Goal: Transaction & Acquisition: Obtain resource

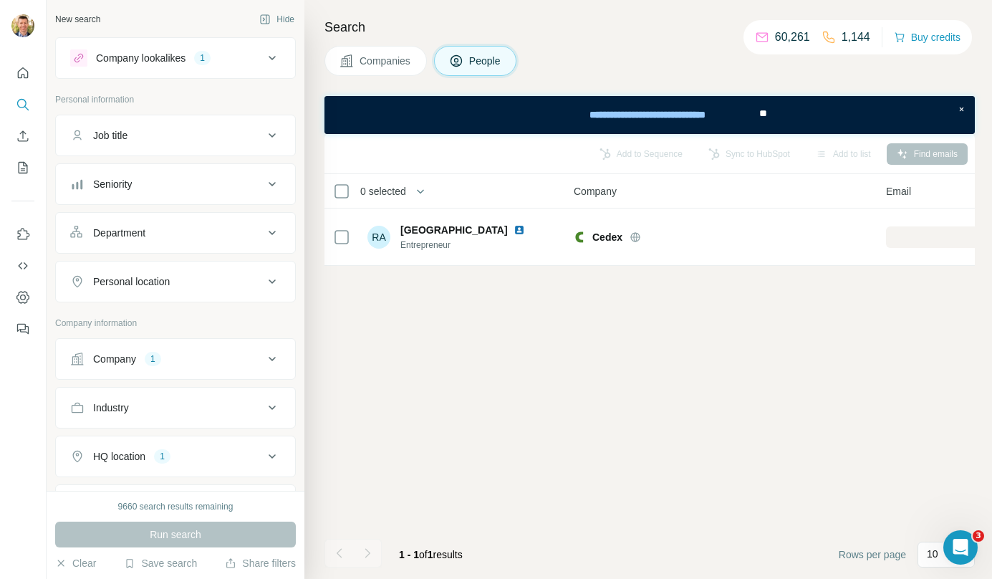
click at [264, 54] on icon at bounding box center [272, 57] width 17 height 17
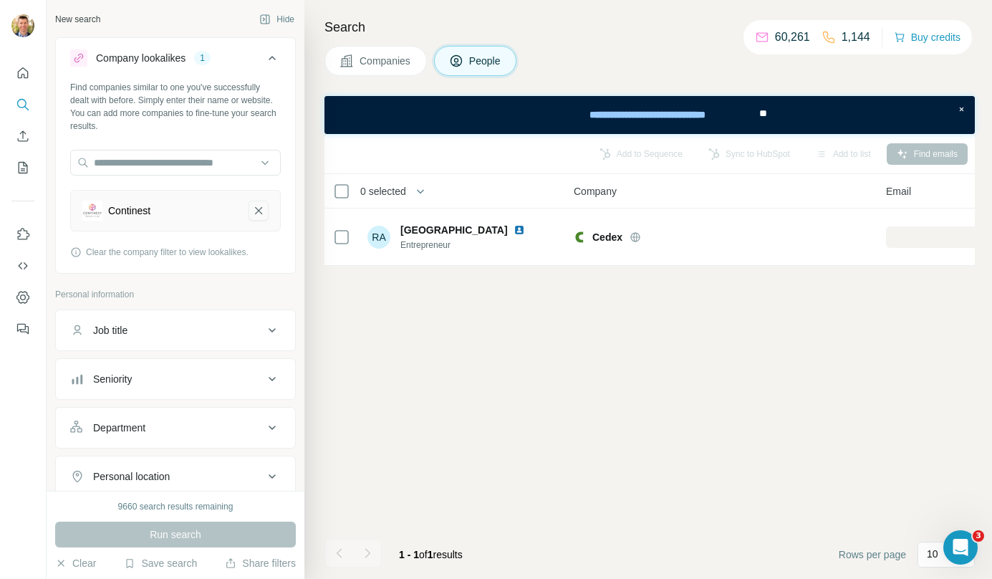
click at [252, 208] on icon "Continest-remove-button" at bounding box center [258, 210] width 13 height 14
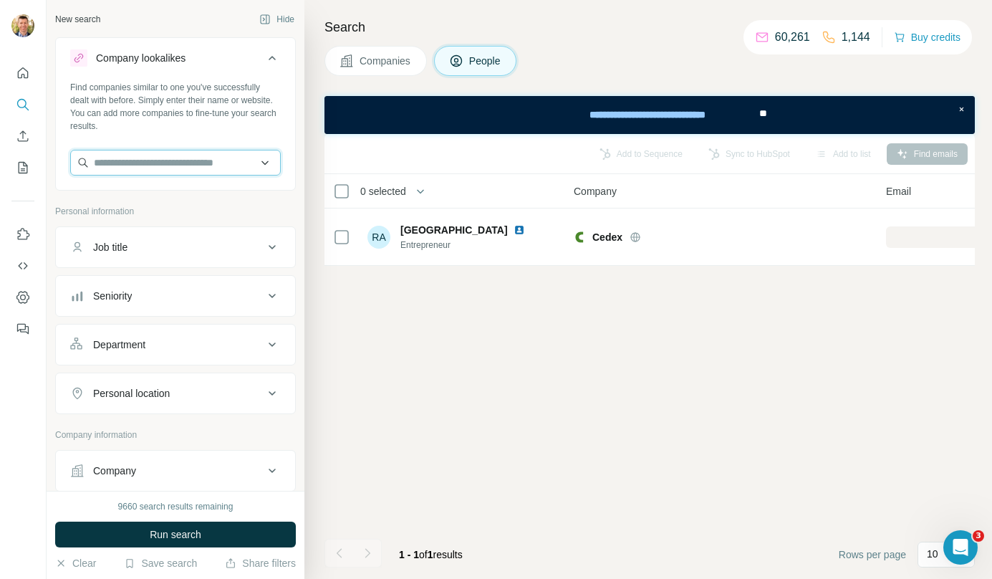
click at [194, 164] on input "text" at bounding box center [175, 163] width 211 height 26
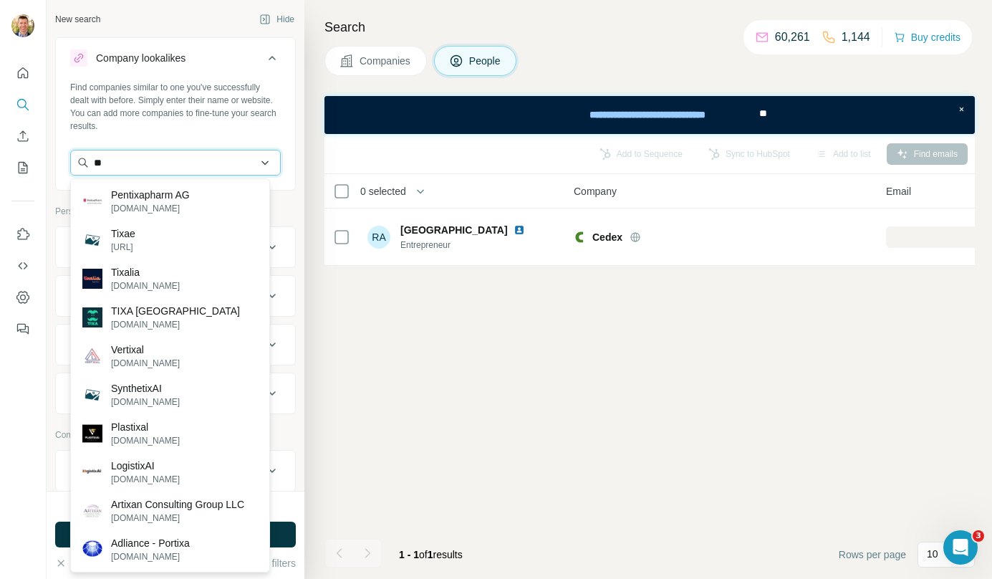
type input "*"
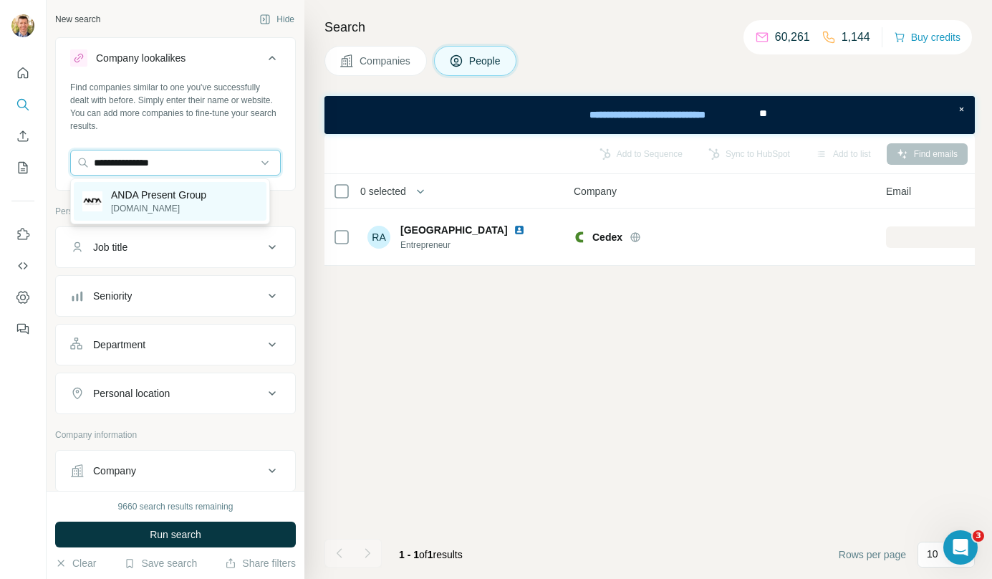
type input "**********"
click at [171, 199] on p "ANDA Present Group" at bounding box center [158, 195] width 95 height 14
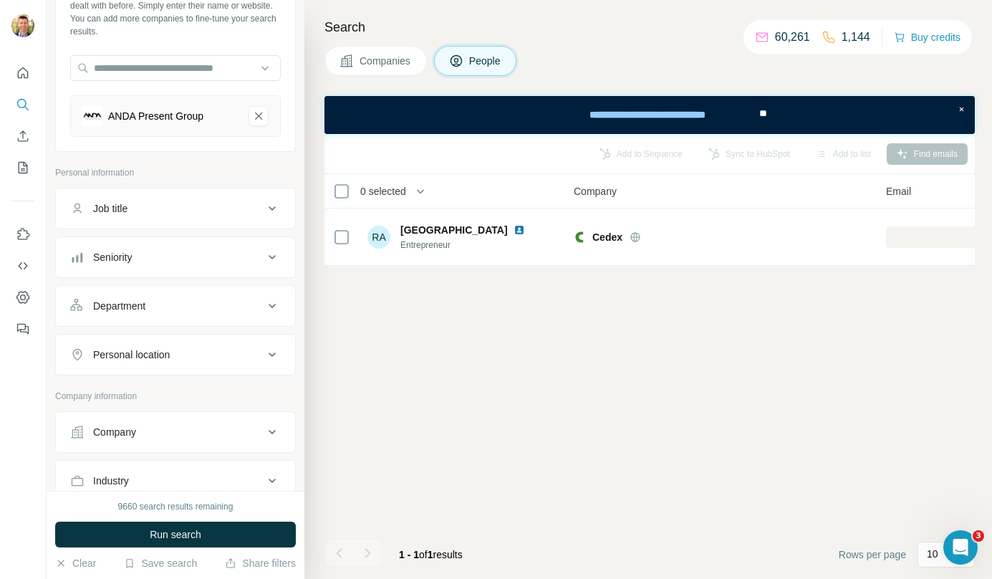
scroll to position [81, 0]
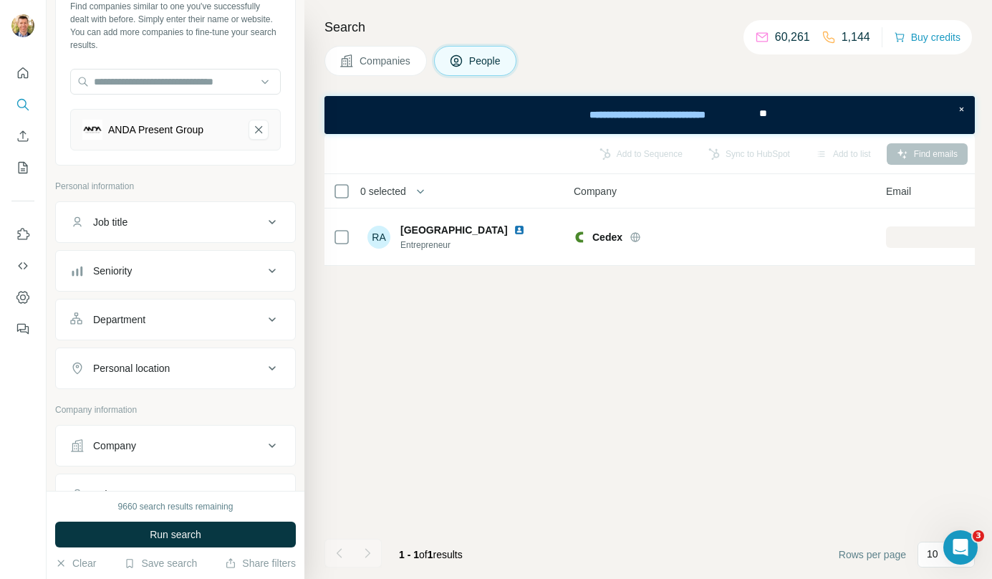
click at [364, 52] on button "Companies" at bounding box center [376, 61] width 102 height 30
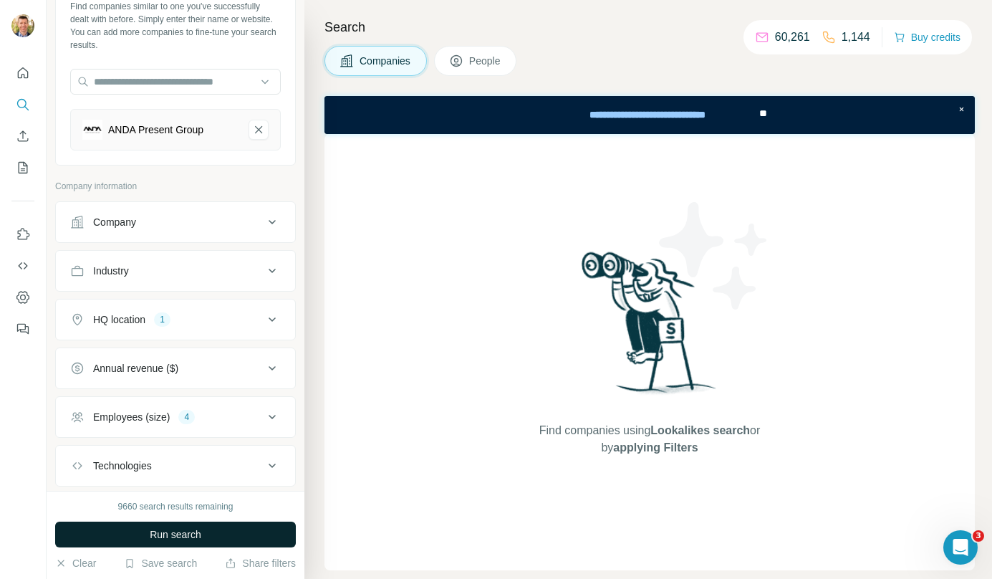
click at [176, 535] on span "Run search" at bounding box center [176, 534] width 52 height 14
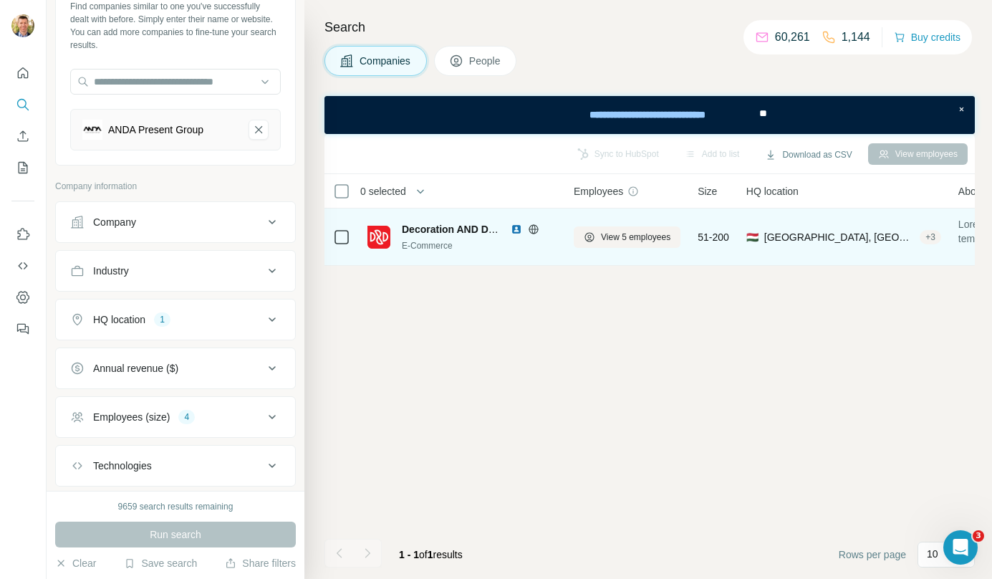
click at [553, 265] on td "Decoration AND Design Hungary E-Commerce" at bounding box center [462, 236] width 206 height 57
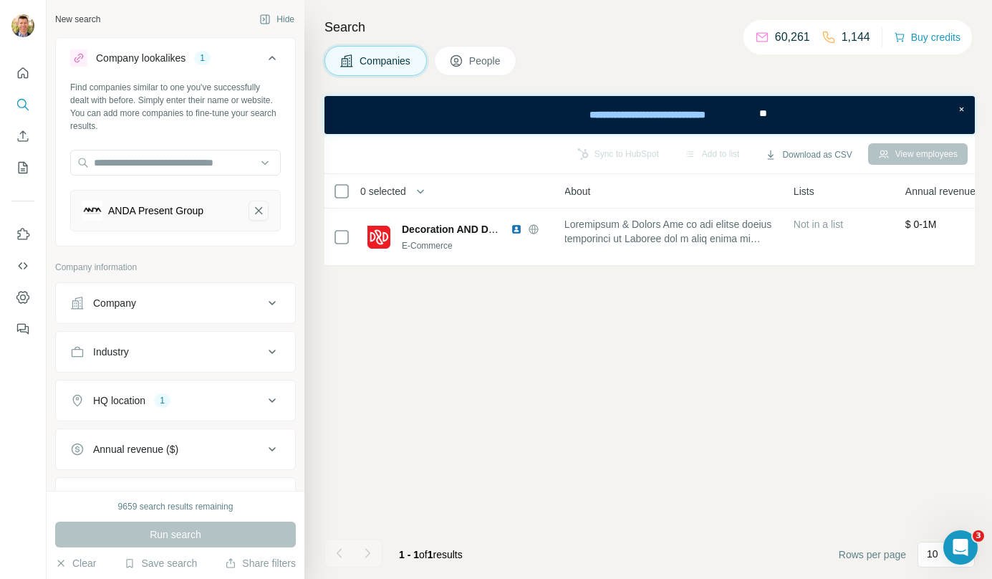
click at [252, 208] on icon "ANDA Present Group-remove-button" at bounding box center [258, 210] width 13 height 14
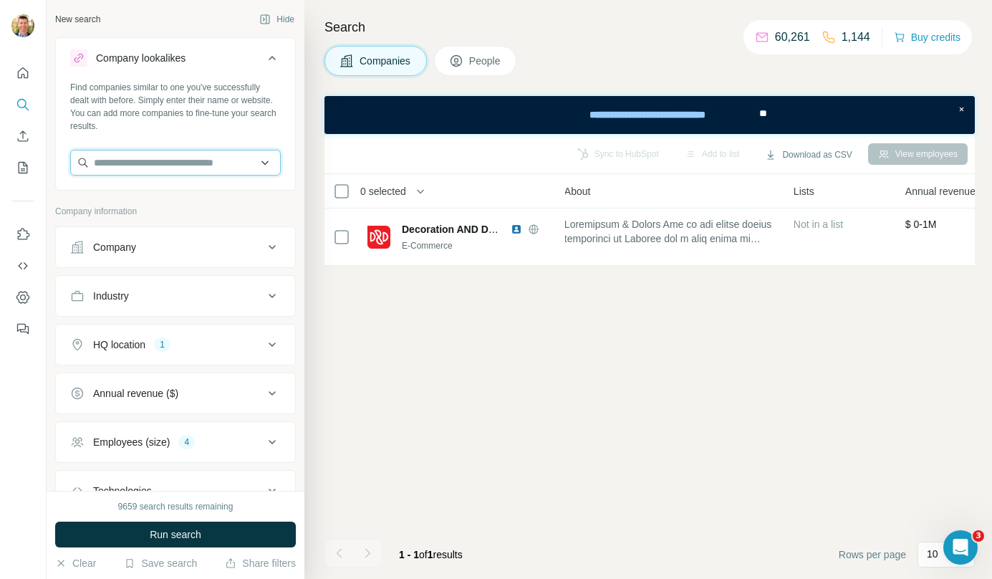
click at [204, 165] on input "text" at bounding box center [175, 163] width 211 height 26
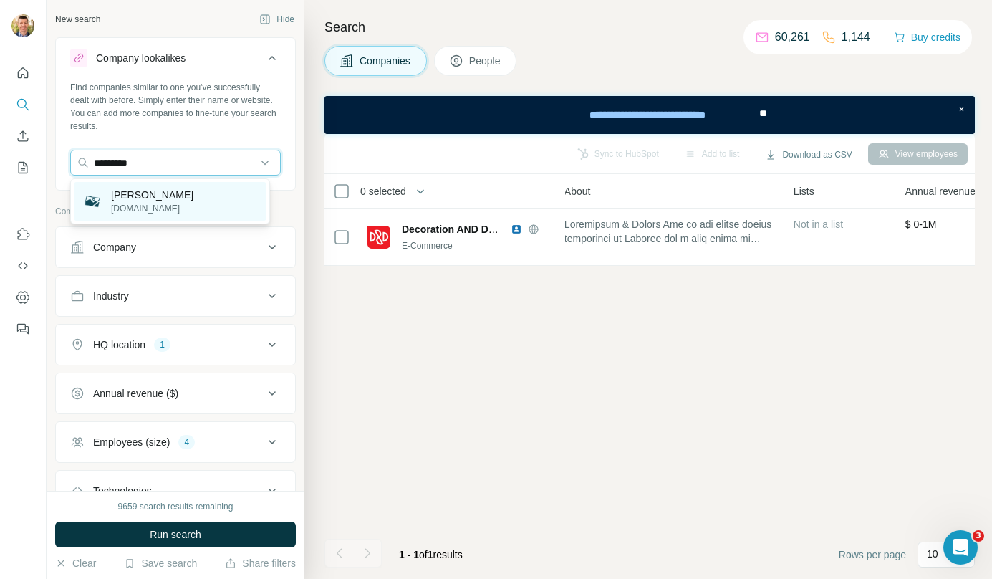
type input "*********"
click at [199, 192] on div "Julius Globe jglobe.hu" at bounding box center [170, 201] width 193 height 39
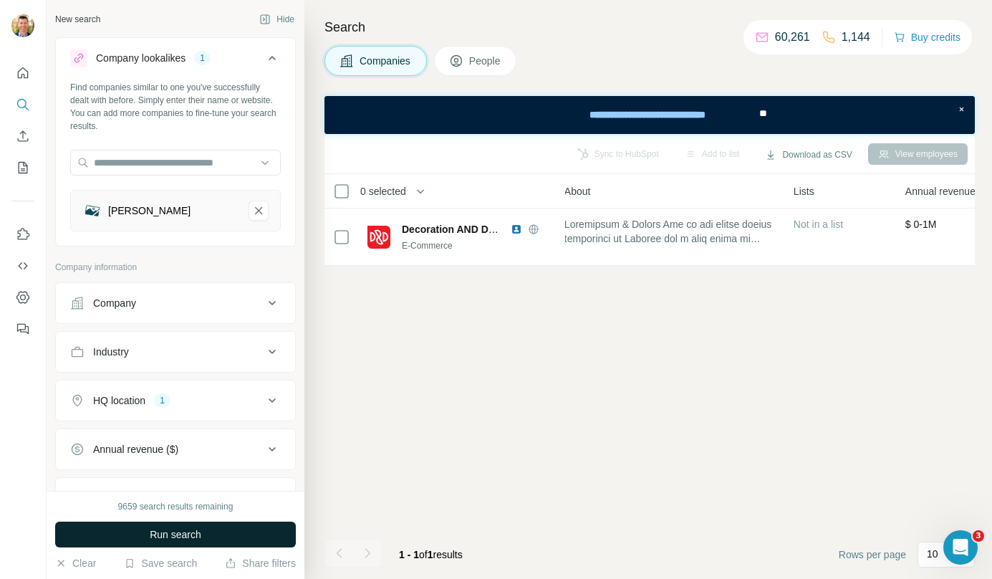
click at [196, 540] on span "Run search" at bounding box center [176, 534] width 52 height 14
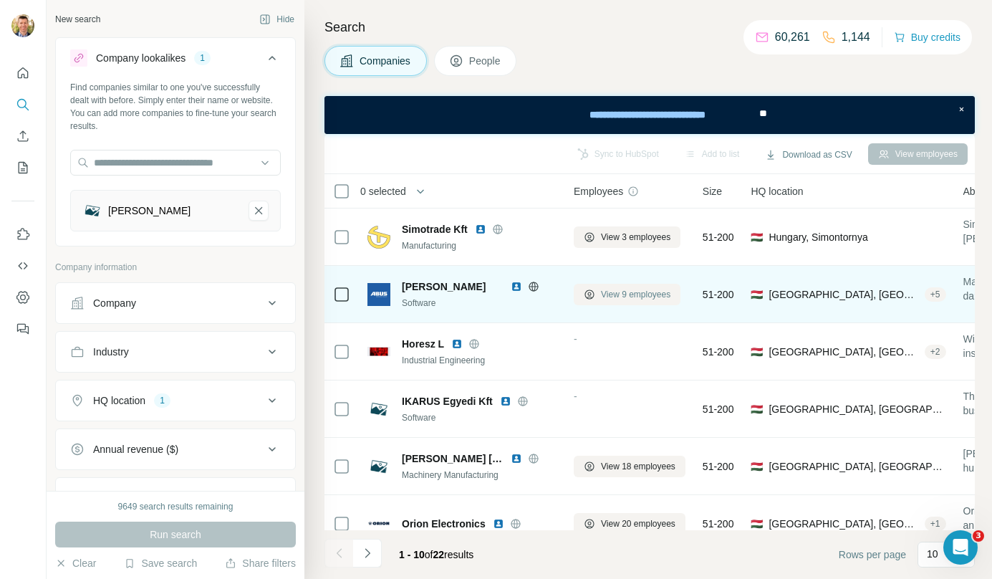
click at [621, 293] on span "View 9 employees" at bounding box center [635, 294] width 69 height 13
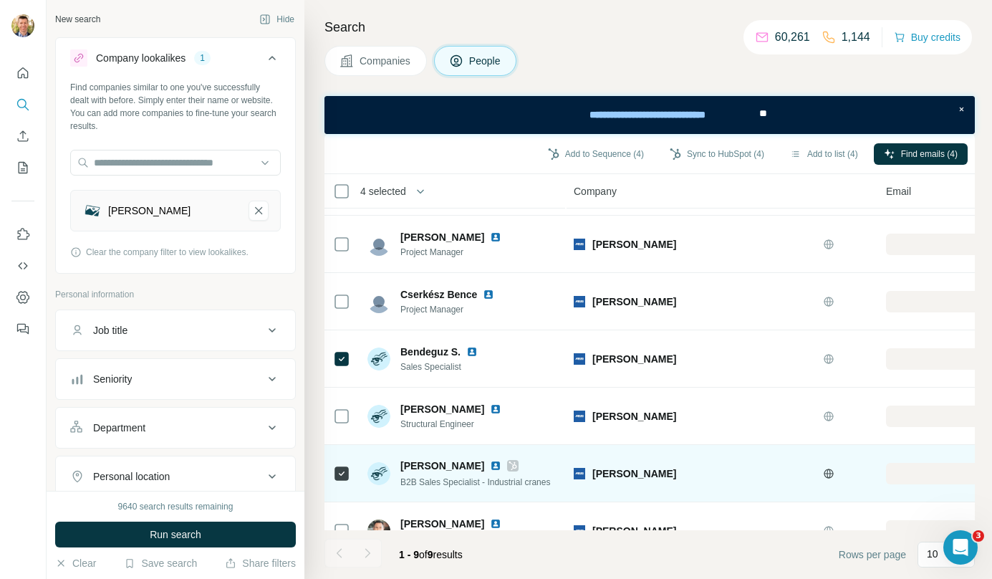
scroll to position [201, 0]
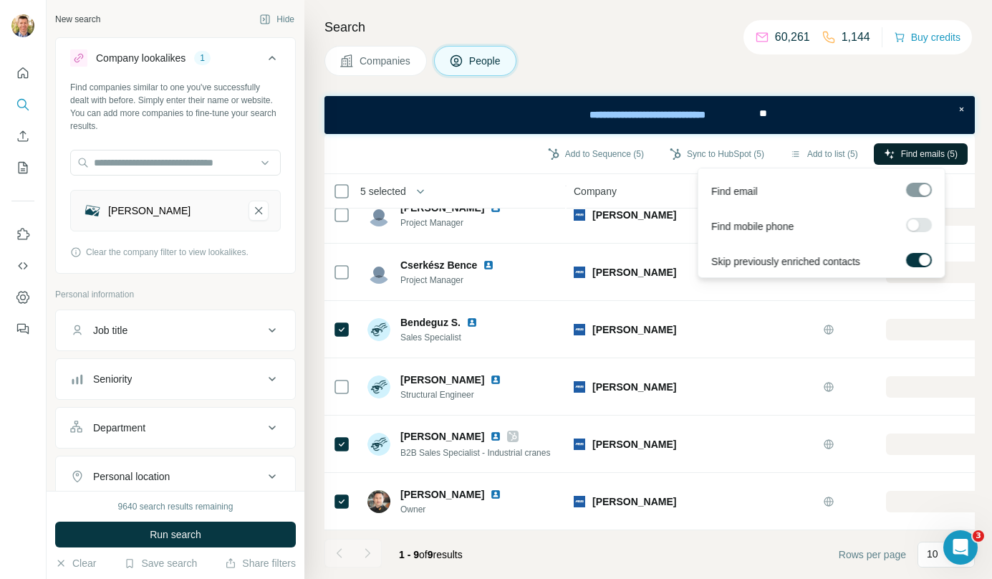
click at [894, 155] on button "Find emails (5)" at bounding box center [921, 153] width 94 height 21
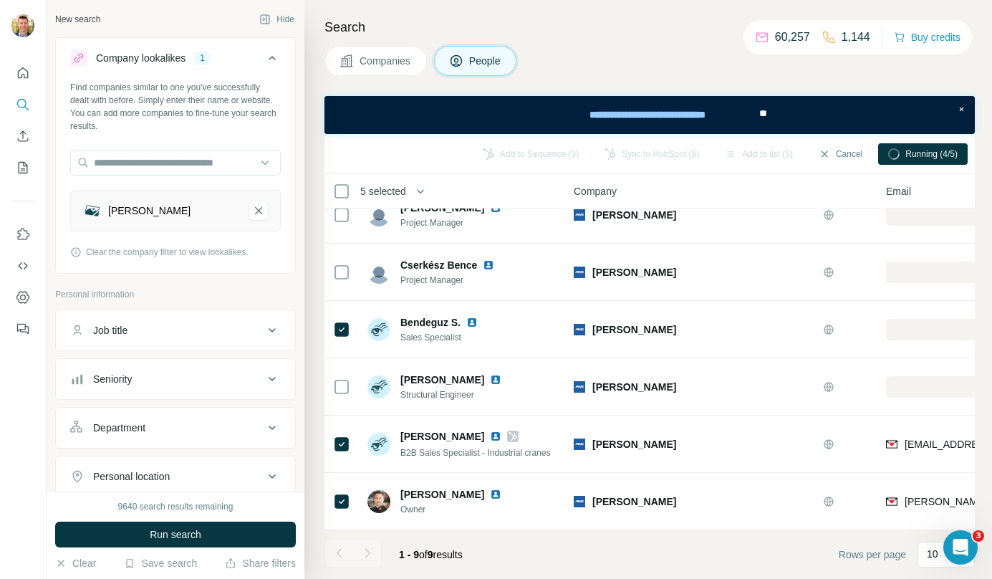
click at [795, 82] on div "Search Companies People Add to Sequence (5) Sync to HubSpot (5) Add to list (5)…" at bounding box center [648, 289] width 688 height 579
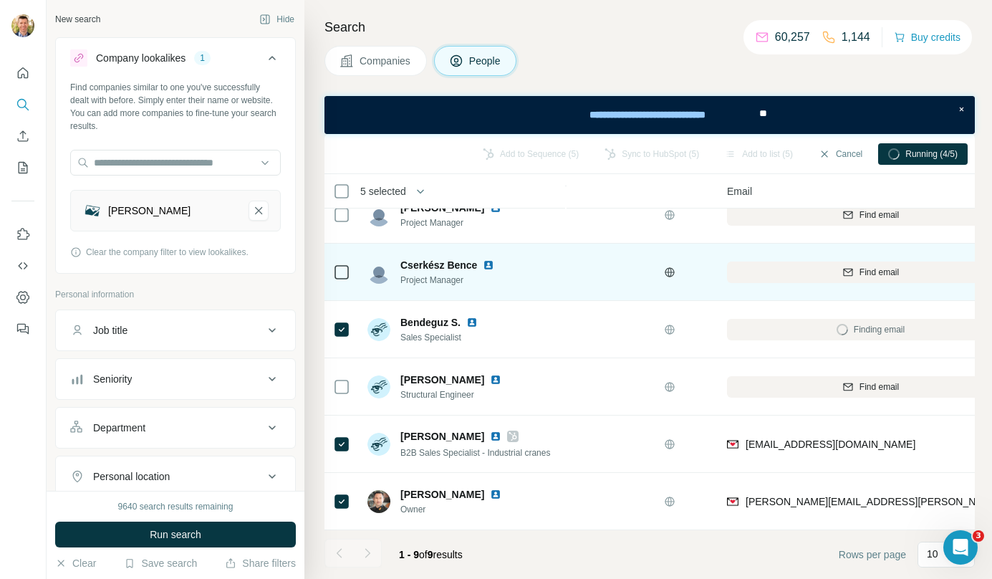
scroll to position [201, 160]
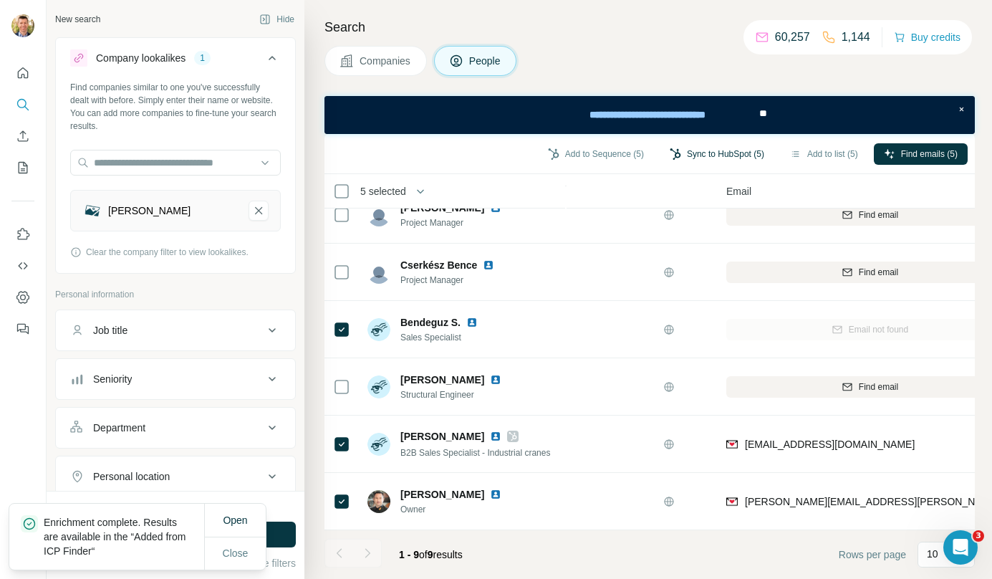
click at [737, 151] on button "Sync to HubSpot (5)" at bounding box center [717, 153] width 115 height 21
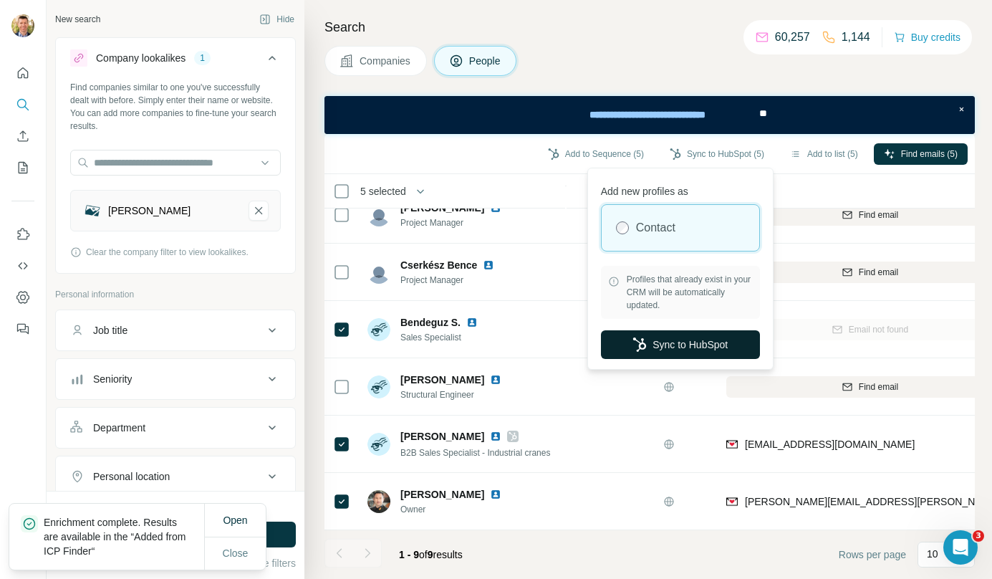
click at [672, 341] on button "Sync to HubSpot" at bounding box center [680, 344] width 159 height 29
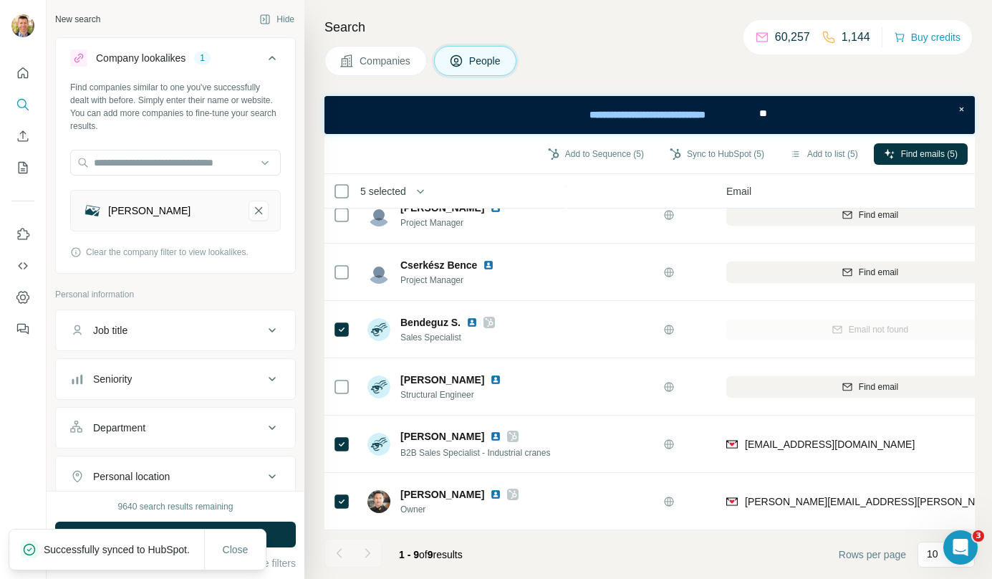
click at [391, 46] on button "Companies" at bounding box center [376, 61] width 102 height 30
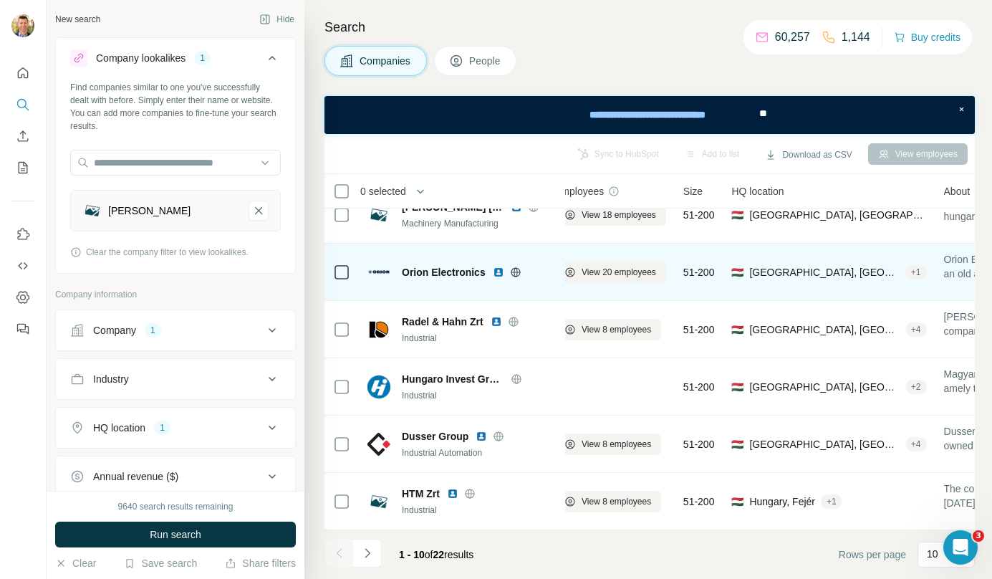
scroll to position [259, 0]
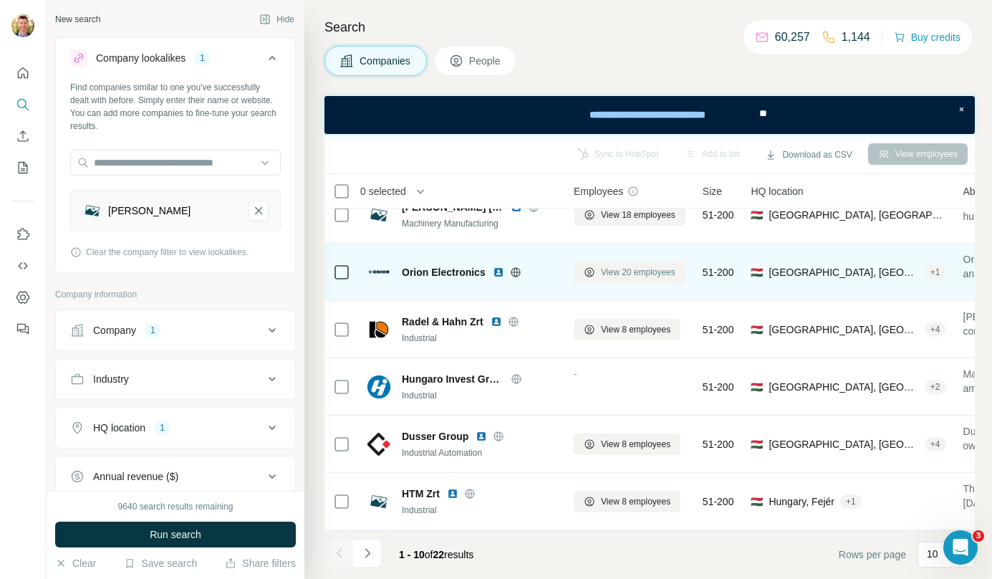
click at [653, 266] on span "View 20 employees" at bounding box center [638, 272] width 75 height 13
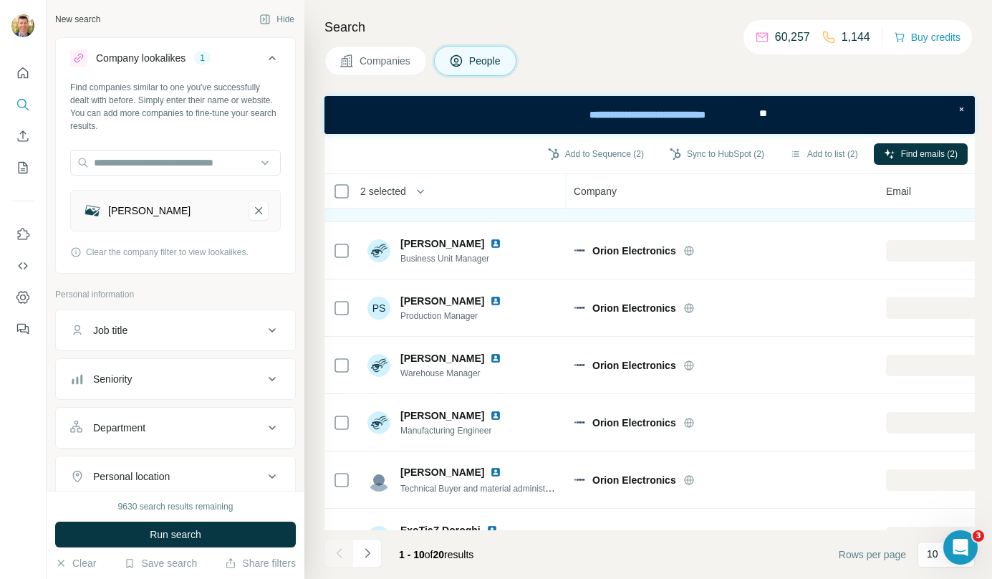
scroll to position [259, 0]
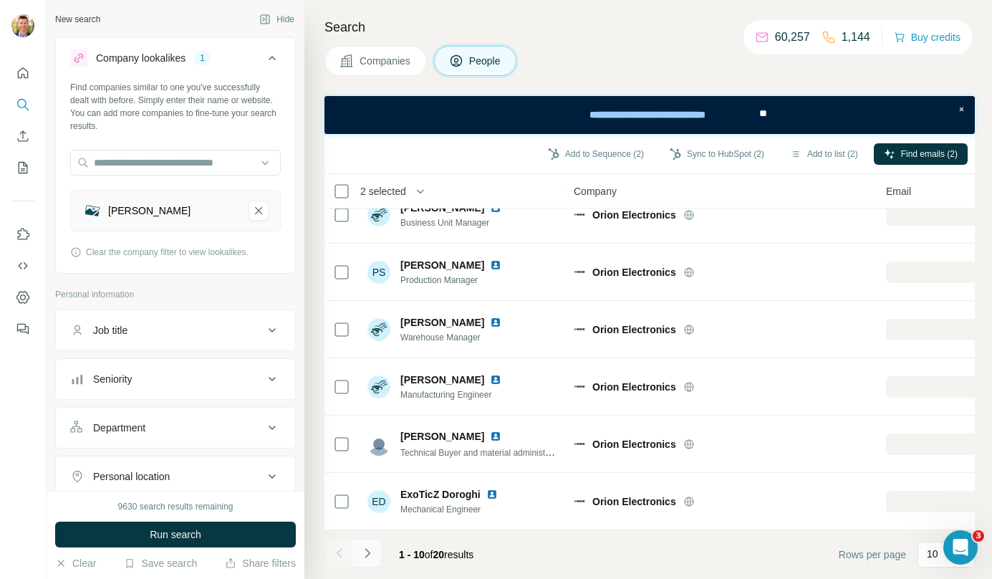
click at [370, 555] on icon "Navigate to next page" at bounding box center [367, 553] width 14 height 14
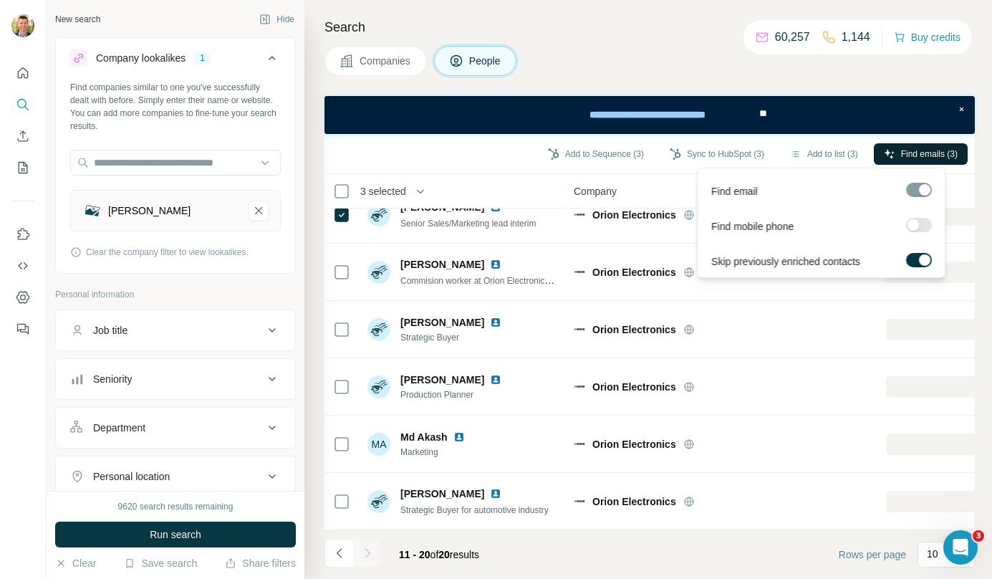
click at [916, 153] on span "Find emails (3)" at bounding box center [929, 154] width 57 height 13
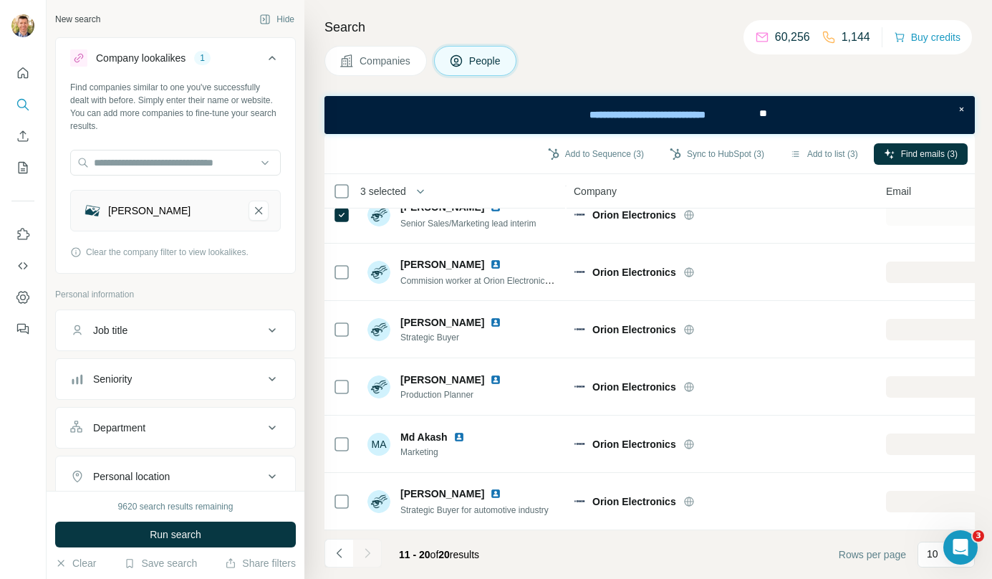
click at [403, 58] on span "Companies" at bounding box center [386, 61] width 52 height 14
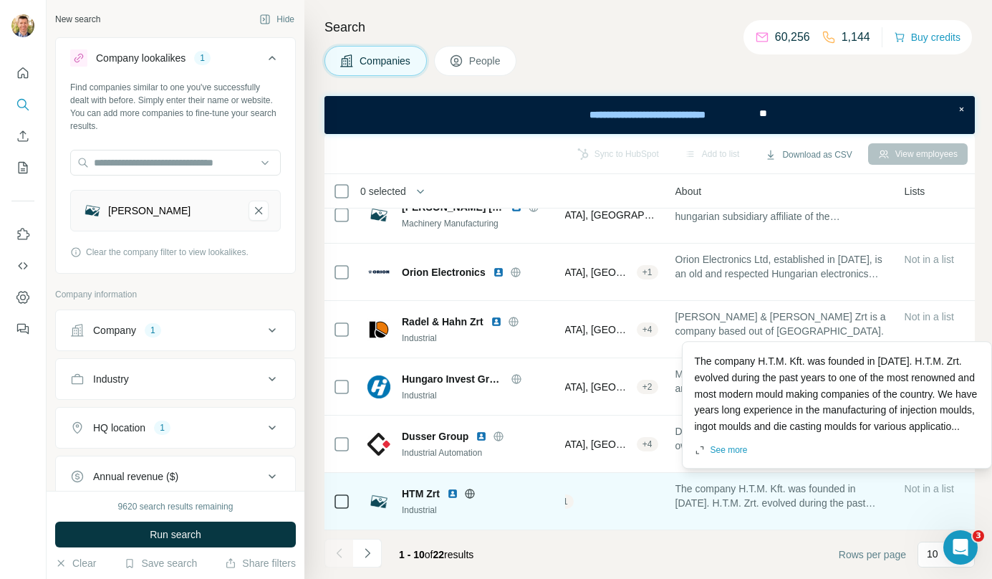
scroll to position [259, 0]
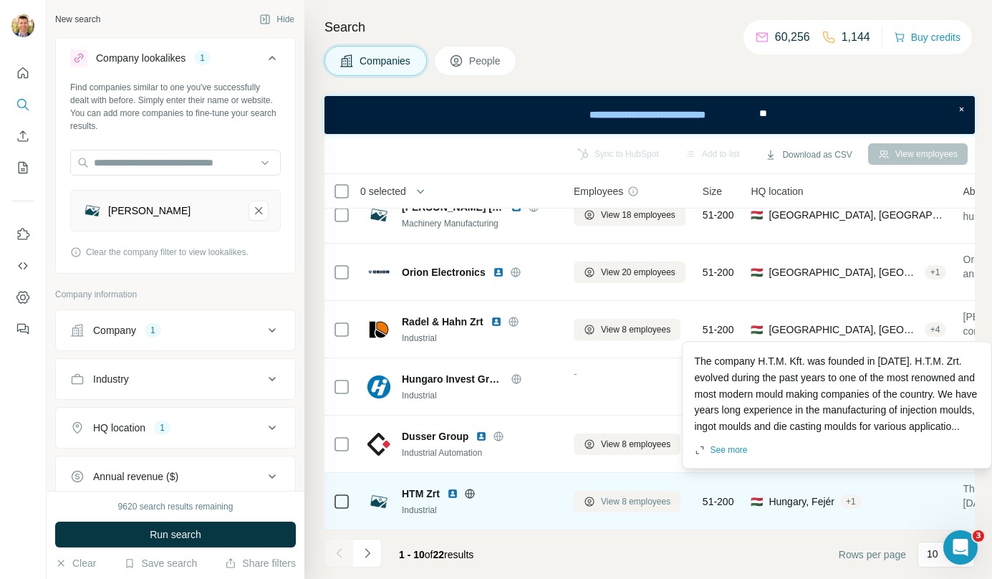
click at [660, 495] on span "View 8 employees" at bounding box center [635, 501] width 69 height 13
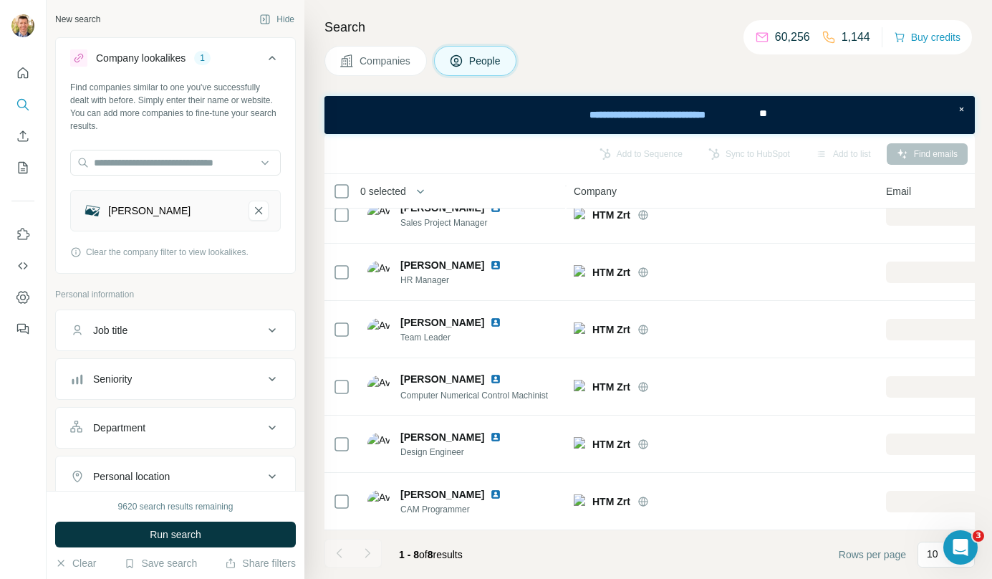
scroll to position [144, 0]
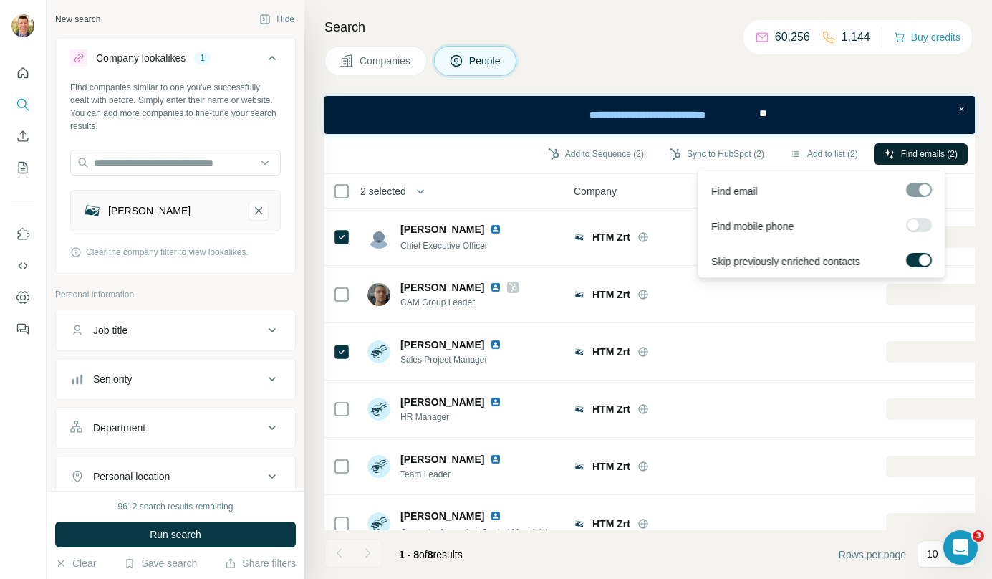
click at [934, 155] on span "Find emails (2)" at bounding box center [929, 154] width 57 height 13
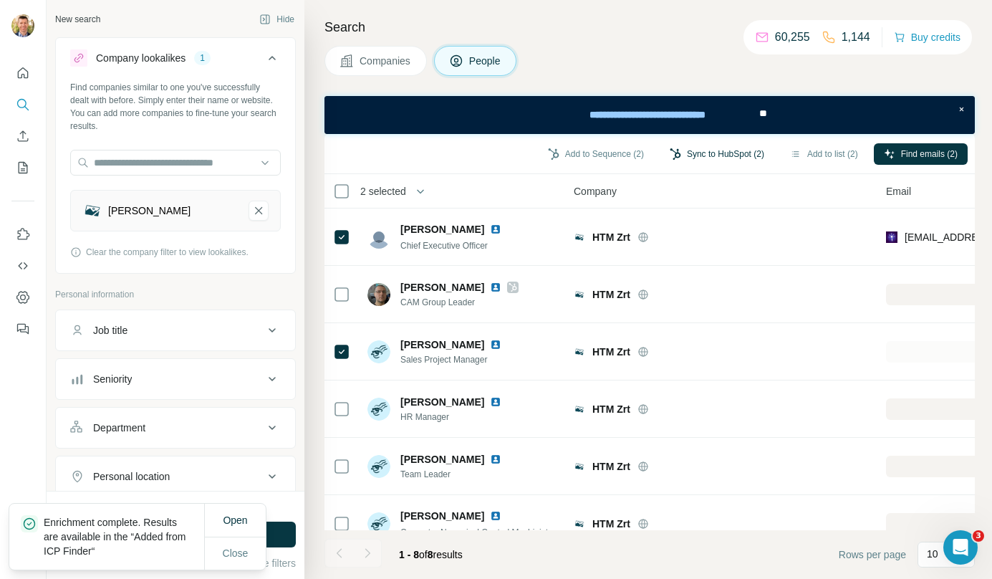
click at [736, 155] on button "Sync to HubSpot (2)" at bounding box center [717, 153] width 115 height 21
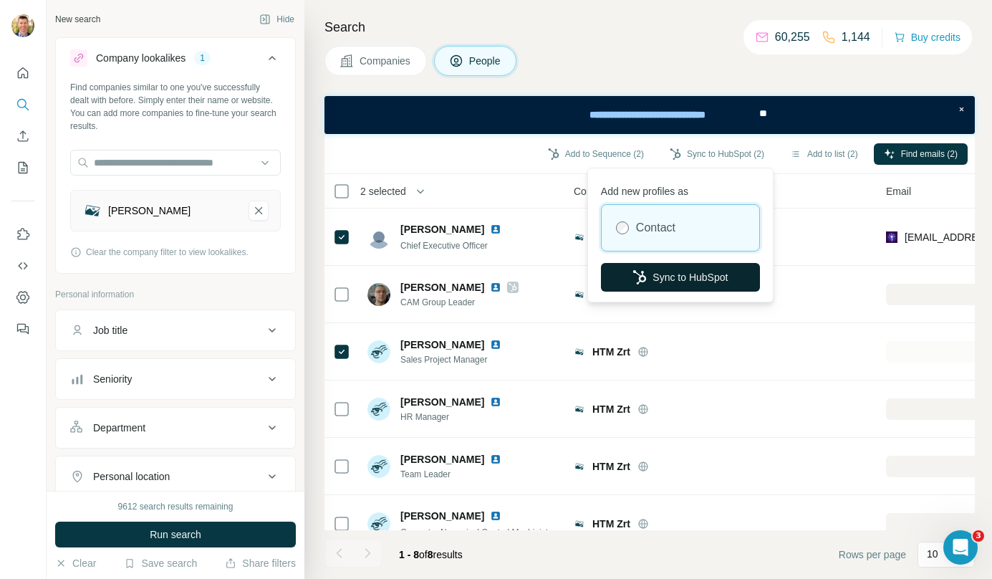
click at [691, 269] on button "Sync to HubSpot" at bounding box center [680, 277] width 159 height 29
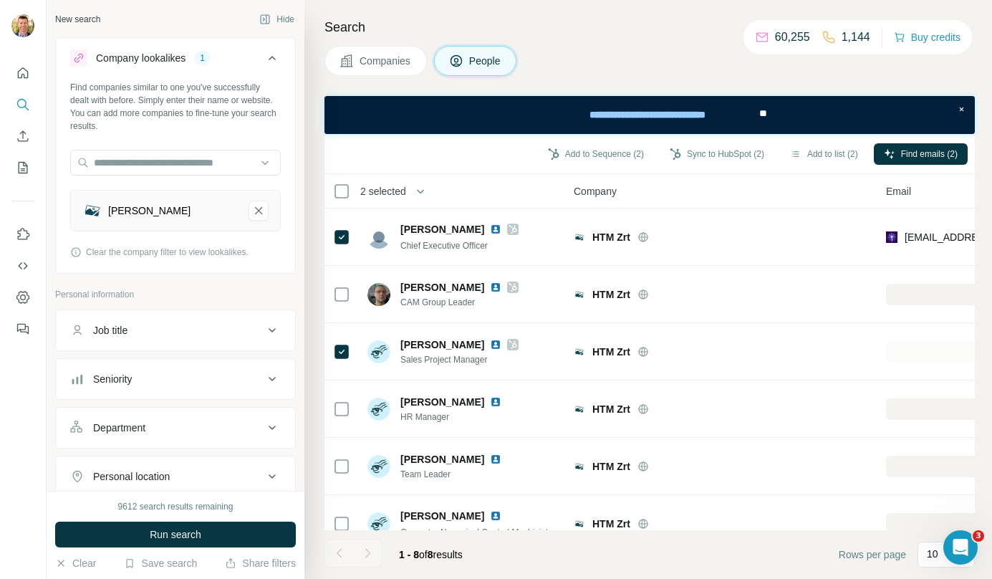
click at [401, 64] on span "Companies" at bounding box center [386, 61] width 52 height 14
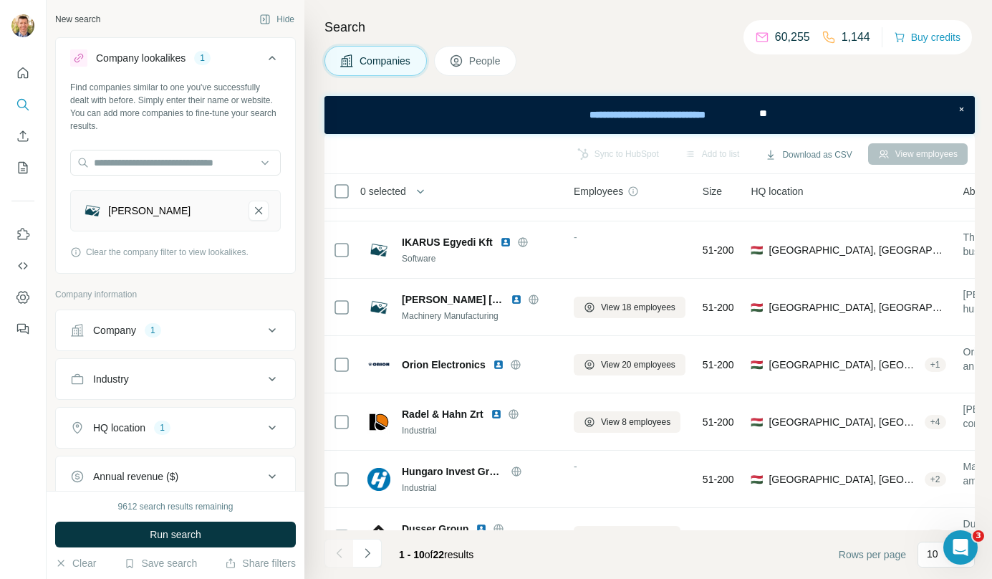
scroll to position [259, 0]
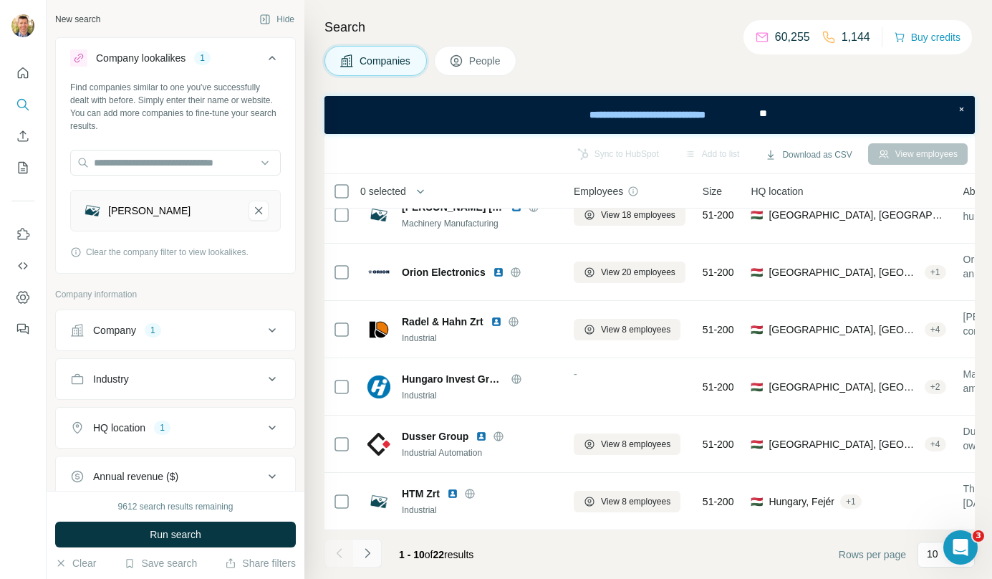
click at [369, 555] on icon "Navigate to next page" at bounding box center [367, 553] width 14 height 14
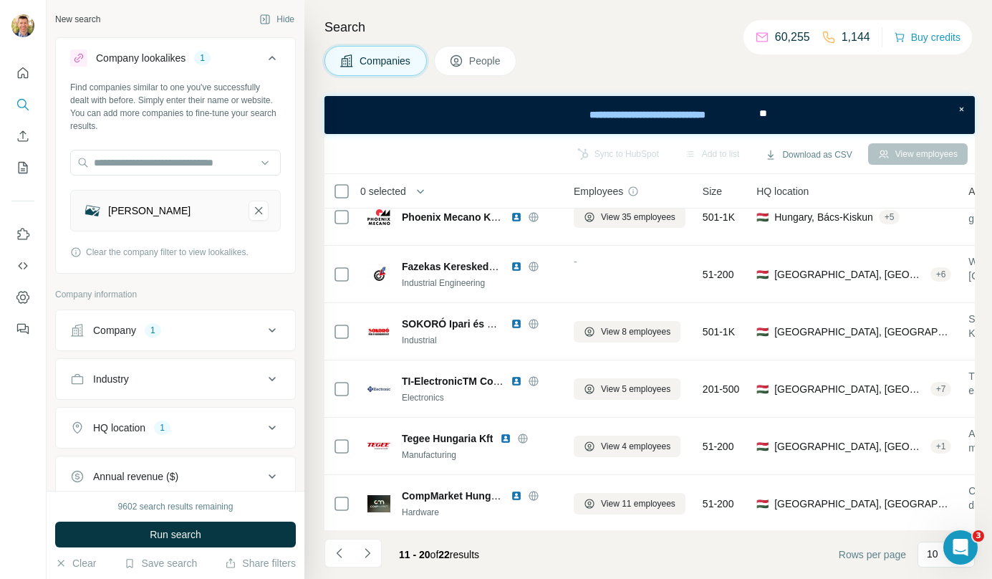
scroll to position [0, 0]
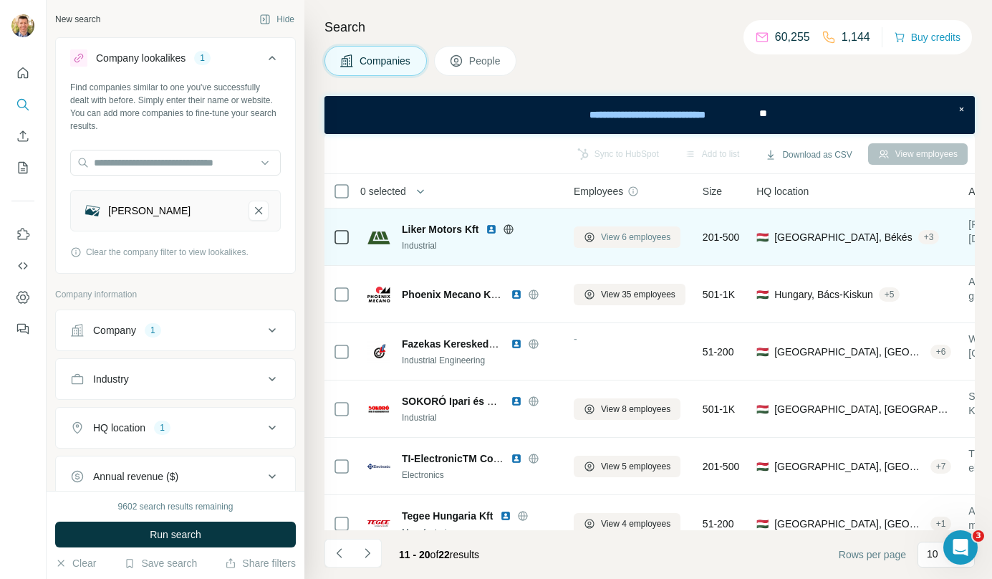
click at [623, 236] on span "View 6 employees" at bounding box center [635, 237] width 69 height 13
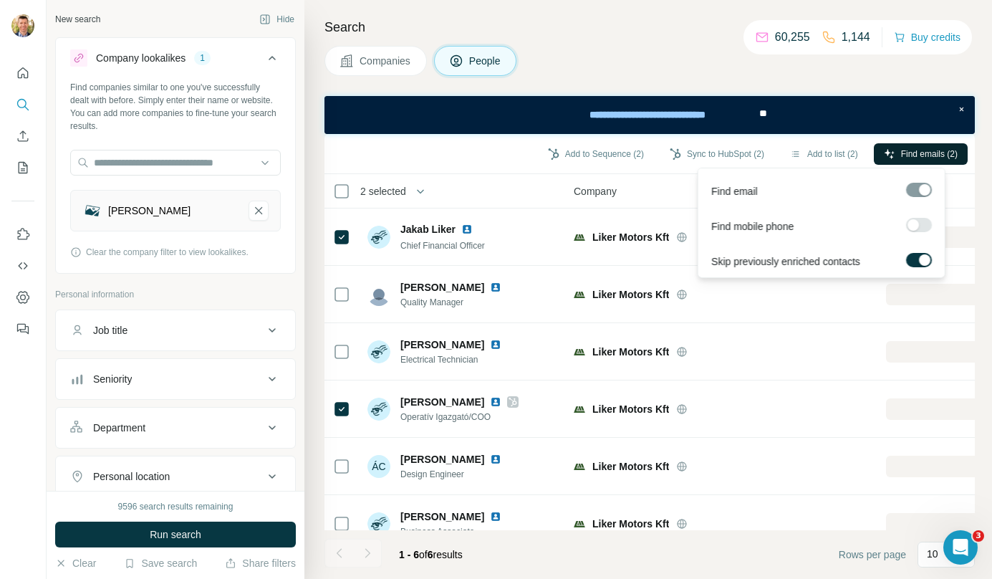
click at [913, 158] on span "Find emails (2)" at bounding box center [929, 154] width 57 height 13
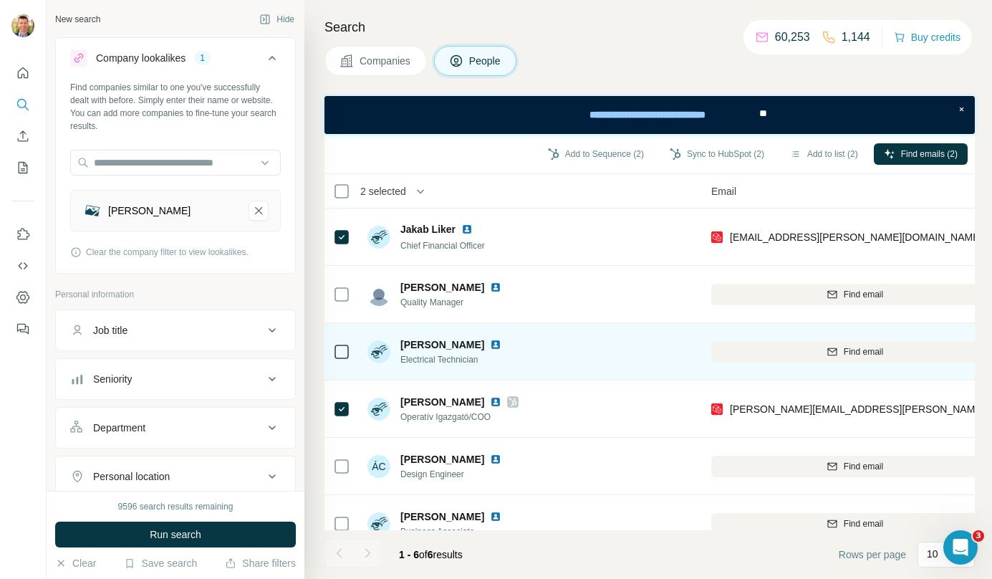
scroll to position [0, 176]
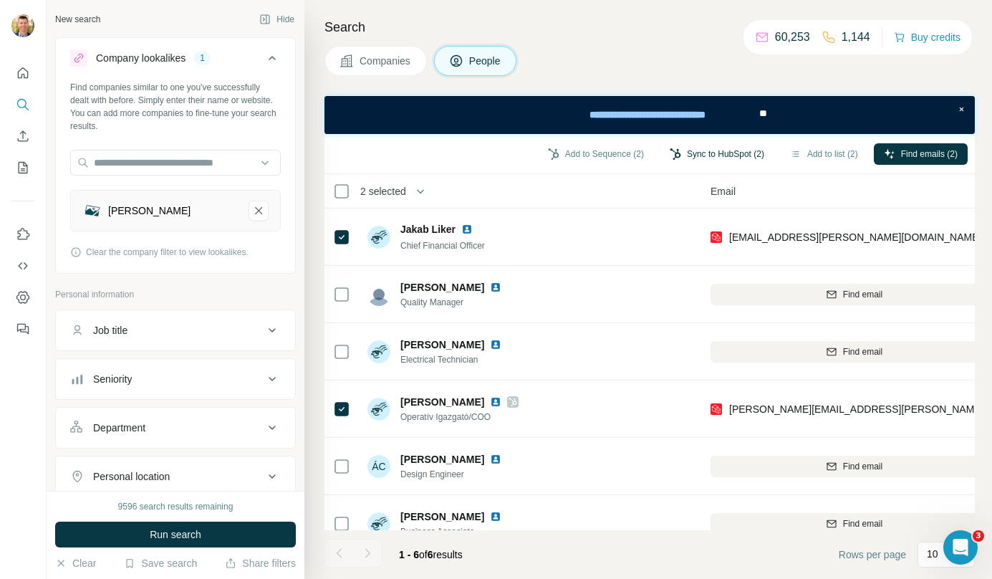
click at [722, 158] on button "Sync to HubSpot (2)" at bounding box center [717, 153] width 115 height 21
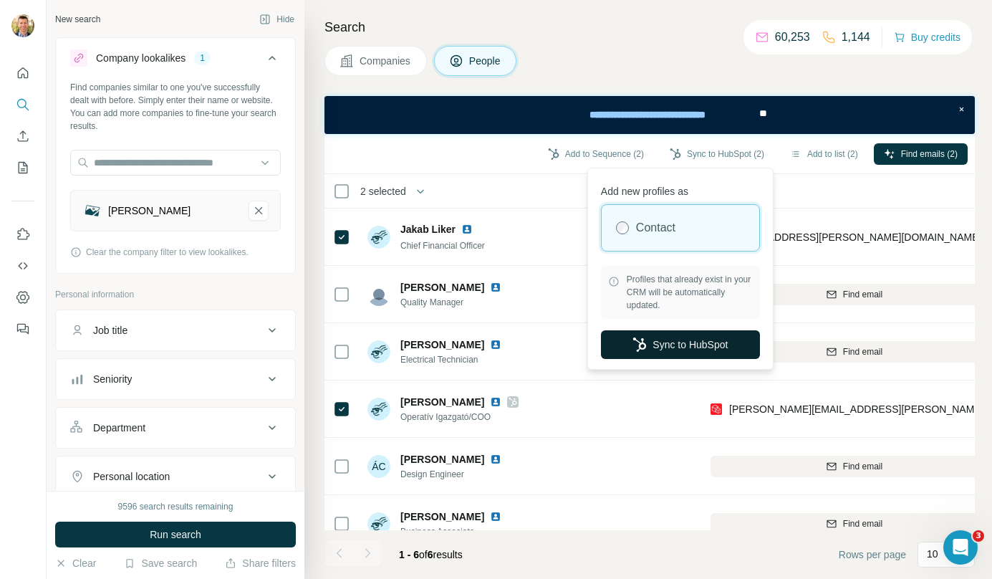
click at [671, 347] on button "Sync to HubSpot" at bounding box center [680, 344] width 159 height 29
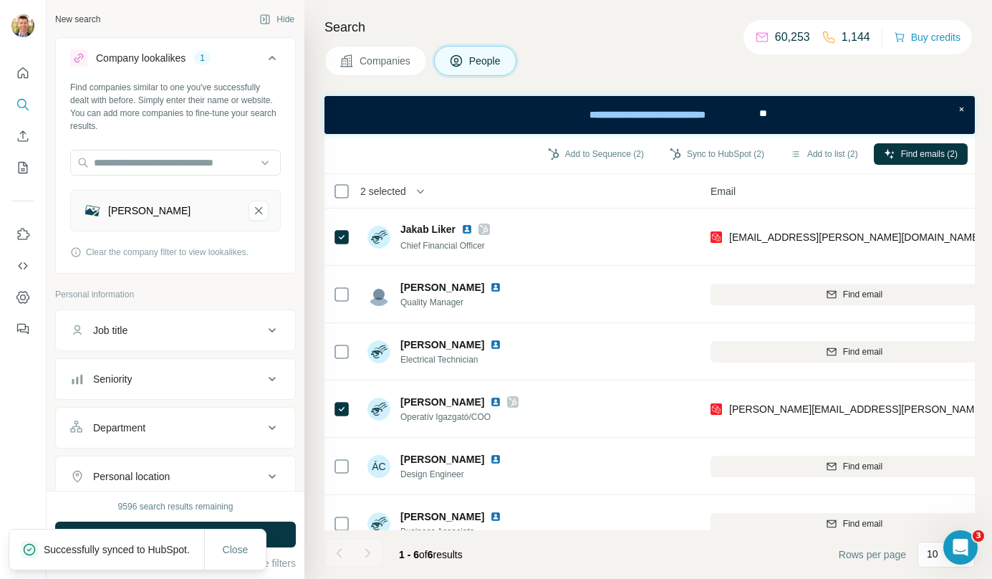
click at [387, 67] on span "Companies" at bounding box center [386, 61] width 52 height 14
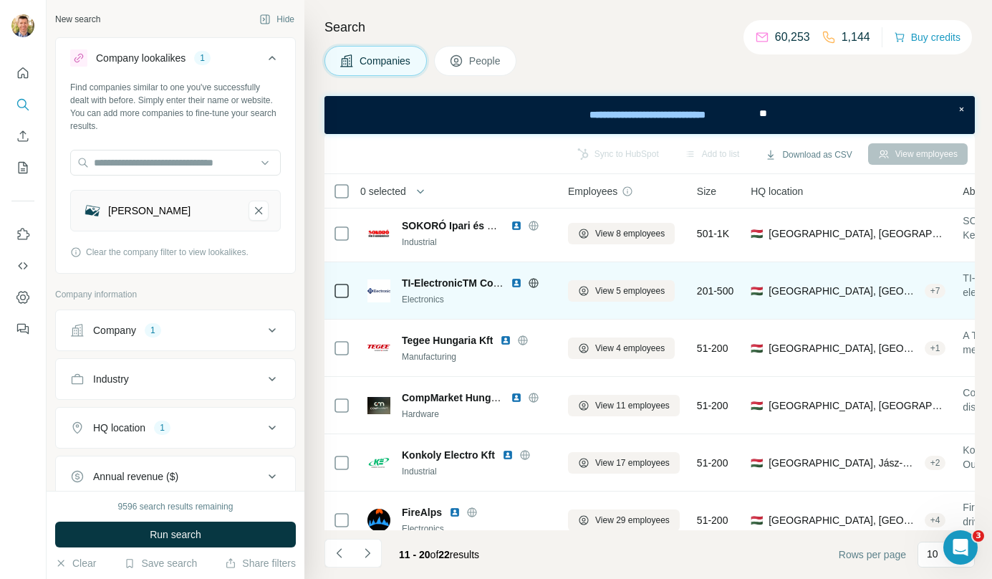
scroll to position [188, 0]
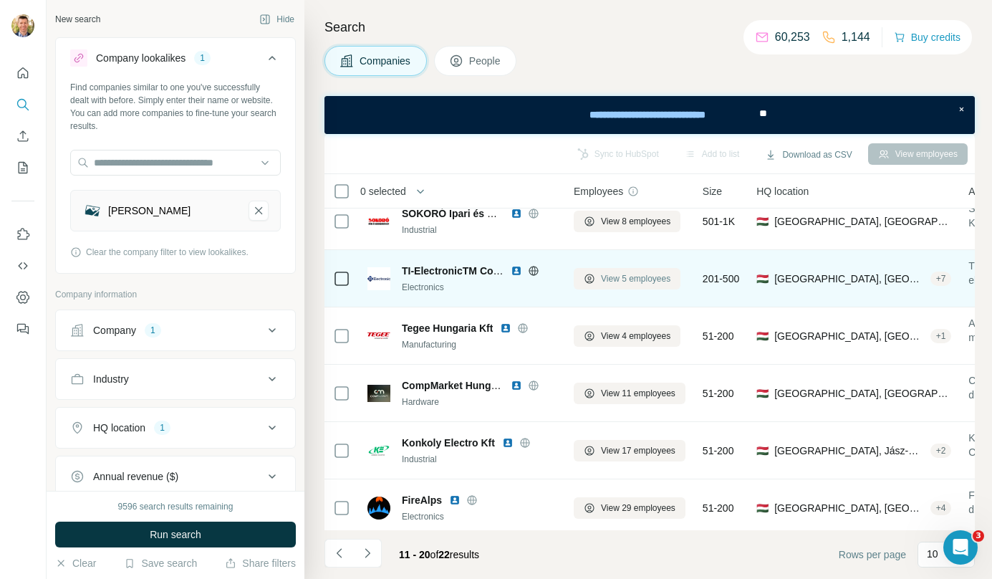
click at [655, 282] on span "View 5 employees" at bounding box center [635, 278] width 69 height 13
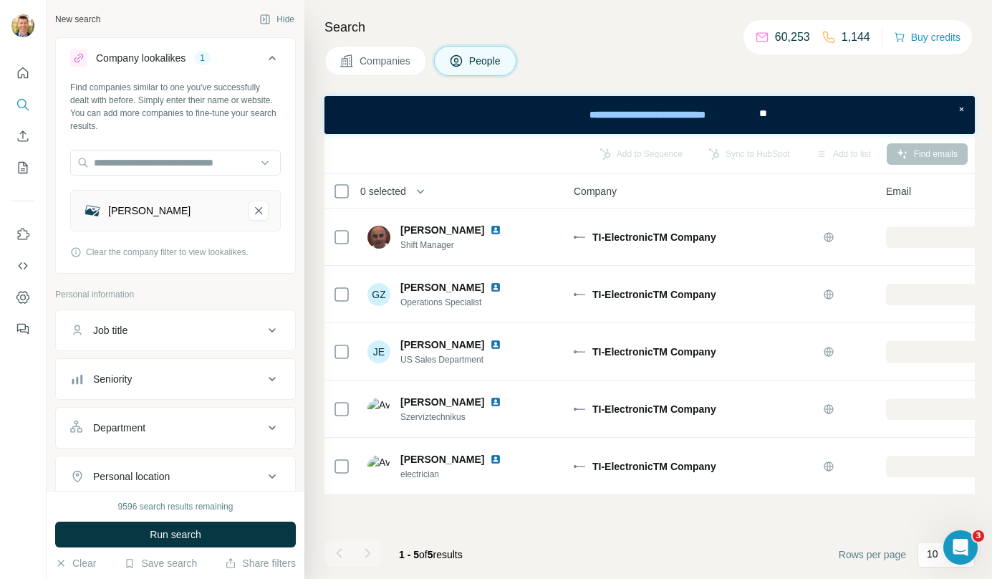
scroll to position [0, 0]
click at [388, 72] on button "Companies" at bounding box center [376, 61] width 102 height 30
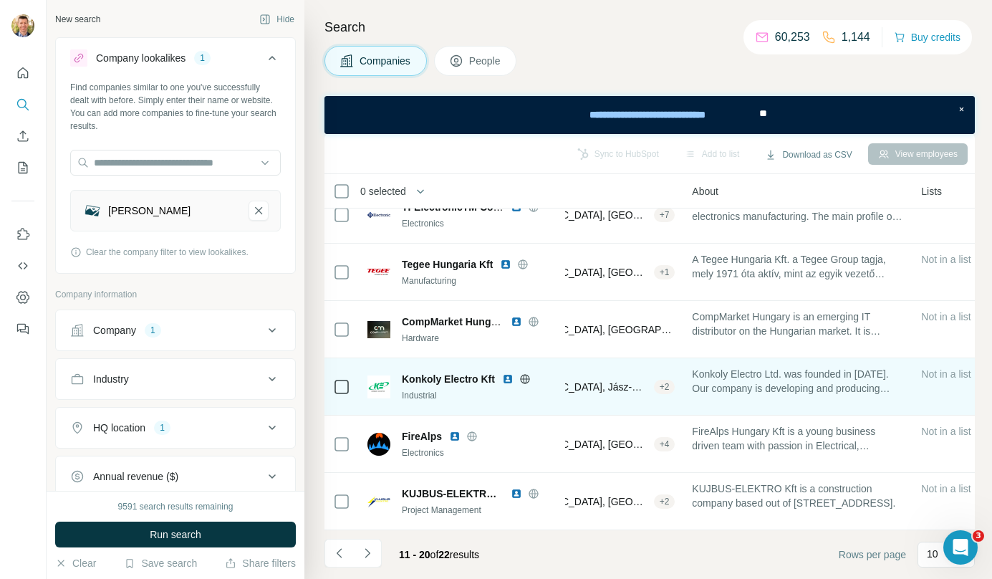
scroll to position [259, 0]
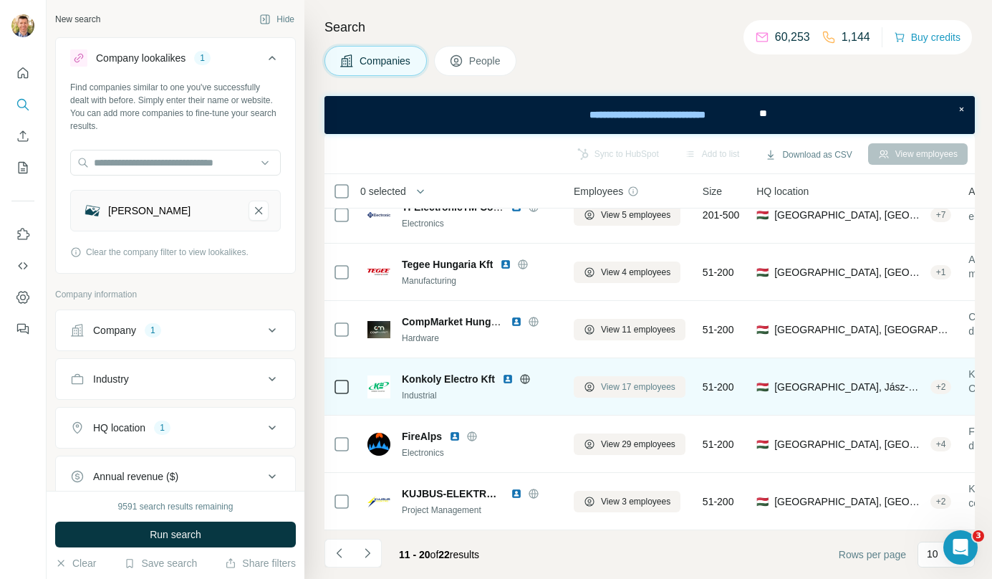
click at [603, 380] on span "View 17 employees" at bounding box center [638, 386] width 75 height 13
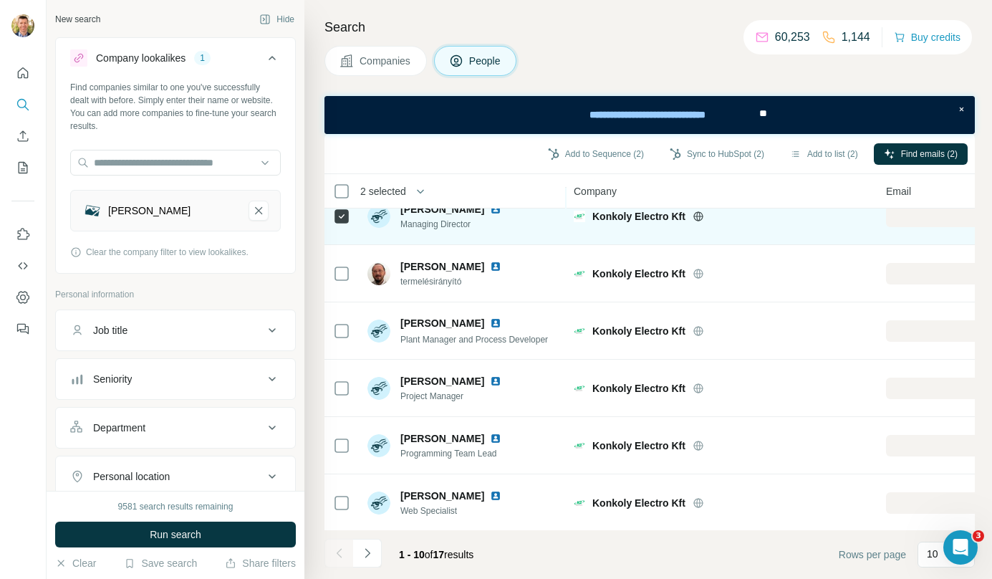
scroll to position [259, 0]
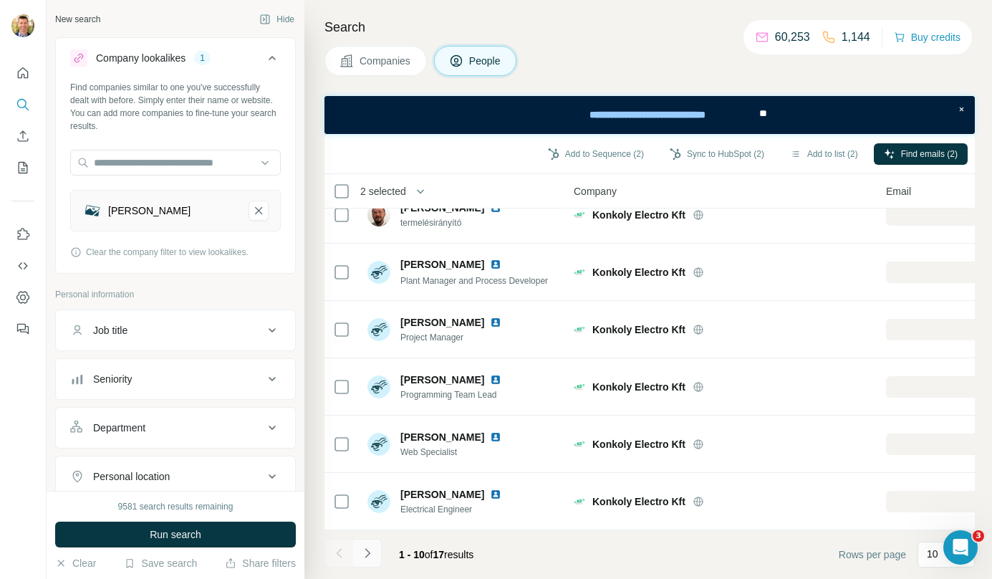
click at [374, 550] on icon "Navigate to next page" at bounding box center [367, 553] width 14 height 14
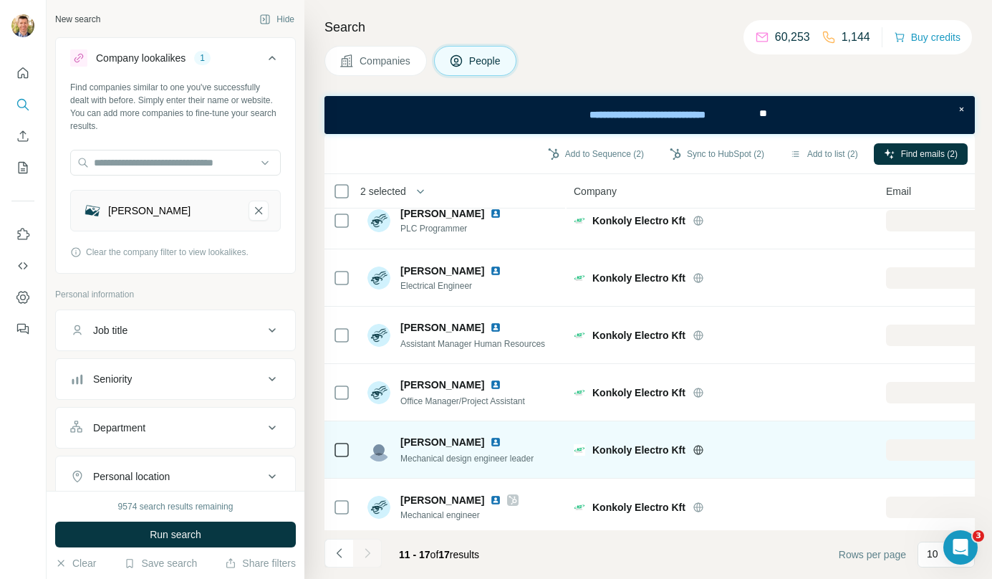
scroll to position [0, 0]
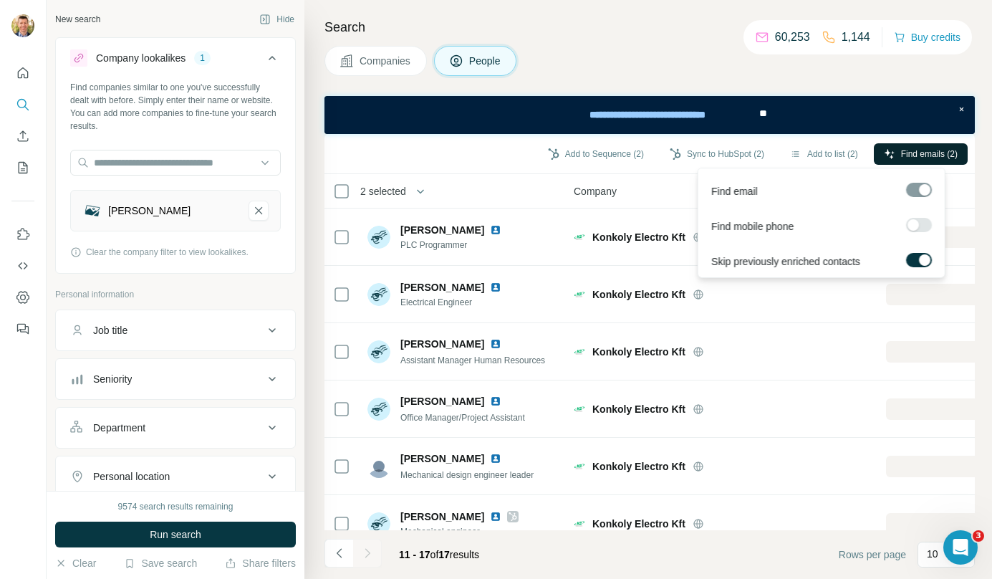
click at [903, 157] on span "Find emails (2)" at bounding box center [929, 154] width 57 height 13
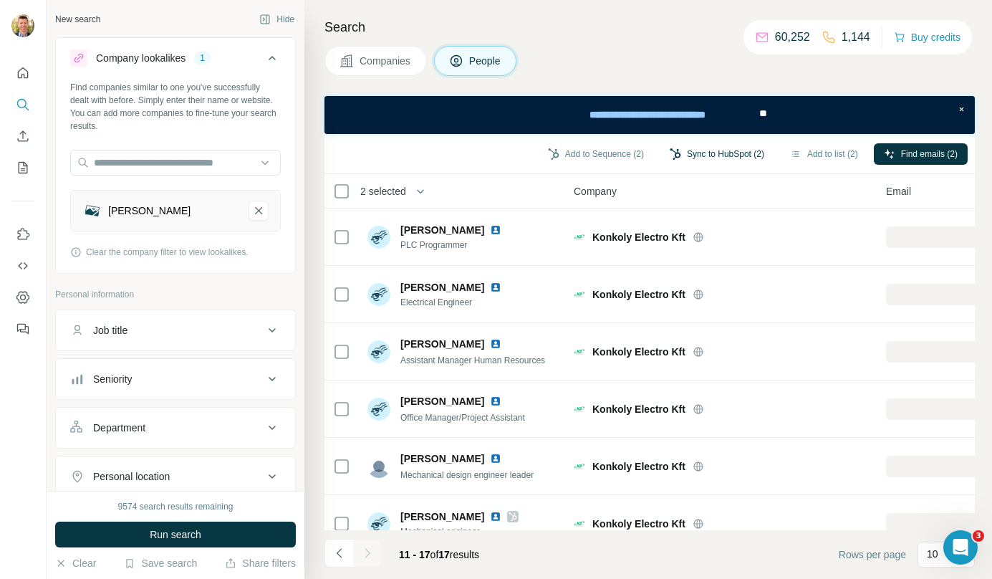
click at [727, 152] on button "Sync to HubSpot (2)" at bounding box center [717, 153] width 115 height 21
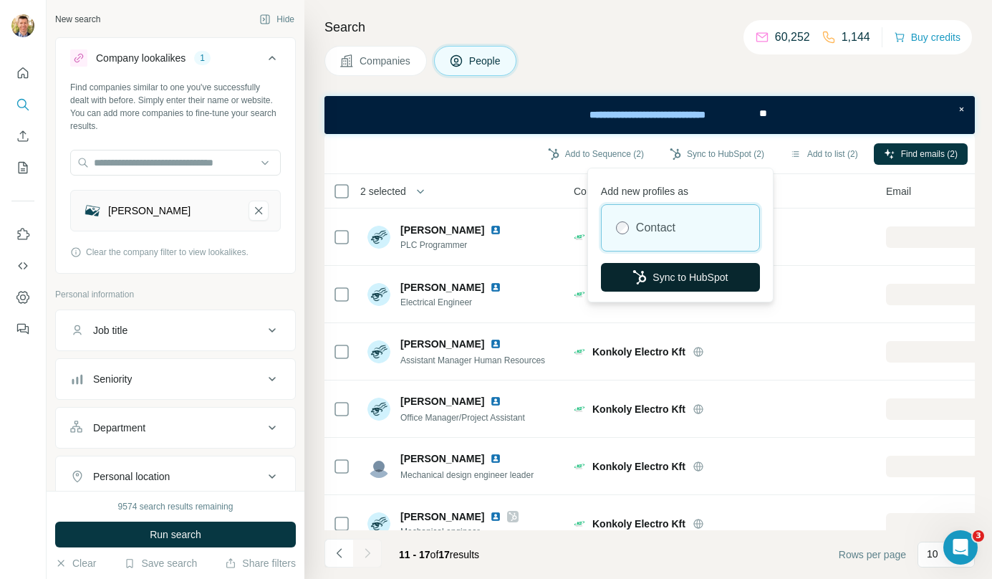
click at [696, 276] on button "Sync to HubSpot" at bounding box center [680, 277] width 159 height 29
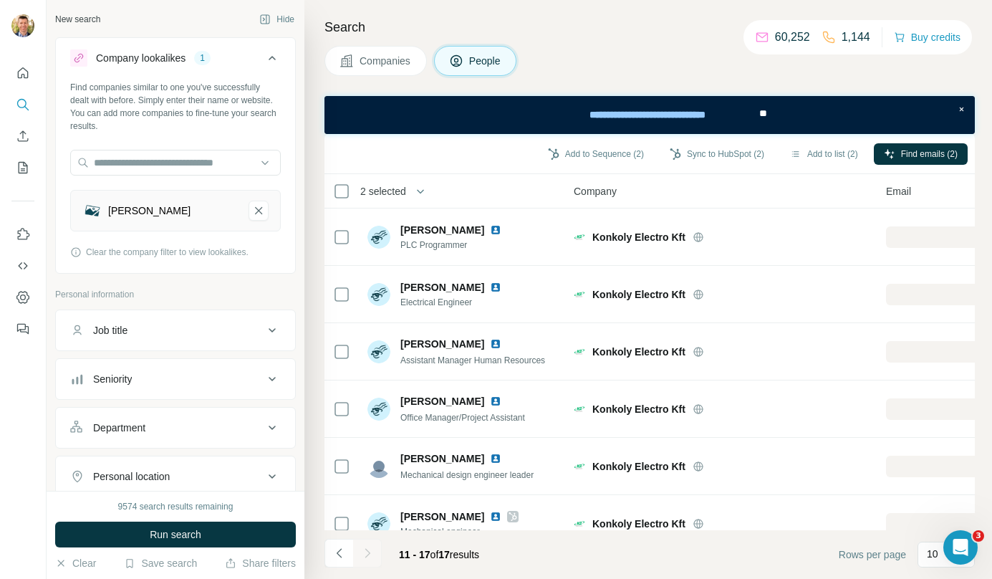
click at [397, 64] on span "Companies" at bounding box center [386, 61] width 52 height 14
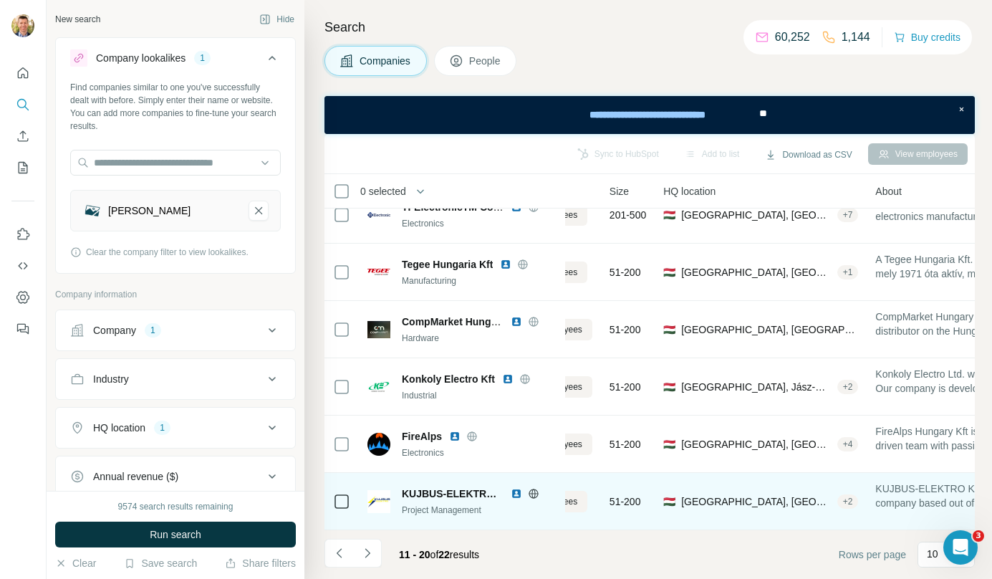
scroll to position [259, 0]
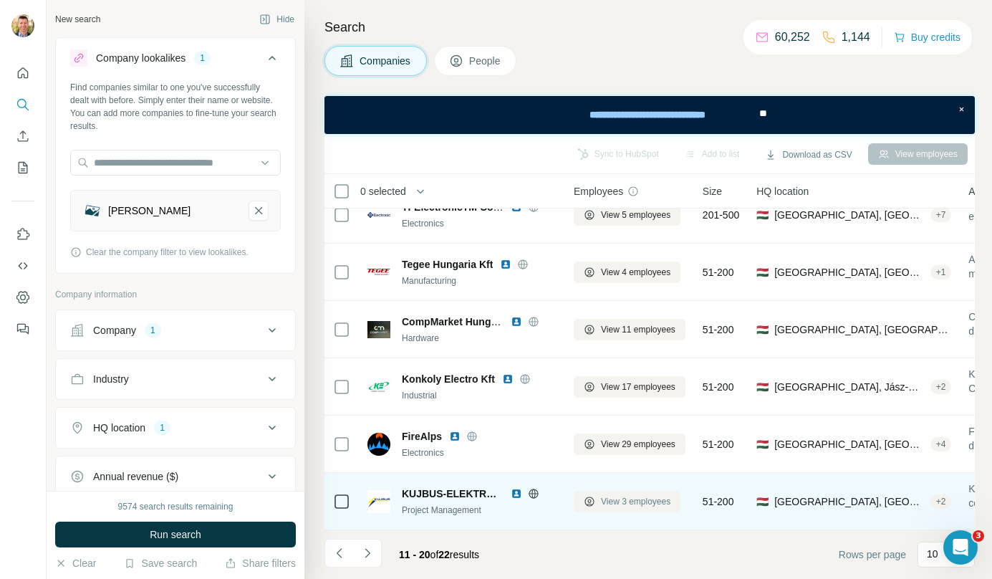
click at [609, 491] on button "View 3 employees" at bounding box center [627, 501] width 107 height 21
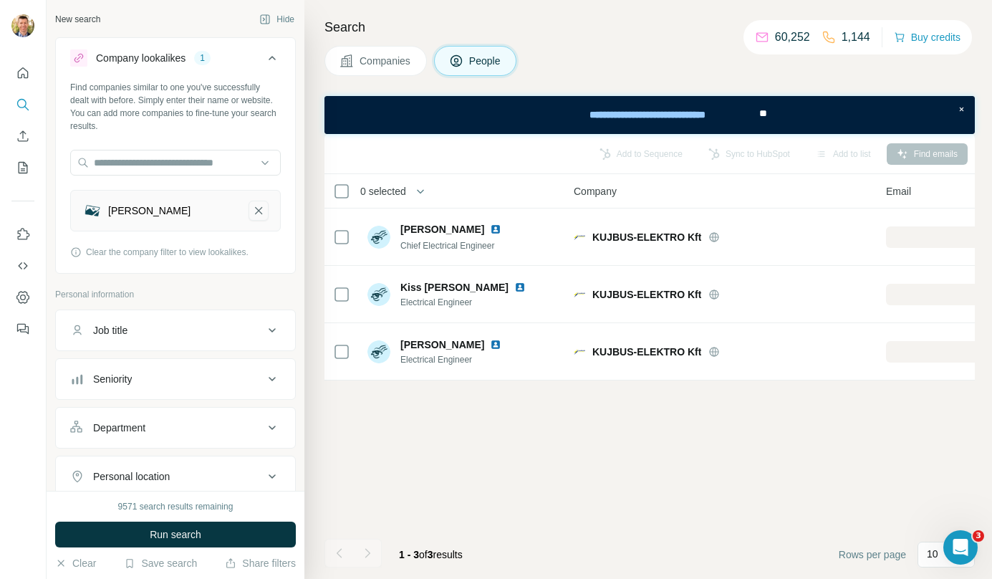
click at [252, 211] on icon "Julius Globe-remove-button" at bounding box center [258, 210] width 13 height 14
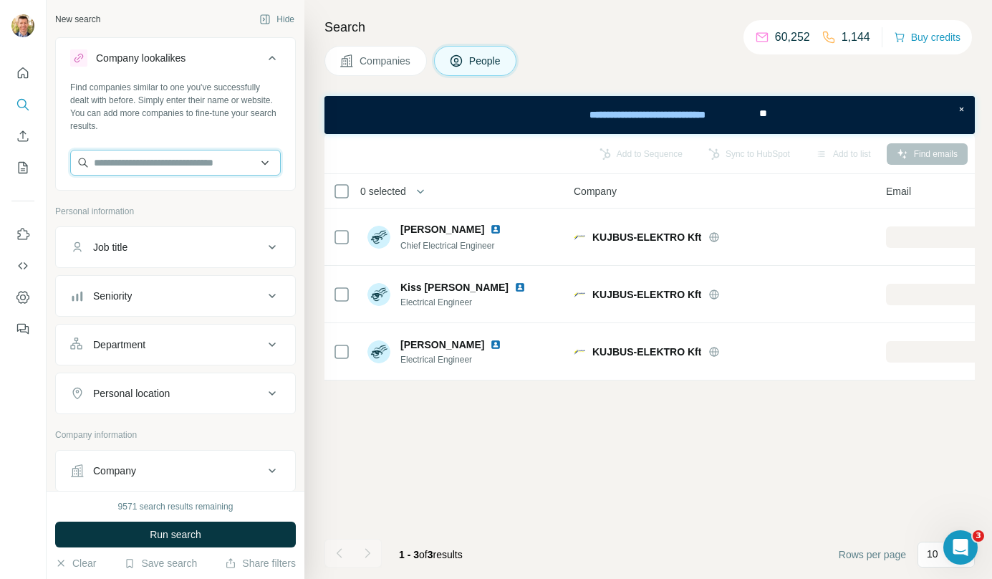
click at [208, 162] on input "text" at bounding box center [175, 163] width 211 height 26
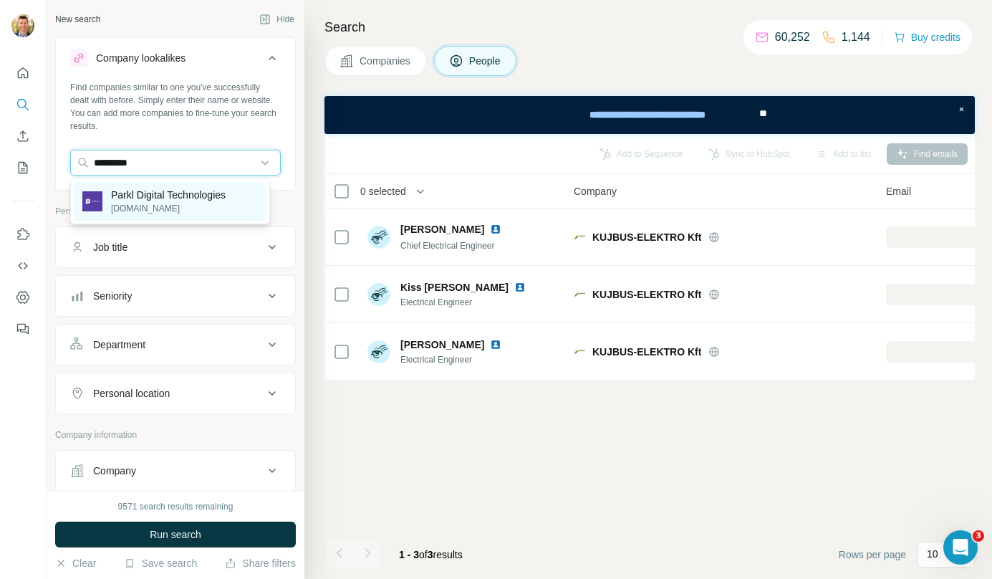
type input "*********"
click at [160, 201] on p "Parkl Digital Technologies" at bounding box center [168, 195] width 115 height 14
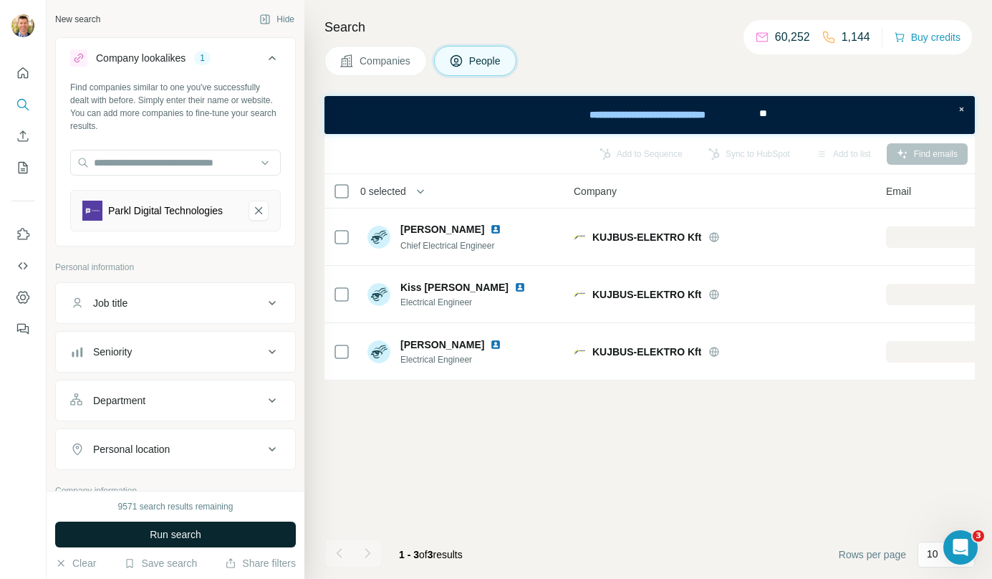
click at [216, 522] on button "Run search" at bounding box center [175, 535] width 241 height 26
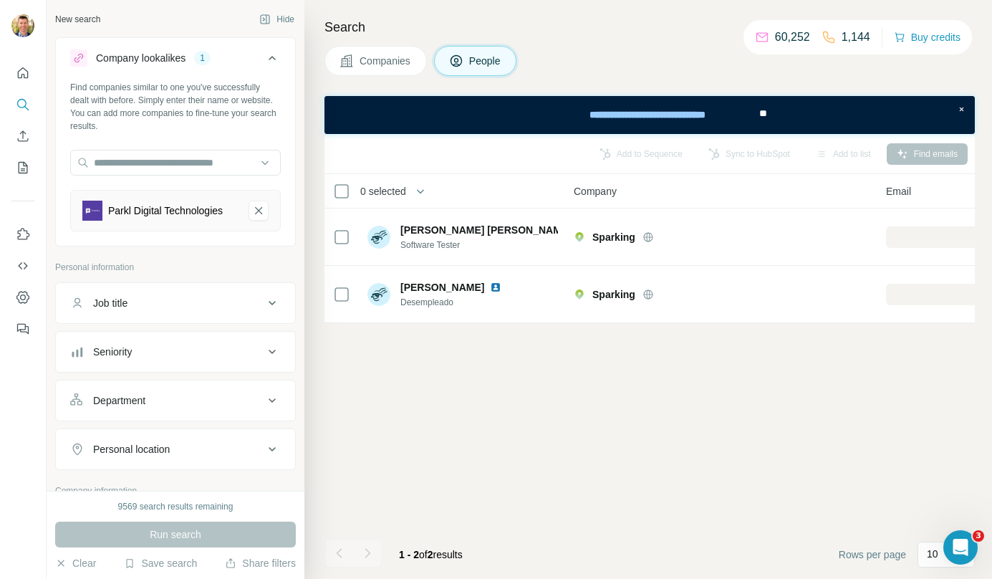
click at [383, 57] on span "Companies" at bounding box center [386, 61] width 52 height 14
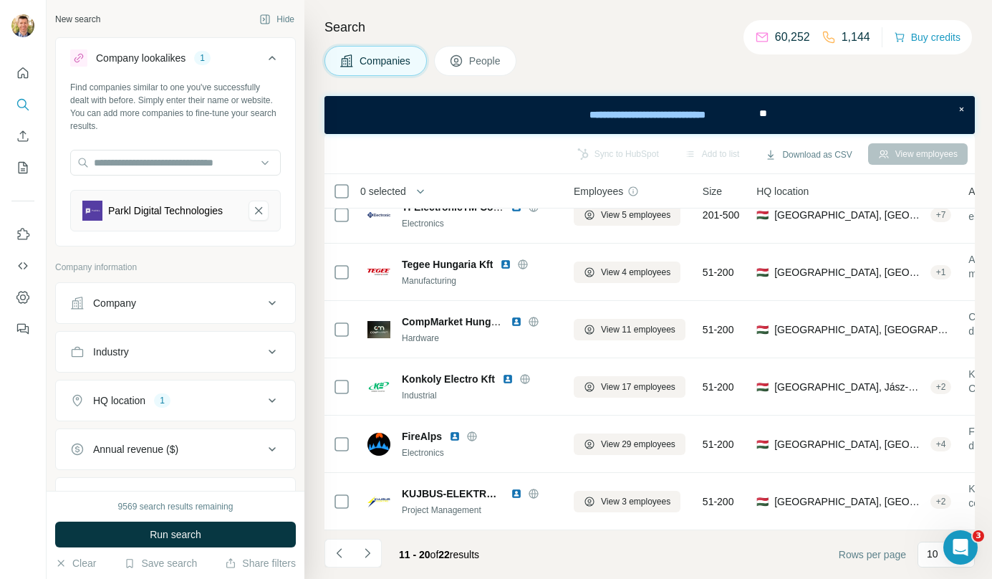
scroll to position [252, 0]
click at [176, 535] on span "Run search" at bounding box center [176, 534] width 52 height 14
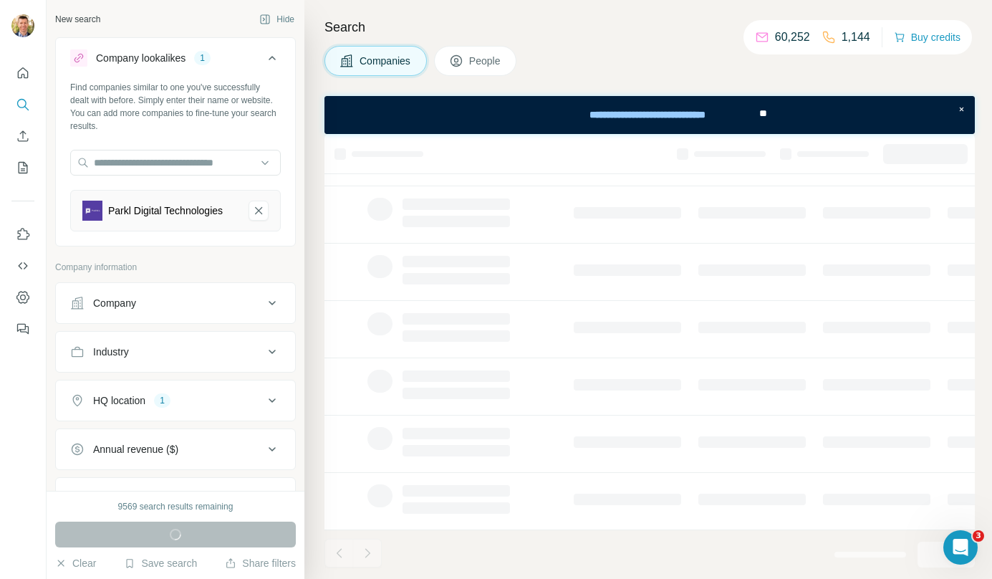
scroll to position [0, 0]
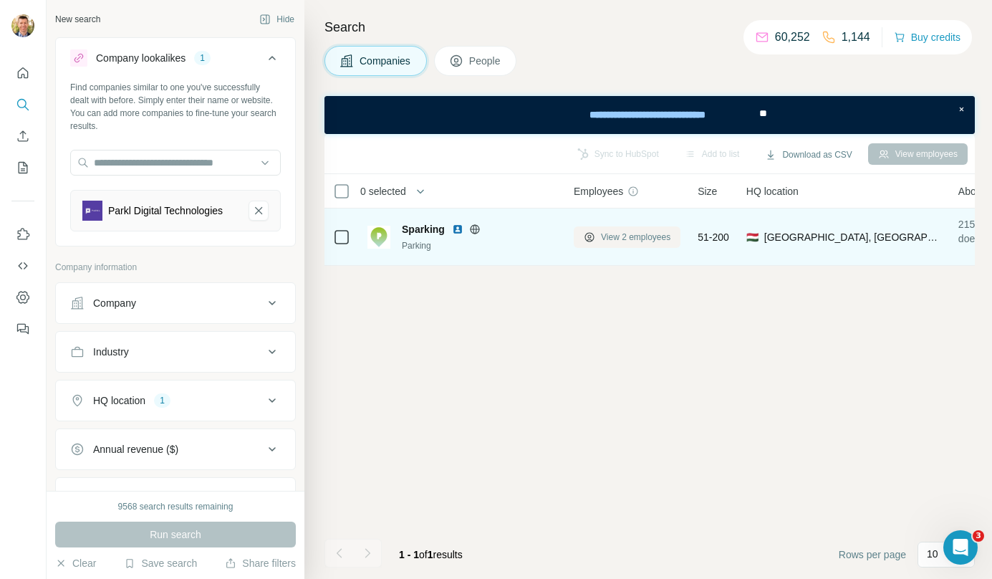
click at [605, 233] on span "View 2 employees" at bounding box center [635, 237] width 69 height 13
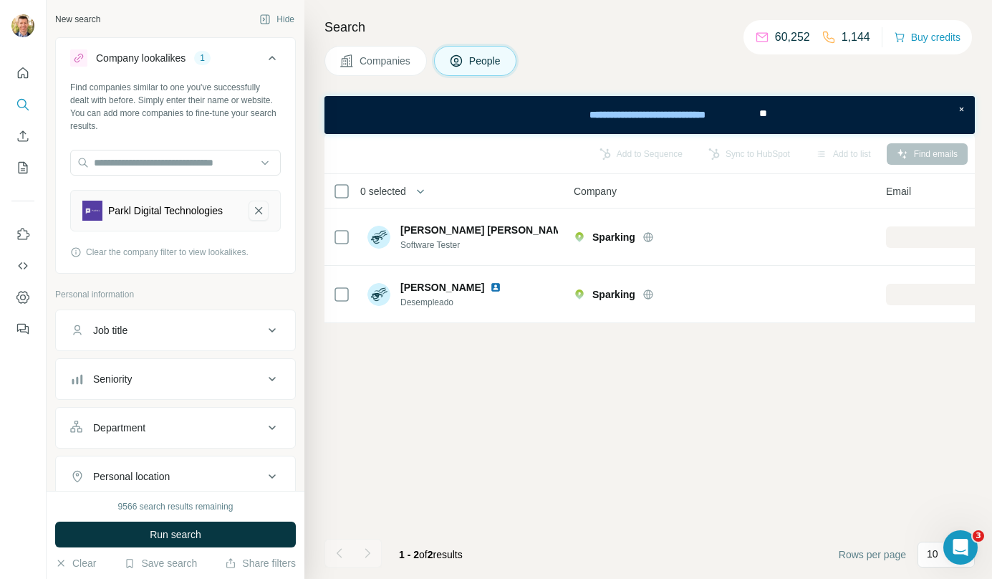
click at [249, 221] on button "Parkl Digital Technologies-remove-button" at bounding box center [259, 211] width 20 height 20
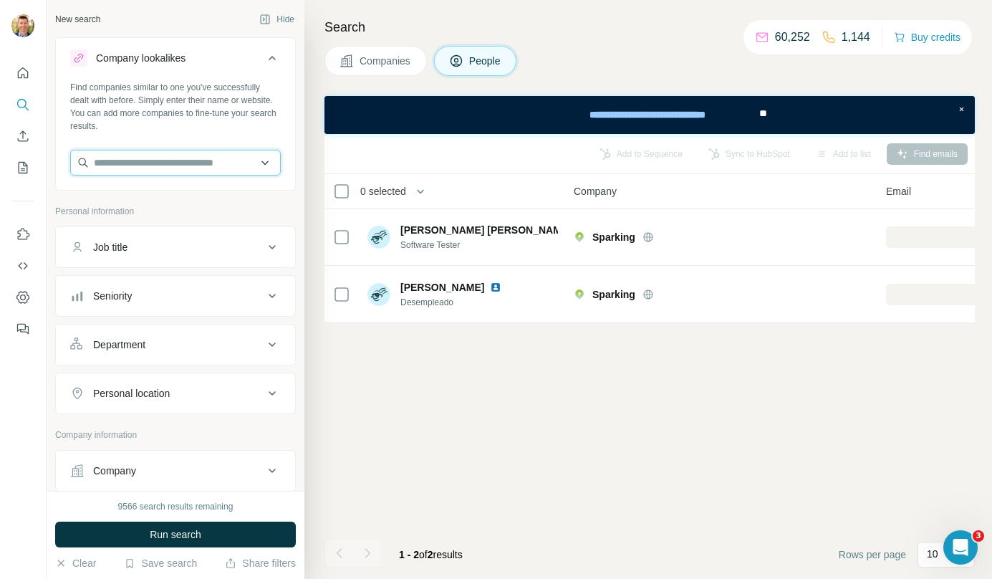
click at [197, 164] on input "text" at bounding box center [175, 163] width 211 height 26
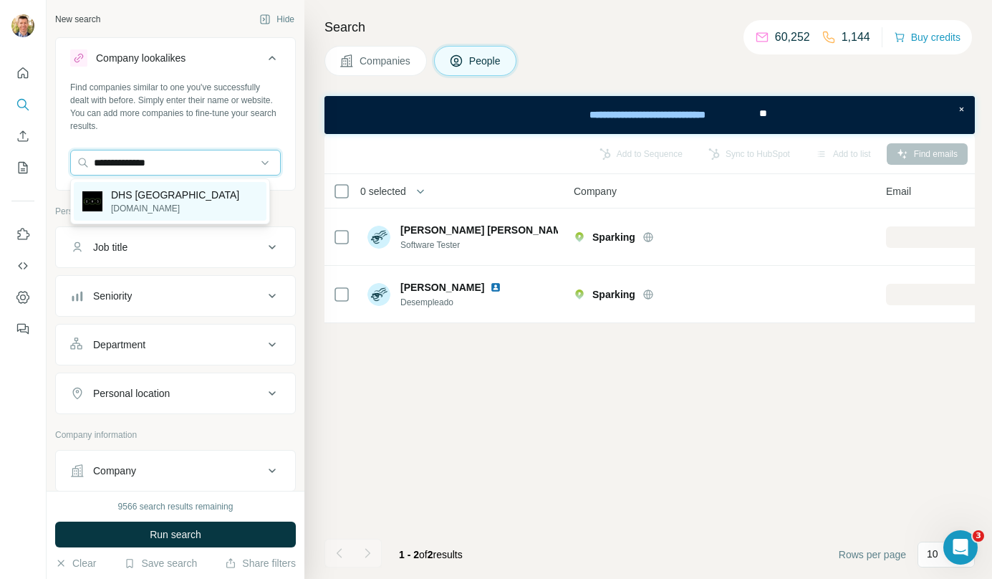
type input "**********"
click at [173, 193] on p "DHS Hungary" at bounding box center [175, 195] width 128 height 14
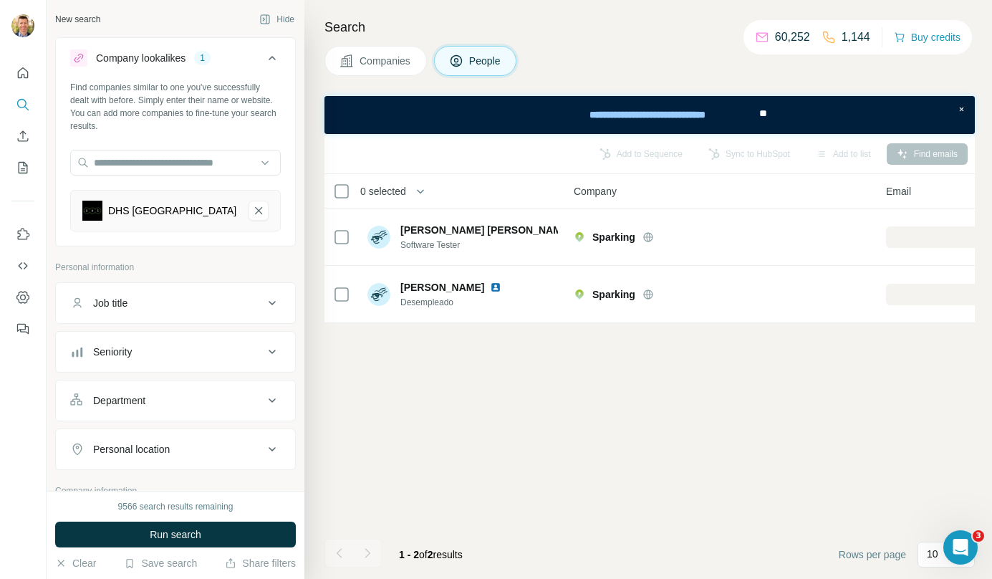
click at [403, 62] on span "Companies" at bounding box center [386, 61] width 52 height 14
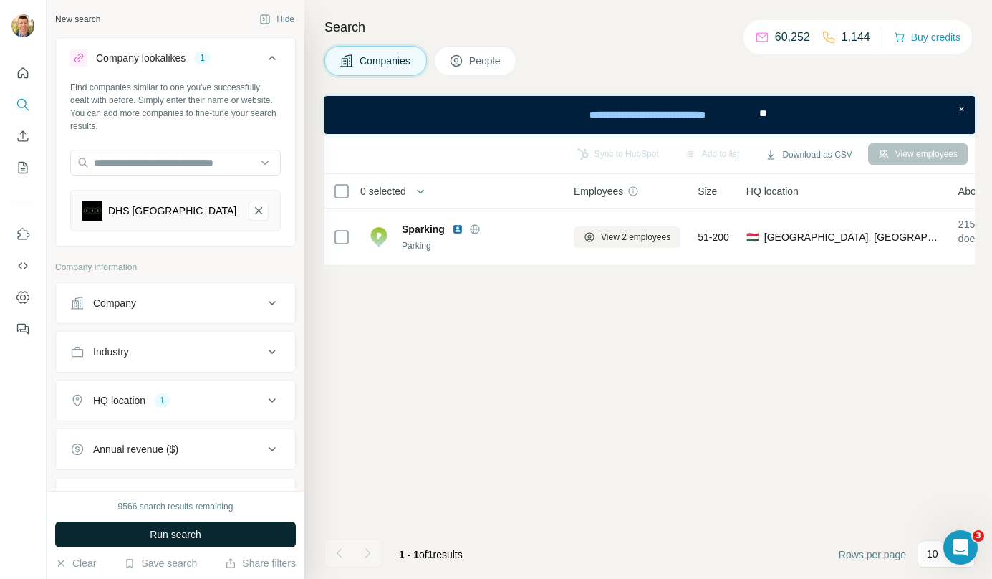
click at [211, 531] on button "Run search" at bounding box center [175, 535] width 241 height 26
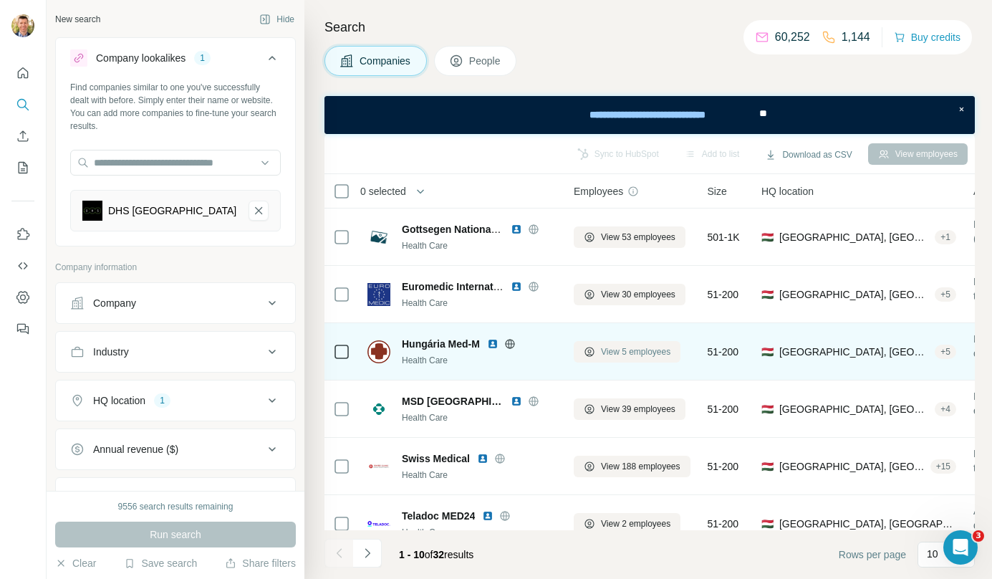
click at [647, 348] on span "View 5 employees" at bounding box center [635, 351] width 69 height 13
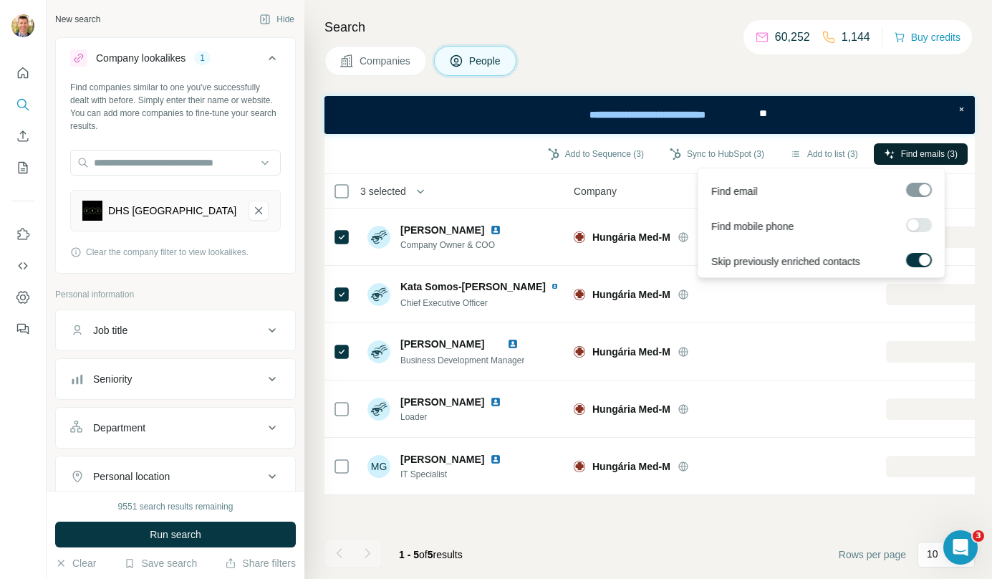
click at [901, 158] on span "Find emails (3)" at bounding box center [929, 154] width 57 height 13
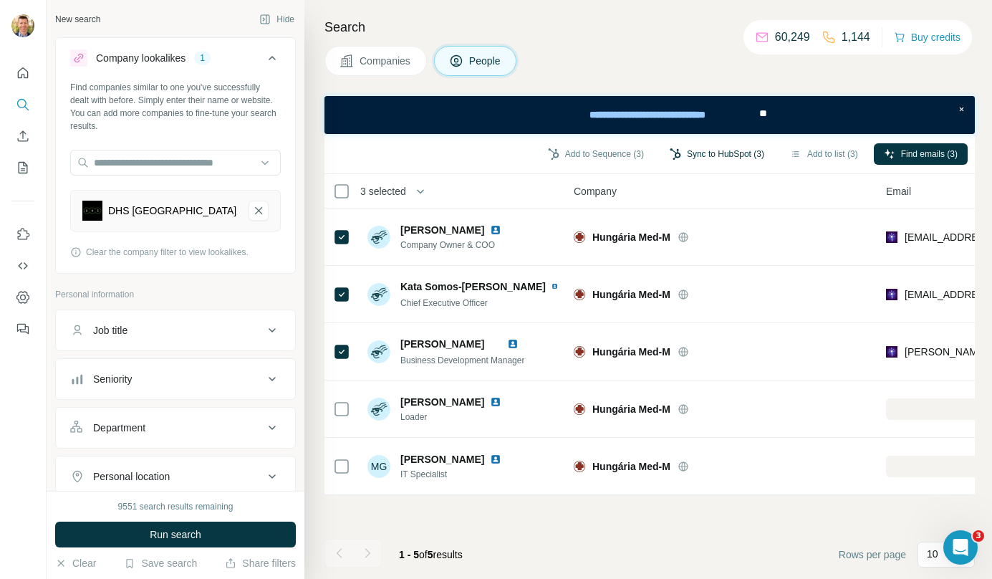
click at [719, 155] on button "Sync to HubSpot (3)" at bounding box center [717, 153] width 115 height 21
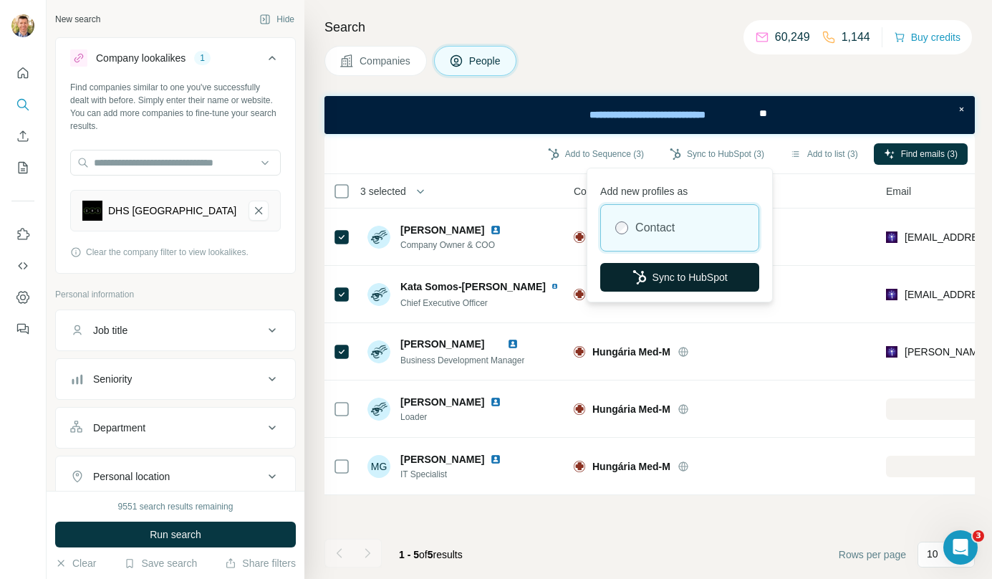
click at [686, 279] on button "Sync to HubSpot" at bounding box center [679, 277] width 159 height 29
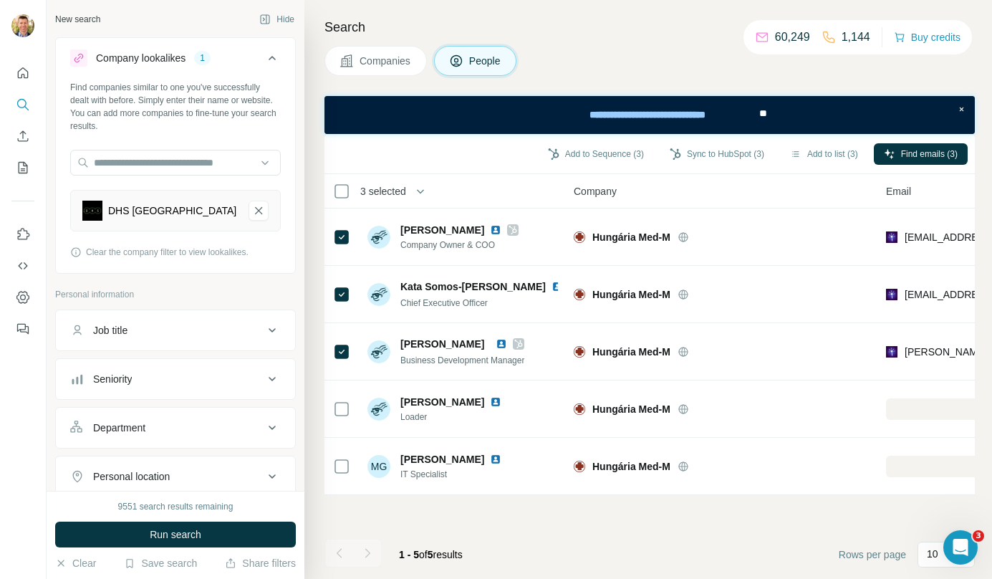
click at [380, 71] on button "Companies" at bounding box center [376, 61] width 102 height 30
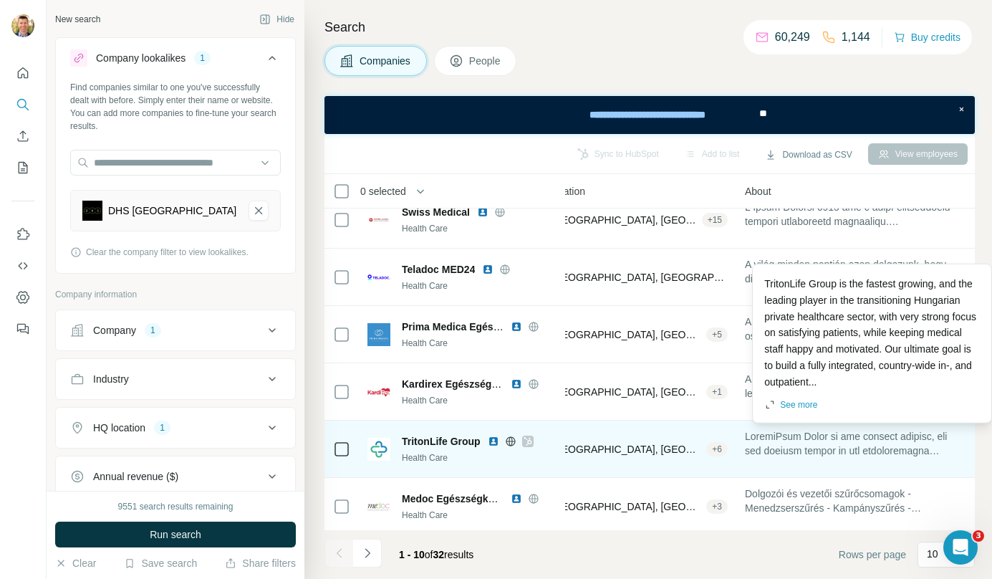
scroll to position [259, 229]
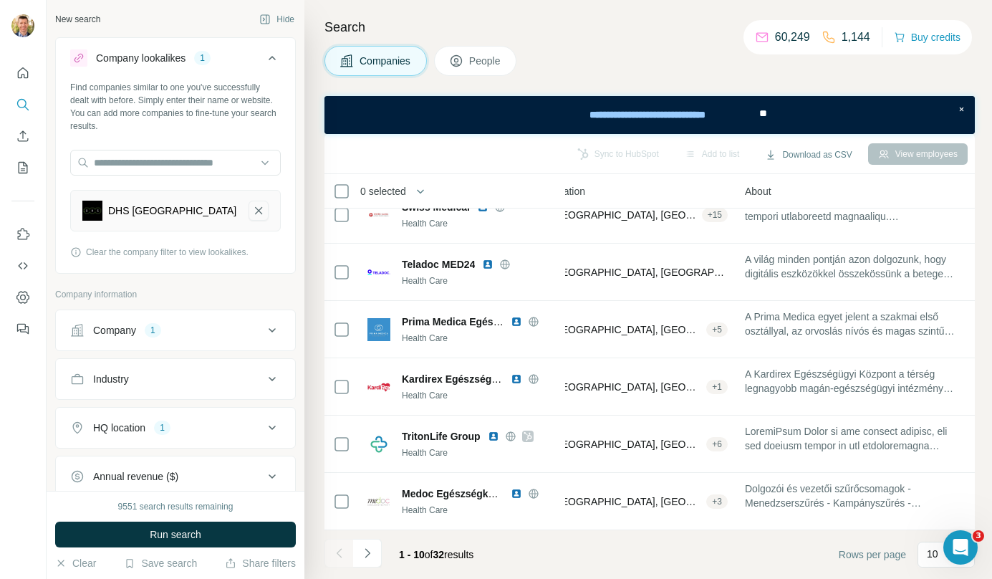
click at [252, 215] on icon "DHS Hungary-remove-button" at bounding box center [258, 210] width 13 height 14
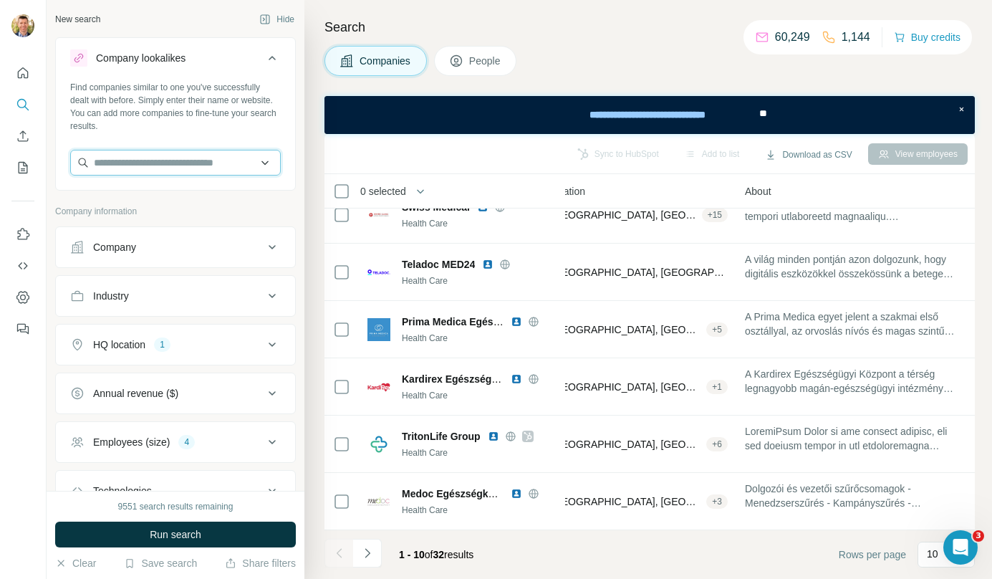
click at [217, 163] on input "text" at bounding box center [175, 163] width 211 height 26
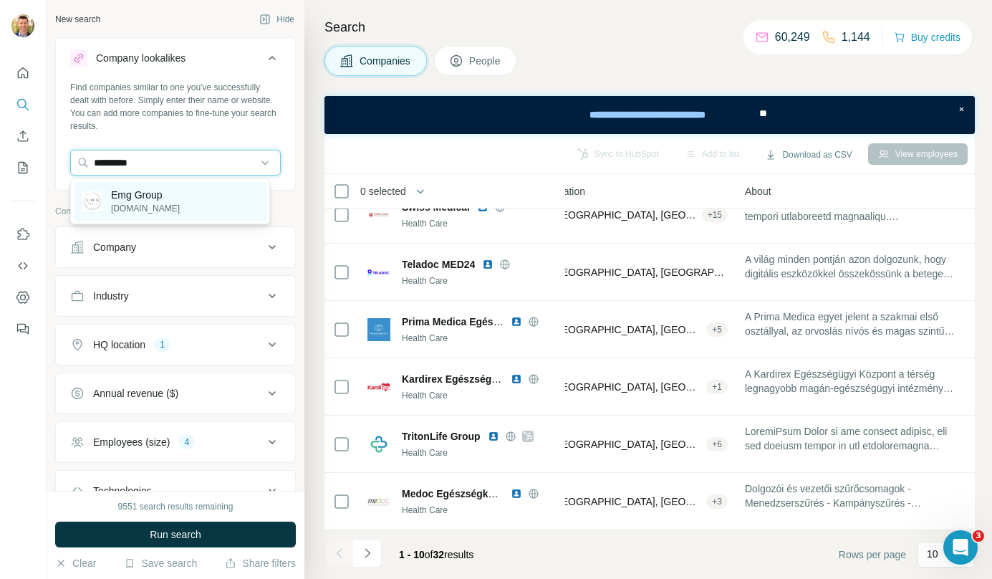
type input "*********"
click at [187, 195] on div "Emg Group emg.group" at bounding box center [170, 201] width 193 height 39
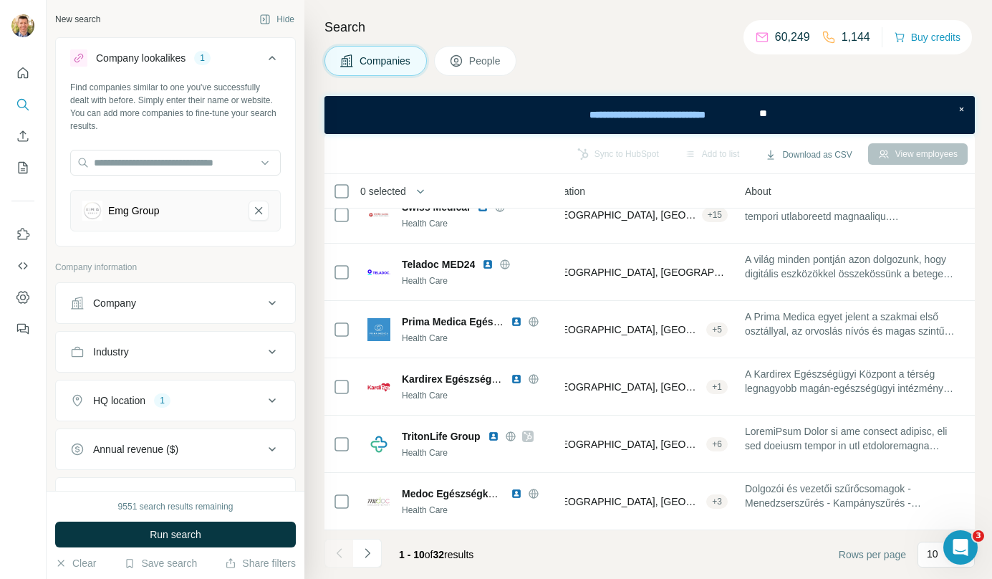
scroll to position [166, 0]
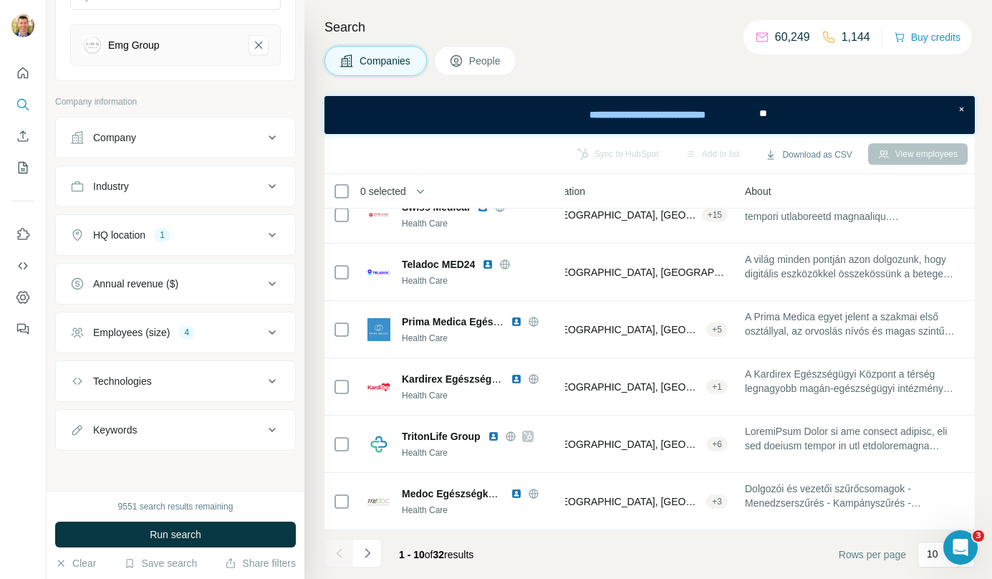
click at [173, 331] on div "Employees (size) 4" at bounding box center [166, 332] width 193 height 14
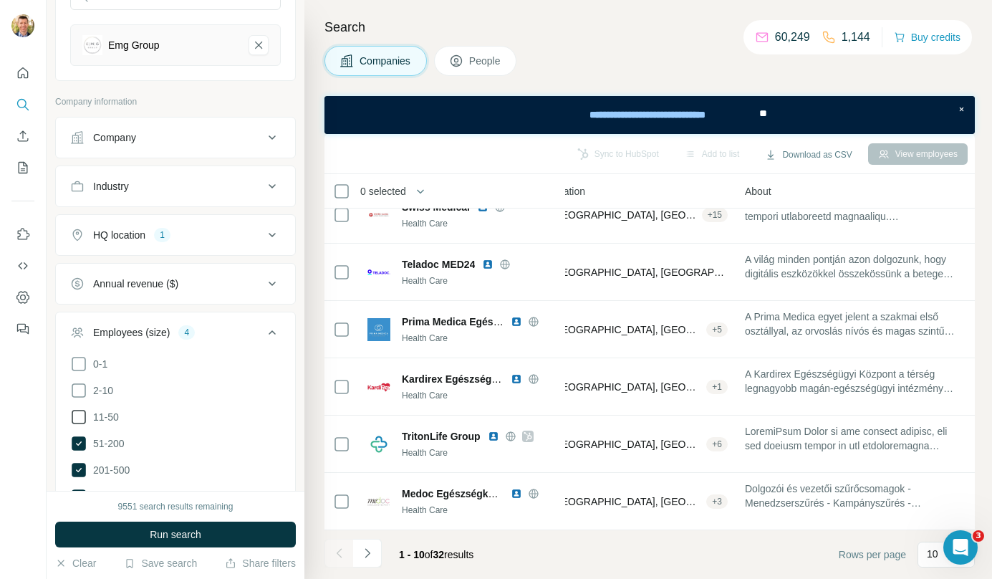
click at [85, 415] on icon at bounding box center [78, 416] width 17 height 17
click at [85, 415] on icon at bounding box center [79, 417] width 14 height 14
drag, startPoint x: 85, startPoint y: 418, endPoint x: 78, endPoint y: 418, distance: 7.2
click at [78, 418] on icon at bounding box center [78, 416] width 17 height 17
click at [127, 529] on button "Run search" at bounding box center [175, 535] width 241 height 26
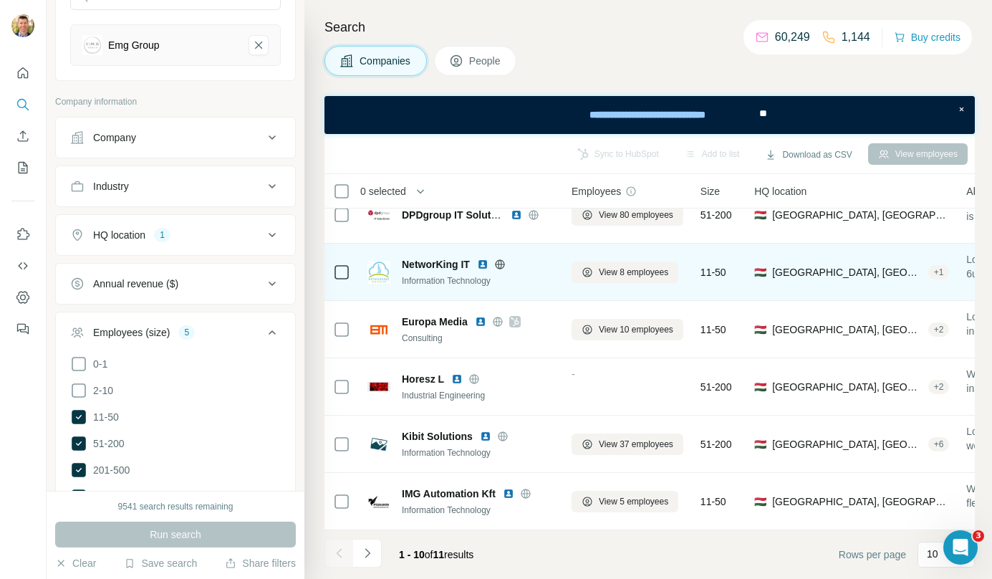
scroll to position [259, 0]
click at [637, 266] on span "View 8 employees" at bounding box center [635, 272] width 69 height 13
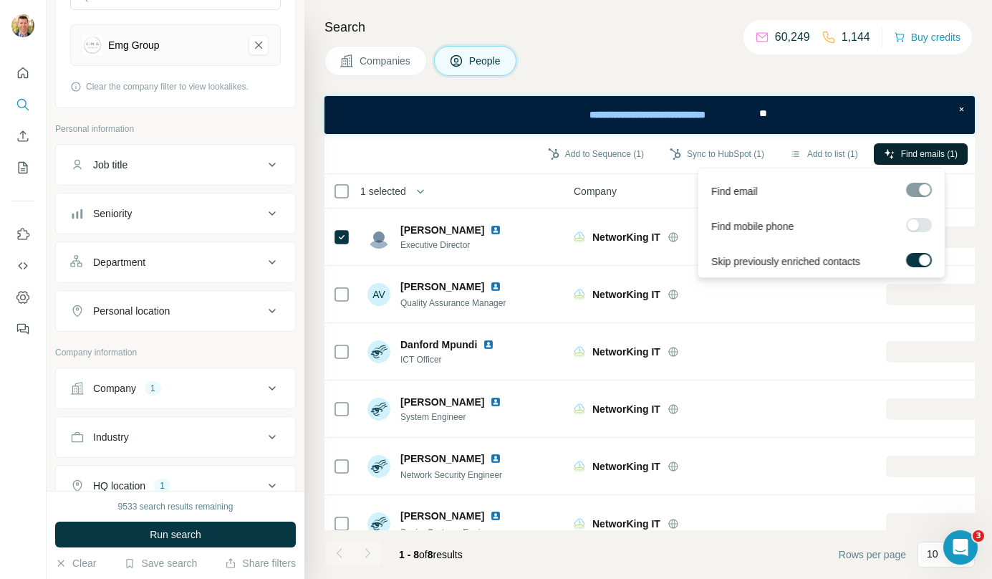
click at [901, 152] on span "Find emails (1)" at bounding box center [929, 154] width 57 height 13
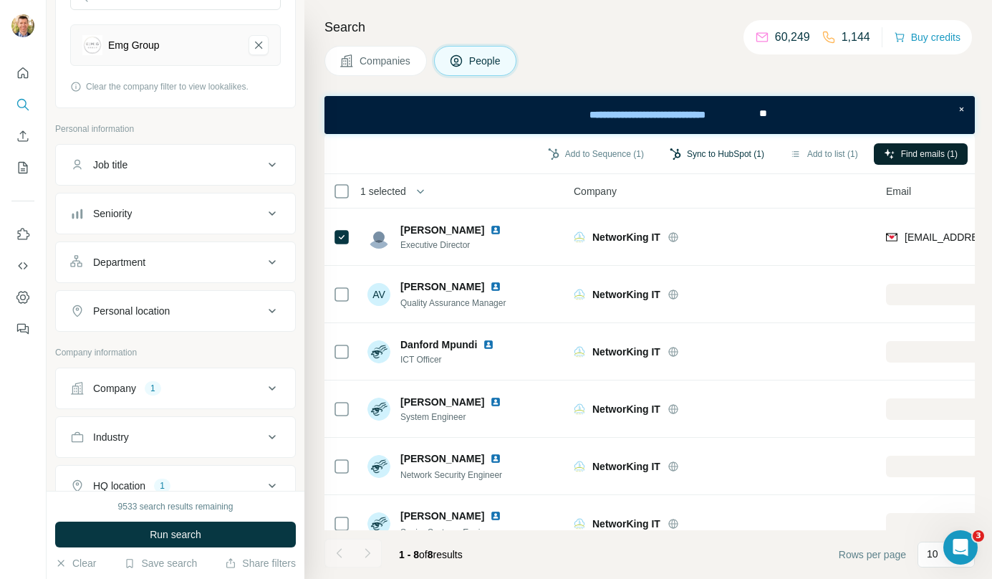
click at [731, 150] on button "Sync to HubSpot (1)" at bounding box center [717, 153] width 115 height 21
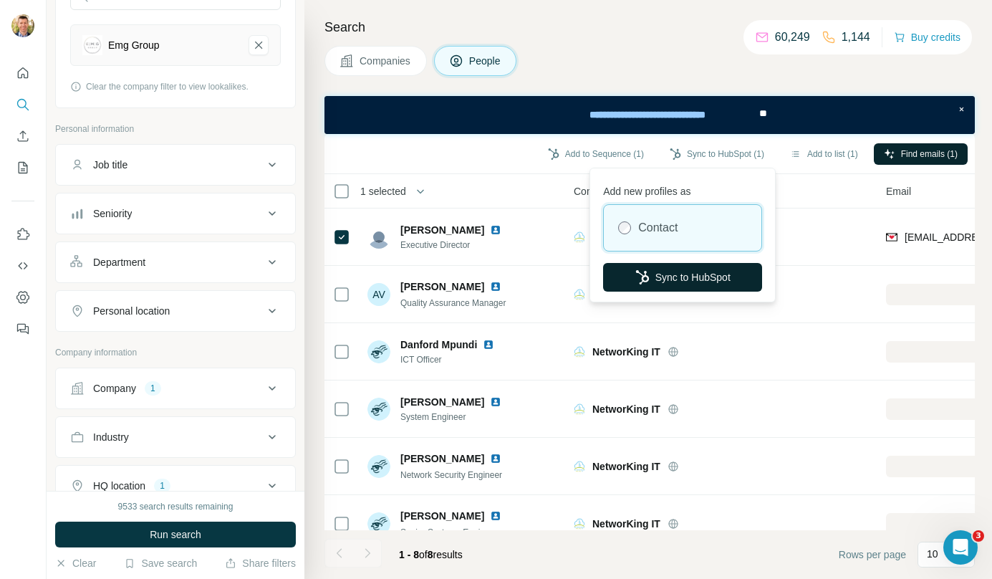
click at [681, 289] on button "Sync to HubSpot" at bounding box center [682, 277] width 159 height 29
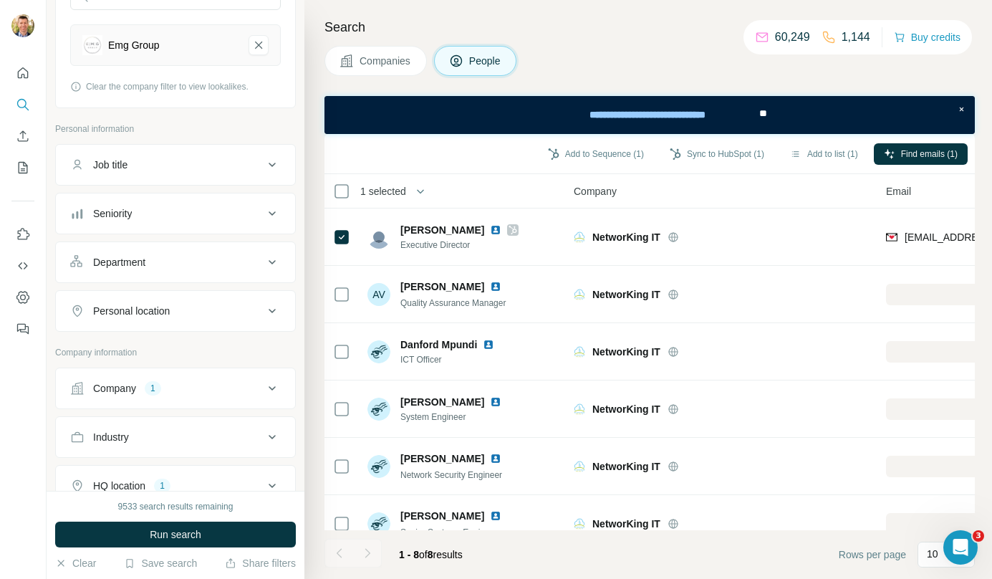
click at [401, 52] on button "Companies" at bounding box center [376, 61] width 102 height 30
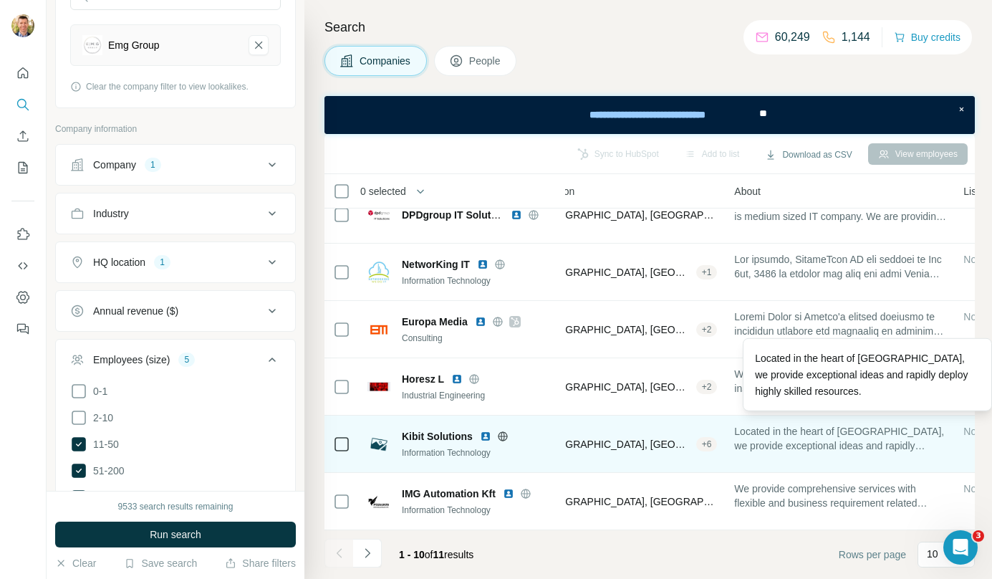
scroll to position [259, 0]
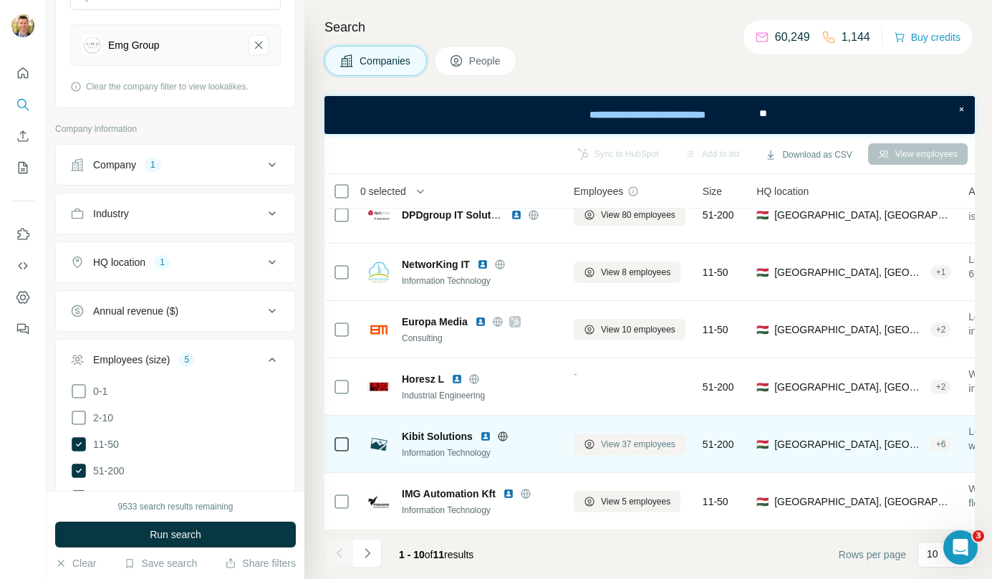
click at [639, 440] on span "View 37 employees" at bounding box center [638, 444] width 75 height 13
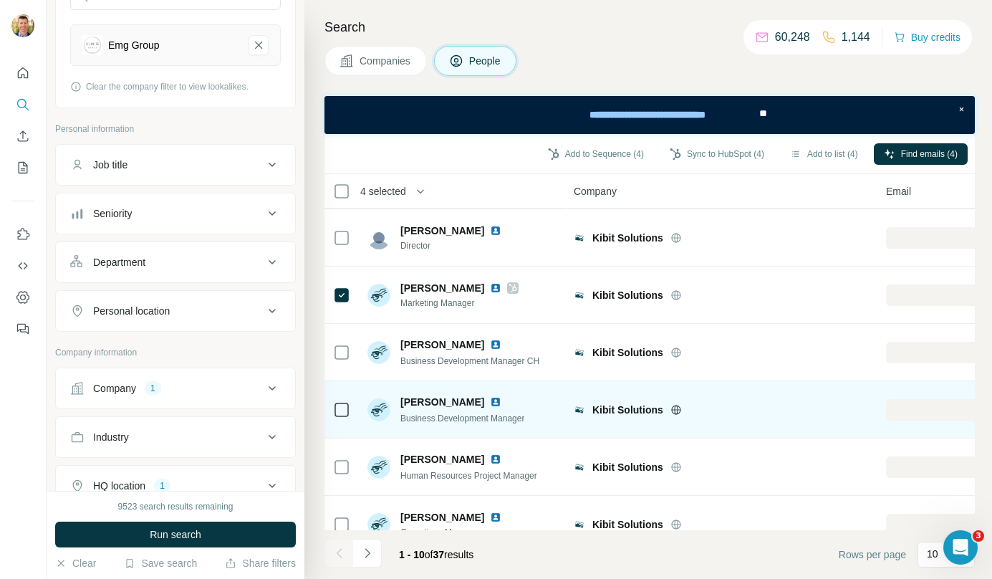
scroll to position [259, 0]
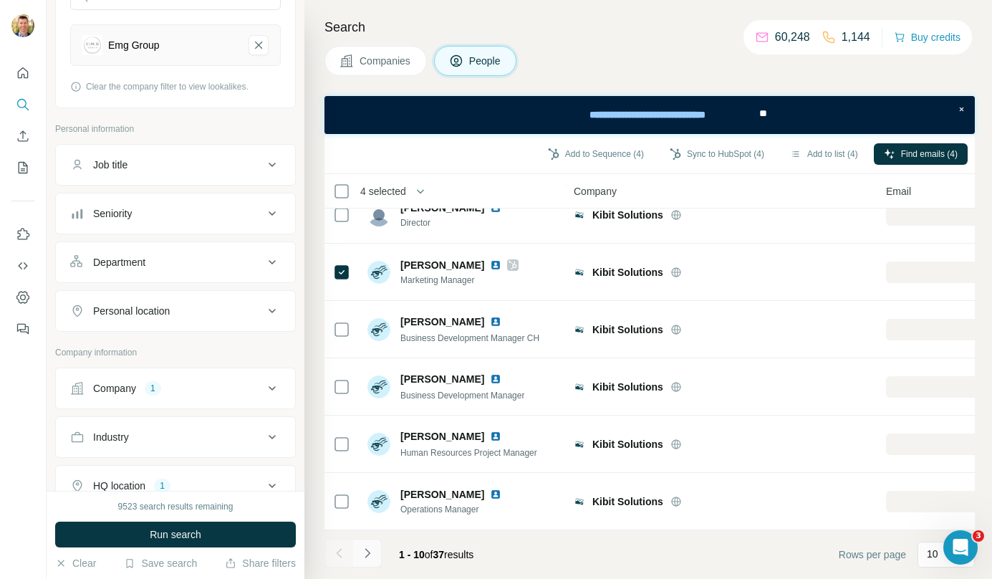
click at [375, 553] on button "Navigate to next page" at bounding box center [367, 553] width 29 height 29
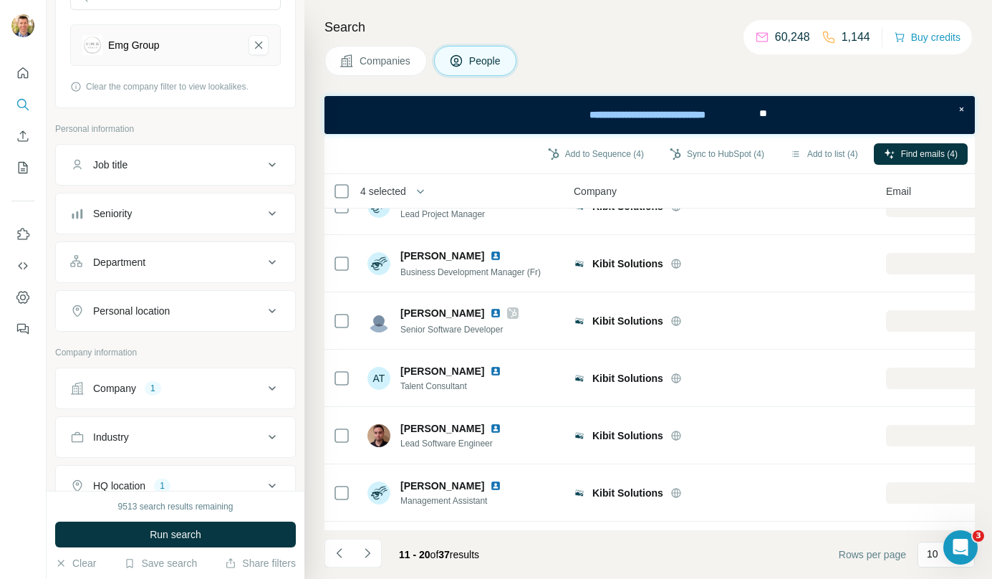
scroll to position [0, 0]
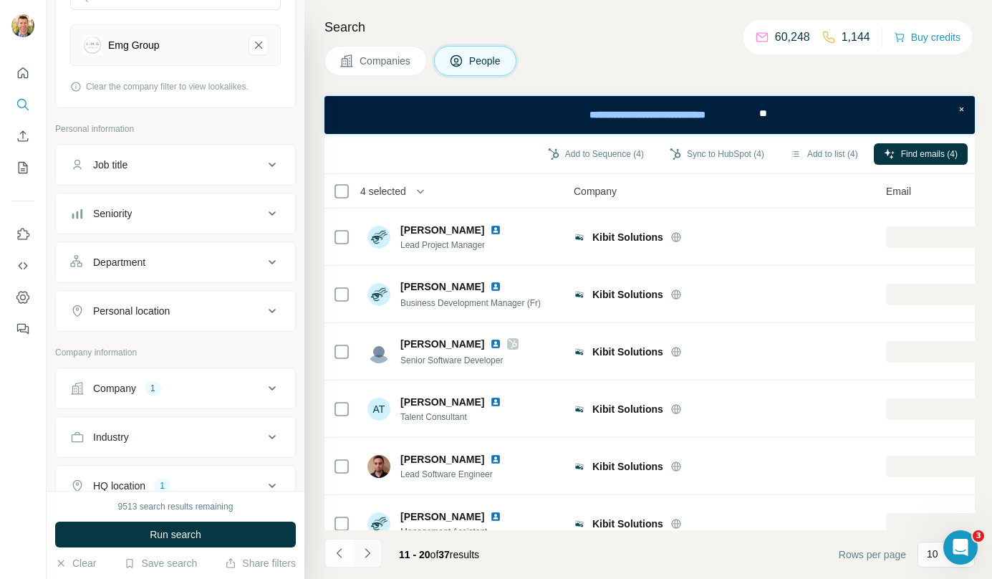
click at [372, 550] on icon "Navigate to next page" at bounding box center [367, 553] width 14 height 14
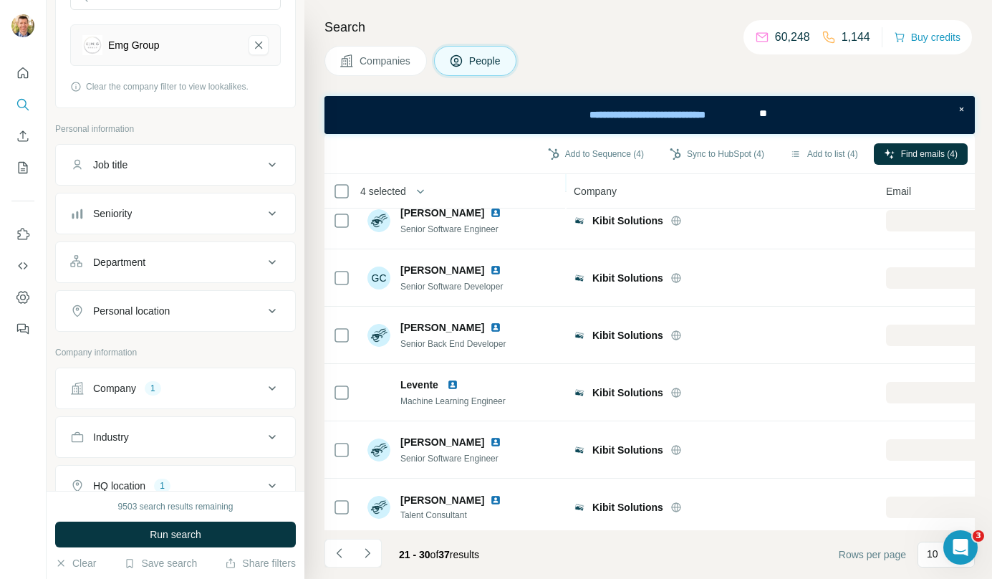
scroll to position [259, 0]
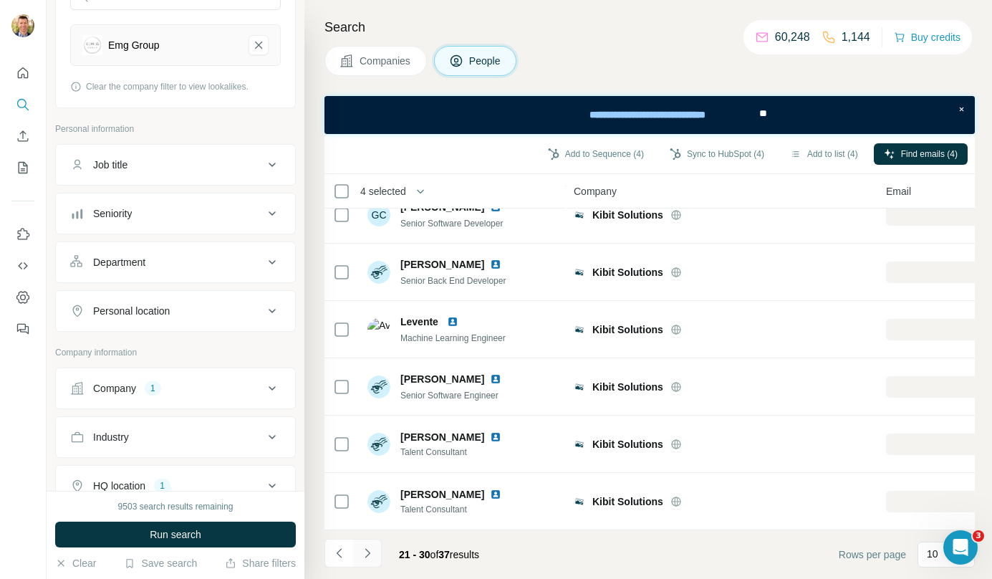
click at [369, 554] on icon "Navigate to next page" at bounding box center [367, 552] width 5 height 9
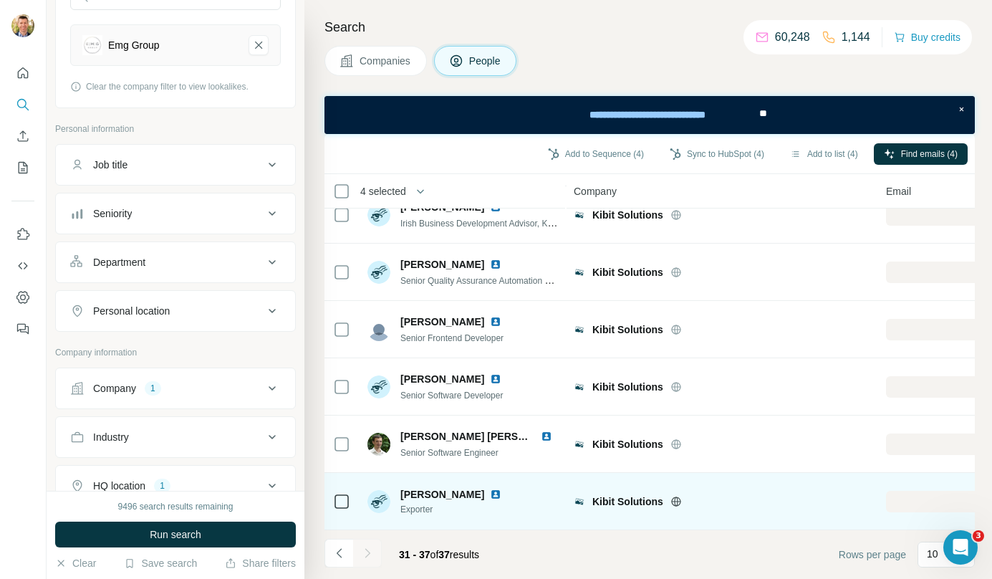
scroll to position [0, 0]
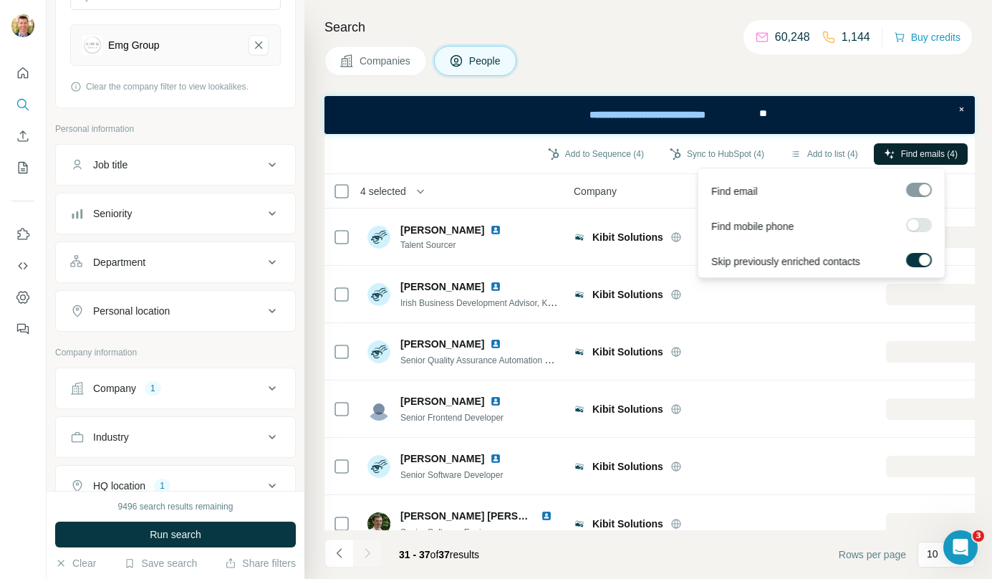
click at [917, 155] on span "Find emails (4)" at bounding box center [929, 154] width 57 height 13
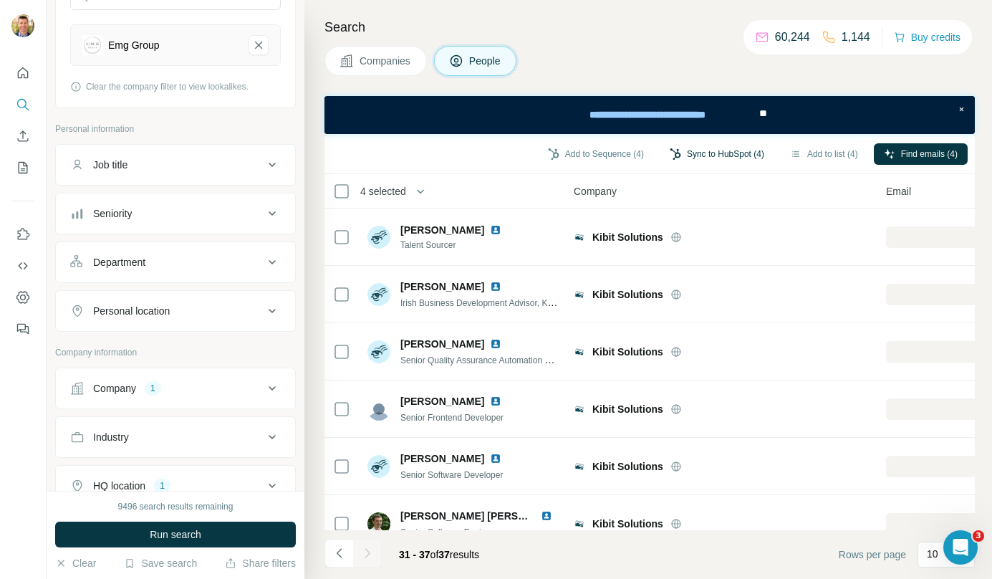
click at [730, 149] on button "Sync to HubSpot (4)" at bounding box center [717, 153] width 115 height 21
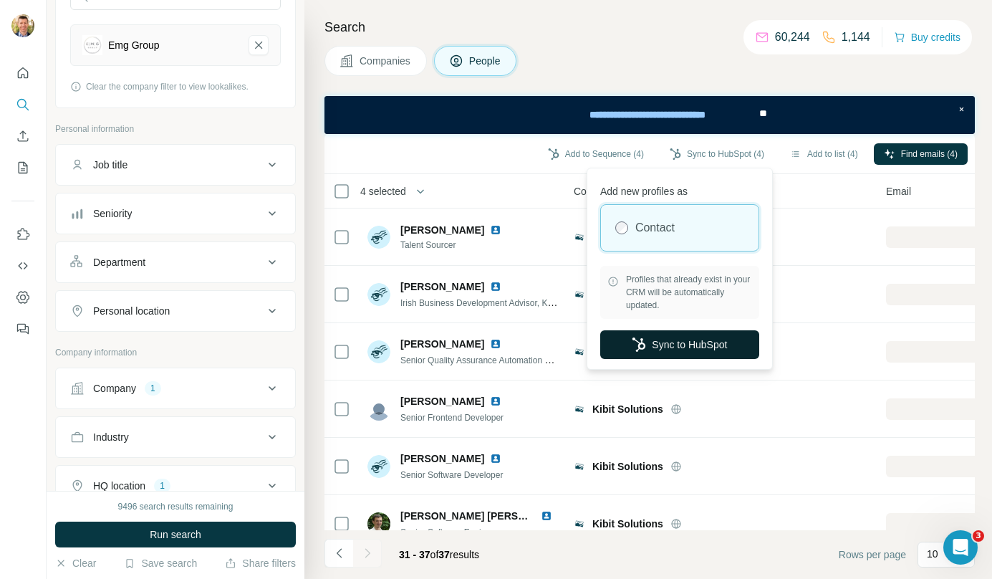
click at [675, 347] on button "Sync to HubSpot" at bounding box center [679, 344] width 159 height 29
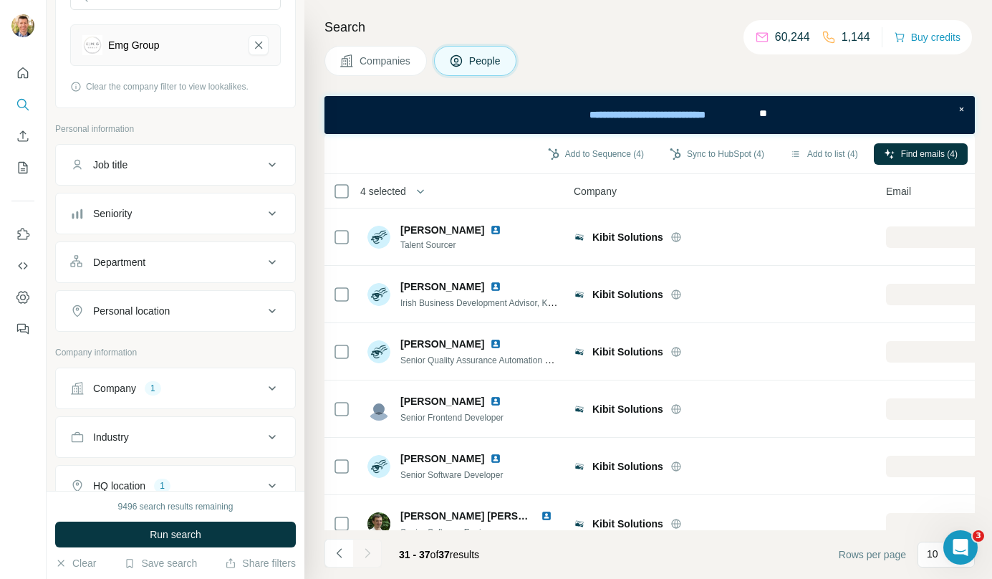
click at [384, 60] on span "Companies" at bounding box center [386, 61] width 52 height 14
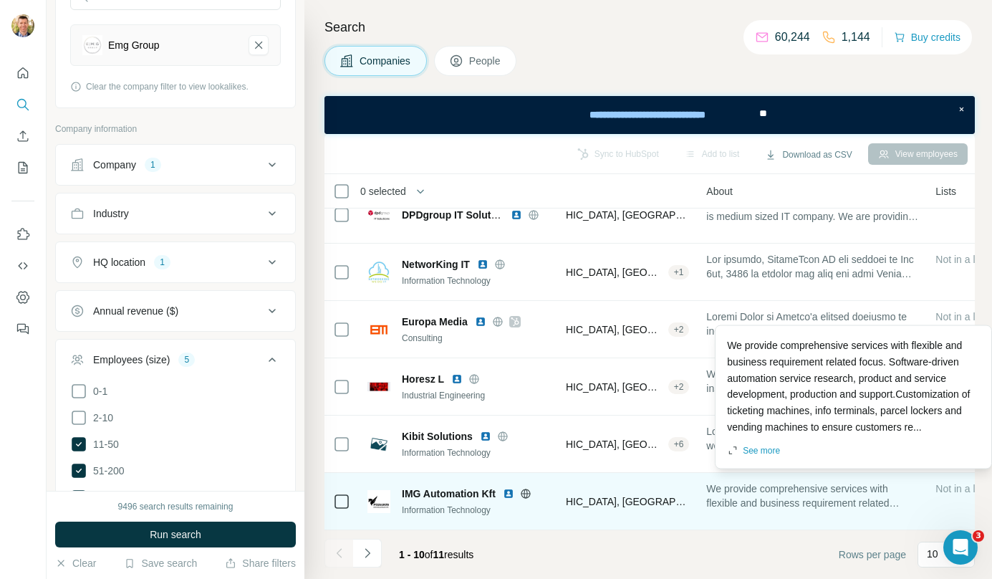
scroll to position [259, 0]
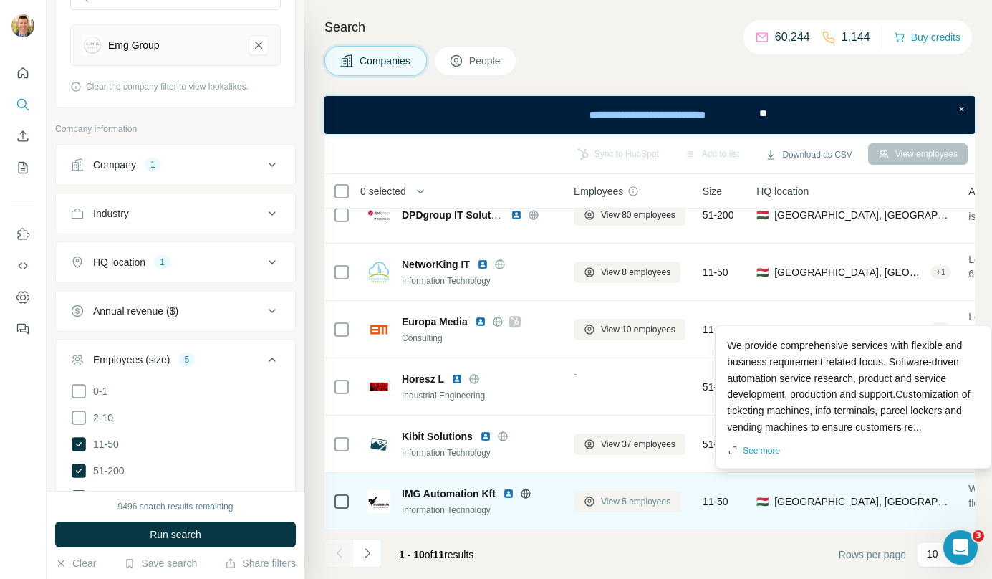
click at [639, 495] on span "View 5 employees" at bounding box center [635, 501] width 69 height 13
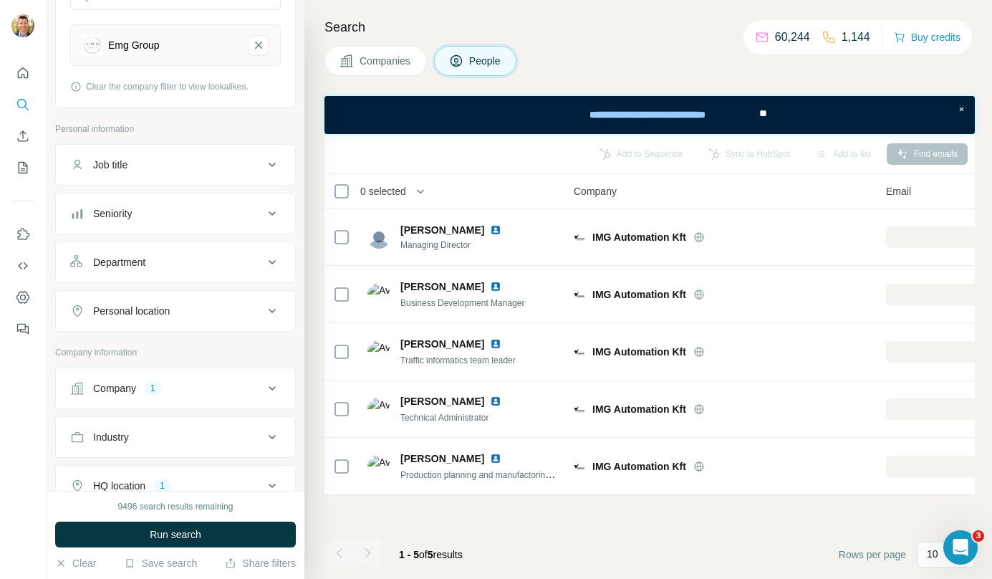
scroll to position [0, 0]
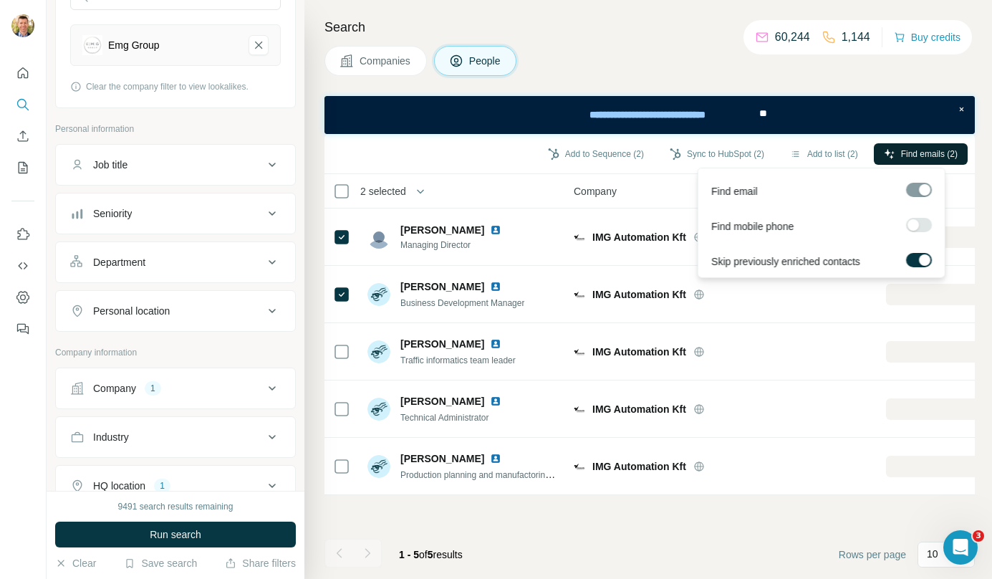
click at [895, 158] on button "Find emails (2)" at bounding box center [921, 153] width 94 height 21
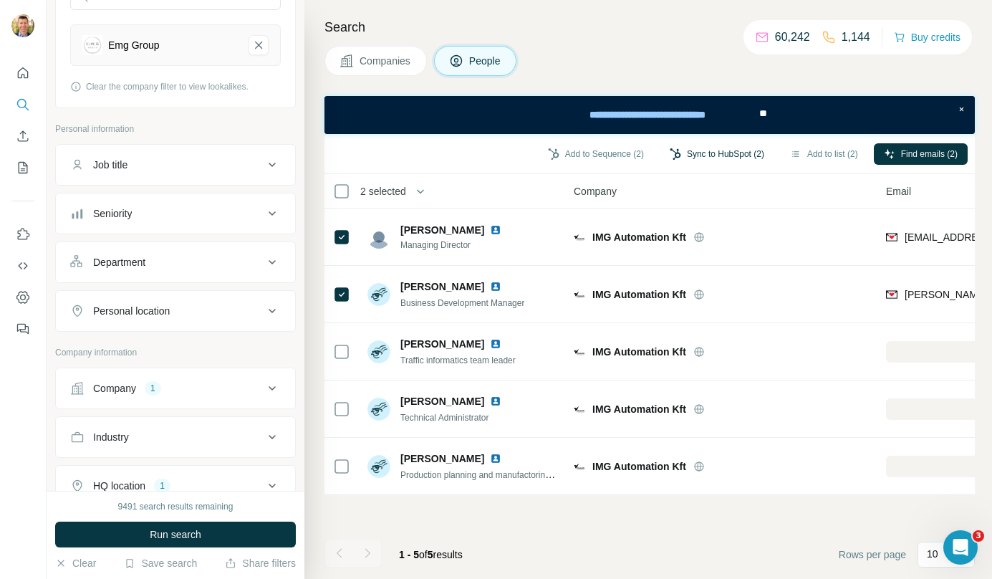
click at [737, 143] on button "Sync to HubSpot (2)" at bounding box center [717, 153] width 115 height 21
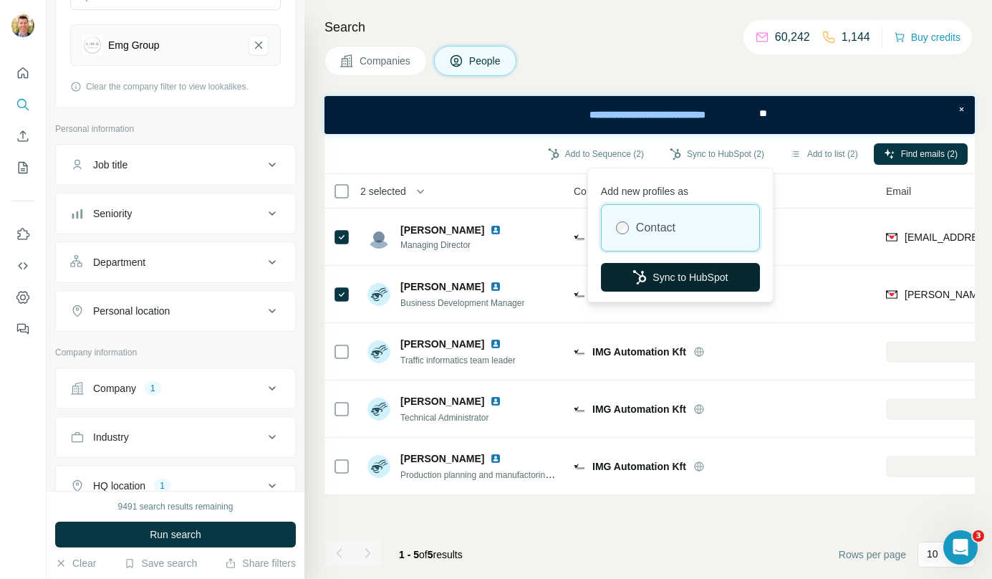
click at [699, 272] on button "Sync to HubSpot" at bounding box center [680, 277] width 159 height 29
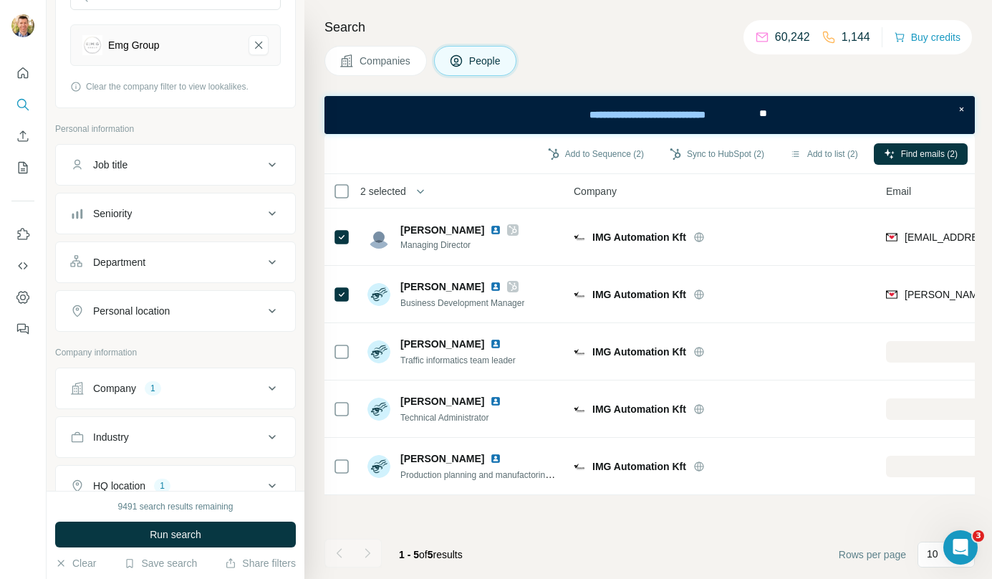
click at [392, 67] on span "Companies" at bounding box center [386, 61] width 52 height 14
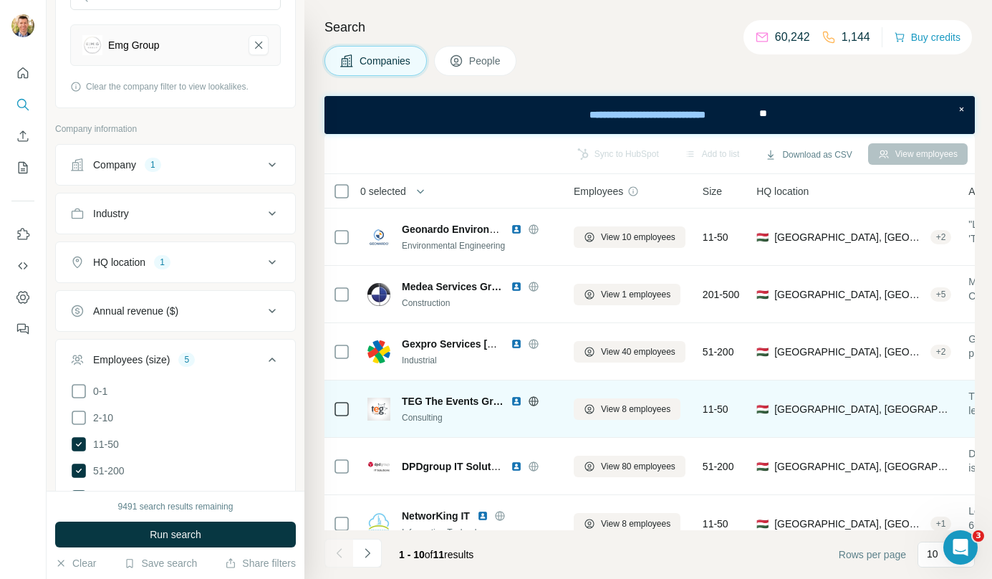
scroll to position [259, 0]
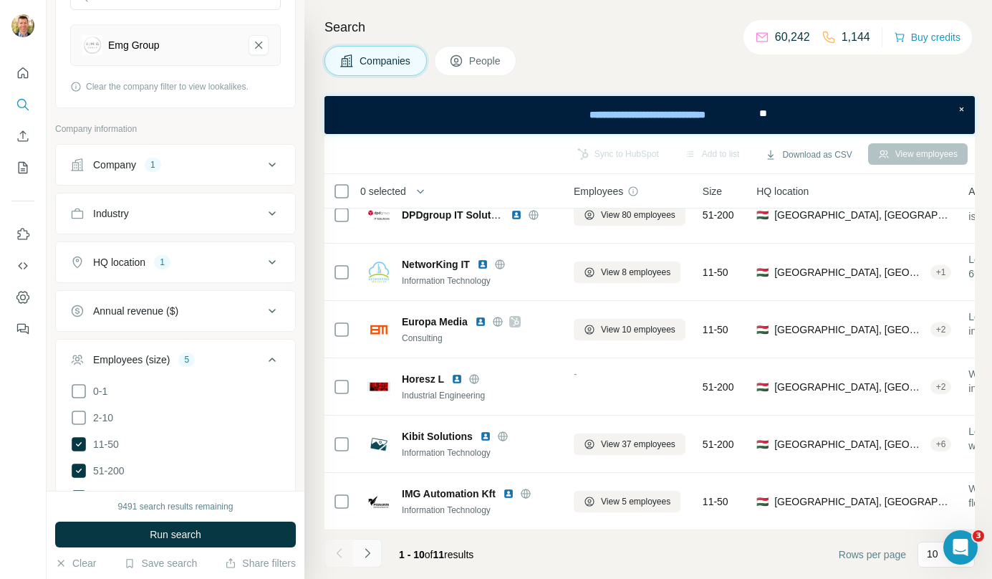
click at [368, 555] on icon "Navigate to next page" at bounding box center [367, 552] width 5 height 9
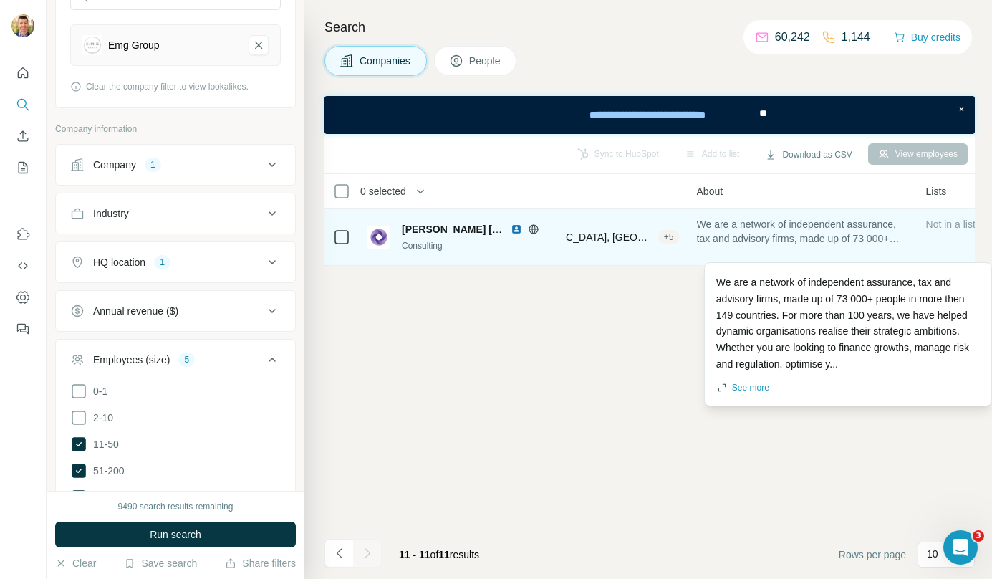
scroll to position [0, 0]
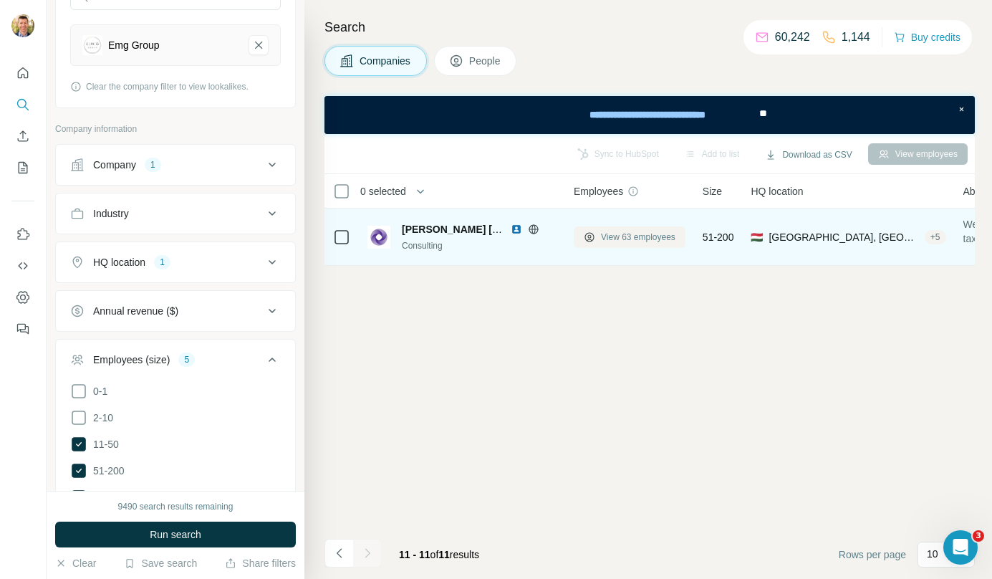
click at [597, 240] on button "View 63 employees" at bounding box center [630, 236] width 112 height 21
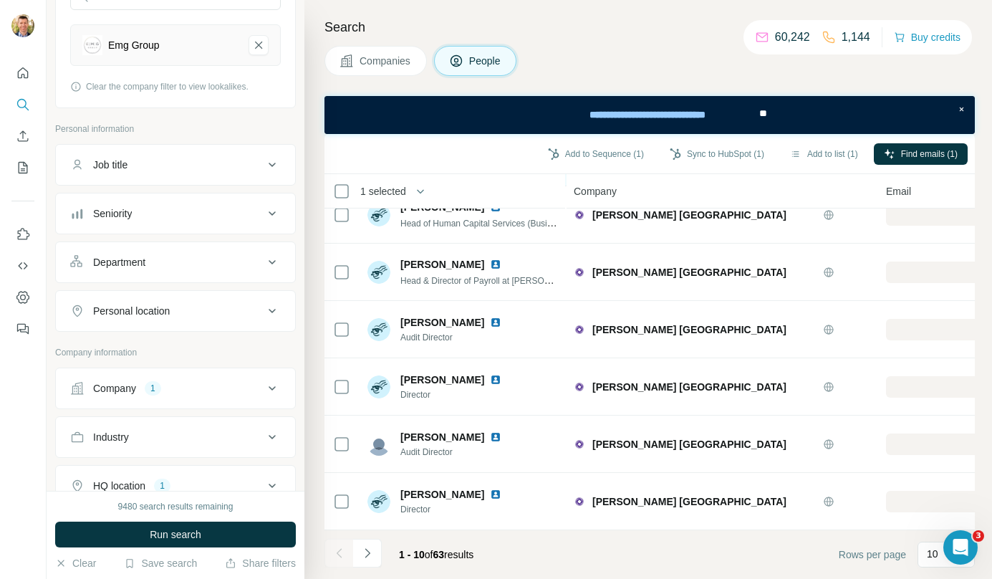
scroll to position [259, 0]
click at [370, 552] on icon "Navigate to next page" at bounding box center [367, 553] width 14 height 14
click at [378, 553] on button "Navigate to next page" at bounding box center [367, 553] width 29 height 29
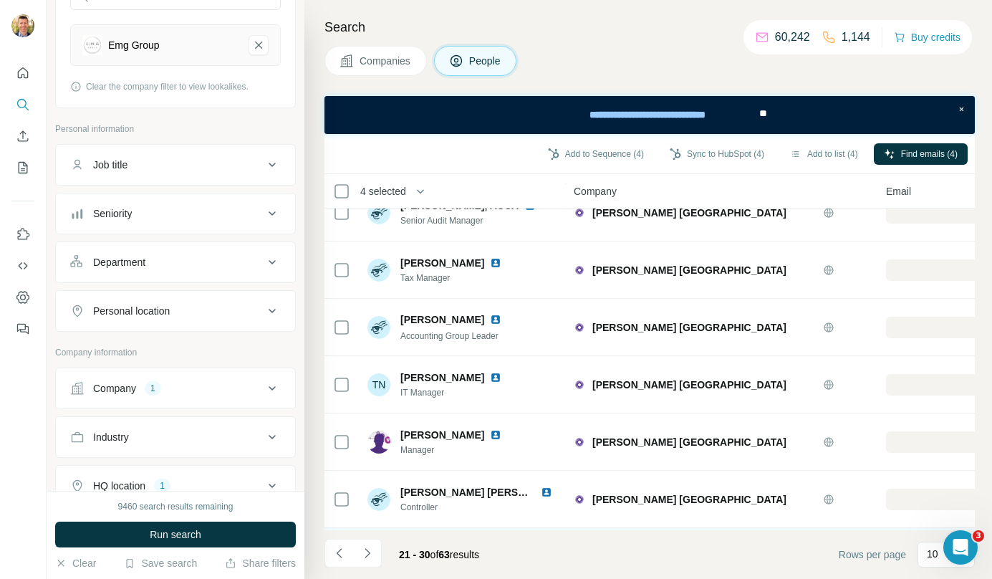
scroll to position [0, 0]
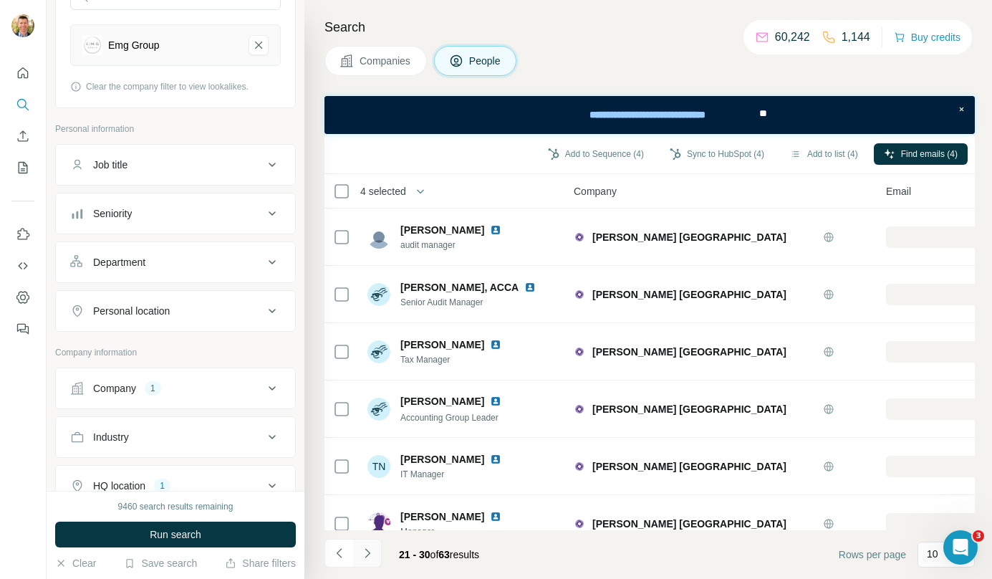
click at [373, 550] on icon "Navigate to next page" at bounding box center [367, 553] width 14 height 14
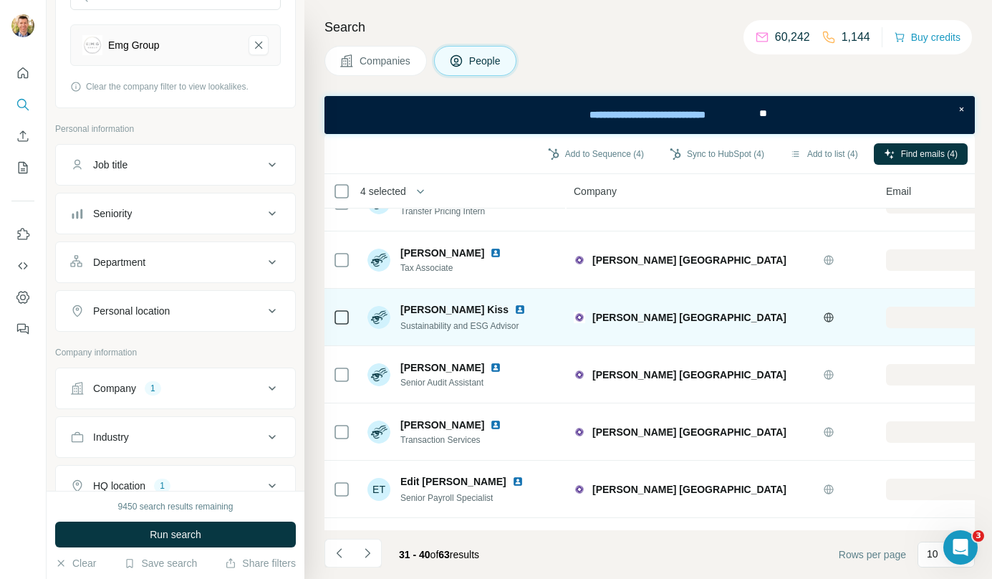
scroll to position [259, 0]
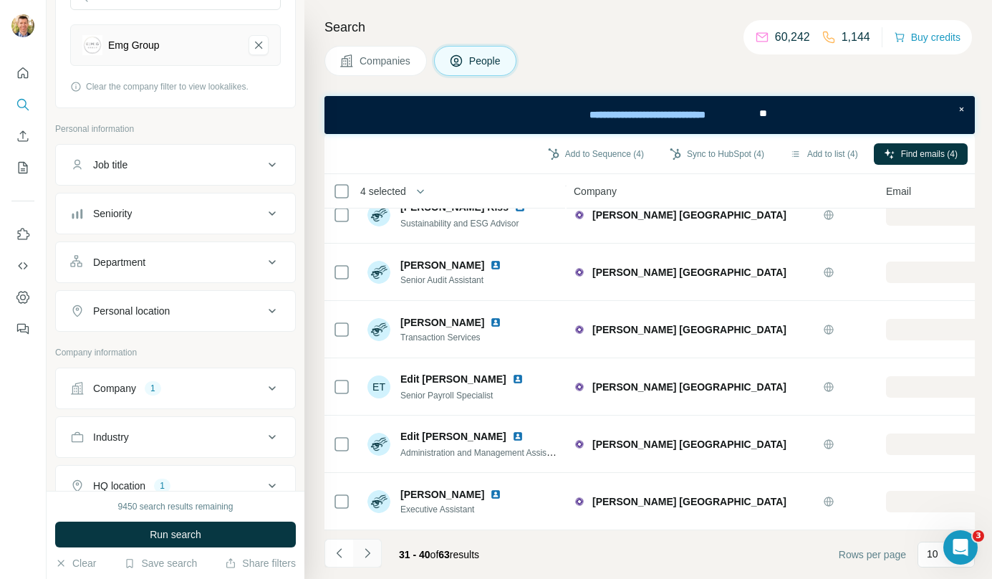
click at [370, 552] on icon "Navigate to next page" at bounding box center [367, 553] width 14 height 14
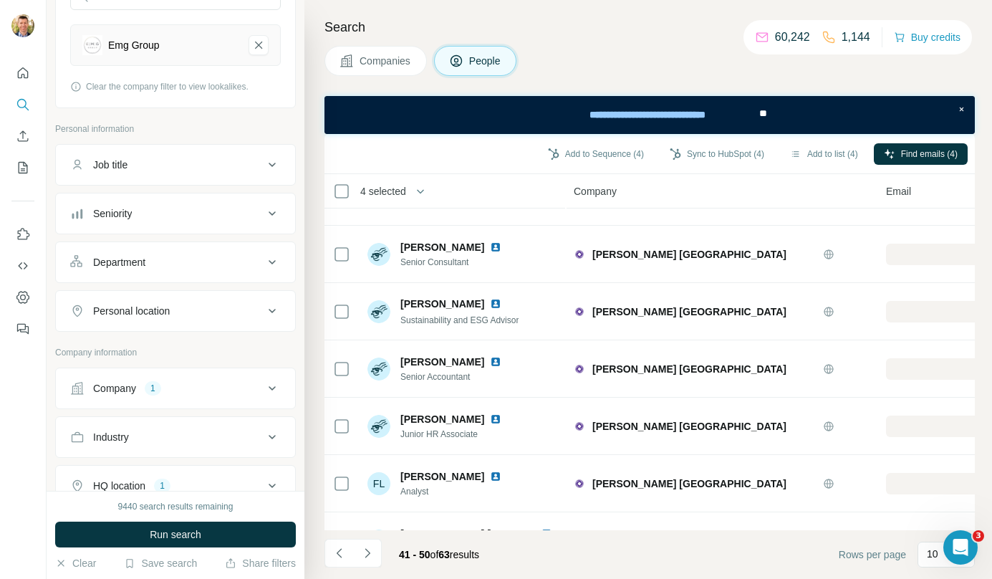
scroll to position [0, 0]
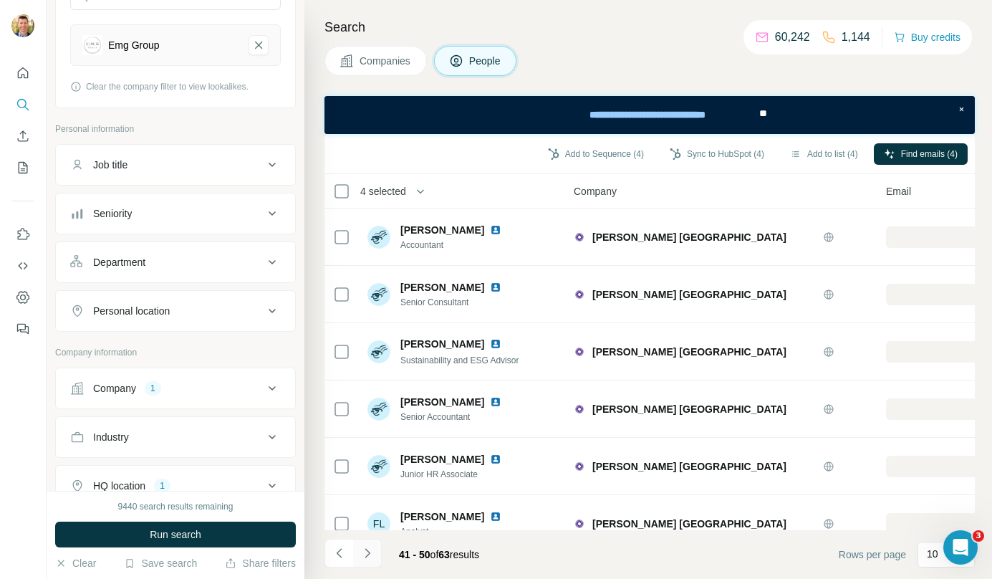
click at [370, 557] on icon "Navigate to next page" at bounding box center [367, 553] width 14 height 14
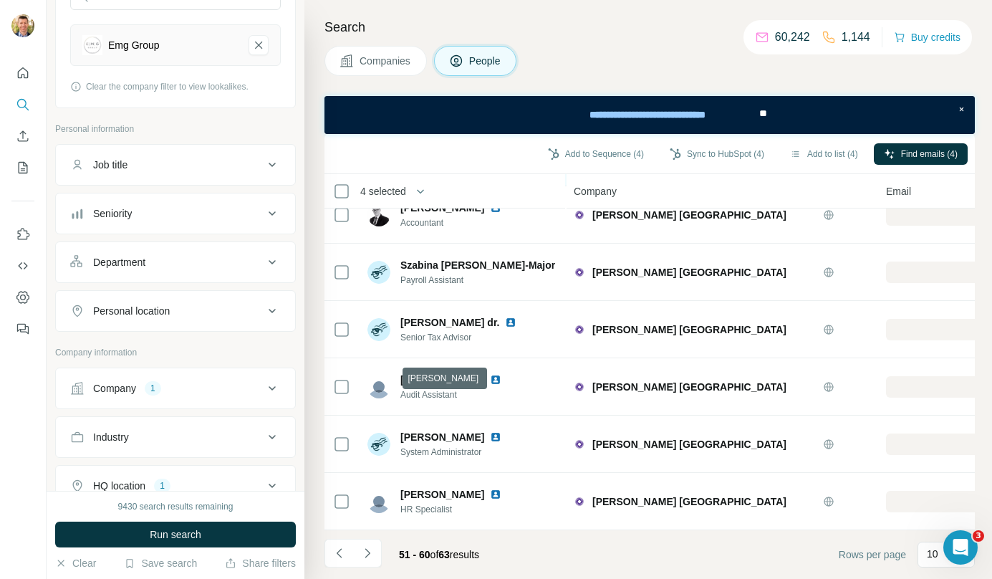
scroll to position [259, 0]
click at [370, 557] on icon "Navigate to next page" at bounding box center [367, 553] width 14 height 14
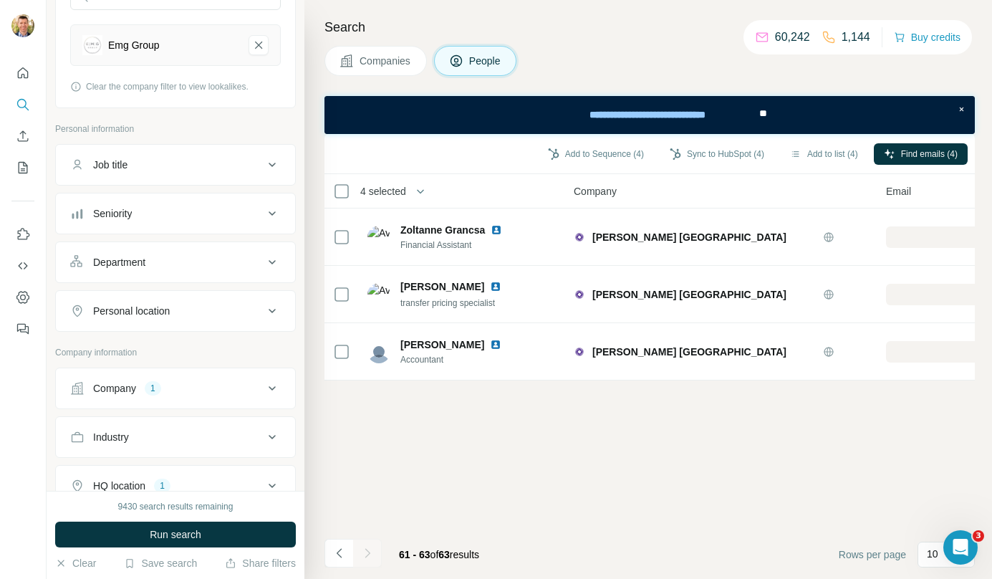
scroll to position [0, 0]
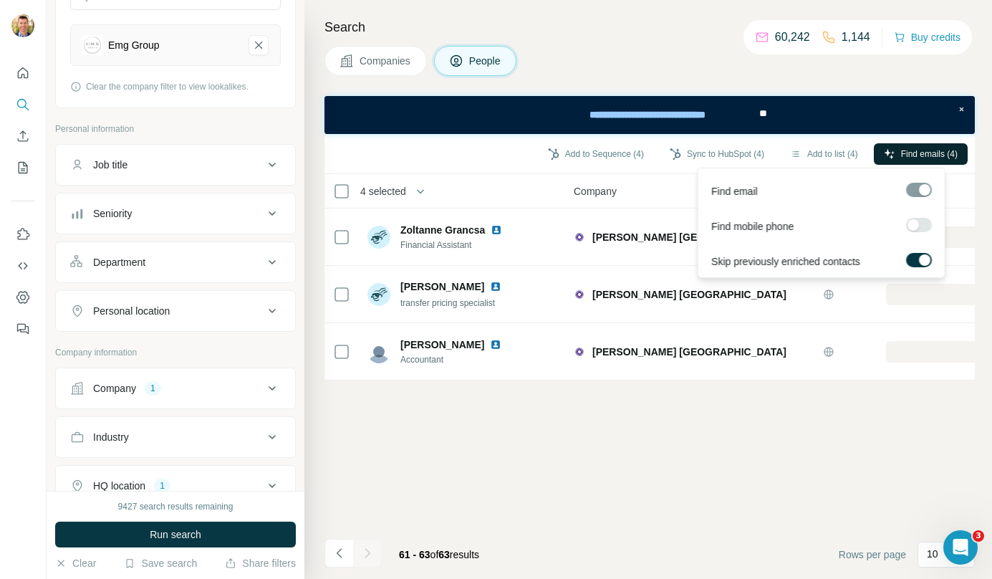
click at [921, 160] on button "Find emails (4)" at bounding box center [921, 153] width 94 height 21
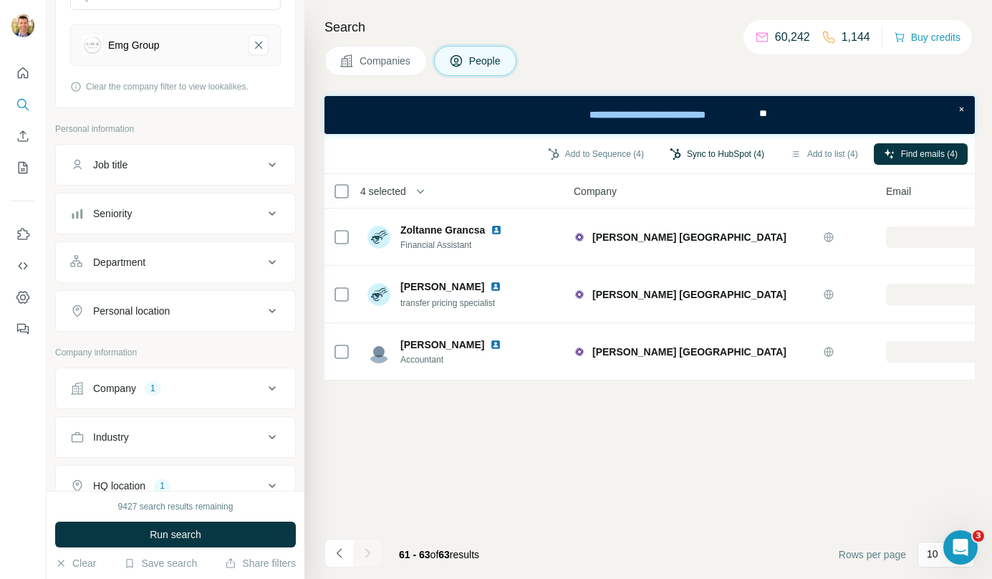
click at [707, 153] on button "Sync to HubSpot (4)" at bounding box center [717, 153] width 115 height 21
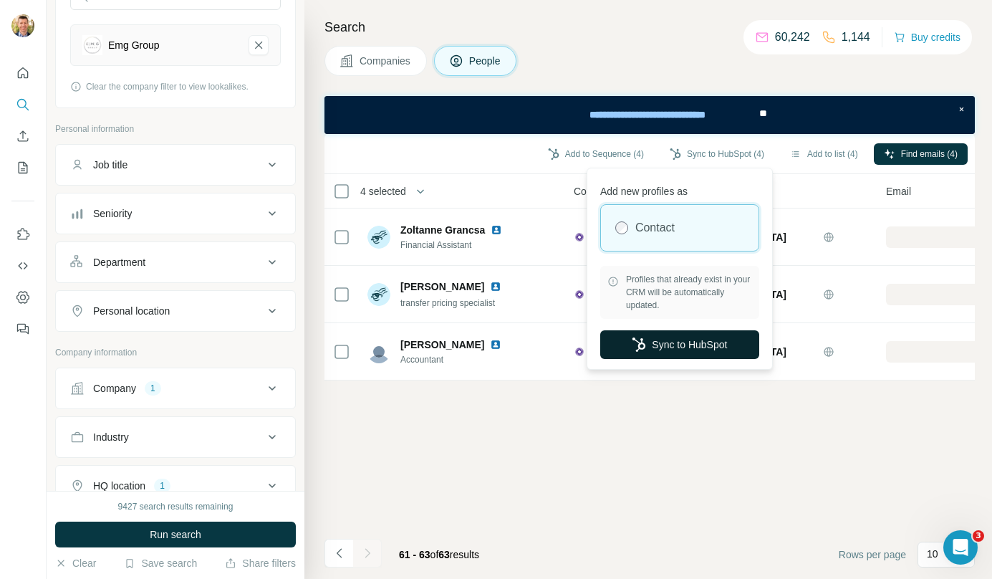
click at [678, 346] on button "Sync to HubSpot" at bounding box center [679, 344] width 159 height 29
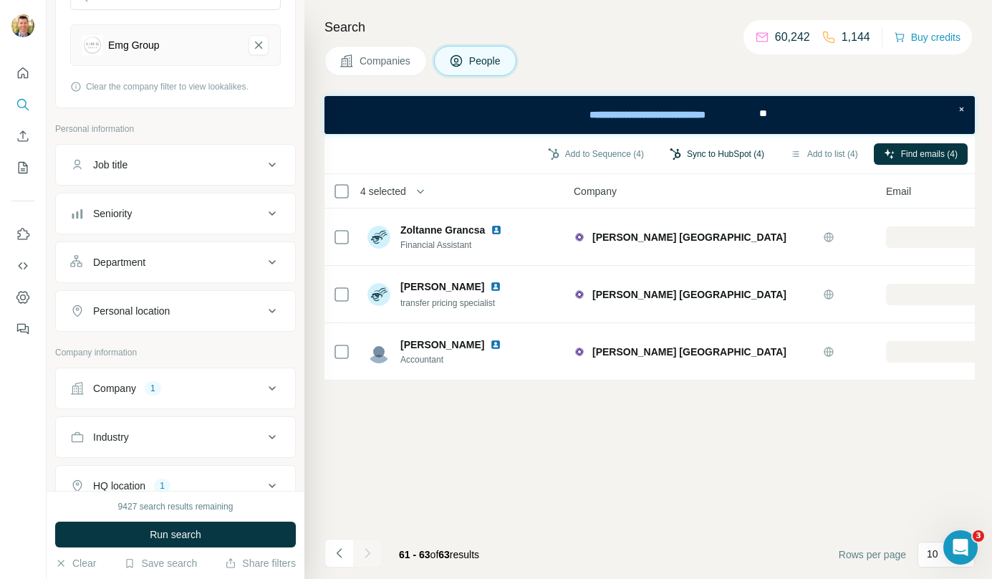
click at [716, 150] on button "Sync to HubSpot (4)" at bounding box center [717, 153] width 115 height 21
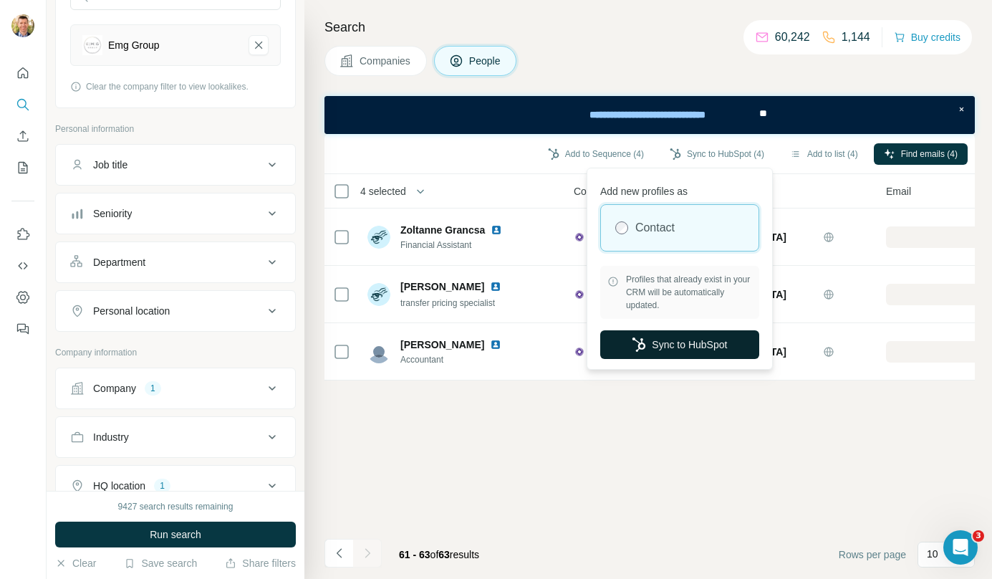
click at [666, 342] on button "Sync to HubSpot" at bounding box center [679, 344] width 159 height 29
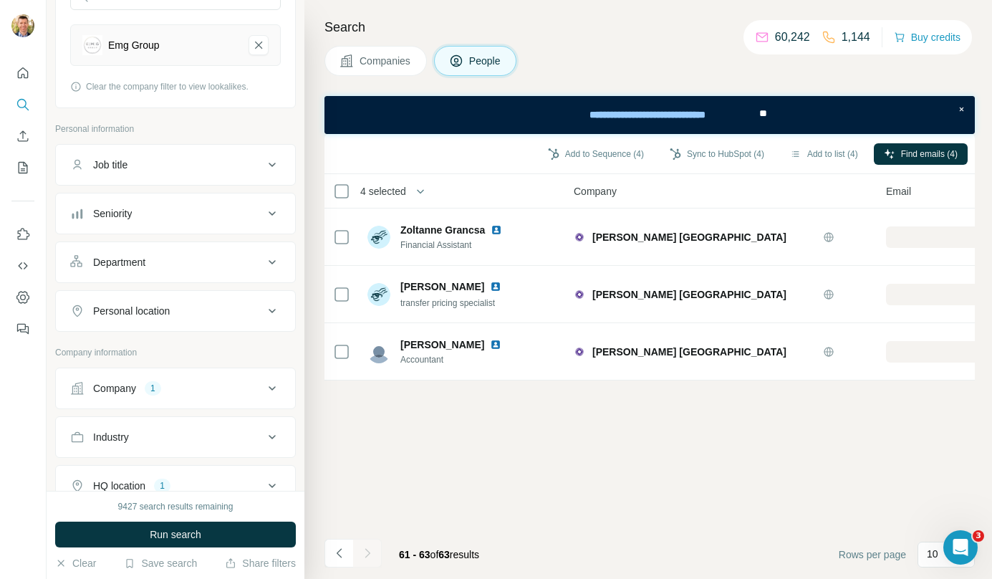
click at [380, 59] on span "Companies" at bounding box center [386, 61] width 52 height 14
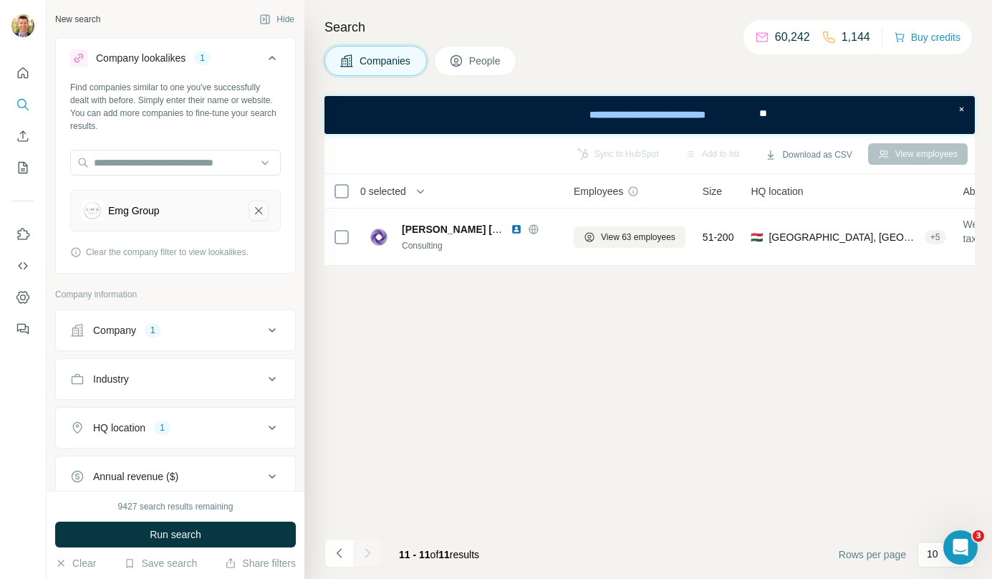
click at [252, 209] on icon "Emg Group-remove-button" at bounding box center [258, 210] width 13 height 14
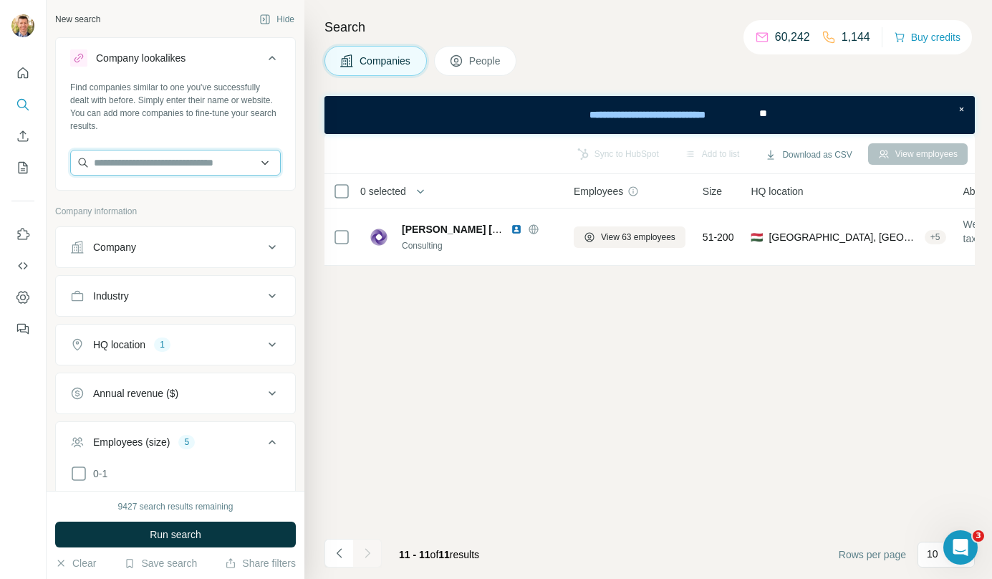
click at [204, 163] on input "text" at bounding box center [175, 163] width 211 height 26
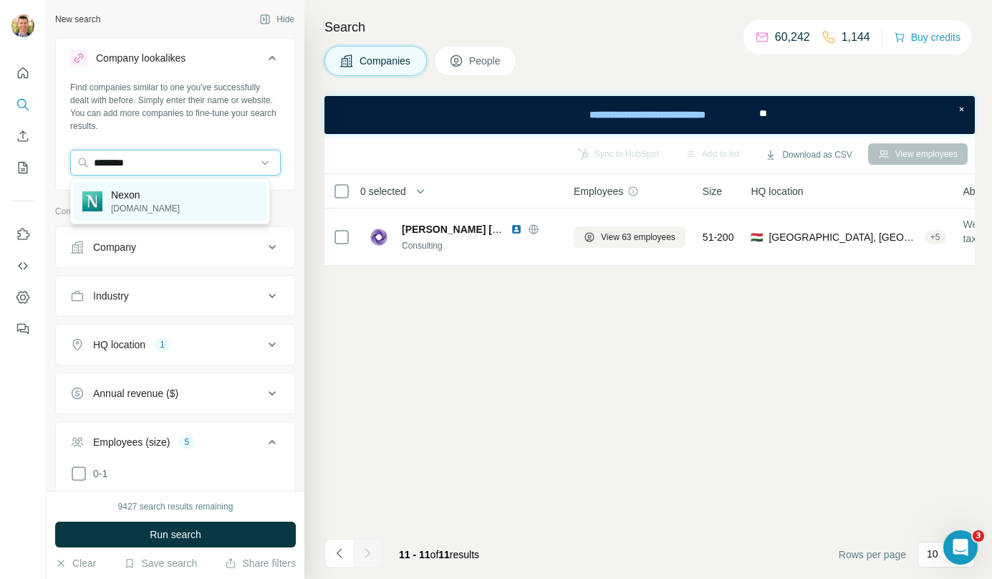
type input "********"
click at [181, 196] on div "Nexon nexon.hu" at bounding box center [170, 201] width 193 height 39
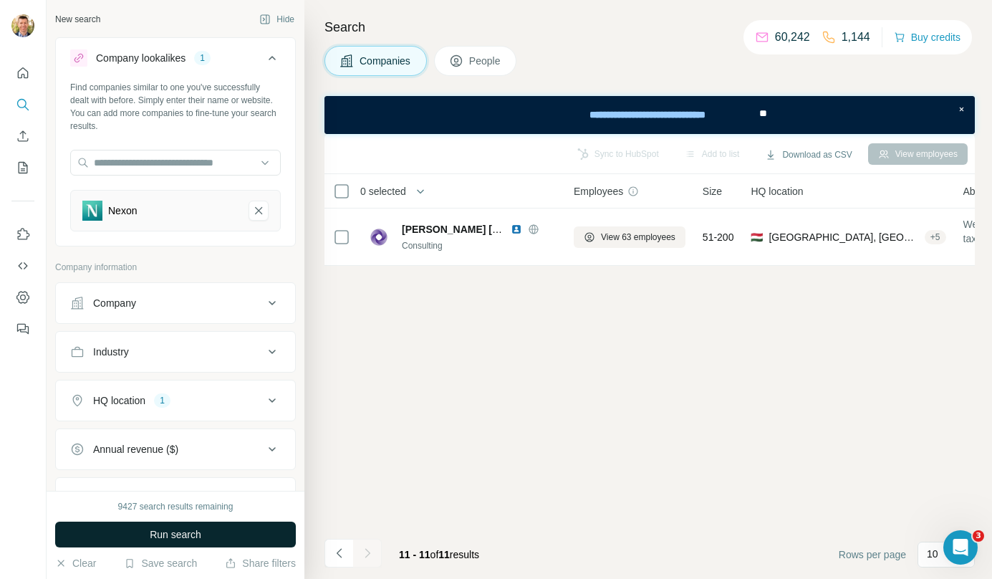
click at [197, 537] on span "Run search" at bounding box center [176, 534] width 52 height 14
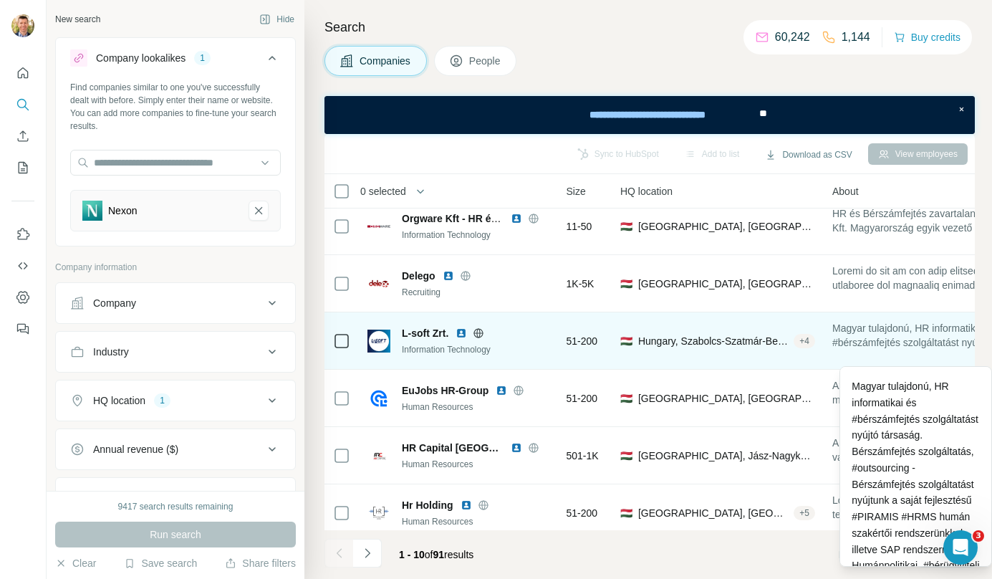
scroll to position [125, 0]
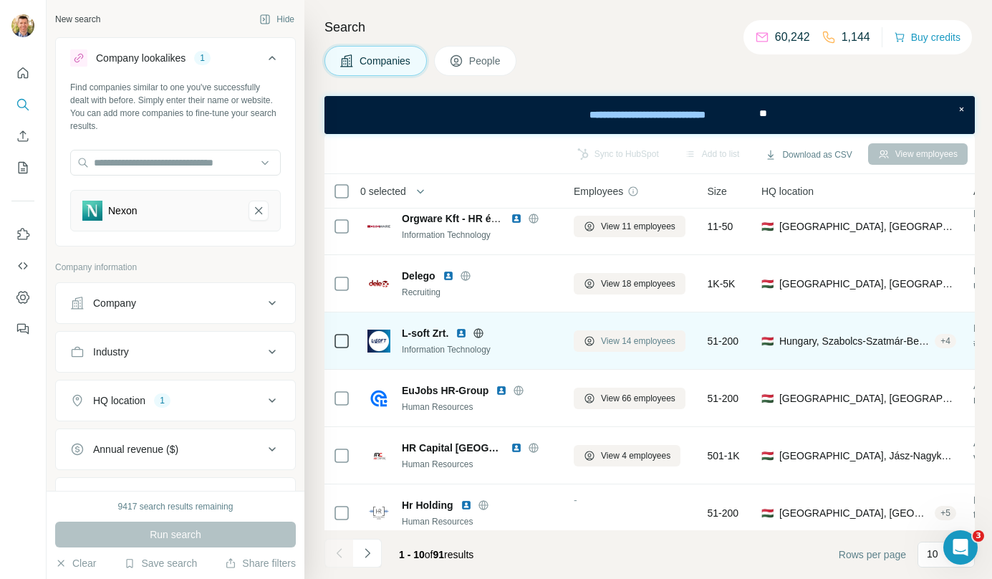
click at [669, 342] on span "View 14 employees" at bounding box center [638, 341] width 75 height 13
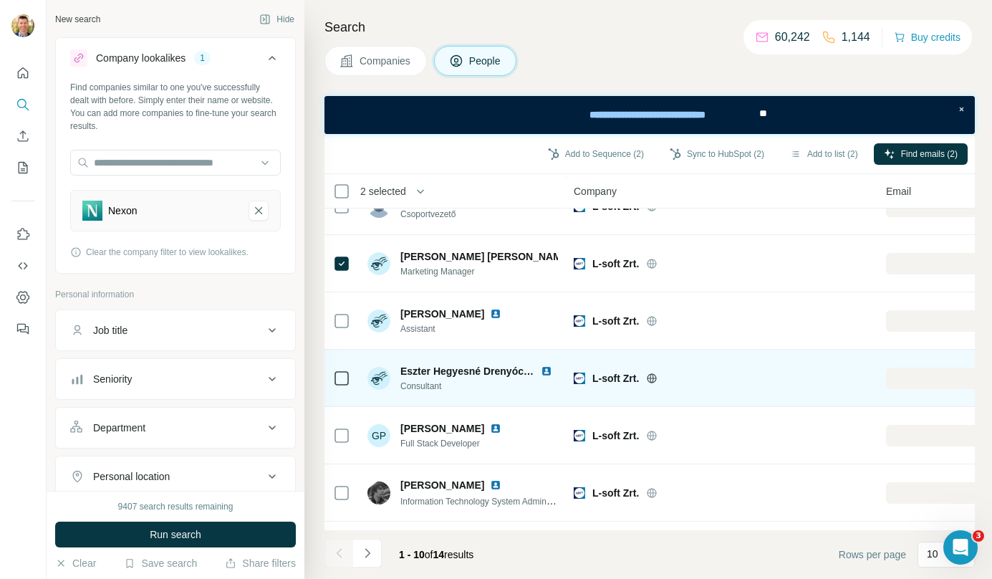
scroll to position [259, 0]
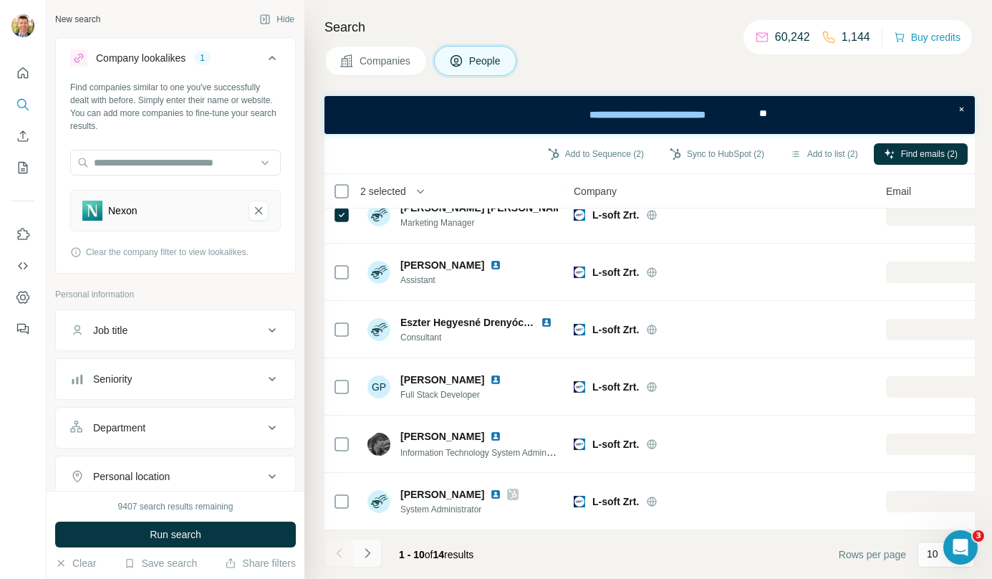
click at [375, 563] on button "Navigate to next page" at bounding box center [367, 553] width 29 height 29
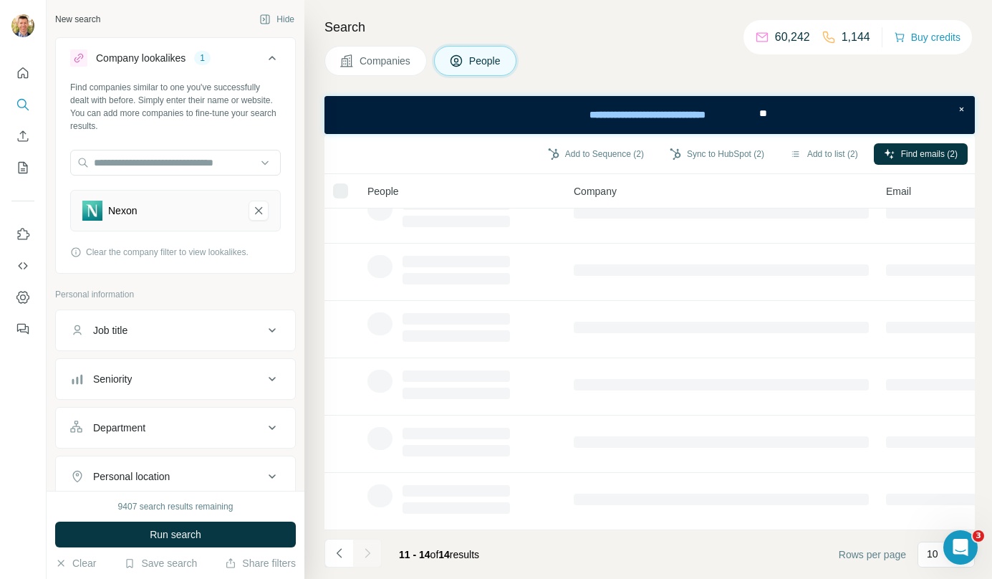
scroll to position [0, 0]
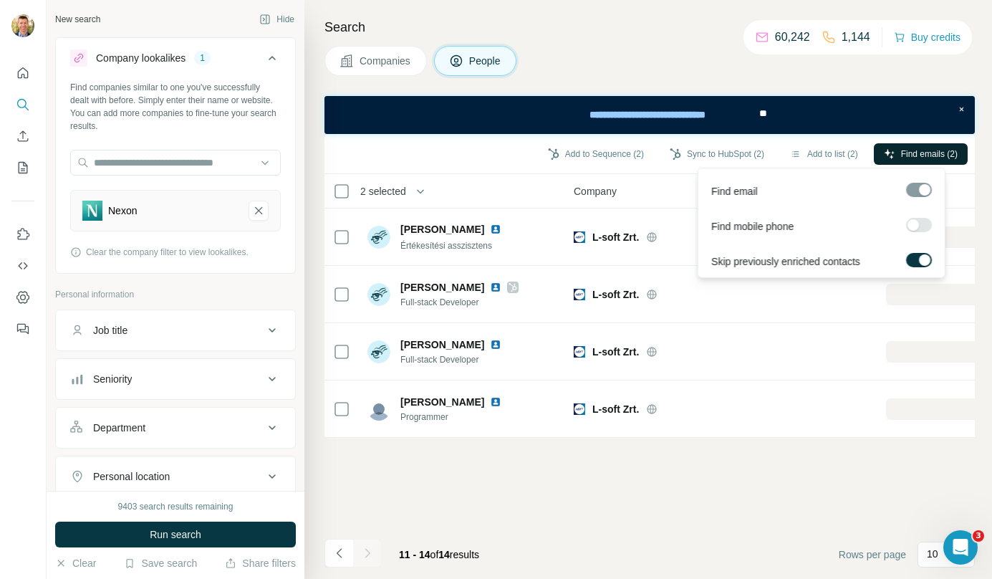
click at [916, 158] on span "Find emails (2)" at bounding box center [929, 154] width 57 height 13
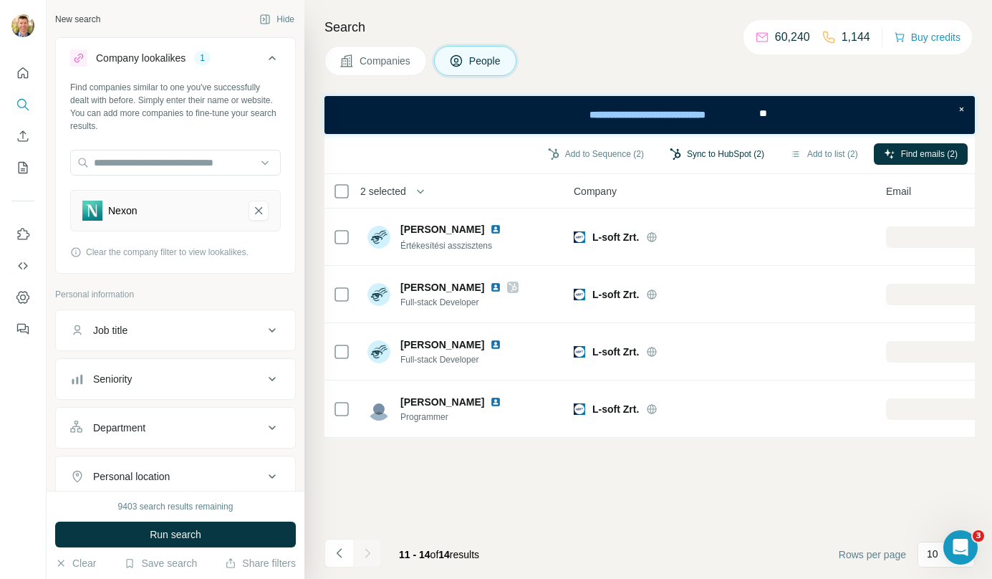
click at [726, 156] on button "Sync to HubSpot (2)" at bounding box center [717, 153] width 115 height 21
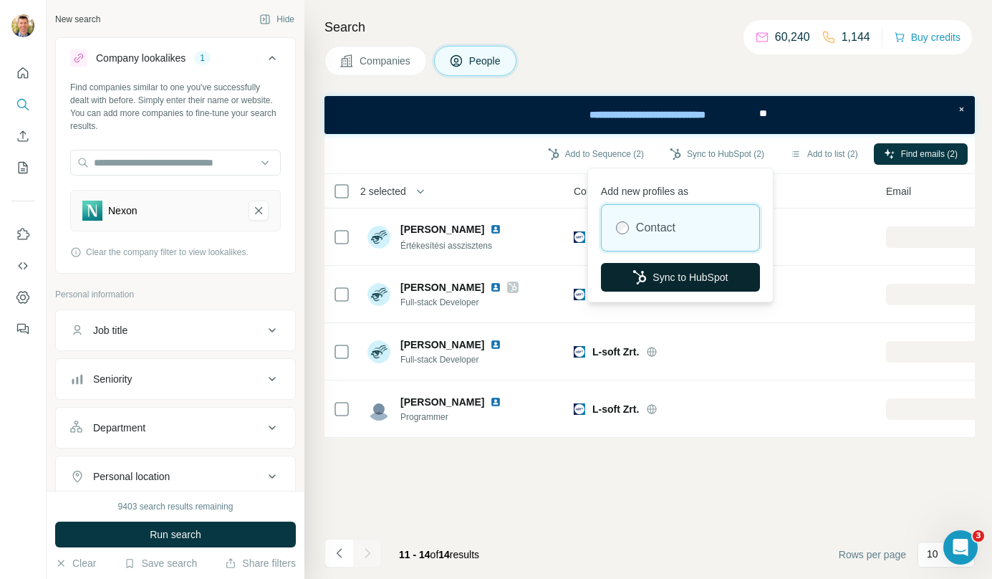
click at [692, 272] on button "Sync to HubSpot" at bounding box center [680, 277] width 159 height 29
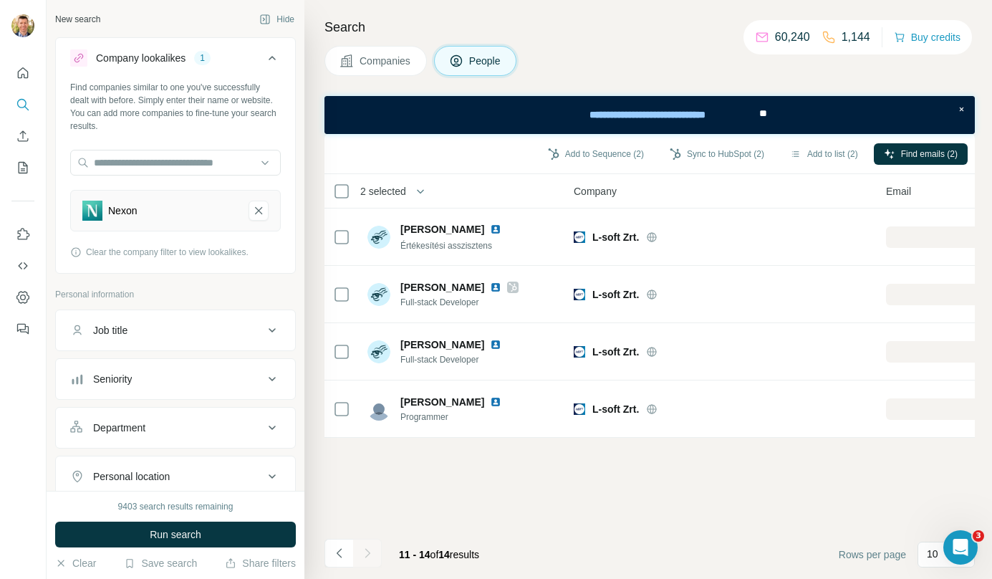
click at [404, 65] on span "Companies" at bounding box center [386, 61] width 52 height 14
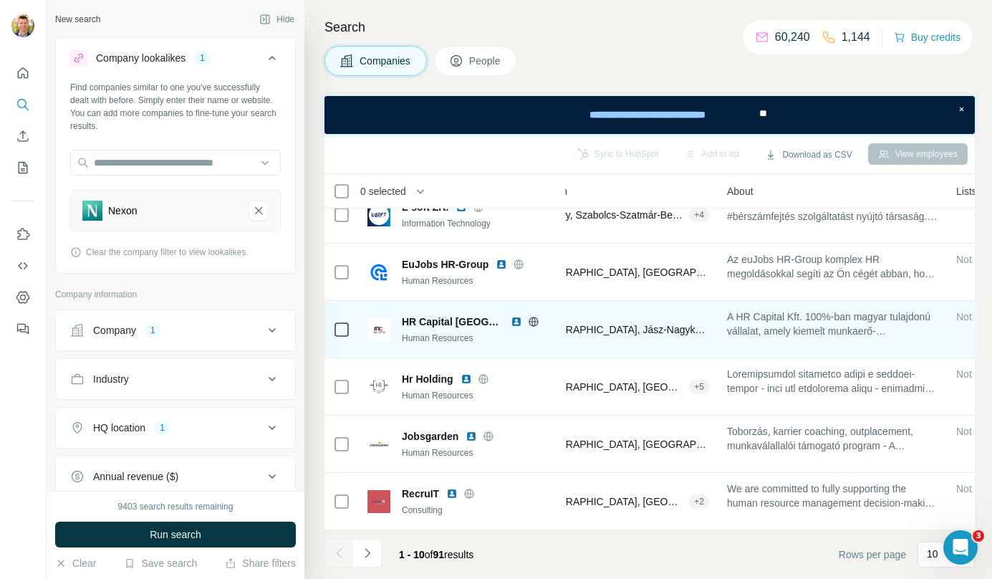
scroll to position [259, 247]
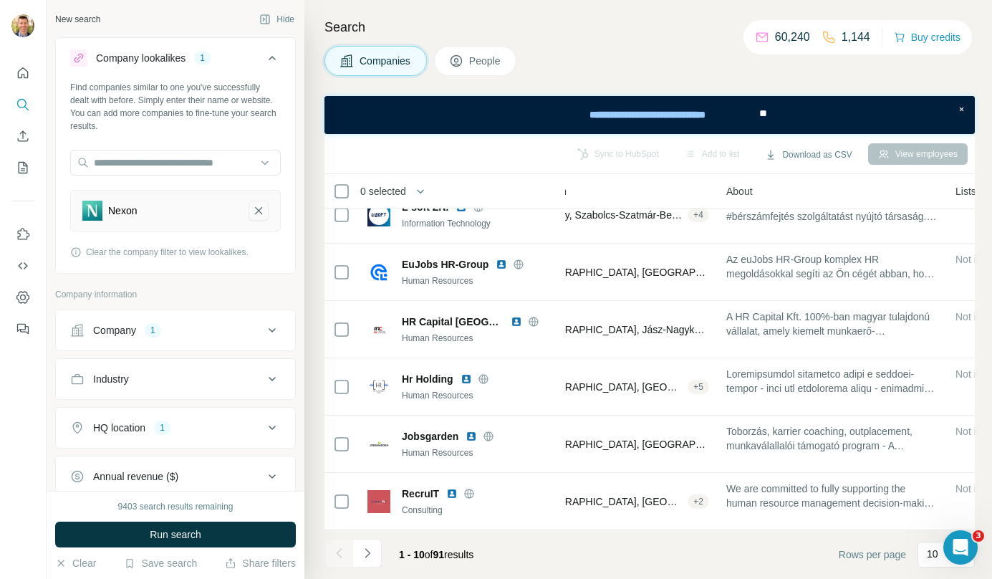
click at [252, 209] on icon "Nexon-remove-button" at bounding box center [258, 210] width 13 height 14
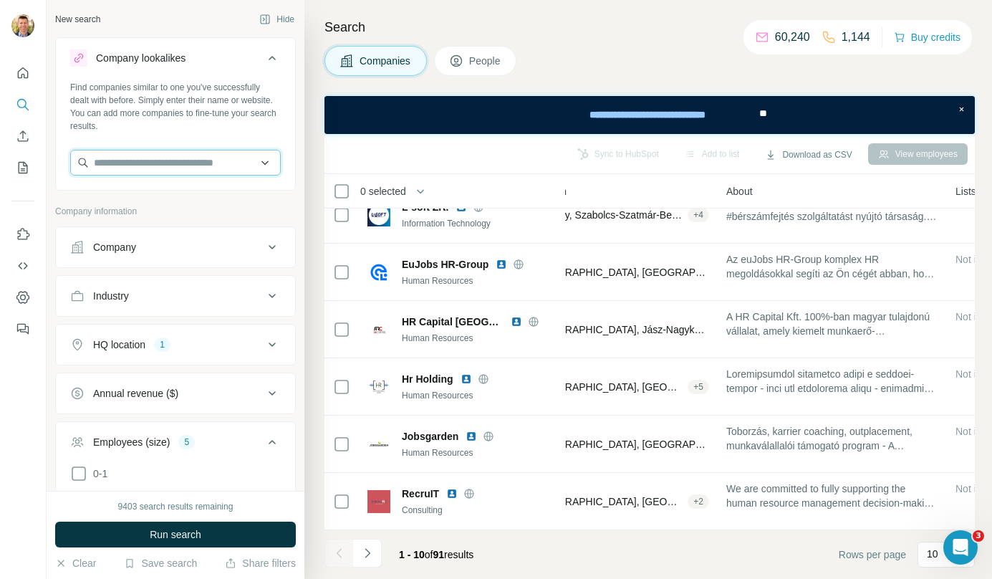
click at [178, 160] on input "text" at bounding box center [175, 163] width 211 height 26
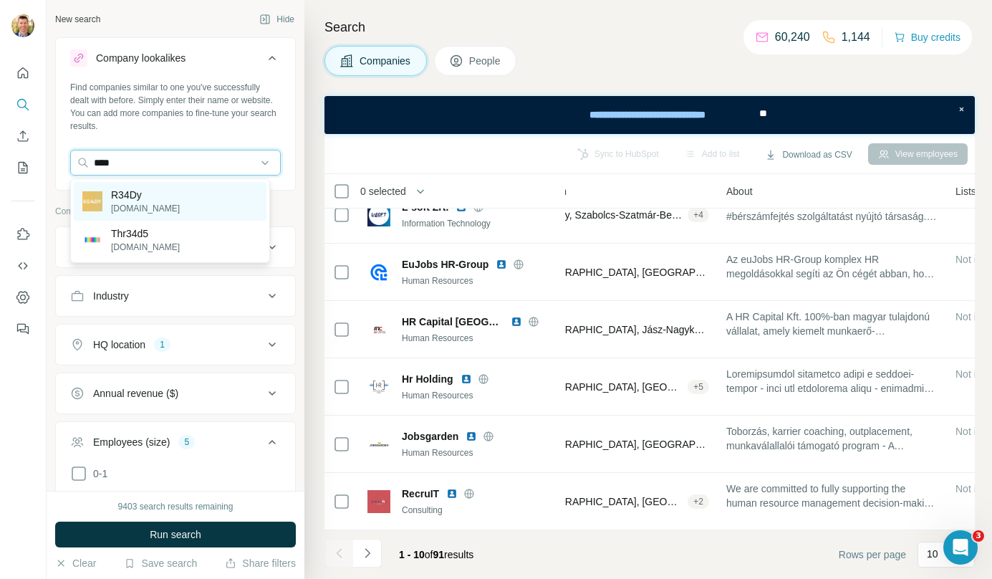
type input "****"
click at [146, 198] on div "R34Dy r34dy.io" at bounding box center [170, 201] width 193 height 39
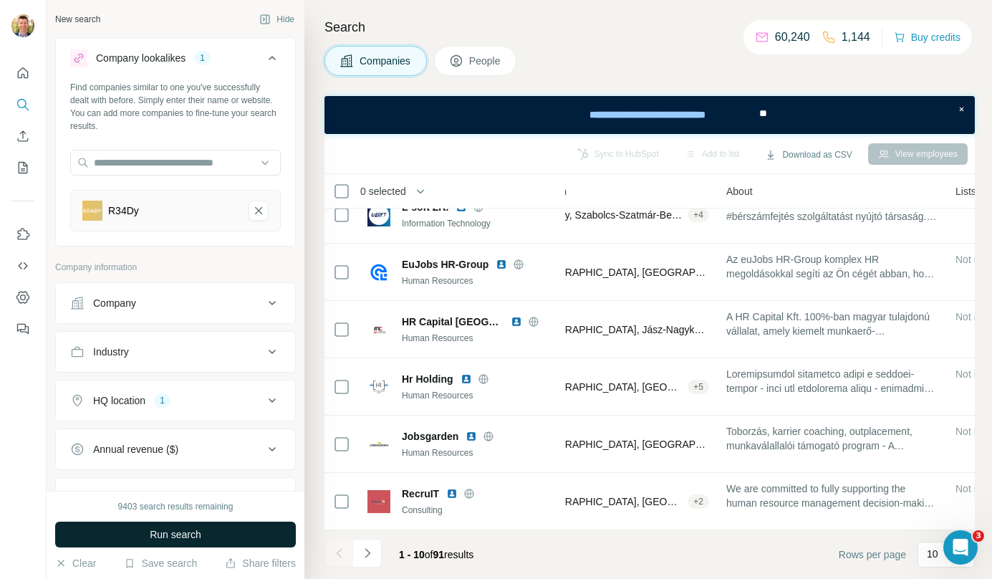
click at [172, 540] on span "Run search" at bounding box center [176, 534] width 52 height 14
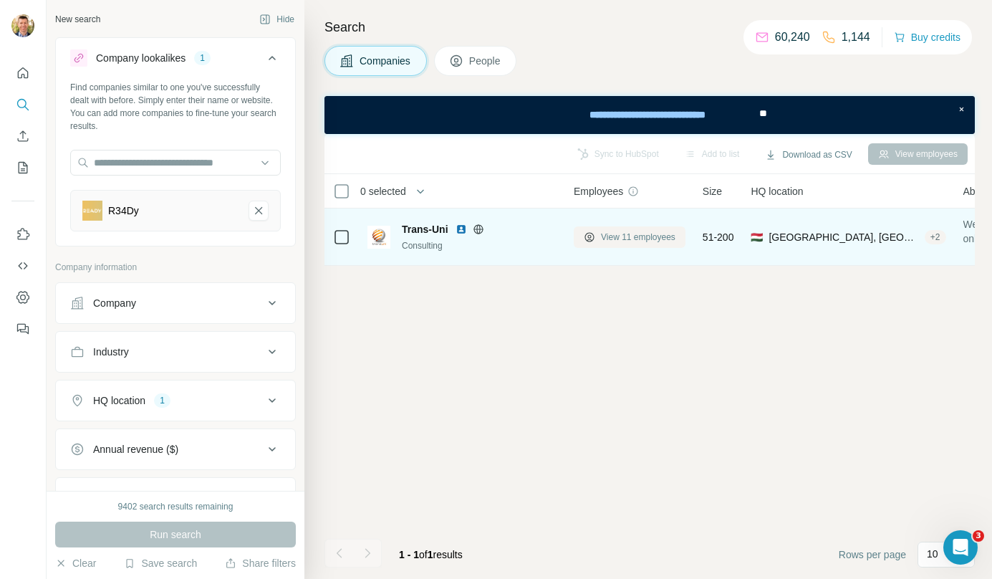
click at [618, 236] on span "View 11 employees" at bounding box center [638, 237] width 75 height 13
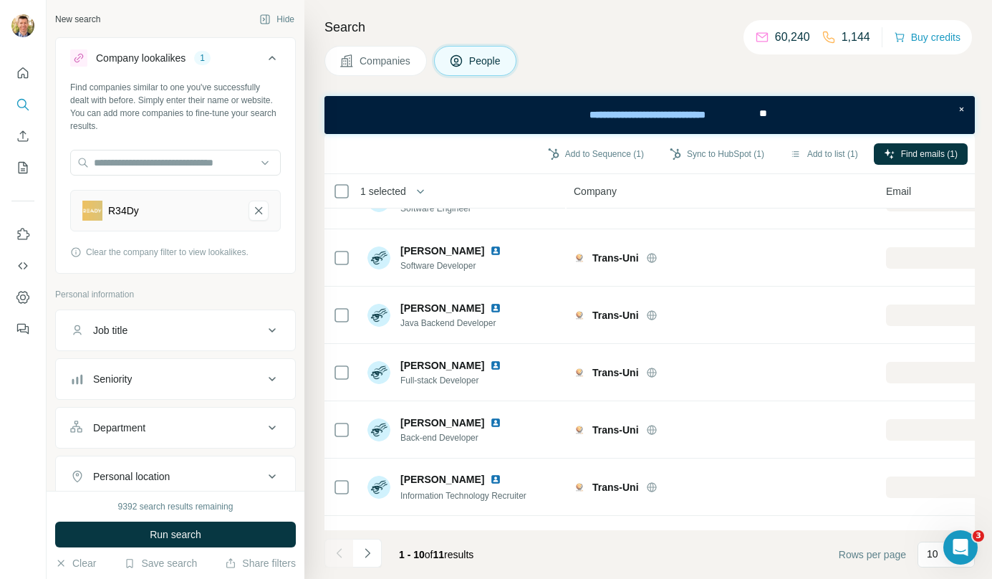
scroll to position [259, 0]
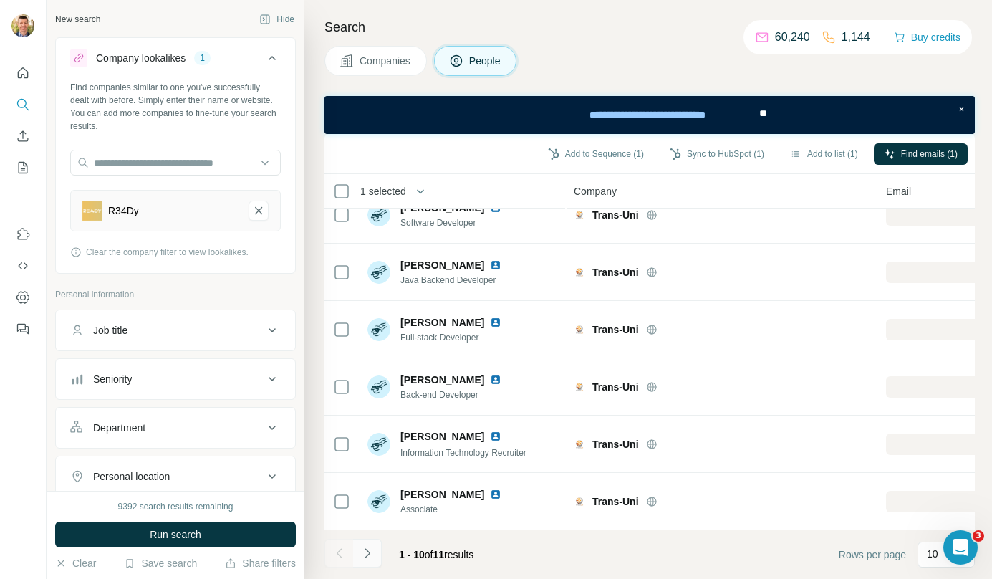
click at [375, 552] on button "Navigate to next page" at bounding box center [367, 553] width 29 height 29
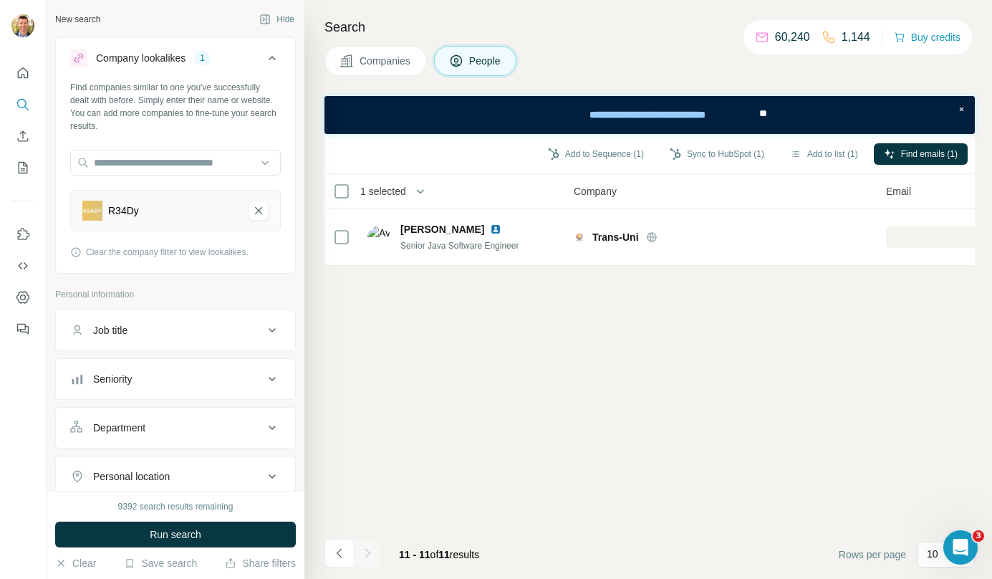
scroll to position [0, 0]
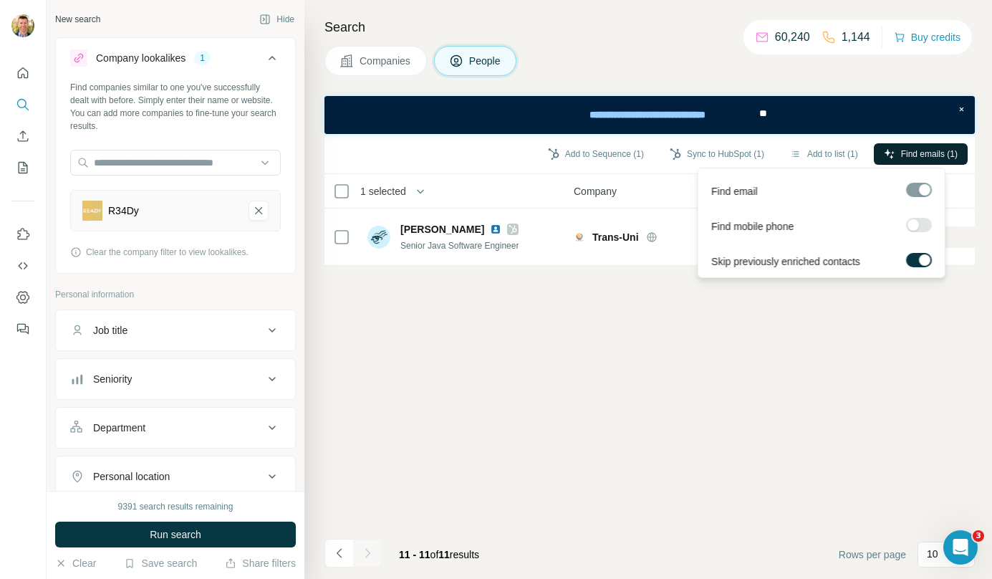
click at [916, 154] on span "Find emails (1)" at bounding box center [929, 154] width 57 height 13
click at [914, 154] on span "Find emails (1)" at bounding box center [929, 154] width 57 height 13
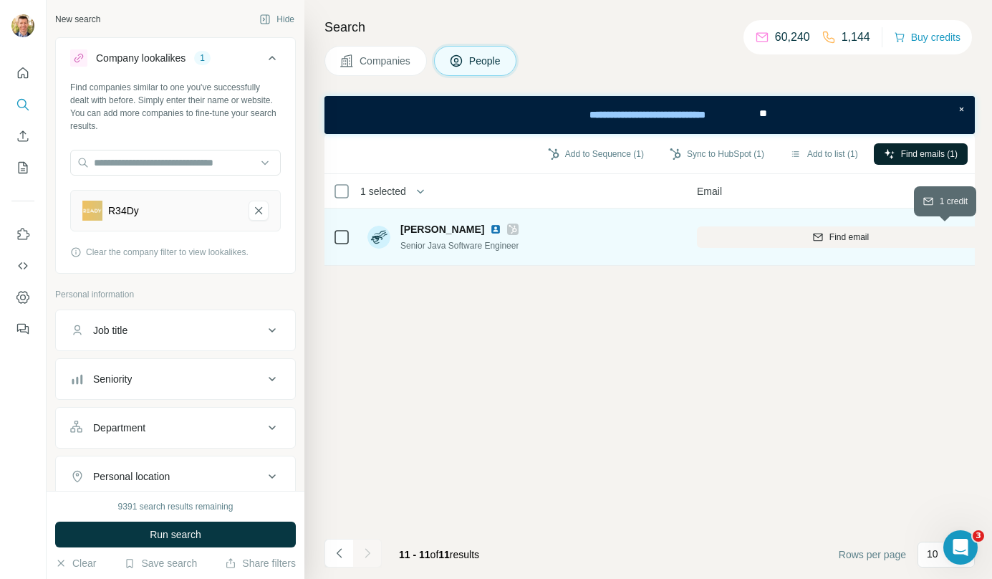
scroll to position [0, 193]
click at [833, 233] on span "Find email" at bounding box center [845, 237] width 39 height 13
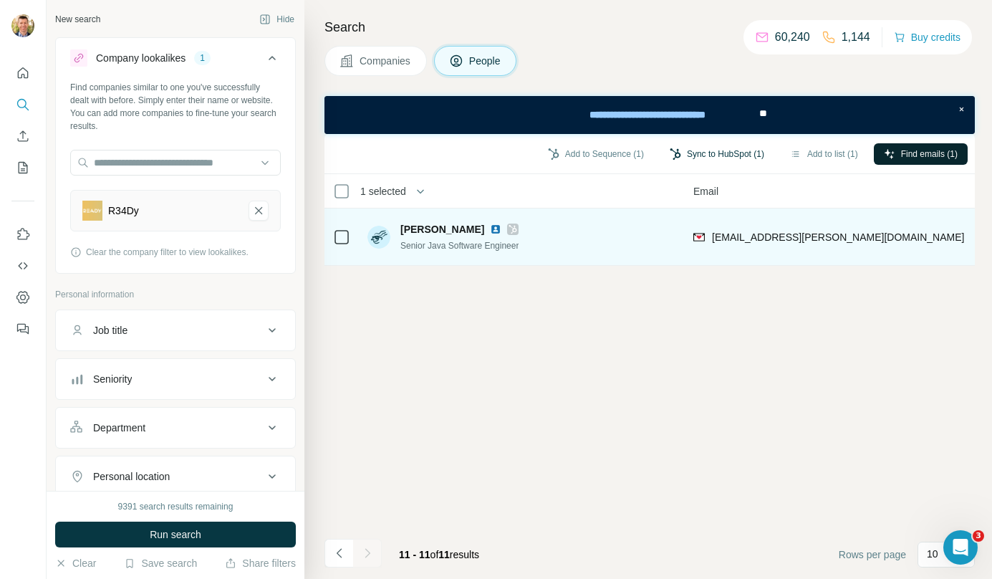
click at [707, 145] on button "Sync to HubSpot (1)" at bounding box center [717, 153] width 115 height 21
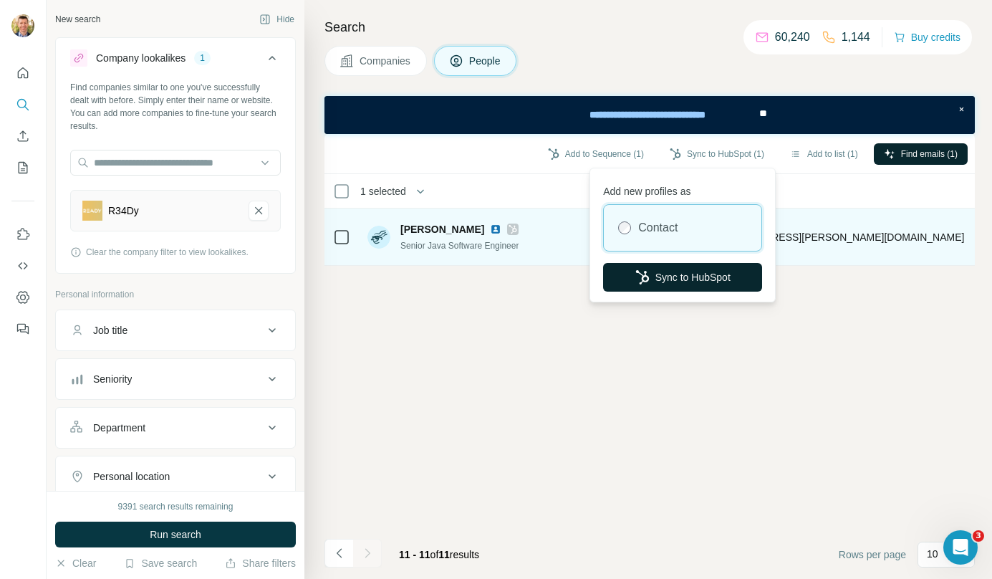
click at [714, 269] on button "Sync to HubSpot" at bounding box center [682, 277] width 159 height 29
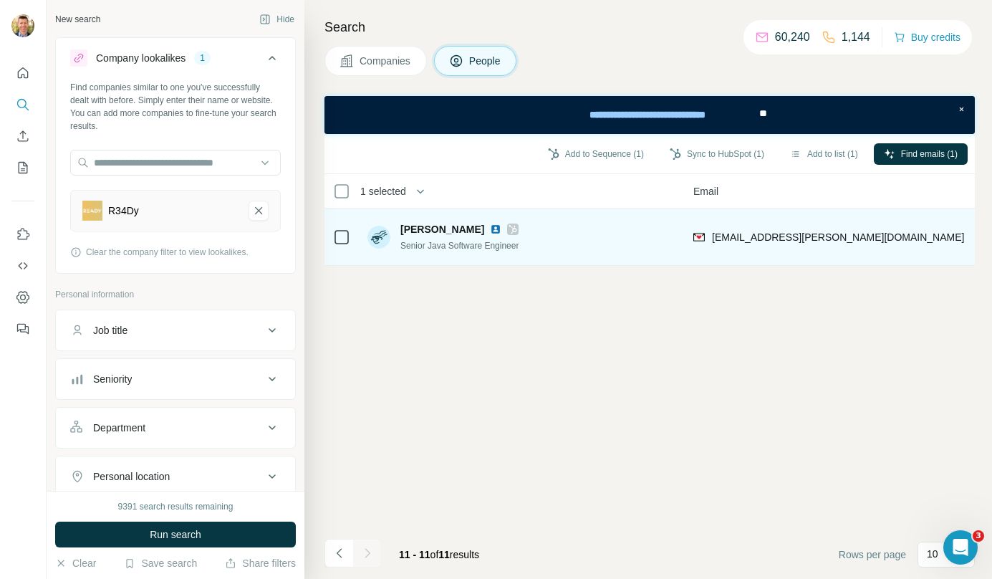
click at [394, 57] on span "Companies" at bounding box center [386, 61] width 52 height 14
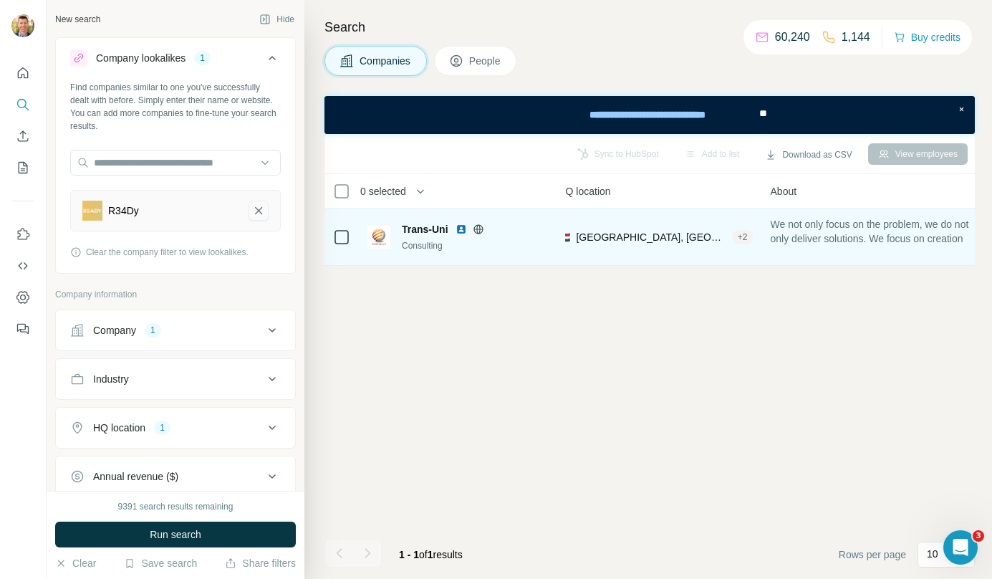
click at [252, 214] on icon "R34Dy-remove-button" at bounding box center [258, 210] width 13 height 14
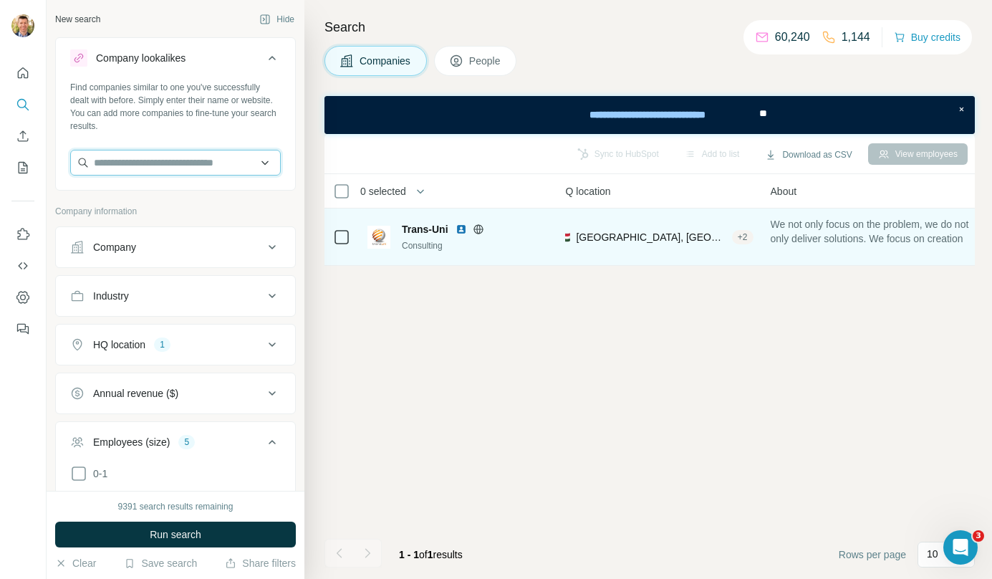
click at [199, 160] on input "text" at bounding box center [175, 163] width 211 height 26
type input "*"
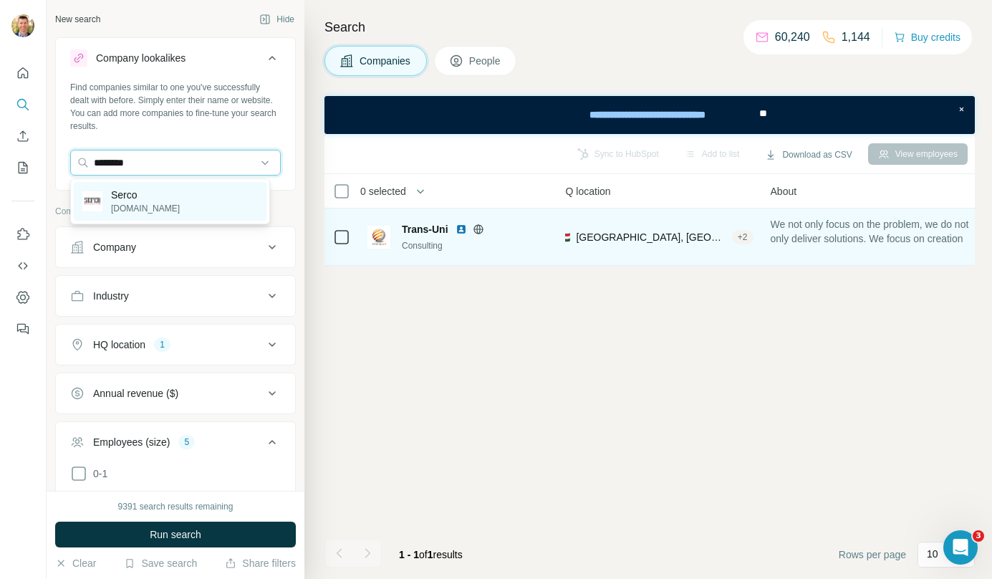
type input "********"
click at [163, 212] on div "Serco serco.hu" at bounding box center [170, 201] width 193 height 39
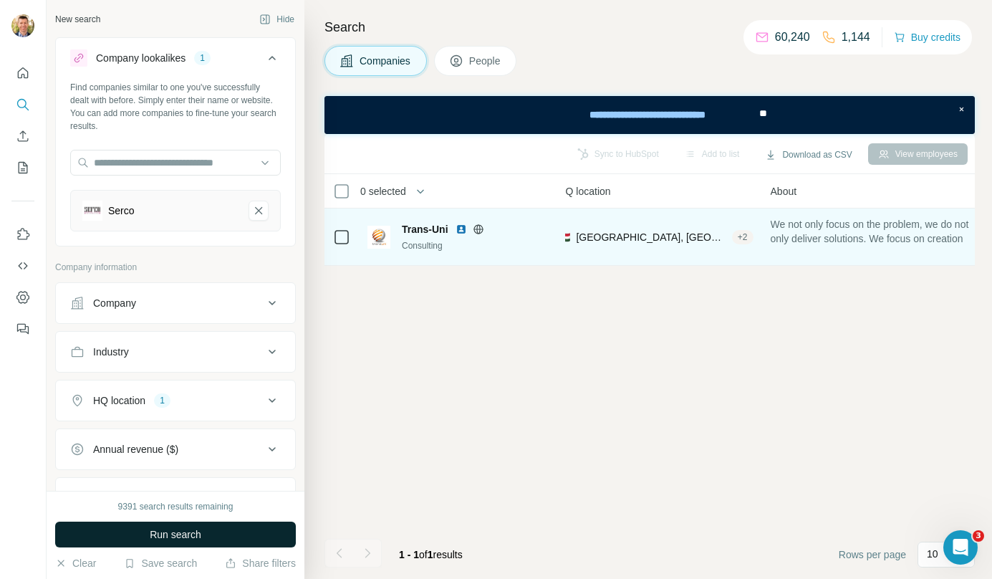
click at [166, 532] on span "Run search" at bounding box center [176, 534] width 52 height 14
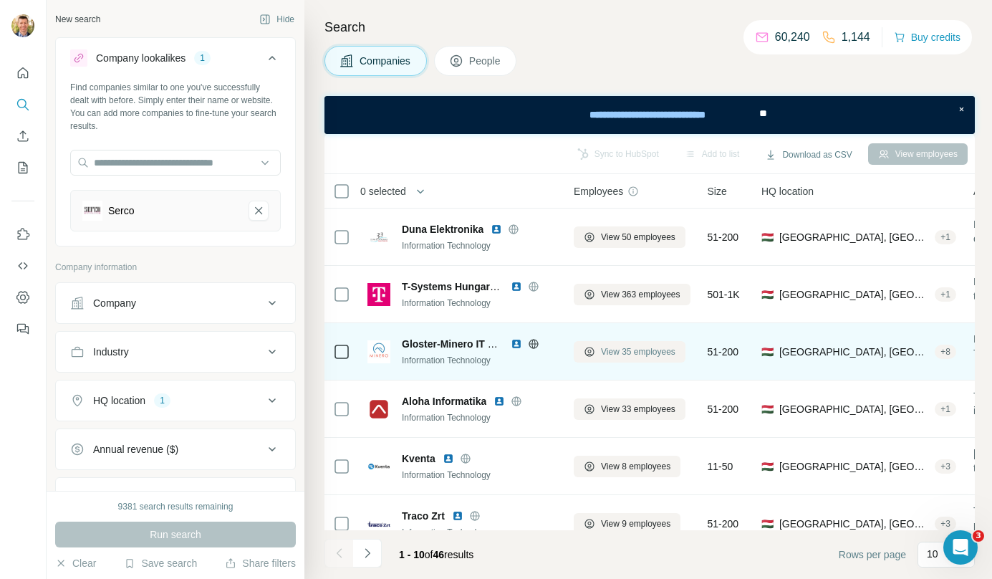
click at [666, 355] on span "View 35 employees" at bounding box center [638, 351] width 75 height 13
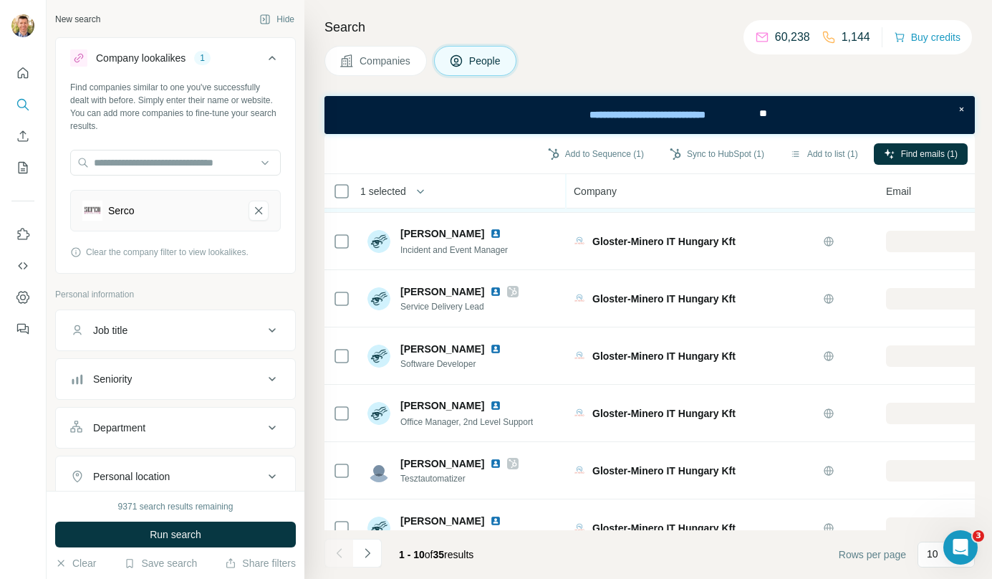
scroll to position [259, 0]
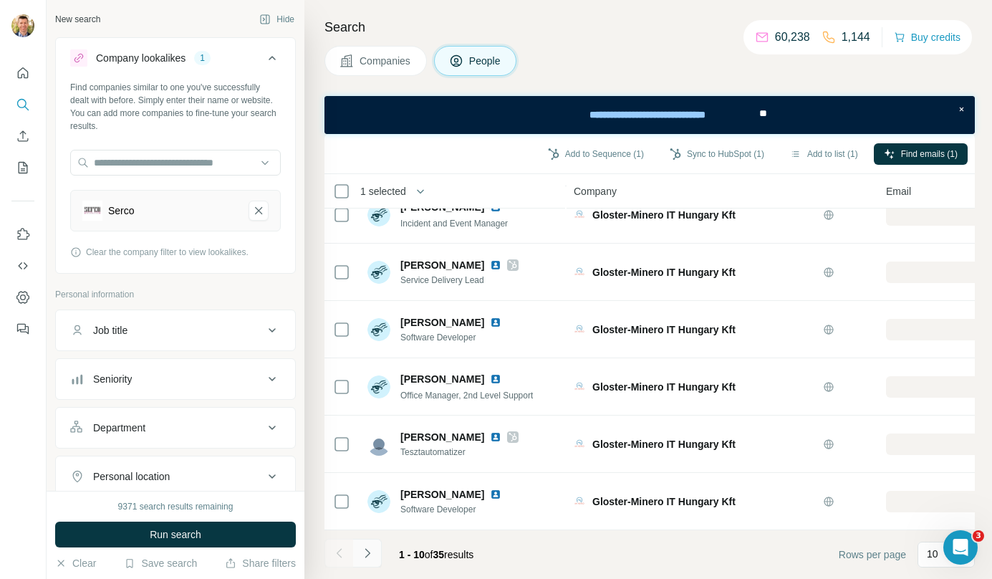
click at [372, 559] on icon "Navigate to next page" at bounding box center [367, 553] width 14 height 14
click at [377, 552] on button "Navigate to next page" at bounding box center [367, 553] width 29 height 29
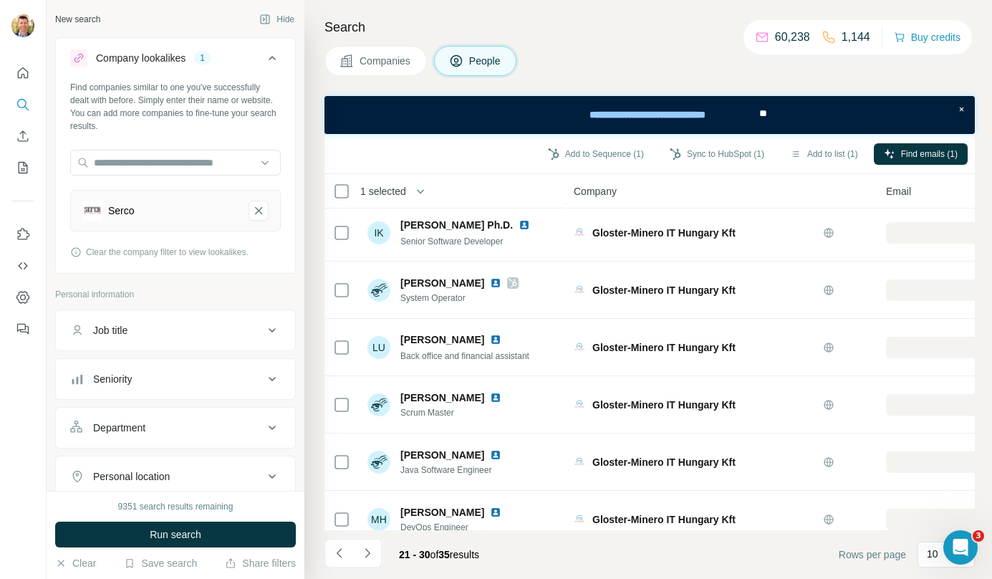
scroll to position [0, 0]
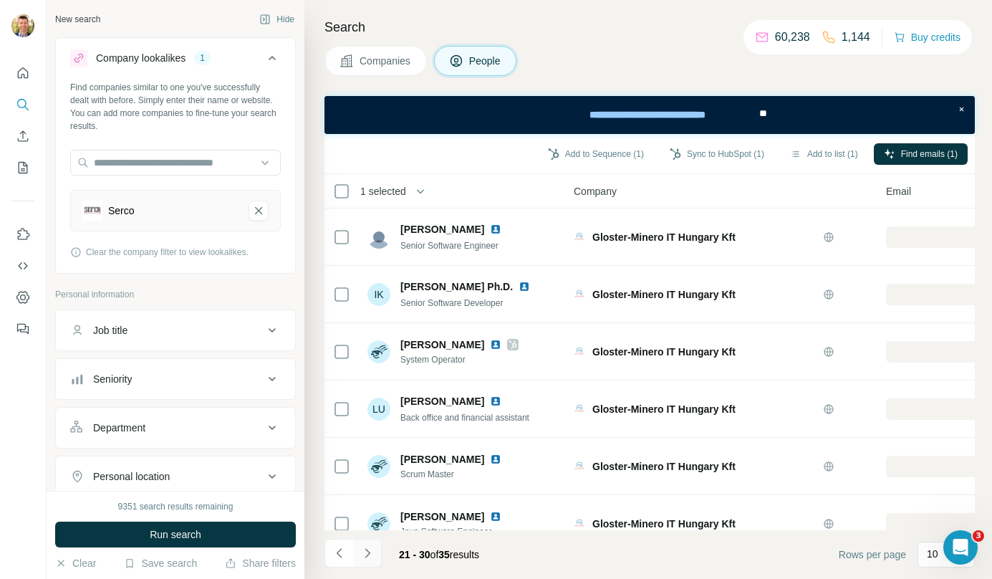
click at [376, 552] on button "Navigate to next page" at bounding box center [367, 553] width 29 height 29
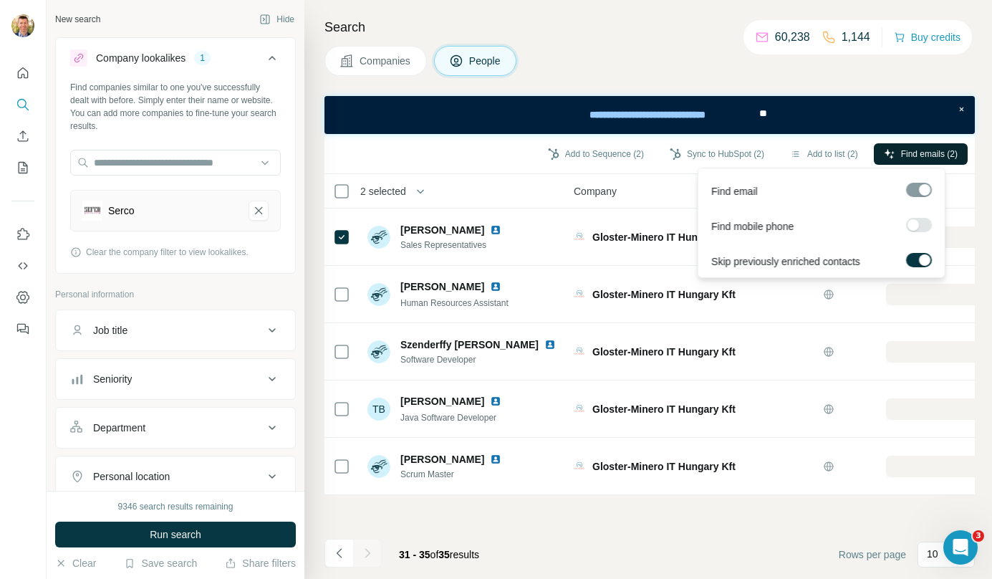
click at [920, 146] on button "Find emails (2)" at bounding box center [921, 153] width 94 height 21
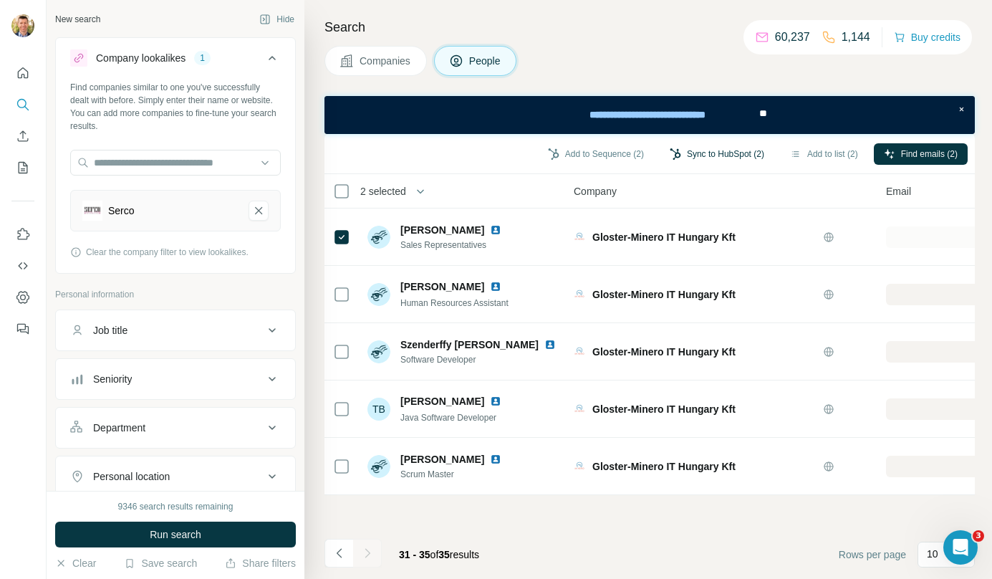
click at [725, 153] on button "Sync to HubSpot (2)" at bounding box center [717, 153] width 115 height 21
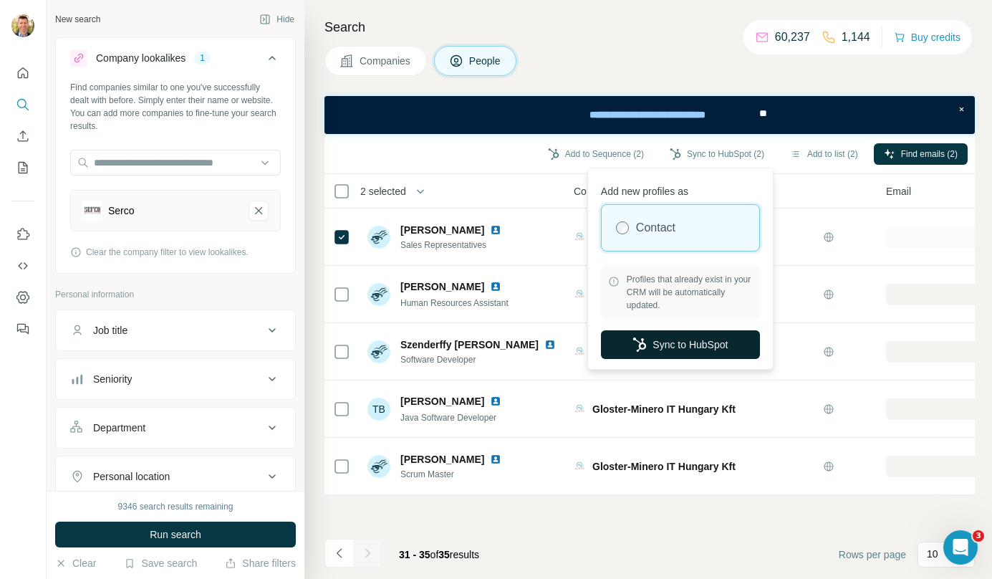
click at [681, 350] on button "Sync to HubSpot" at bounding box center [680, 344] width 159 height 29
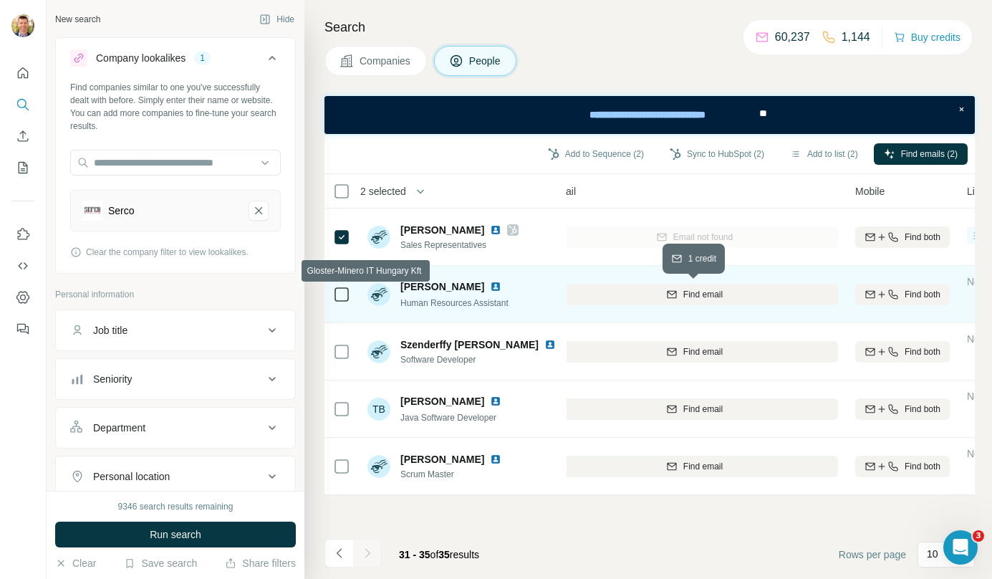
scroll to position [0, 336]
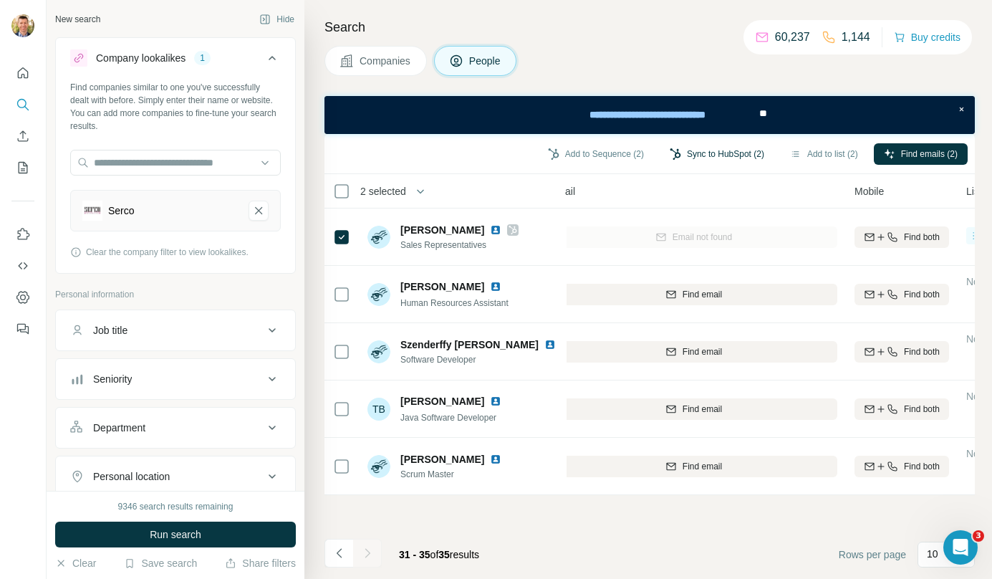
click at [732, 152] on button "Sync to HubSpot (2)" at bounding box center [717, 153] width 115 height 21
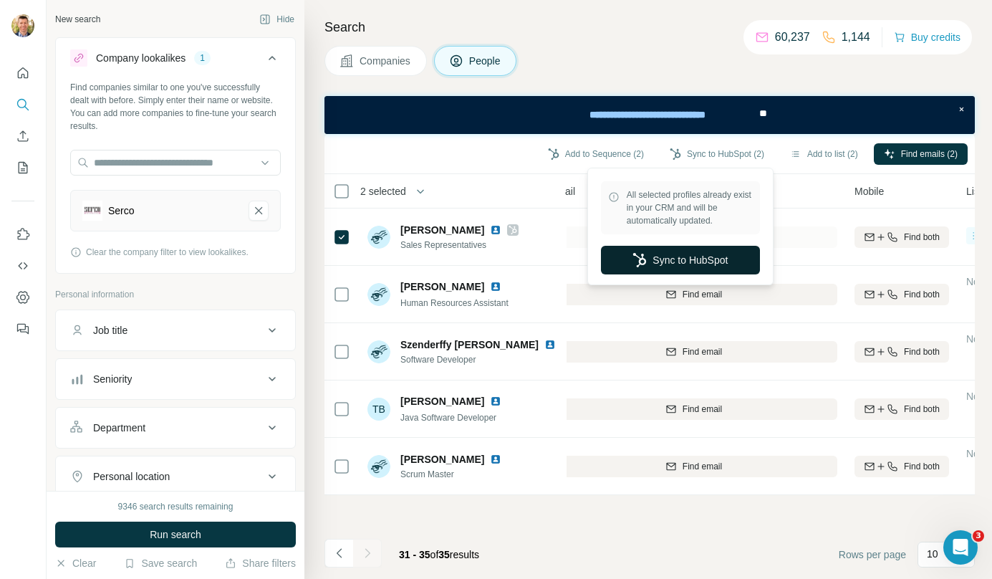
click at [674, 262] on button "Sync to HubSpot" at bounding box center [680, 260] width 159 height 29
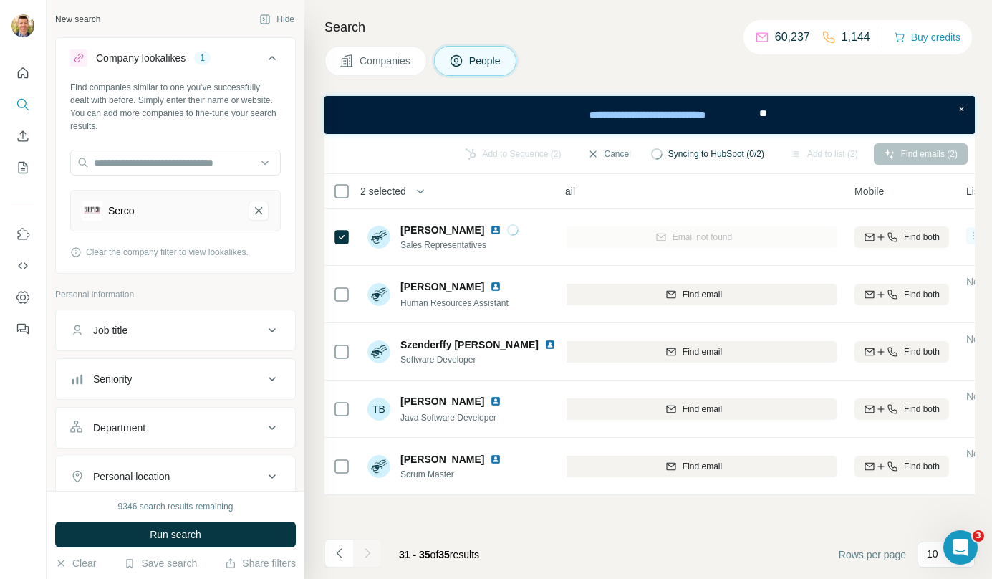
click at [395, 53] on button "Companies" at bounding box center [376, 61] width 102 height 30
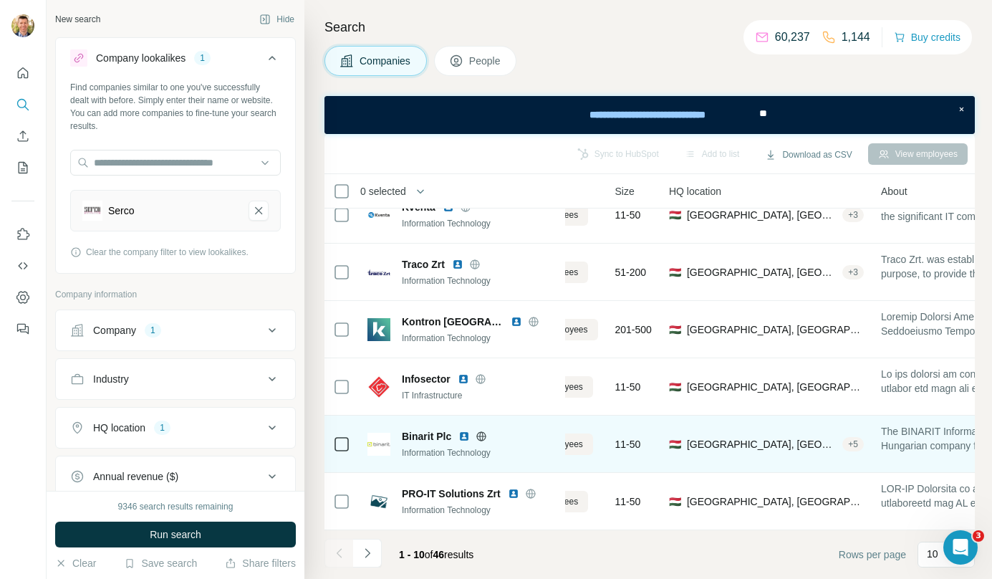
scroll to position [259, 0]
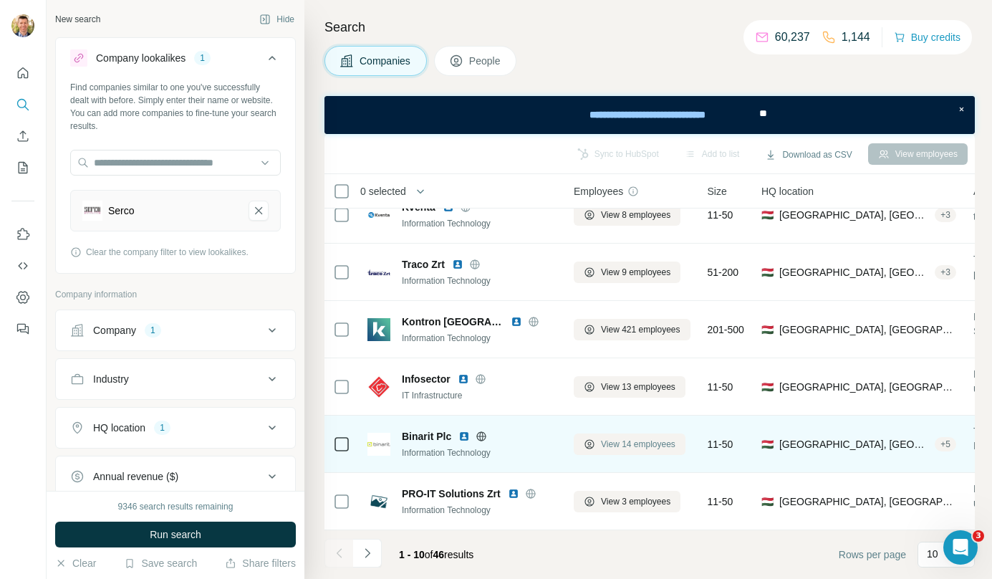
click at [624, 438] on span "View 14 employees" at bounding box center [638, 444] width 75 height 13
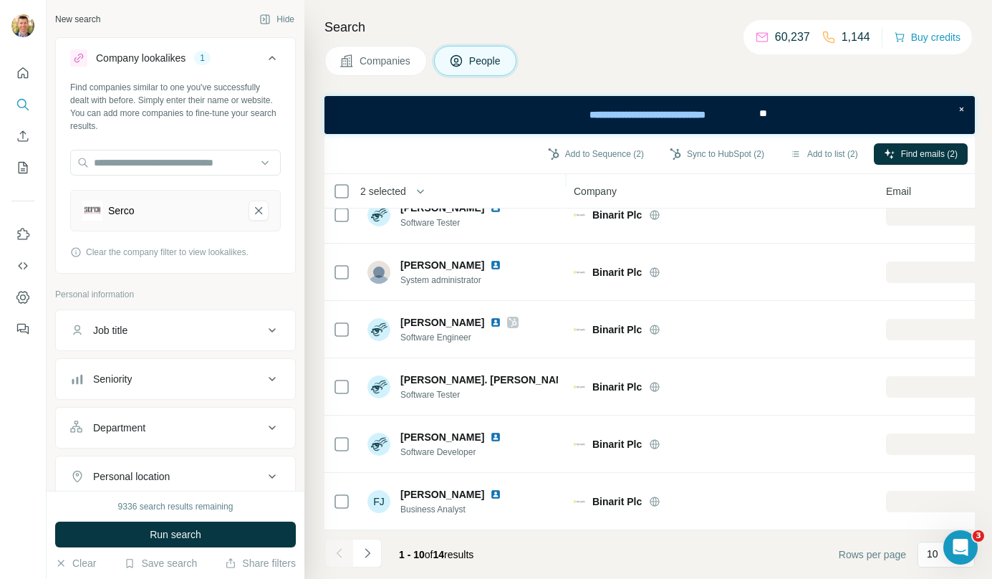
scroll to position [259, 0]
click at [375, 549] on button "Navigate to next page" at bounding box center [367, 553] width 29 height 29
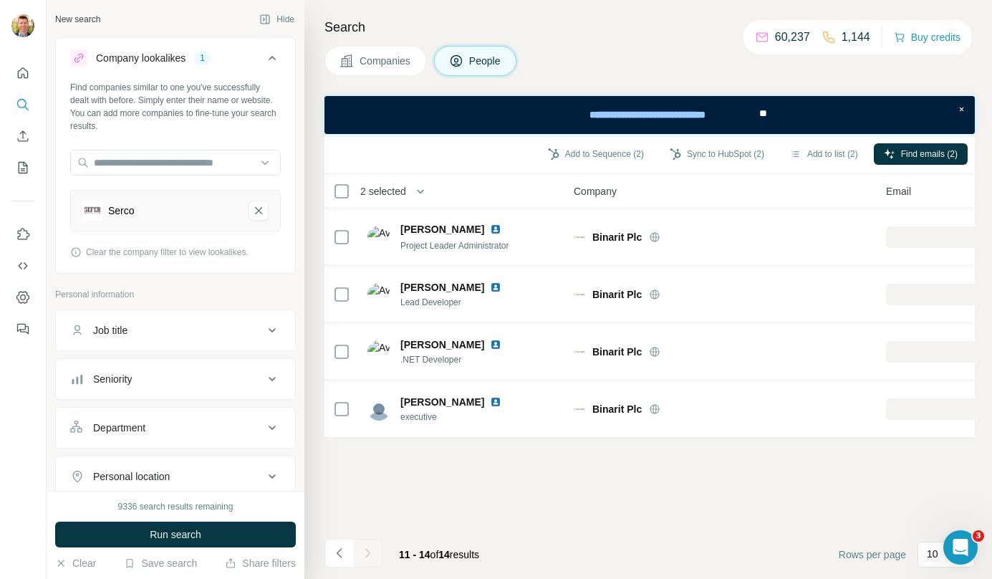
scroll to position [0, 0]
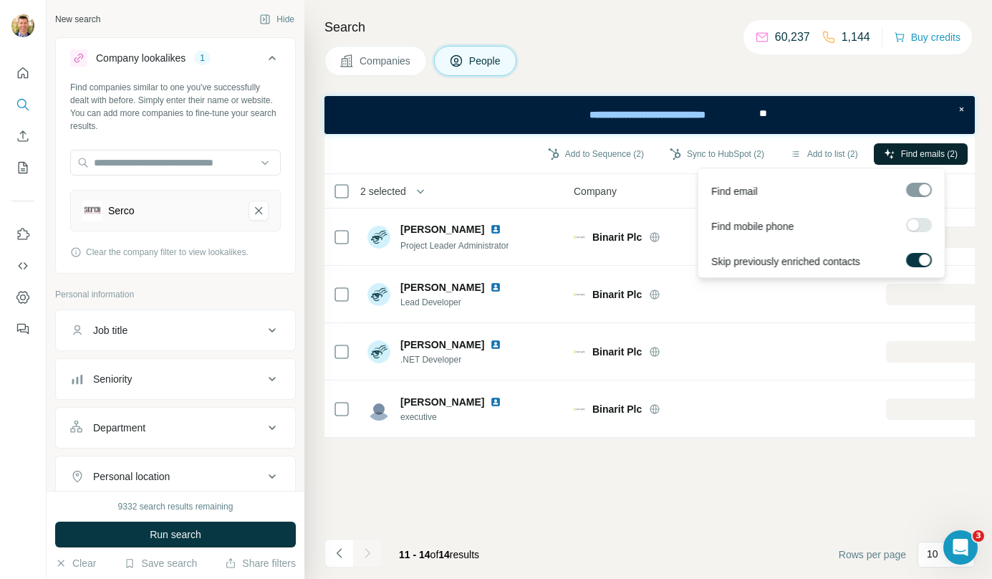
click at [918, 155] on span "Find emails (2)" at bounding box center [929, 154] width 57 height 13
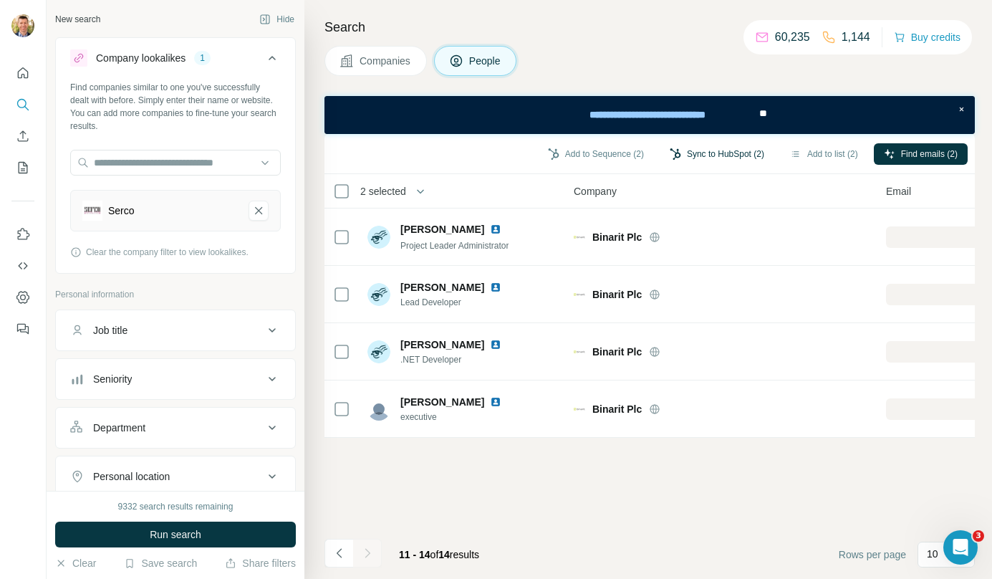
click at [726, 148] on button "Sync to HubSpot (2)" at bounding box center [717, 153] width 115 height 21
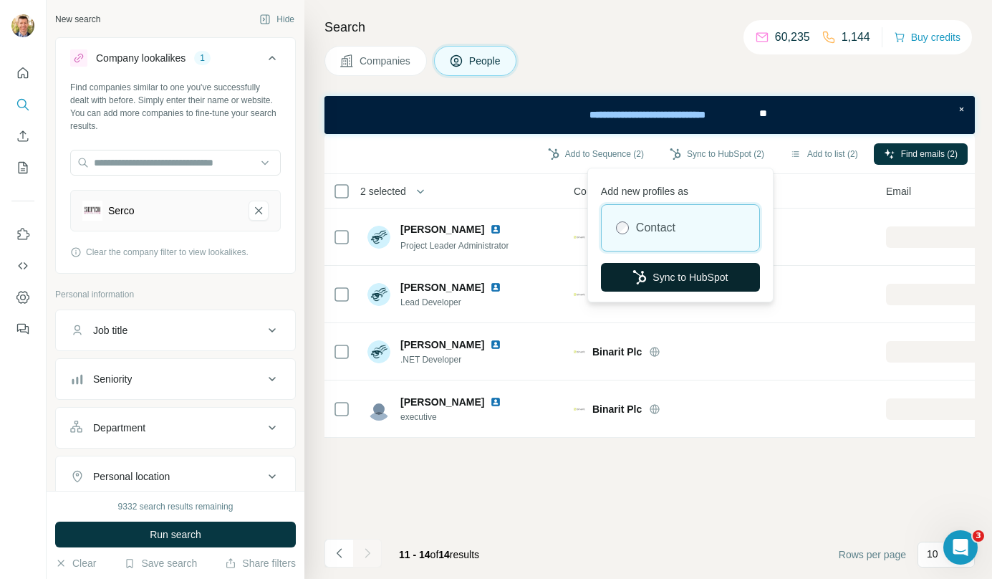
click at [678, 276] on button "Sync to HubSpot" at bounding box center [680, 277] width 159 height 29
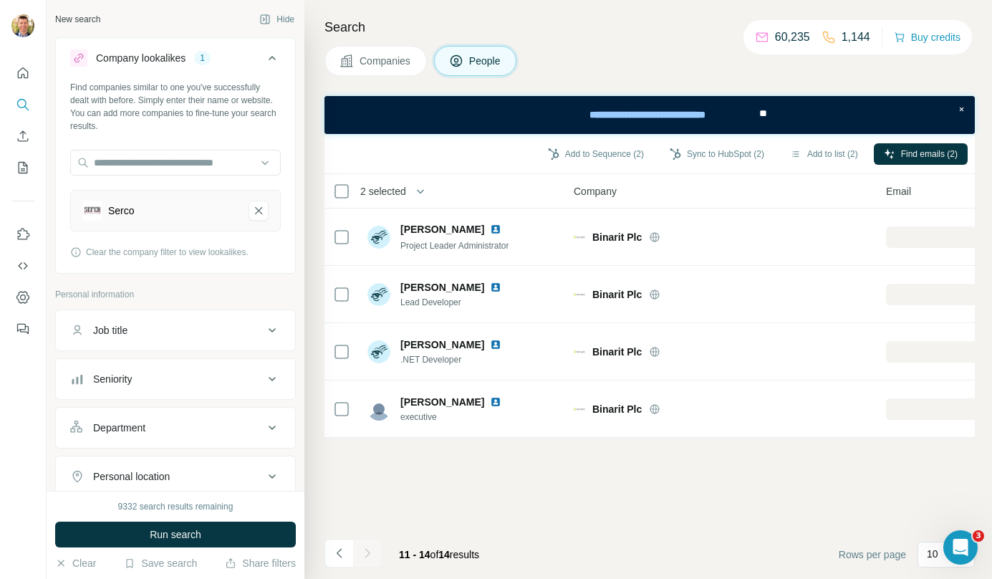
click at [371, 67] on span "Companies" at bounding box center [386, 61] width 52 height 14
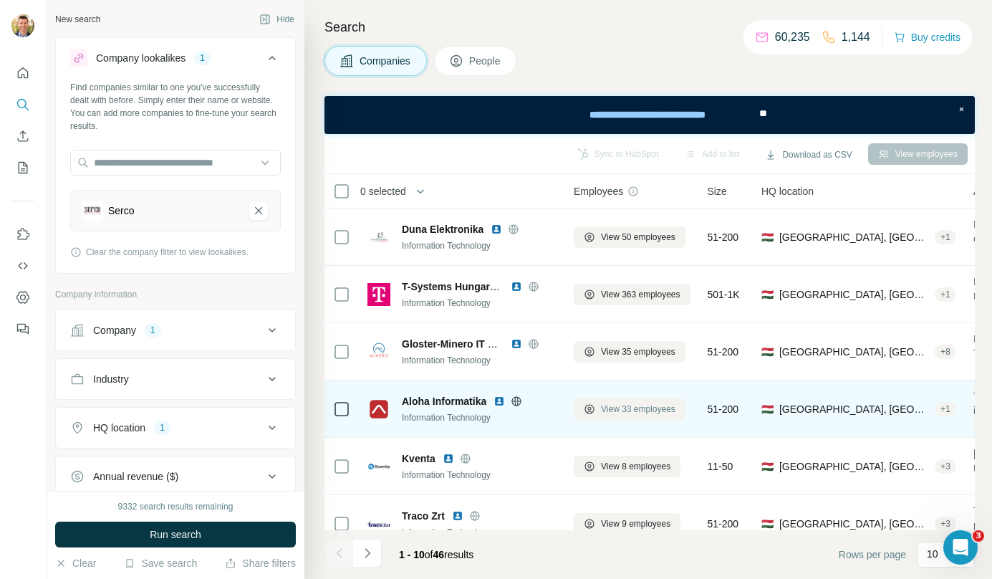
scroll to position [259, 0]
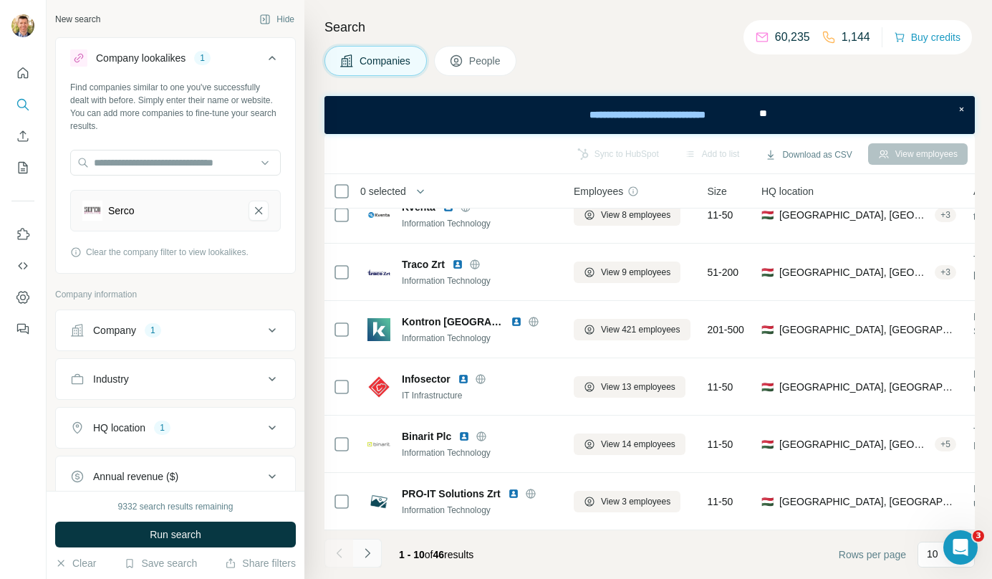
click at [377, 557] on button "Navigate to next page" at bounding box center [367, 553] width 29 height 29
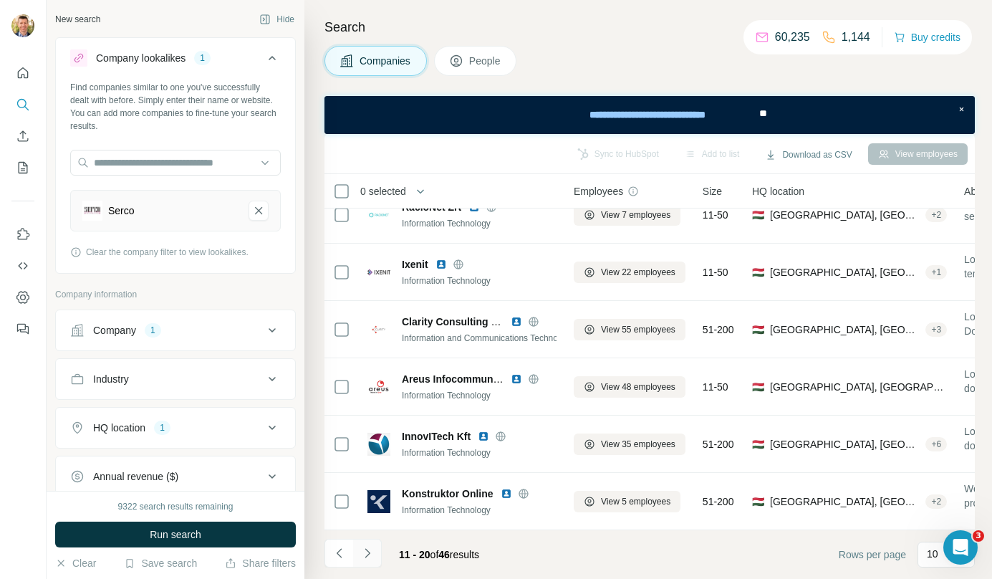
click at [371, 555] on icon "Navigate to next page" at bounding box center [367, 553] width 14 height 14
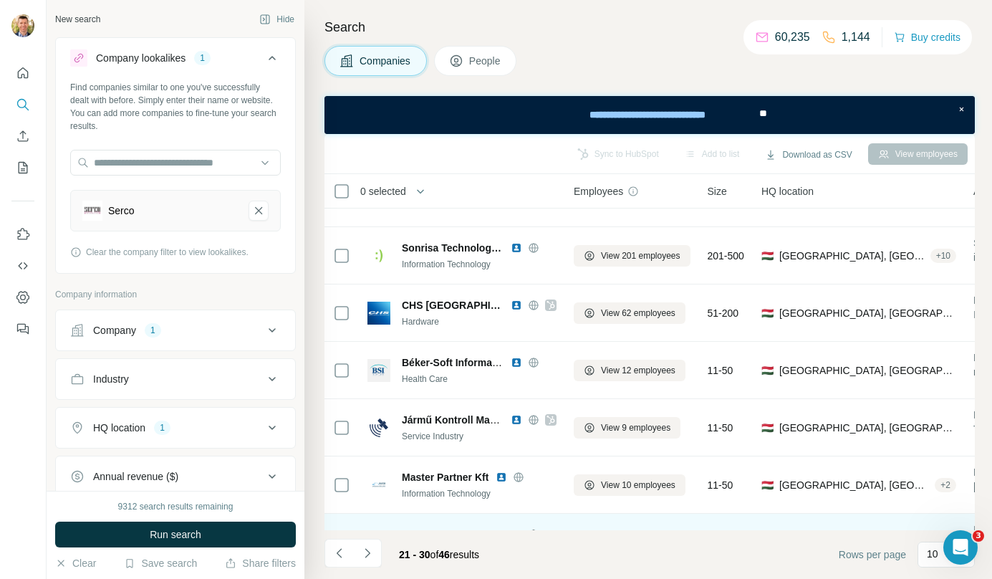
scroll to position [203, 0]
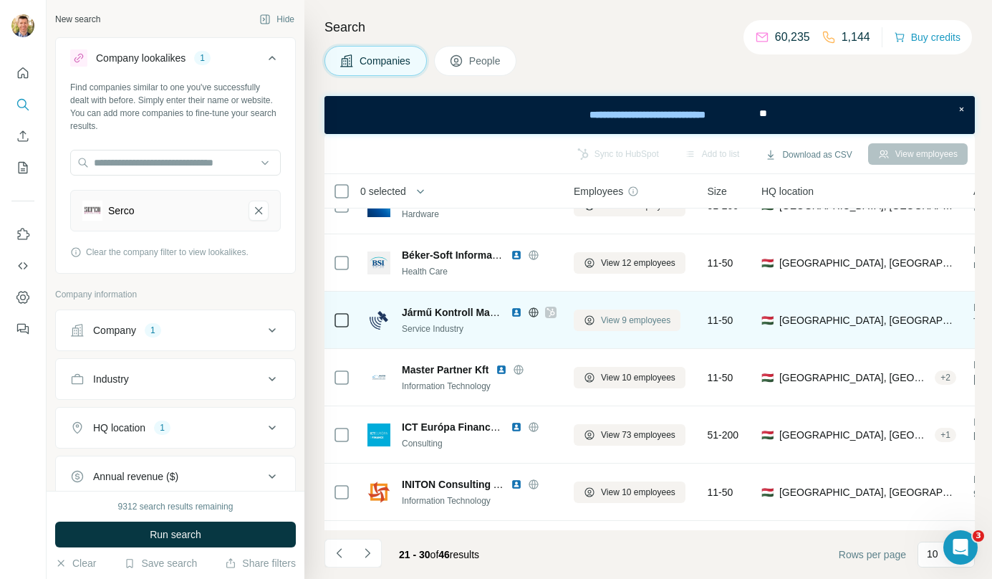
click at [659, 316] on span "View 9 employees" at bounding box center [635, 320] width 69 height 13
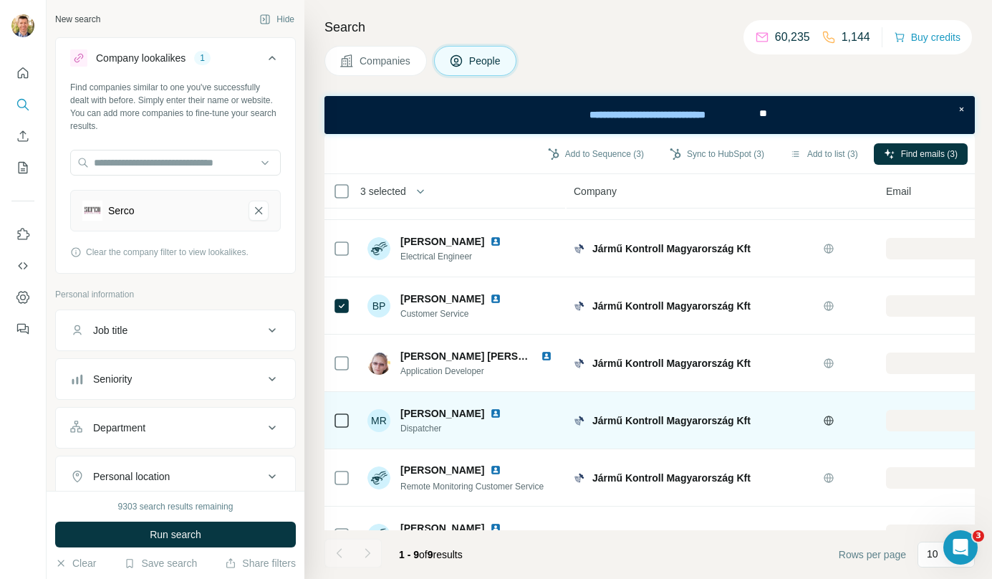
scroll to position [201, 0]
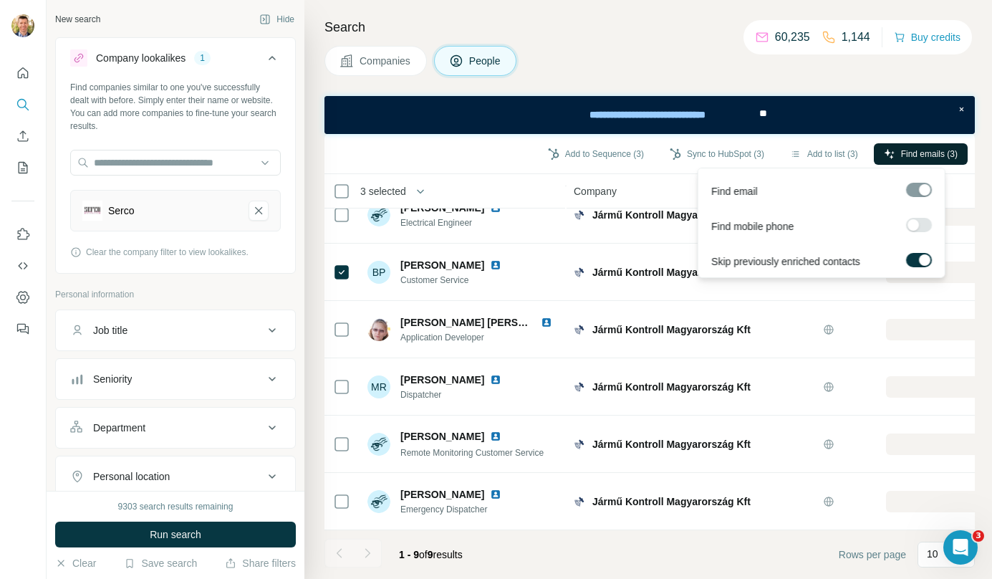
click at [901, 149] on span "Find emails (3)" at bounding box center [929, 154] width 57 height 13
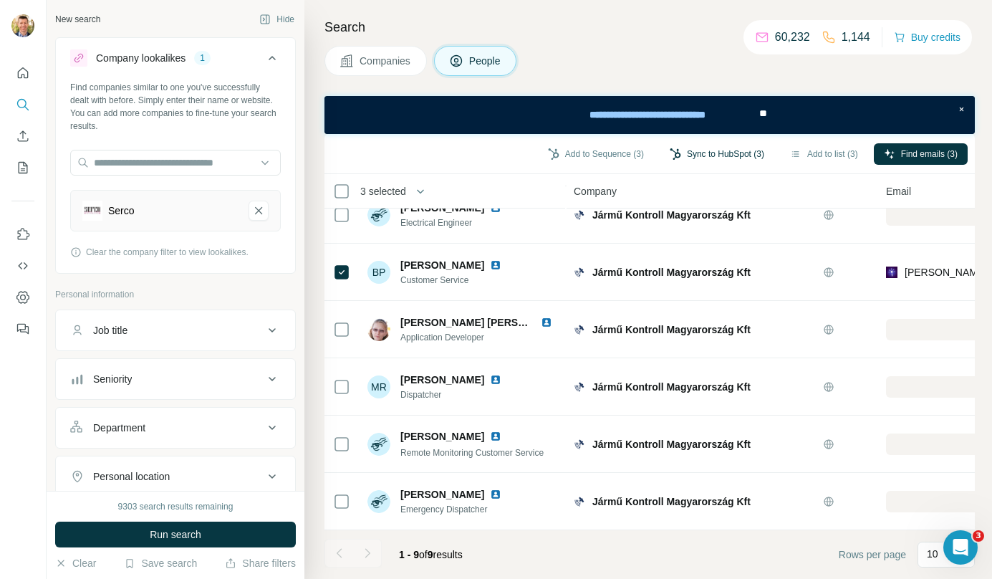
click at [732, 153] on button "Sync to HubSpot (3)" at bounding box center [717, 153] width 115 height 21
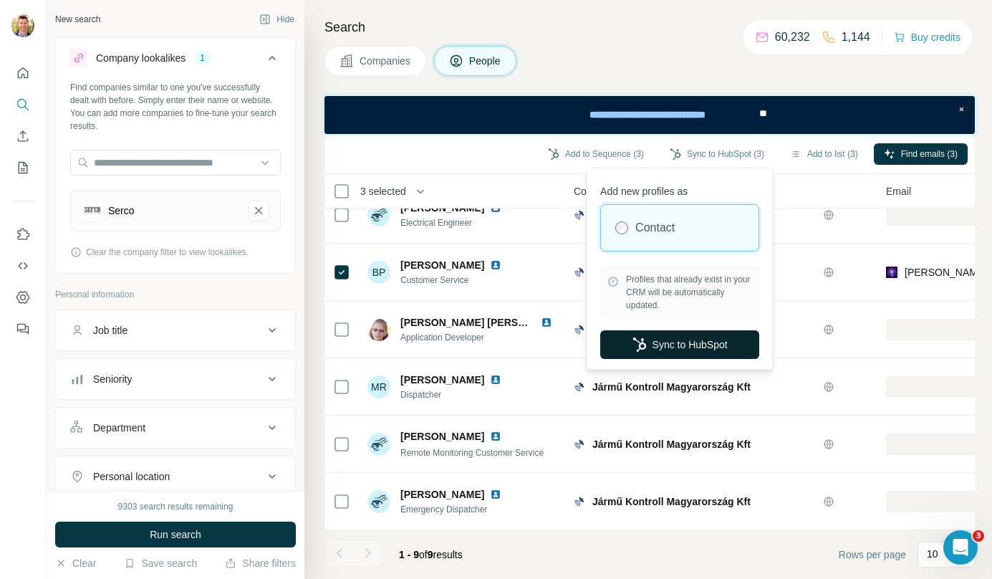
click at [697, 332] on button "Sync to HubSpot" at bounding box center [679, 344] width 159 height 29
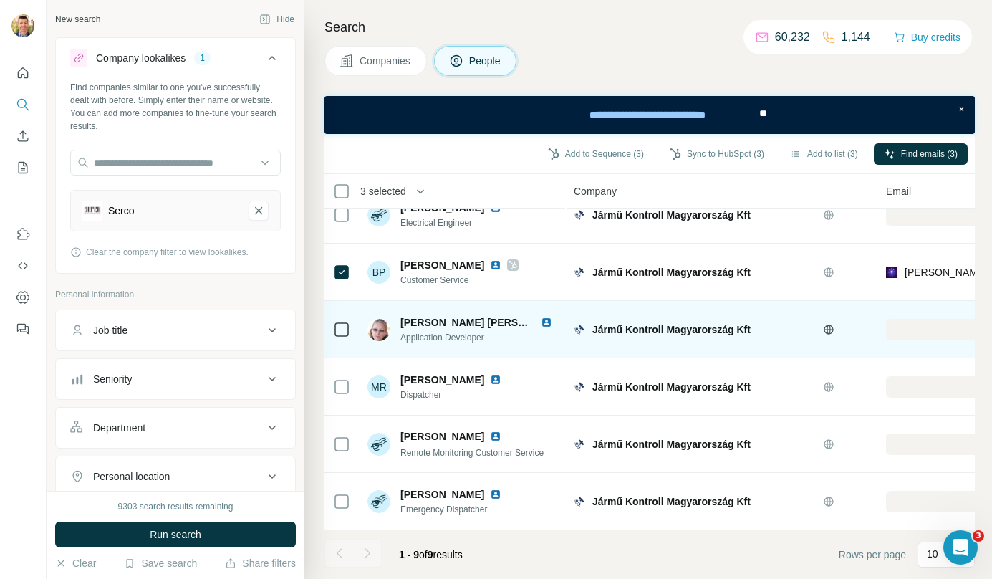
scroll to position [0, 0]
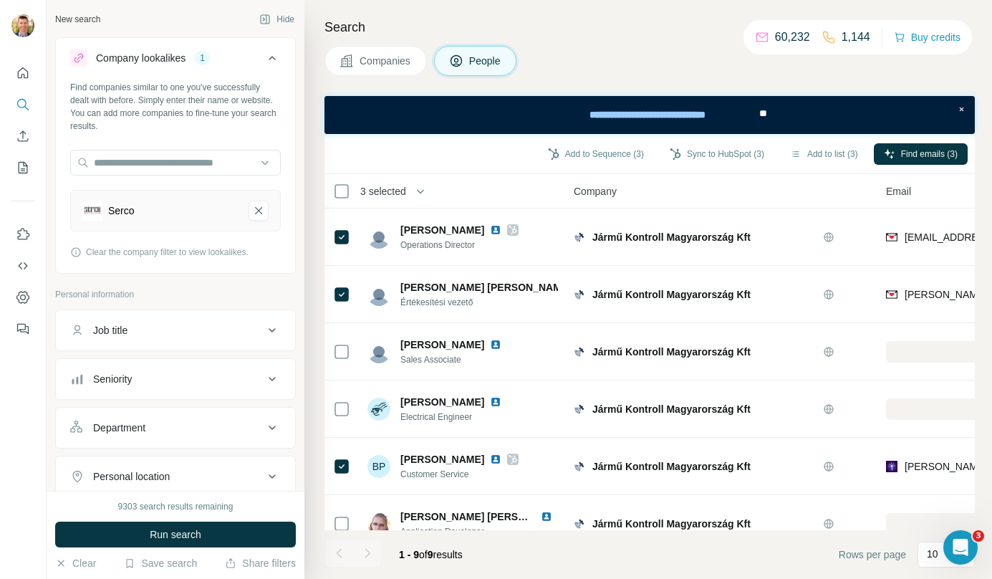
click at [399, 58] on span "Companies" at bounding box center [386, 61] width 52 height 14
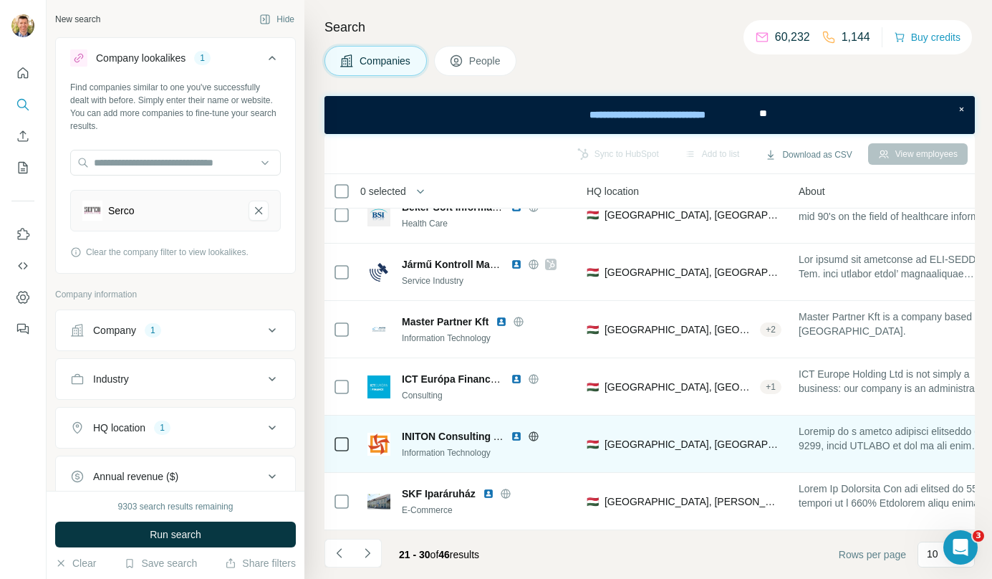
scroll to position [259, 0]
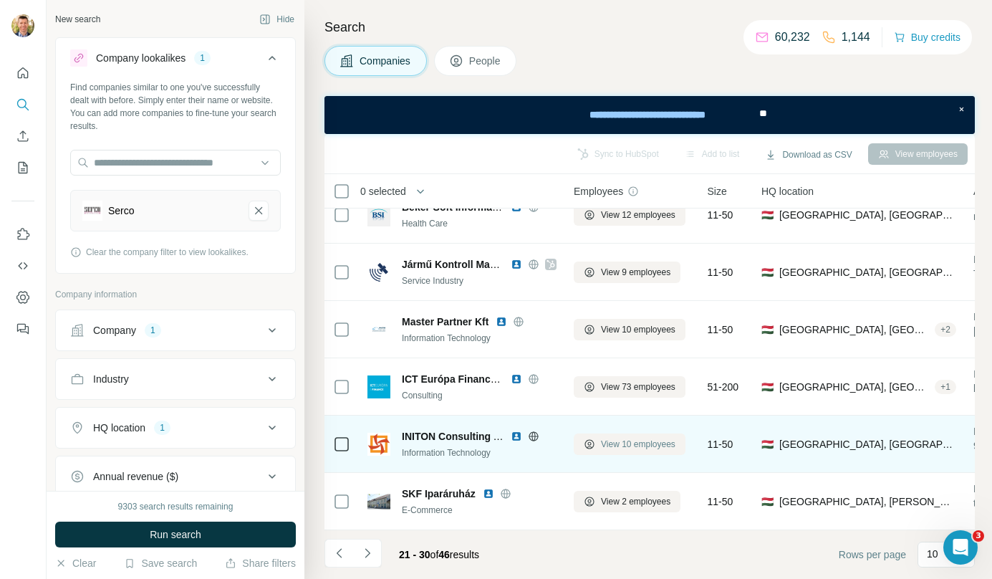
click at [643, 438] on span "View 10 employees" at bounding box center [638, 444] width 75 height 13
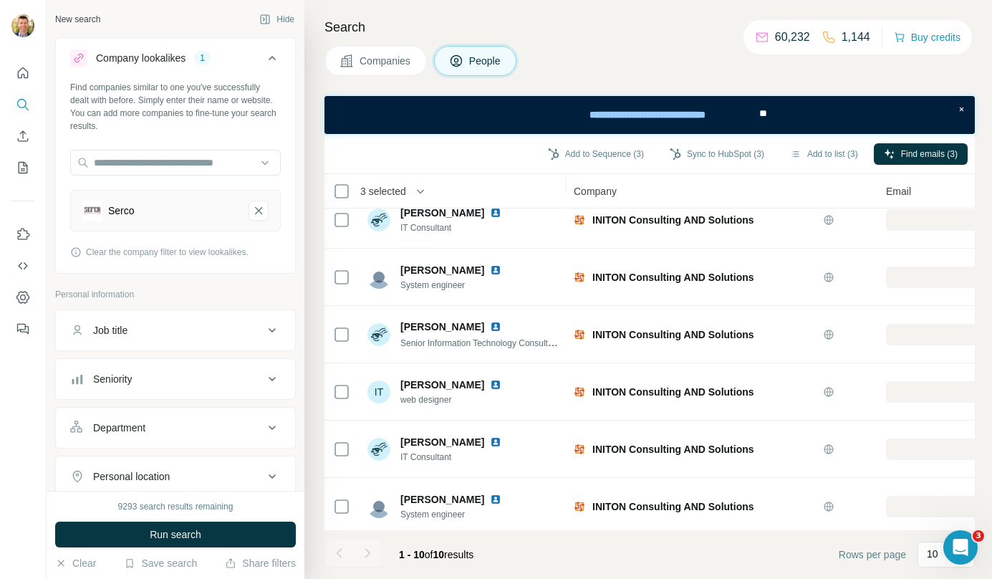
scroll to position [259, 0]
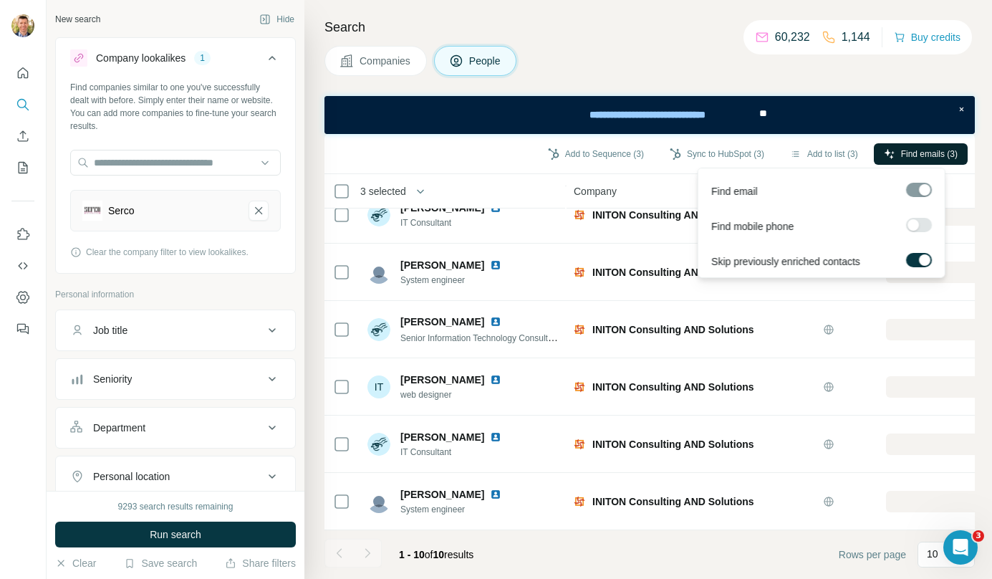
click at [923, 154] on span "Find emails (3)" at bounding box center [929, 154] width 57 height 13
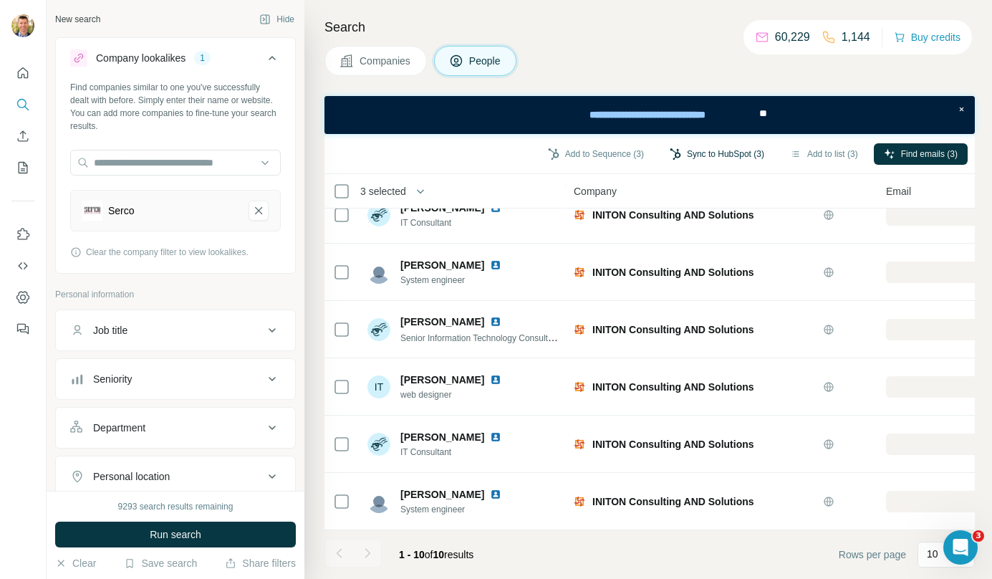
click at [730, 152] on button "Sync to HubSpot (3)" at bounding box center [717, 153] width 115 height 21
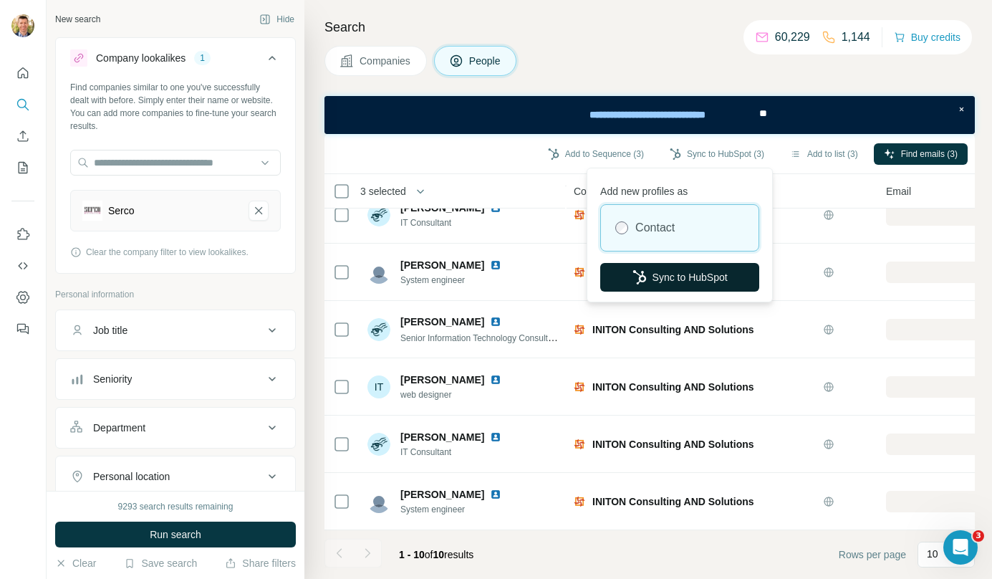
click at [726, 279] on button "Sync to HubSpot" at bounding box center [679, 277] width 159 height 29
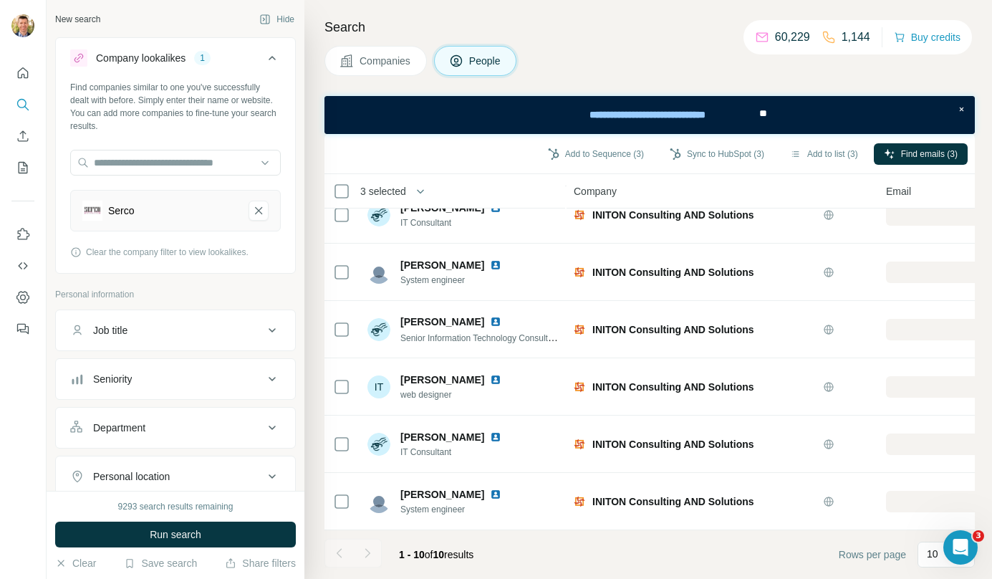
click at [395, 66] on span "Companies" at bounding box center [386, 61] width 52 height 14
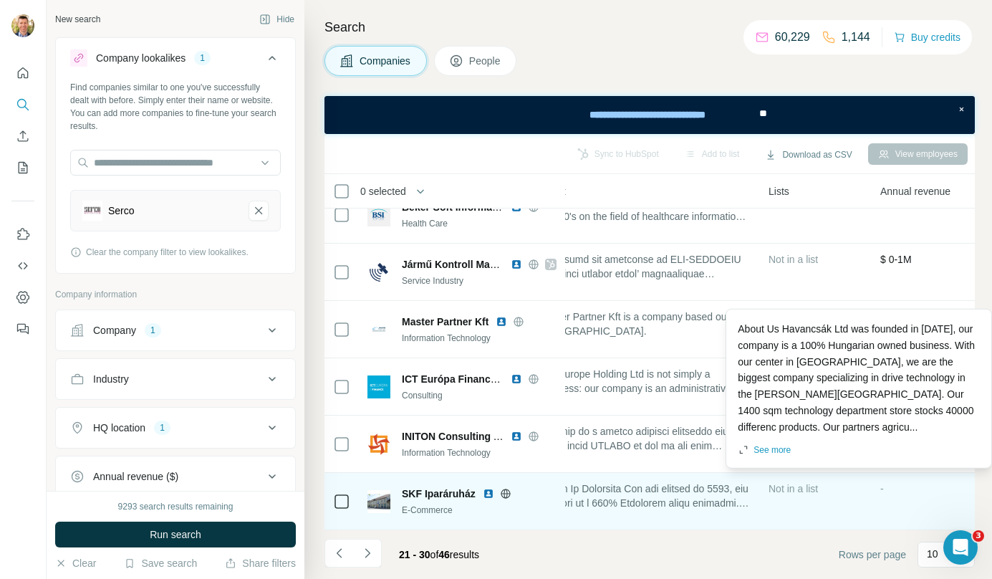
scroll to position [259, 440]
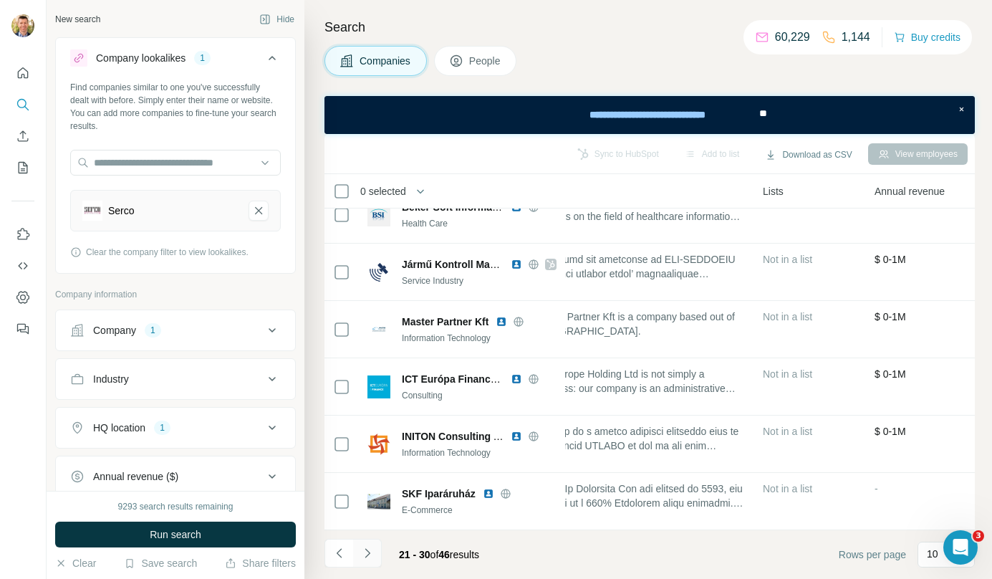
click at [370, 551] on icon "Navigate to next page" at bounding box center [367, 553] width 14 height 14
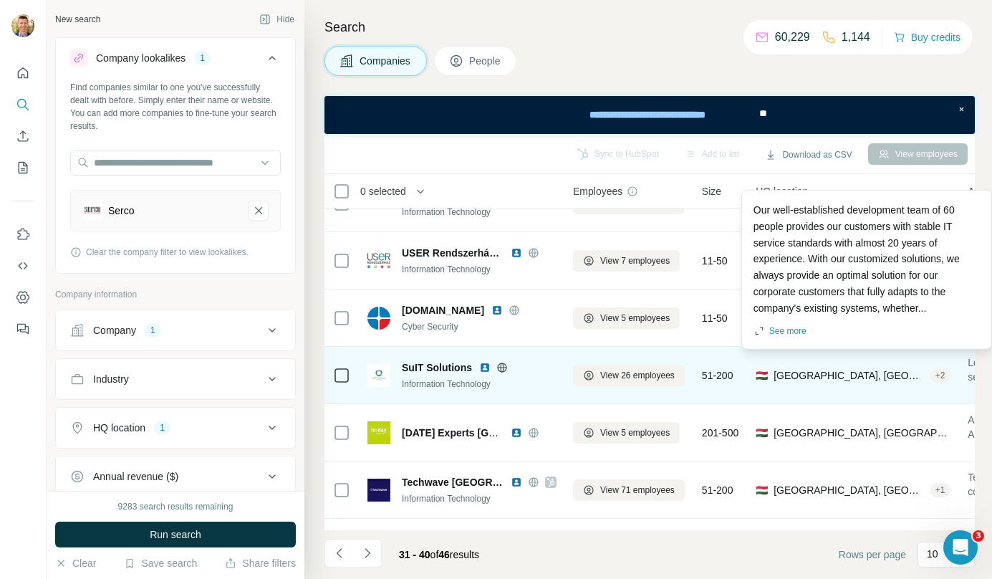
scroll to position [148, 0]
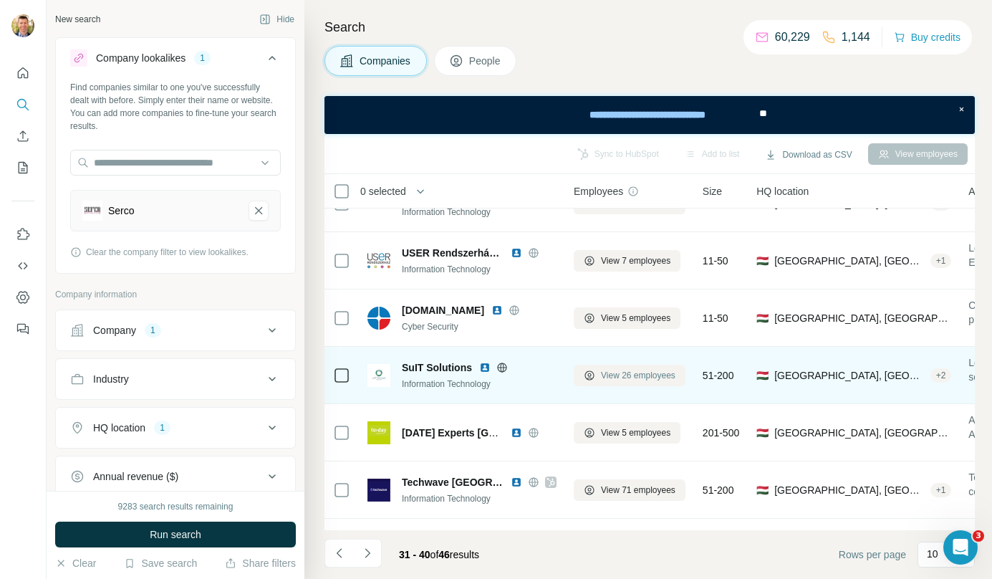
click at [655, 378] on span "View 26 employees" at bounding box center [638, 375] width 75 height 13
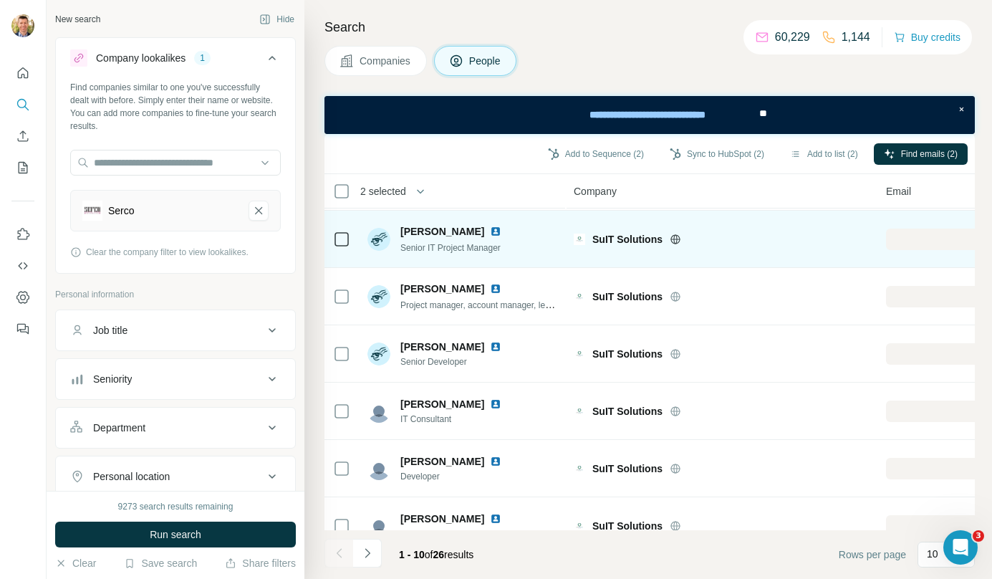
scroll to position [259, 0]
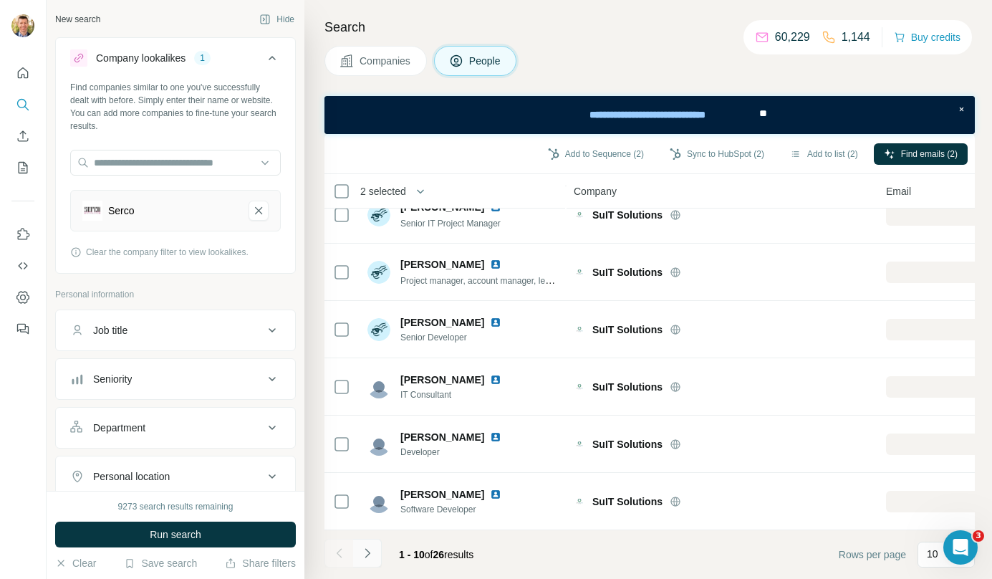
click at [370, 553] on icon "Navigate to next page" at bounding box center [367, 552] width 5 height 9
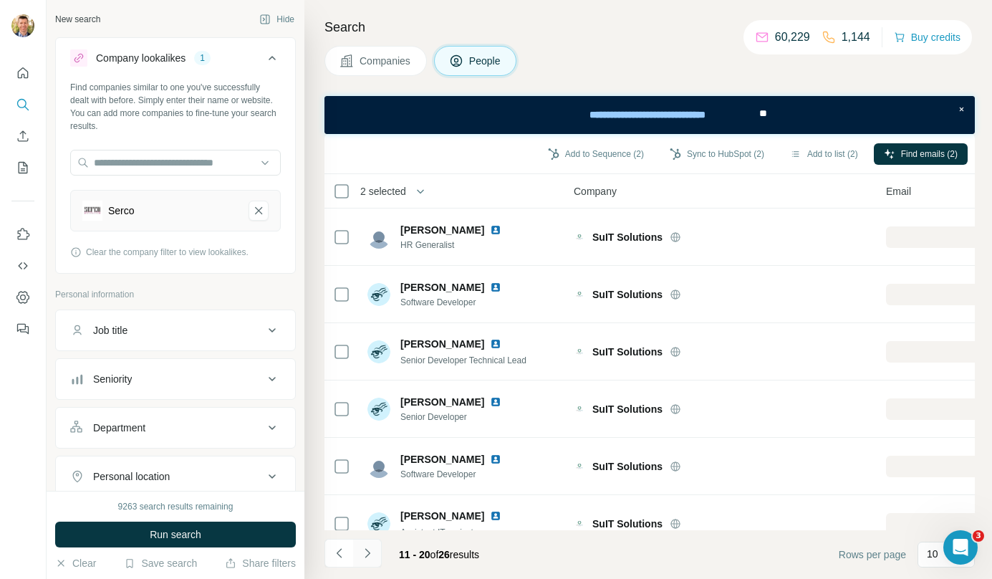
click at [371, 555] on icon "Navigate to next page" at bounding box center [367, 553] width 14 height 14
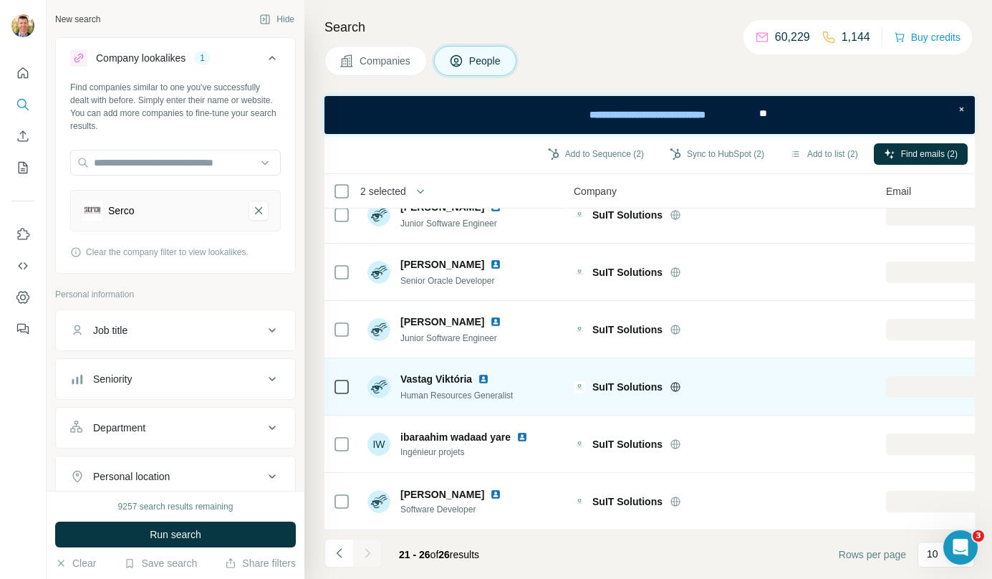
scroll to position [29, 0]
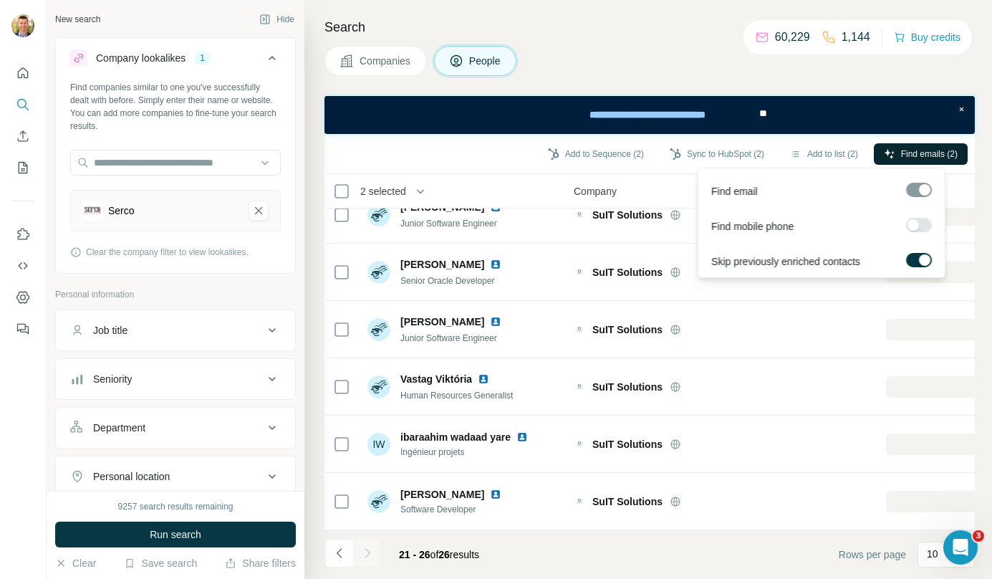
click at [929, 150] on span "Find emails (2)" at bounding box center [929, 154] width 57 height 13
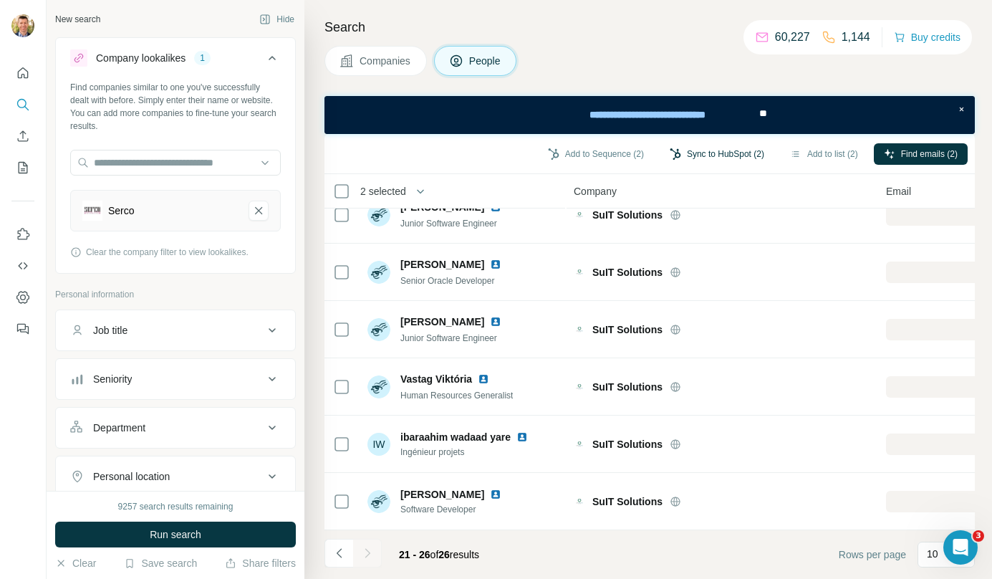
click at [730, 145] on button "Sync to HubSpot (2)" at bounding box center [717, 153] width 115 height 21
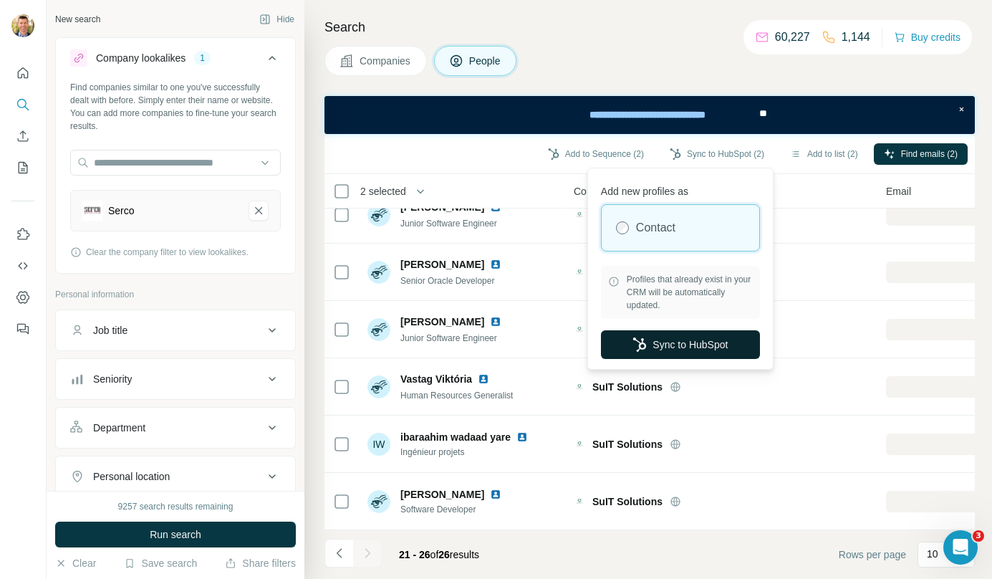
click at [709, 336] on button "Sync to HubSpot" at bounding box center [680, 344] width 159 height 29
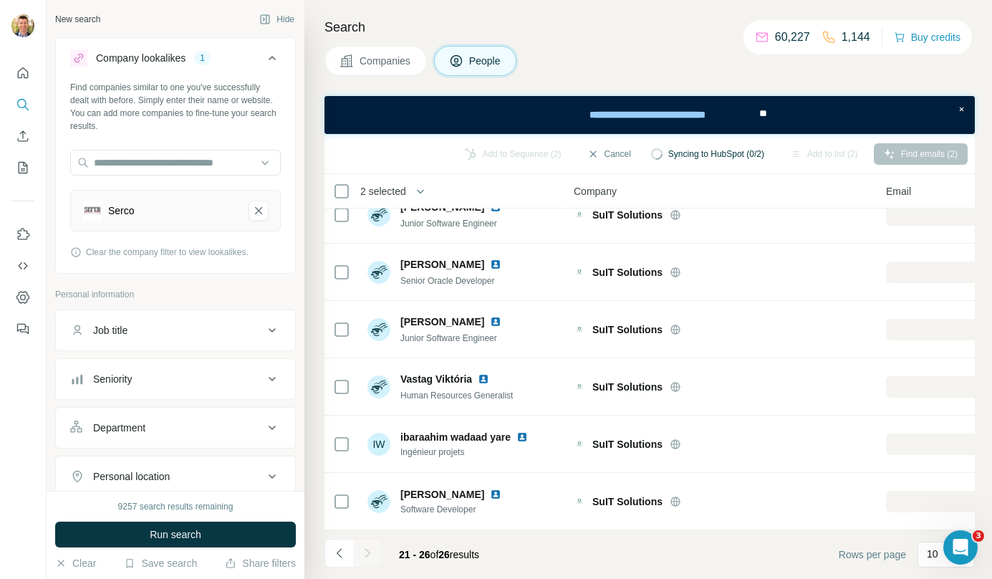
click at [398, 66] on span "Companies" at bounding box center [386, 61] width 52 height 14
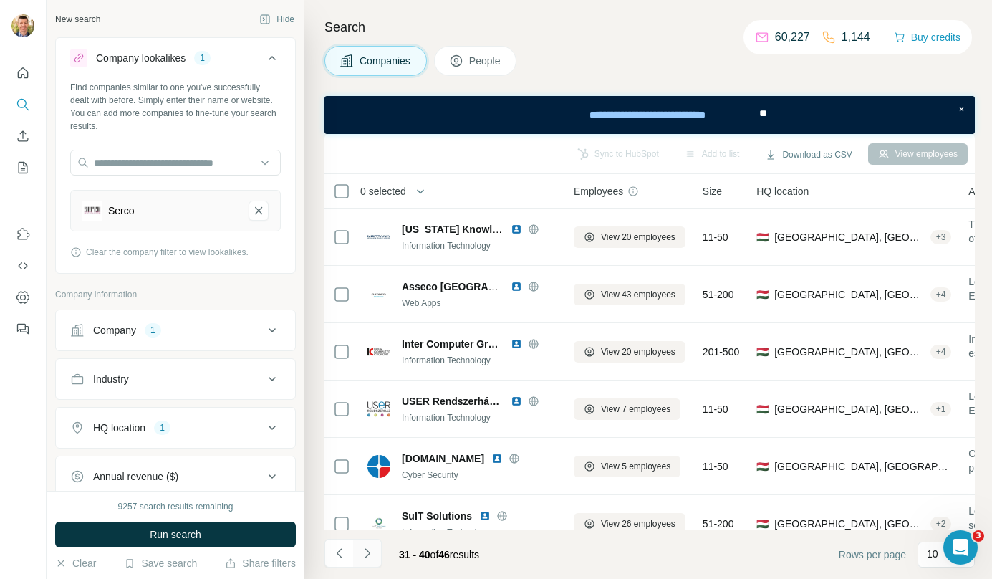
click at [368, 557] on icon "Navigate to next page" at bounding box center [367, 553] width 14 height 14
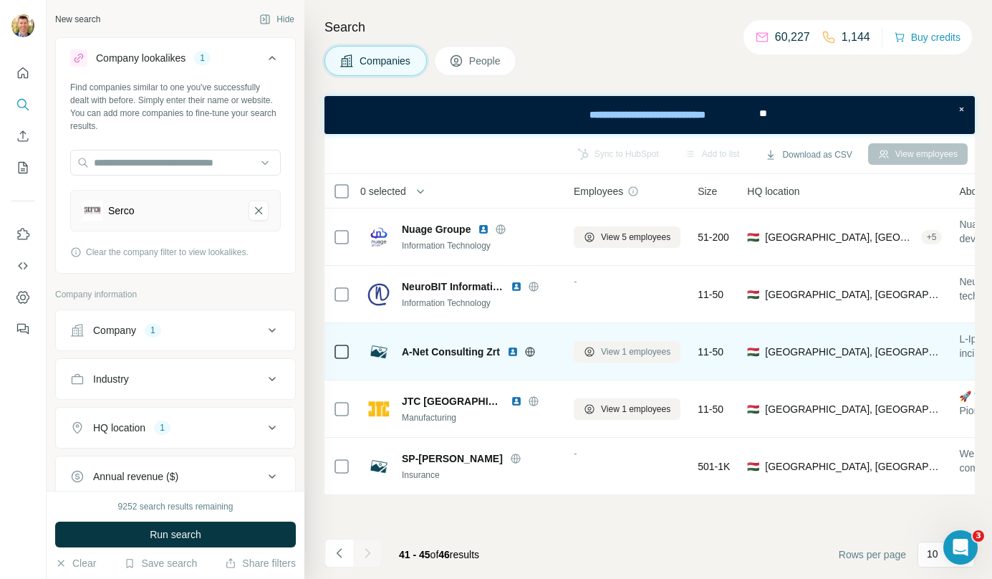
click at [648, 359] on button "View 1 employees" at bounding box center [627, 351] width 107 height 21
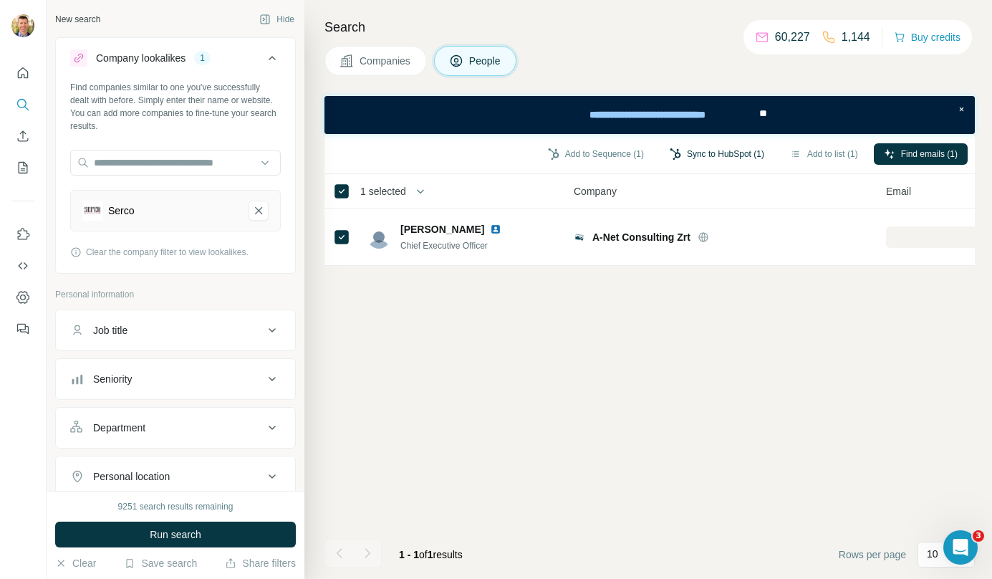
click at [720, 153] on button "Sync to HubSpot (1)" at bounding box center [717, 153] width 115 height 21
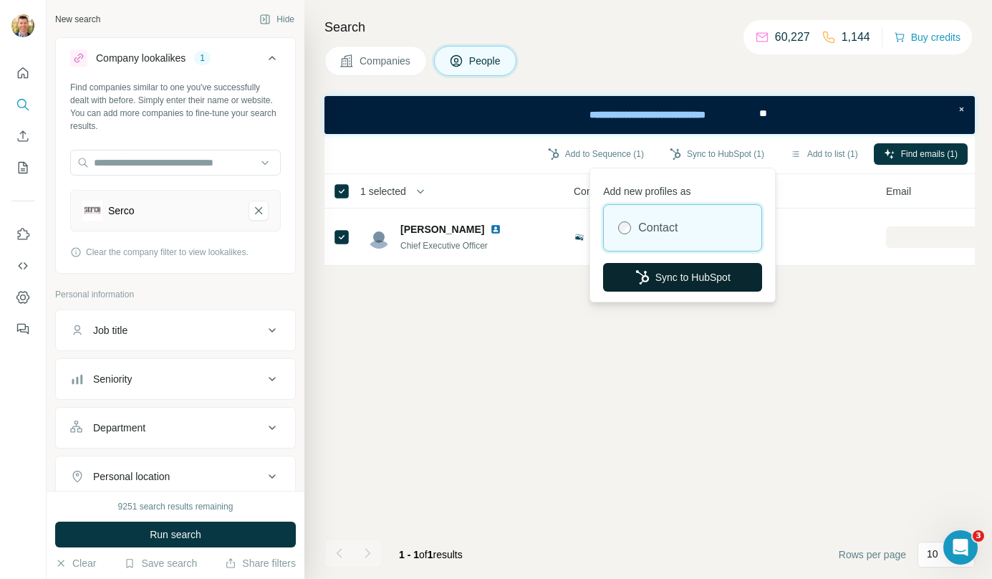
click at [685, 289] on button "Sync to HubSpot" at bounding box center [682, 277] width 159 height 29
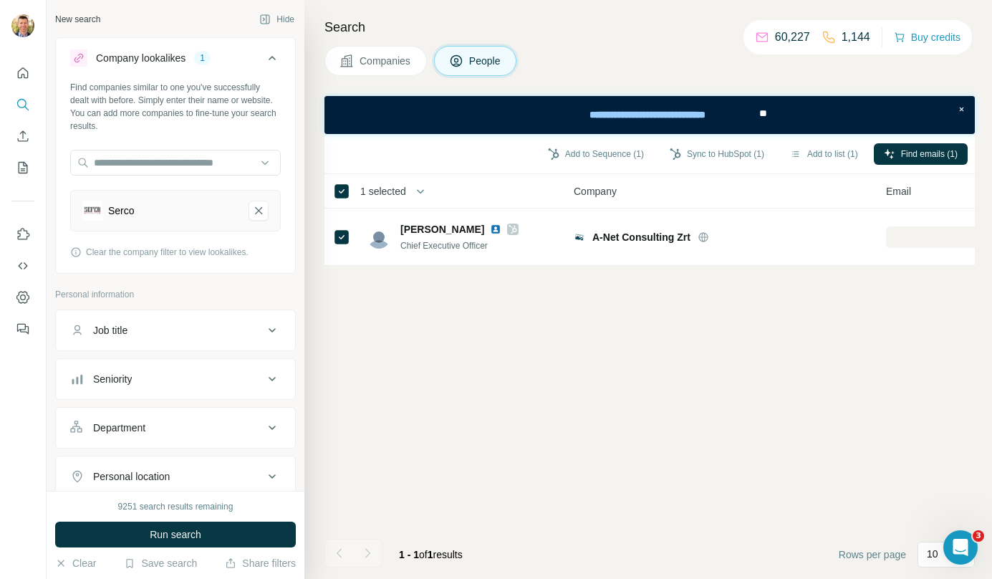
click at [401, 60] on span "Companies" at bounding box center [386, 61] width 52 height 14
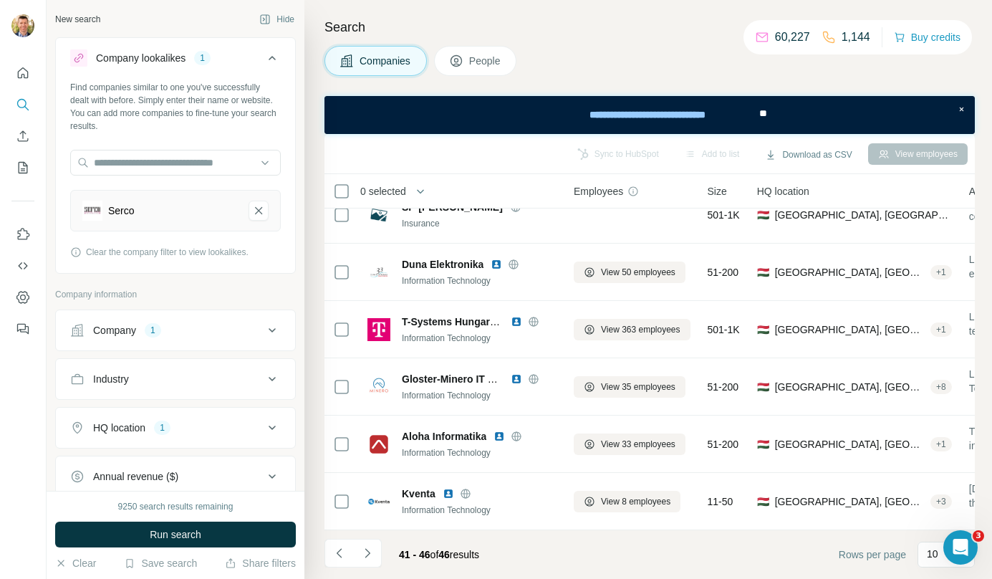
scroll to position [259, 0]
click at [255, 211] on icon "Serco-remove-button" at bounding box center [258, 210] width 7 height 7
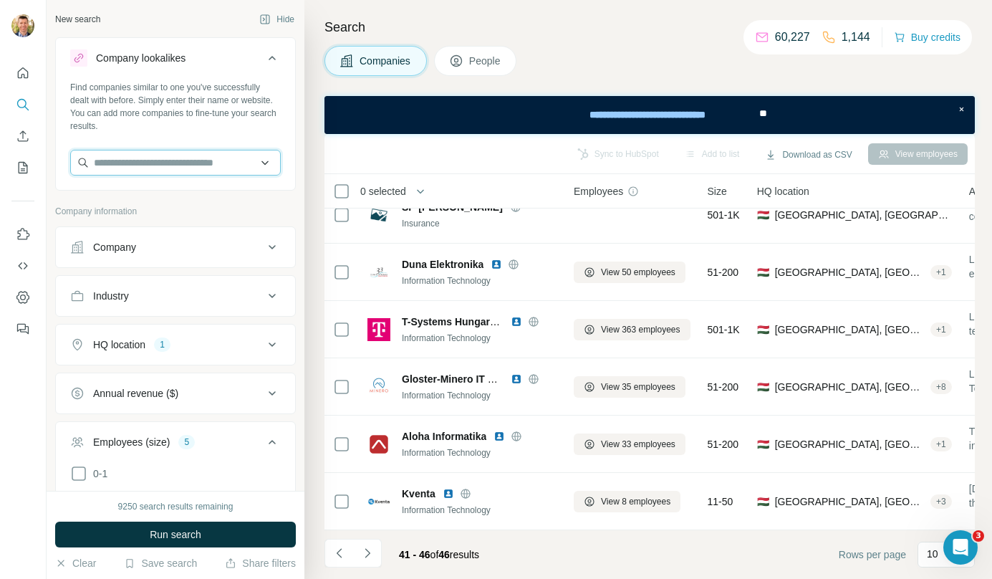
click at [214, 164] on input "text" at bounding box center [175, 163] width 211 height 26
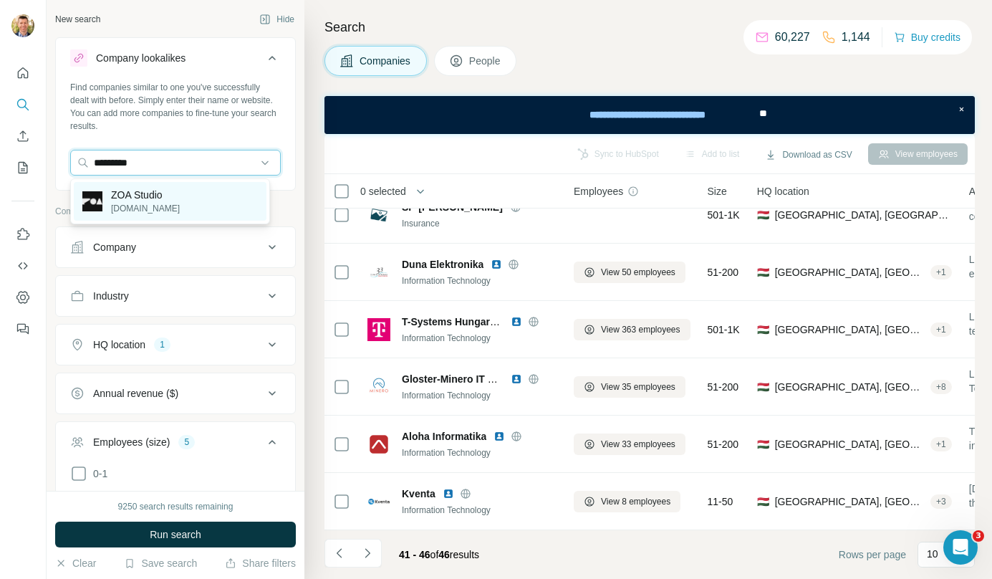
type input "*********"
click at [185, 187] on div "ZOA Studio zoa3d.com" at bounding box center [170, 201] width 193 height 39
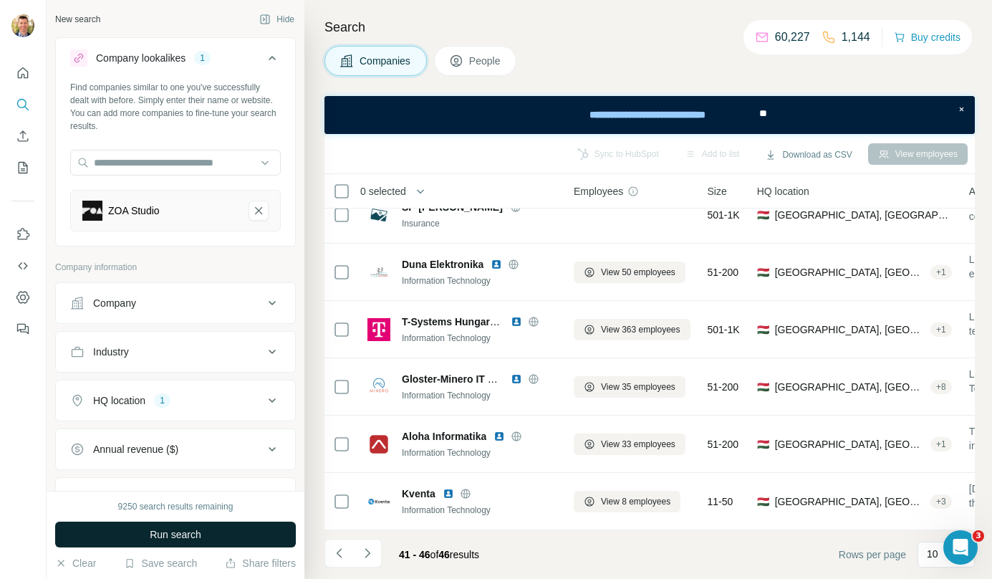
click at [173, 535] on span "Run search" at bounding box center [176, 534] width 52 height 14
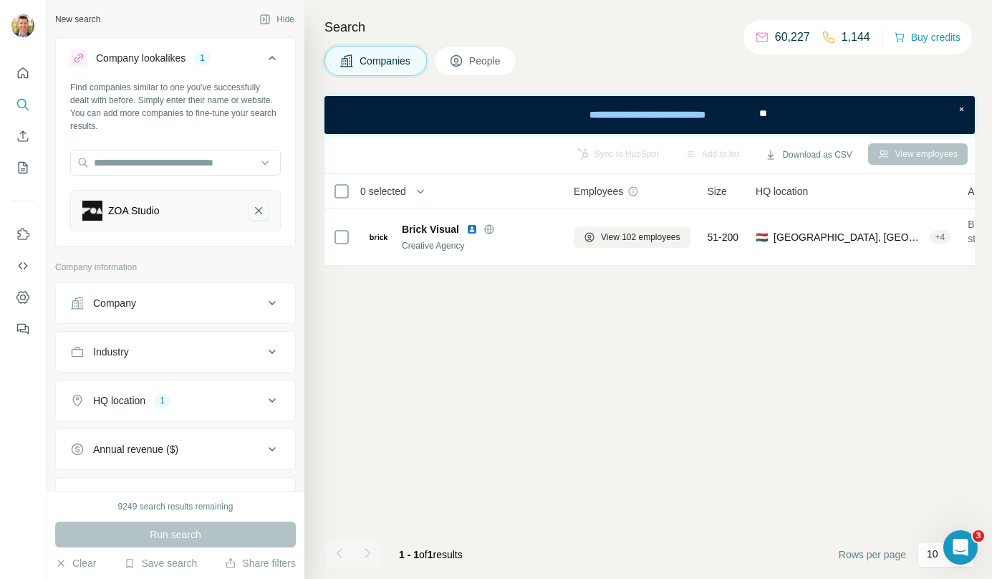
click at [252, 212] on icon "ZOA Studio-remove-button" at bounding box center [258, 210] width 13 height 14
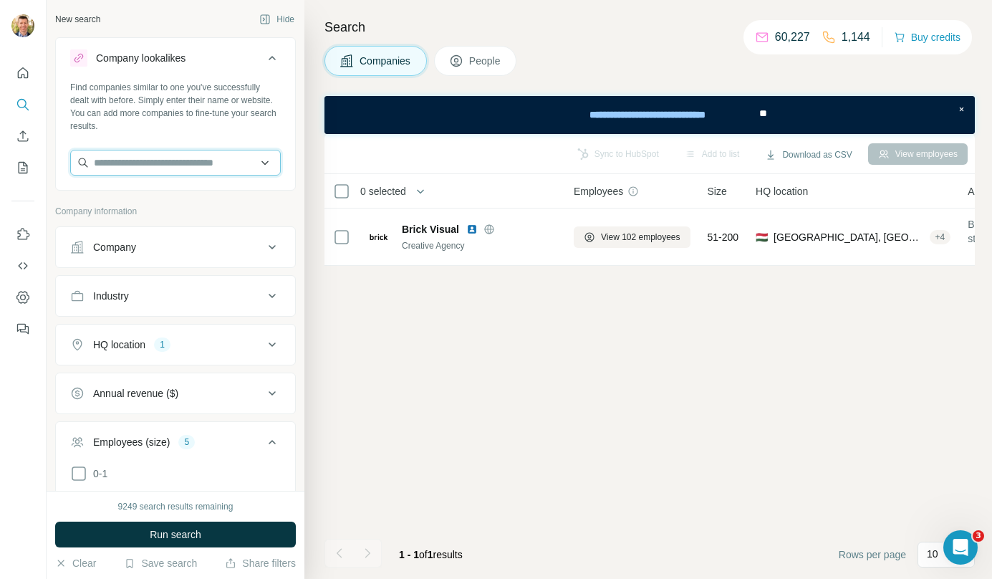
click at [217, 166] on input "text" at bounding box center [175, 163] width 211 height 26
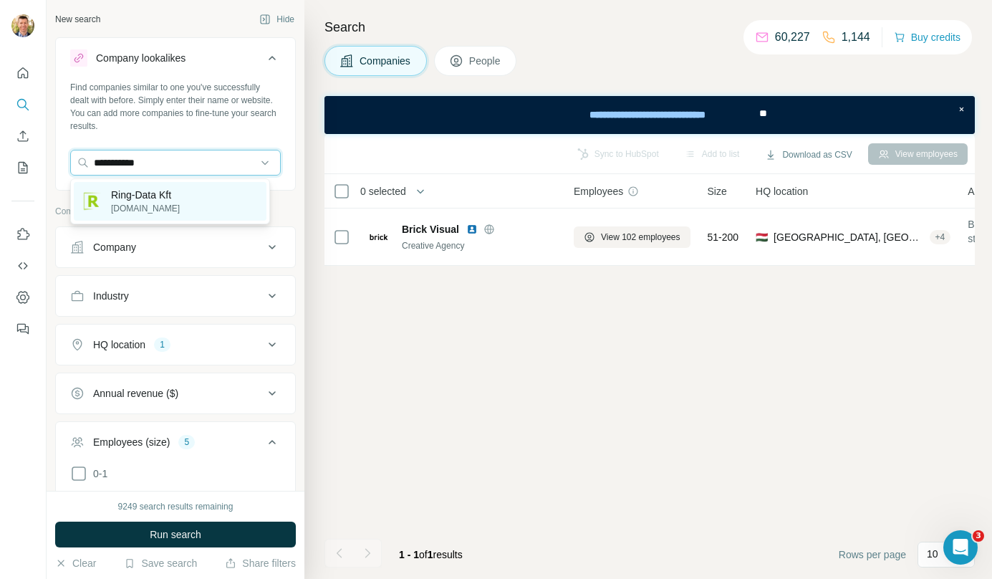
type input "**********"
click at [193, 197] on div "Ring-Data Kft ringdata.hu" at bounding box center [170, 201] width 193 height 39
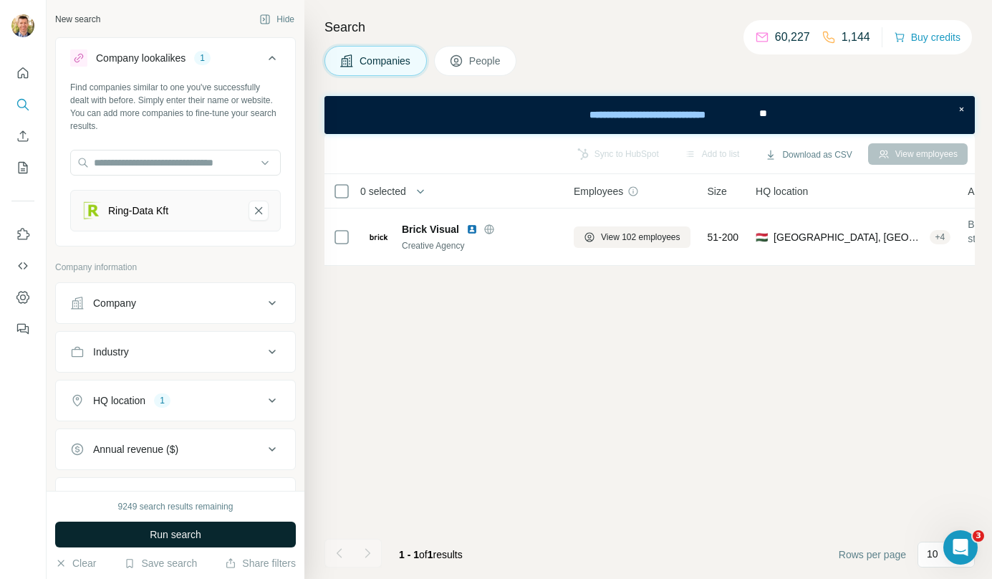
click at [224, 524] on button "Run search" at bounding box center [175, 535] width 241 height 26
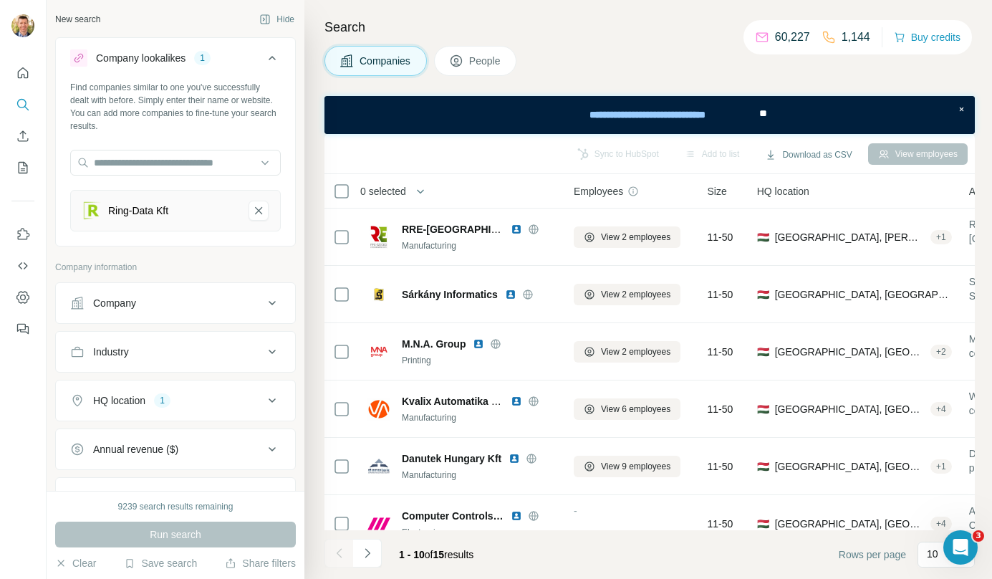
click at [723, 186] on span "Size" at bounding box center [717, 191] width 19 height 14
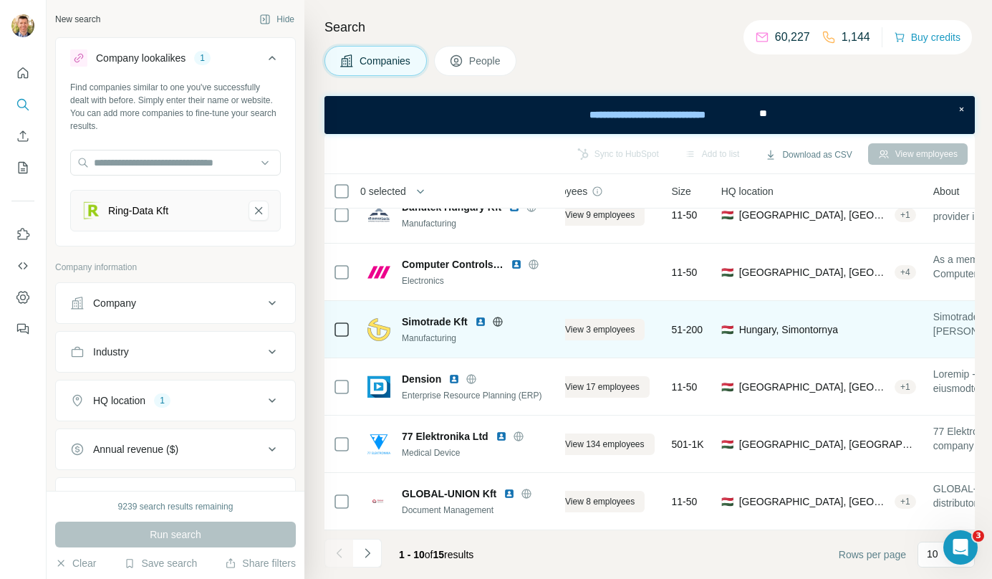
scroll to position [259, 0]
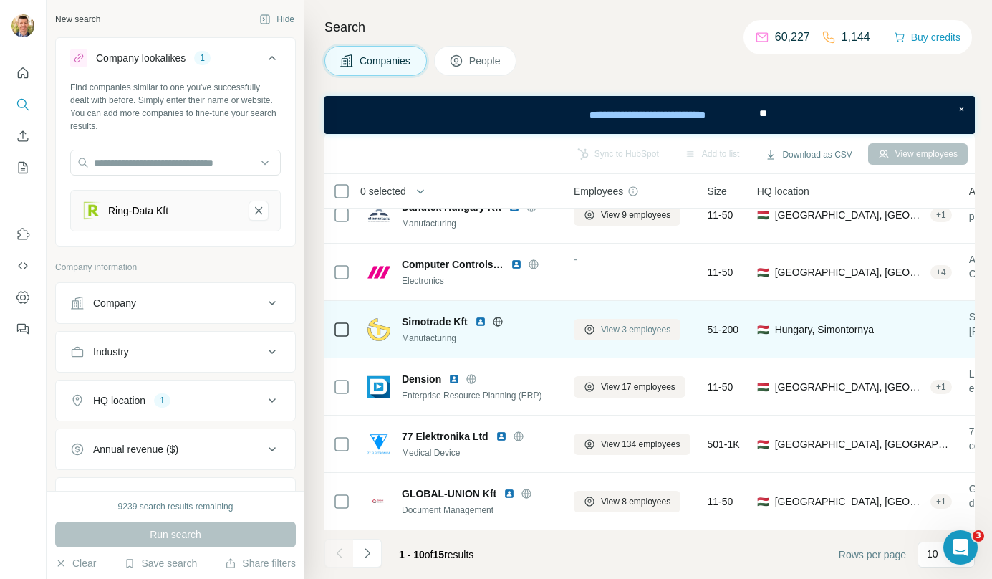
click at [661, 324] on span "View 3 employees" at bounding box center [635, 329] width 69 height 13
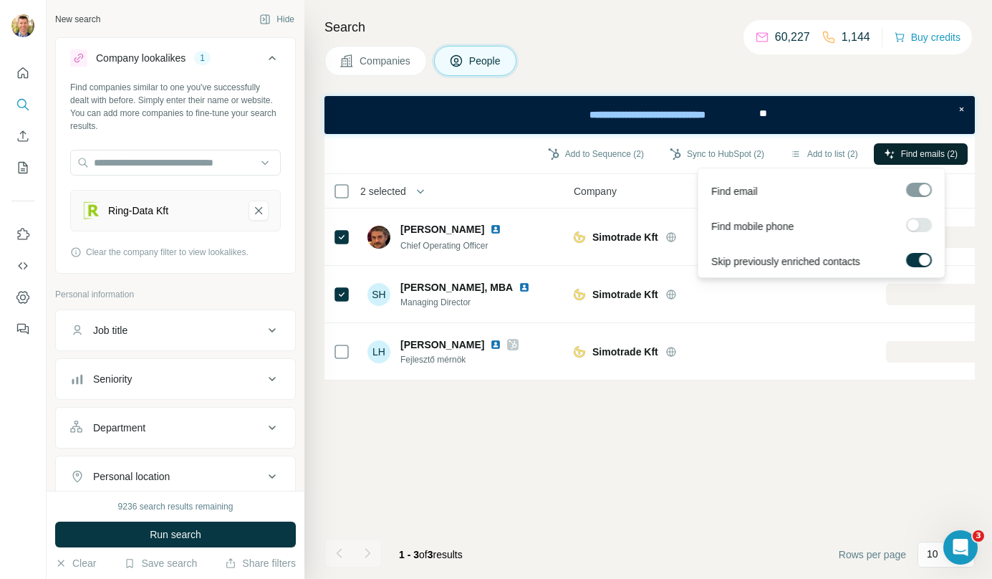
click at [906, 149] on span "Find emails (2)" at bounding box center [929, 154] width 57 height 13
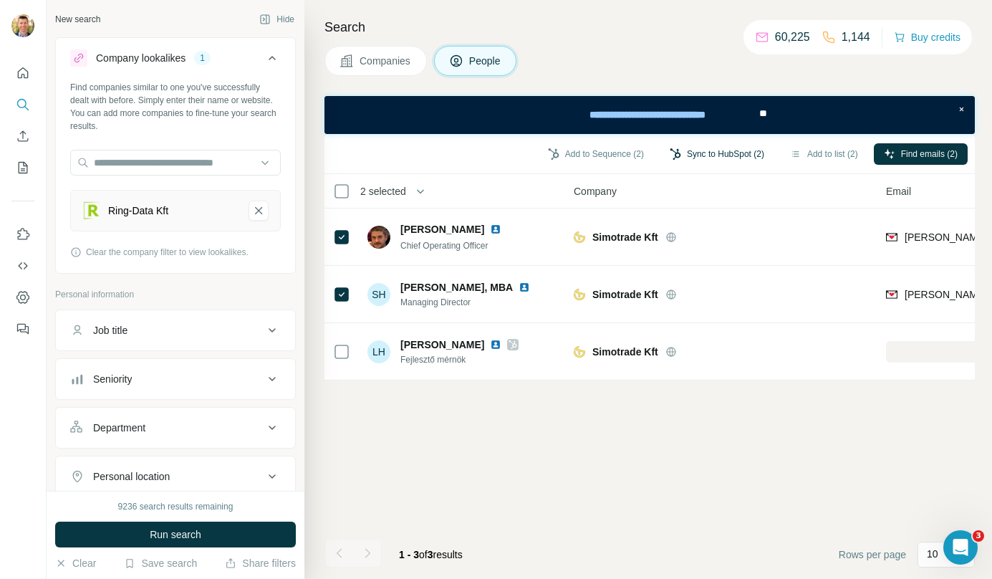
click at [713, 152] on button "Sync to HubSpot (2)" at bounding box center [717, 153] width 115 height 21
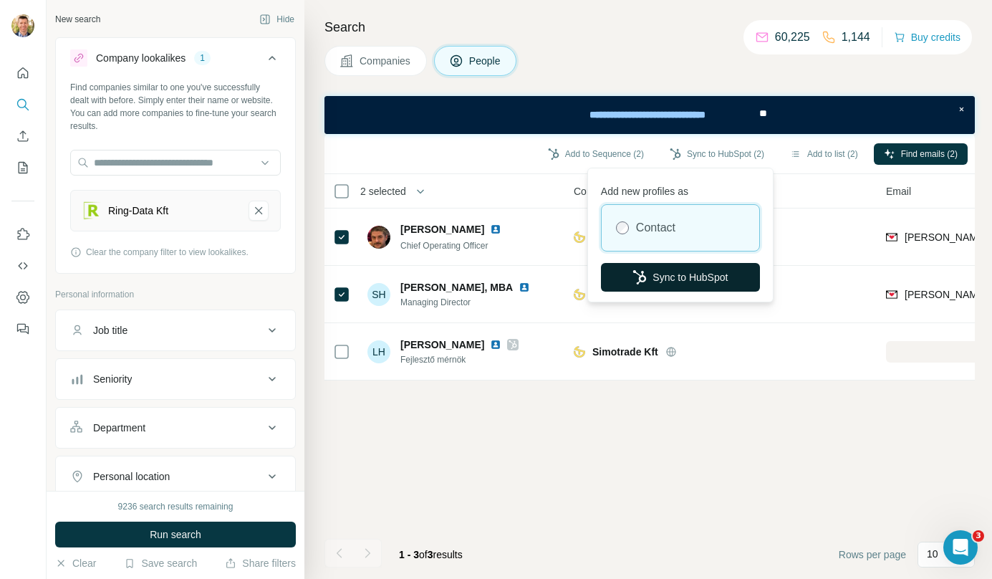
click at [714, 273] on button "Sync to HubSpot" at bounding box center [680, 277] width 159 height 29
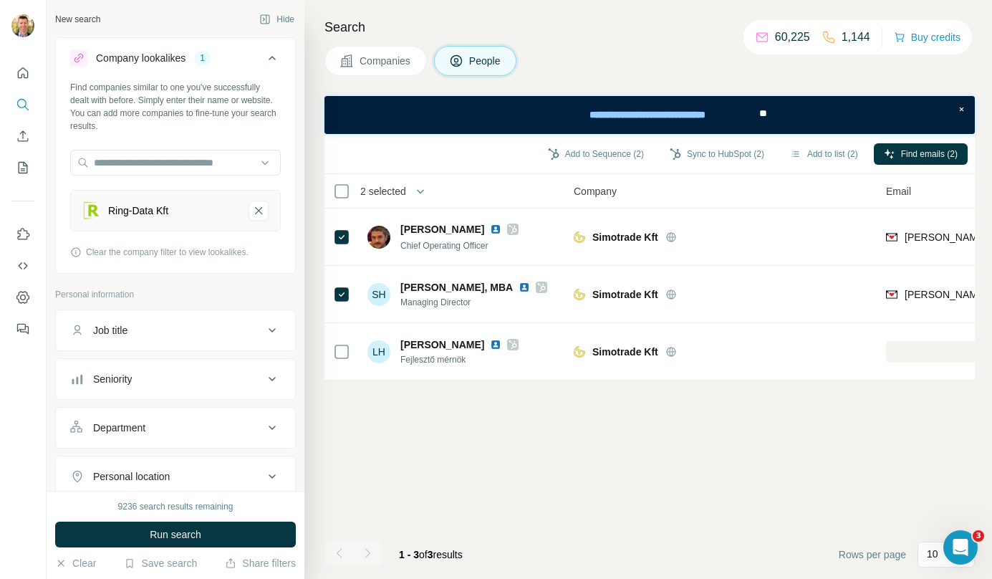
click at [412, 63] on span "Companies" at bounding box center [386, 61] width 52 height 14
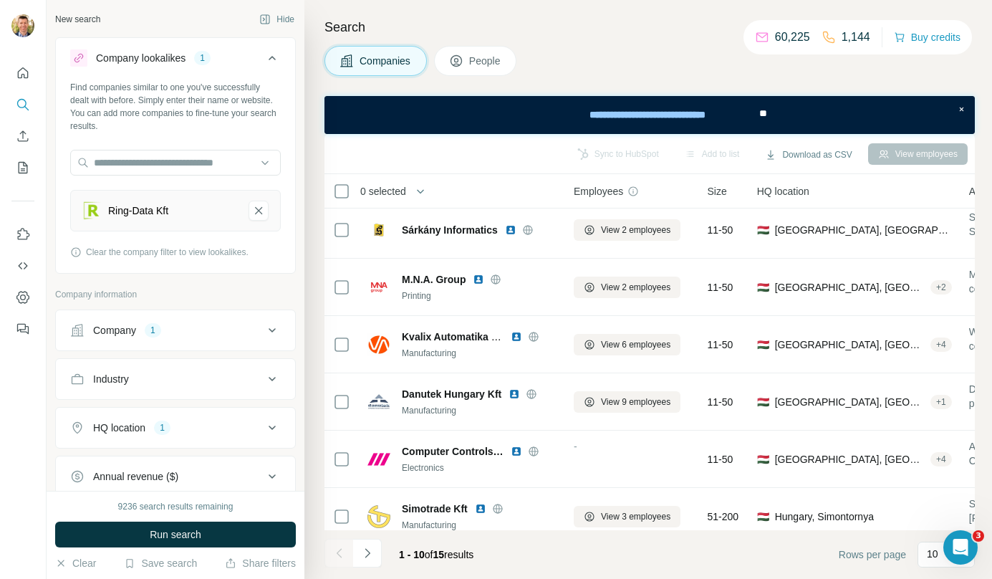
scroll to position [64, 0]
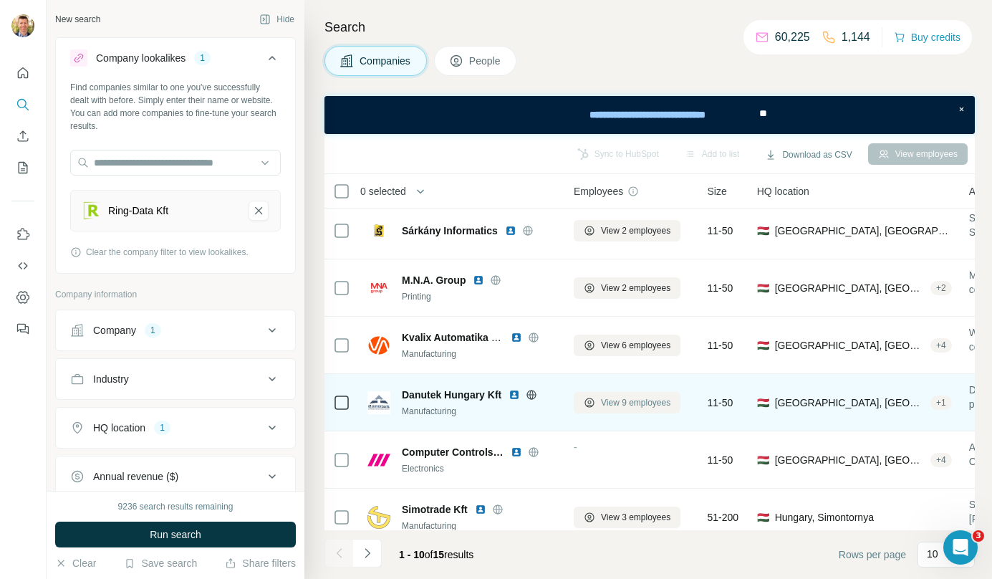
click at [654, 406] on span "View 9 employees" at bounding box center [635, 402] width 69 height 13
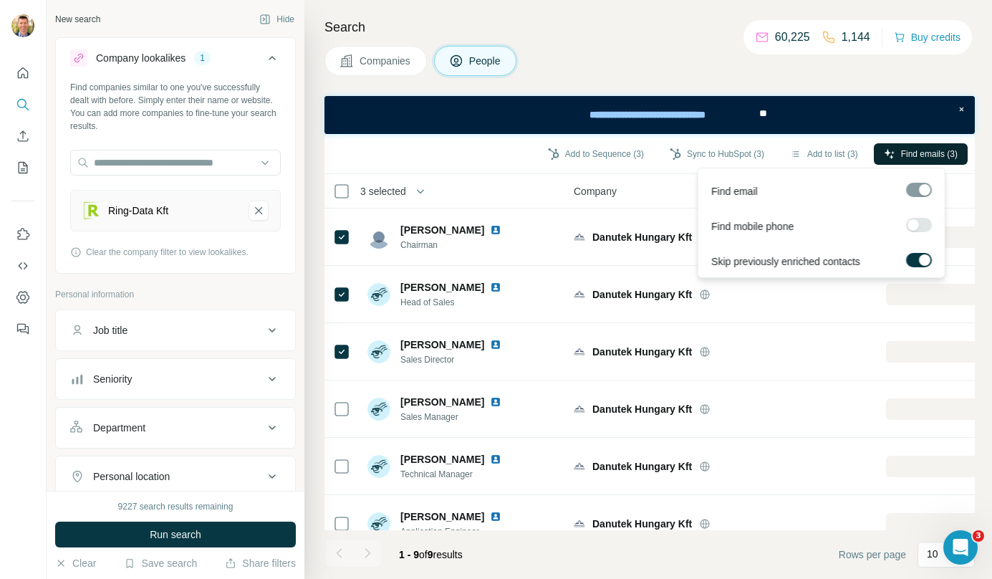
click at [910, 153] on span "Find emails (3)" at bounding box center [929, 154] width 57 height 13
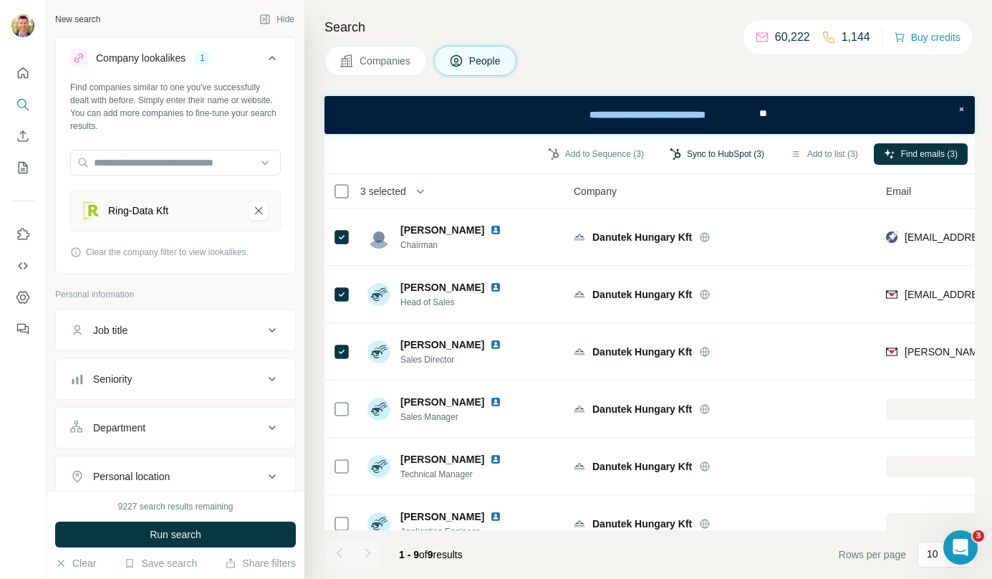
click at [732, 151] on button "Sync to HubSpot (3)" at bounding box center [717, 153] width 115 height 21
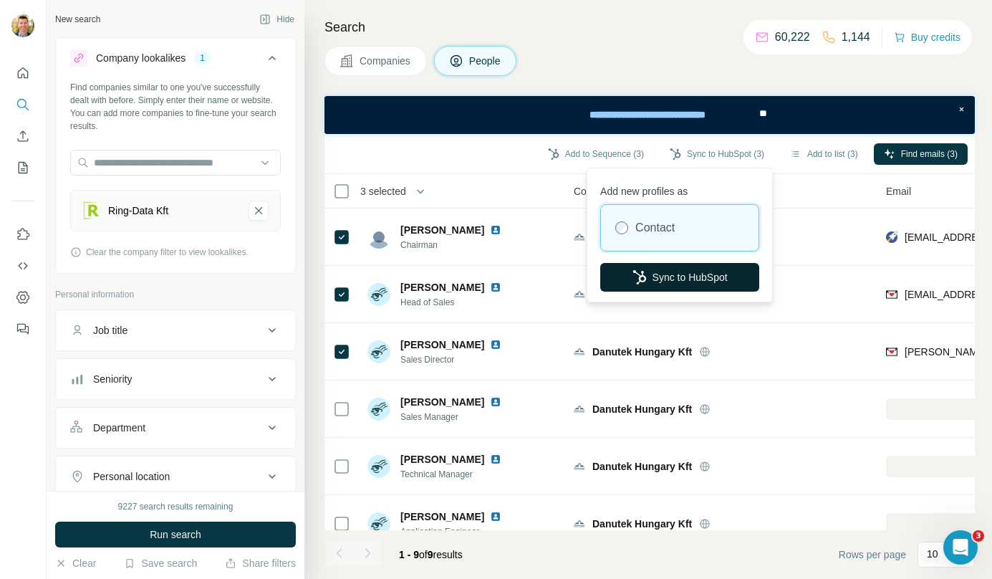
click at [697, 272] on button "Sync to HubSpot" at bounding box center [679, 277] width 159 height 29
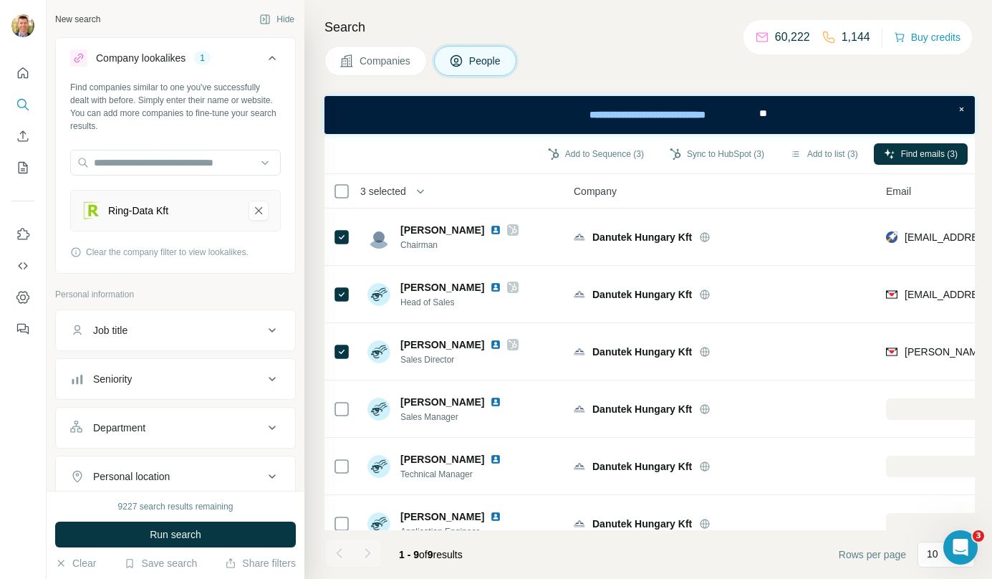
click at [390, 66] on span "Companies" at bounding box center [386, 61] width 52 height 14
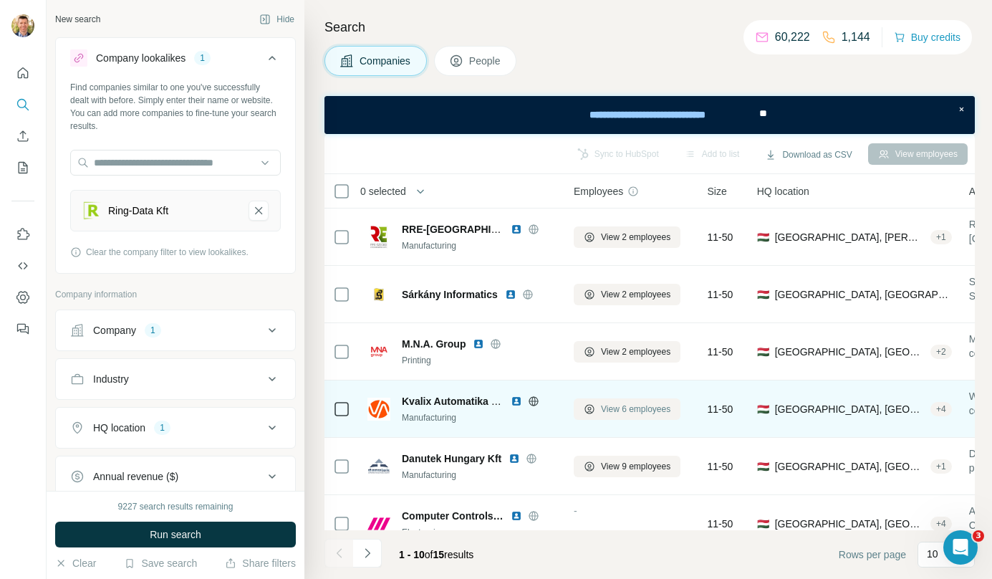
click at [592, 398] on button "View 6 employees" at bounding box center [627, 408] width 107 height 21
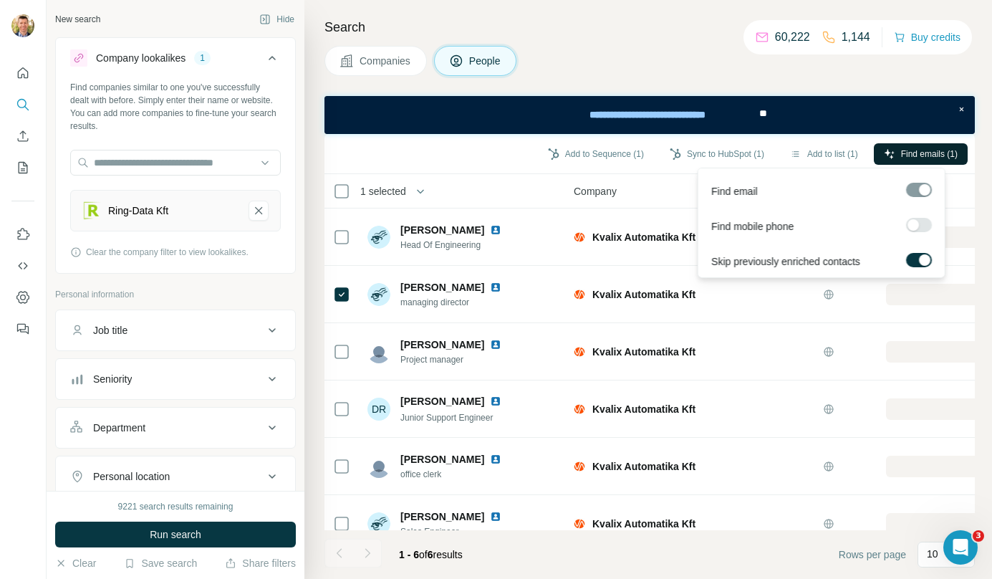
click at [914, 159] on span "Find emails (1)" at bounding box center [929, 154] width 57 height 13
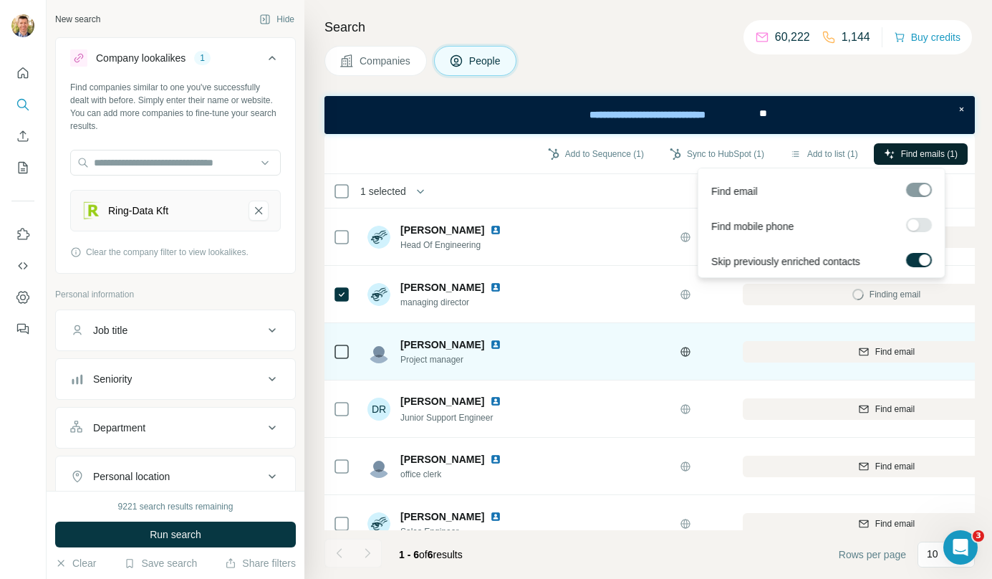
scroll to position [0, 146]
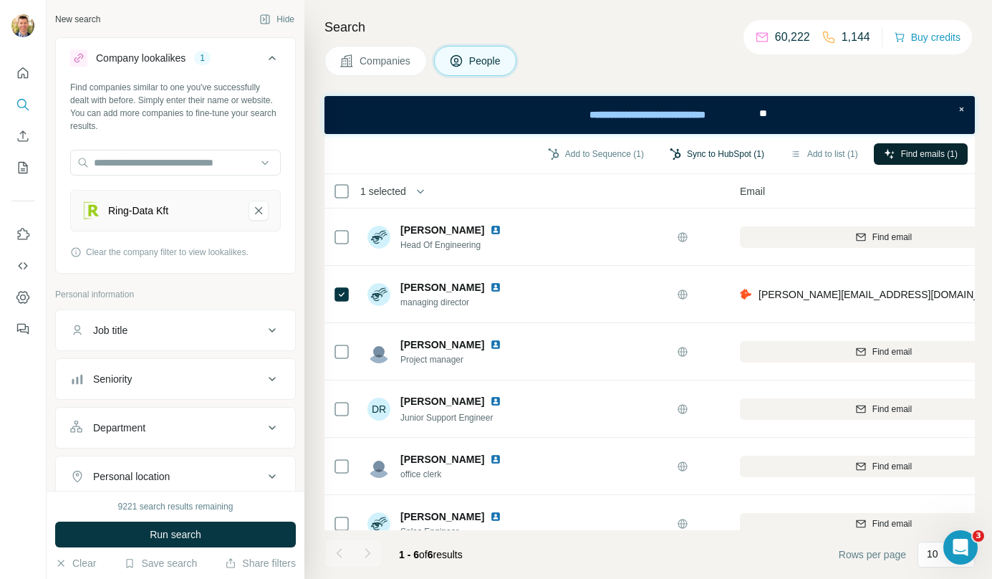
click at [735, 148] on button "Sync to HubSpot (1)" at bounding box center [717, 153] width 115 height 21
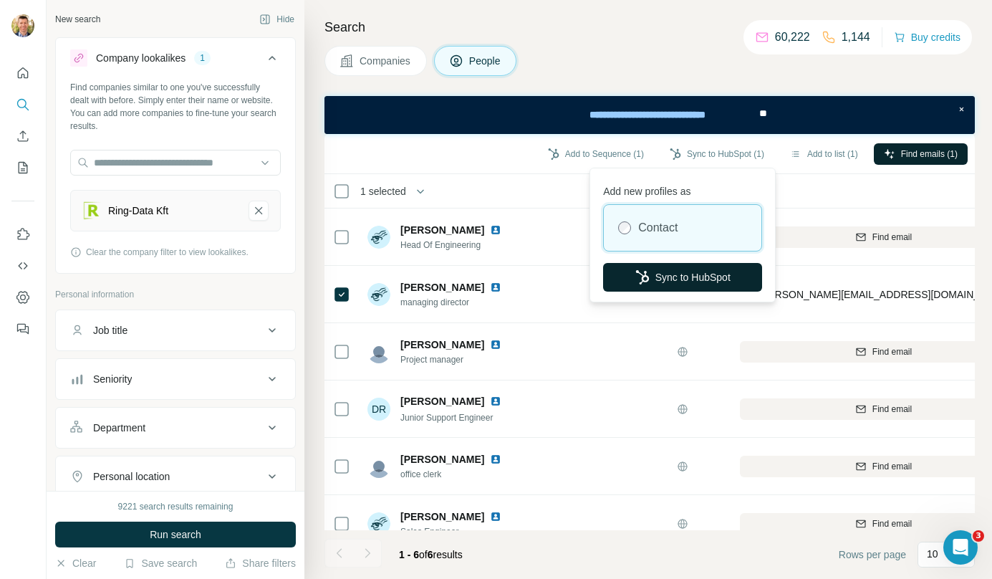
click at [686, 275] on button "Sync to HubSpot" at bounding box center [682, 277] width 159 height 29
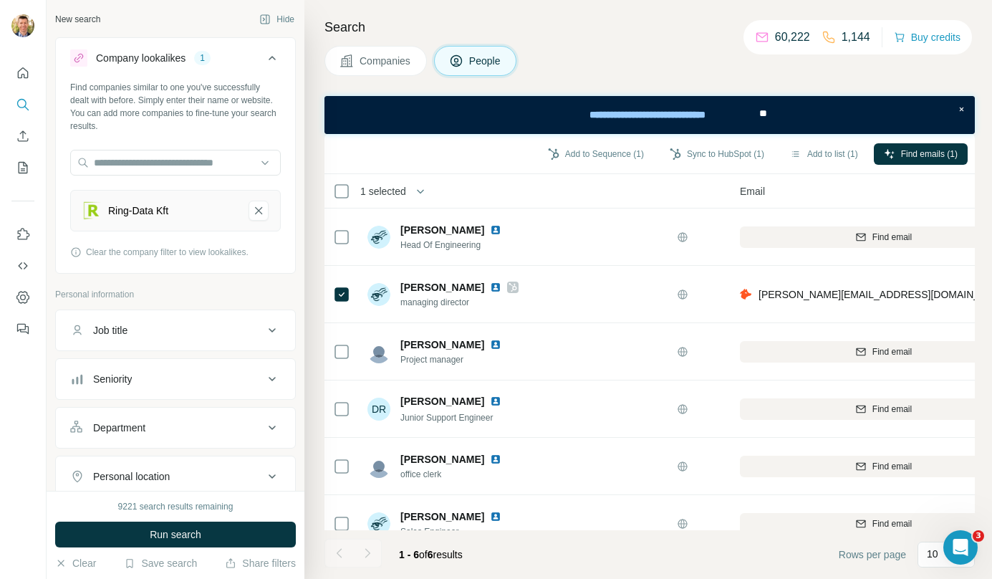
click at [400, 57] on span "Companies" at bounding box center [386, 61] width 52 height 14
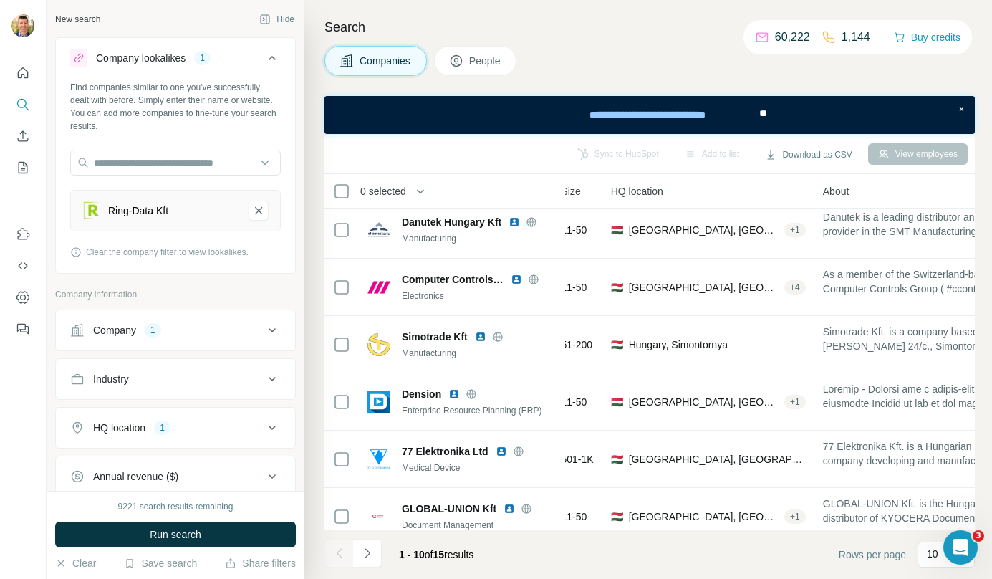
scroll to position [259, 146]
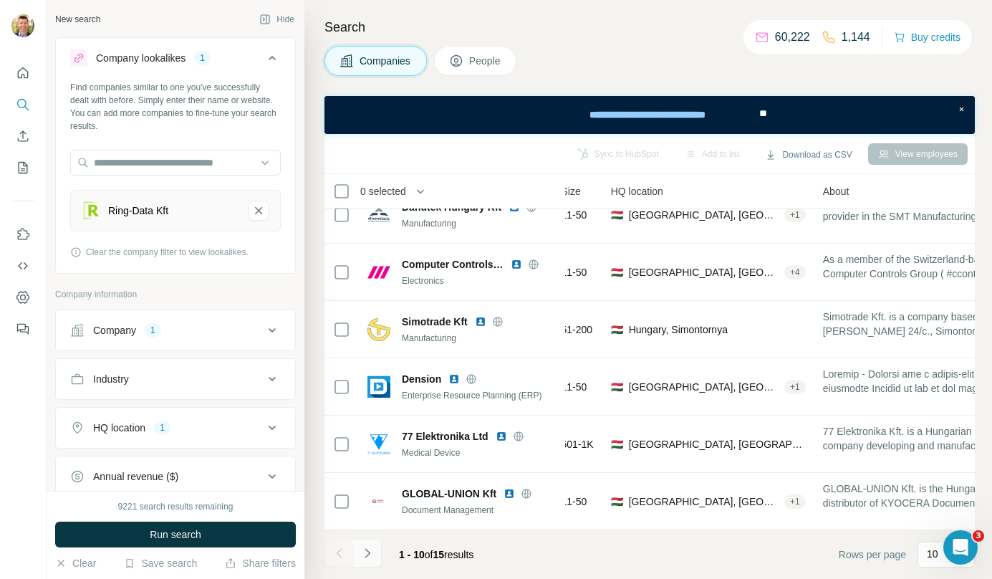
click at [367, 552] on icon "Navigate to next page" at bounding box center [367, 553] width 14 height 14
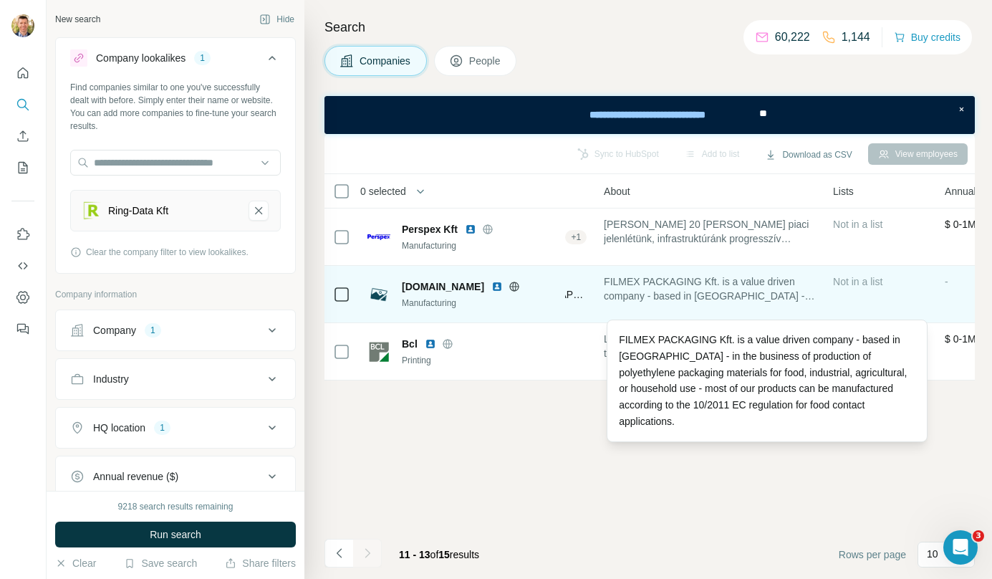
scroll to position [0, 347]
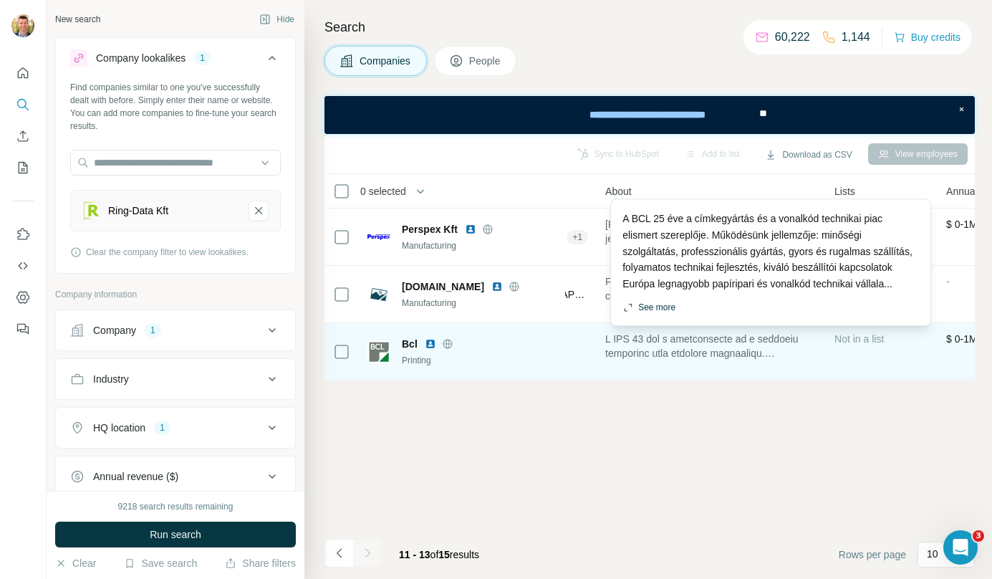
click at [666, 305] on button "See more" at bounding box center [649, 307] width 53 height 13
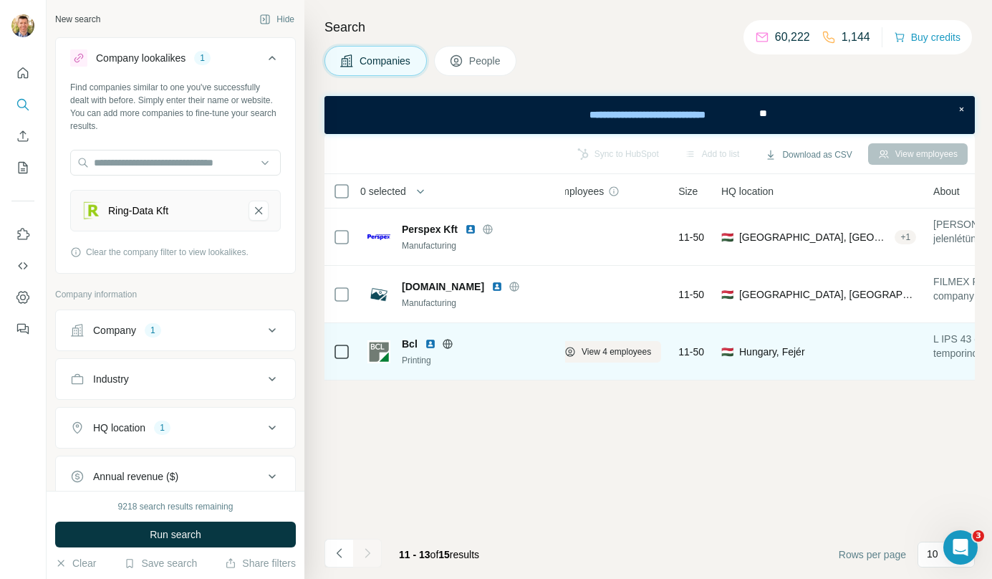
scroll to position [0, 0]
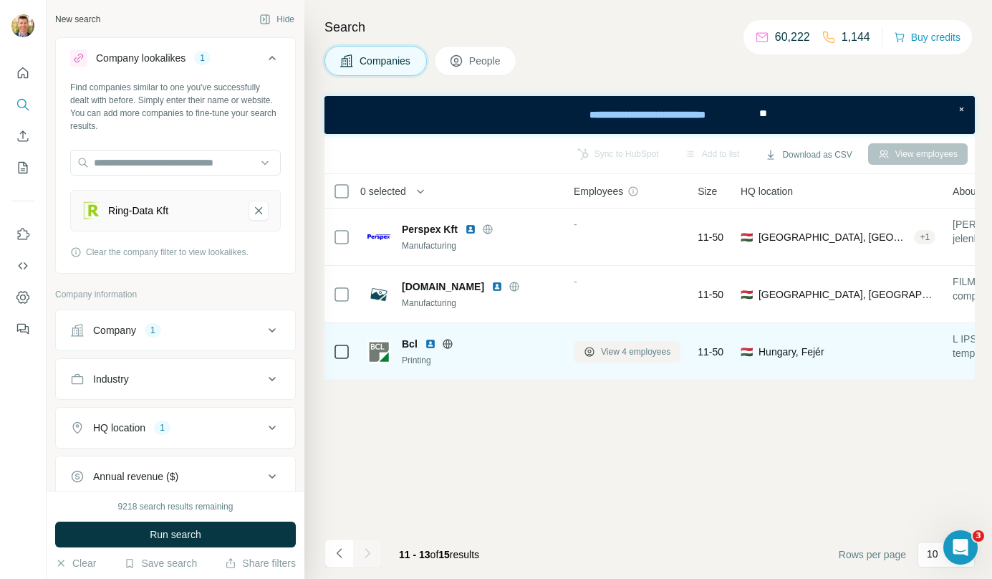
click at [613, 349] on span "View 4 employees" at bounding box center [635, 351] width 69 height 13
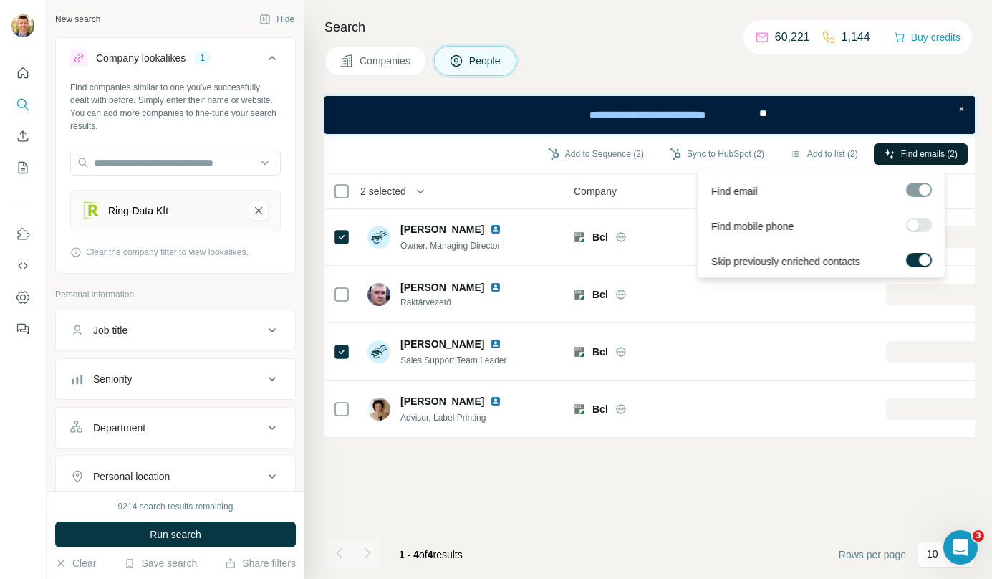
click at [901, 153] on span "Find emails (2)" at bounding box center [929, 154] width 57 height 13
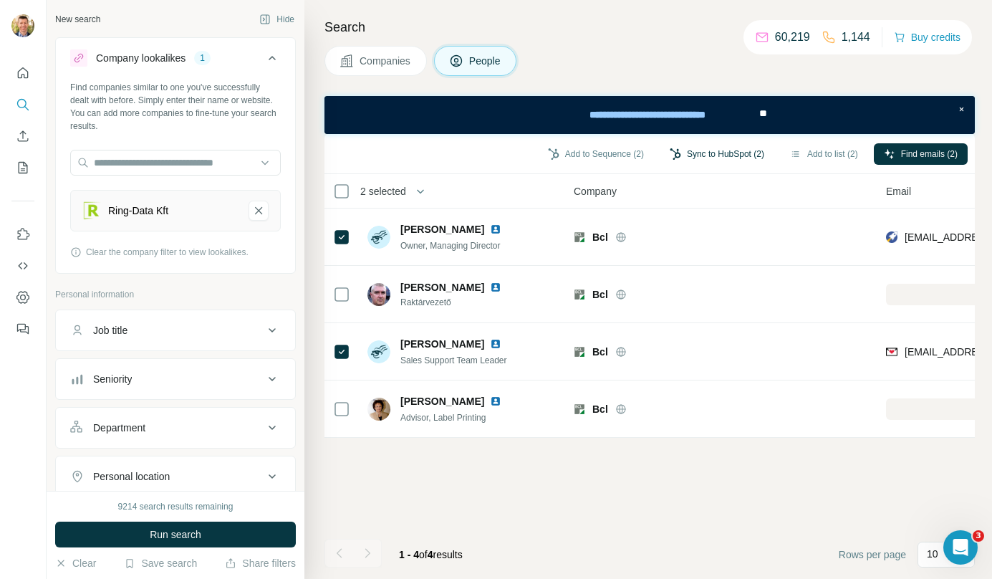
click at [744, 154] on button "Sync to HubSpot (2)" at bounding box center [717, 153] width 115 height 21
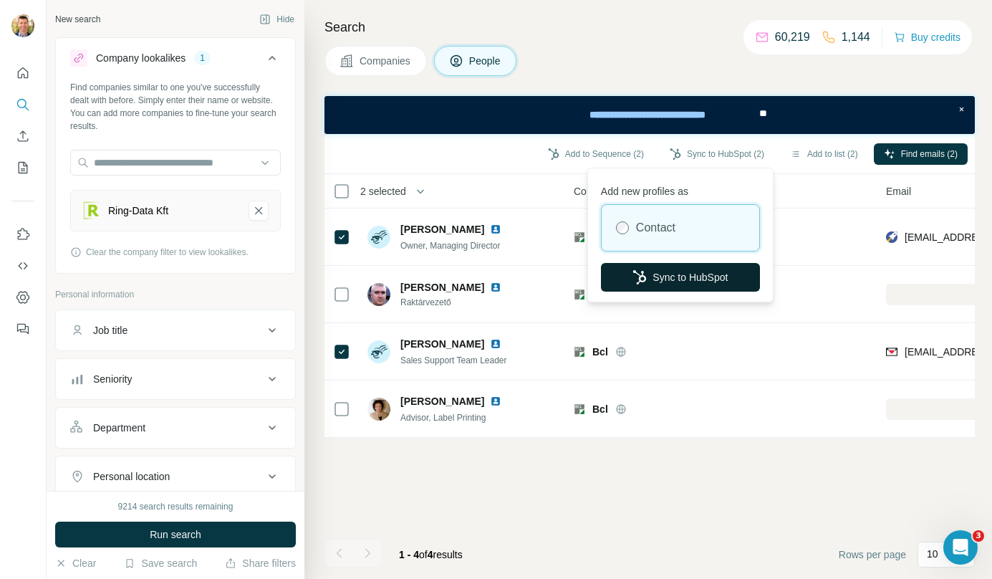
click at [680, 270] on button "Sync to HubSpot" at bounding box center [680, 277] width 159 height 29
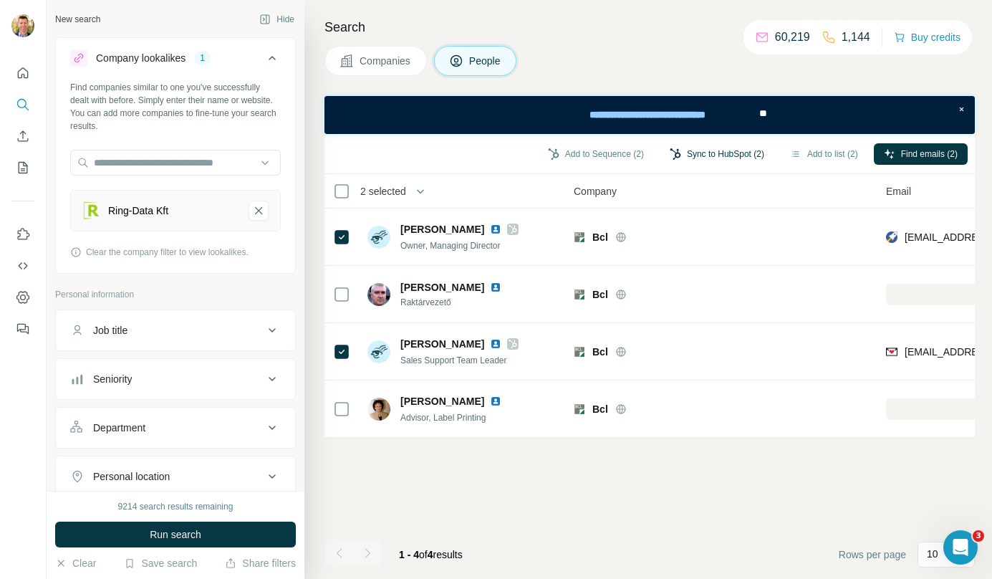
click at [722, 157] on button "Sync to HubSpot (2)" at bounding box center [717, 153] width 115 height 21
click at [380, 66] on span "Companies" at bounding box center [386, 61] width 52 height 14
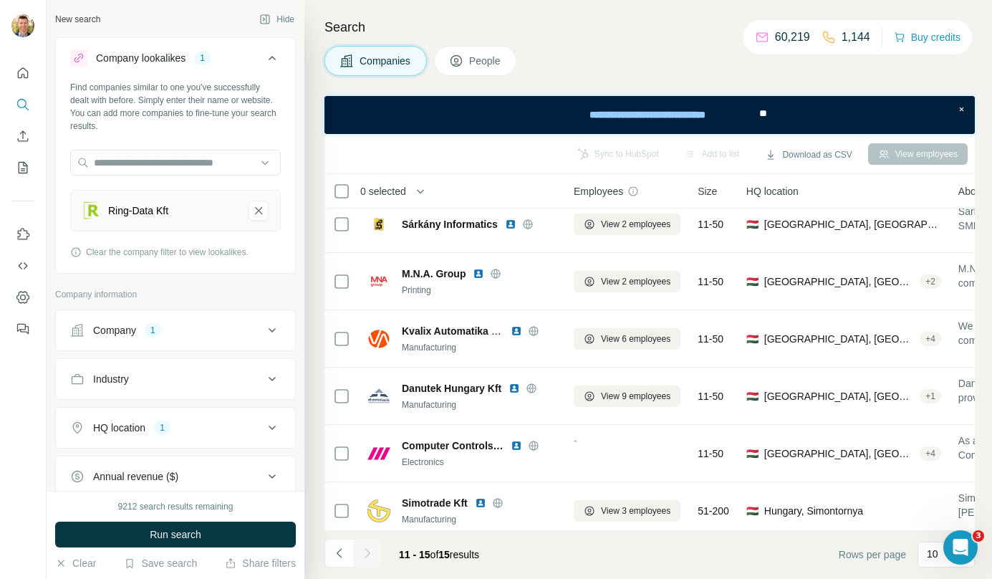
scroll to position [259, 0]
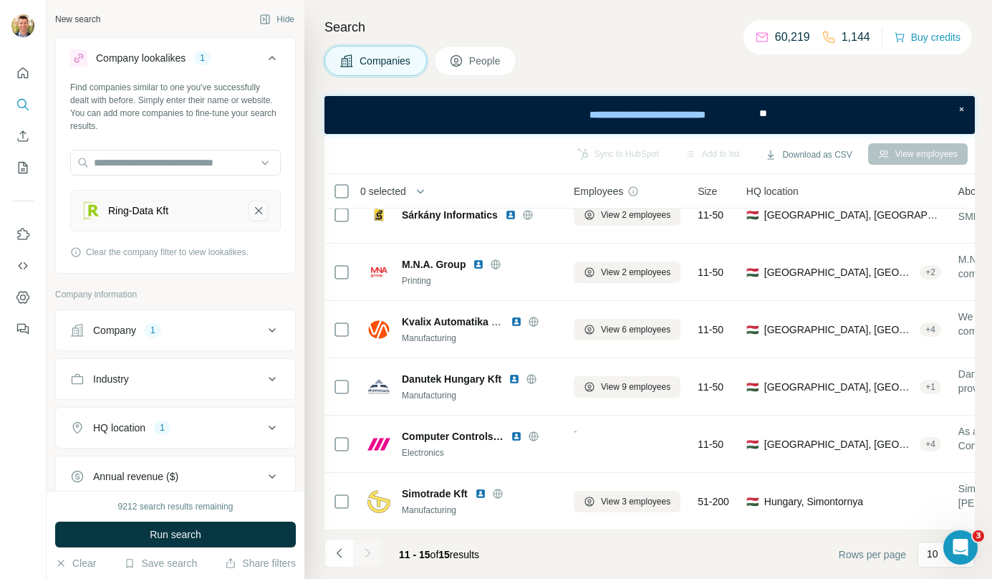
click at [252, 204] on icon "Ring-Data Kft-remove-button" at bounding box center [258, 210] width 13 height 14
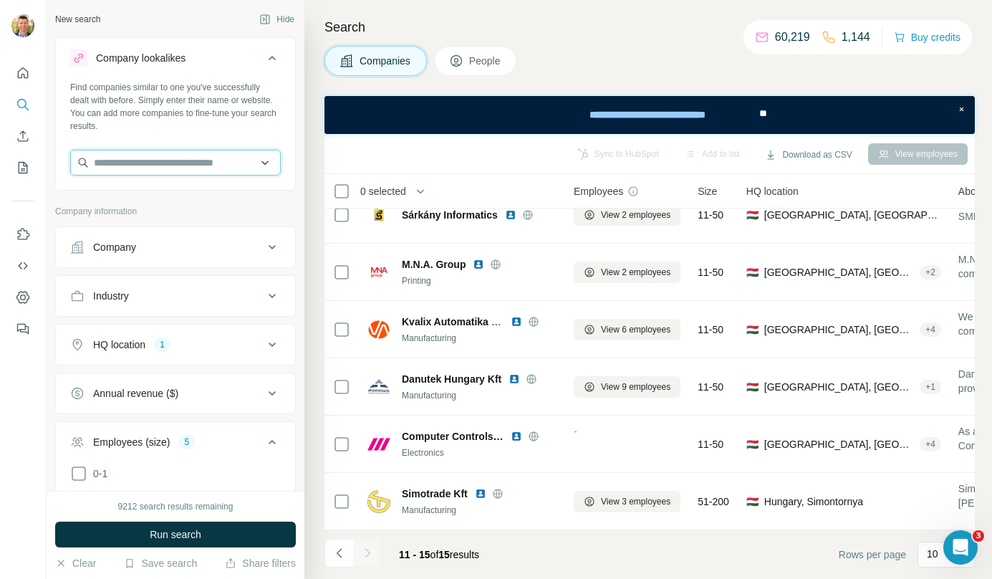
click at [191, 166] on input "text" at bounding box center [175, 163] width 211 height 26
type input "**********"
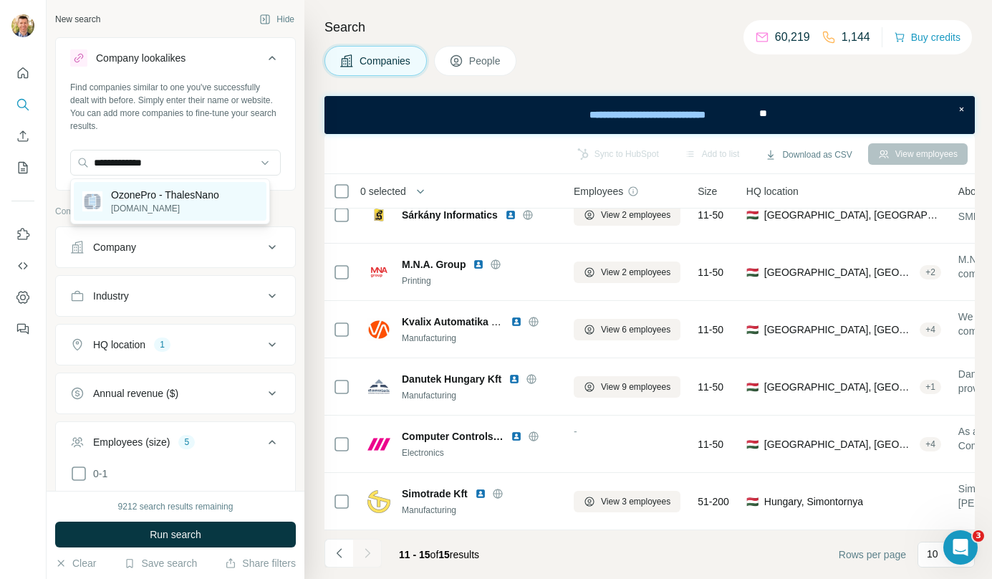
click at [186, 186] on div "OzonePro - ThalesNano thalesnano.hu" at bounding box center [170, 201] width 193 height 39
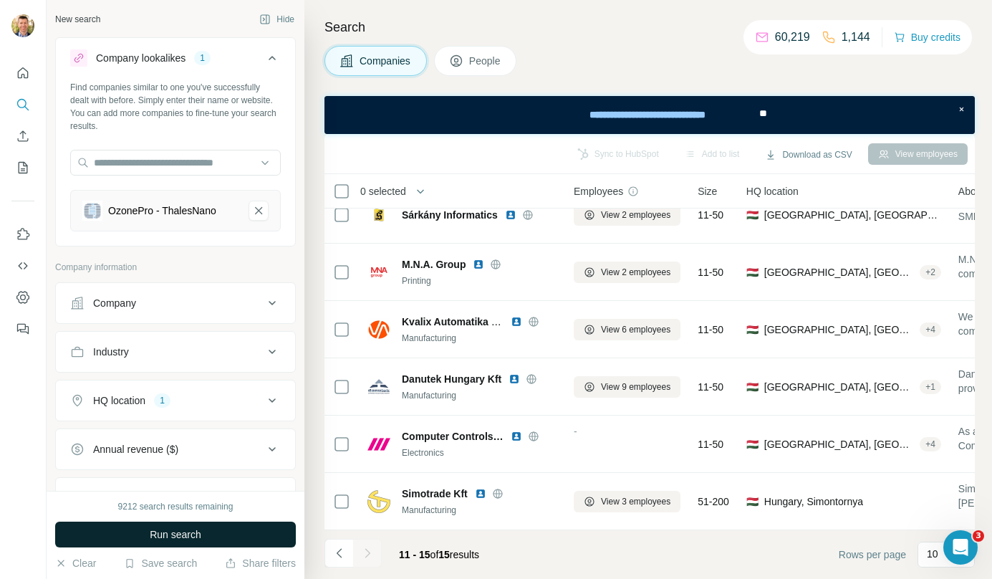
click at [210, 532] on button "Run search" at bounding box center [175, 535] width 241 height 26
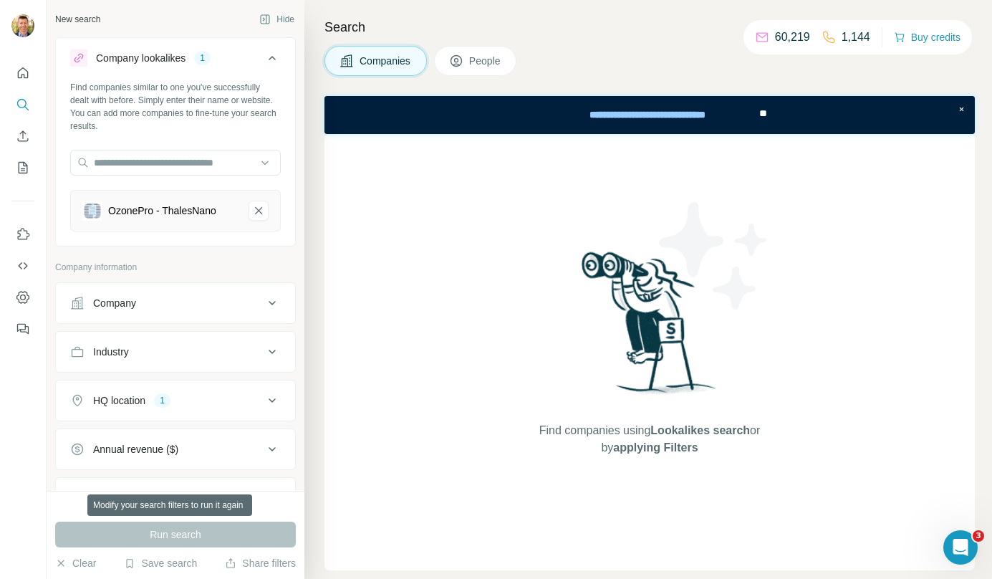
click at [192, 536] on div "Run search" at bounding box center [175, 535] width 241 height 26
click at [252, 215] on icon "OzonePro - ThalesNano-remove-button" at bounding box center [258, 210] width 13 height 14
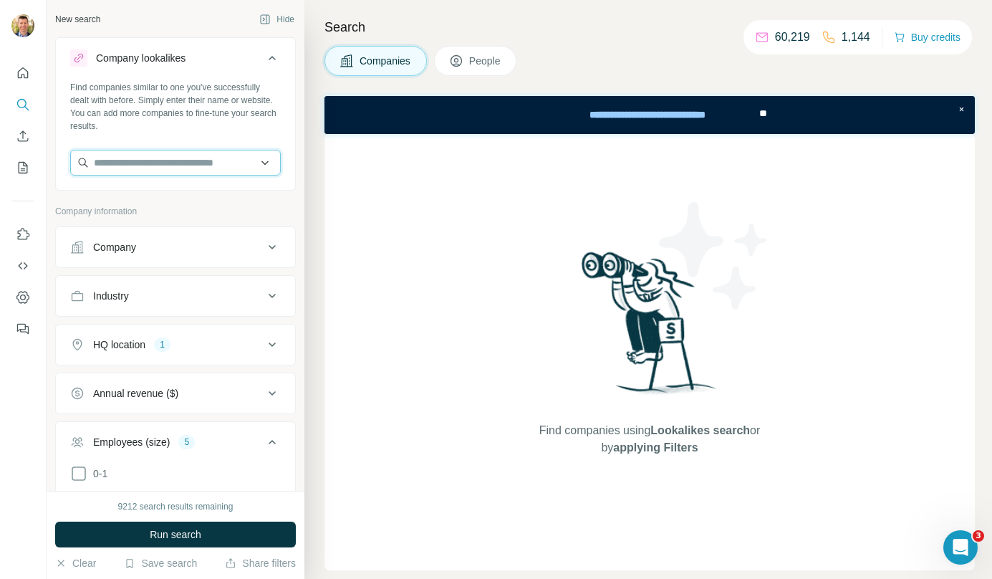
click at [220, 168] on input "text" at bounding box center [175, 163] width 211 height 26
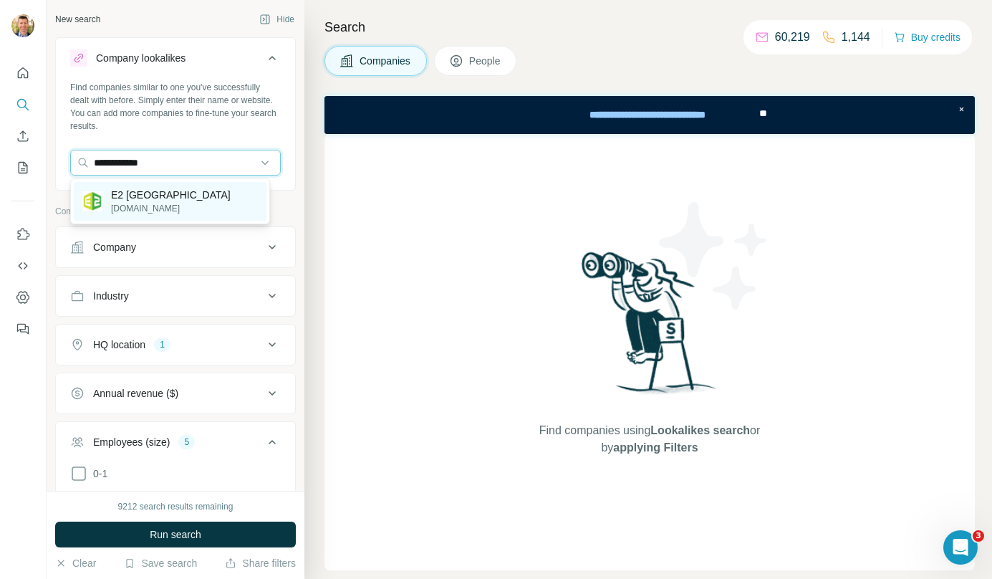
type input "**********"
click at [207, 186] on div "E2 Hungary e2hungary.hu" at bounding box center [170, 201] width 193 height 39
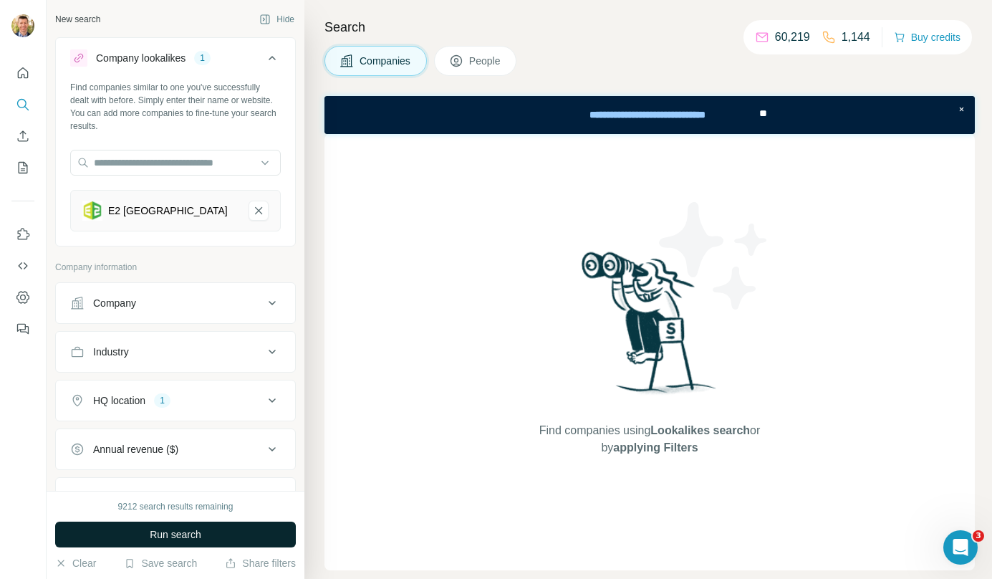
click at [219, 532] on button "Run search" at bounding box center [175, 535] width 241 height 26
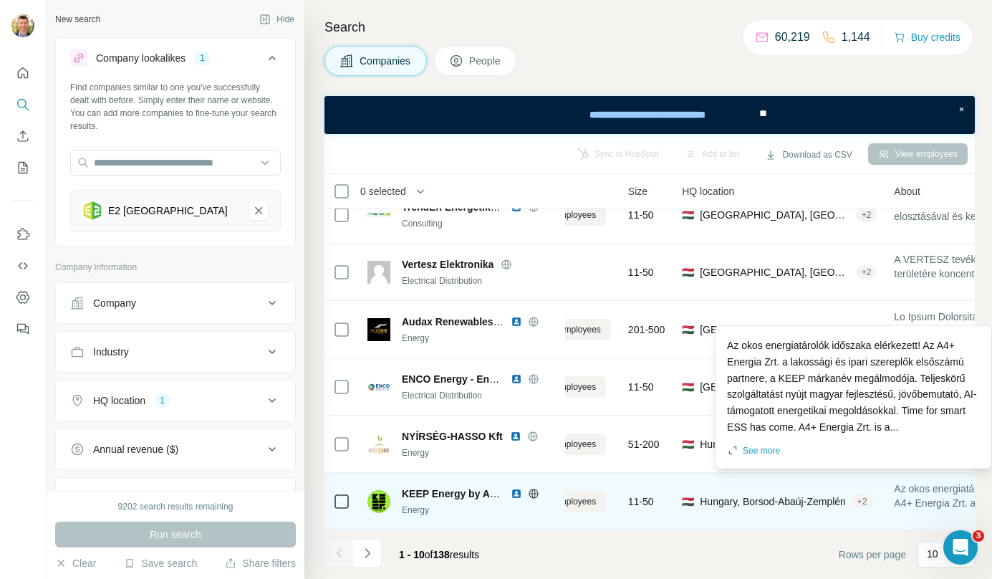
scroll to position [259, 0]
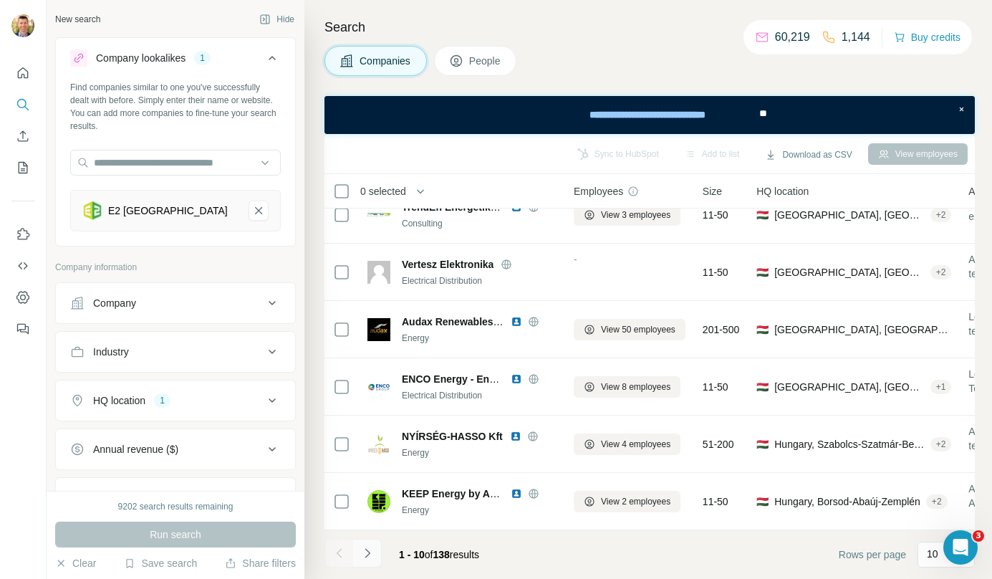
click at [370, 555] on icon "Navigate to next page" at bounding box center [367, 553] width 14 height 14
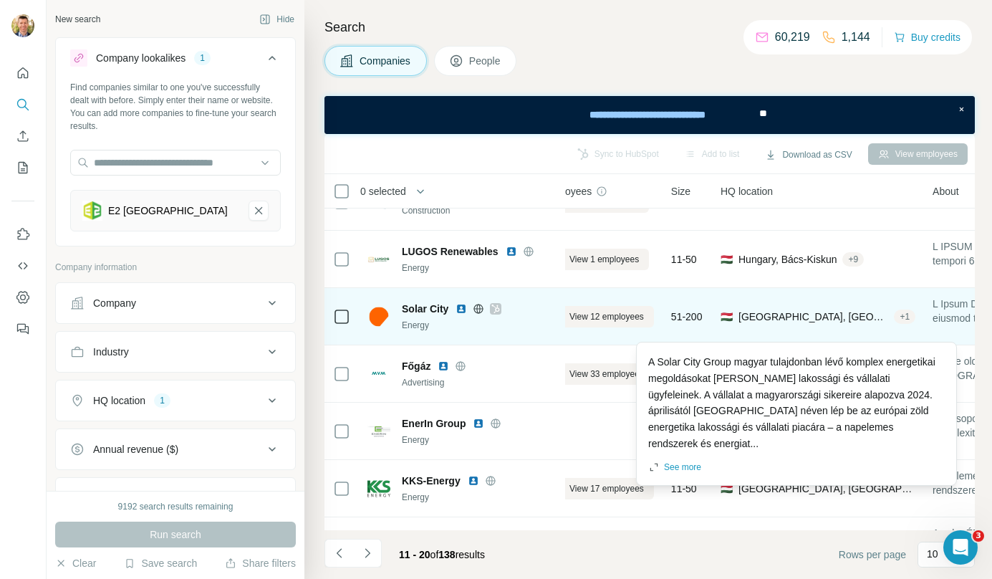
scroll to position [92, 0]
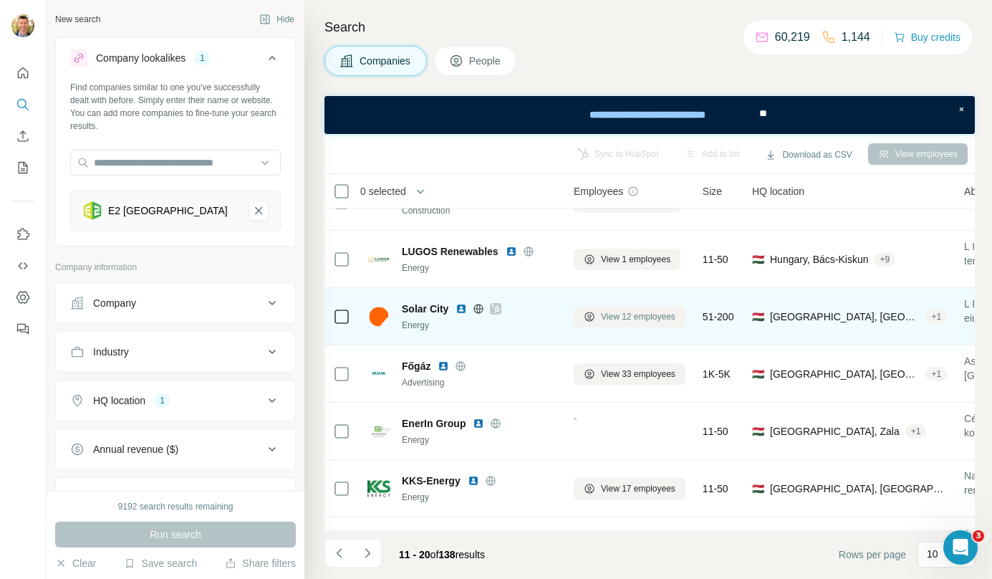
click at [630, 313] on span "View 12 employees" at bounding box center [638, 316] width 75 height 13
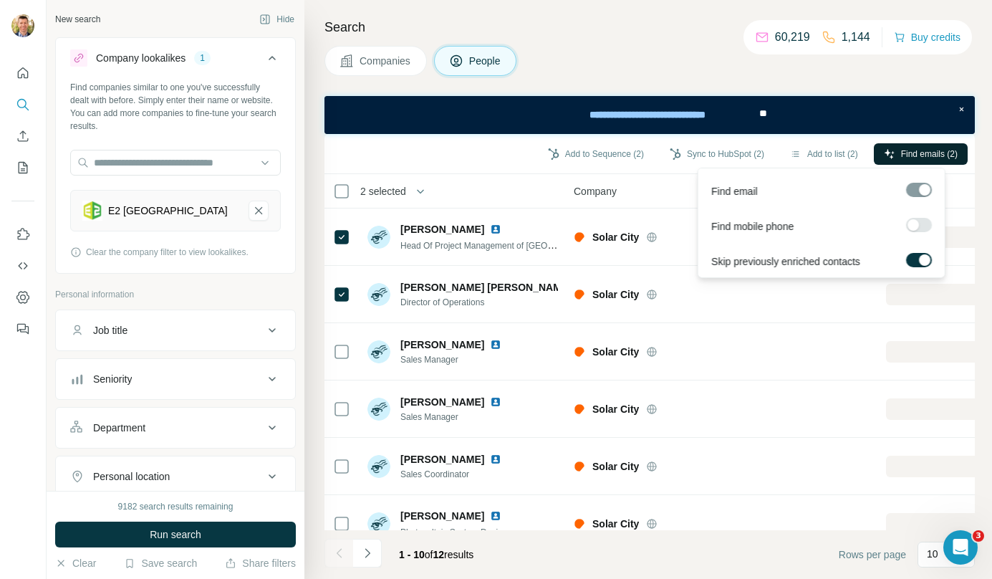
click at [898, 160] on button "Find emails (2)" at bounding box center [921, 153] width 94 height 21
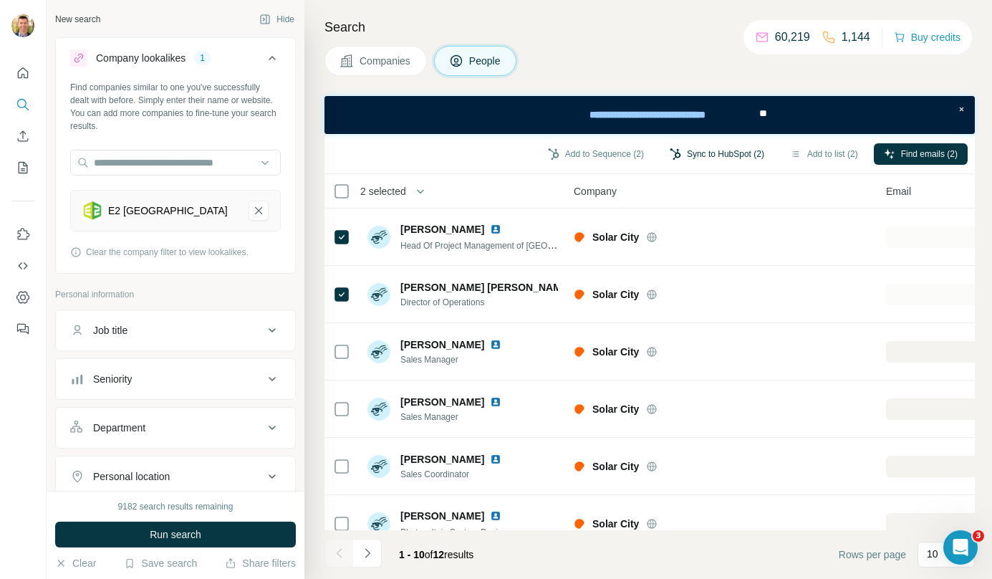
click at [706, 151] on button "Sync to HubSpot (2)" at bounding box center [717, 153] width 115 height 21
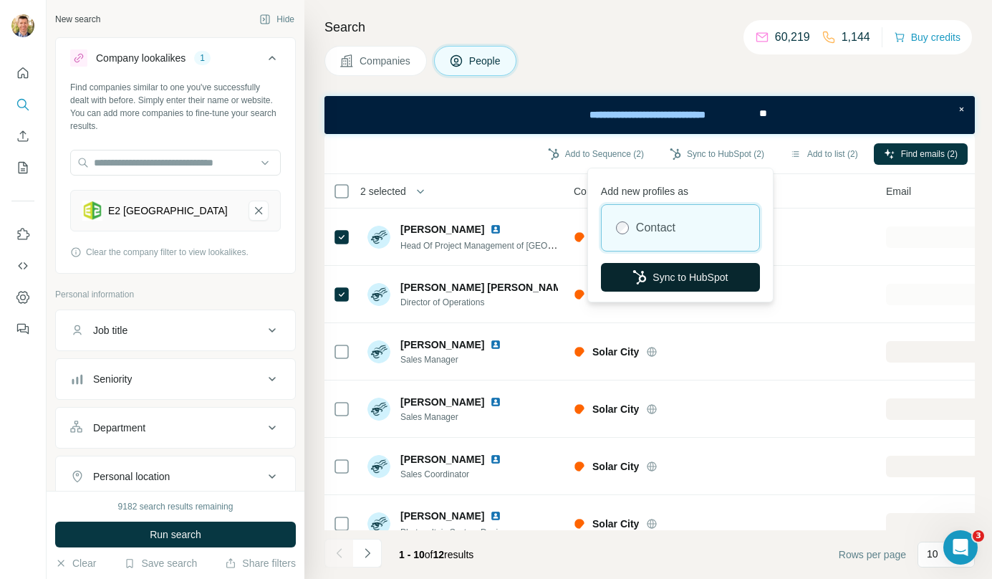
click at [688, 272] on button "Sync to HubSpot" at bounding box center [680, 277] width 159 height 29
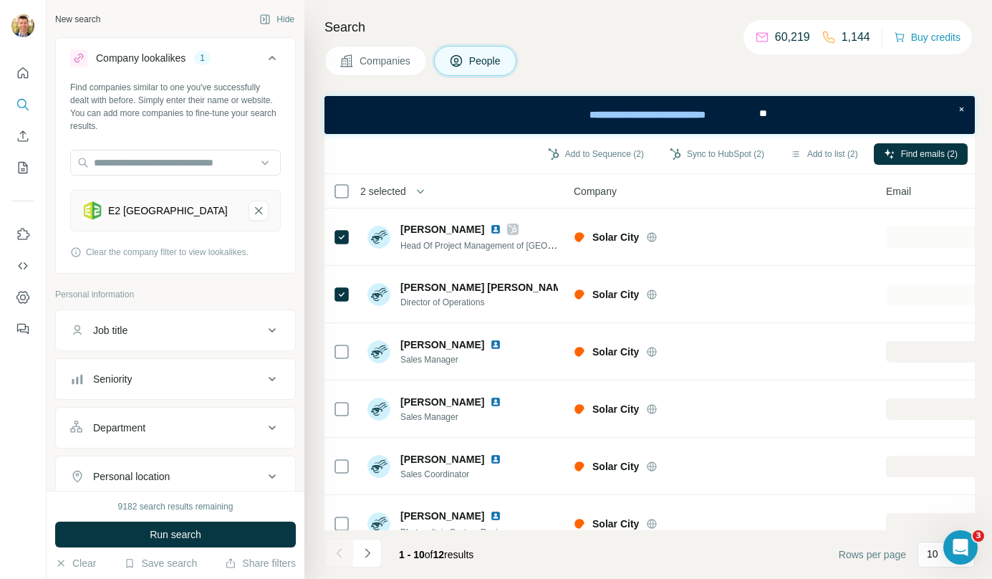
click at [397, 60] on span "Companies" at bounding box center [386, 61] width 52 height 14
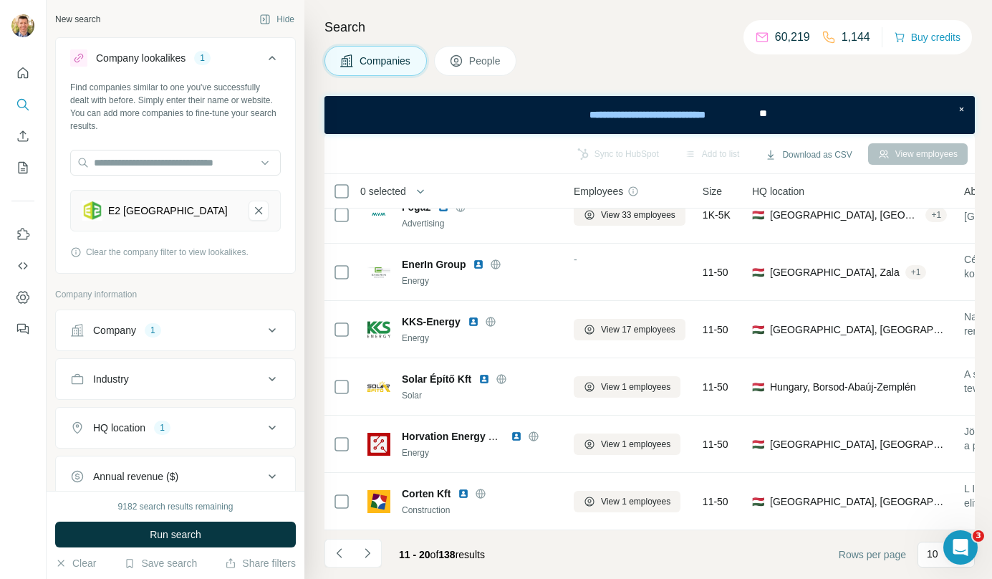
scroll to position [259, 0]
click at [374, 552] on icon "Navigate to next page" at bounding box center [367, 553] width 14 height 14
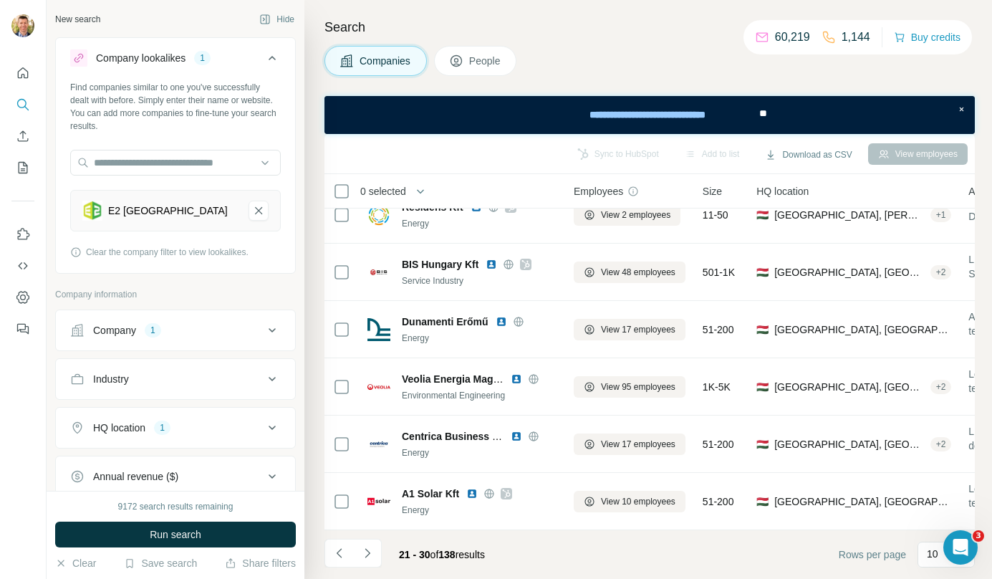
scroll to position [100, 0]
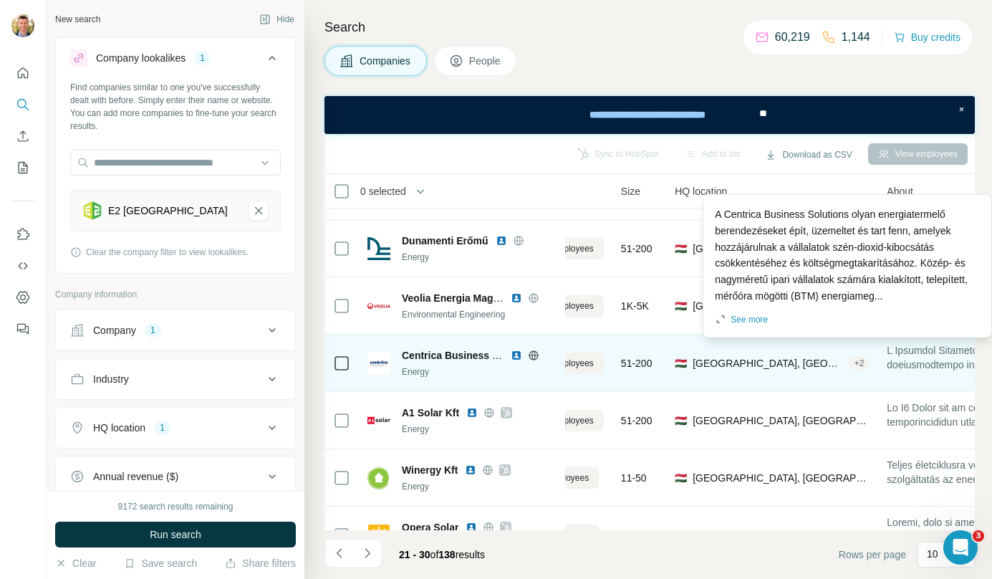
scroll to position [160, 0]
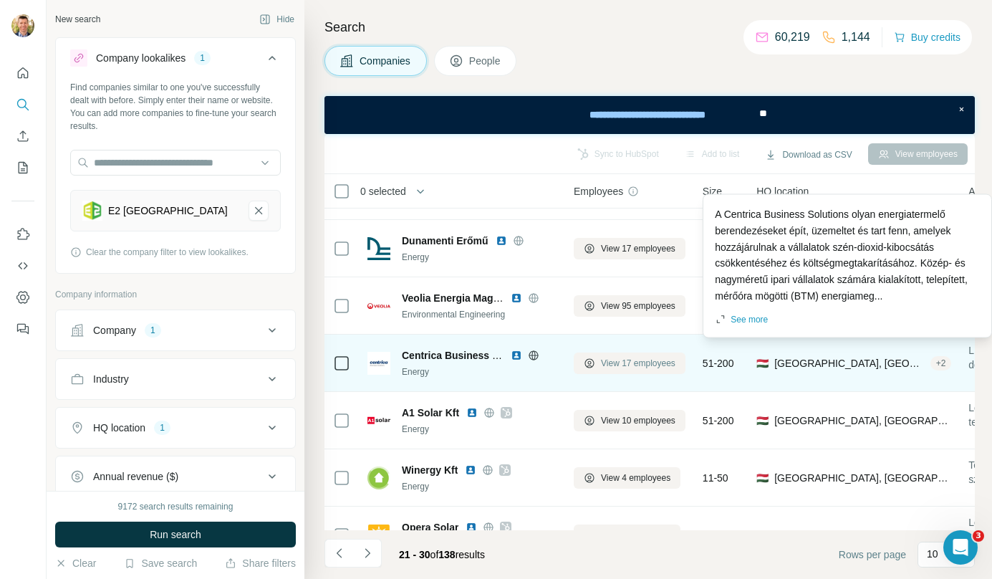
click at [643, 361] on span "View 17 employees" at bounding box center [638, 363] width 75 height 13
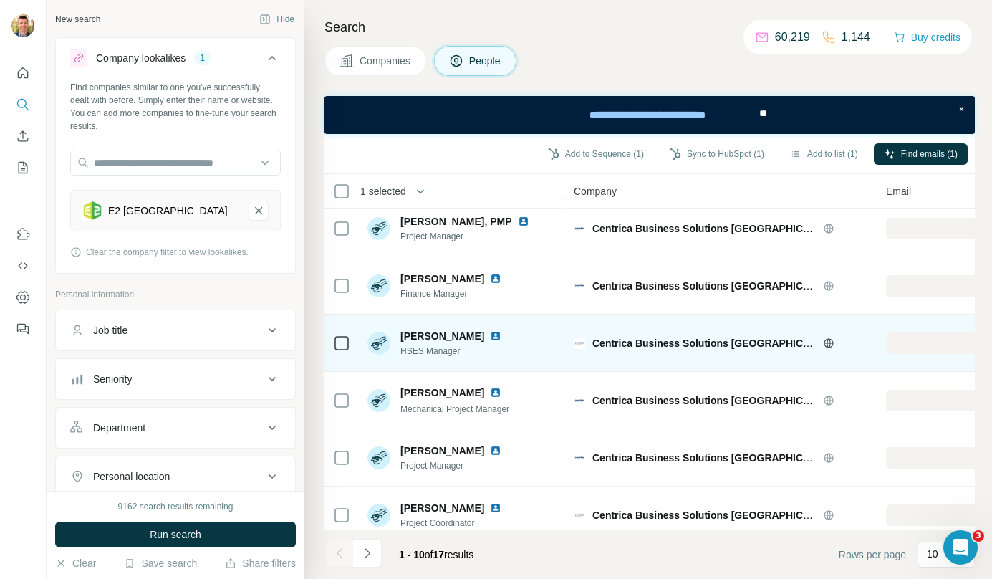
scroll to position [259, 0]
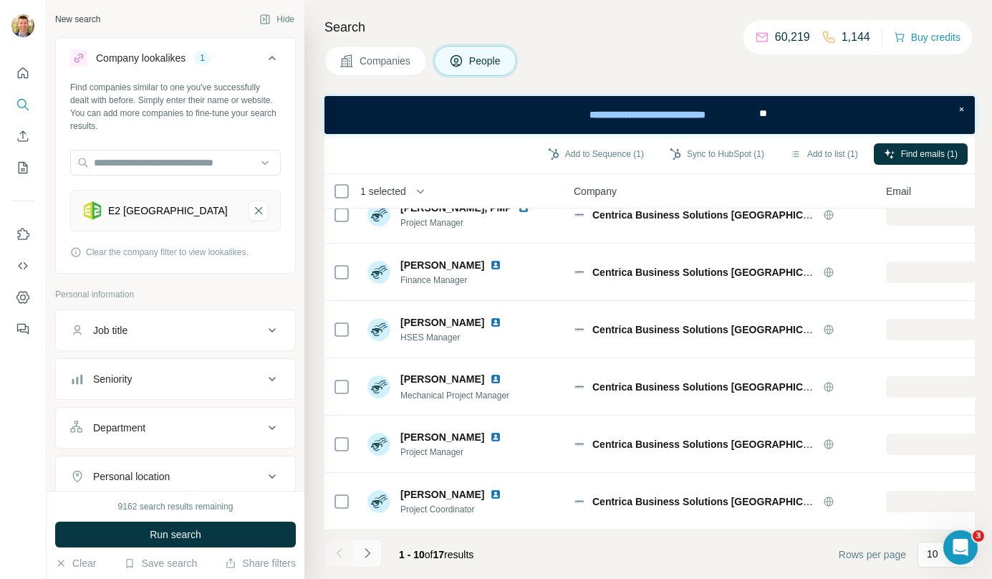
click at [376, 552] on button "Navigate to next page" at bounding box center [367, 553] width 29 height 29
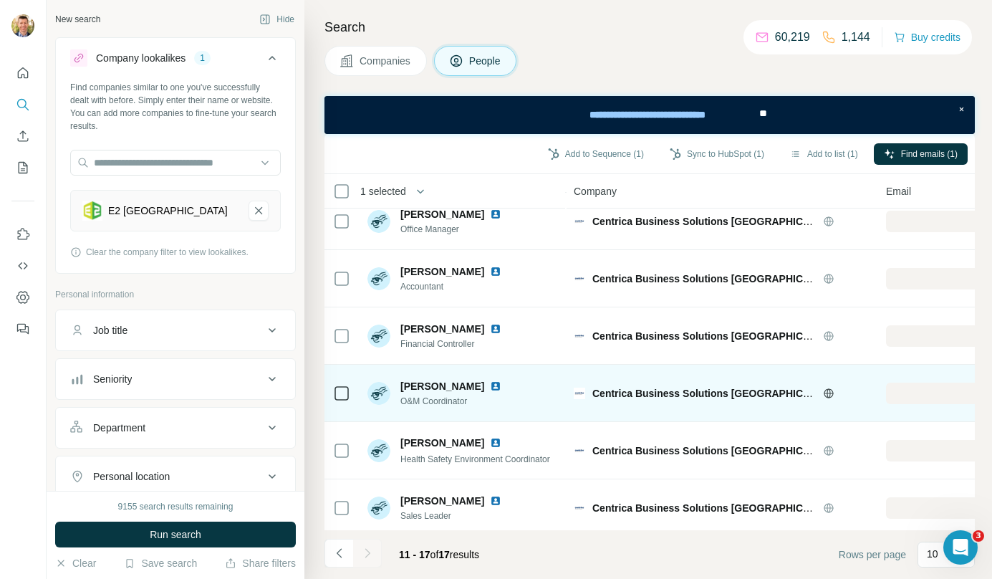
scroll to position [87, 0]
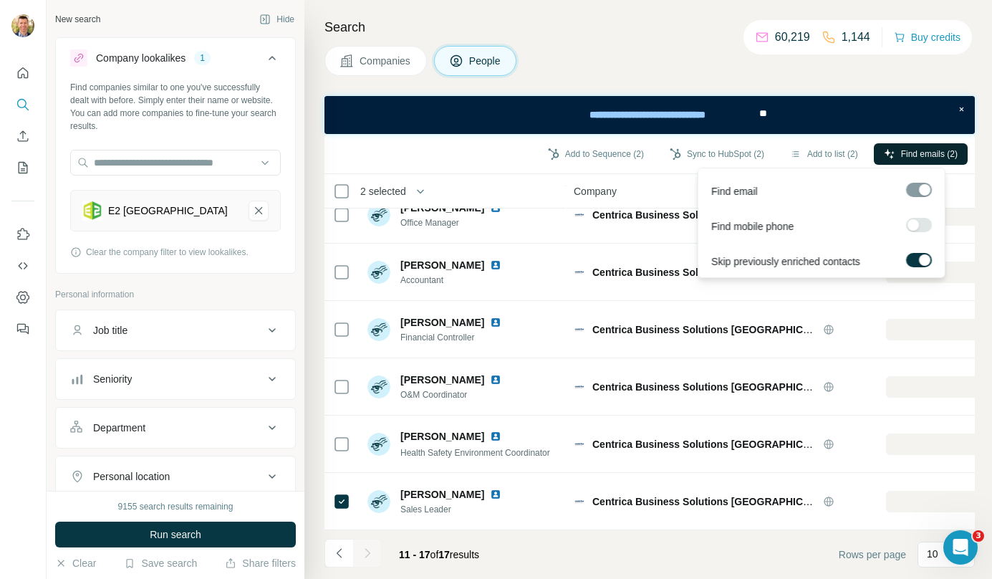
click at [884, 158] on icon "button" at bounding box center [889, 153] width 11 height 11
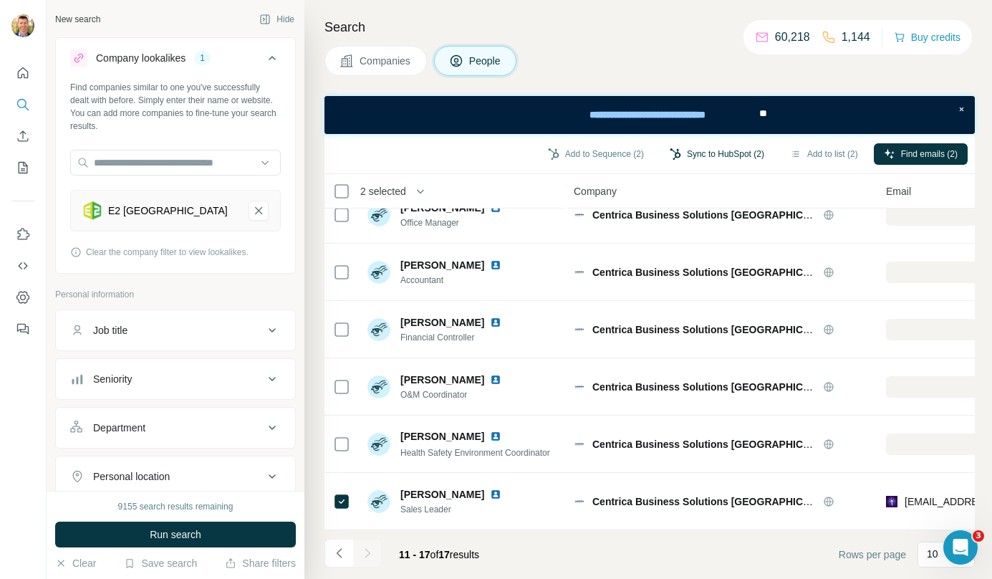
click at [726, 158] on button "Sync to HubSpot (2)" at bounding box center [717, 153] width 115 height 21
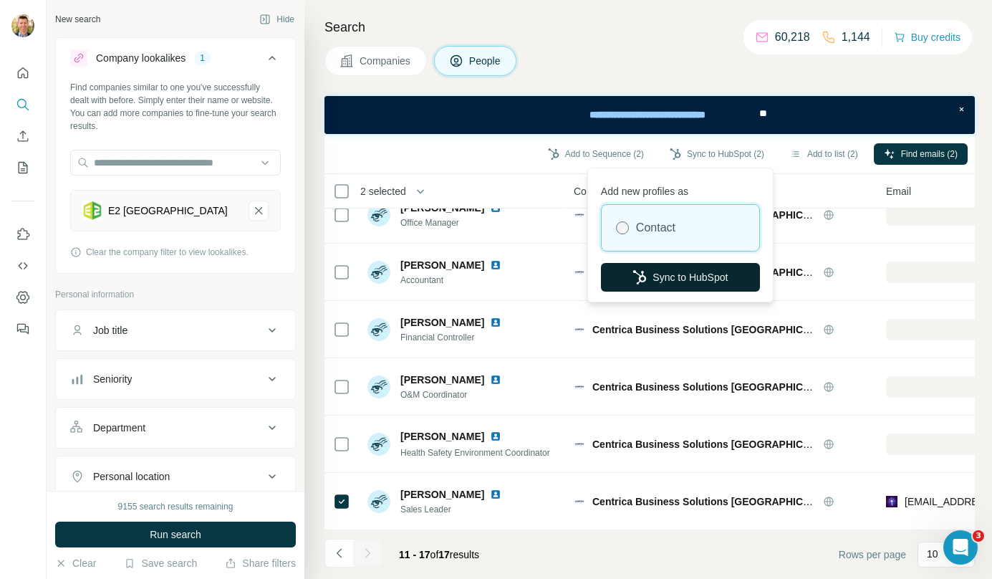
click at [689, 269] on button "Sync to HubSpot" at bounding box center [680, 277] width 159 height 29
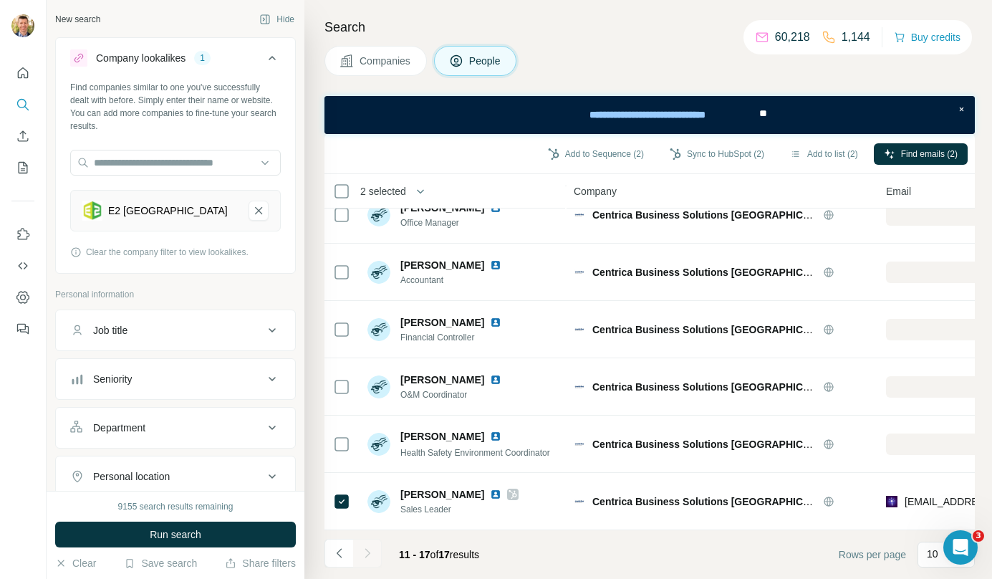
click at [399, 58] on span "Companies" at bounding box center [386, 61] width 52 height 14
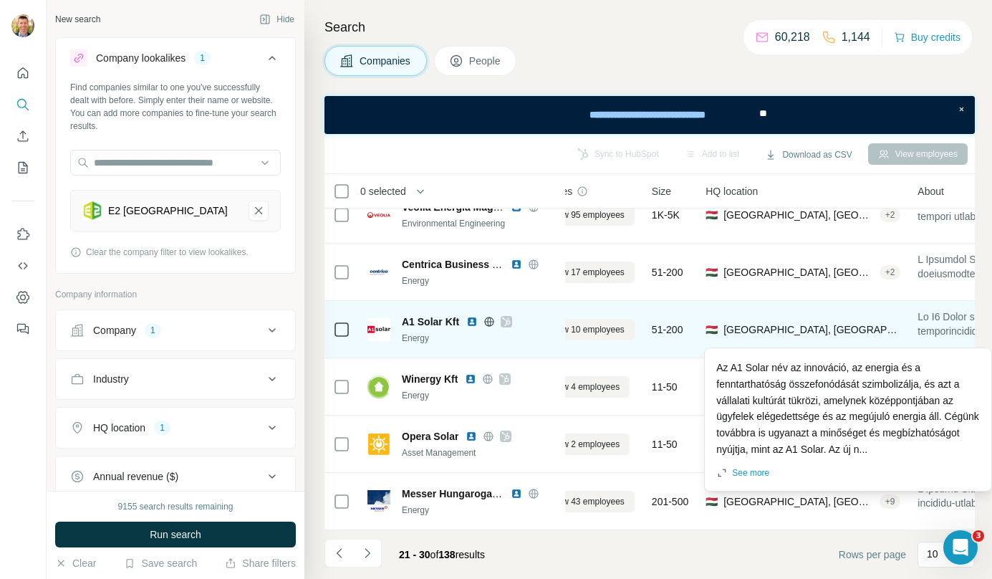
scroll to position [259, 0]
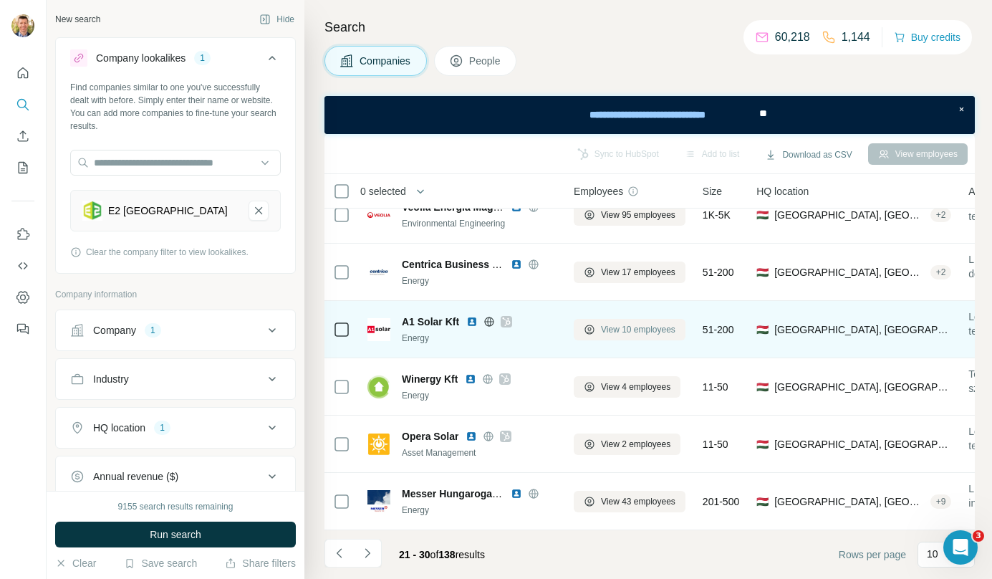
click at [664, 324] on span "View 10 employees" at bounding box center [638, 329] width 75 height 13
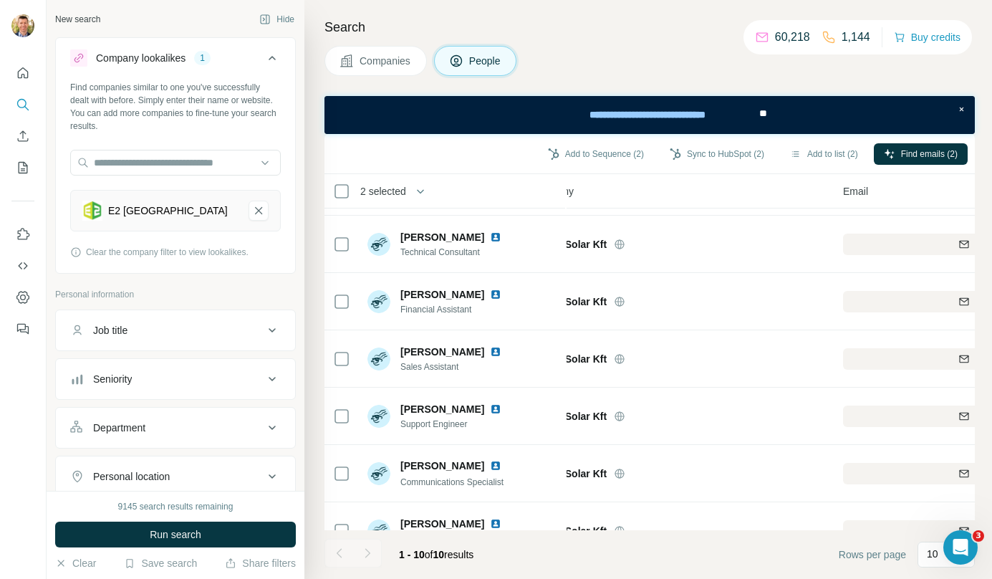
scroll to position [259, 43]
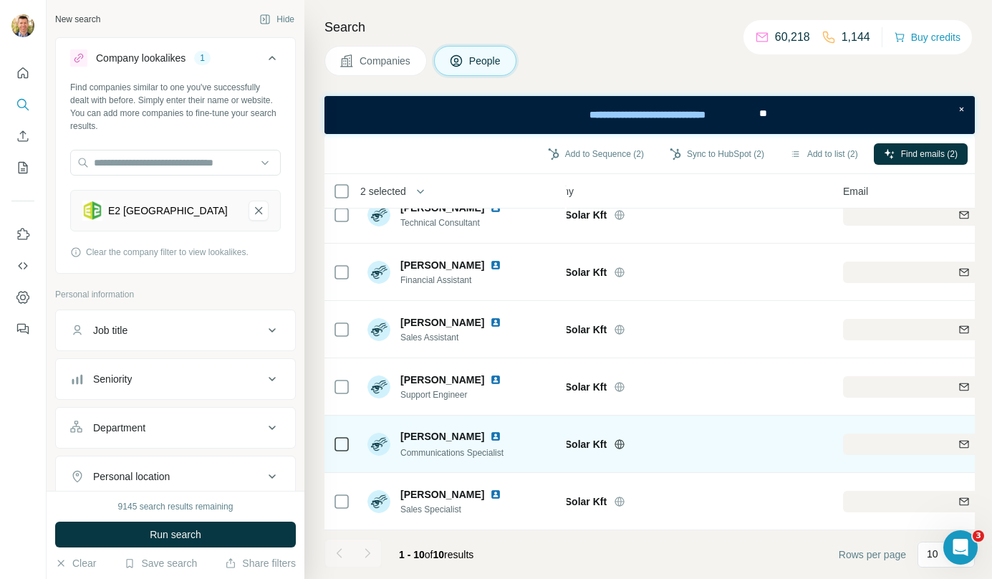
click at [340, 444] on icon at bounding box center [341, 444] width 17 height 17
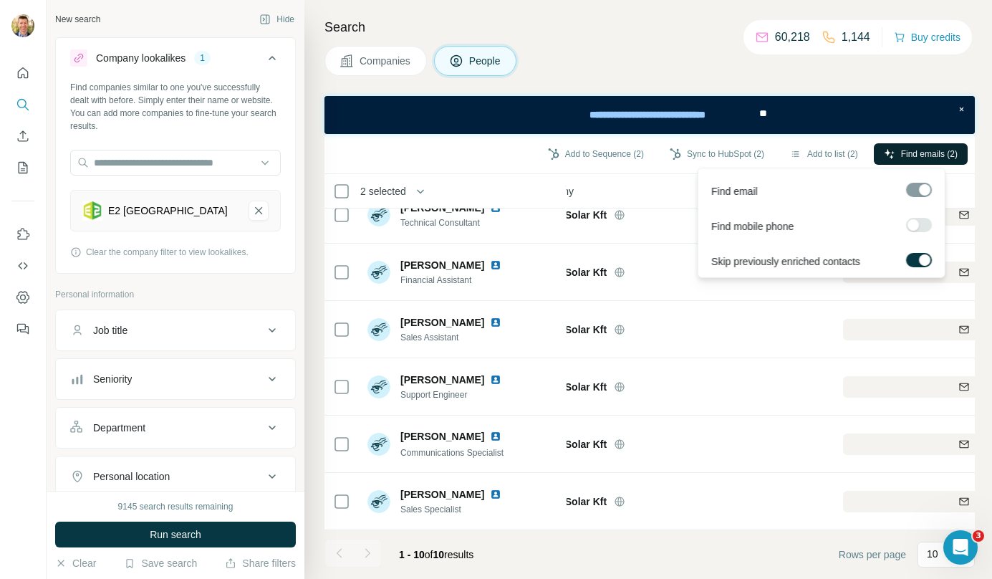
click at [901, 163] on button "Find emails (2)" at bounding box center [921, 153] width 94 height 21
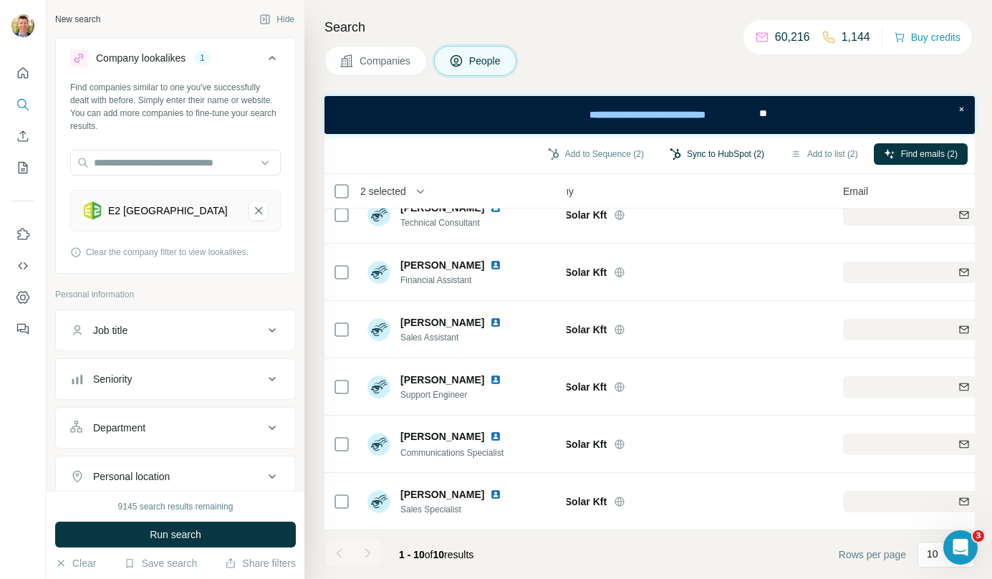
click at [750, 143] on button "Sync to HubSpot (2)" at bounding box center [717, 153] width 115 height 21
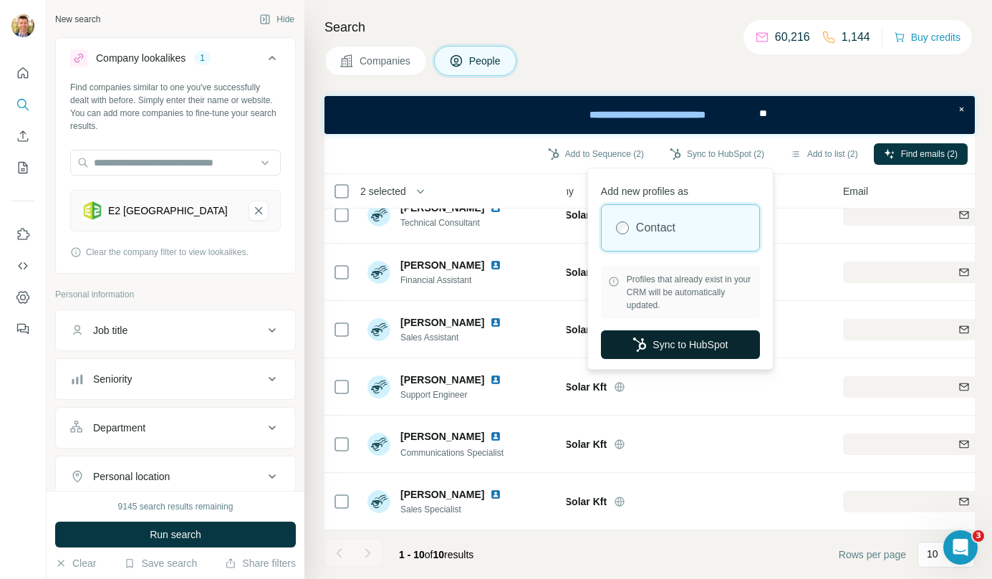
click at [661, 332] on button "Sync to HubSpot" at bounding box center [680, 344] width 159 height 29
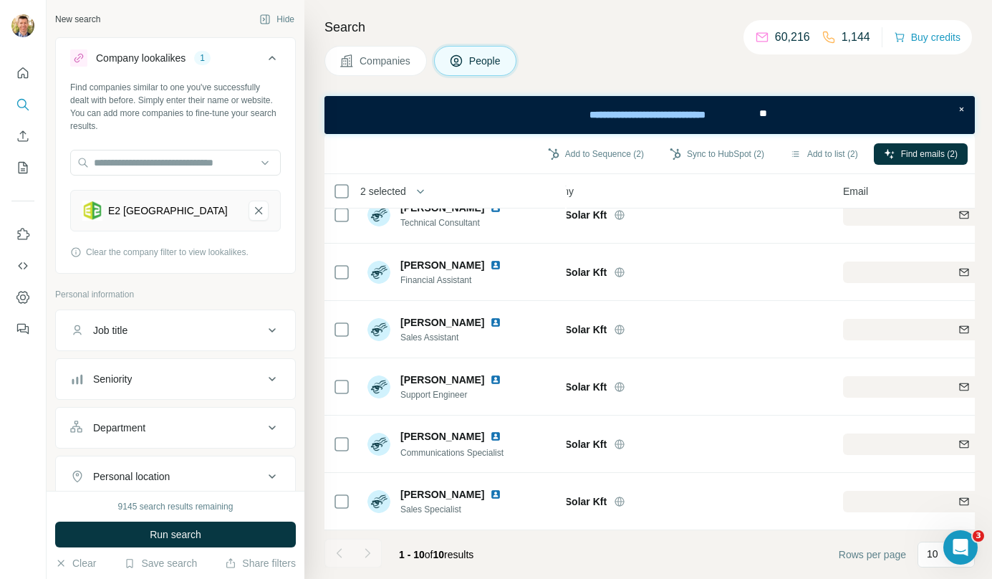
click at [387, 63] on span "Companies" at bounding box center [386, 61] width 52 height 14
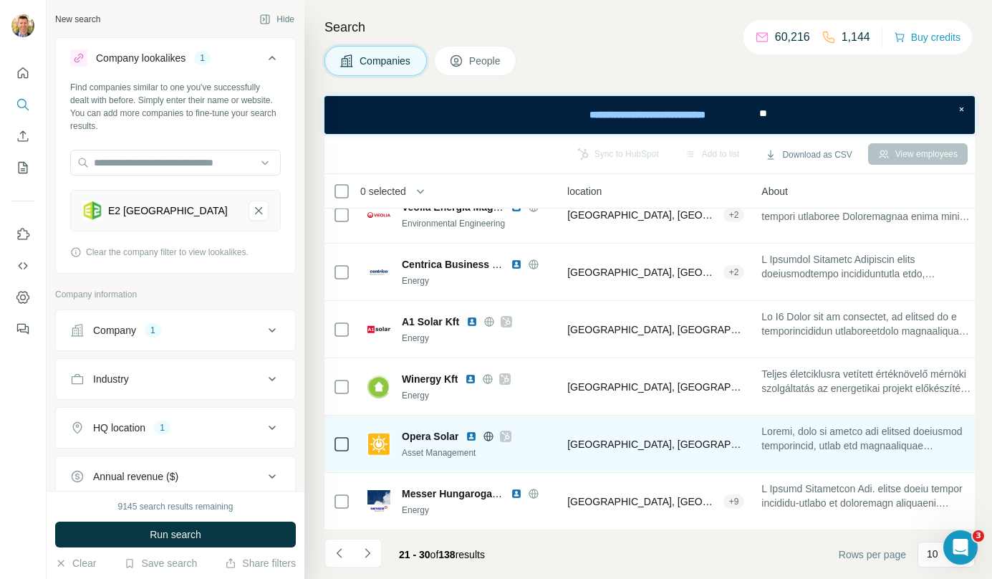
scroll to position [259, 208]
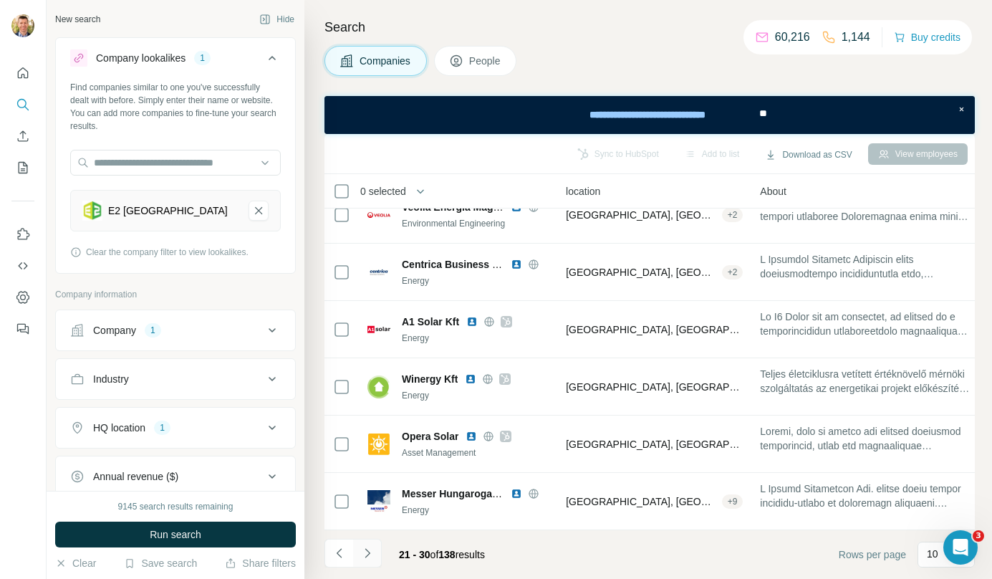
click at [375, 550] on button "Navigate to next page" at bounding box center [367, 553] width 29 height 29
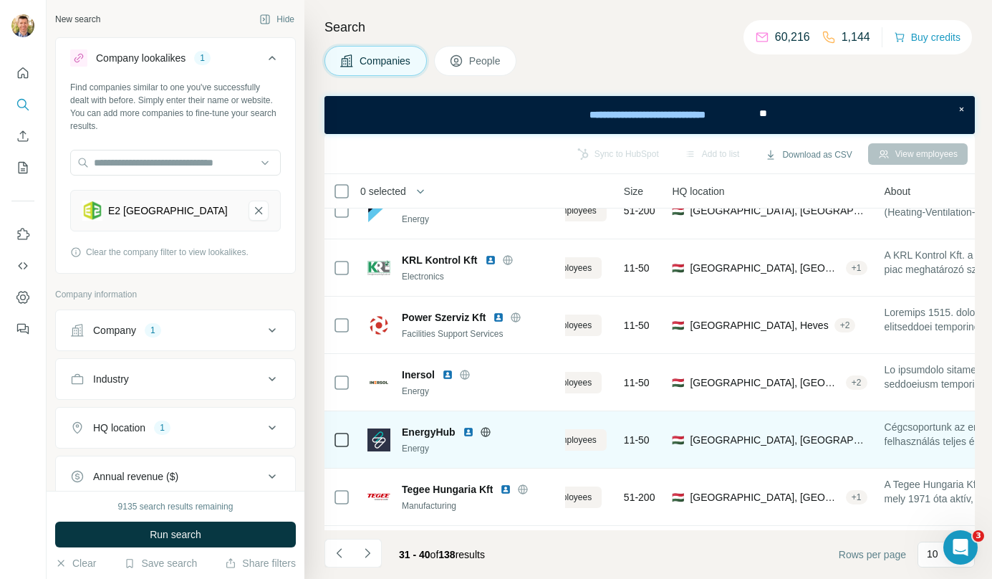
scroll to position [141, 0]
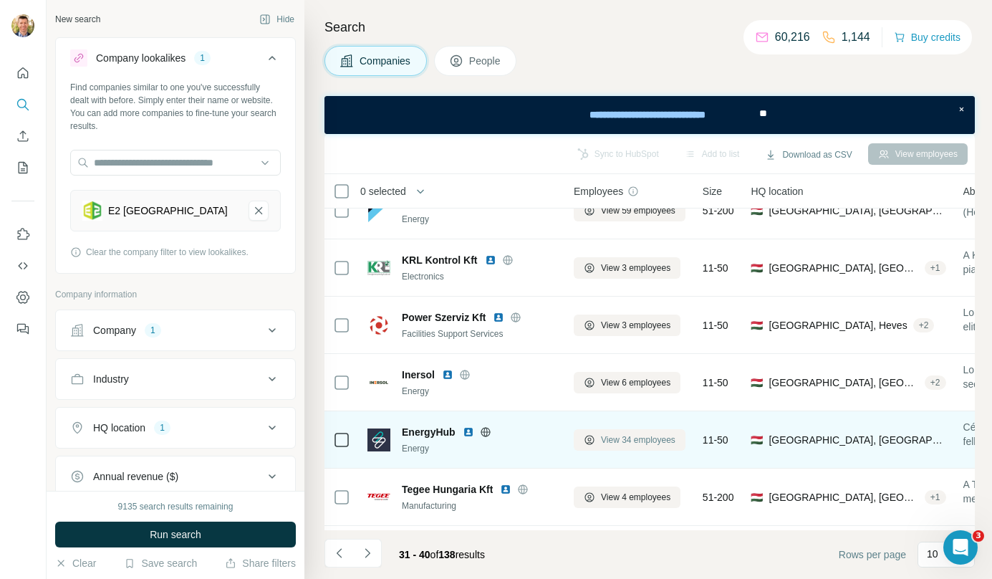
click at [668, 434] on span "View 34 employees" at bounding box center [638, 439] width 75 height 13
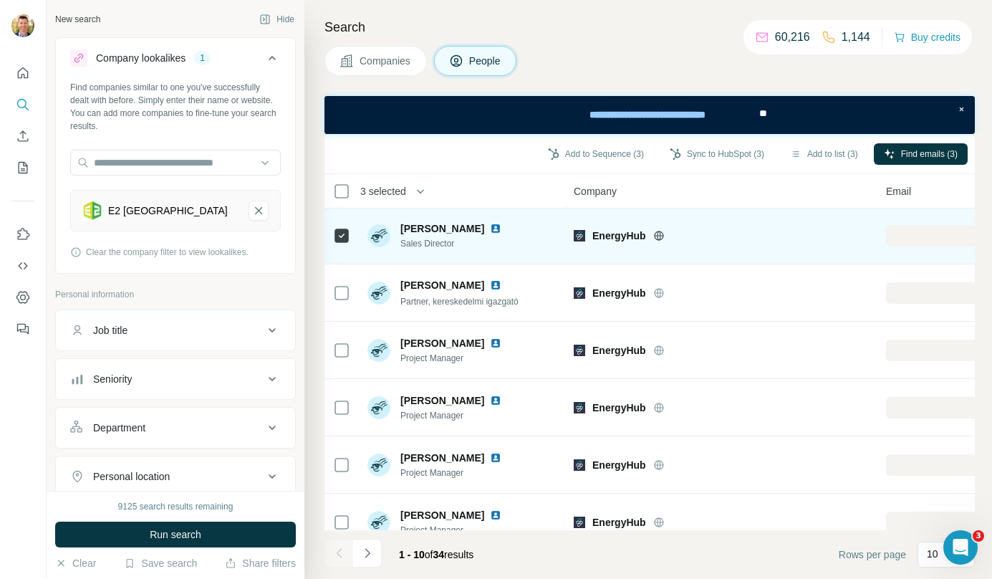
scroll to position [259, 0]
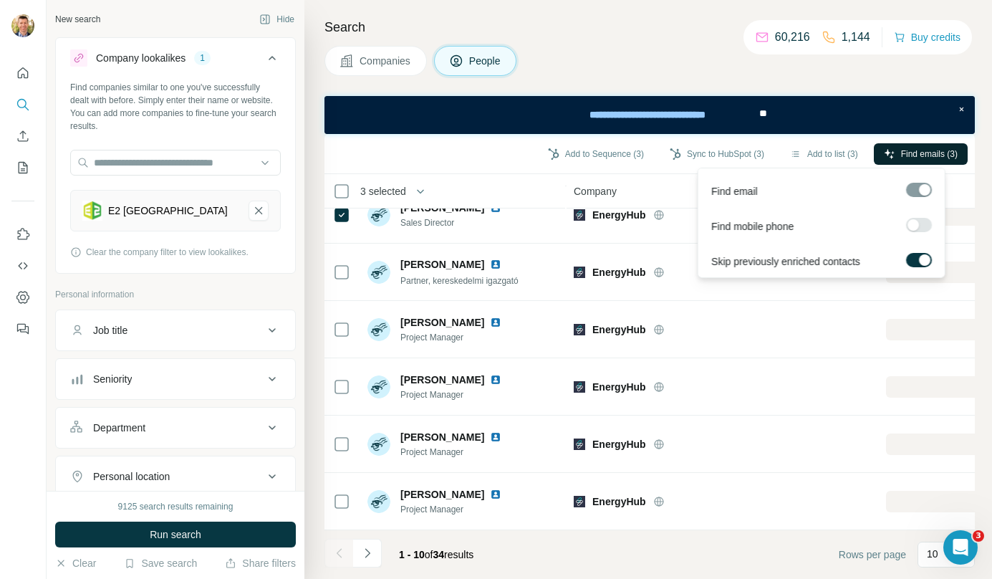
click at [903, 146] on button "Find emails (3)" at bounding box center [921, 153] width 94 height 21
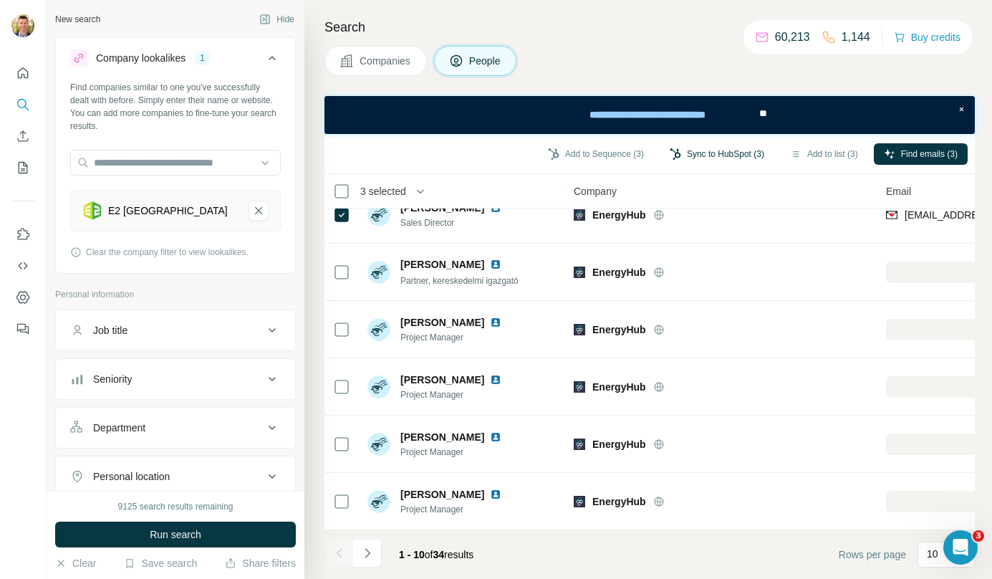
click at [703, 157] on button "Sync to HubSpot (3)" at bounding box center [717, 153] width 115 height 21
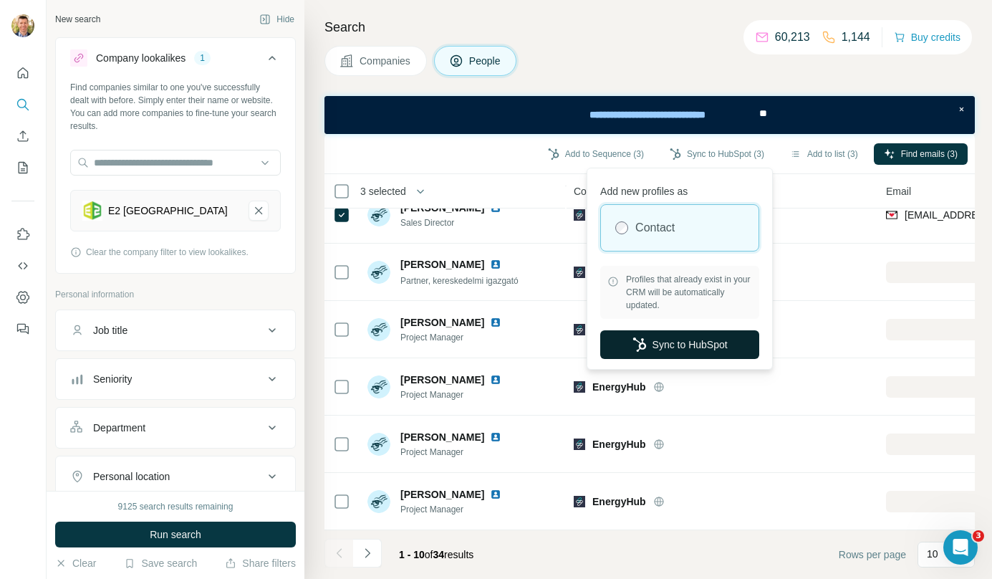
click at [685, 346] on button "Sync to HubSpot" at bounding box center [679, 344] width 159 height 29
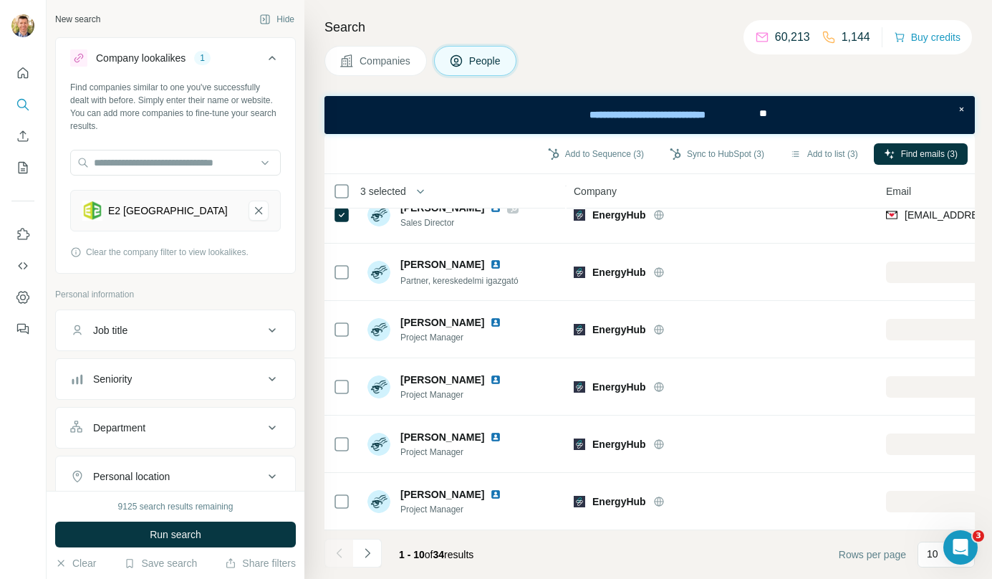
click at [403, 54] on span "Companies" at bounding box center [386, 61] width 52 height 14
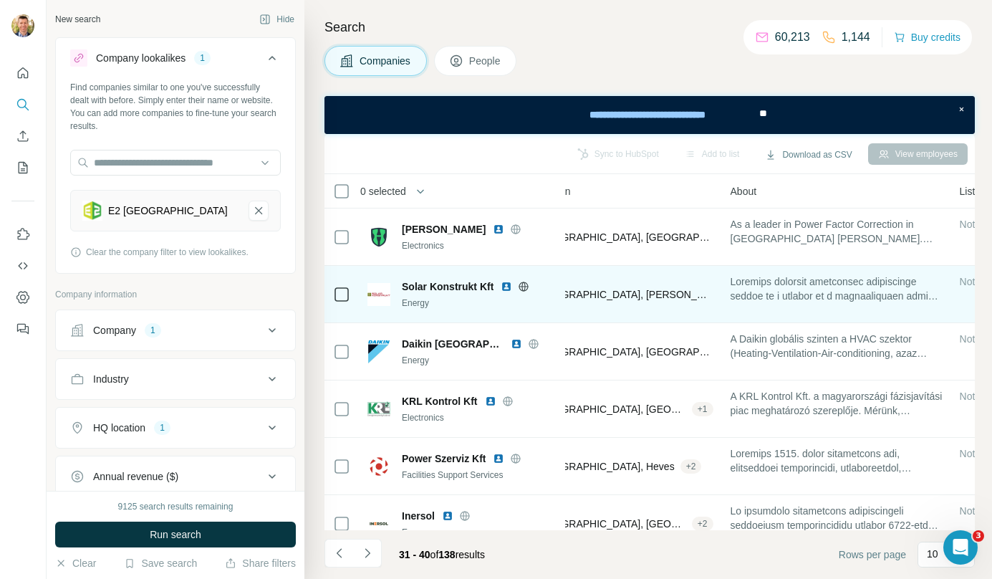
scroll to position [0, 234]
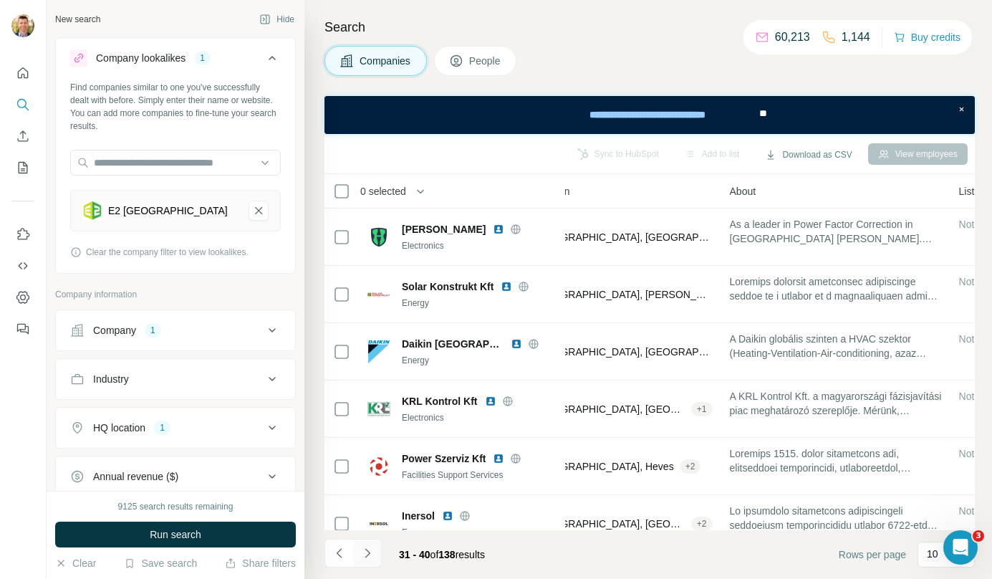
click at [374, 564] on button "Navigate to next page" at bounding box center [367, 553] width 29 height 29
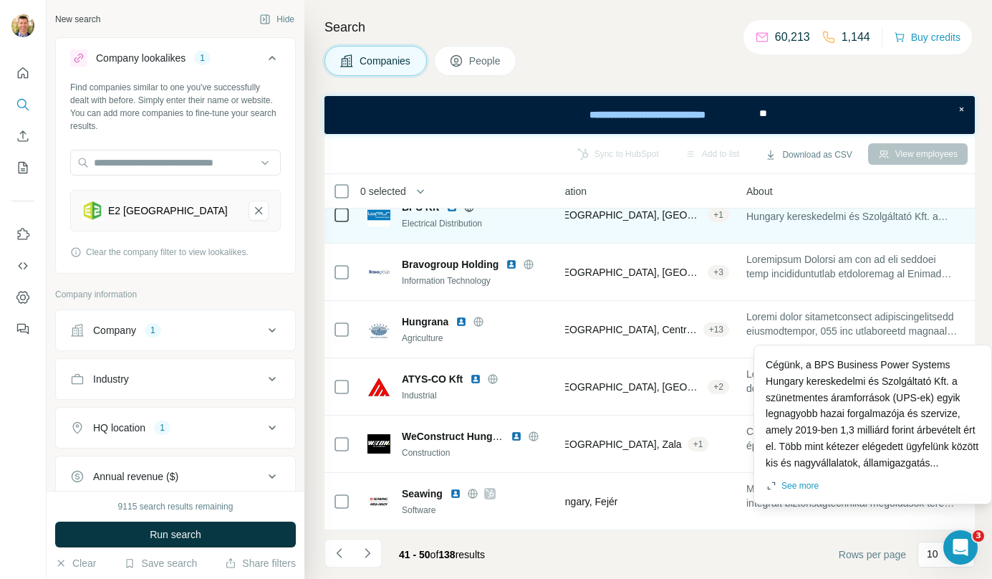
scroll to position [259, 227]
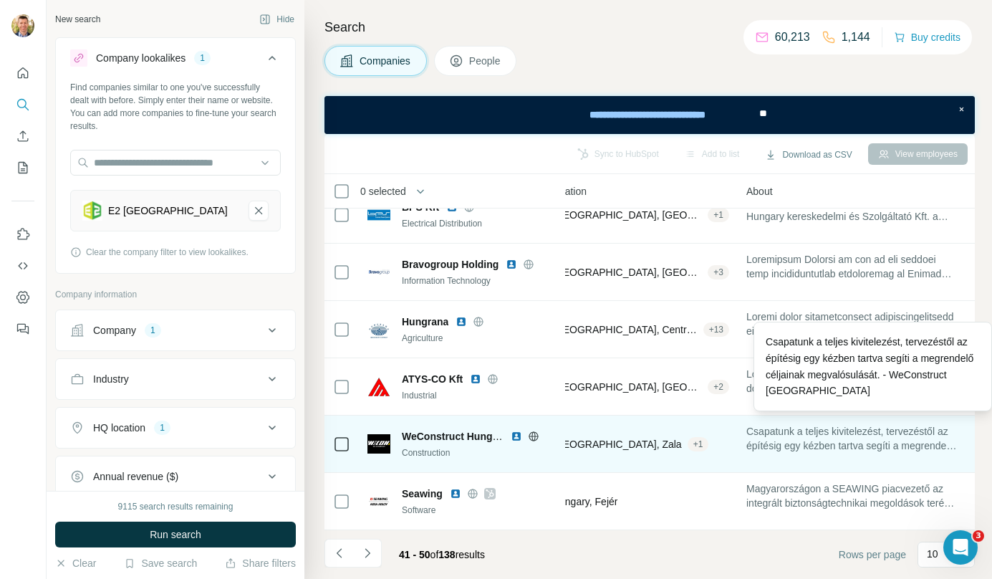
drag, startPoint x: 756, startPoint y: 429, endPoint x: 777, endPoint y: 448, distance: 28.4
click at [777, 448] on div "Csapatunk a teljes kivitelezést, tervezéstől az építésig egy kézben tartva segí…" at bounding box center [853, 443] width 212 height 39
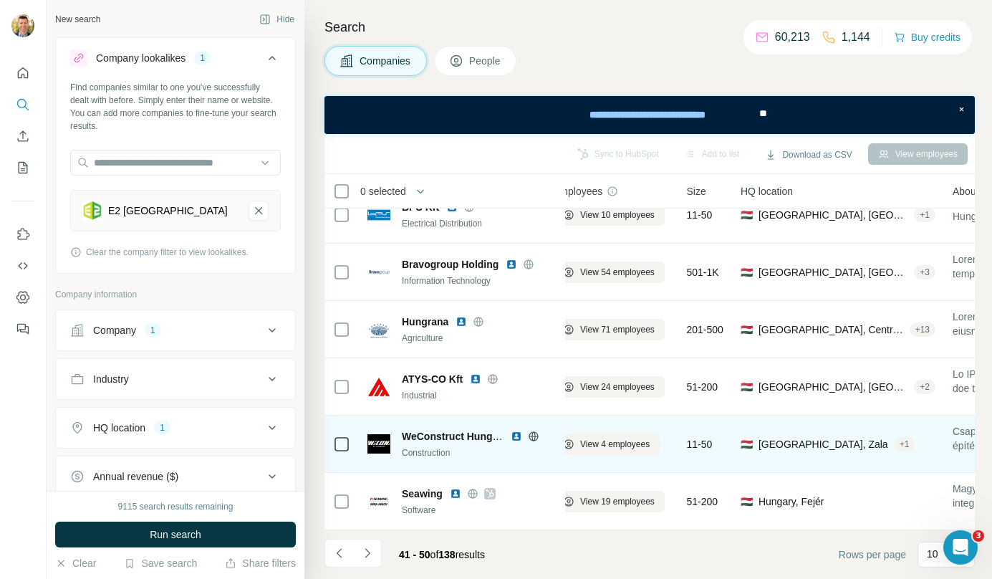
scroll to position [259, 20]
click at [605, 438] on span "View 4 employees" at bounding box center [615, 444] width 69 height 13
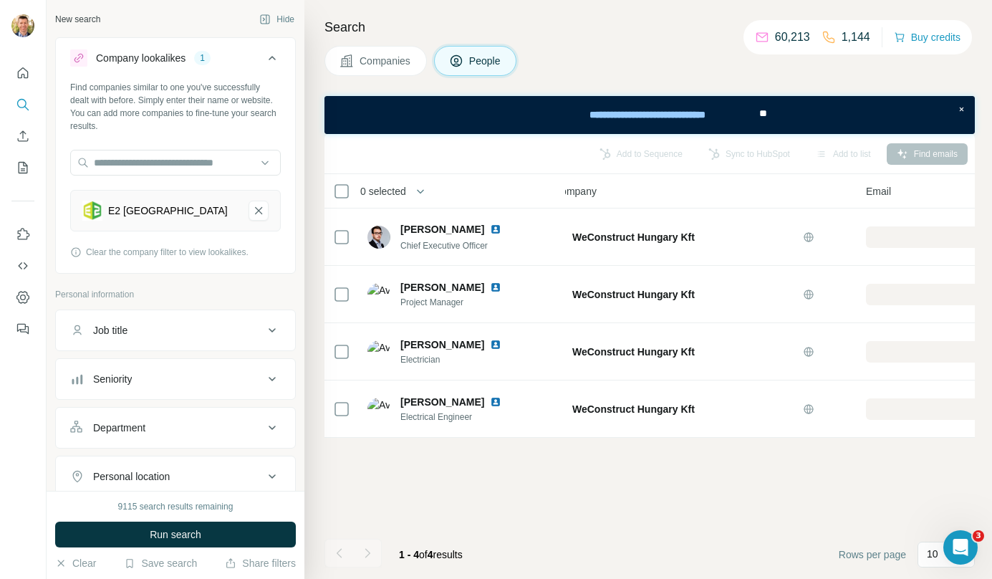
scroll to position [0, 20]
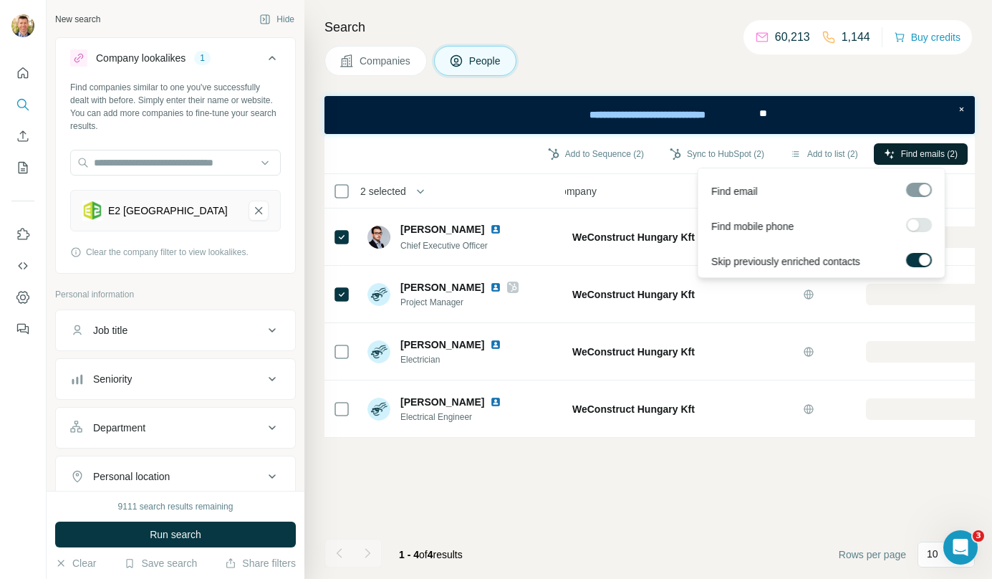
click at [916, 160] on span "Find emails (2)" at bounding box center [929, 154] width 57 height 13
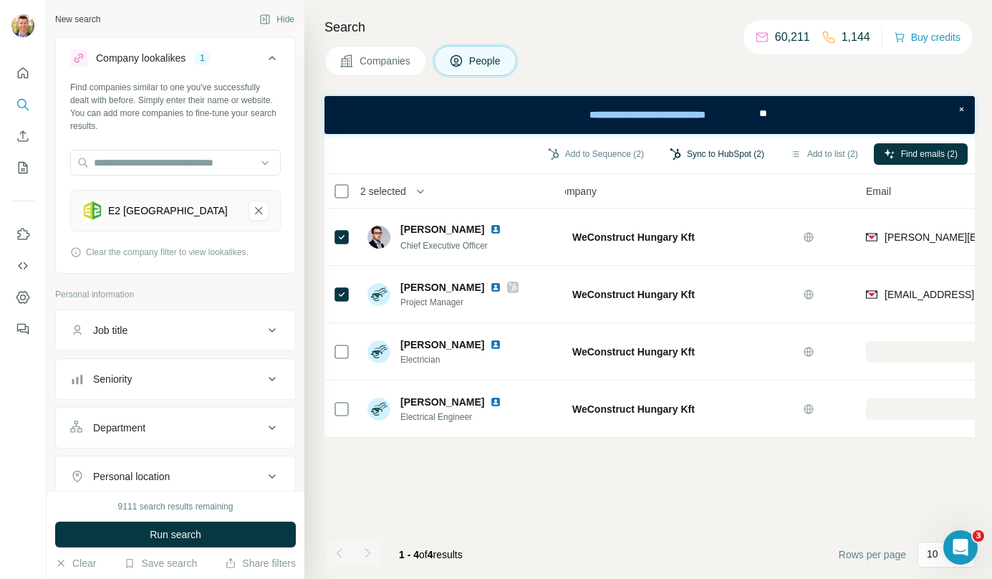
click at [714, 156] on button "Sync to HubSpot (2)" at bounding box center [717, 153] width 115 height 21
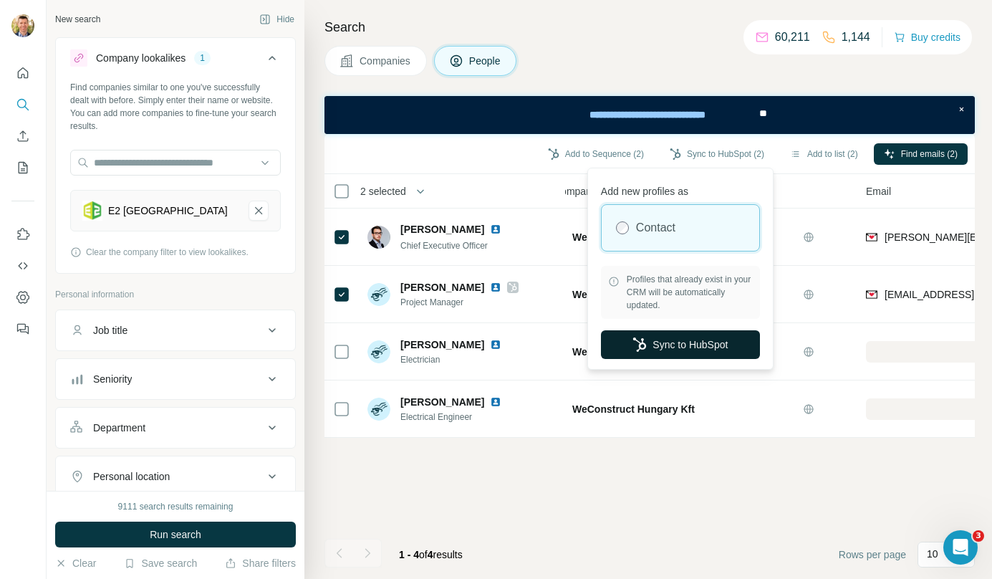
click at [698, 333] on button "Sync to HubSpot" at bounding box center [680, 344] width 159 height 29
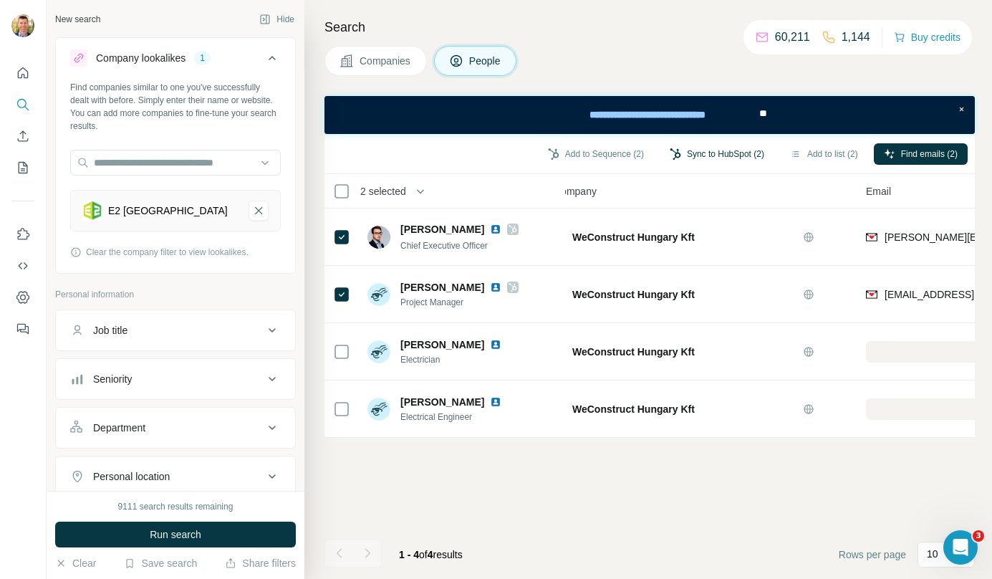
click at [712, 158] on button "Sync to HubSpot (2)" at bounding box center [717, 153] width 115 height 21
click at [382, 60] on span "Companies" at bounding box center [386, 61] width 52 height 14
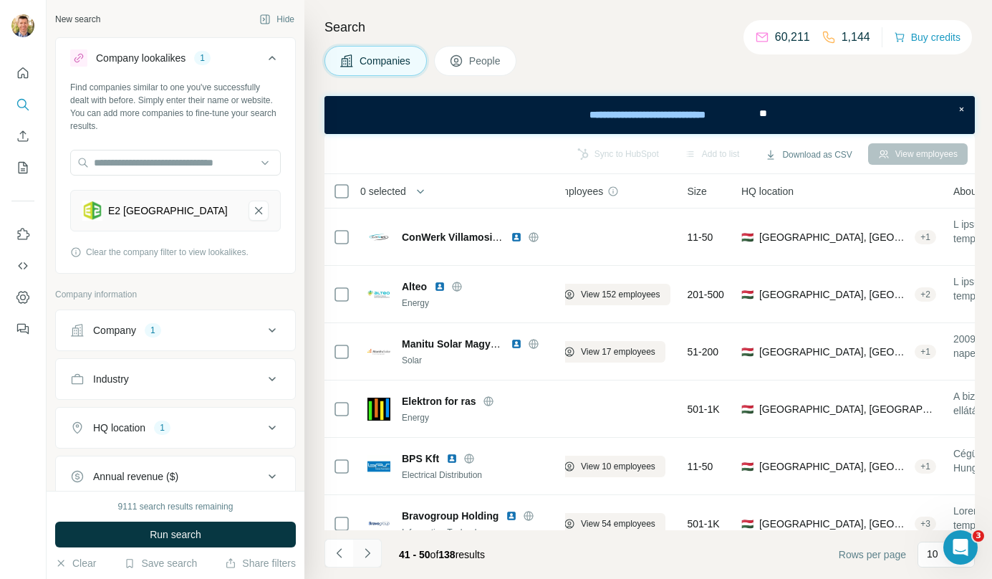
click at [375, 553] on button "Navigate to next page" at bounding box center [367, 553] width 29 height 29
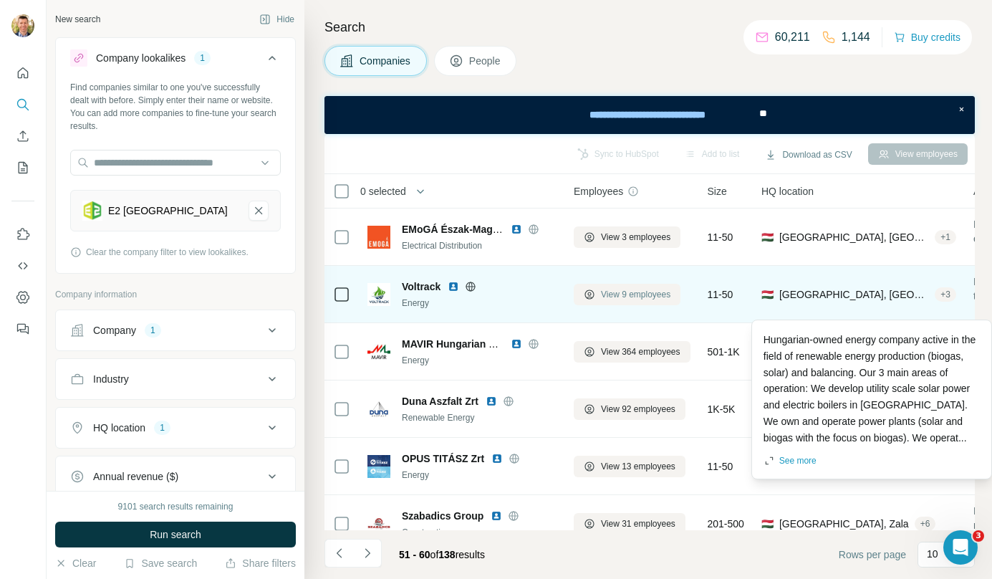
click at [655, 293] on span "View 9 employees" at bounding box center [635, 294] width 69 height 13
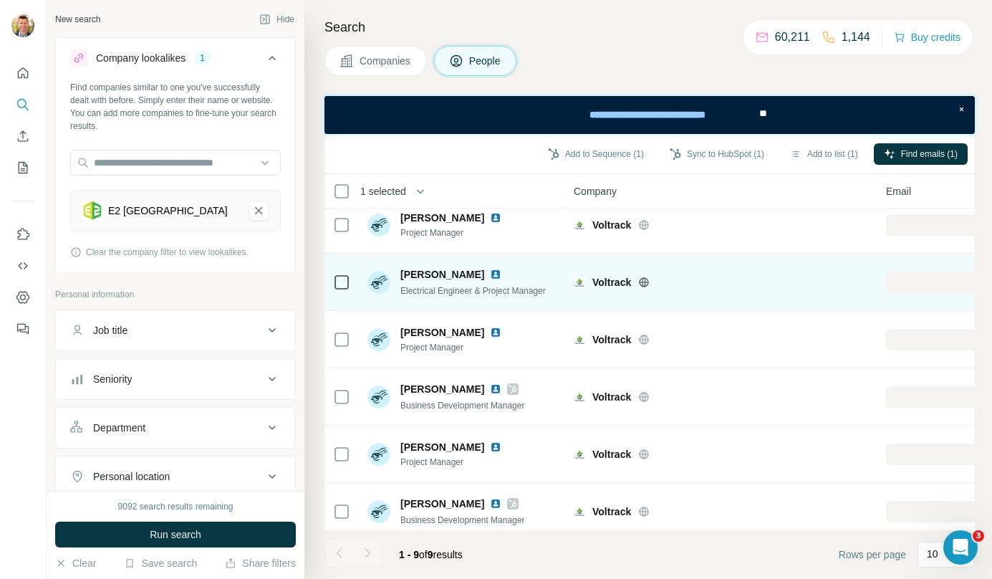
scroll to position [201, 0]
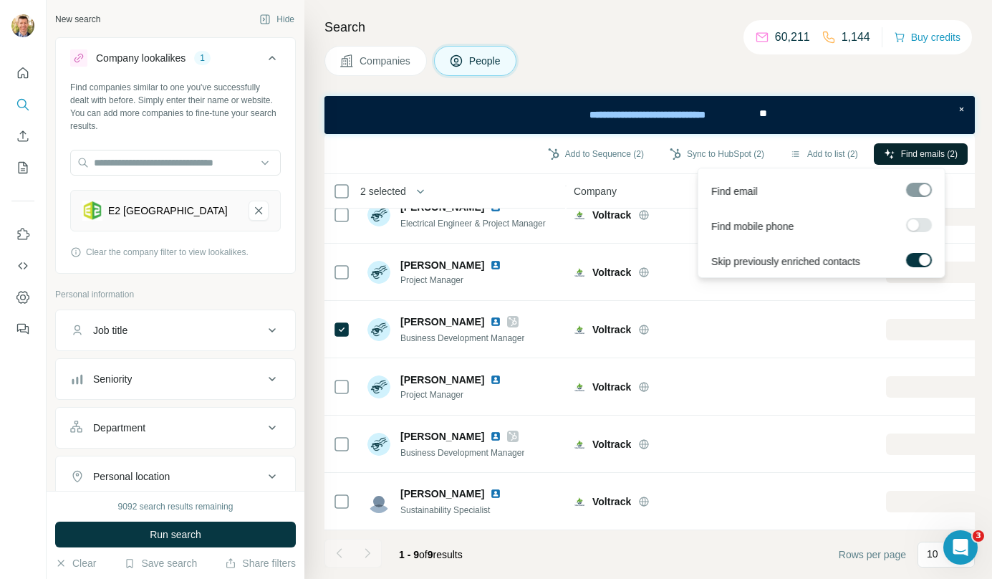
click at [908, 162] on button "Find emails (2)" at bounding box center [921, 153] width 94 height 21
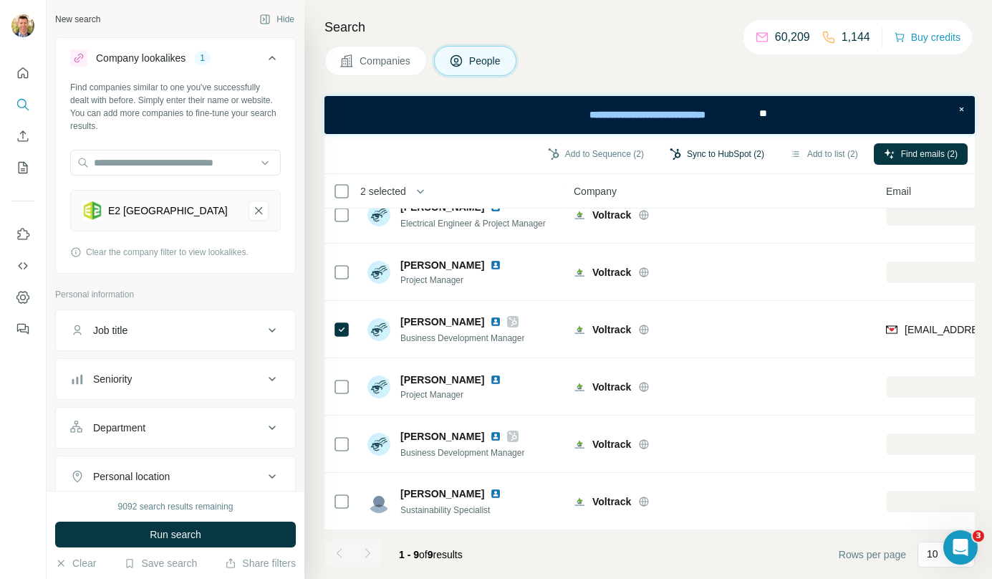
click at [676, 158] on button "Sync to HubSpot (2)" at bounding box center [717, 153] width 115 height 21
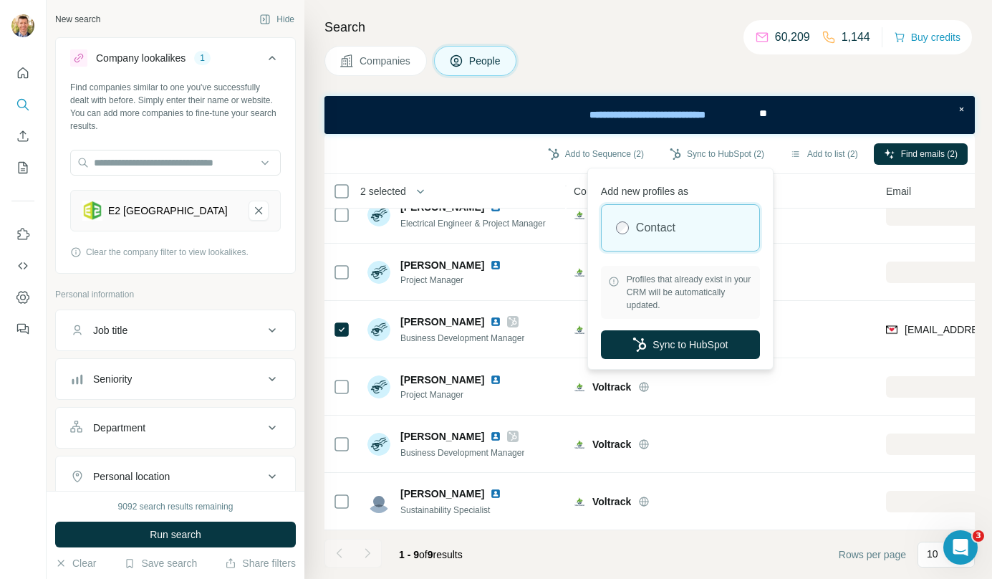
click at [691, 358] on div "Add new profiles as Contact Profiles that already exist in your CRM will be aut…" at bounding box center [680, 268] width 179 height 195
click at [697, 347] on button "Sync to HubSpot" at bounding box center [680, 344] width 159 height 29
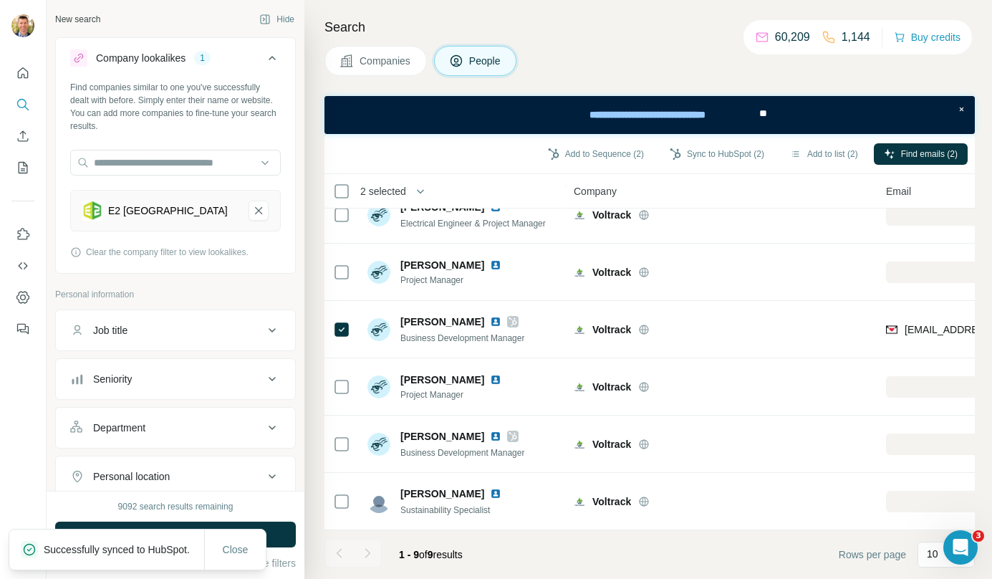
click at [395, 64] on span "Companies" at bounding box center [386, 61] width 52 height 14
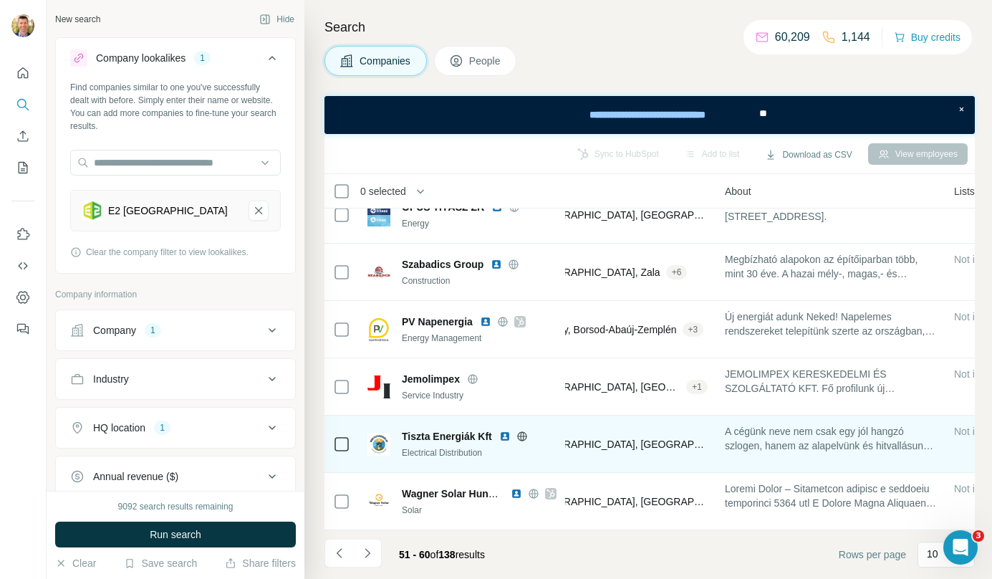
scroll to position [259, 249]
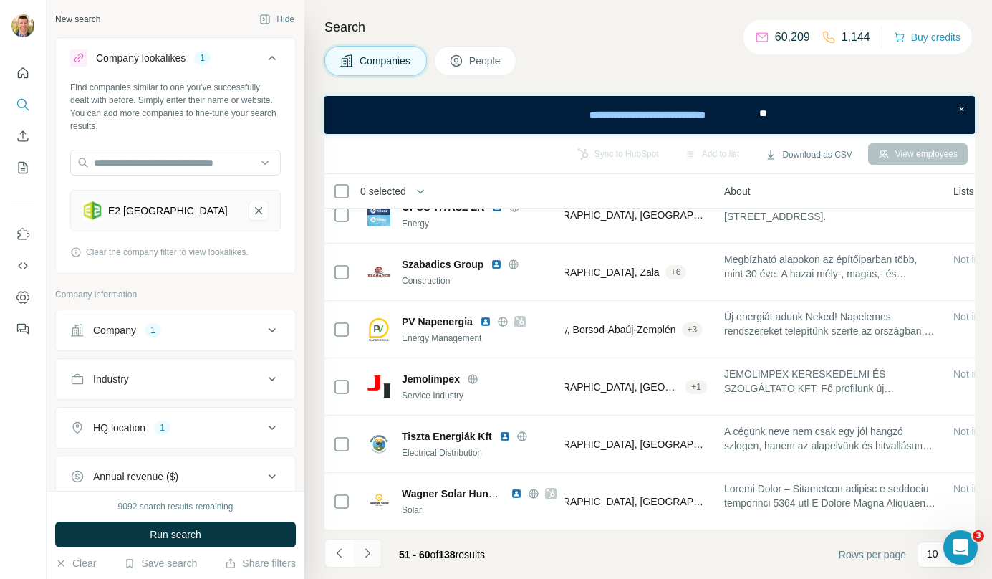
click at [380, 553] on button "Navigate to next page" at bounding box center [367, 553] width 29 height 29
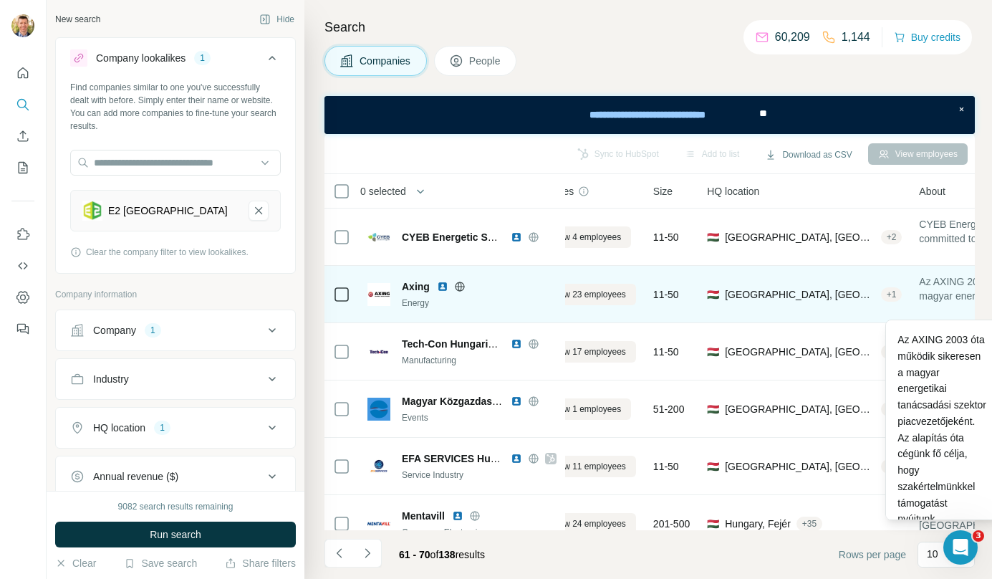
scroll to position [0, 0]
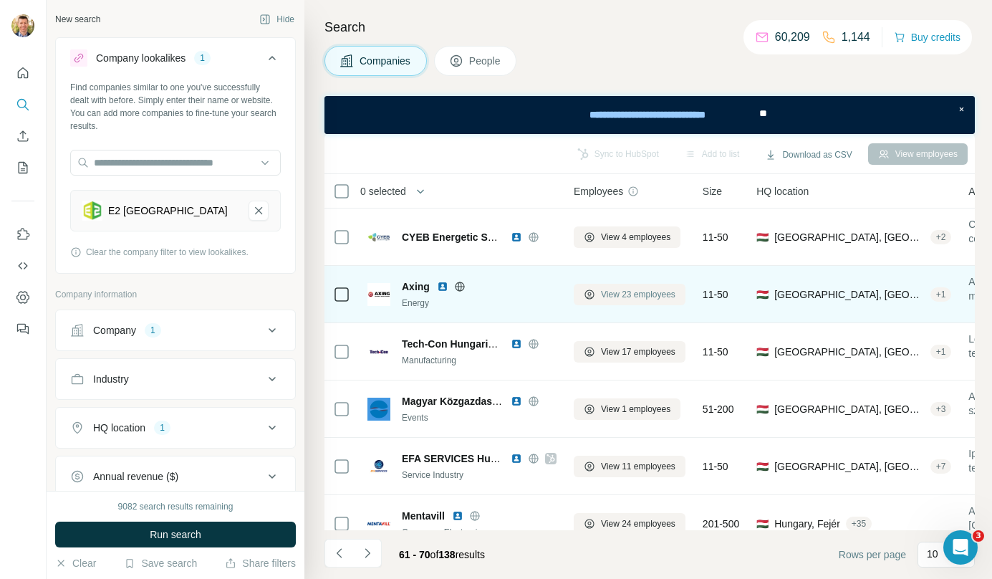
click at [654, 294] on span "View 23 employees" at bounding box center [638, 294] width 75 height 13
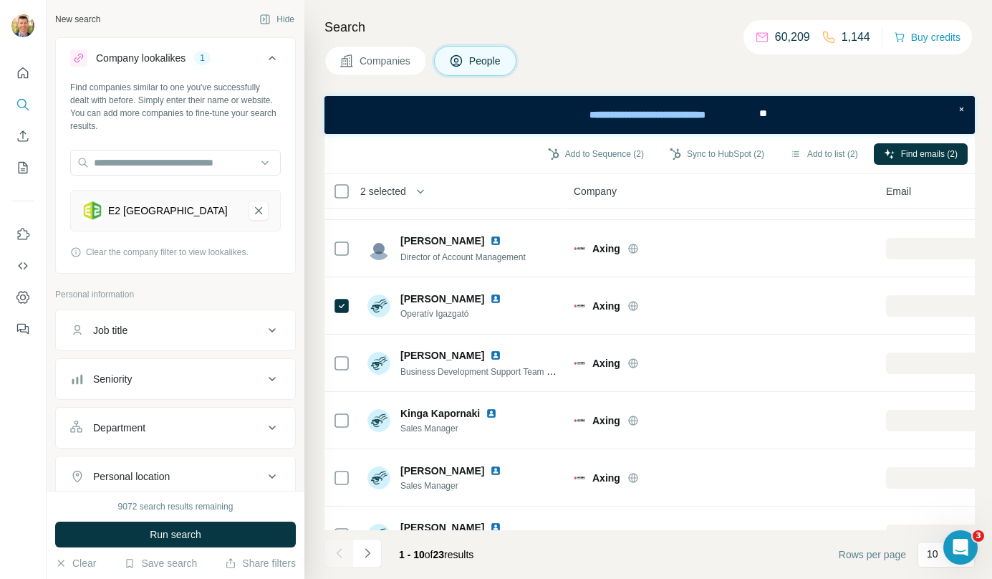
scroll to position [259, 0]
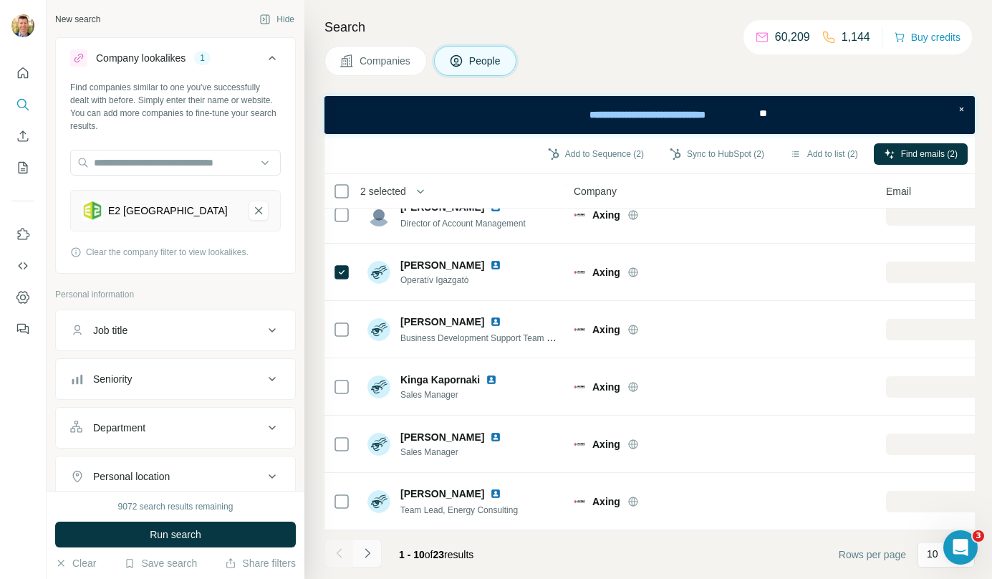
click at [377, 555] on button "Navigate to next page" at bounding box center [367, 553] width 29 height 29
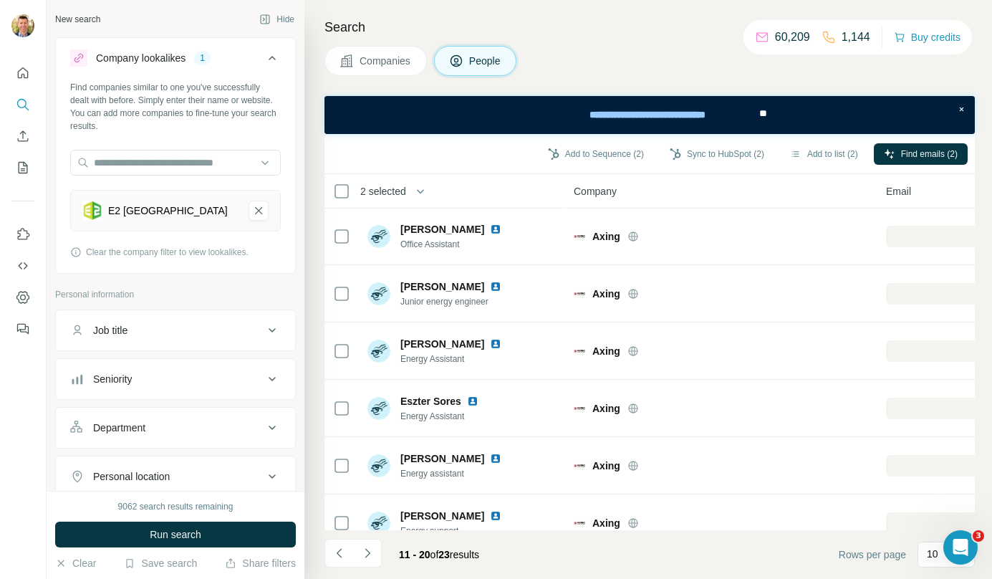
scroll to position [0, 0]
click at [372, 552] on icon "Navigate to next page" at bounding box center [367, 553] width 14 height 14
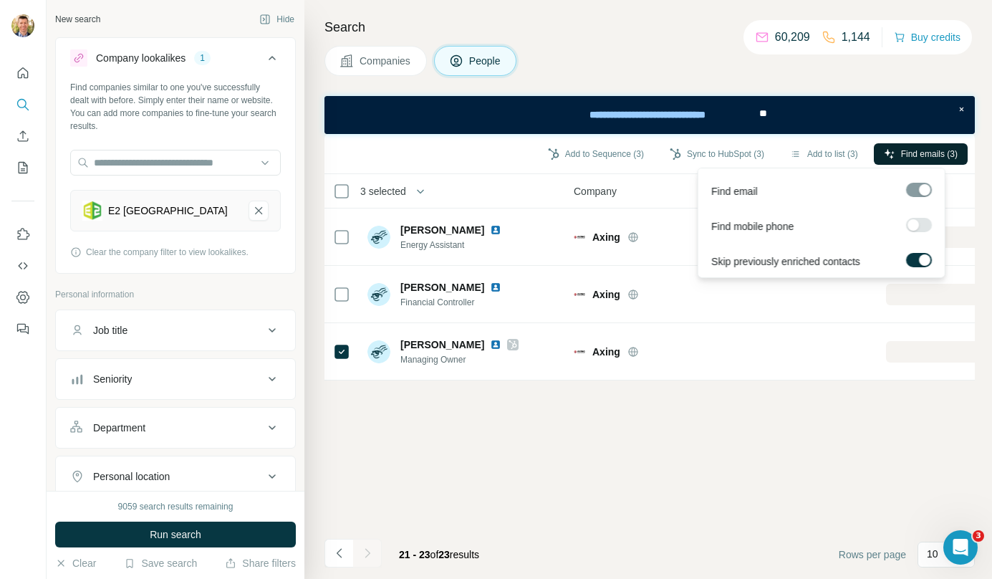
click at [896, 155] on button "Find emails (3)" at bounding box center [921, 153] width 94 height 21
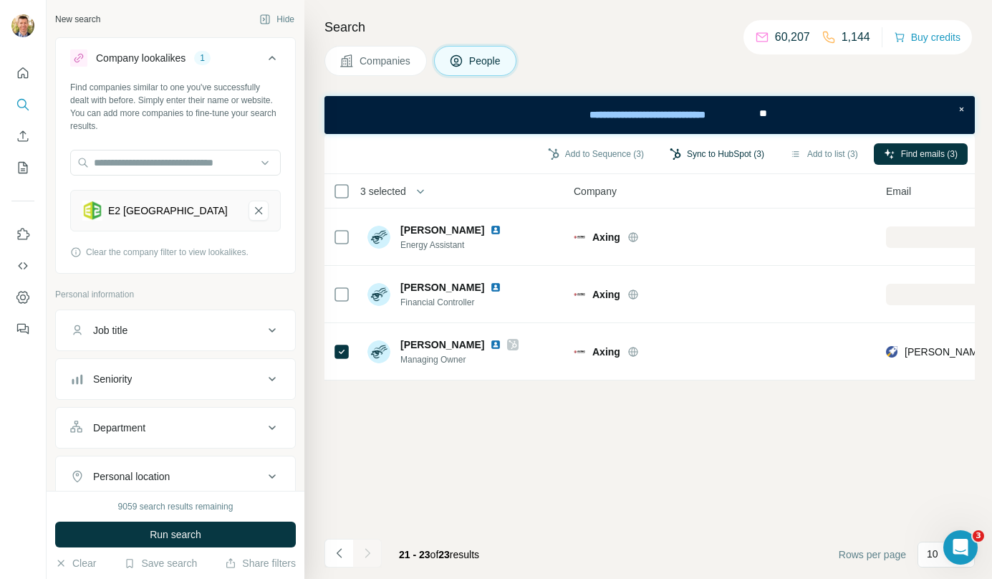
click at [685, 154] on button "Sync to HubSpot (3)" at bounding box center [717, 153] width 115 height 21
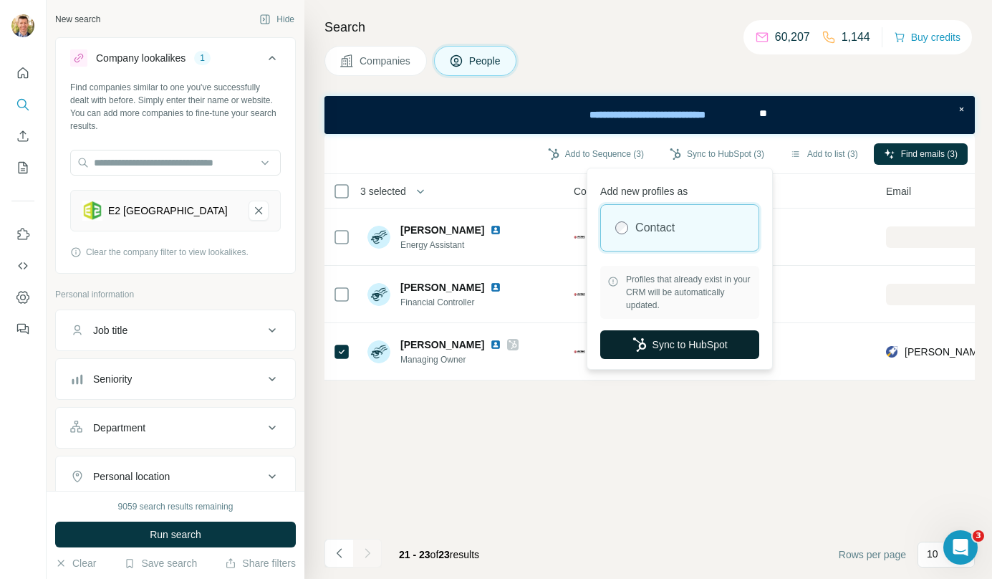
click at [683, 347] on button "Sync to HubSpot" at bounding box center [679, 344] width 159 height 29
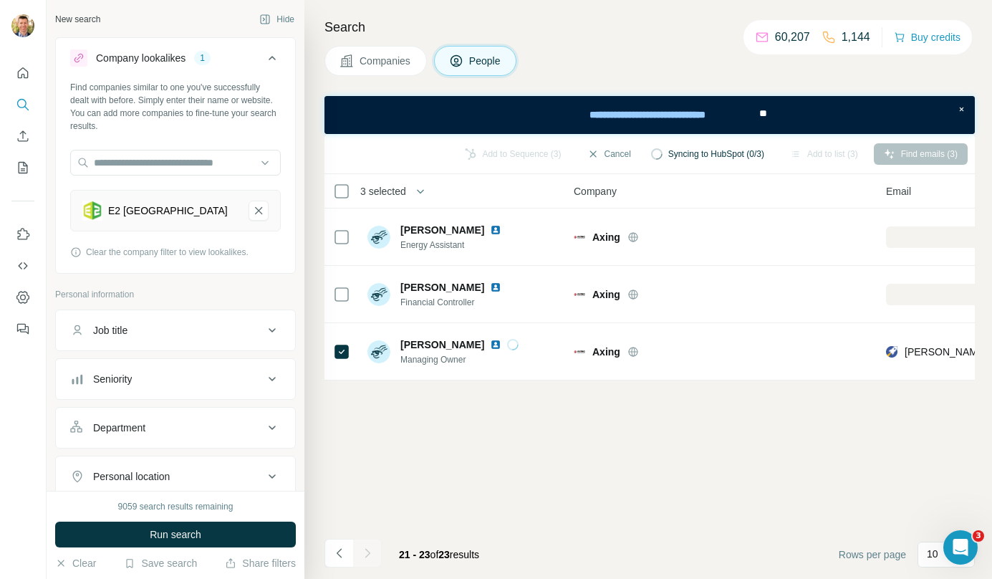
click at [395, 70] on button "Companies" at bounding box center [376, 61] width 102 height 30
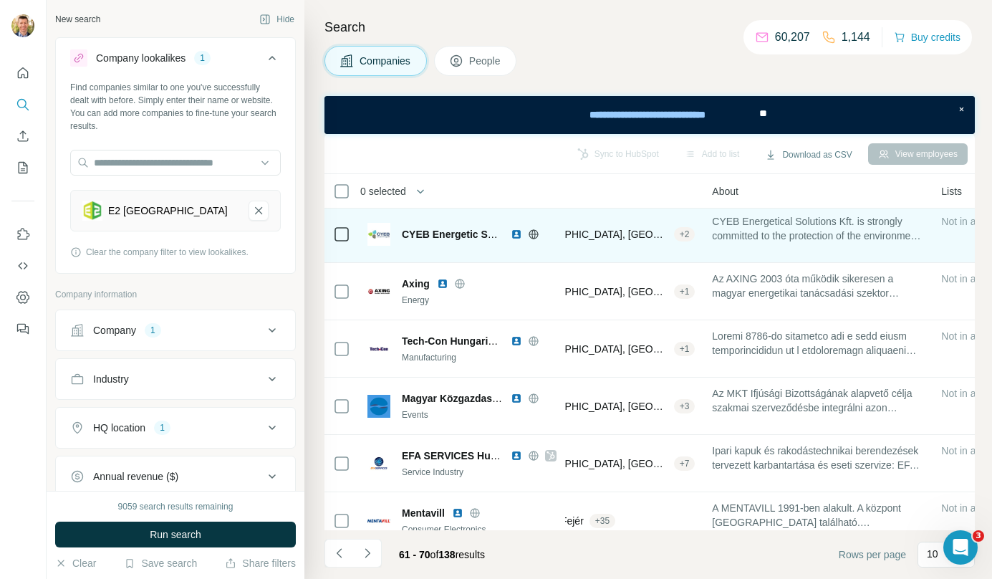
scroll to position [3, 257]
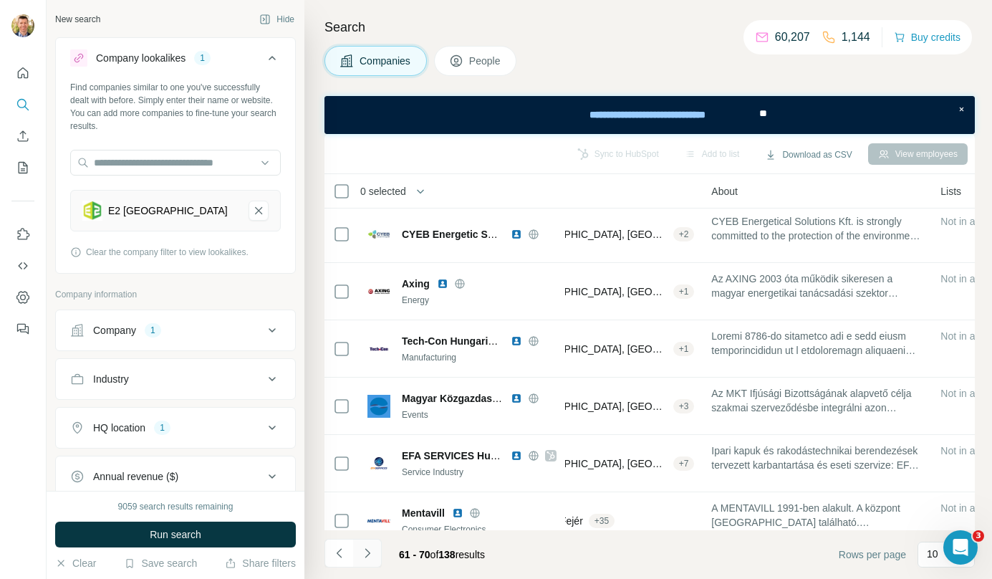
click at [375, 549] on button "Navigate to next page" at bounding box center [367, 553] width 29 height 29
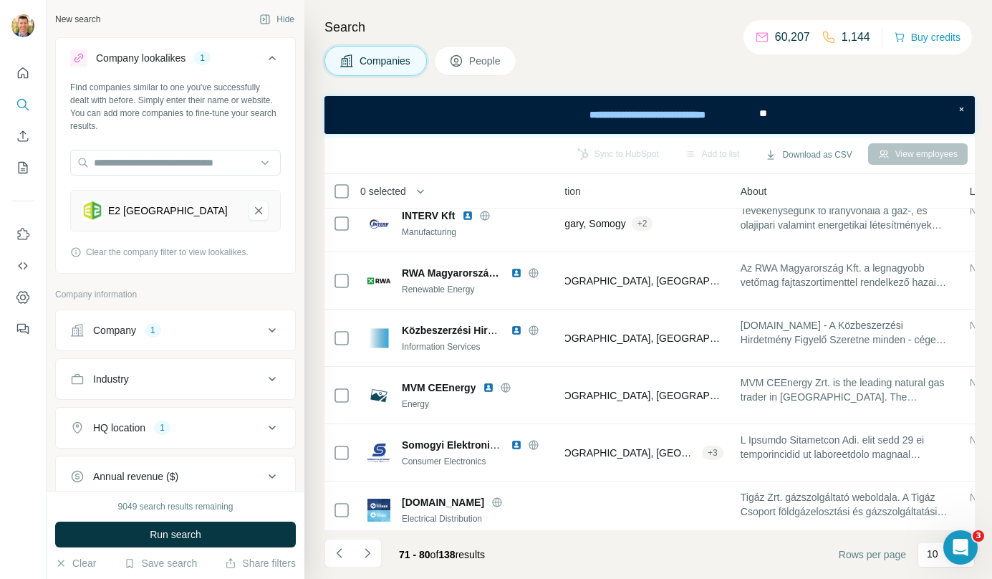
scroll to position [259, 229]
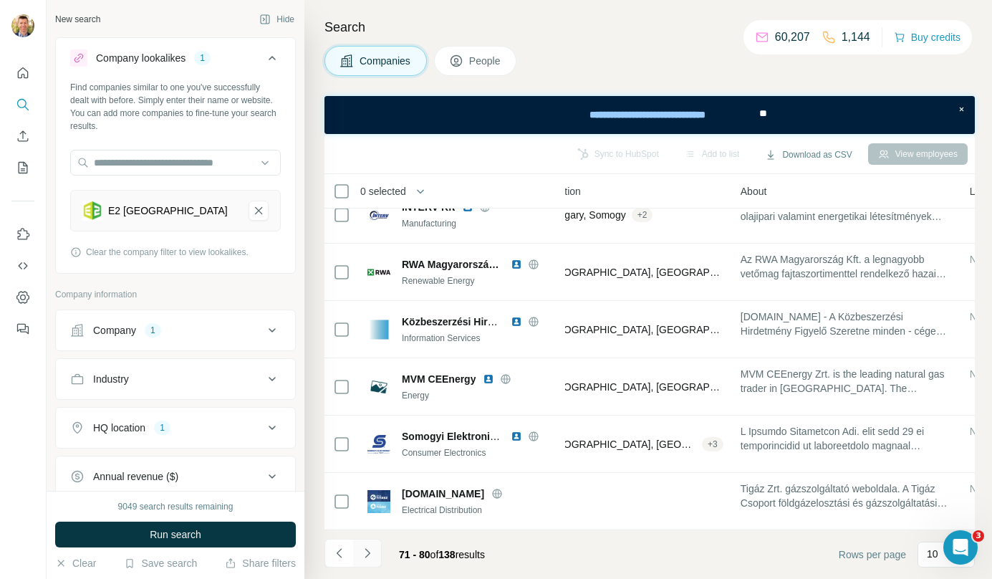
click at [370, 550] on icon "Navigate to next page" at bounding box center [367, 553] width 14 height 14
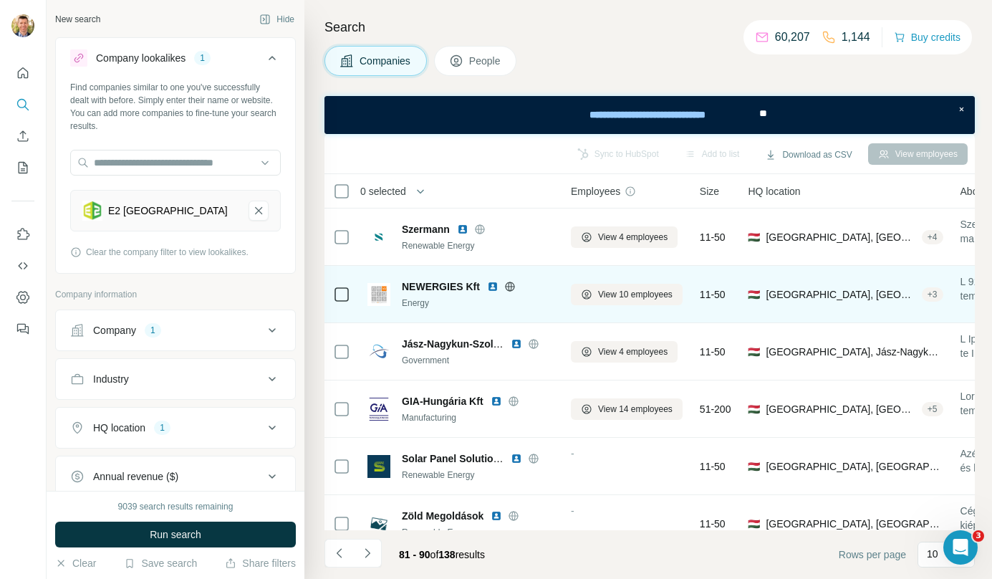
scroll to position [0, 0]
click at [669, 300] on span "View 10 employees" at bounding box center [638, 294] width 75 height 13
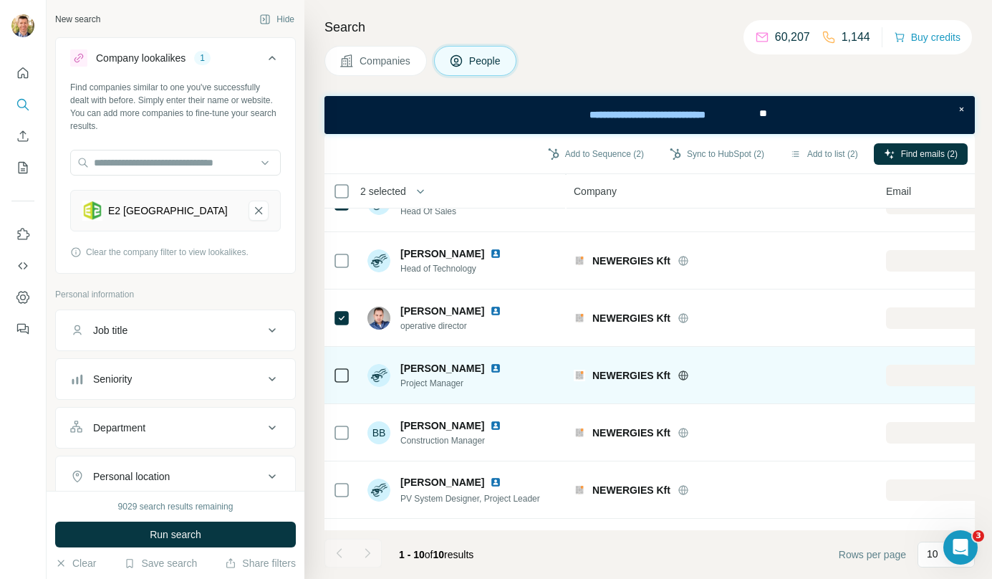
scroll to position [259, 0]
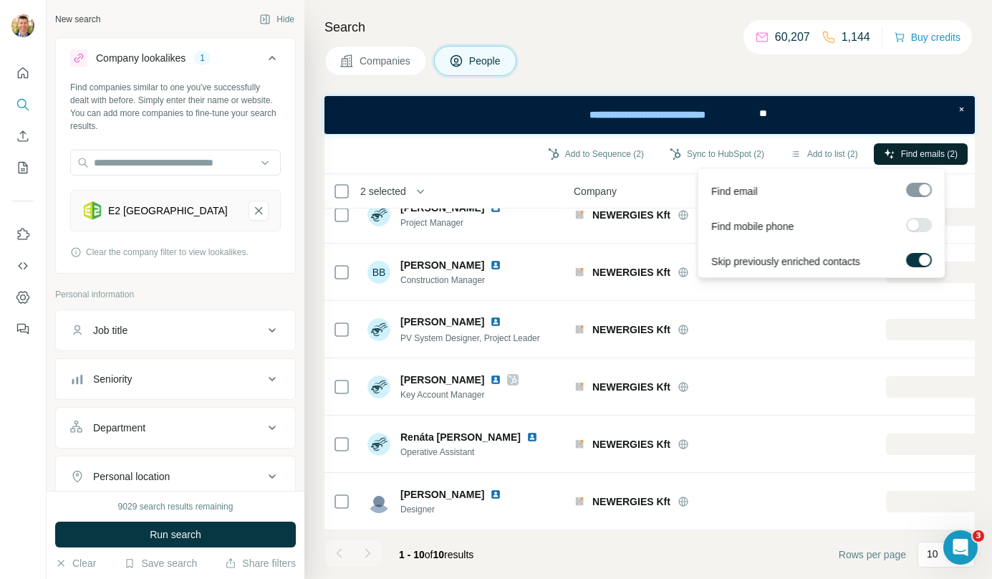
click at [926, 144] on button "Find emails (2)" at bounding box center [921, 153] width 94 height 21
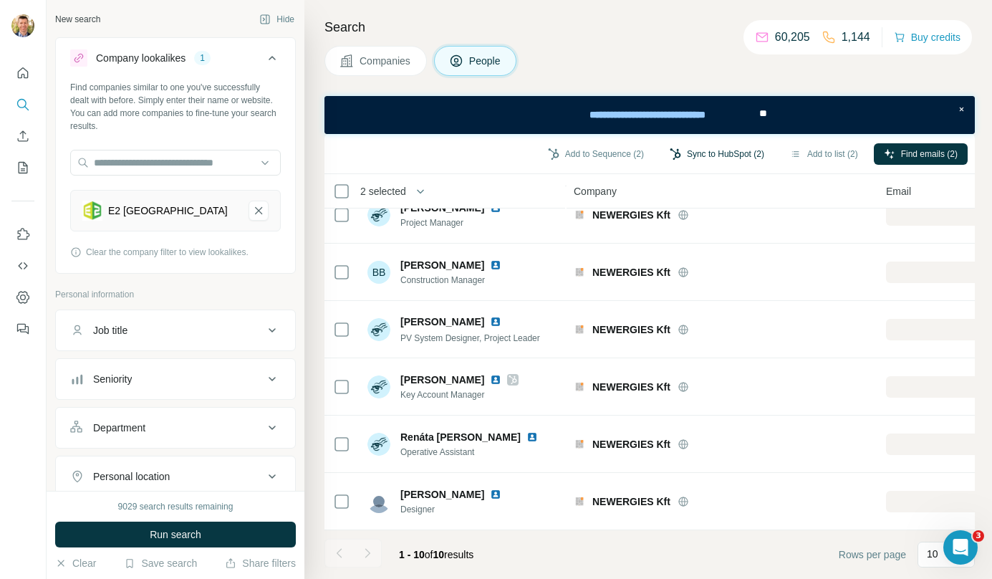
click at [672, 157] on button "Sync to HubSpot (2)" at bounding box center [717, 153] width 115 height 21
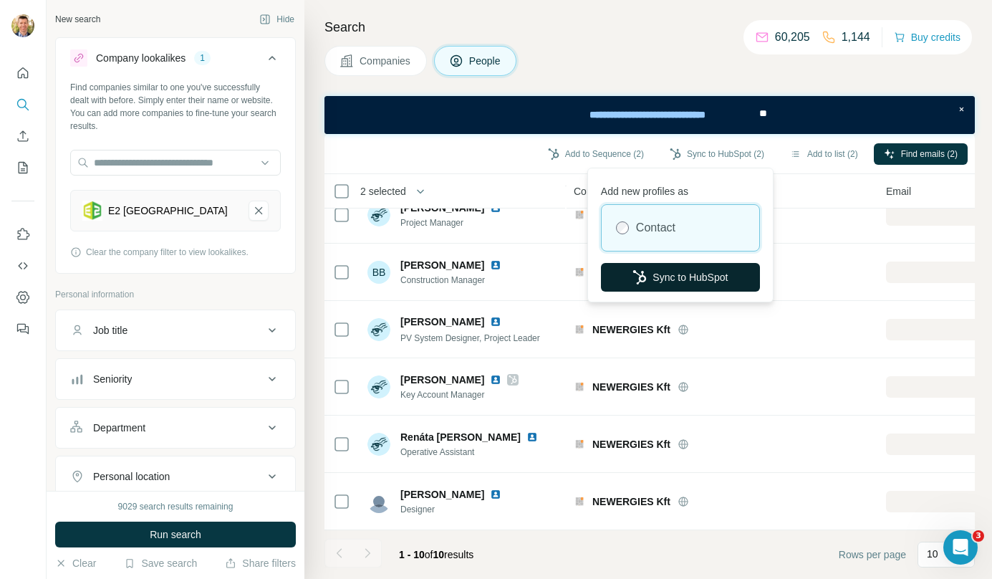
click at [682, 272] on button "Sync to HubSpot" at bounding box center [680, 277] width 159 height 29
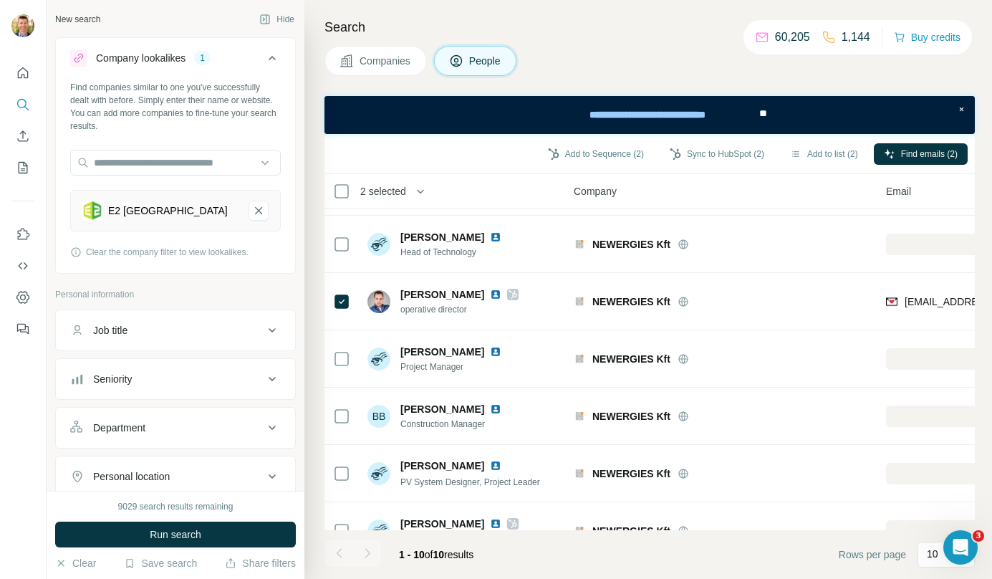
scroll to position [0, 0]
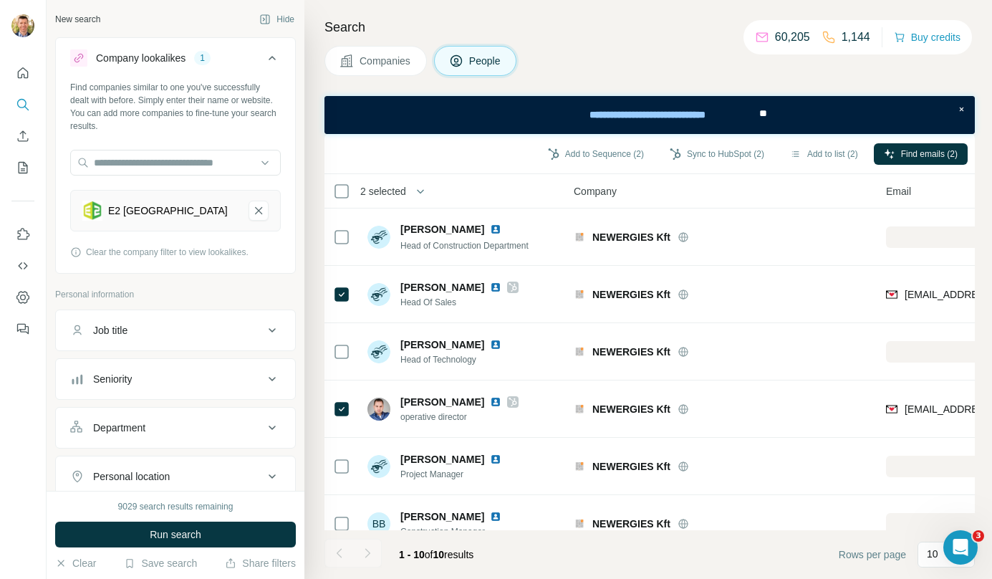
click at [398, 67] on span "Companies" at bounding box center [386, 61] width 52 height 14
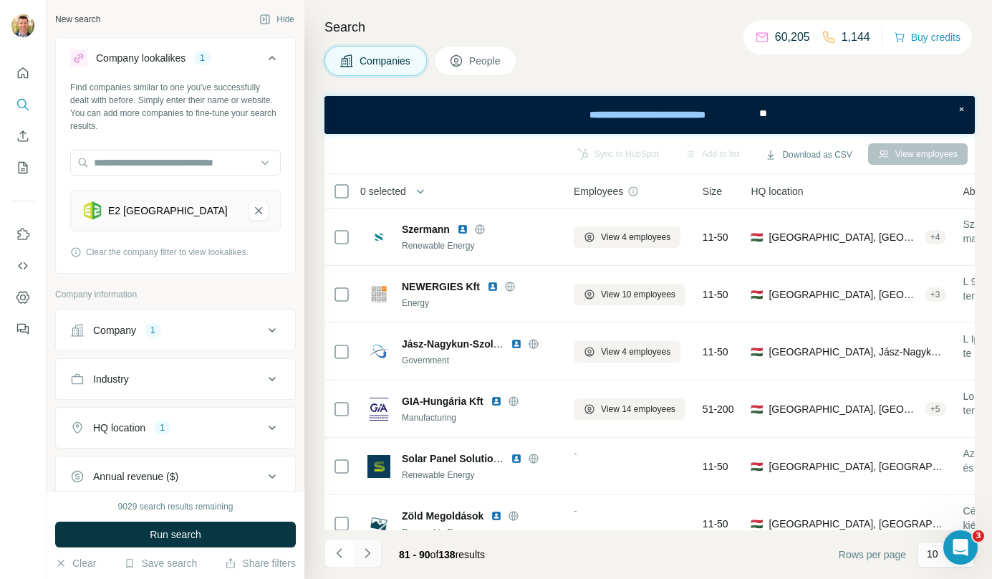
click at [375, 555] on button "Navigate to next page" at bounding box center [367, 553] width 29 height 29
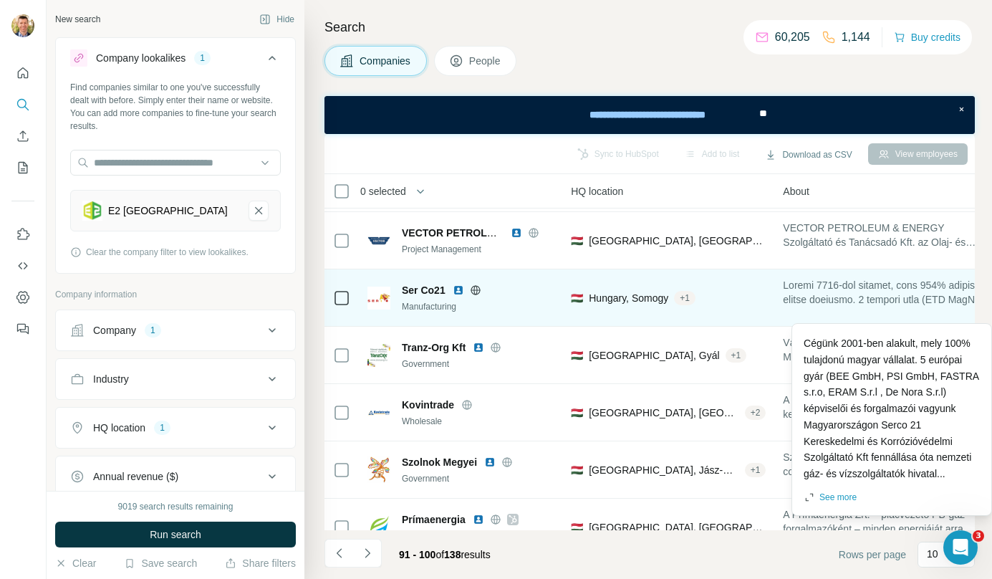
scroll to position [259, 186]
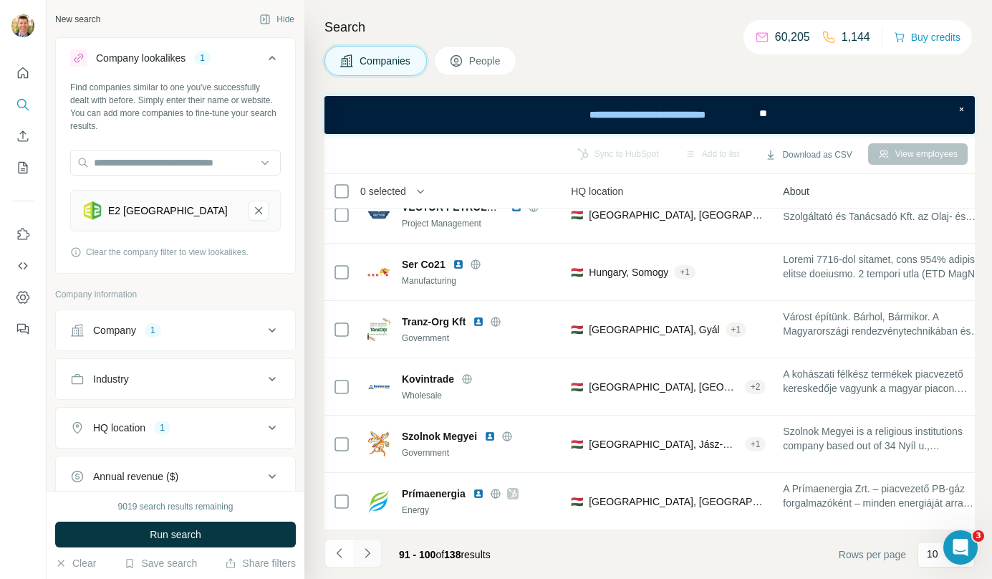
click at [373, 557] on icon "Navigate to next page" at bounding box center [367, 553] width 14 height 14
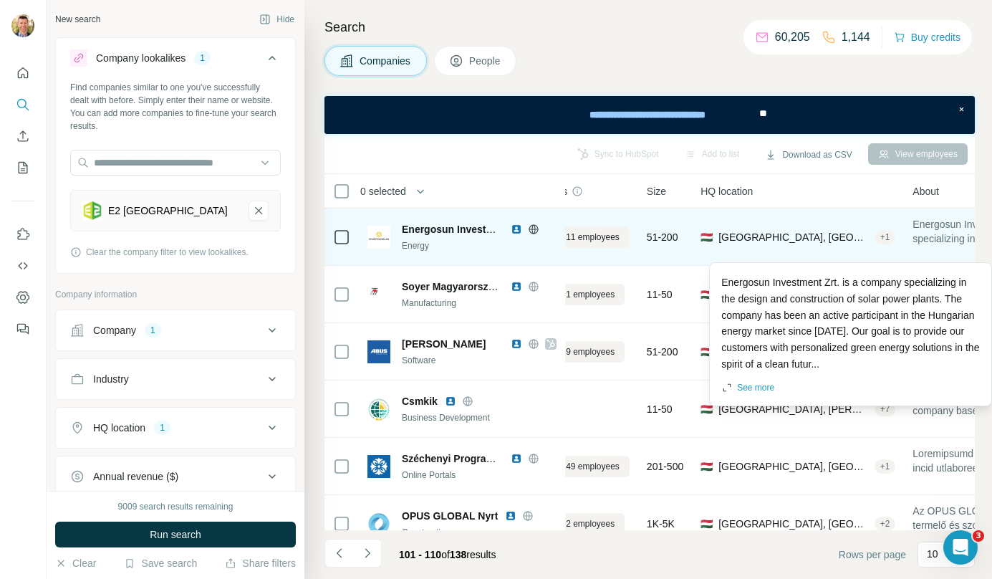
scroll to position [0, 0]
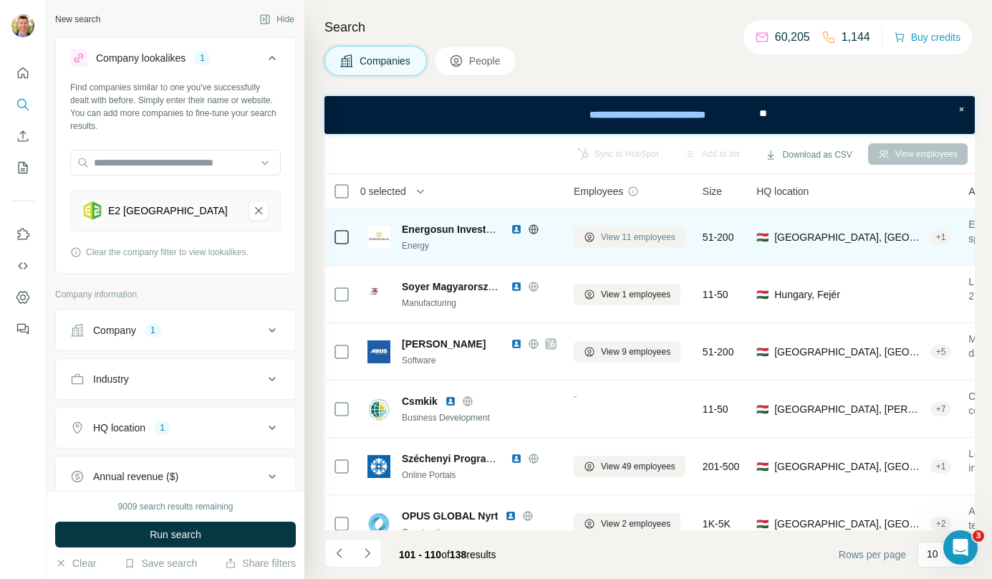
click at [624, 236] on span "View 11 employees" at bounding box center [638, 237] width 75 height 13
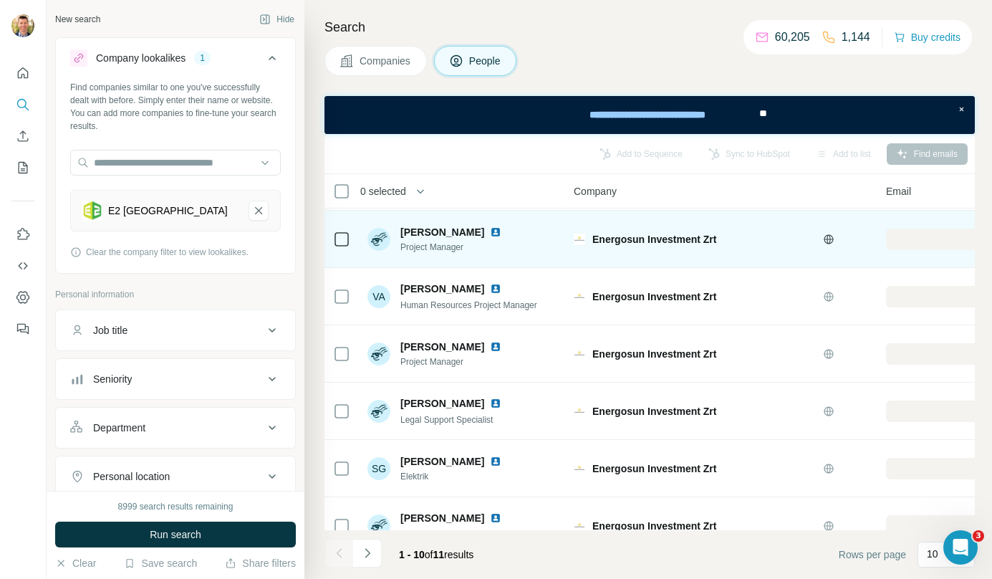
scroll to position [259, 0]
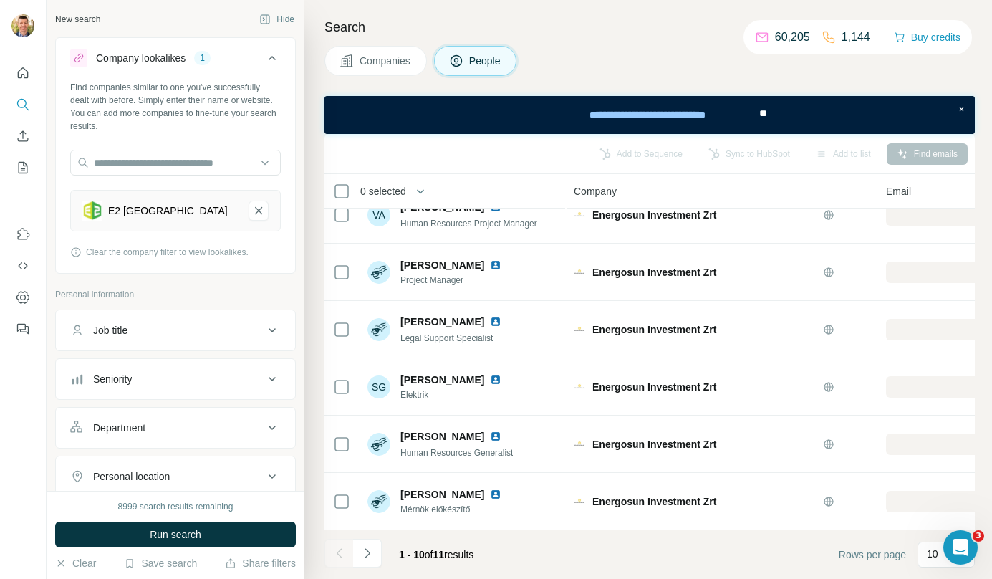
click at [388, 63] on span "Companies" at bounding box center [386, 61] width 52 height 14
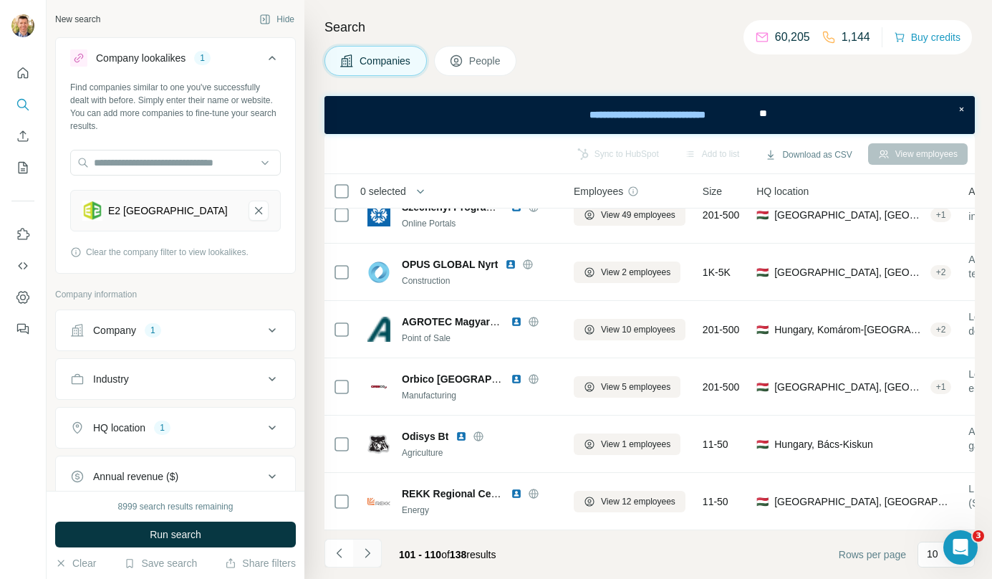
click at [379, 554] on button "Navigate to next page" at bounding box center [367, 553] width 29 height 29
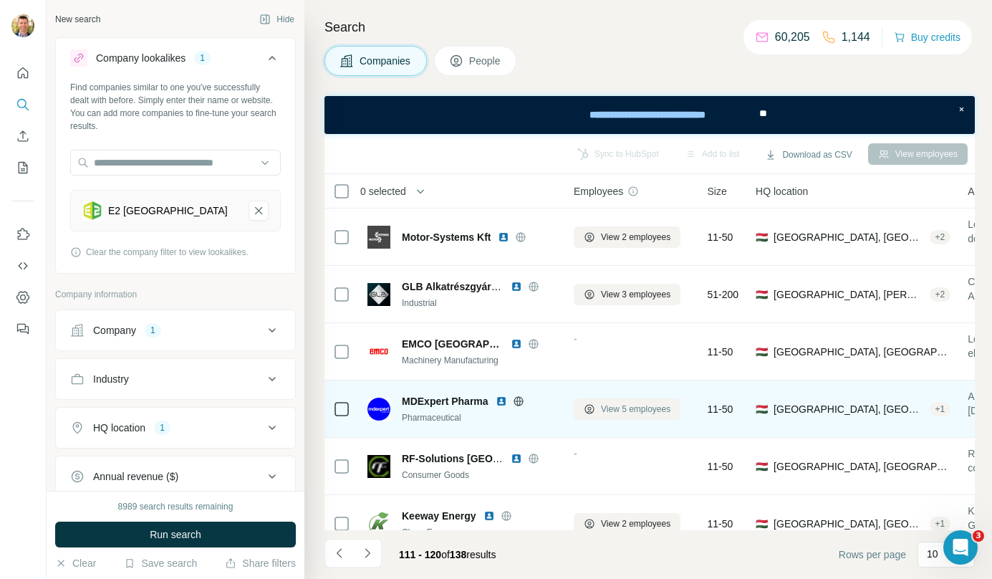
click at [664, 407] on span "View 5 employees" at bounding box center [635, 409] width 69 height 13
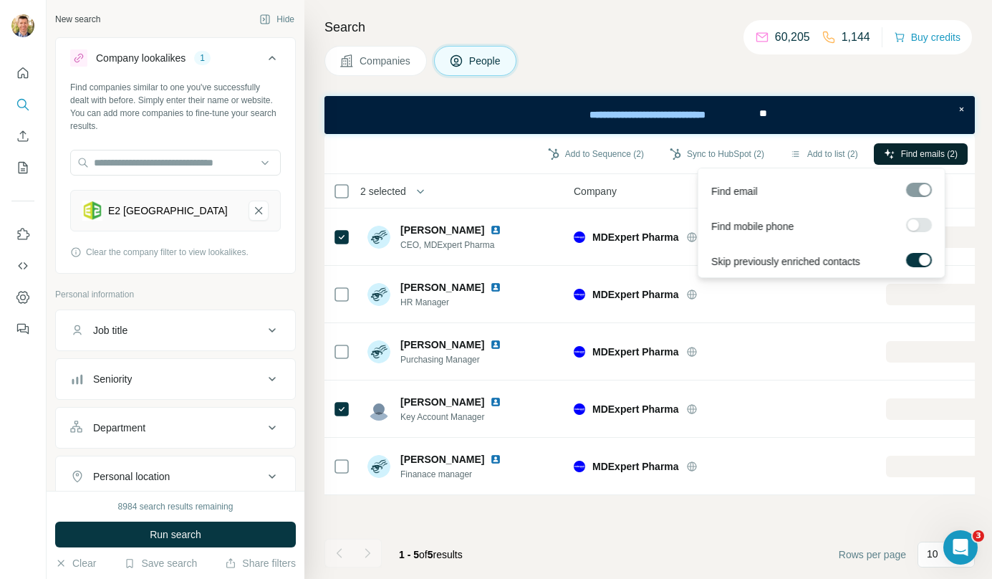
click at [896, 154] on button "Find emails (2)" at bounding box center [921, 153] width 94 height 21
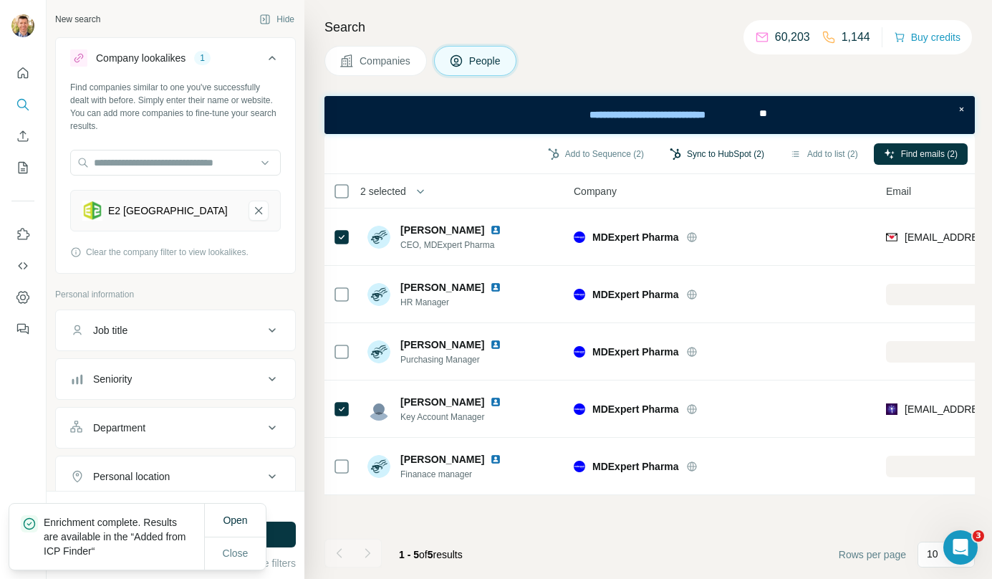
click at [696, 155] on button "Sync to HubSpot (2)" at bounding box center [717, 153] width 115 height 21
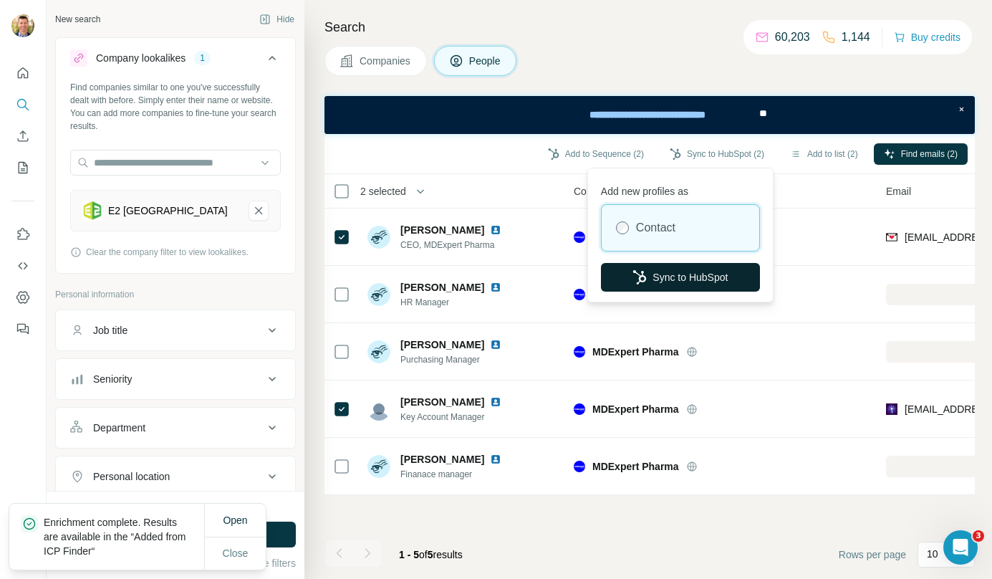
click at [670, 290] on button "Sync to HubSpot" at bounding box center [680, 277] width 159 height 29
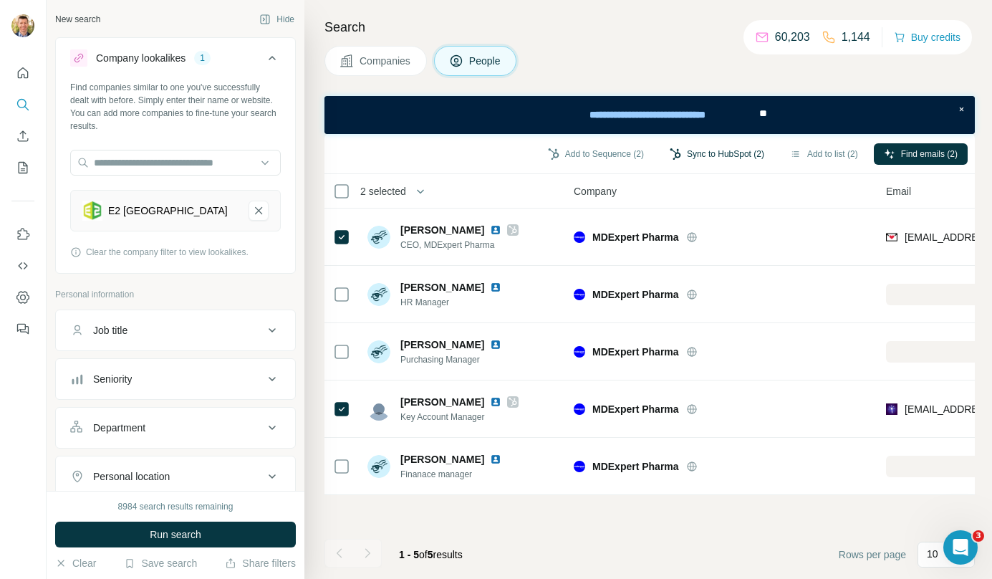
click at [699, 154] on button "Sync to HubSpot (2)" at bounding box center [717, 153] width 115 height 21
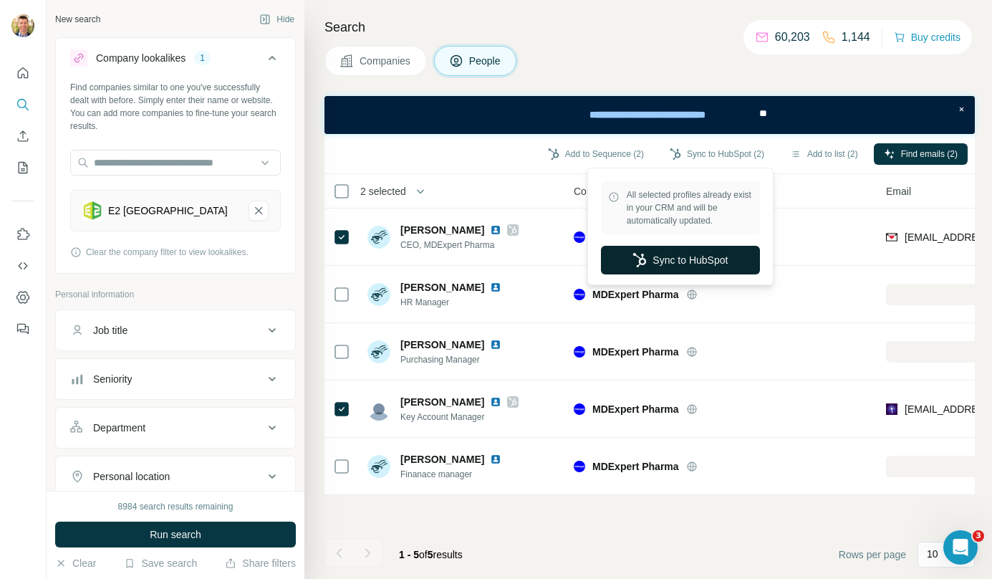
click at [702, 264] on button "Sync to HubSpot" at bounding box center [680, 260] width 159 height 29
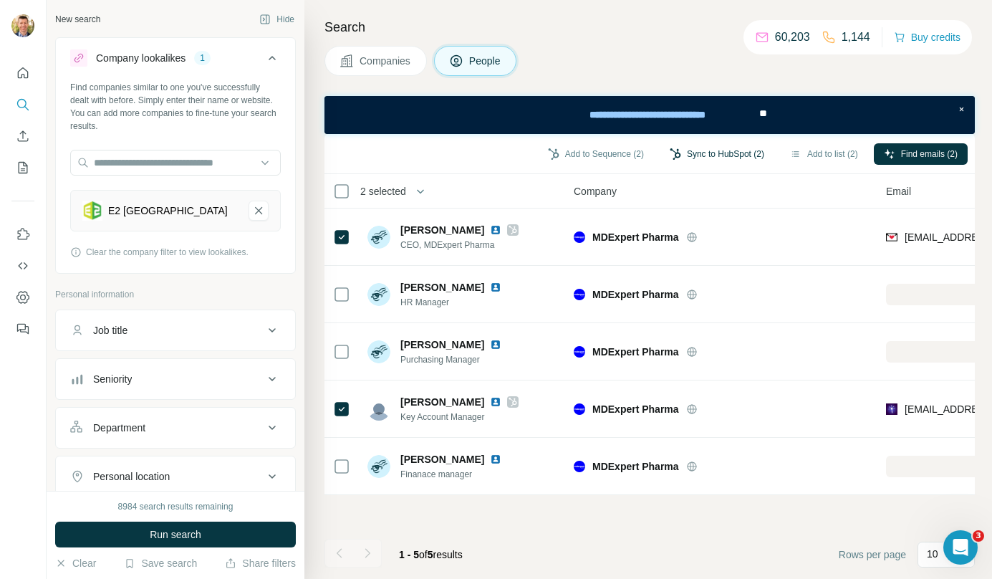
click at [675, 158] on button "Sync to HubSpot (2)" at bounding box center [717, 153] width 115 height 21
click at [401, 69] on button "Companies" at bounding box center [376, 61] width 102 height 30
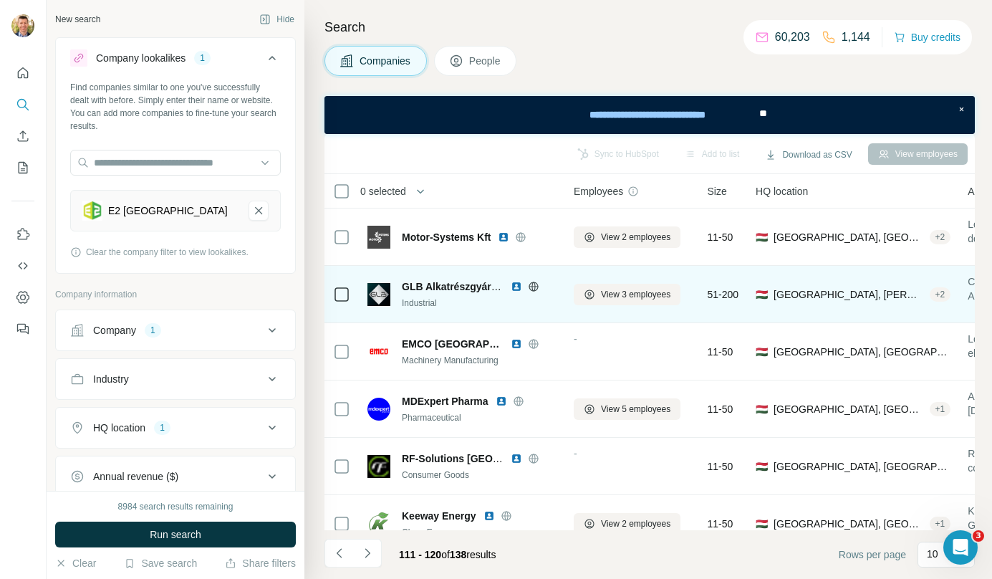
scroll to position [1, 0]
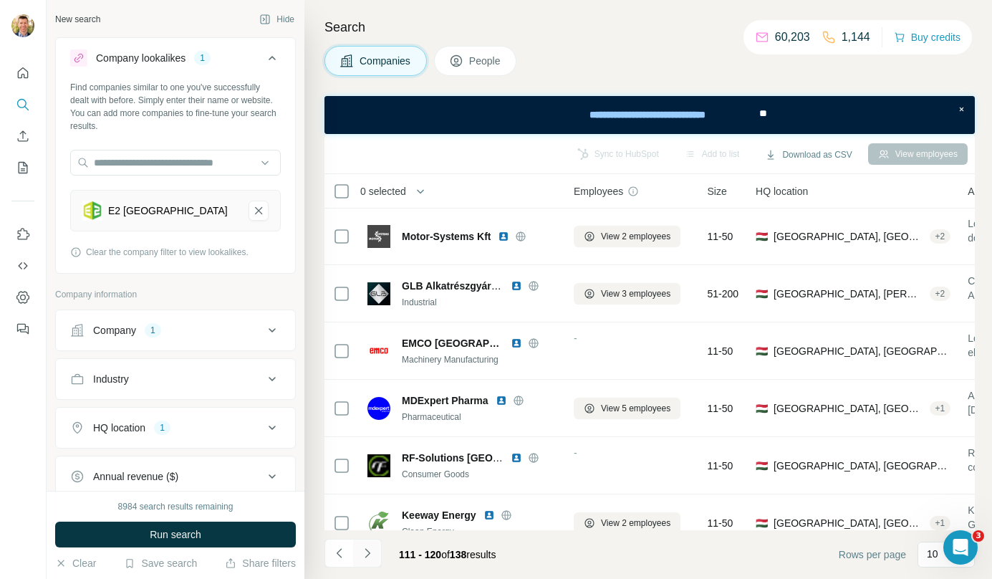
click at [377, 550] on button "Navigate to next page" at bounding box center [367, 553] width 29 height 29
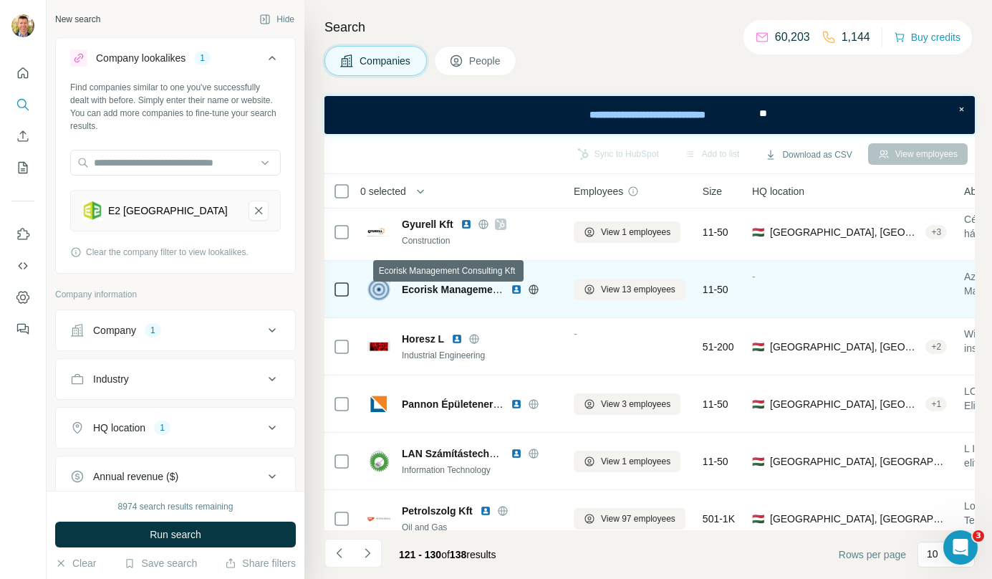
scroll to position [6, 0]
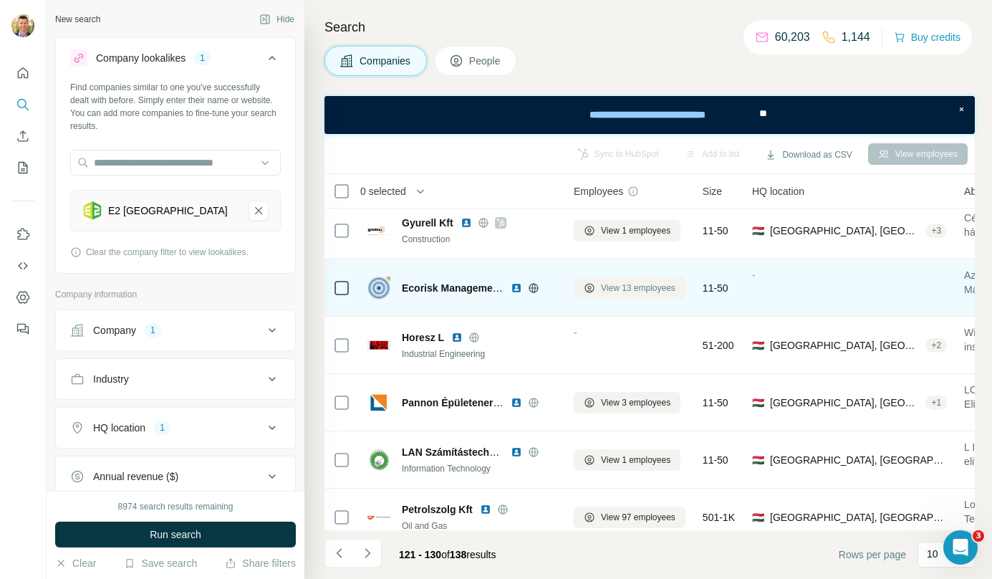
click at [625, 289] on span "View 13 employees" at bounding box center [638, 288] width 75 height 13
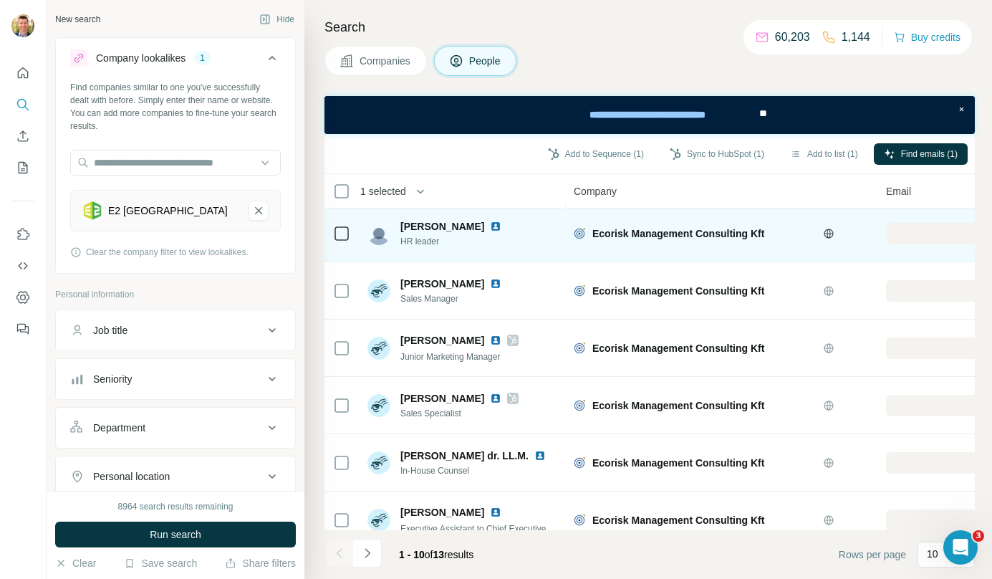
scroll to position [119, 0]
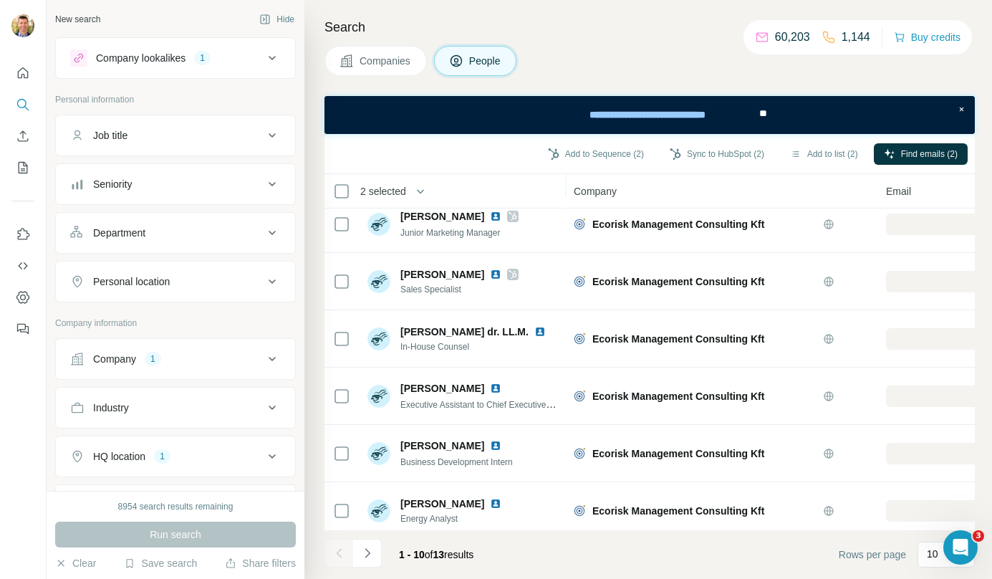
scroll to position [259, 0]
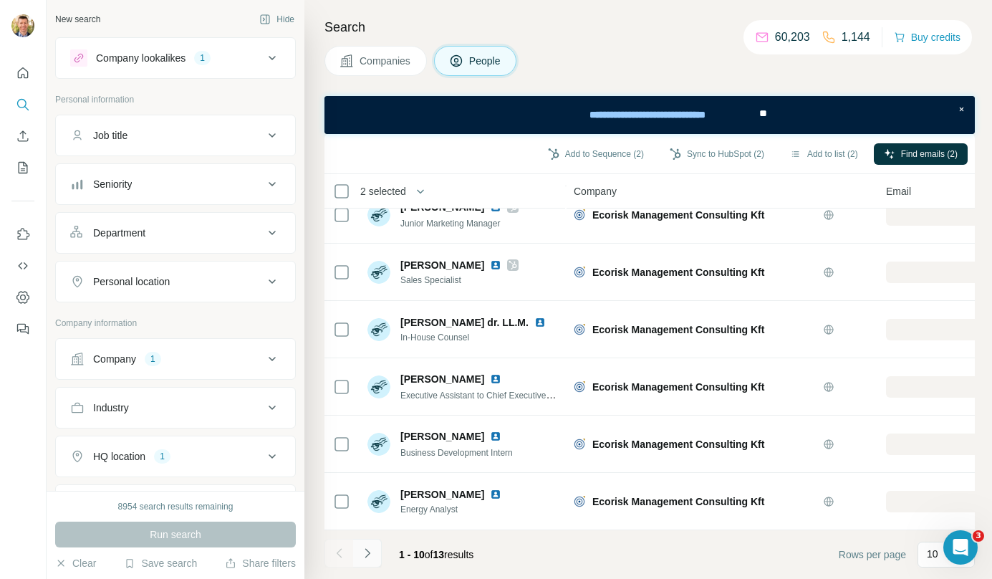
click at [378, 552] on button "Navigate to next page" at bounding box center [367, 553] width 29 height 29
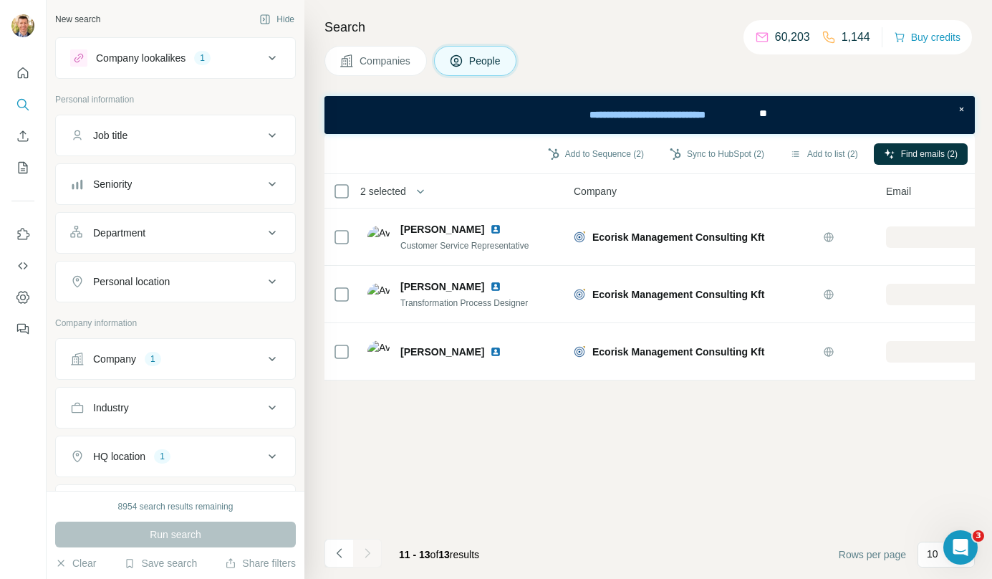
scroll to position [0, 0]
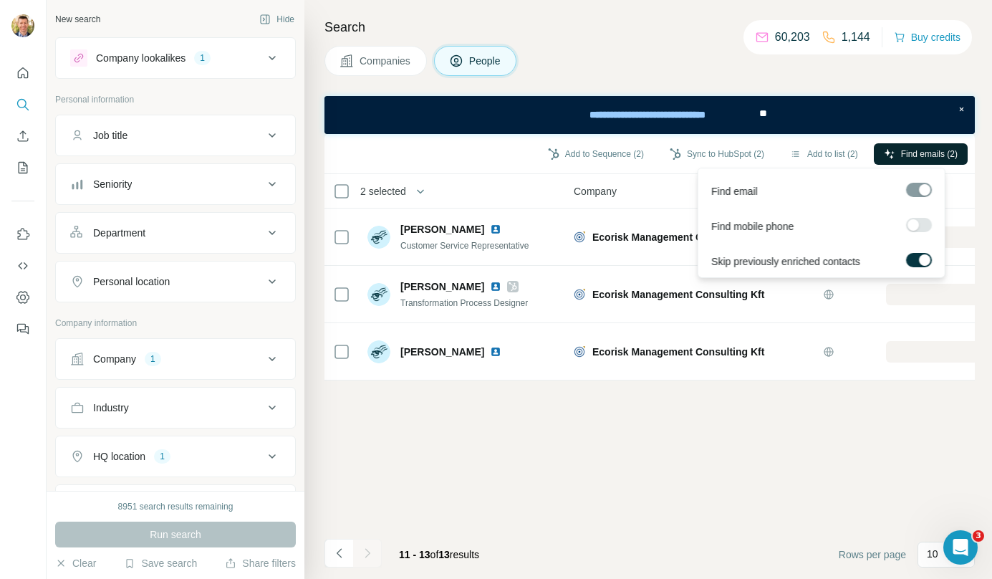
click at [918, 158] on span "Find emails (2)" at bounding box center [929, 154] width 57 height 13
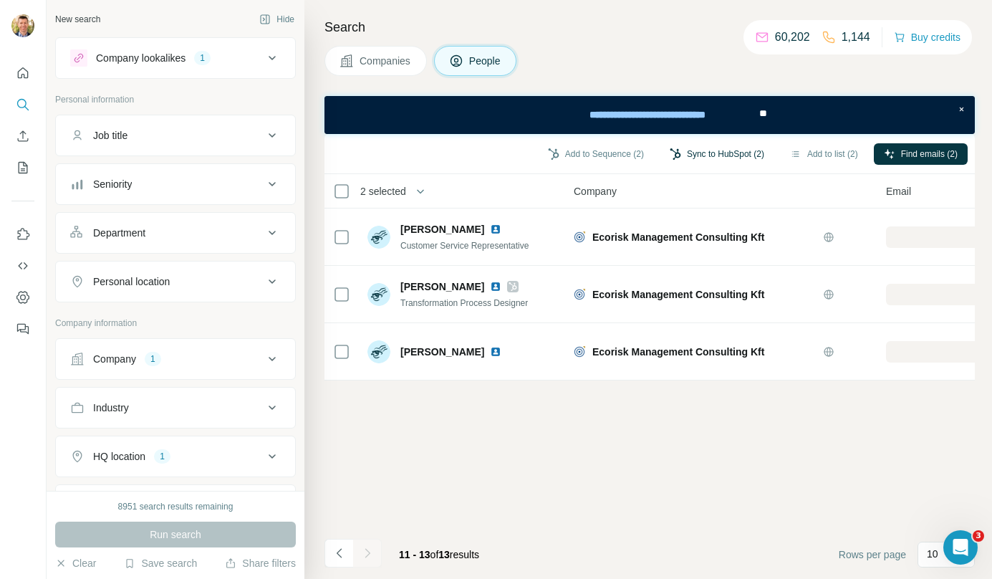
click at [734, 153] on button "Sync to HubSpot (2)" at bounding box center [717, 153] width 115 height 21
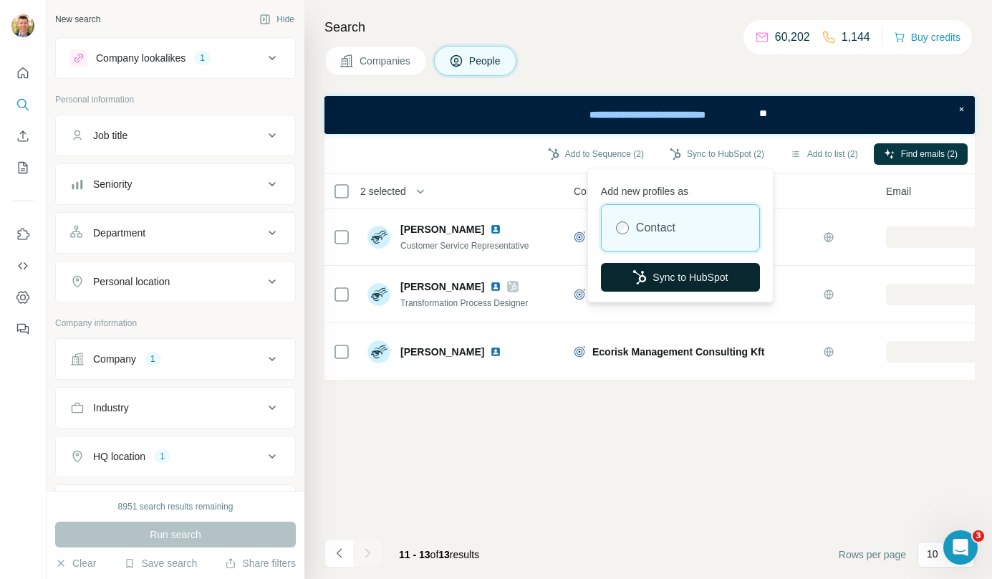
click at [699, 273] on button "Sync to HubSpot" at bounding box center [680, 277] width 159 height 29
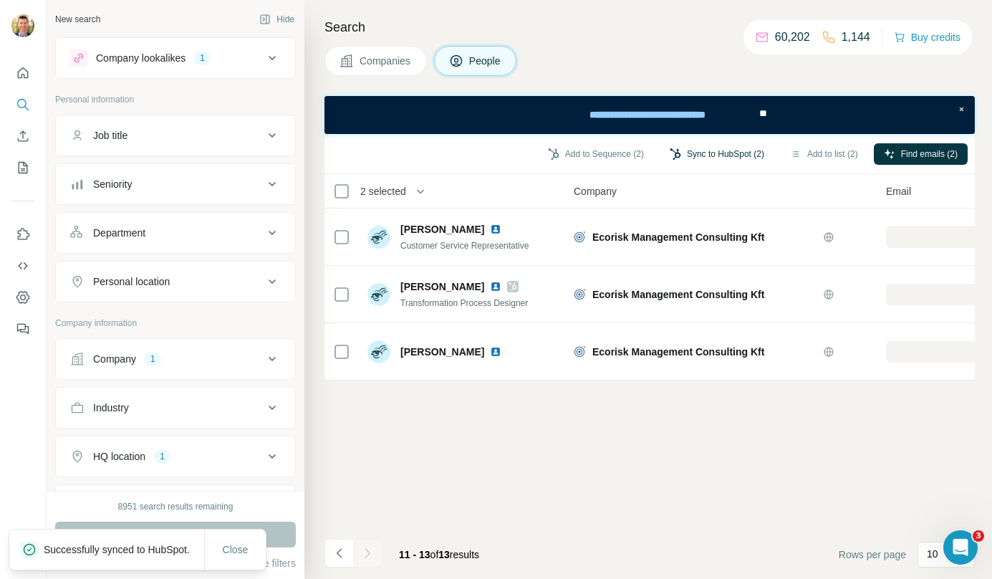
click at [694, 152] on button "Sync to HubSpot (2)" at bounding box center [717, 153] width 115 height 21
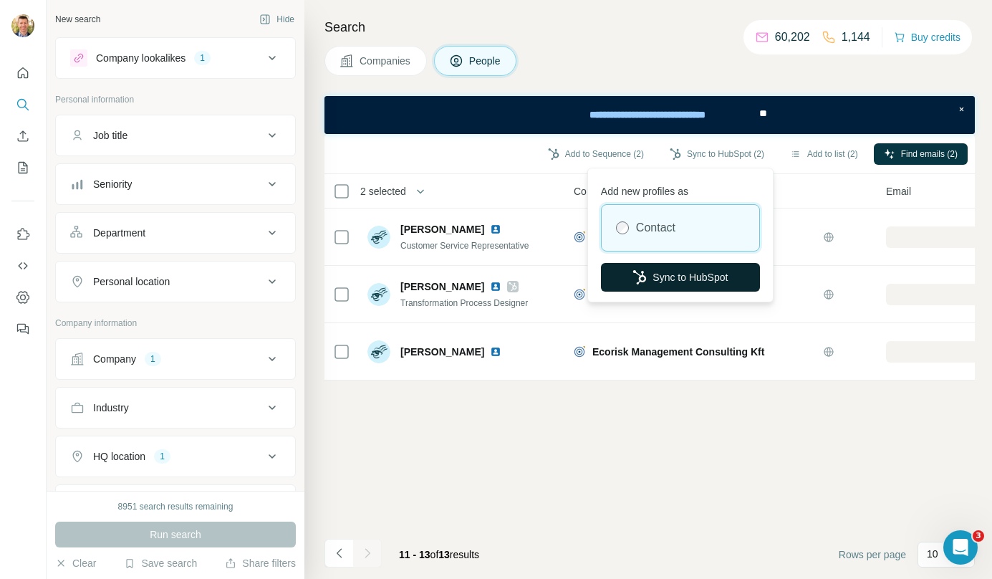
click at [684, 269] on button "Sync to HubSpot" at bounding box center [680, 277] width 159 height 29
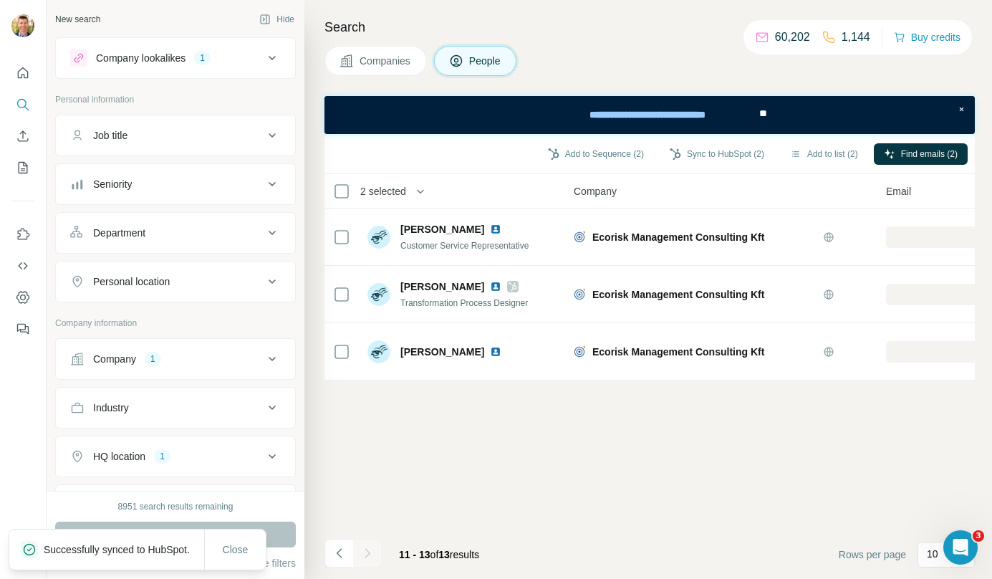
click at [404, 62] on span "Companies" at bounding box center [386, 61] width 52 height 14
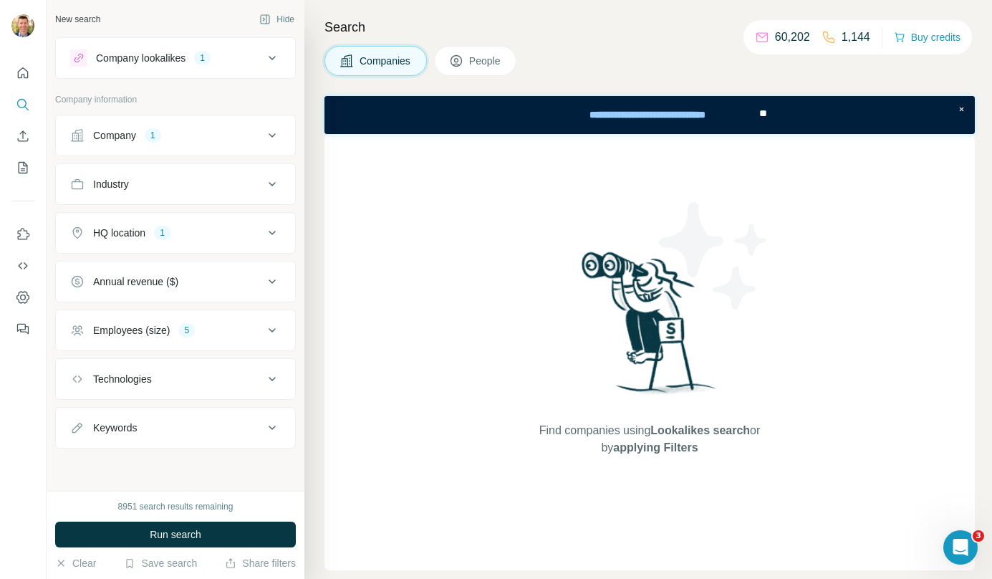
click at [172, 69] on button "Company lookalikes 1" at bounding box center [175, 58] width 239 height 34
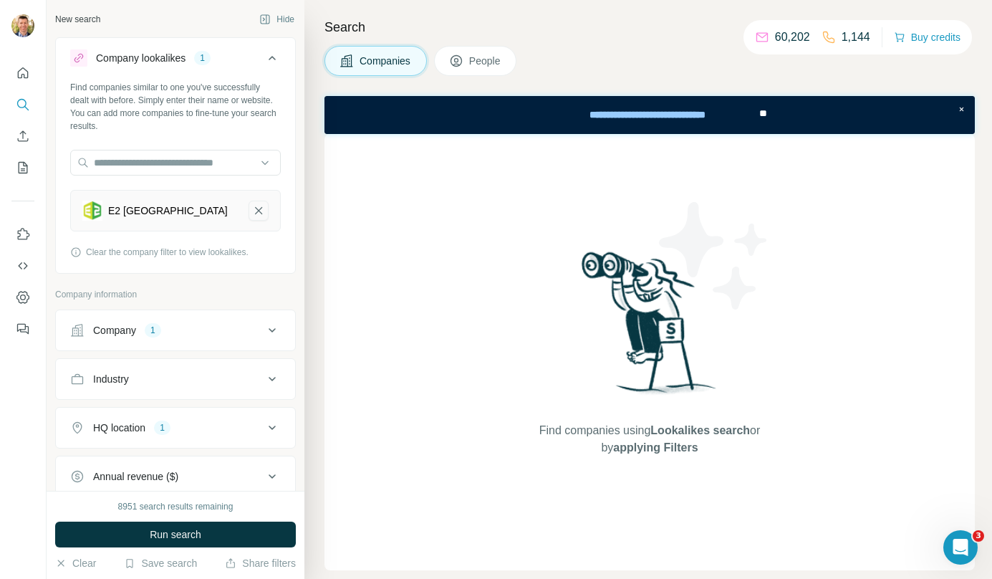
click at [254, 212] on icon "E2 Hungary-remove-button" at bounding box center [258, 210] width 13 height 14
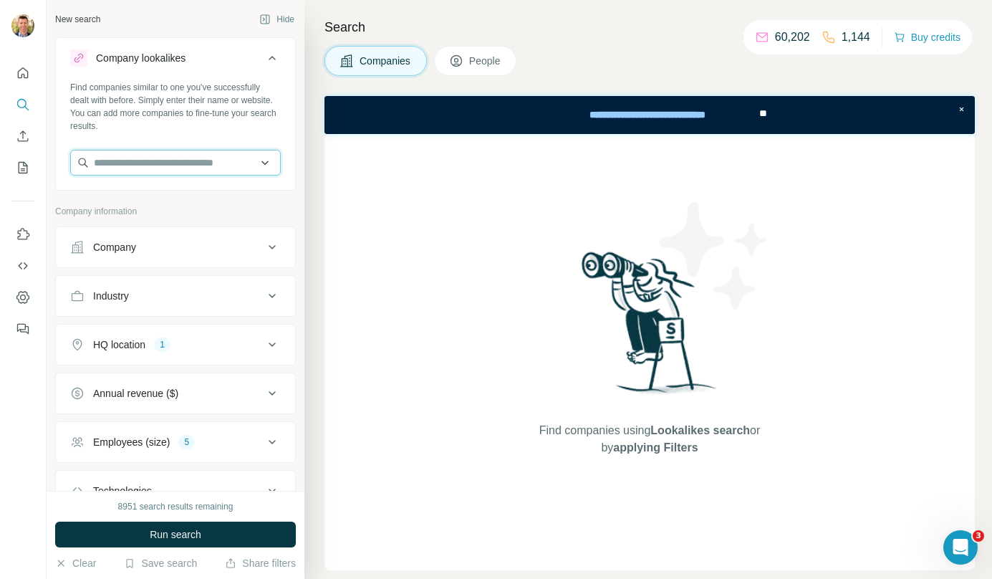
click at [201, 156] on input "text" at bounding box center [175, 163] width 211 height 26
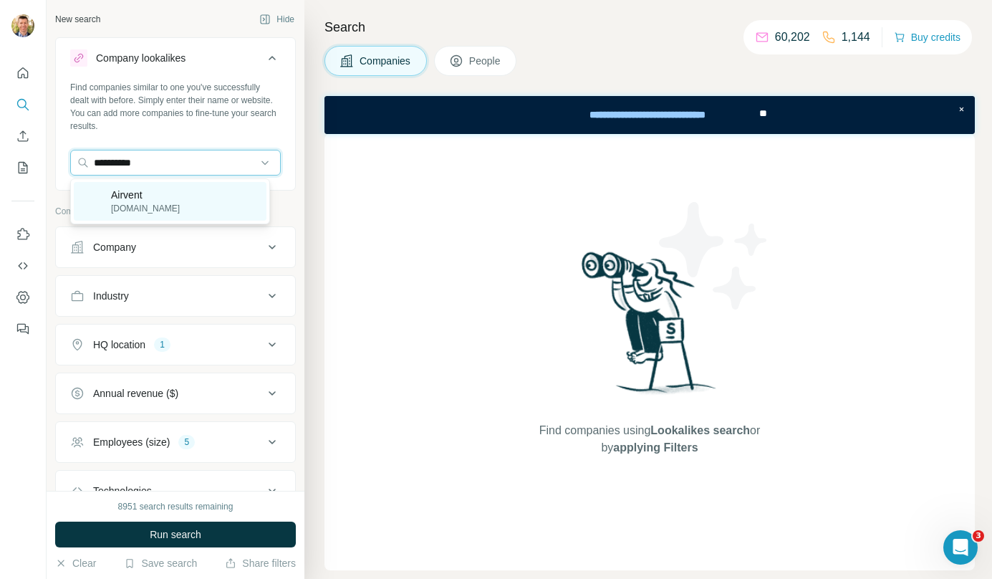
type input "**********"
click at [186, 192] on div "Airvent airvent.hu" at bounding box center [170, 201] width 193 height 39
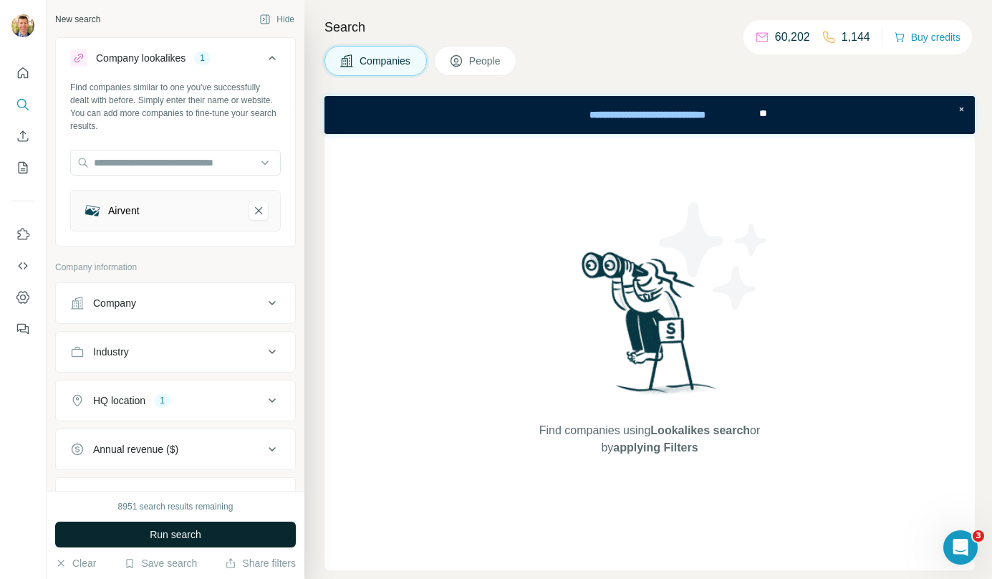
click at [183, 536] on span "Run search" at bounding box center [176, 534] width 52 height 14
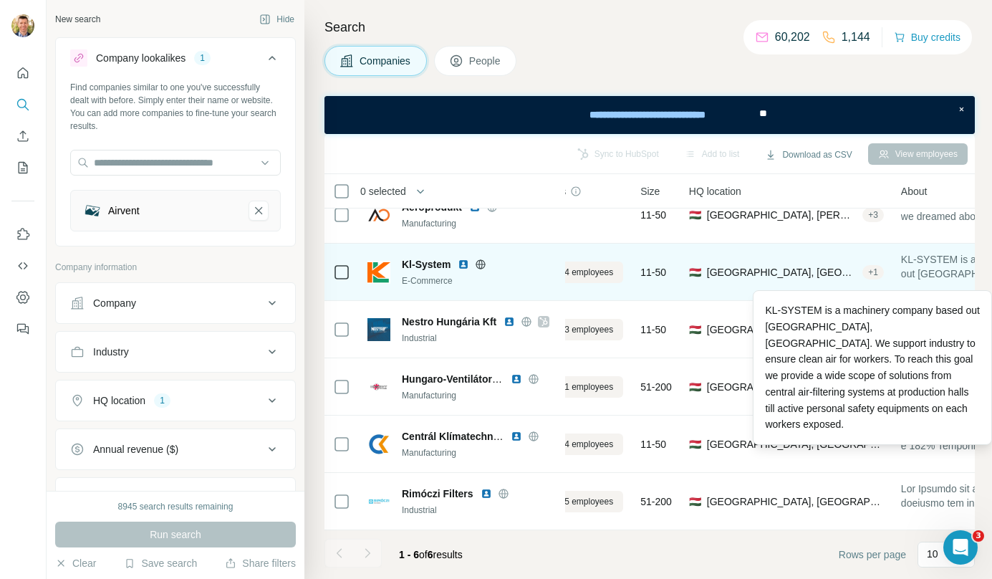
scroll to position [29, 0]
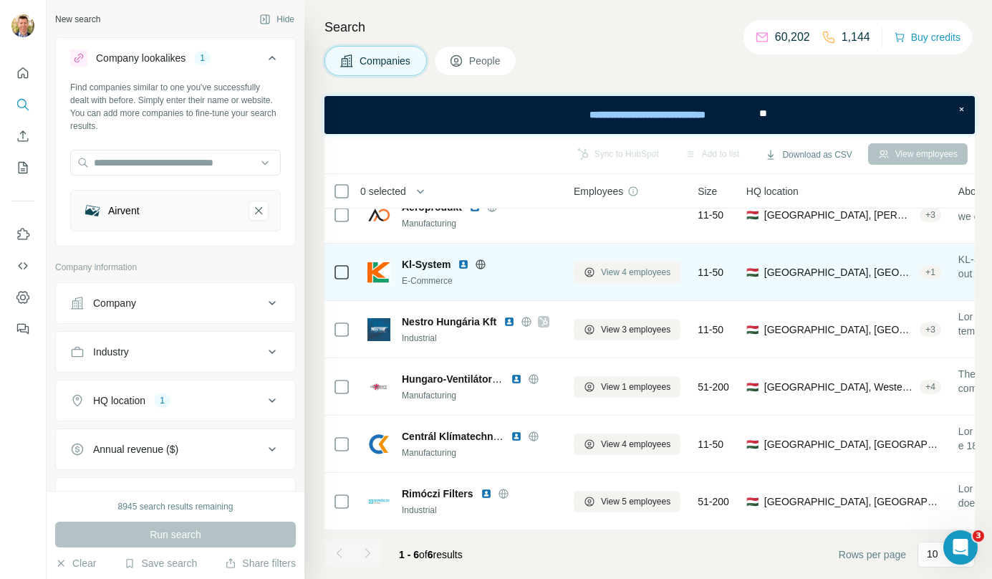
click at [654, 266] on span "View 4 employees" at bounding box center [635, 272] width 69 height 13
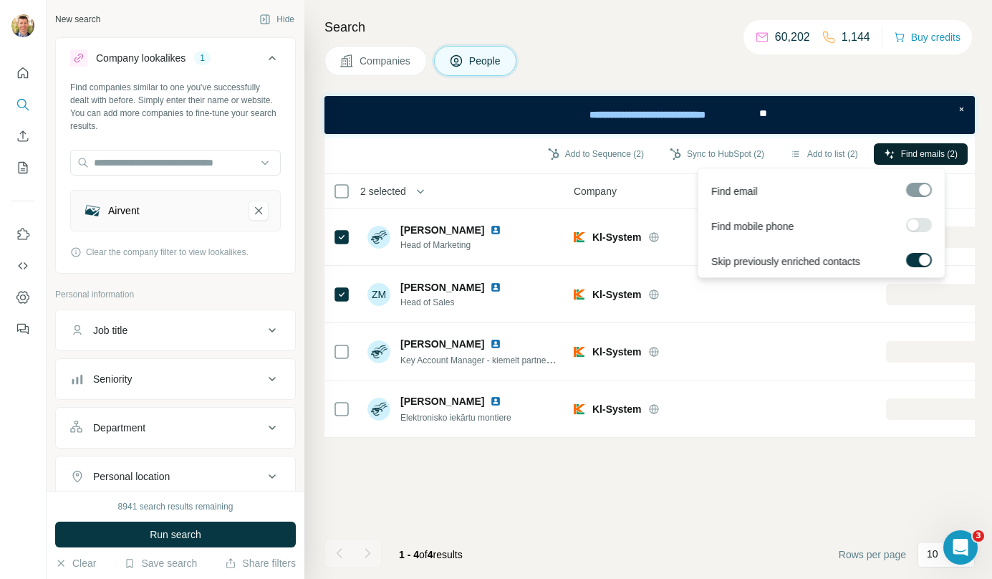
click at [906, 148] on span "Find emails (2)" at bounding box center [929, 154] width 57 height 13
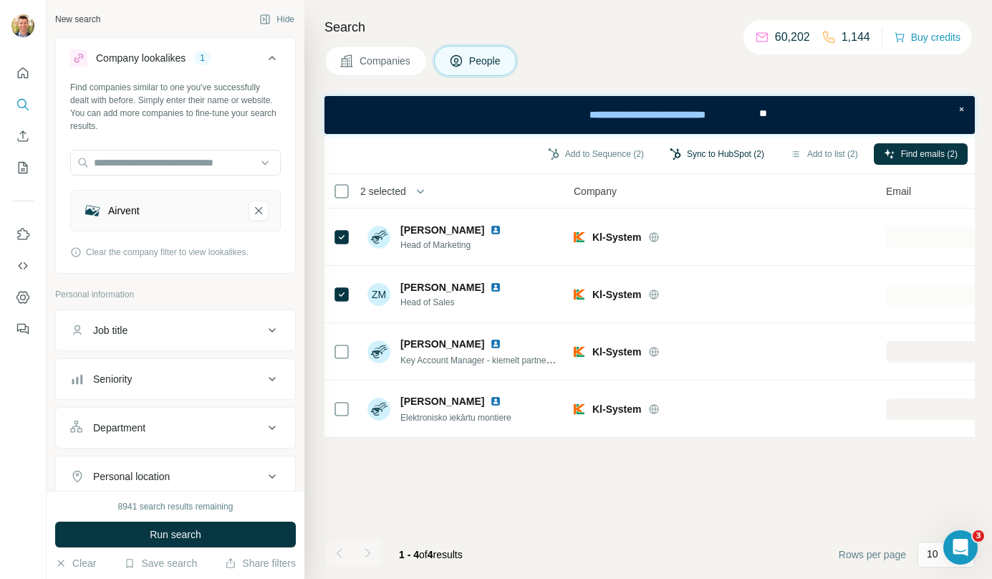
click at [715, 163] on button "Sync to HubSpot (2)" at bounding box center [717, 153] width 115 height 21
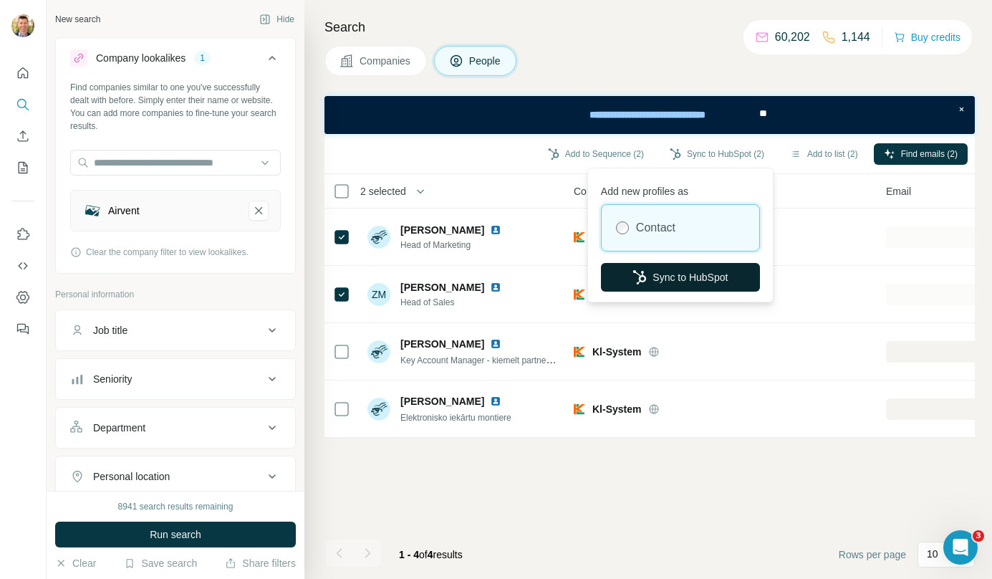
click at [681, 279] on button "Sync to HubSpot" at bounding box center [680, 277] width 159 height 29
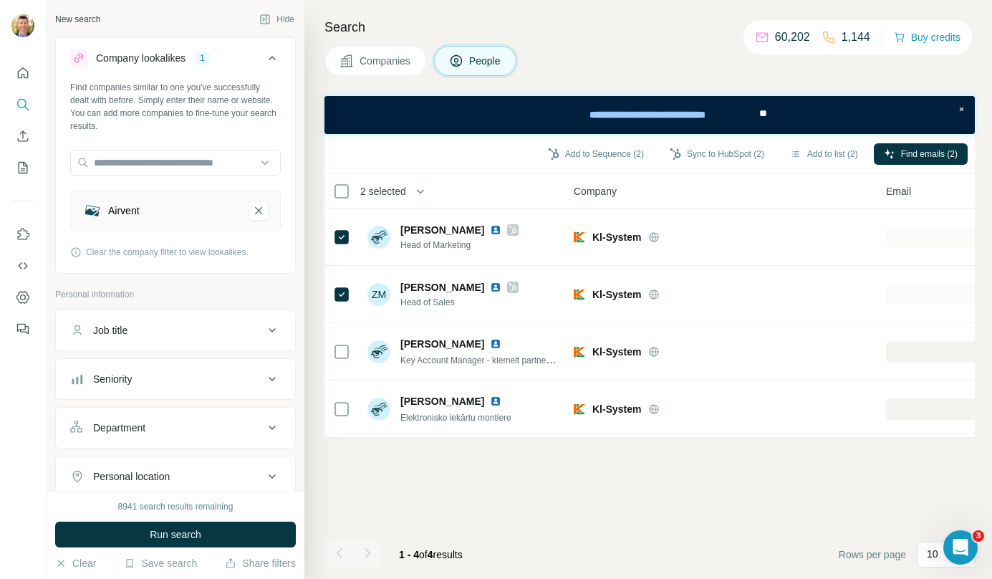
click at [400, 62] on span "Companies" at bounding box center [386, 61] width 52 height 14
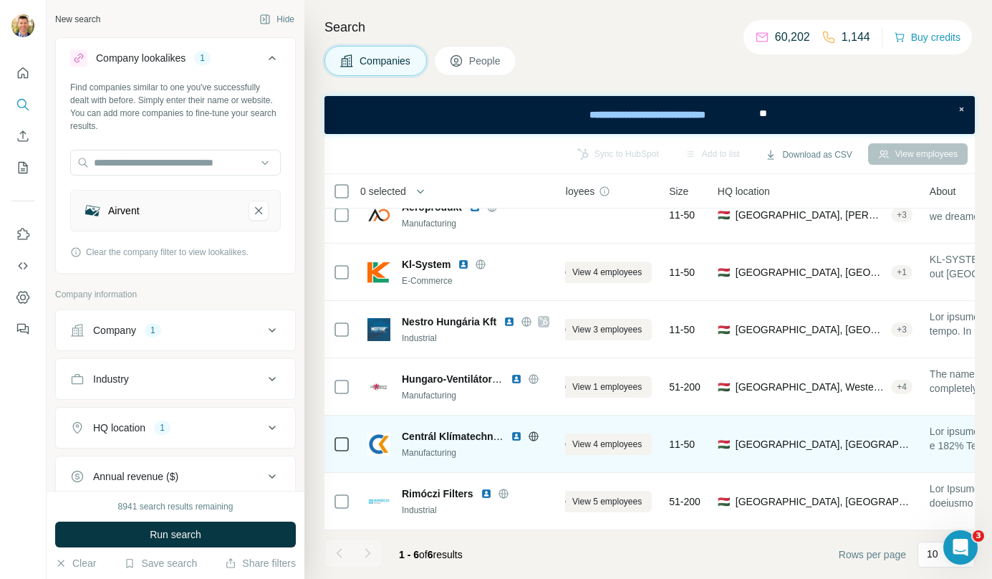
scroll to position [29, 0]
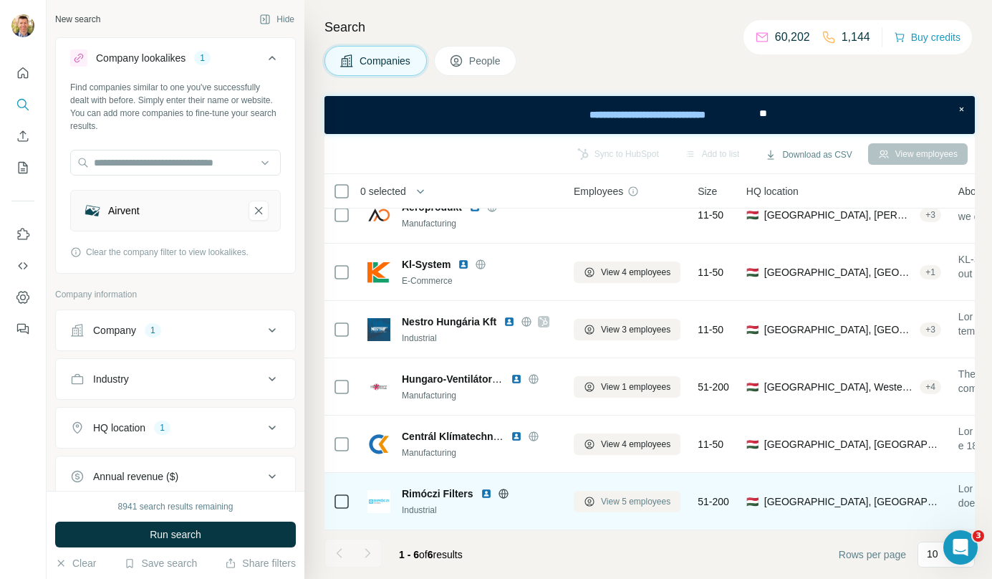
click at [652, 496] on span "View 5 employees" at bounding box center [635, 501] width 69 height 13
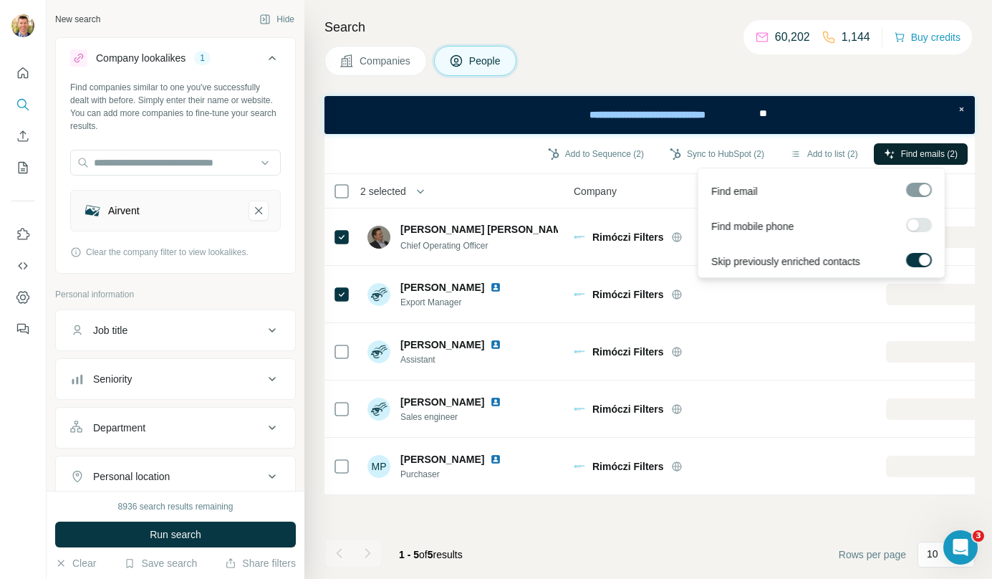
click at [921, 151] on span "Find emails (2)" at bounding box center [929, 154] width 57 height 13
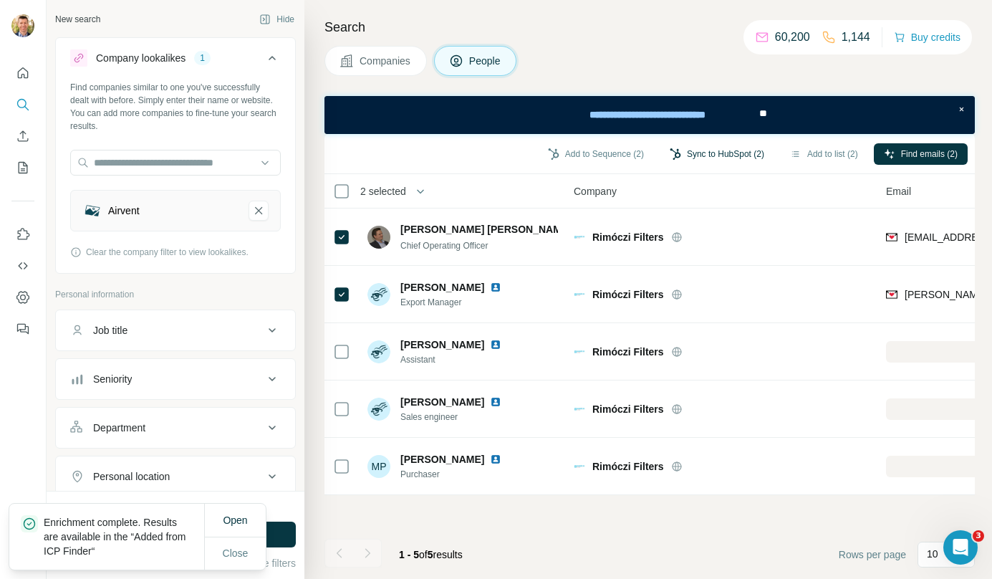
click at [724, 149] on button "Sync to HubSpot (2)" at bounding box center [717, 153] width 115 height 21
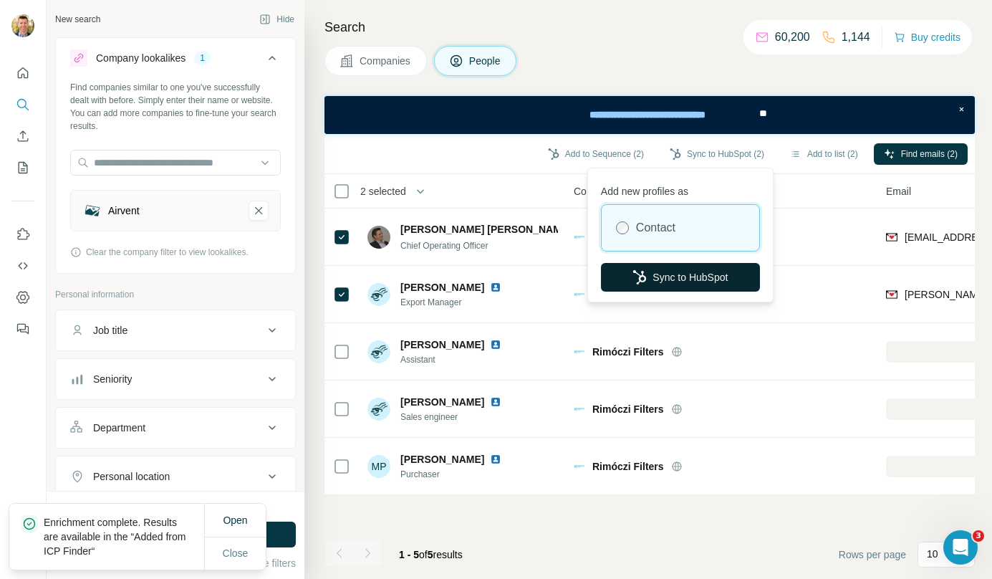
click at [689, 284] on button "Sync to HubSpot" at bounding box center [680, 277] width 159 height 29
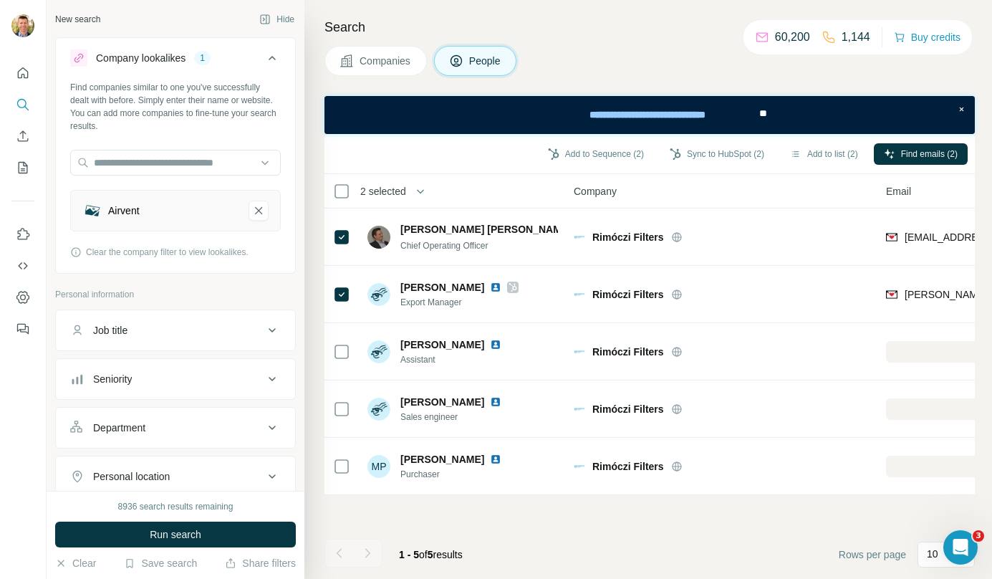
click at [403, 54] on span "Companies" at bounding box center [386, 61] width 52 height 14
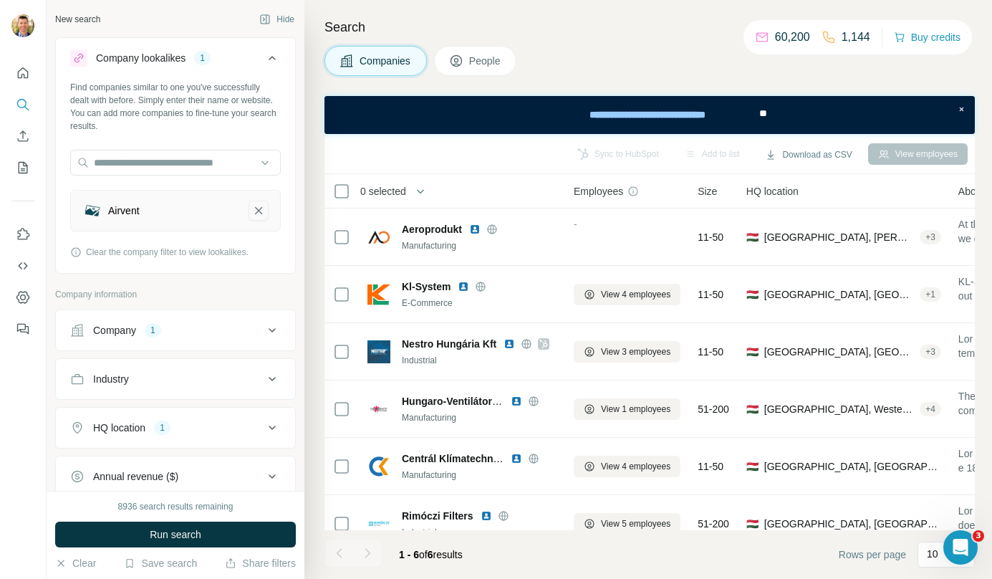
click at [252, 208] on icon "Airvent-remove-button" at bounding box center [258, 210] width 13 height 14
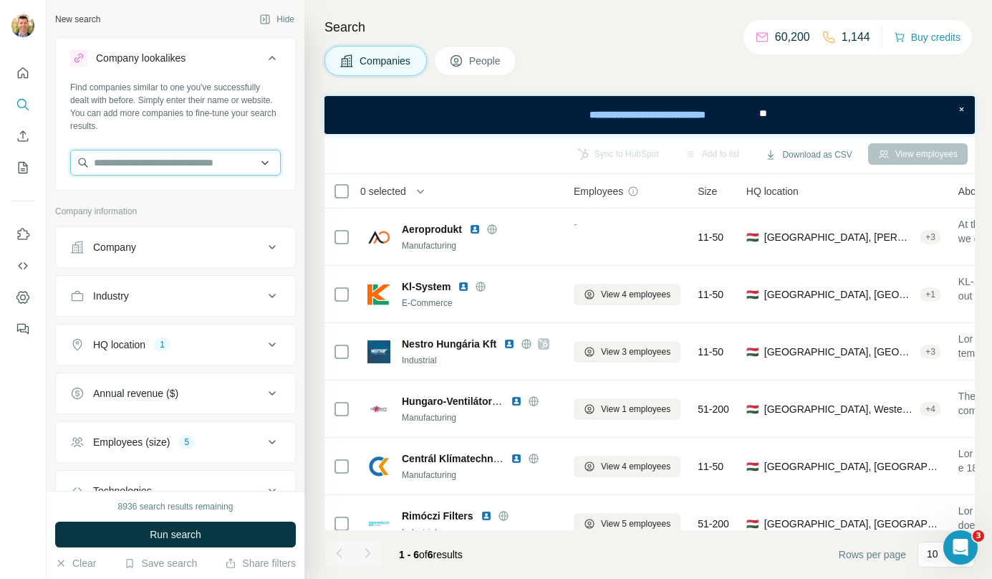
click at [179, 168] on input "text" at bounding box center [175, 163] width 211 height 26
click at [165, 162] on input "*******" at bounding box center [175, 163] width 211 height 26
type input "*"
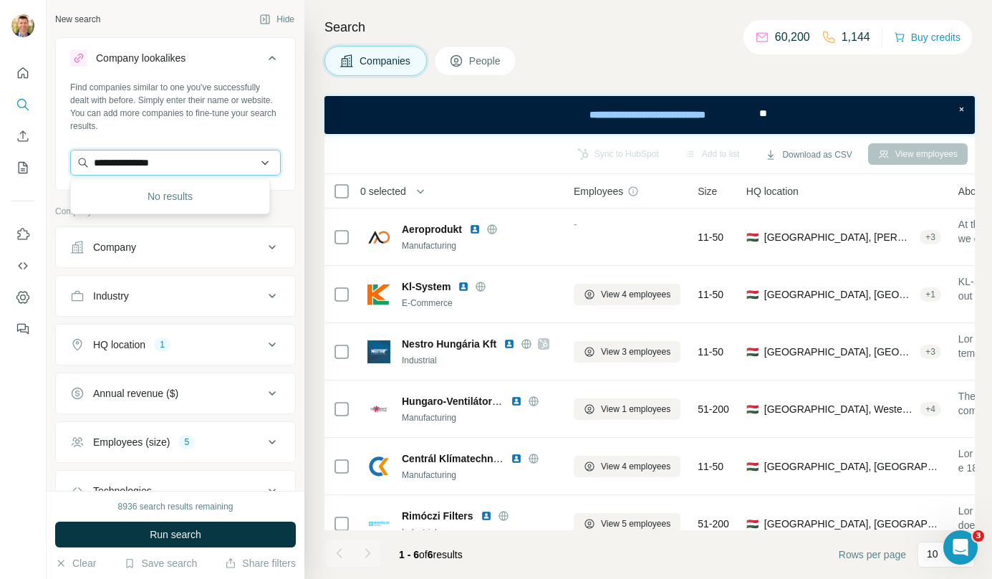
click at [165, 162] on input "**********" at bounding box center [175, 163] width 211 height 26
type input "********"
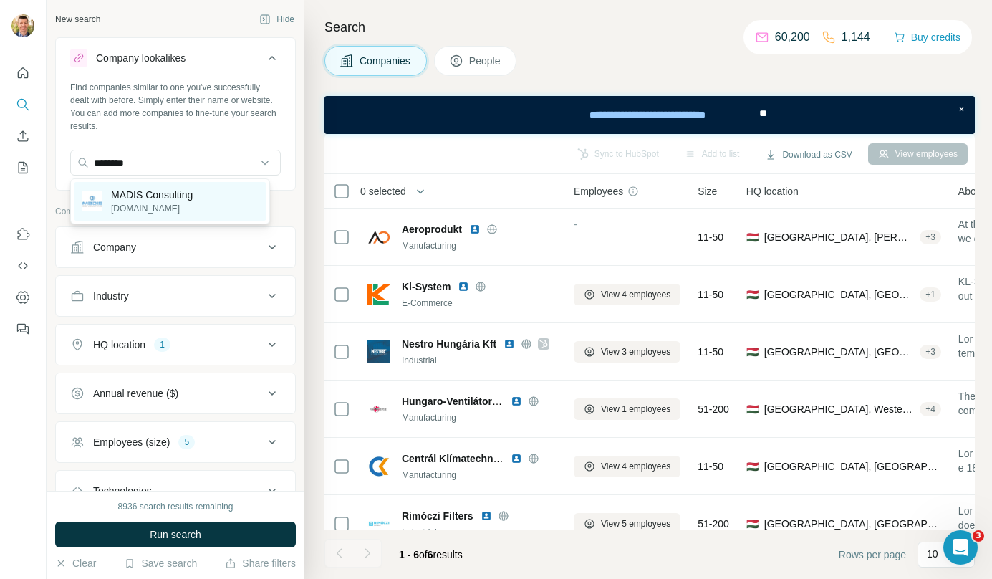
click at [183, 213] on p "madis.hu" at bounding box center [152, 208] width 82 height 13
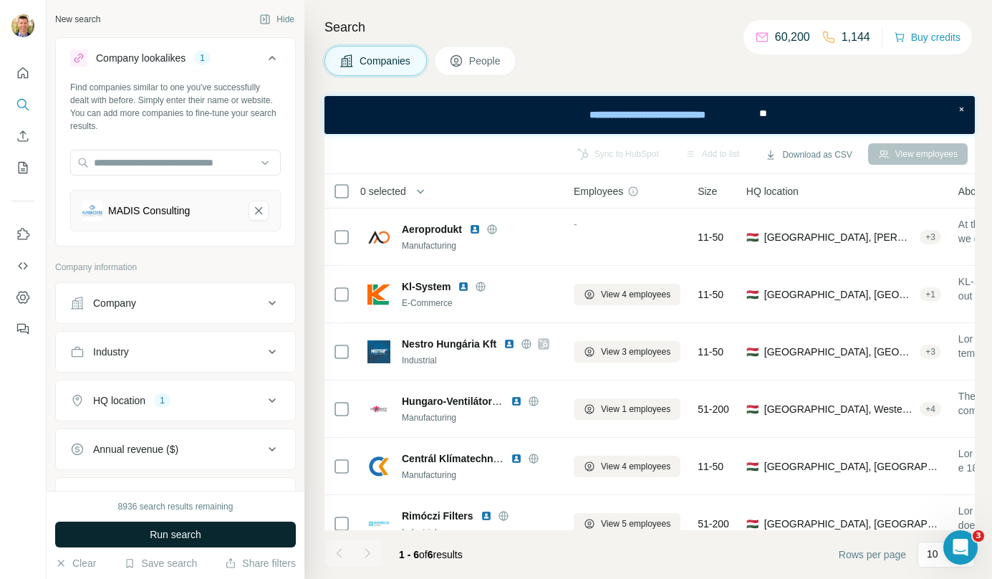
click at [184, 528] on span "Run search" at bounding box center [176, 534] width 52 height 14
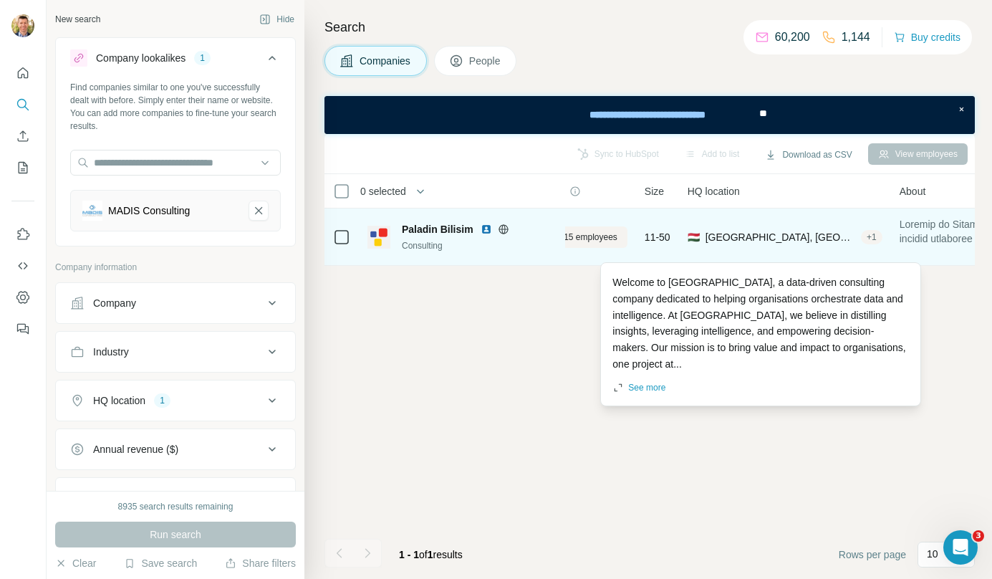
scroll to position [0, 57]
click at [624, 243] on button "View 15 employees" at bounding box center [573, 236] width 112 height 21
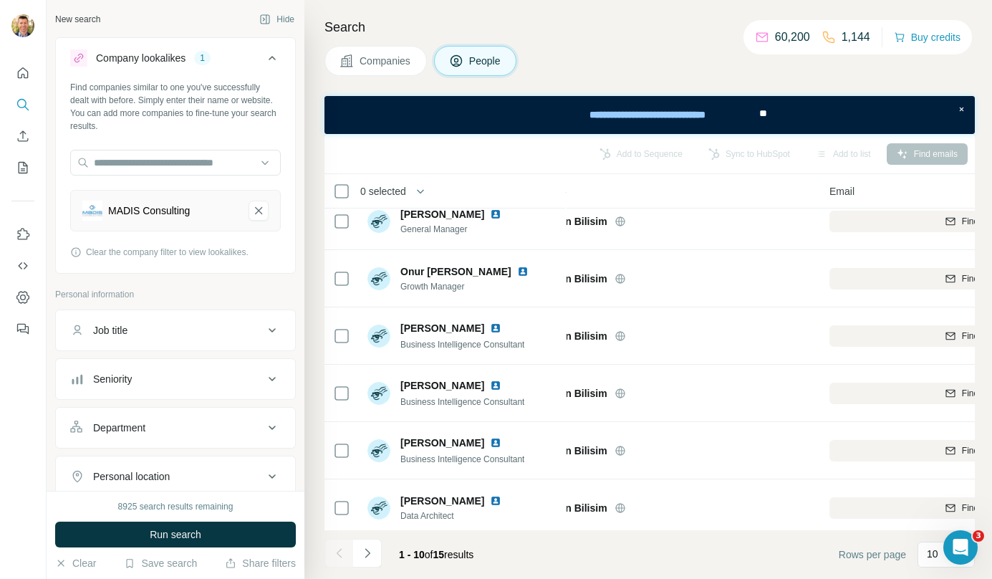
scroll to position [130, 0]
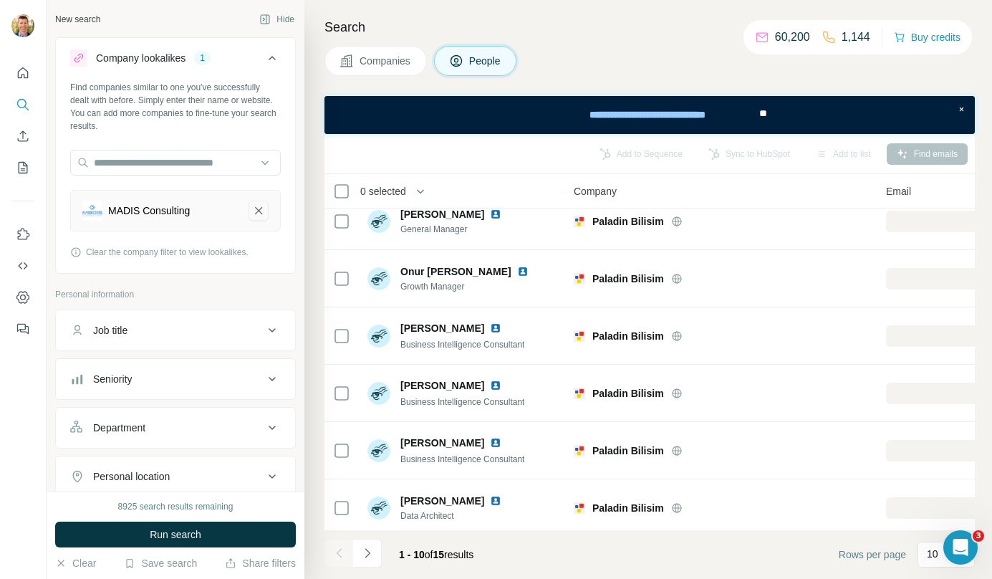
click at [255, 213] on icon "MADIS Consulting-remove-button" at bounding box center [258, 210] width 7 height 7
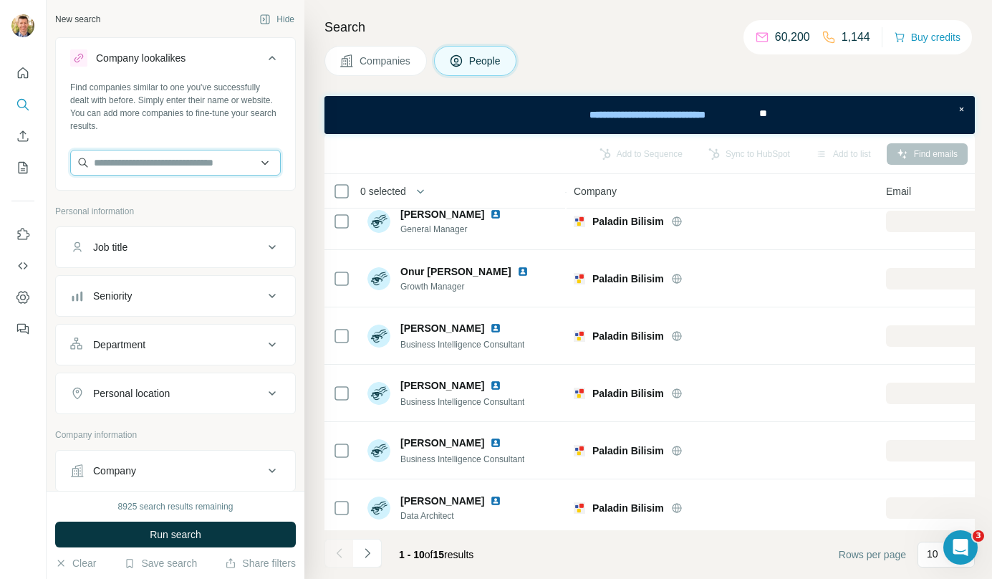
click at [197, 163] on input "text" at bounding box center [175, 163] width 211 height 26
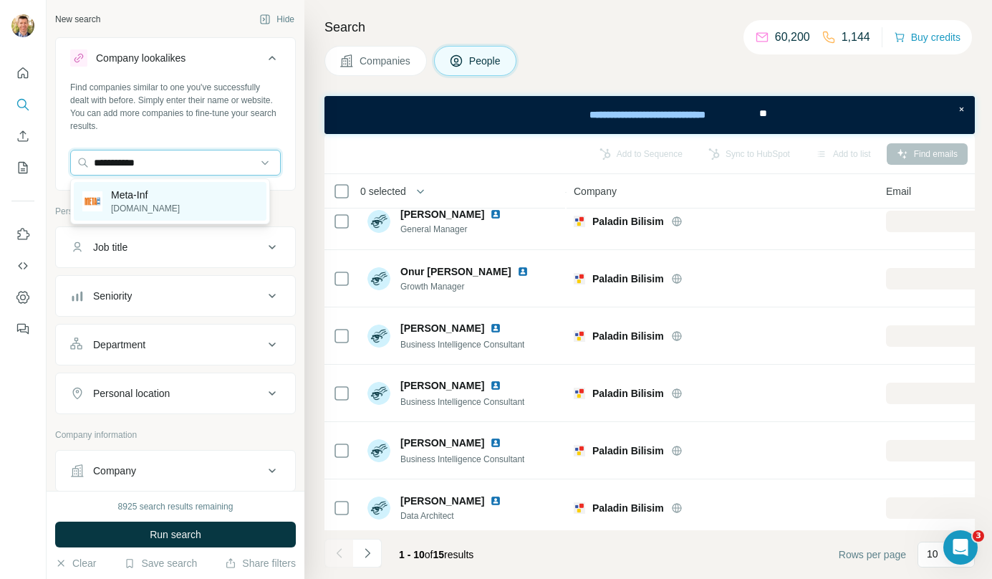
type input "**********"
click at [162, 190] on div "Meta-Inf meta-inf.hu" at bounding box center [170, 201] width 193 height 39
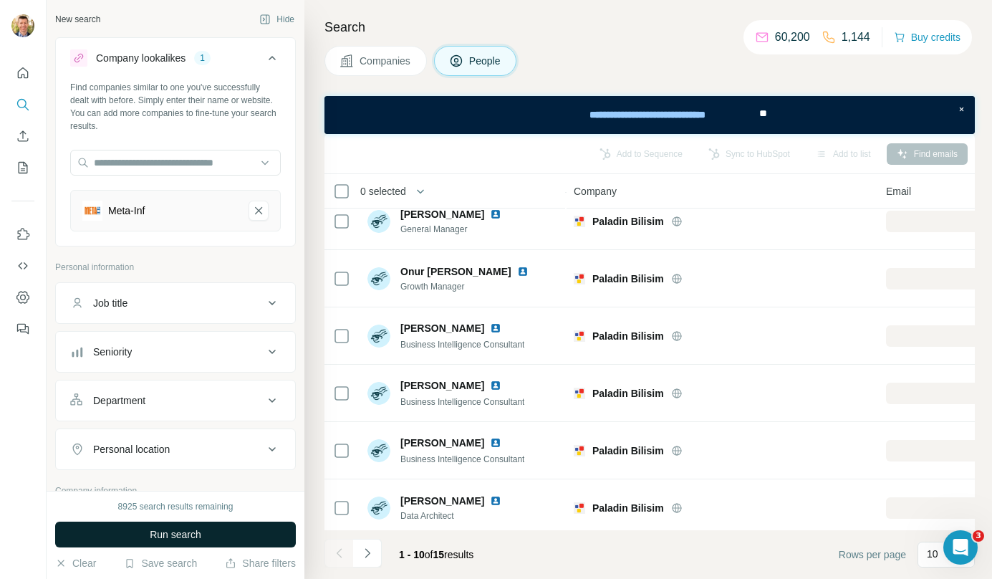
click at [161, 526] on button "Run search" at bounding box center [175, 535] width 241 height 26
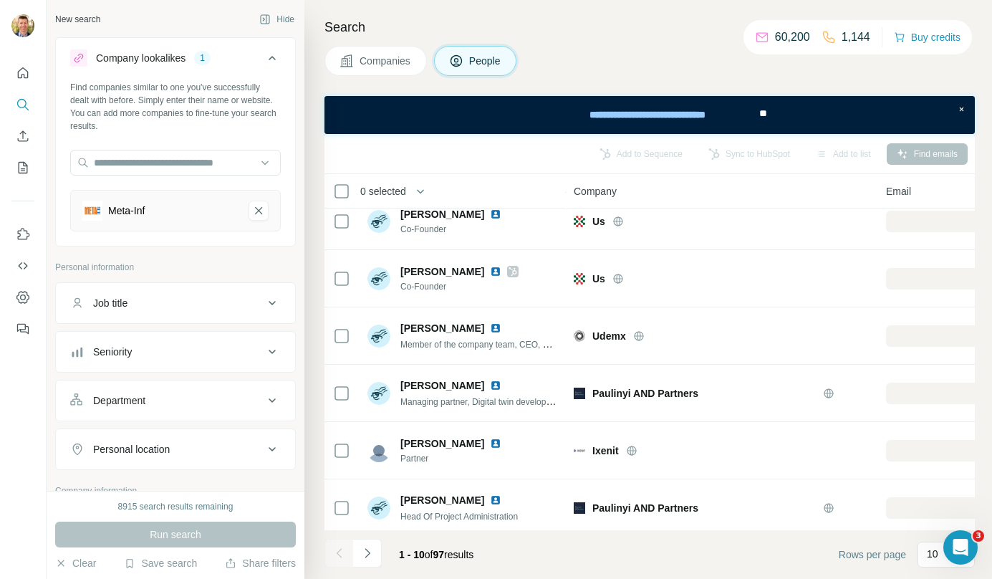
click at [382, 62] on span "Companies" at bounding box center [386, 61] width 52 height 14
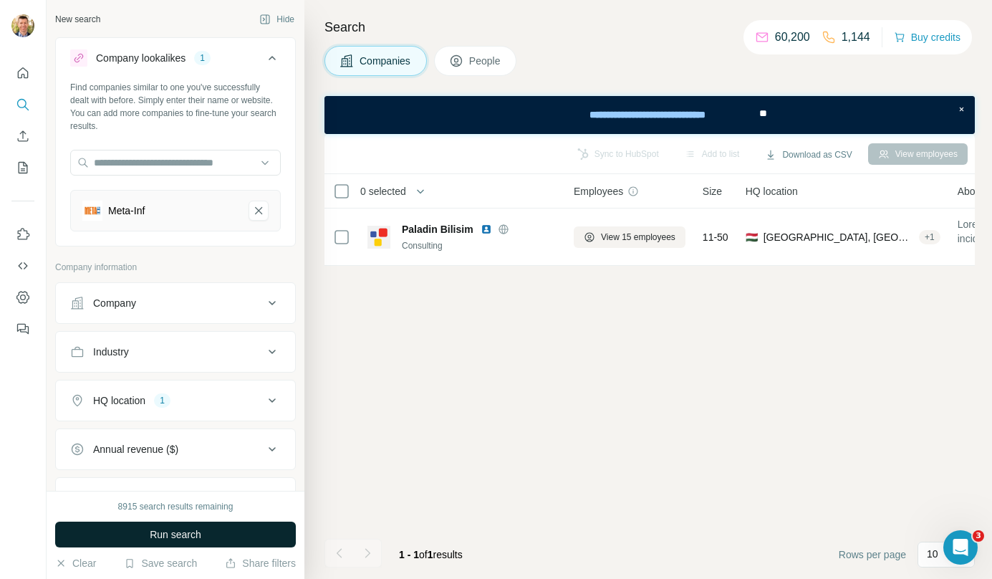
click at [201, 523] on button "Run search" at bounding box center [175, 535] width 241 height 26
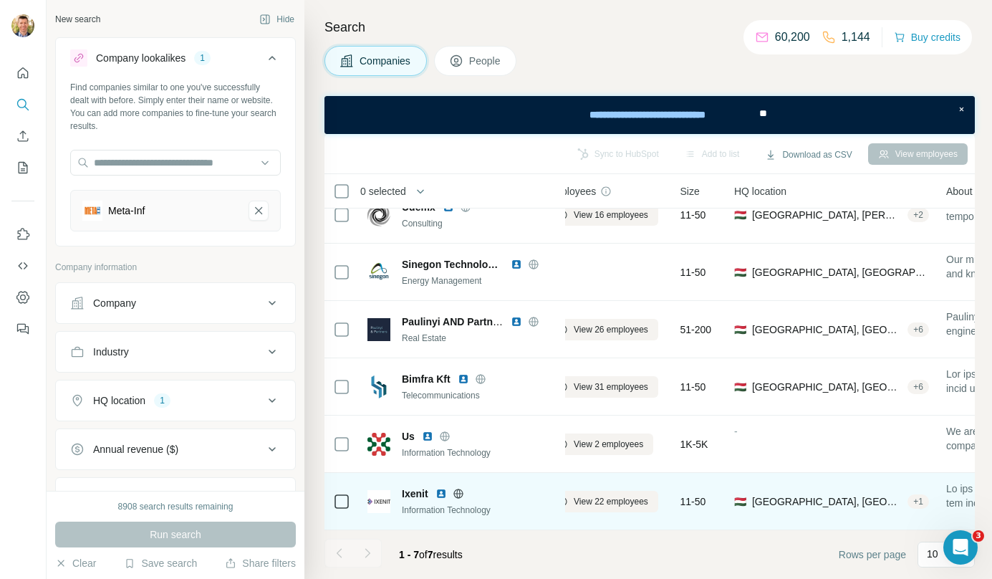
scroll to position [87, 0]
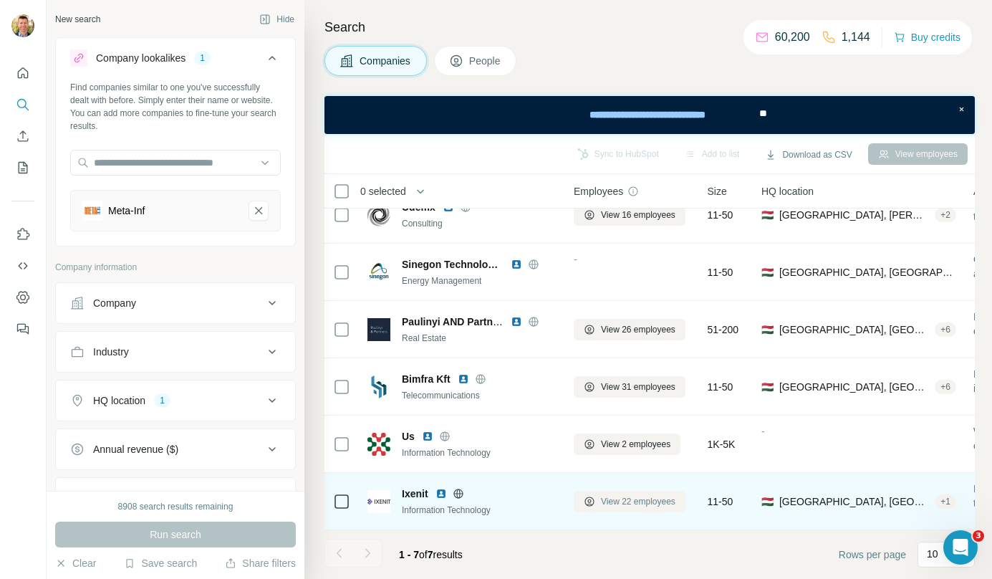
click at [663, 495] on span "View 22 employees" at bounding box center [638, 501] width 75 height 13
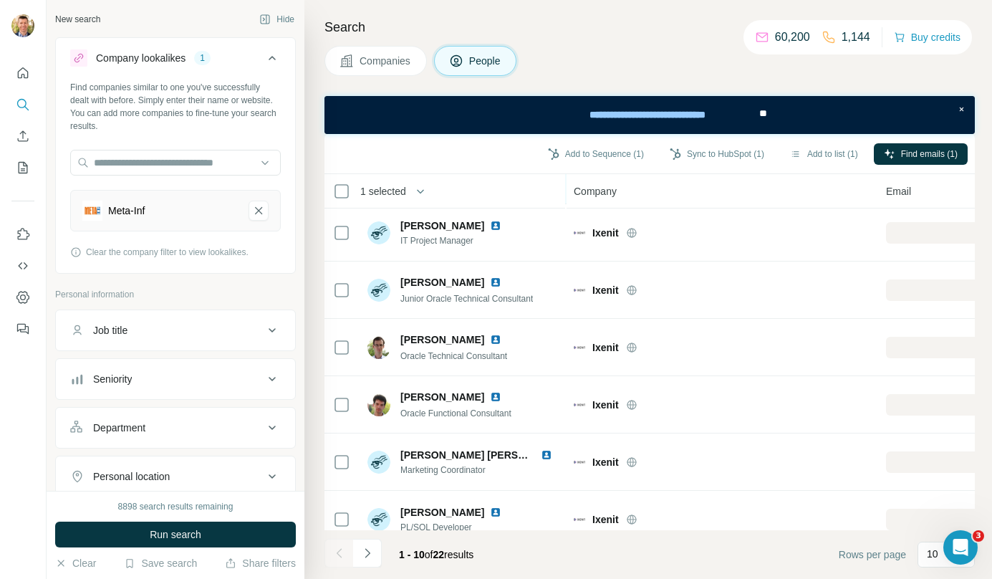
scroll to position [259, 0]
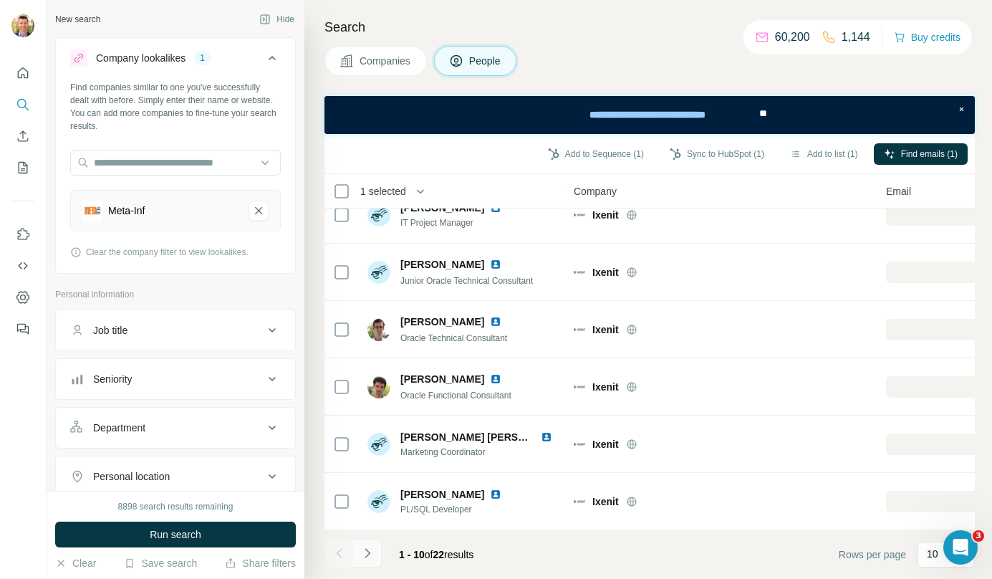
click at [370, 550] on icon "Navigate to next page" at bounding box center [367, 553] width 14 height 14
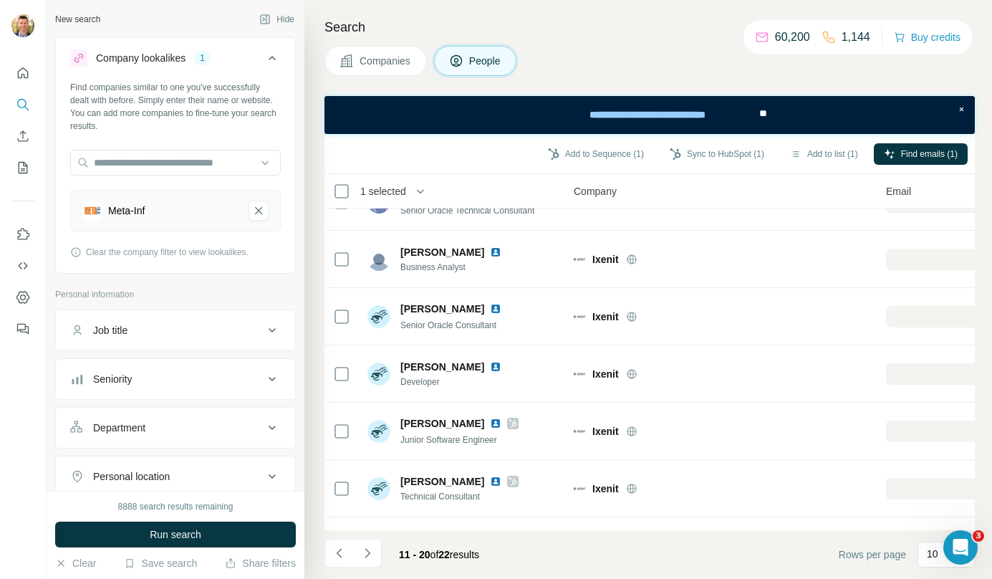
scroll to position [0, 0]
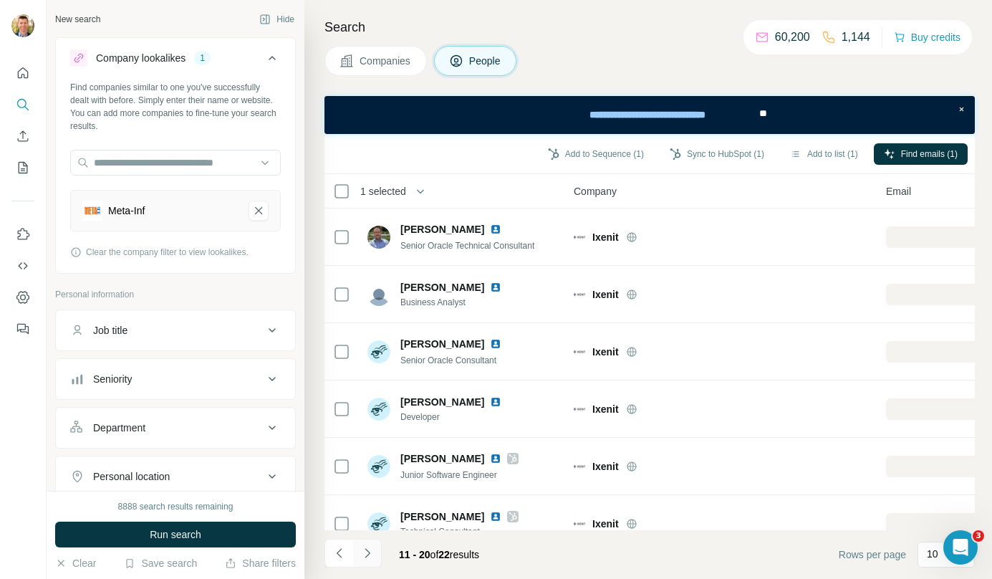
click at [370, 559] on icon "Navigate to next page" at bounding box center [367, 553] width 14 height 14
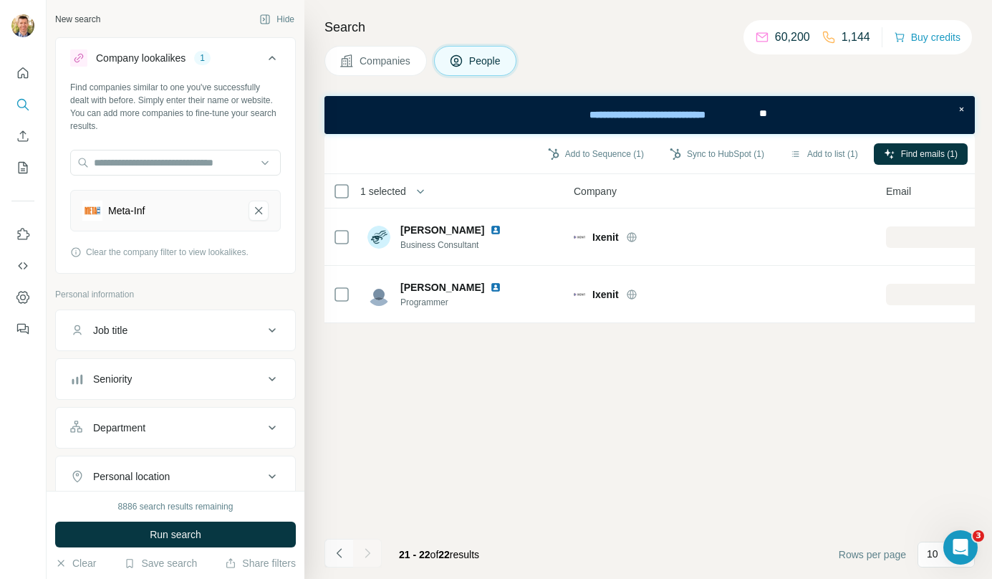
click at [342, 554] on icon "Navigate to previous page" at bounding box center [339, 553] width 14 height 14
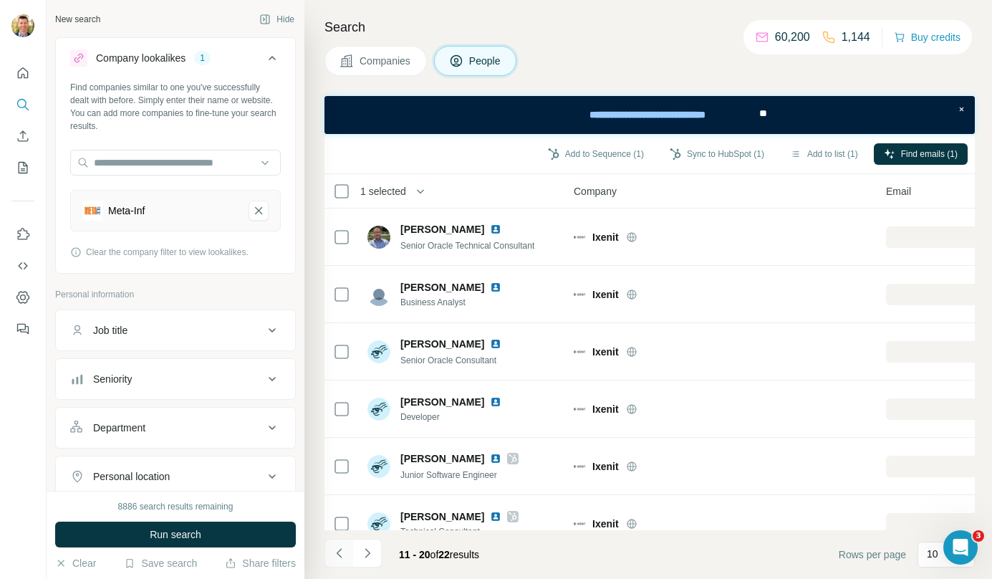
click at [342, 554] on icon "Navigate to previous page" at bounding box center [339, 553] width 14 height 14
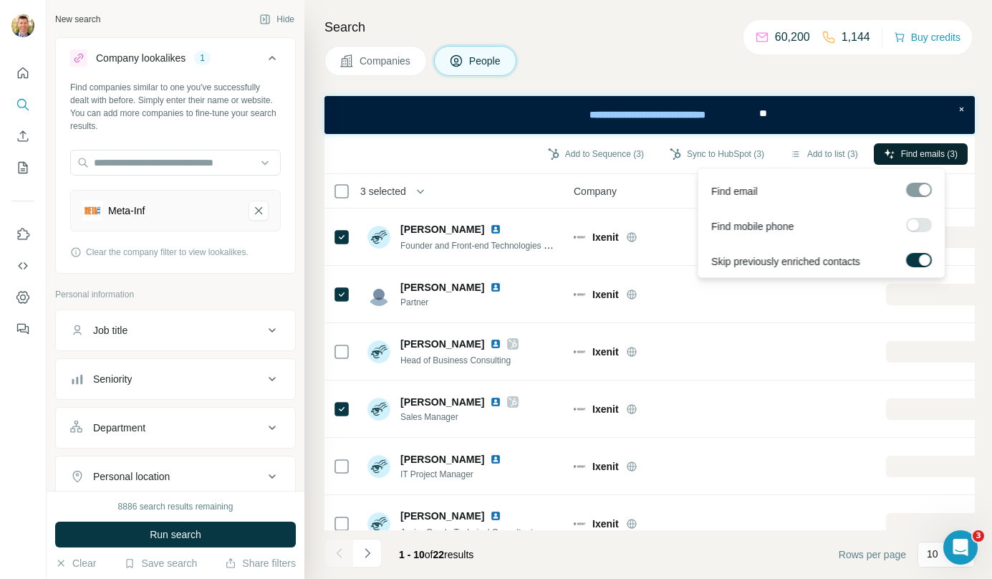
click at [914, 148] on span "Find emails (3)" at bounding box center [929, 154] width 57 height 13
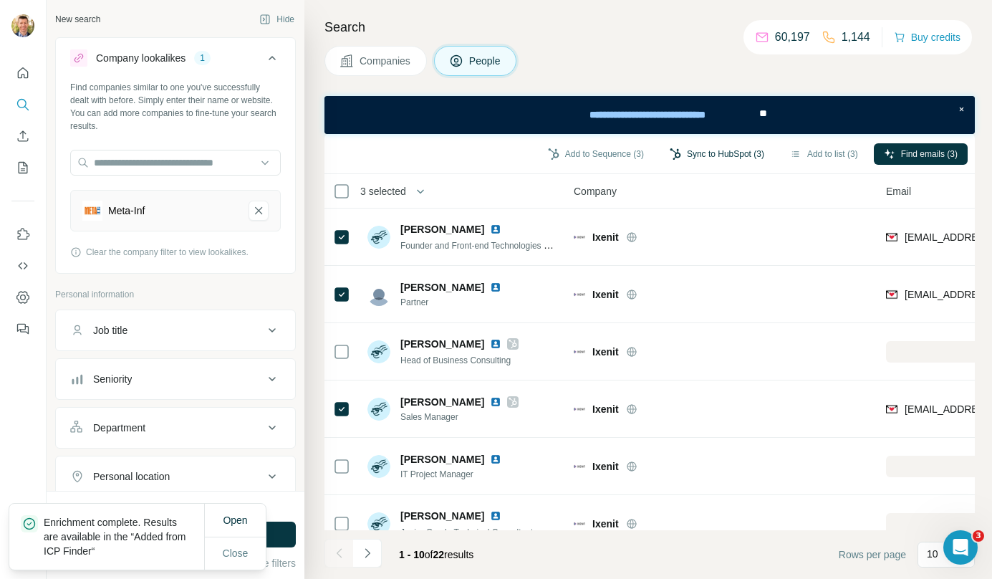
click at [726, 143] on button "Sync to HubSpot (3)" at bounding box center [717, 153] width 115 height 21
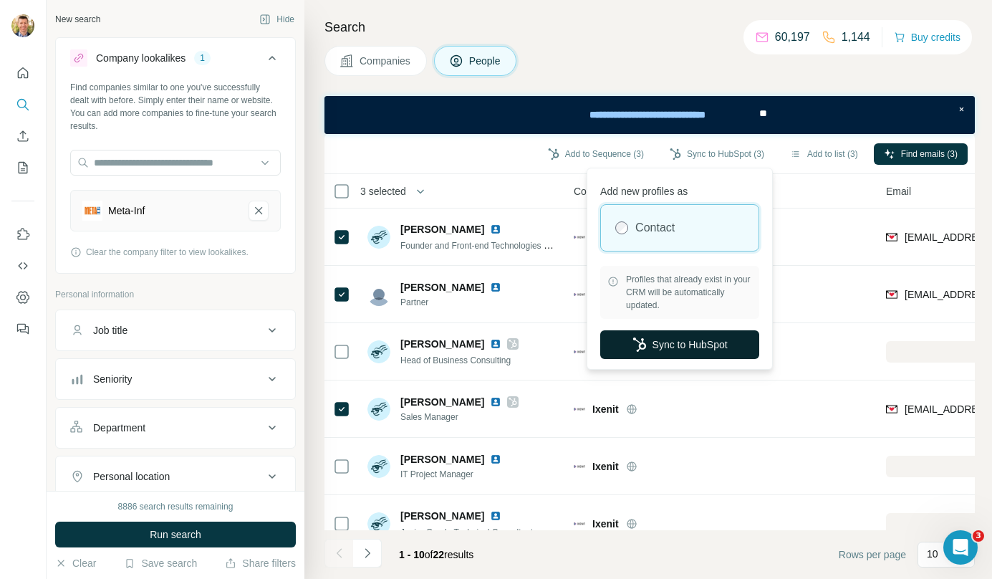
click at [641, 340] on icon "button" at bounding box center [640, 344] width 14 height 14
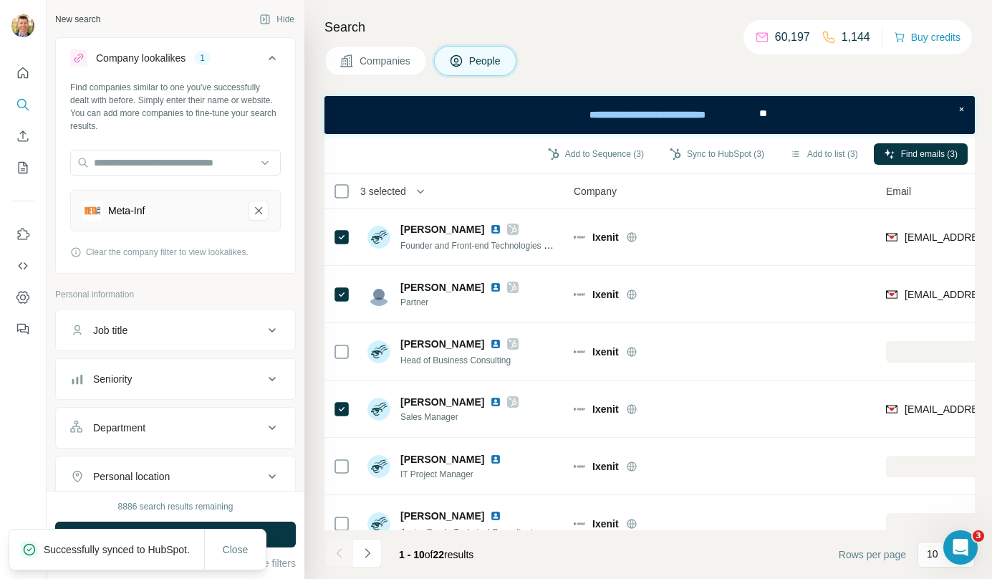
click at [406, 72] on button "Companies" at bounding box center [376, 61] width 102 height 30
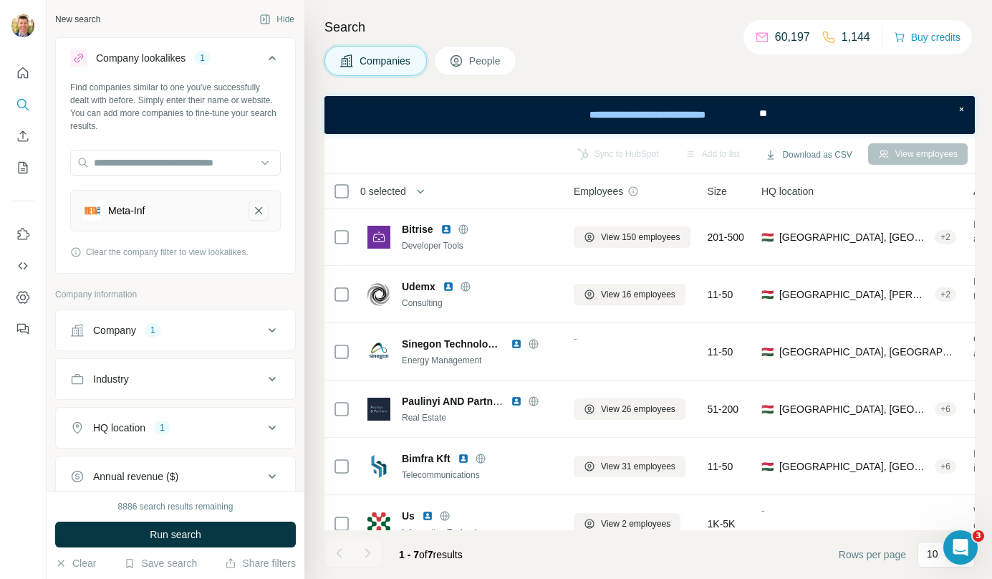
click at [252, 210] on icon "Meta-Inf-remove-button" at bounding box center [258, 210] width 13 height 14
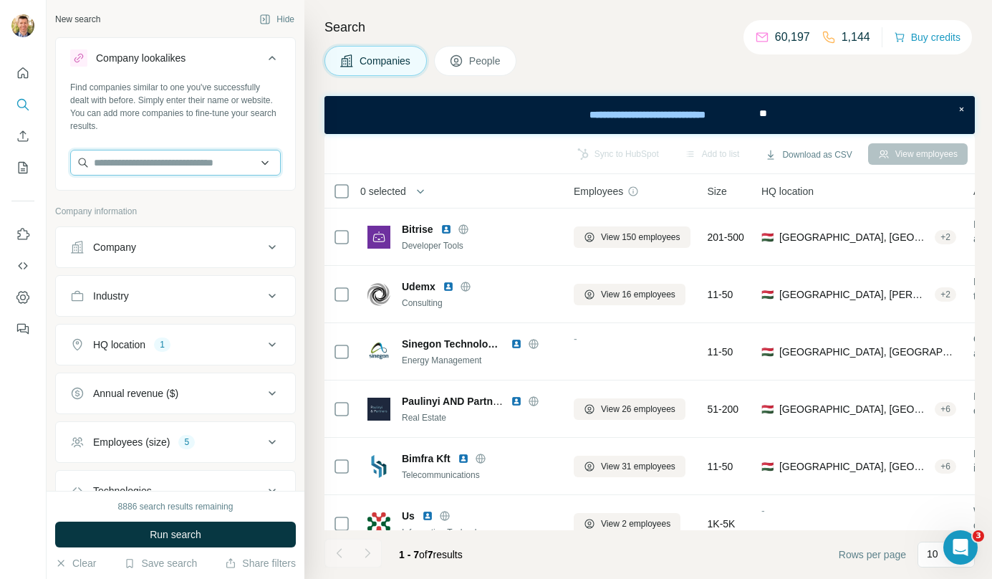
click at [199, 163] on input "text" at bounding box center [175, 163] width 211 height 26
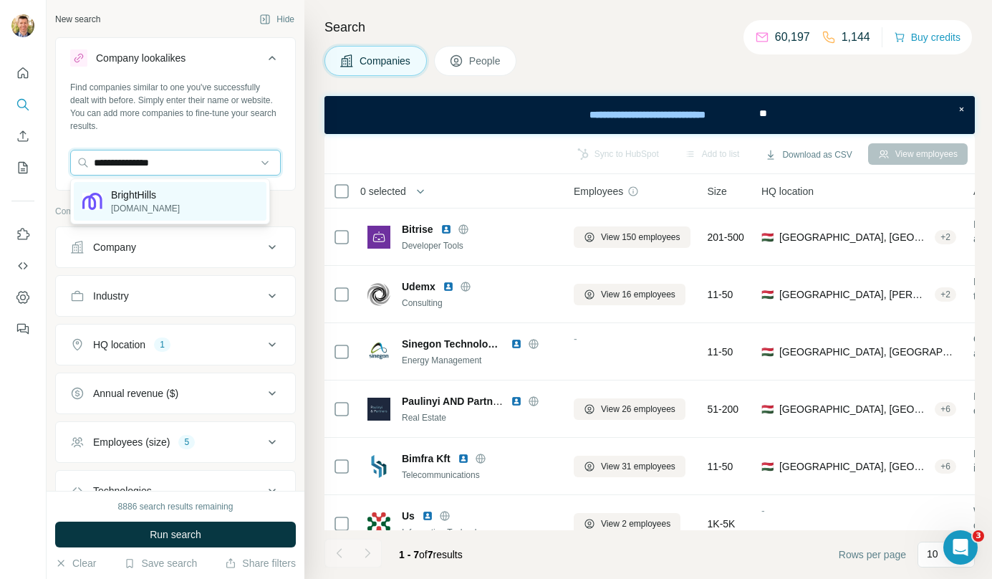
type input "**********"
click at [164, 196] on p "BrightHills" at bounding box center [145, 195] width 69 height 14
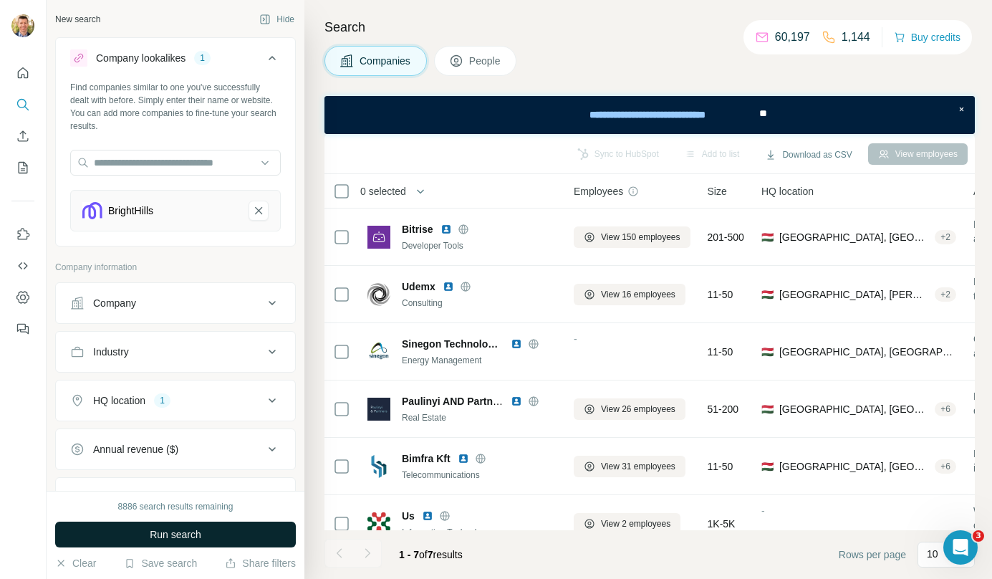
click at [191, 532] on span "Run search" at bounding box center [176, 534] width 52 height 14
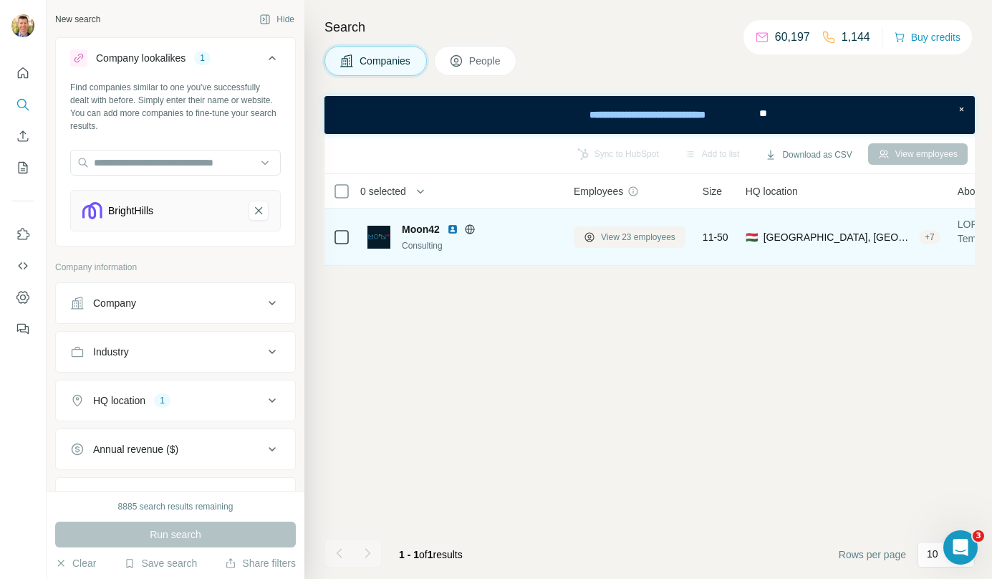
click at [666, 245] on button "View 23 employees" at bounding box center [630, 236] width 112 height 21
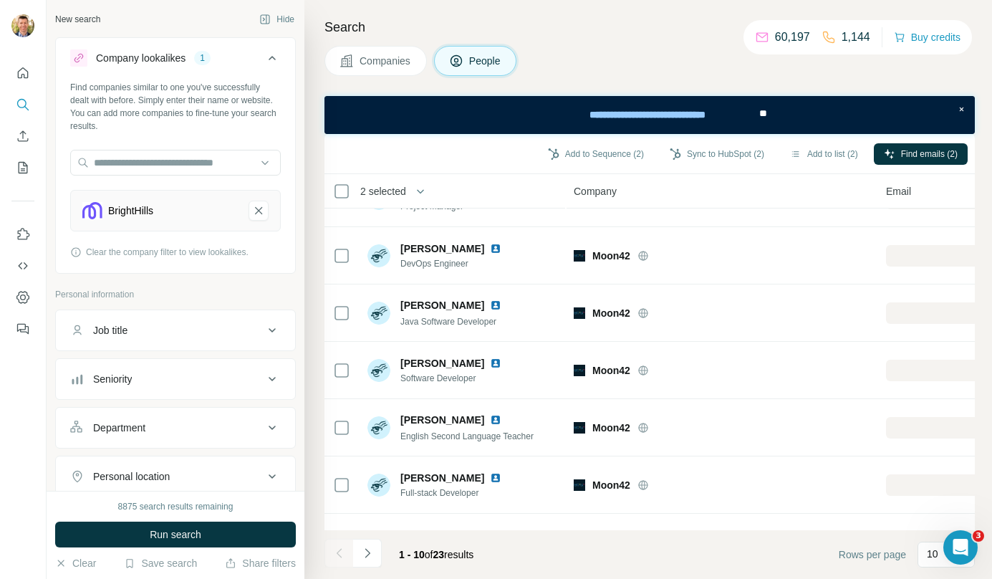
scroll to position [259, 0]
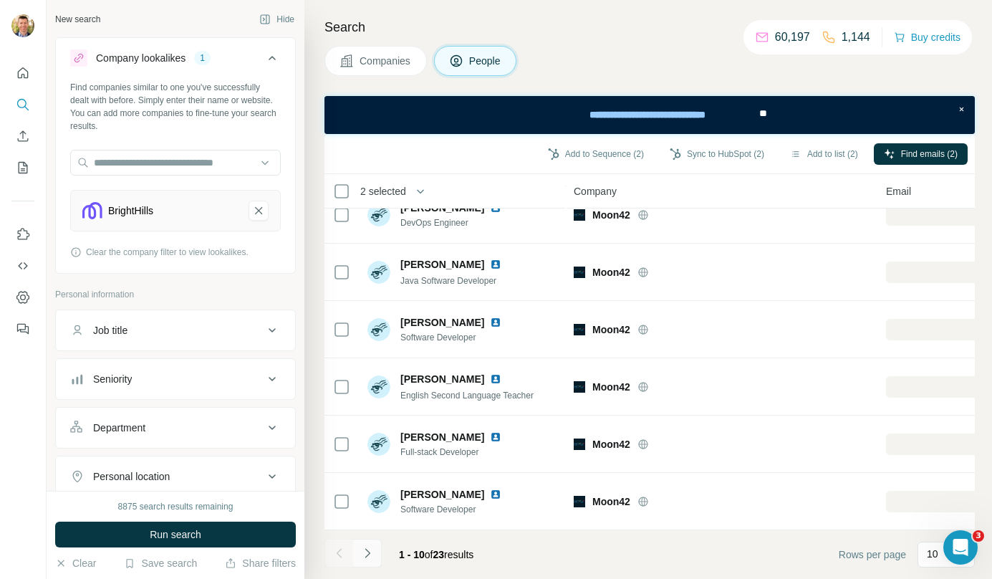
click at [375, 555] on button "Navigate to next page" at bounding box center [367, 553] width 29 height 29
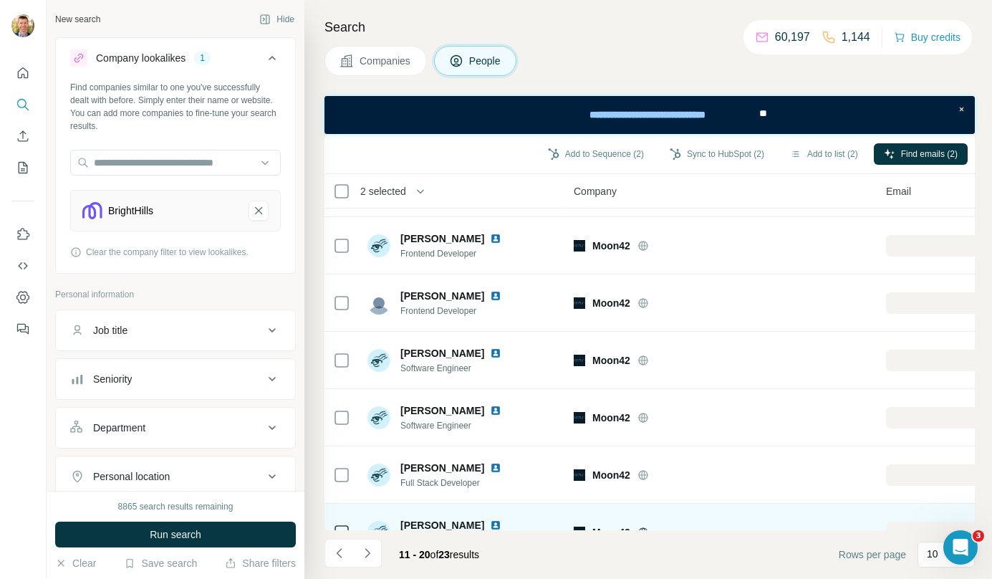
scroll to position [0, 0]
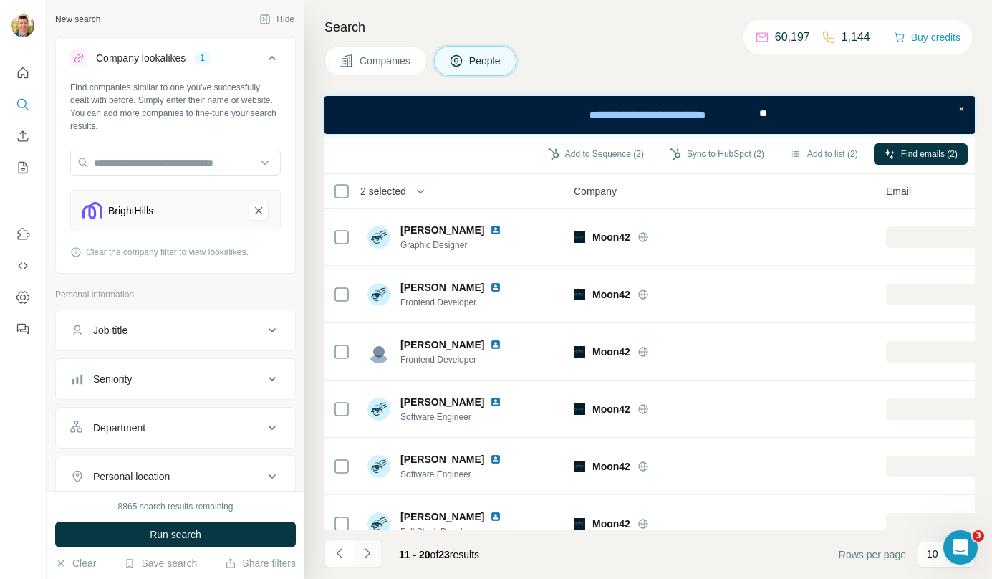
click at [368, 557] on icon "Navigate to next page" at bounding box center [367, 553] width 14 height 14
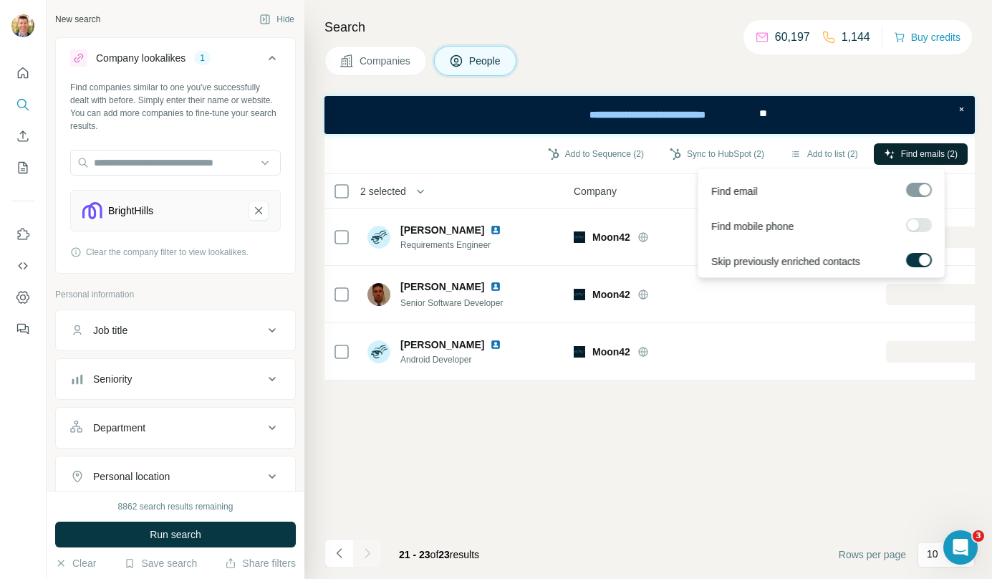
click at [929, 144] on button "Find emails (2)" at bounding box center [921, 153] width 94 height 21
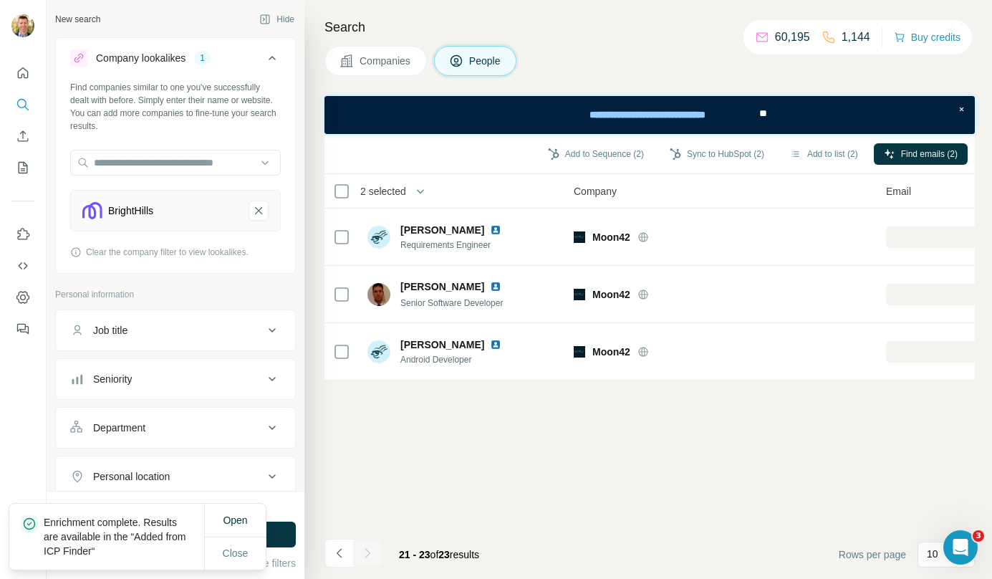
click at [670, 157] on icon "button" at bounding box center [675, 153] width 11 height 11
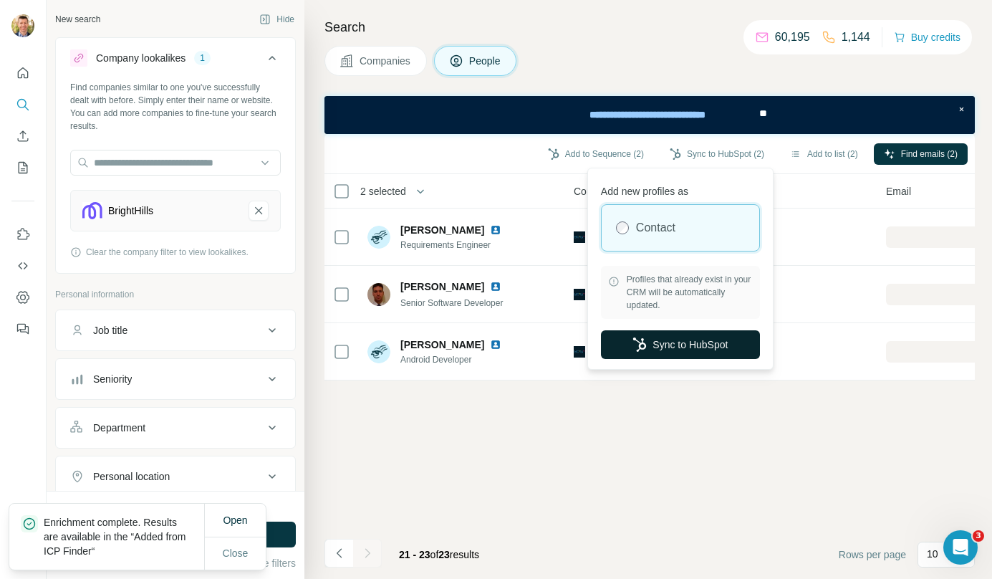
click at [660, 339] on button "Sync to HubSpot" at bounding box center [680, 344] width 159 height 29
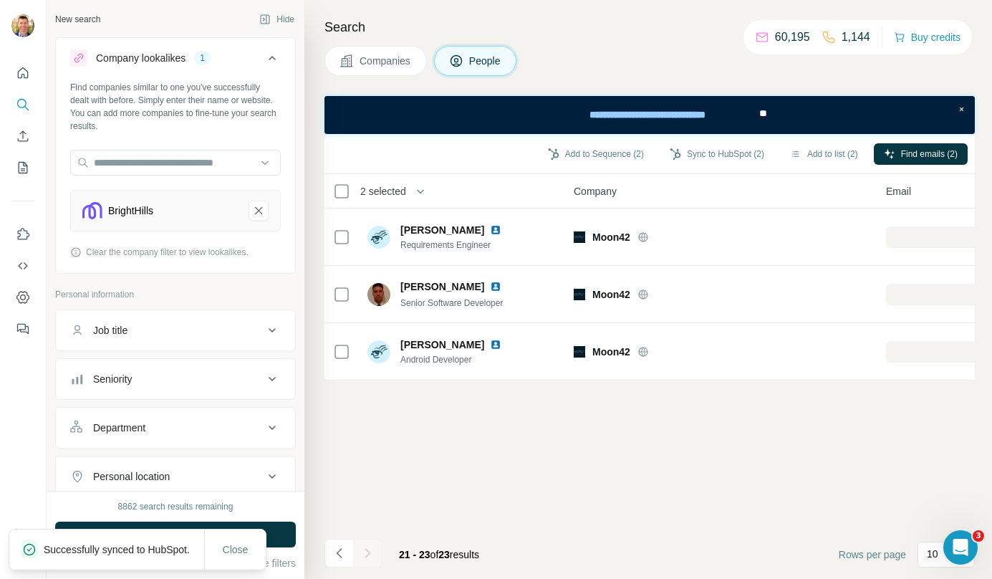
click at [400, 64] on span "Companies" at bounding box center [386, 61] width 52 height 14
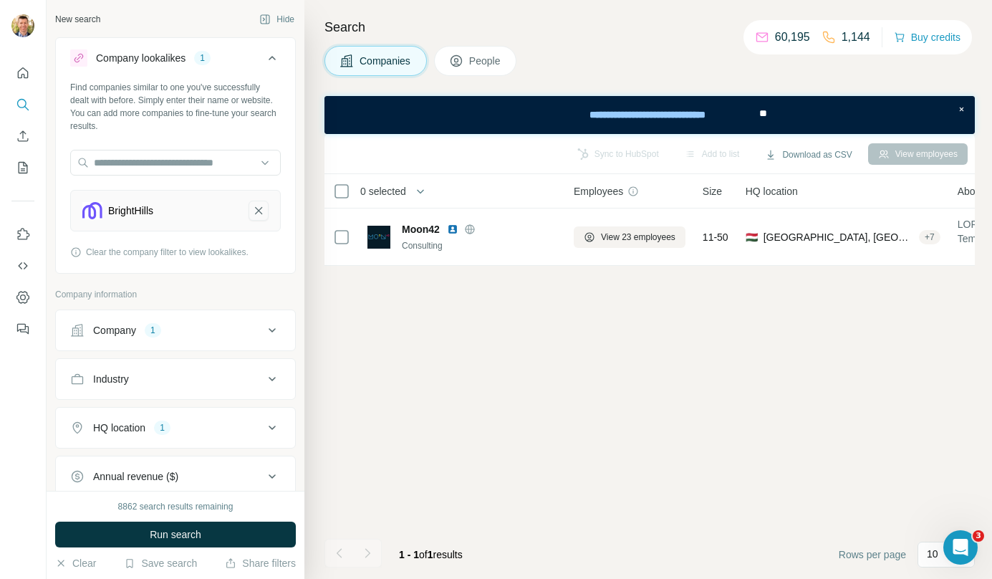
click at [252, 216] on icon "BrightHills-remove-button" at bounding box center [258, 210] width 13 height 14
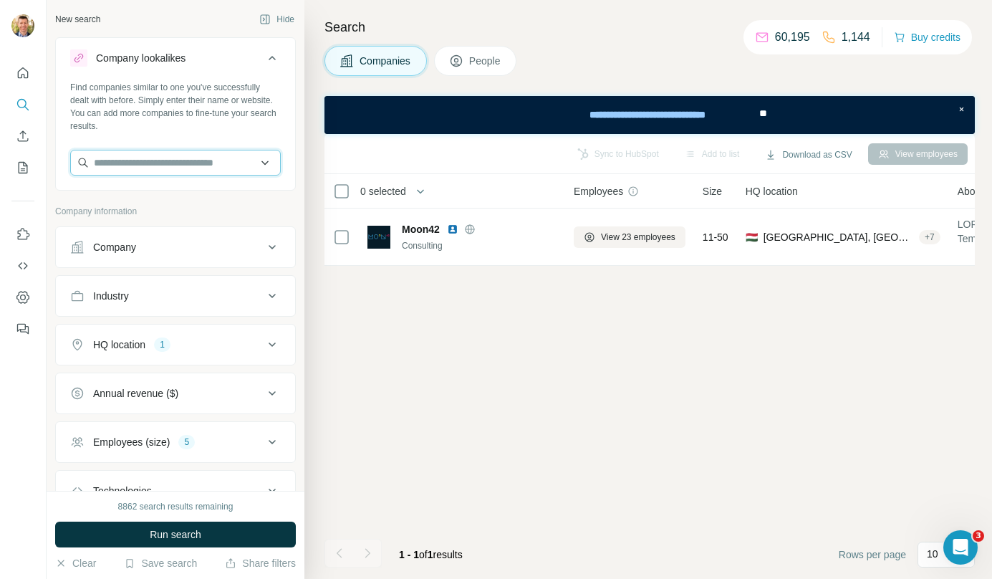
click at [193, 164] on input "text" at bounding box center [175, 163] width 211 height 26
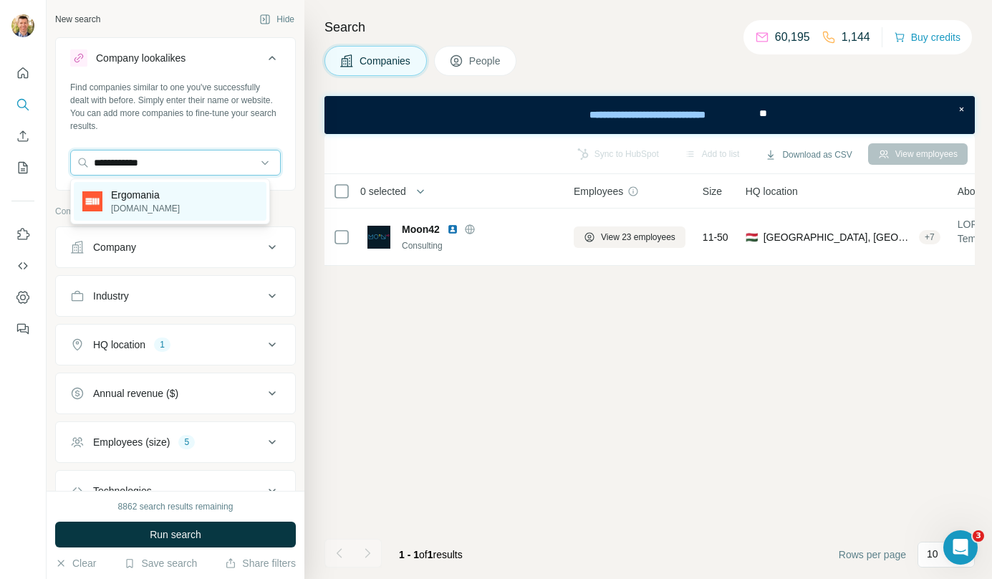
type input "**********"
click at [166, 190] on p "Ergomania" at bounding box center [145, 195] width 69 height 14
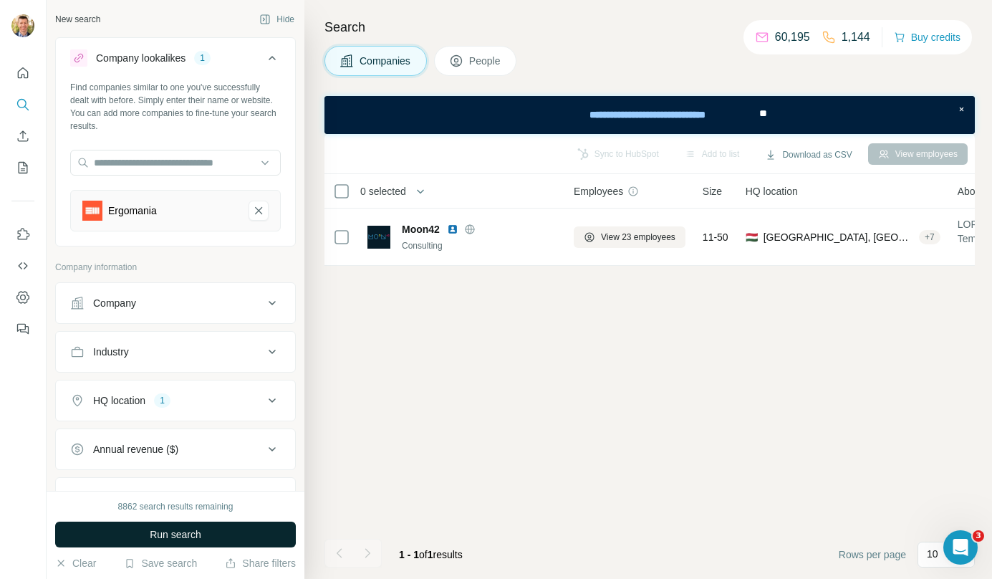
click at [183, 529] on span "Run search" at bounding box center [176, 534] width 52 height 14
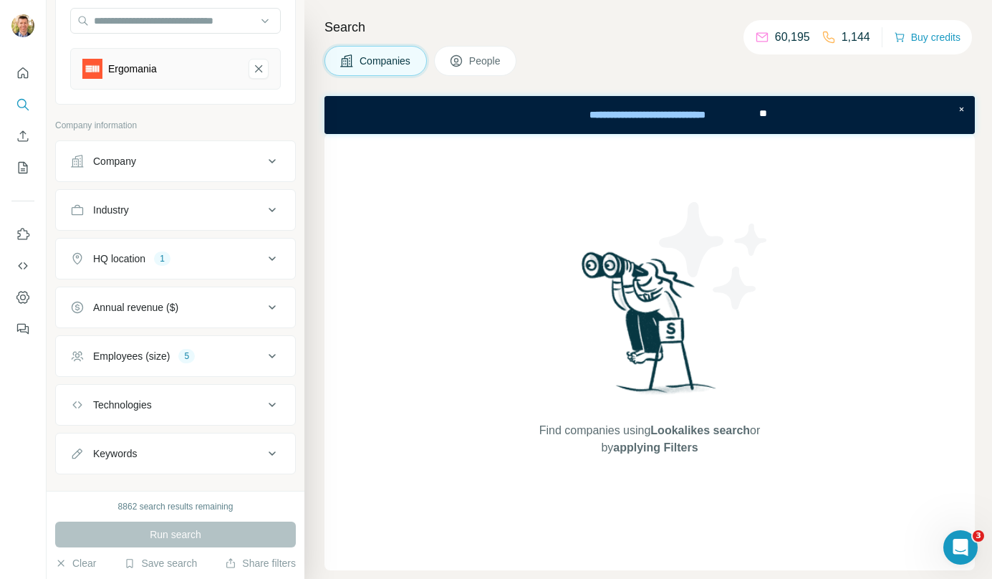
scroll to position [144, 0]
click at [216, 352] on div "Employees (size) 5" at bounding box center [166, 354] width 193 height 14
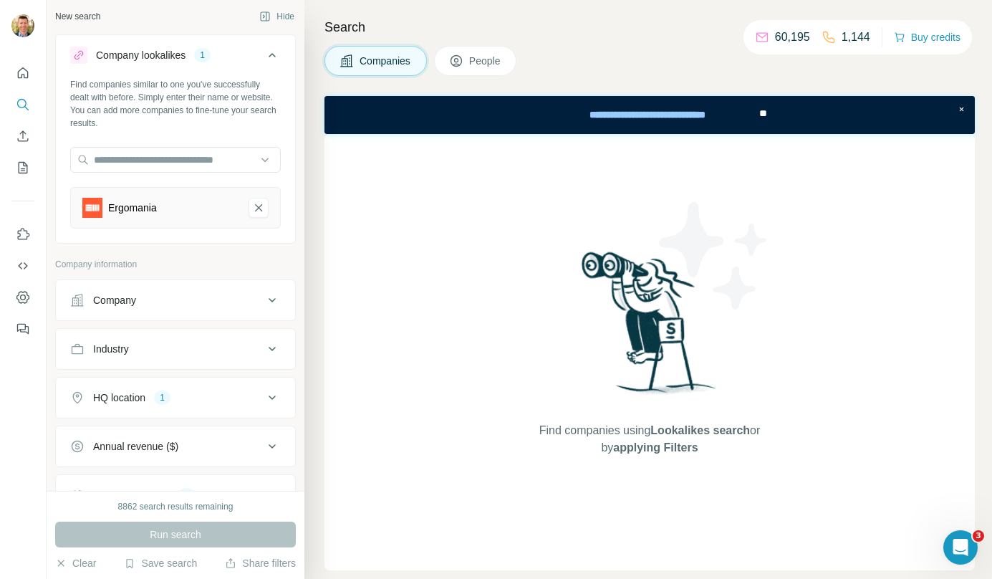
scroll to position [0, 0]
click at [254, 204] on button "Ergomania-remove-button" at bounding box center [259, 211] width 20 height 20
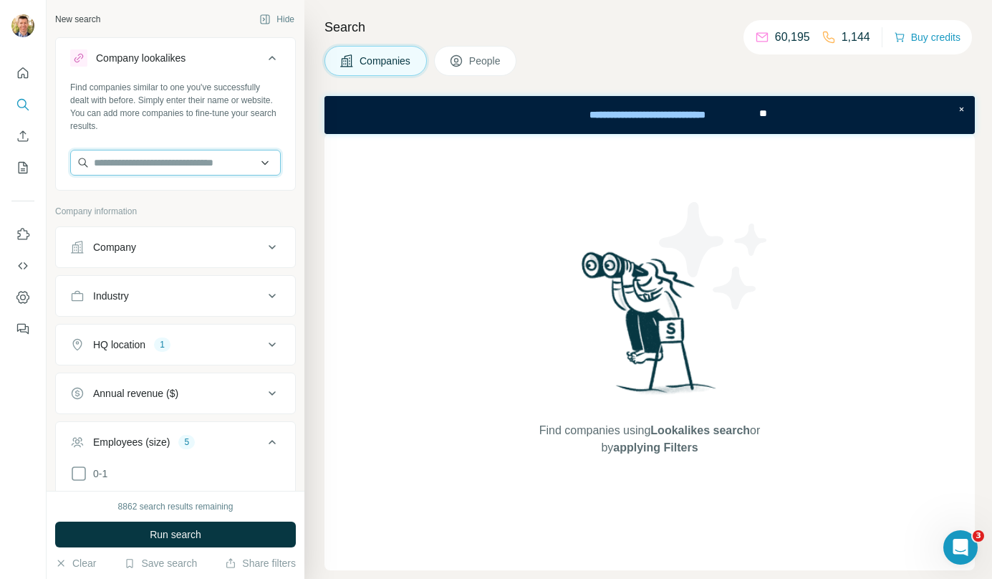
click at [204, 163] on input "text" at bounding box center [175, 163] width 211 height 26
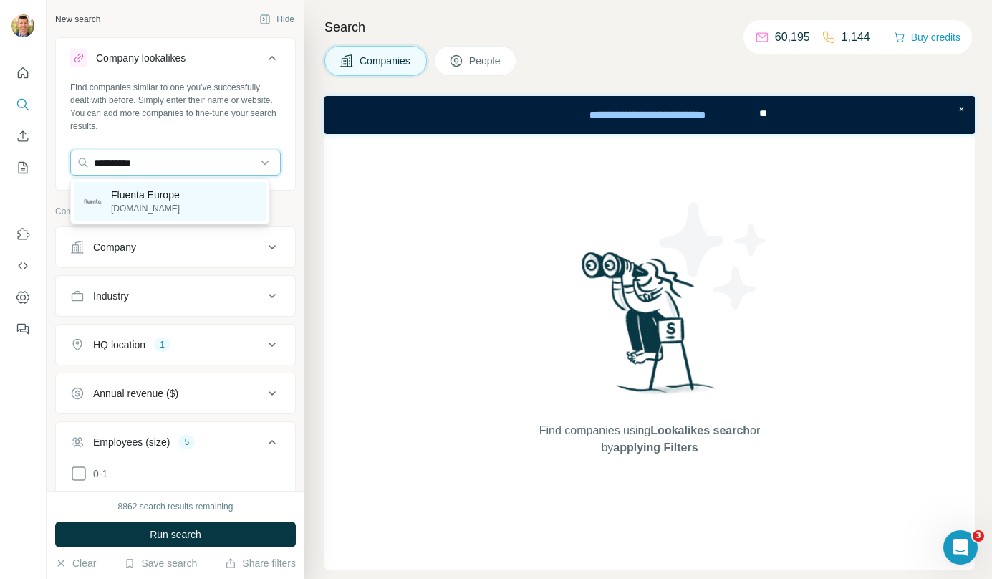
type input "**********"
click at [164, 201] on p "Fluenta Europe" at bounding box center [145, 195] width 69 height 14
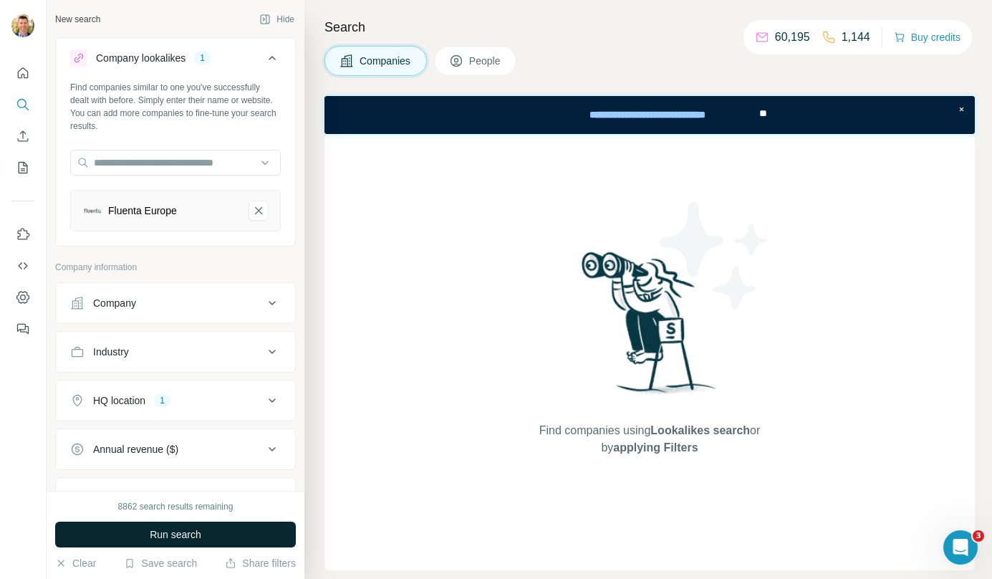
click at [188, 527] on span "Run search" at bounding box center [176, 534] width 52 height 14
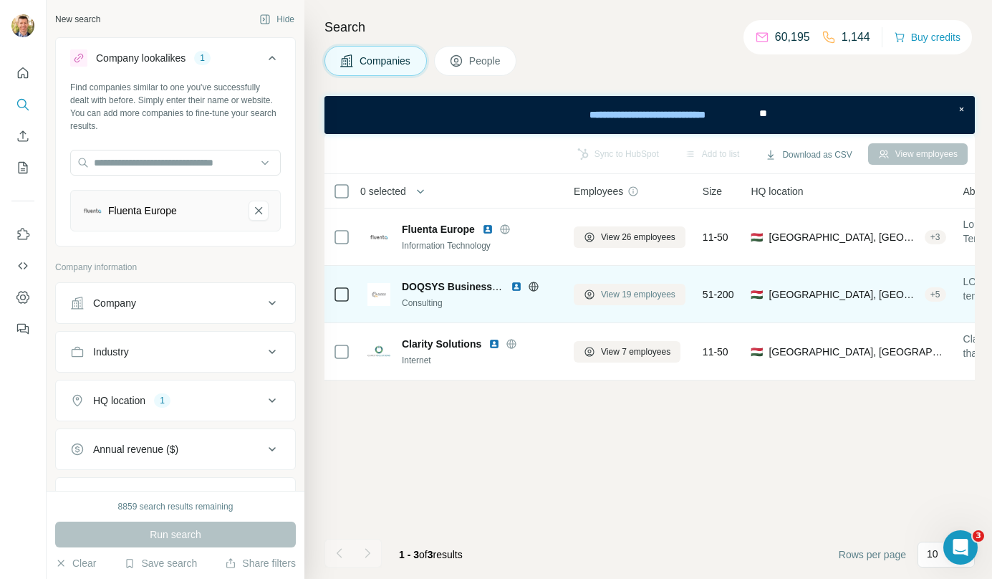
click at [642, 294] on span "View 19 employees" at bounding box center [638, 294] width 75 height 13
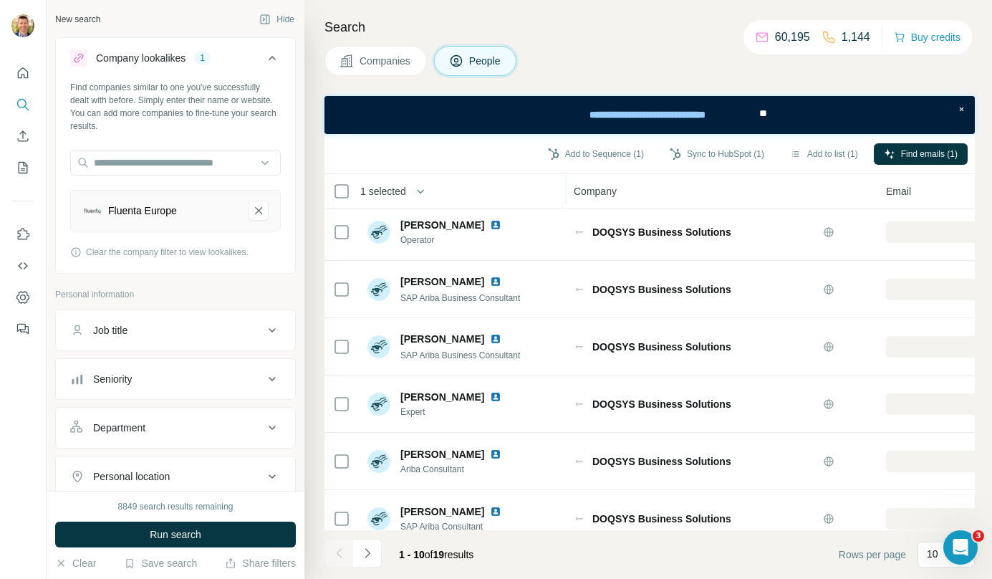
scroll to position [259, 0]
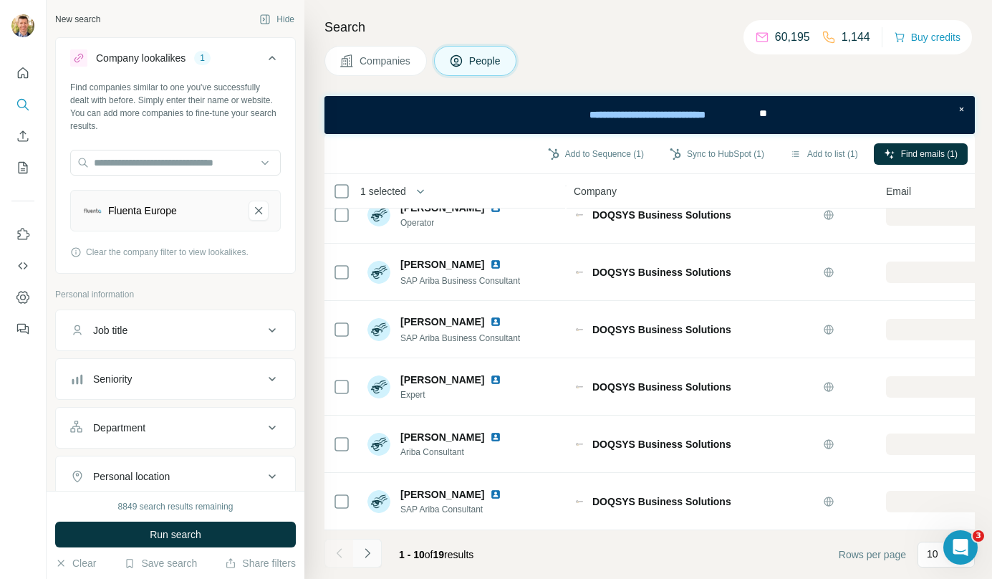
click at [373, 557] on icon "Navigate to next page" at bounding box center [367, 553] width 14 height 14
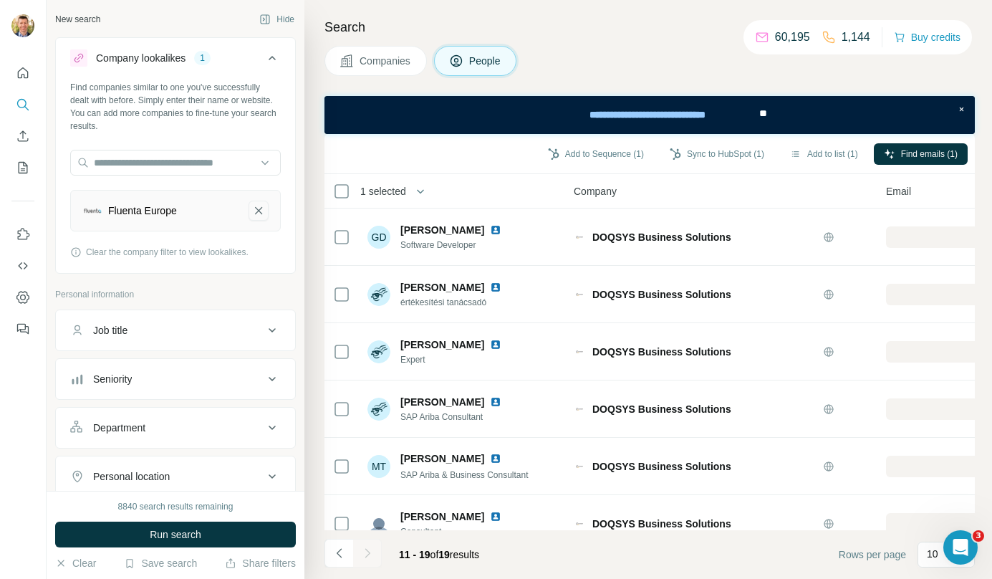
click at [252, 211] on icon "Fluenta Europe-remove-button" at bounding box center [258, 210] width 13 height 14
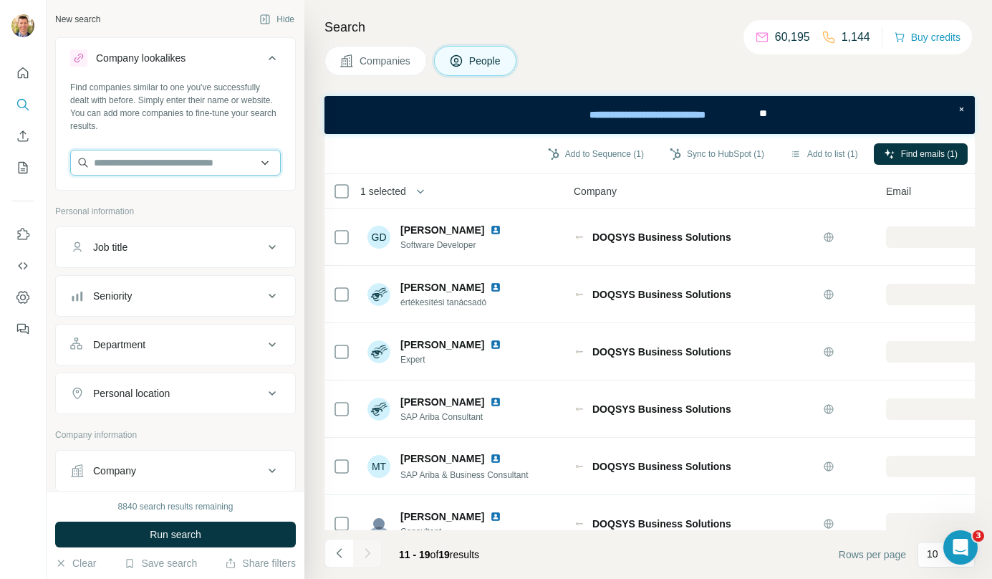
click at [168, 162] on input "text" at bounding box center [175, 163] width 211 height 26
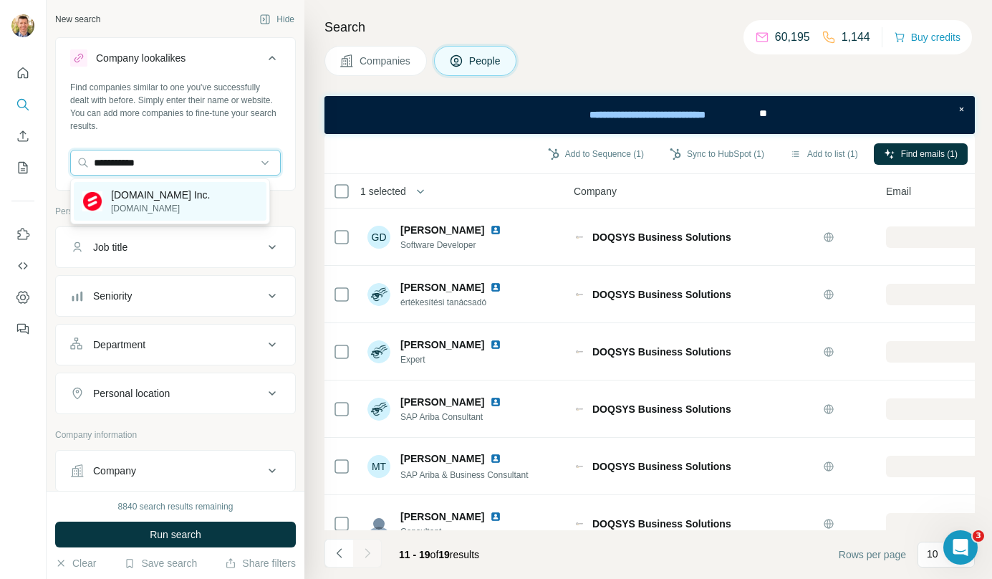
type input "**********"
click at [171, 203] on p "shiwaforce.com" at bounding box center [160, 208] width 99 height 13
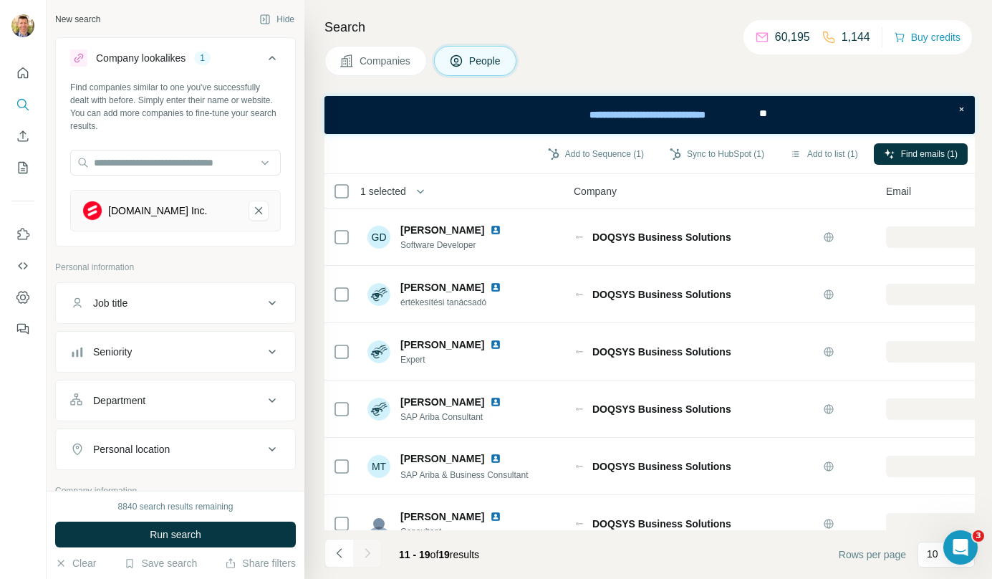
click at [401, 65] on span "Companies" at bounding box center [386, 61] width 52 height 14
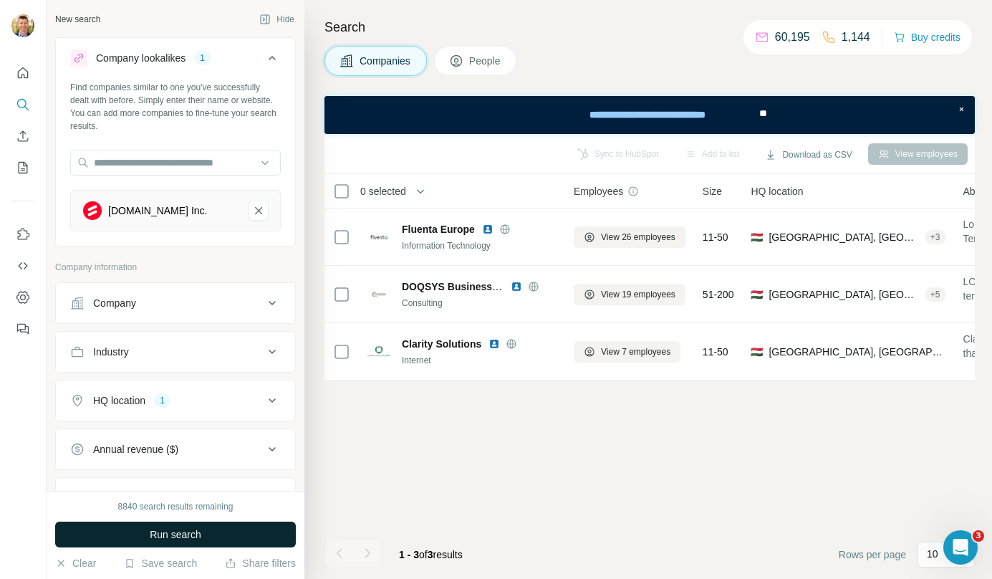
click at [211, 528] on button "Run search" at bounding box center [175, 535] width 241 height 26
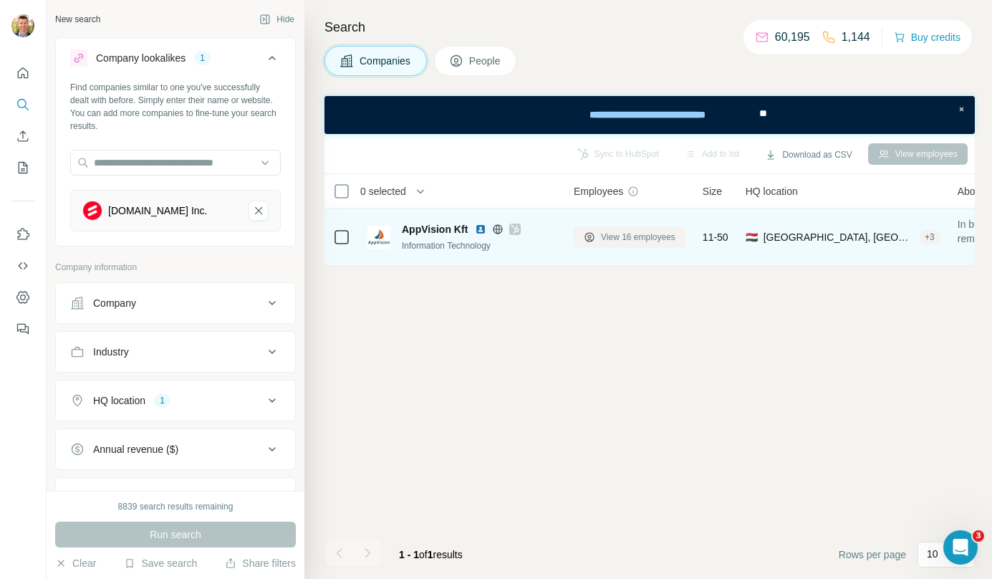
click at [630, 237] on span "View 16 employees" at bounding box center [638, 237] width 75 height 13
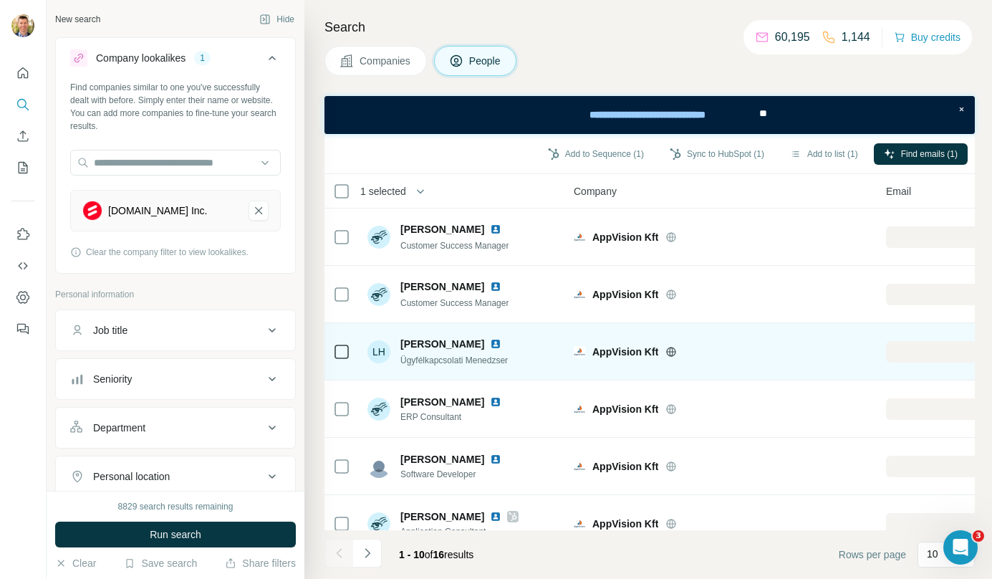
scroll to position [259, 0]
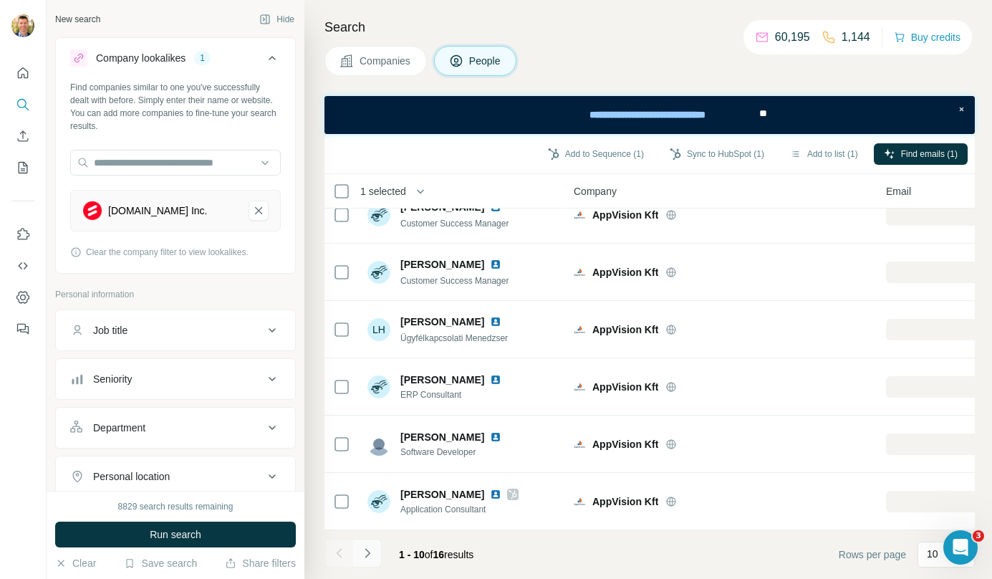
click at [371, 553] on icon "Navigate to next page" at bounding box center [367, 553] width 14 height 14
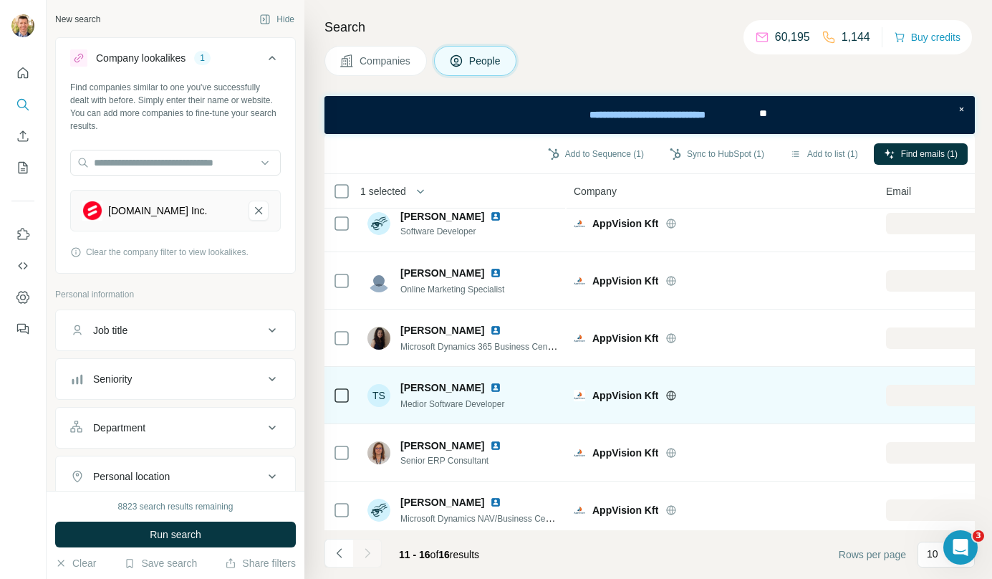
scroll to position [0, 0]
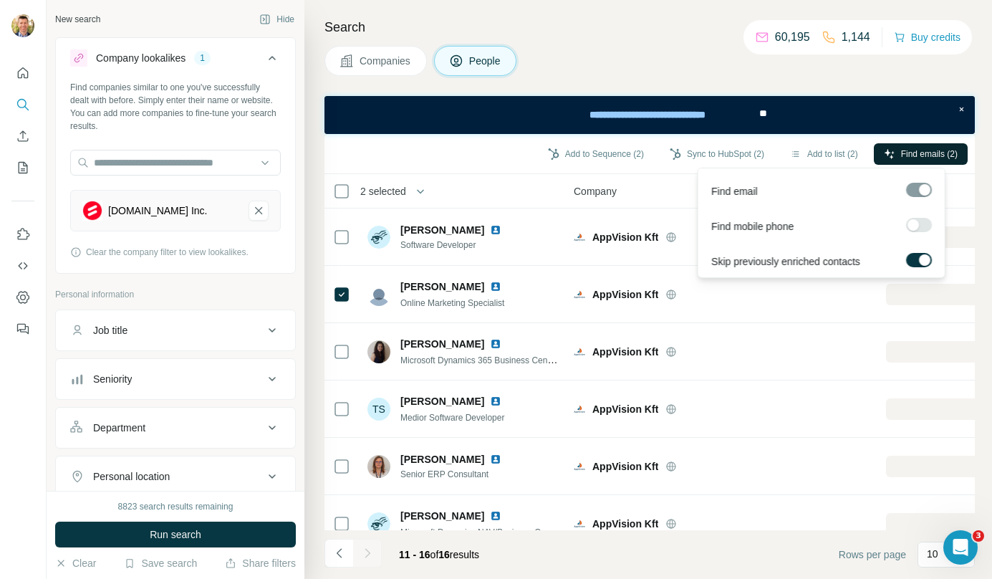
click at [929, 151] on span "Find emails (2)" at bounding box center [929, 154] width 57 height 13
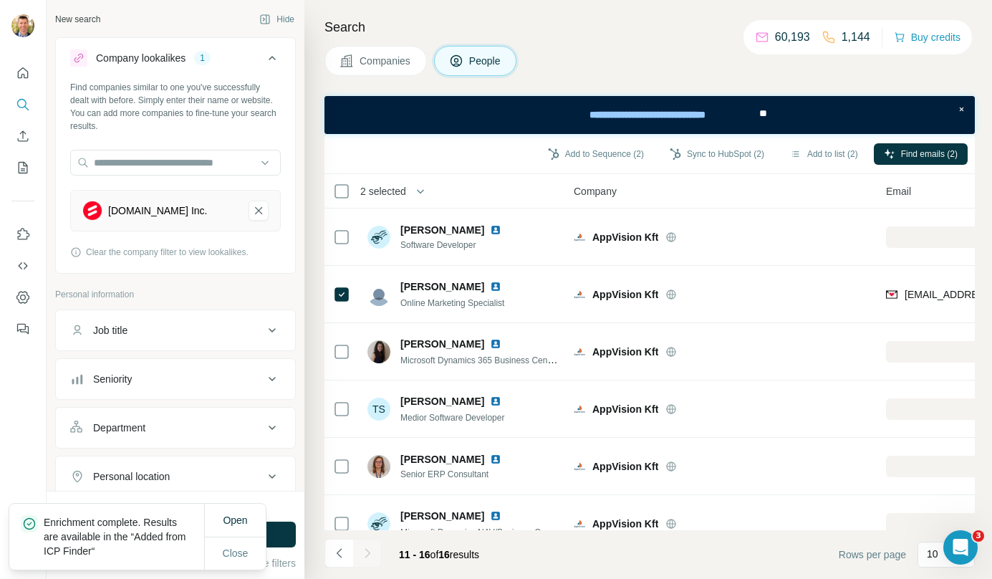
click at [644, 149] on div "Add to Sequence (2) Sync to HubSpot (2) Add to list (2) Find emails (2)" at bounding box center [650, 153] width 636 height 25
click at [671, 153] on icon "button" at bounding box center [676, 153] width 11 height 11
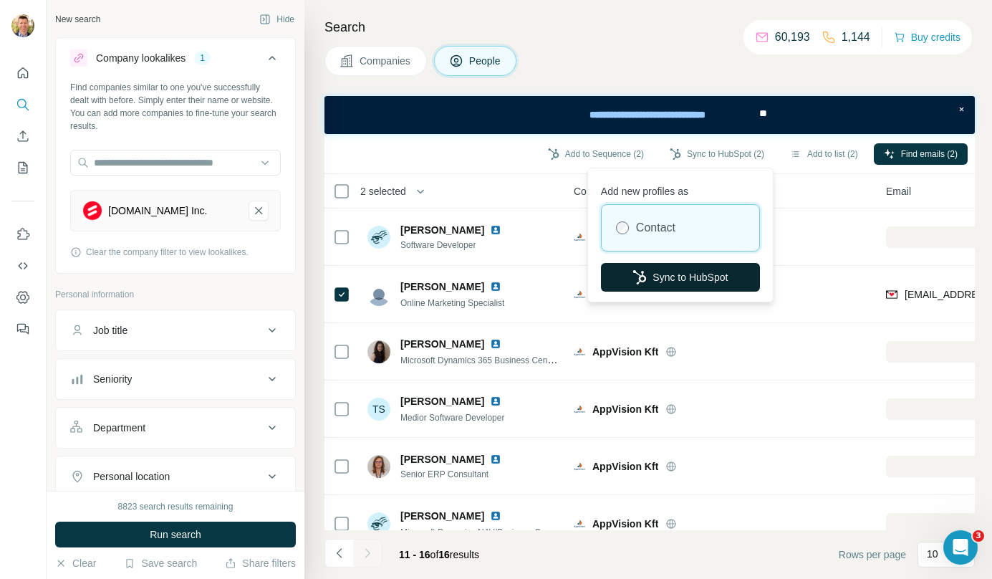
click at [662, 276] on button "Sync to HubSpot" at bounding box center [680, 277] width 159 height 29
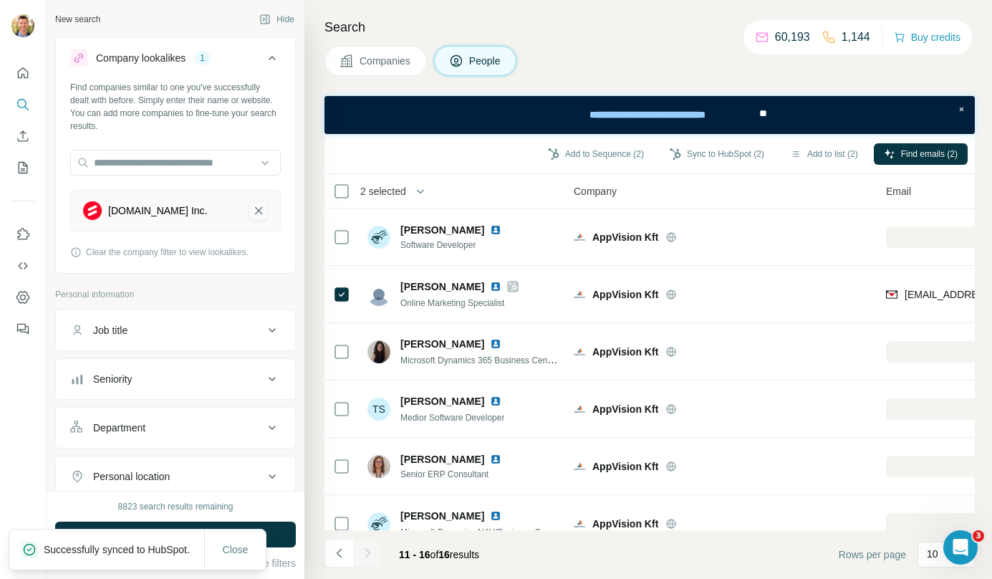
click at [253, 214] on icon "shiwaforce.com Inc.-remove-button" at bounding box center [258, 210] width 13 height 14
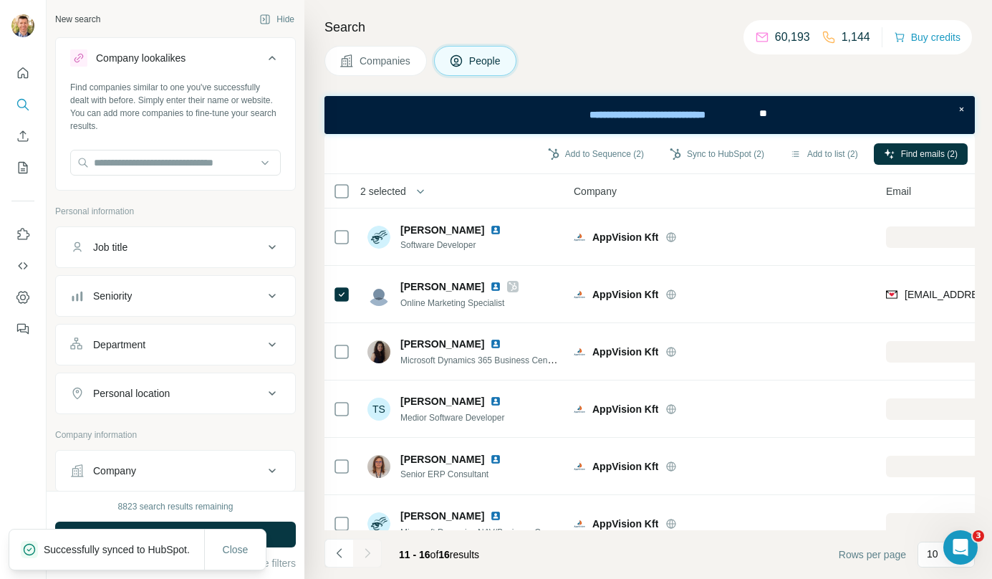
click at [362, 58] on span "Companies" at bounding box center [386, 61] width 52 height 14
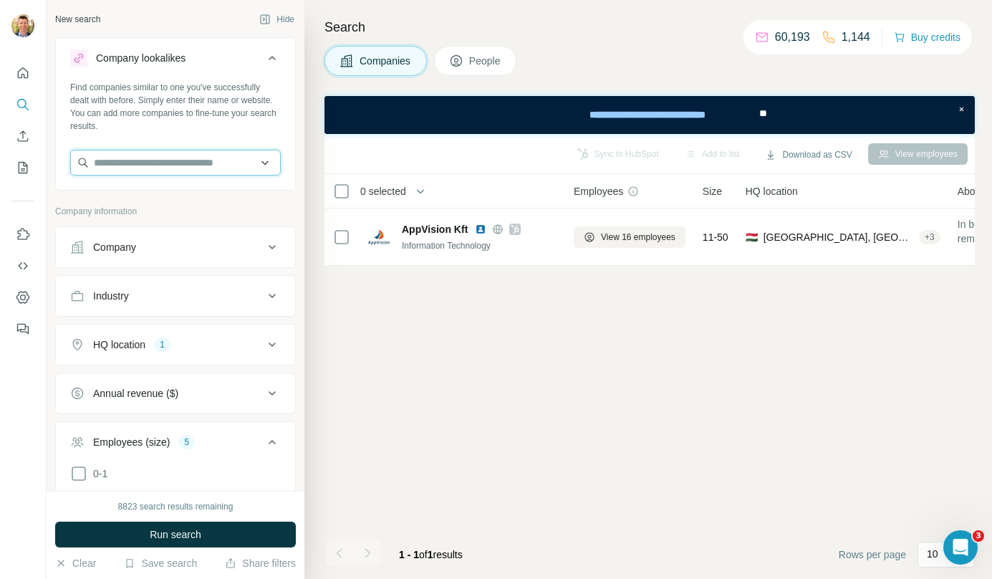
click at [183, 160] on input "text" at bounding box center [175, 163] width 211 height 26
type input "*"
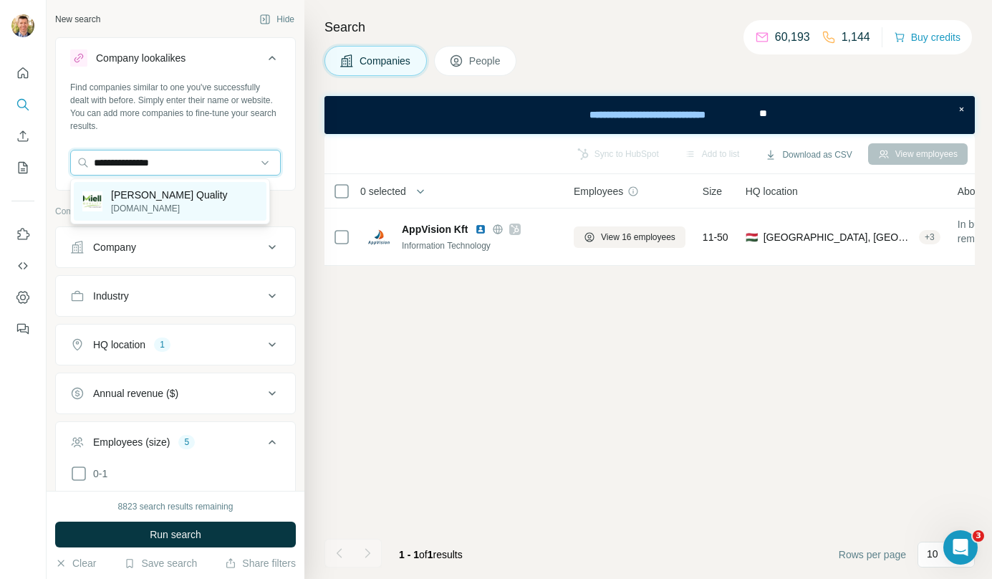
type input "**********"
click at [175, 186] on div "Miell Quality miellquality.hu" at bounding box center [170, 201] width 193 height 39
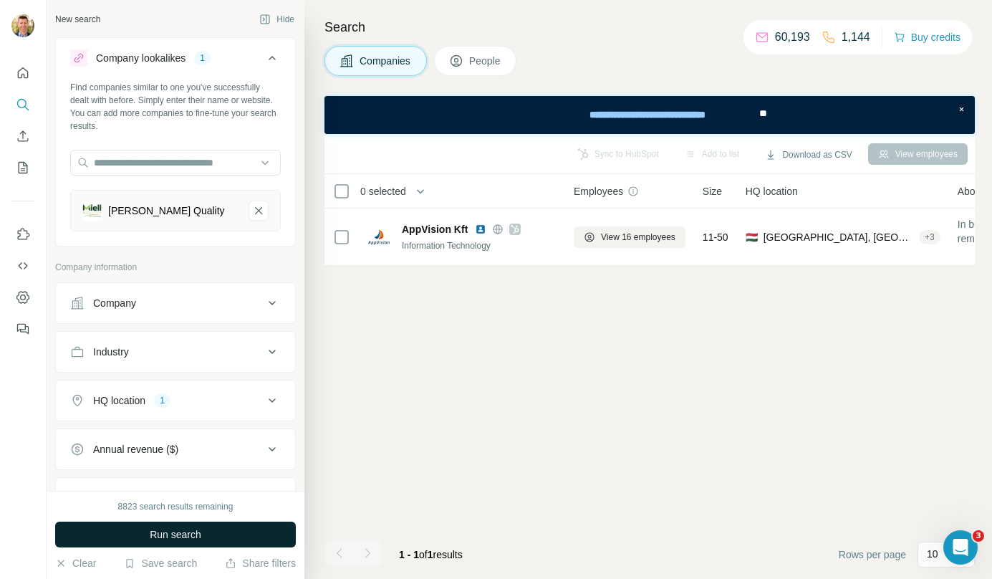
click at [188, 534] on span "Run search" at bounding box center [176, 534] width 52 height 14
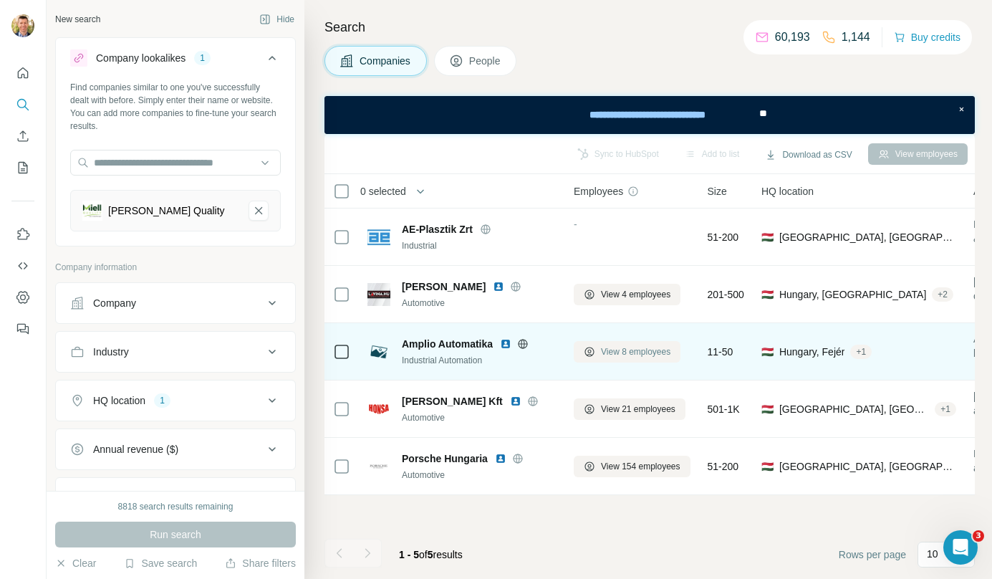
click at [658, 350] on span "View 8 employees" at bounding box center [635, 351] width 69 height 13
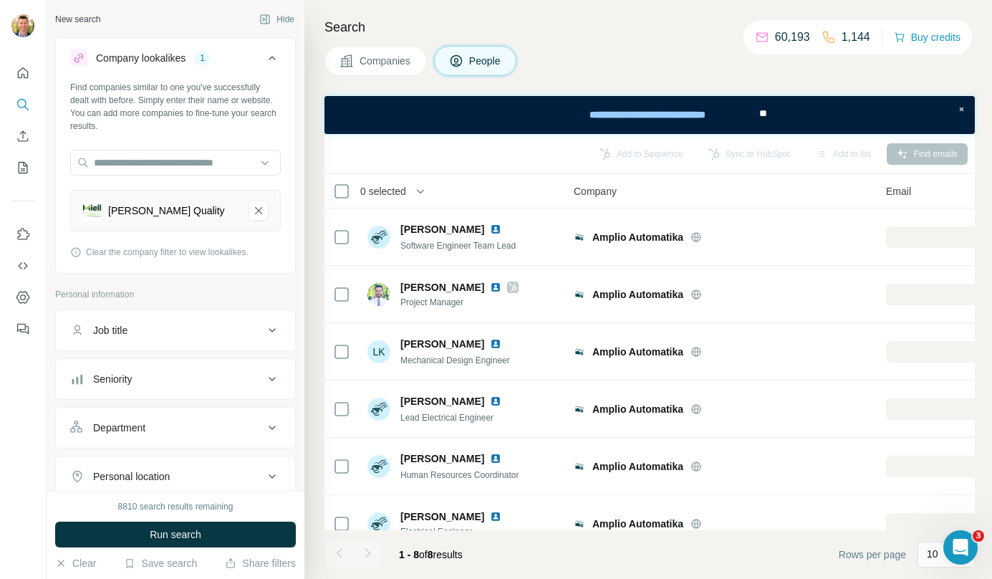
click at [385, 64] on span "Companies" at bounding box center [386, 61] width 52 height 14
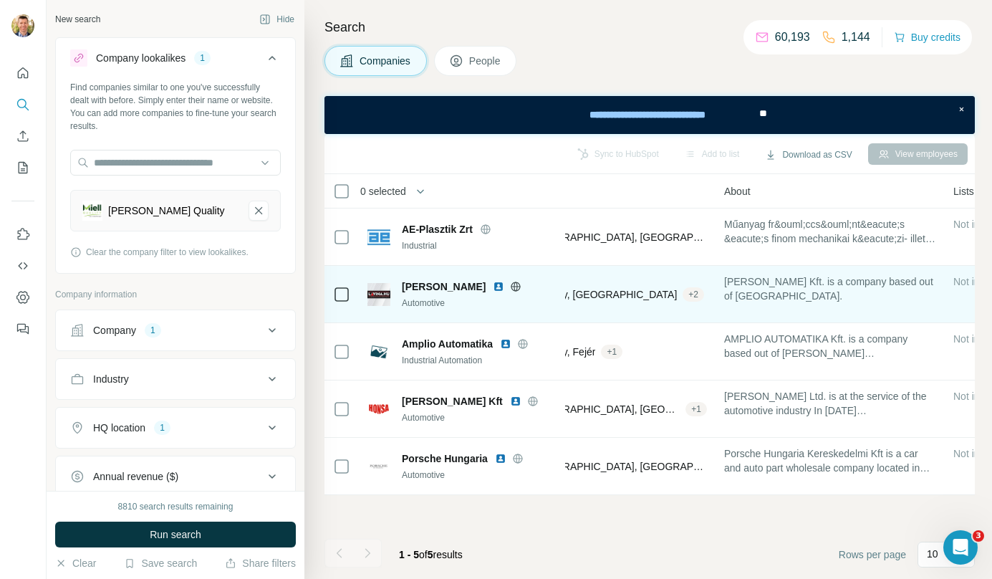
scroll to position [0, 251]
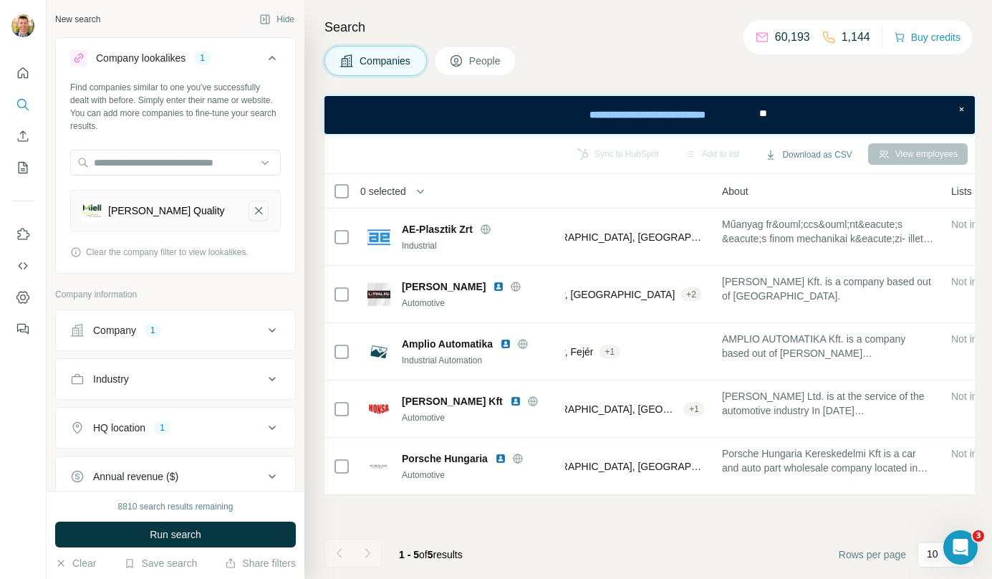
click at [255, 213] on icon "Miell Quality-remove-button" at bounding box center [258, 210] width 7 height 7
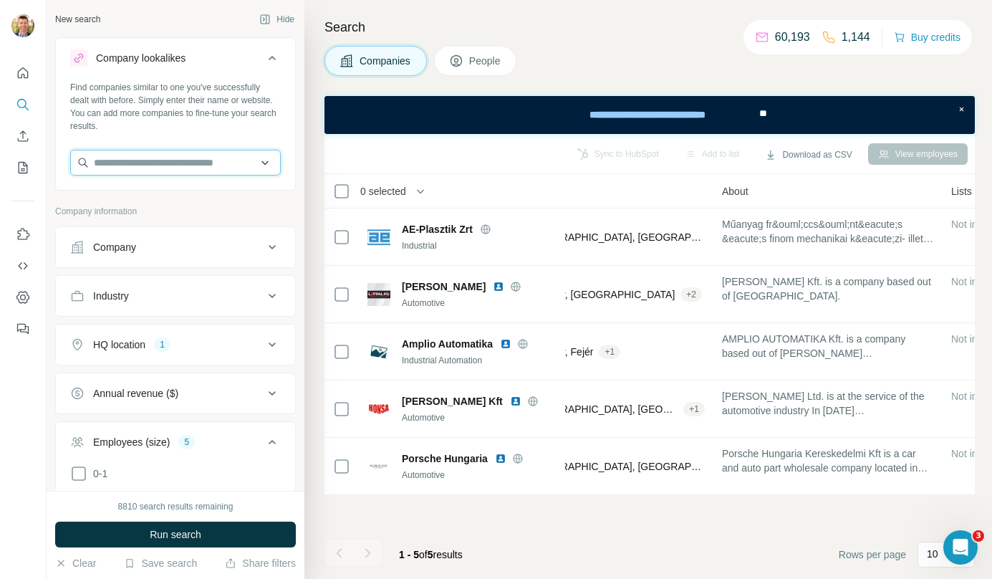
click at [205, 167] on input "text" at bounding box center [175, 163] width 211 height 26
click at [186, 157] on input "**********" at bounding box center [175, 163] width 211 height 26
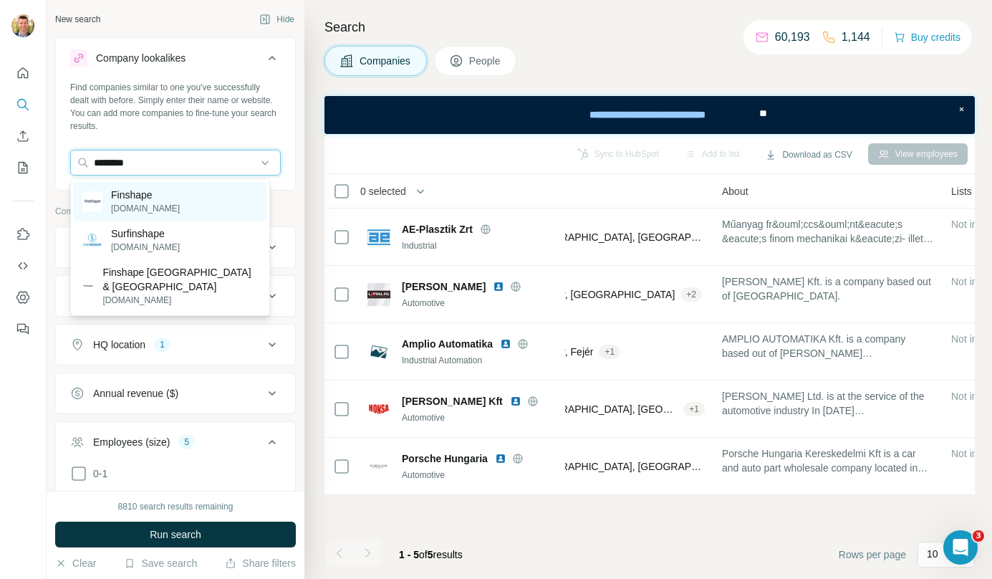
type input "********"
click at [168, 187] on div "Finshape finshape.com" at bounding box center [170, 201] width 193 height 39
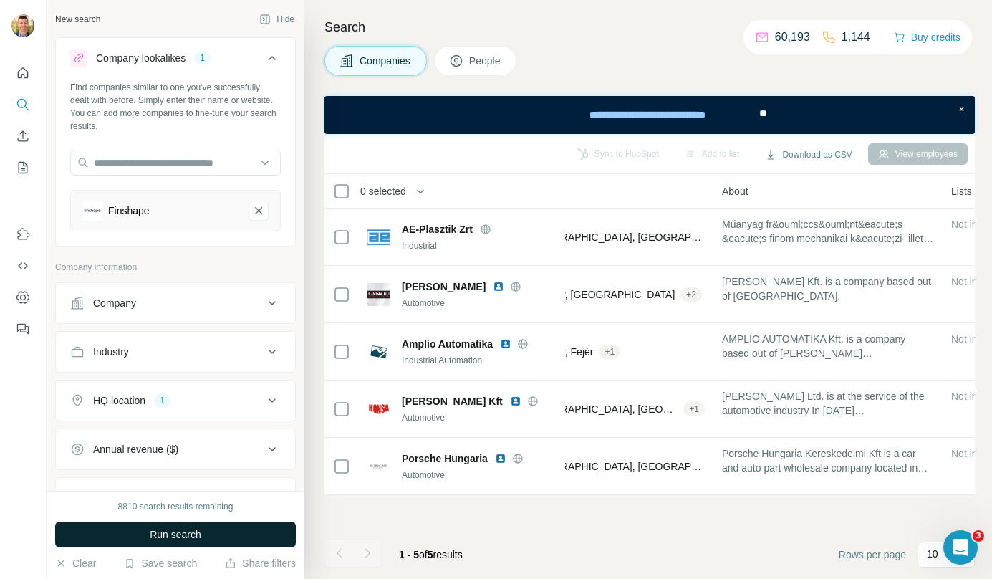
click at [173, 534] on span "Run search" at bounding box center [176, 534] width 52 height 14
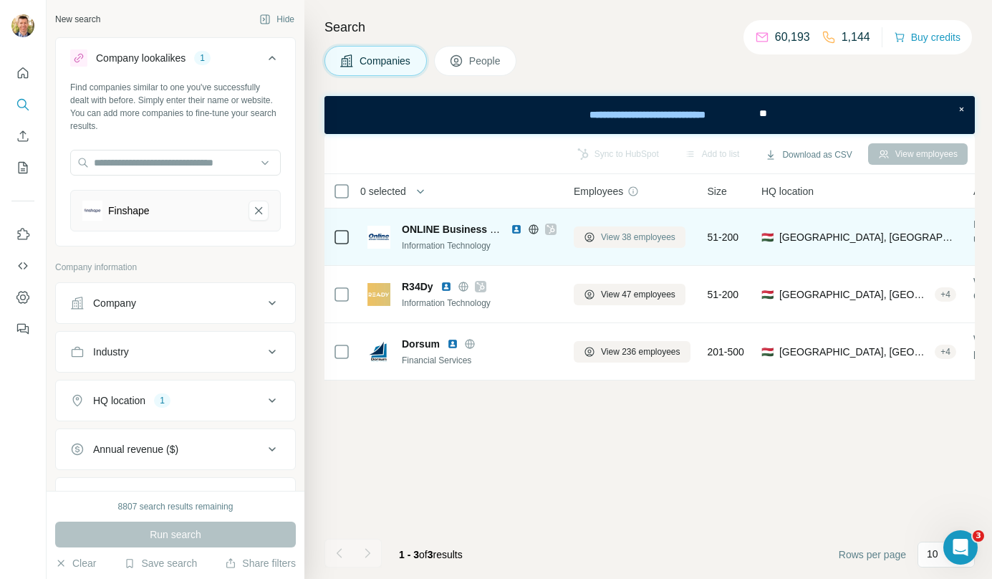
click at [661, 240] on span "View 38 employees" at bounding box center [638, 237] width 75 height 13
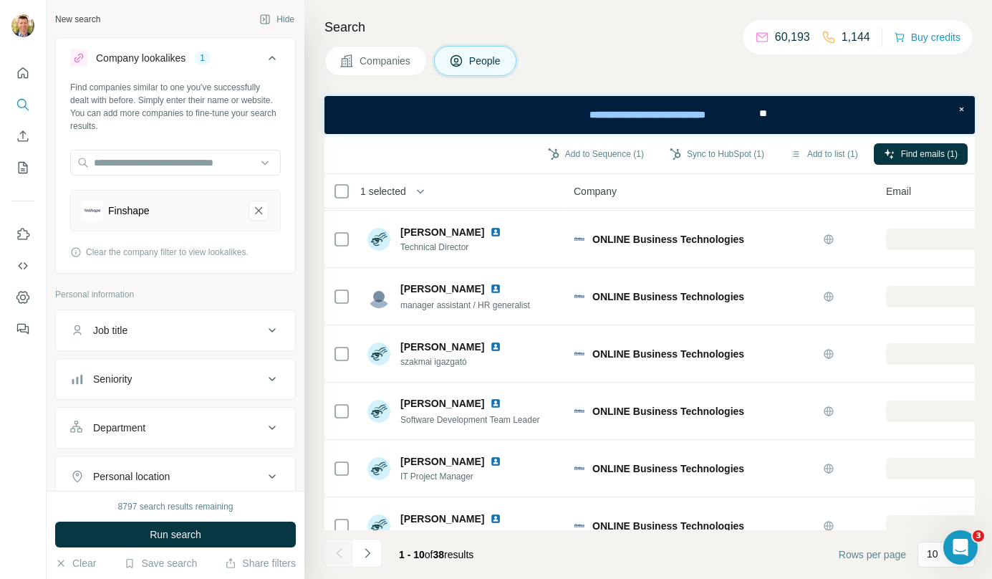
scroll to position [259, 0]
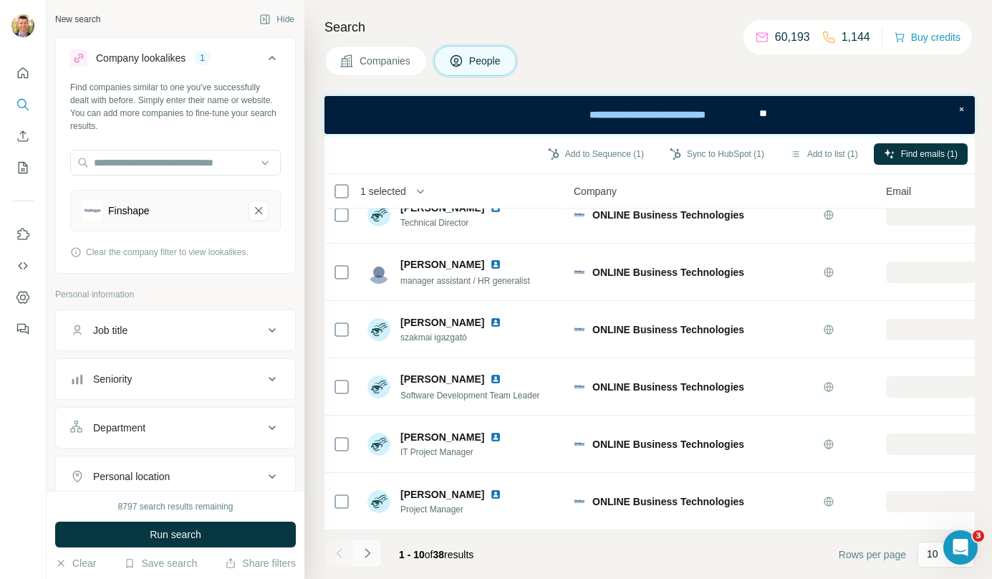
click at [373, 548] on icon "Navigate to next page" at bounding box center [367, 553] width 14 height 14
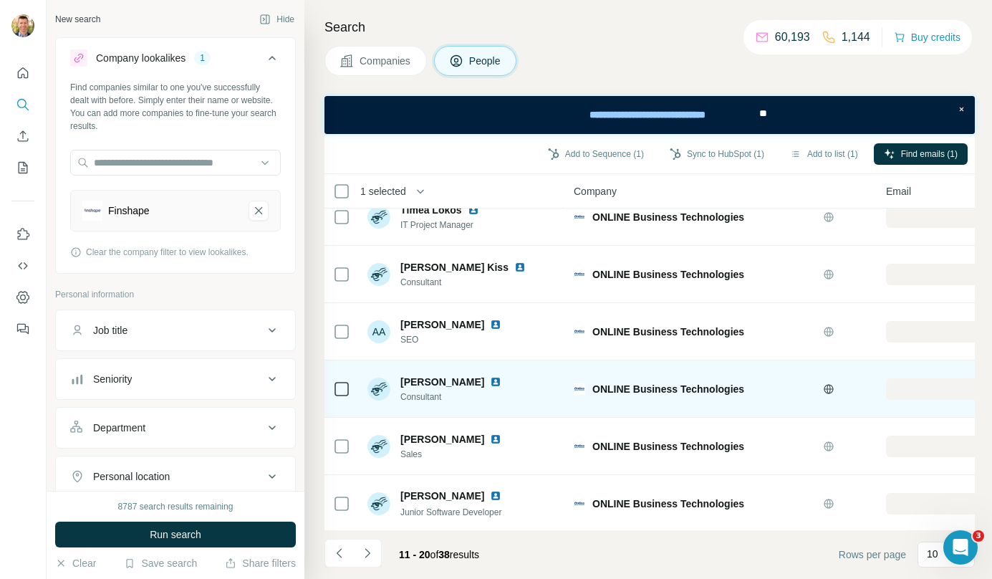
scroll to position [0, 0]
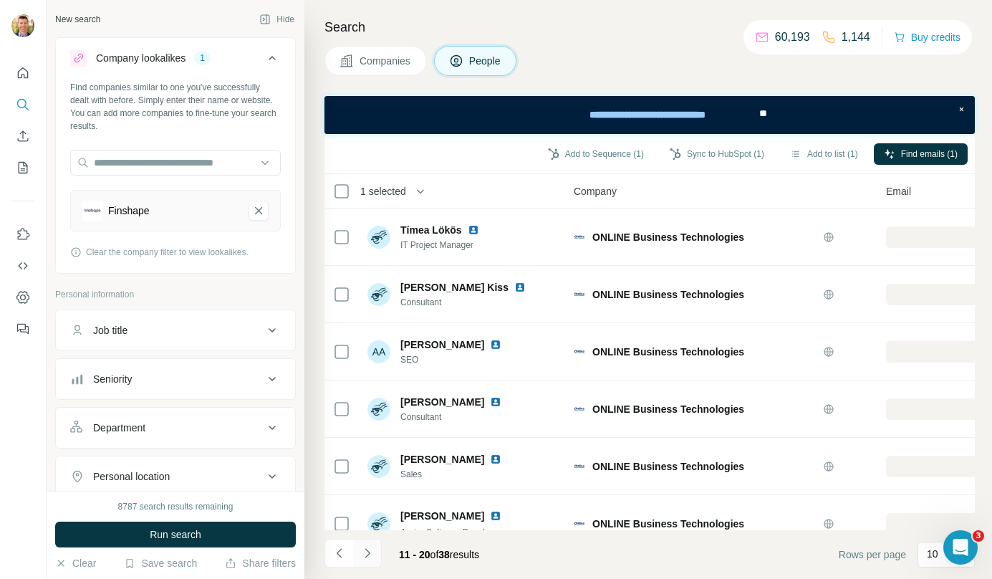
click at [374, 555] on icon "Navigate to next page" at bounding box center [367, 553] width 14 height 14
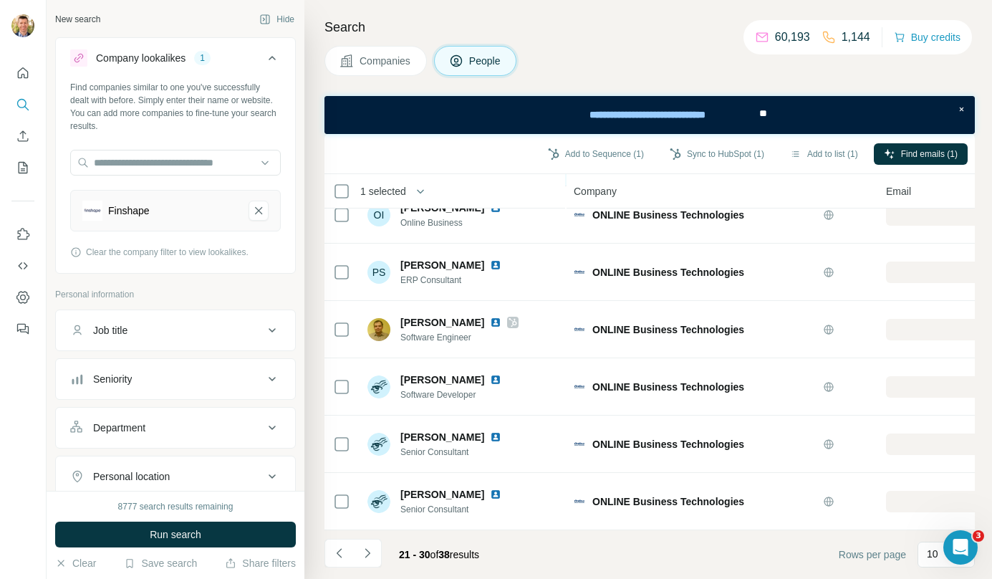
scroll to position [259, 0]
click at [375, 557] on button "Navigate to next page" at bounding box center [367, 553] width 29 height 29
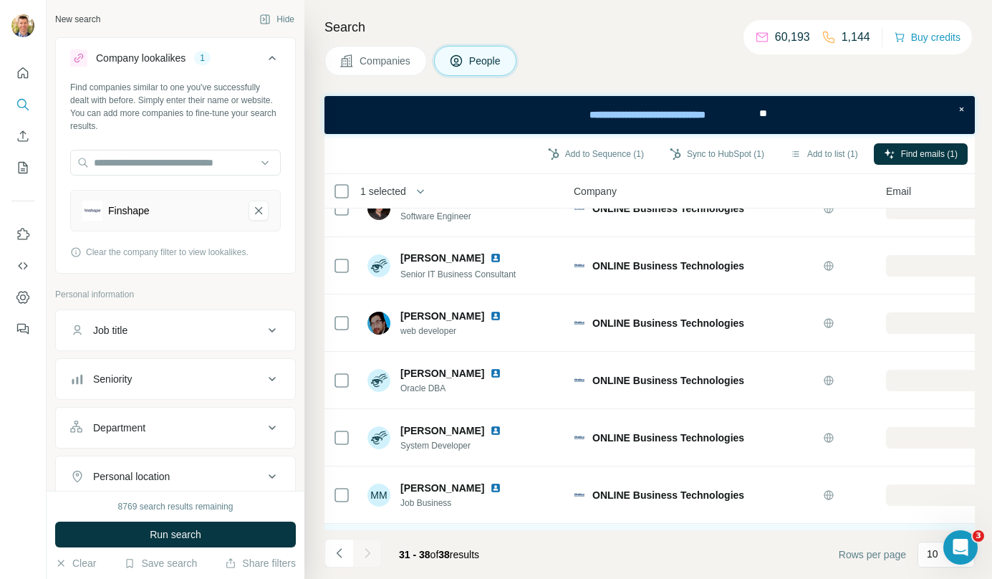
scroll to position [0, 0]
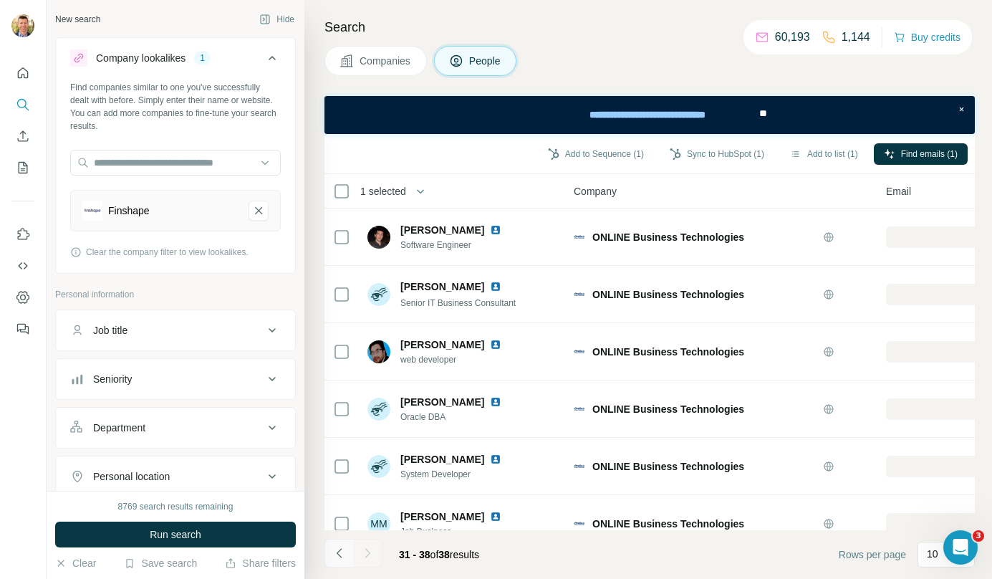
click at [347, 564] on button "Navigate to previous page" at bounding box center [339, 553] width 29 height 29
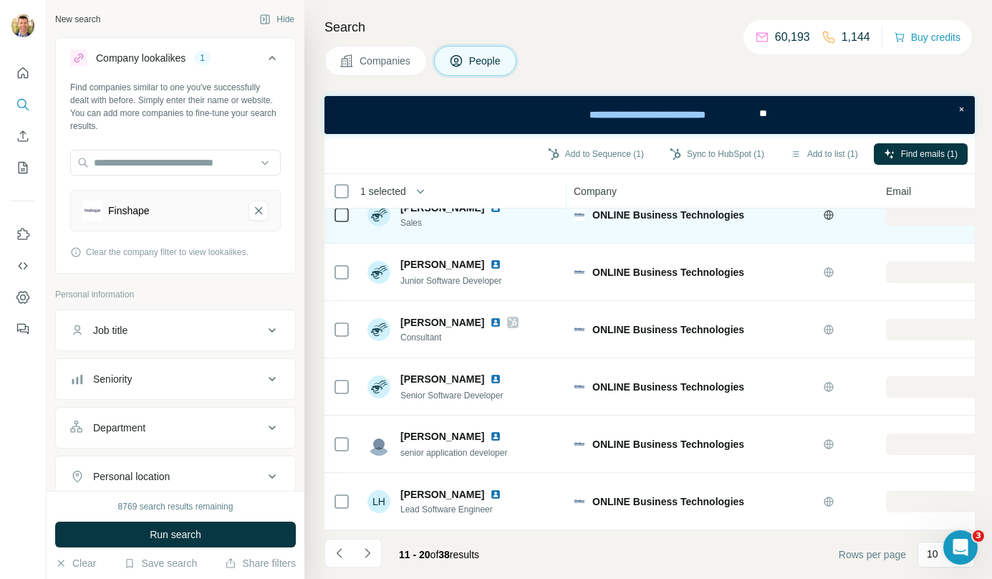
scroll to position [259, 0]
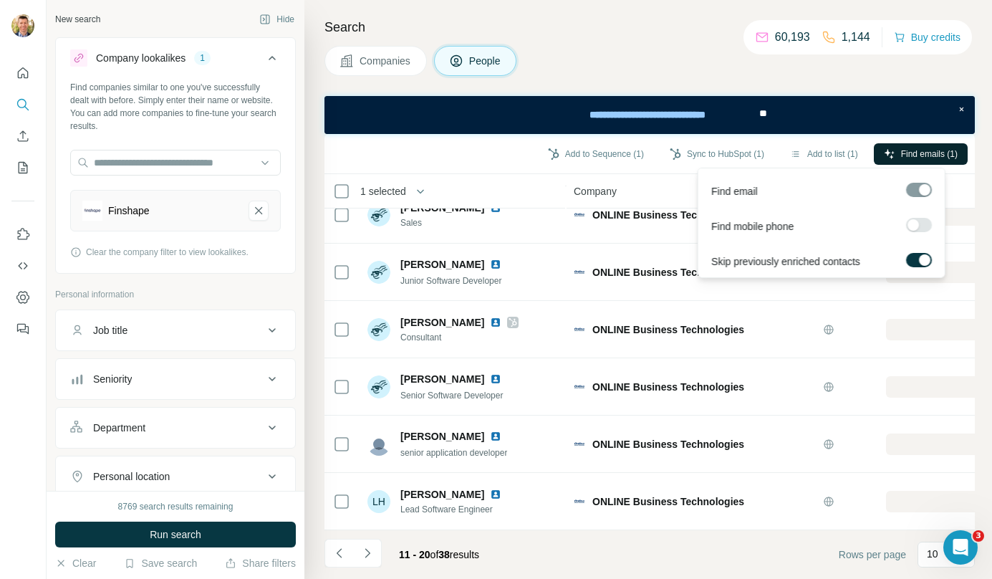
click at [928, 150] on span "Find emails (1)" at bounding box center [929, 154] width 57 height 13
click at [928, 152] on span "Find emails (1)" at bounding box center [929, 154] width 57 height 13
click at [919, 148] on span "Find emails (1)" at bounding box center [929, 154] width 57 height 13
click at [946, 152] on span "Find emails (1)" at bounding box center [929, 154] width 57 height 13
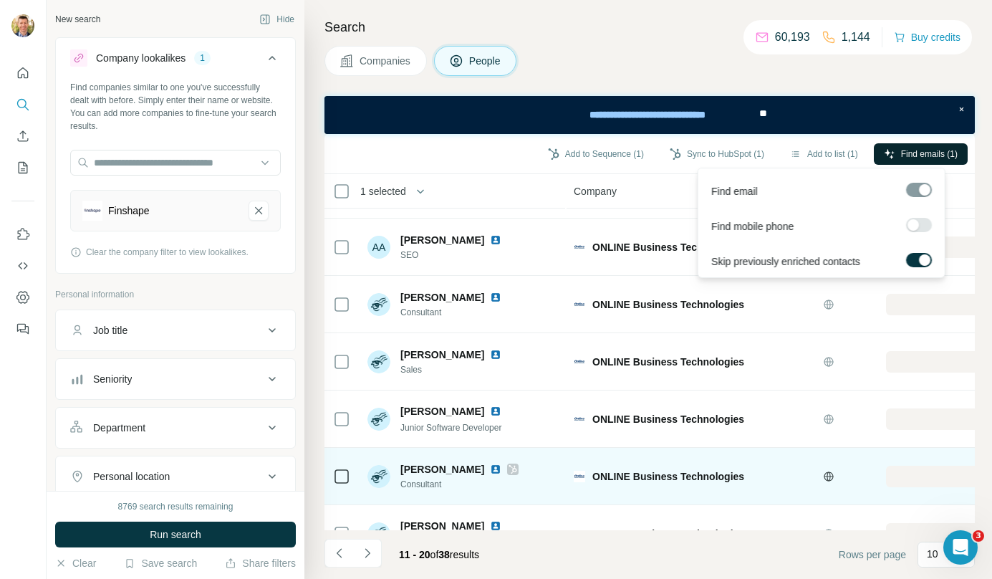
scroll to position [0, 0]
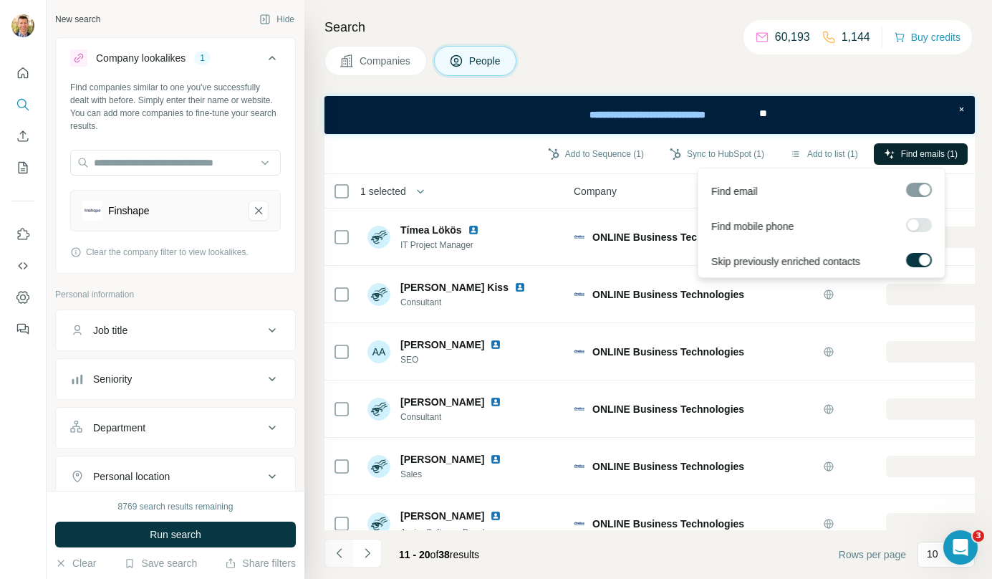
click at [337, 555] on icon "Navigate to previous page" at bounding box center [339, 553] width 14 height 14
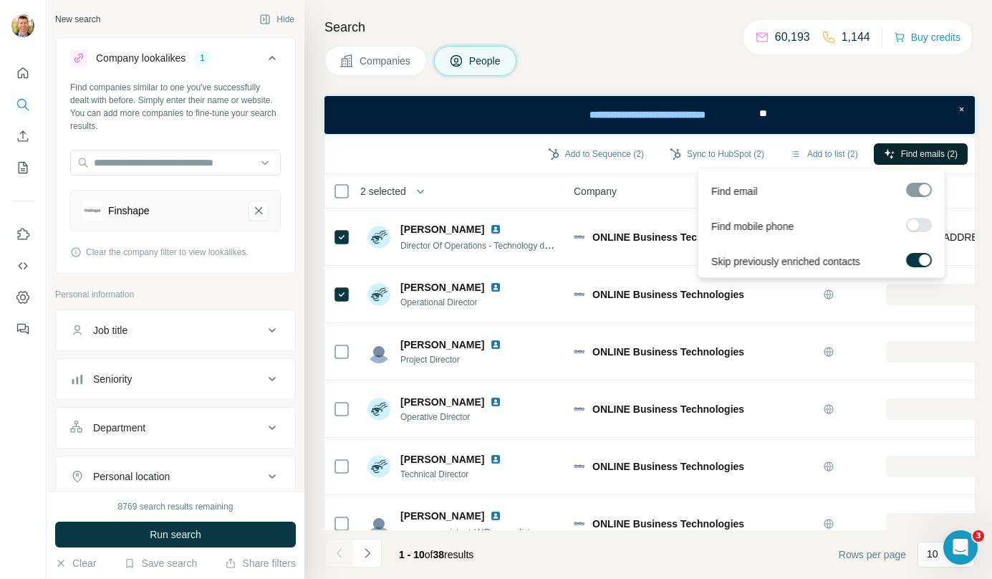
click at [901, 156] on span "Find emails (2)" at bounding box center [929, 154] width 57 height 13
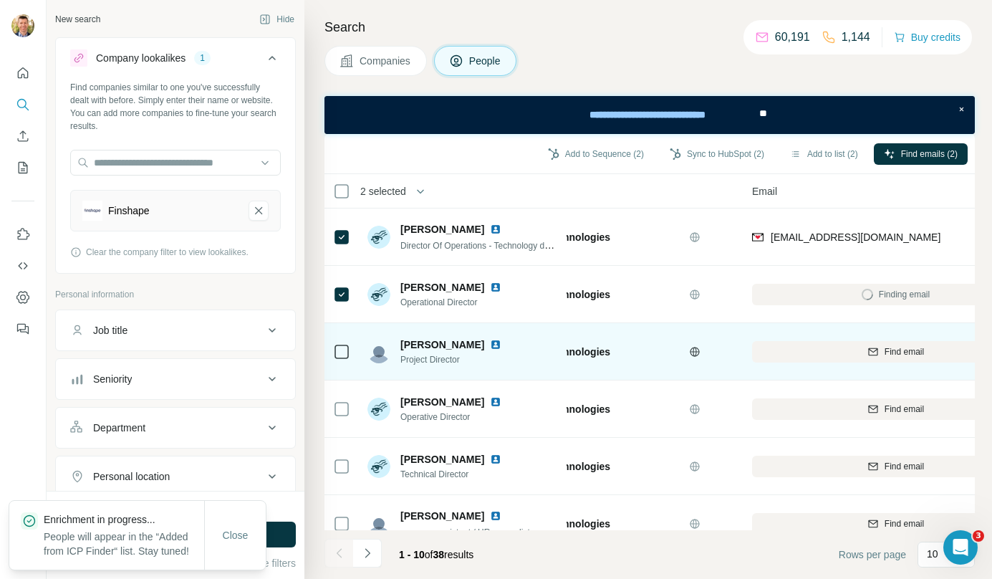
scroll to position [0, 135]
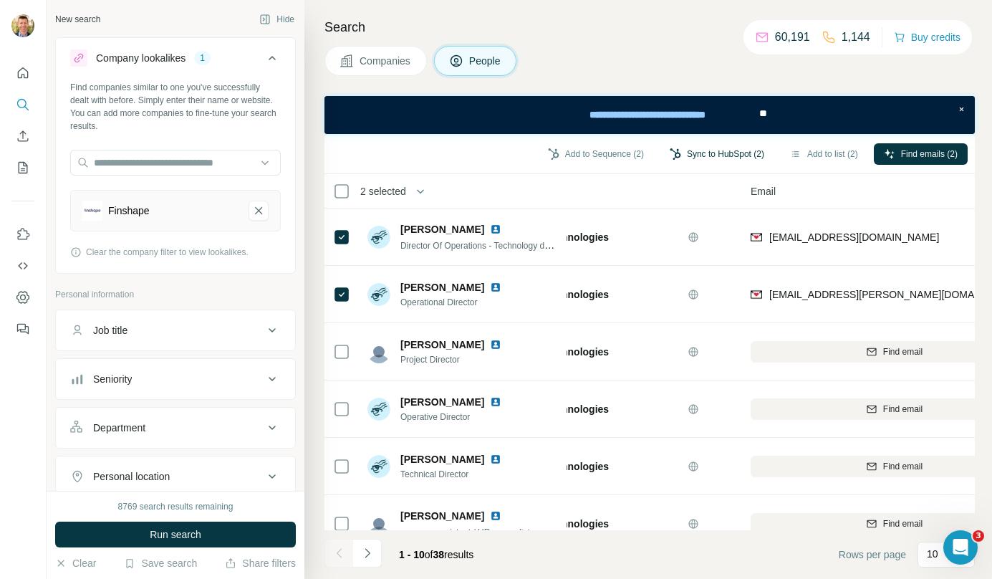
click at [709, 158] on button "Sync to HubSpot (2)" at bounding box center [717, 153] width 115 height 21
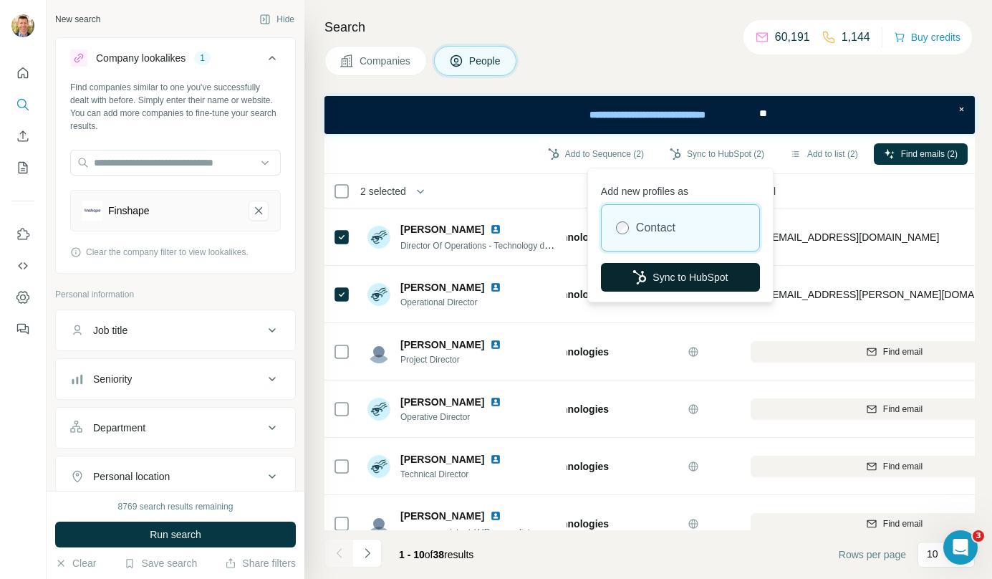
click at [681, 265] on button "Sync to HubSpot" at bounding box center [680, 277] width 159 height 29
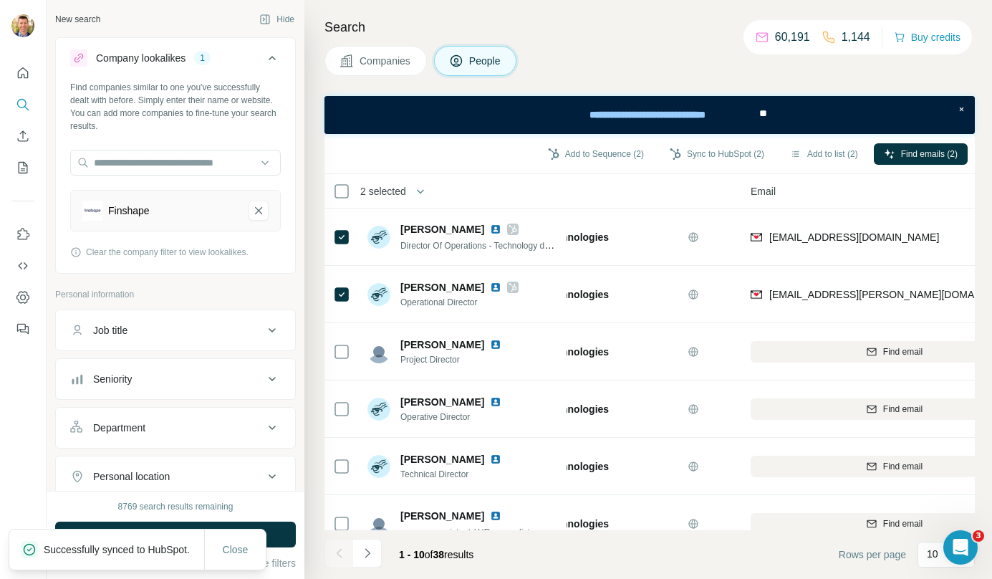
click at [401, 69] on button "Companies" at bounding box center [376, 61] width 102 height 30
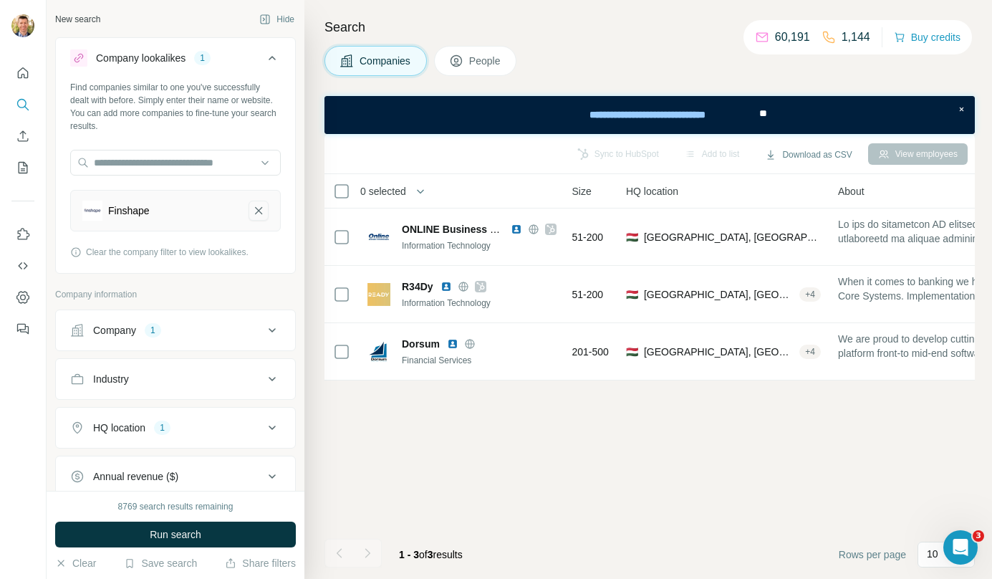
click at [257, 206] on button "Finshape-remove-button" at bounding box center [259, 211] width 20 height 20
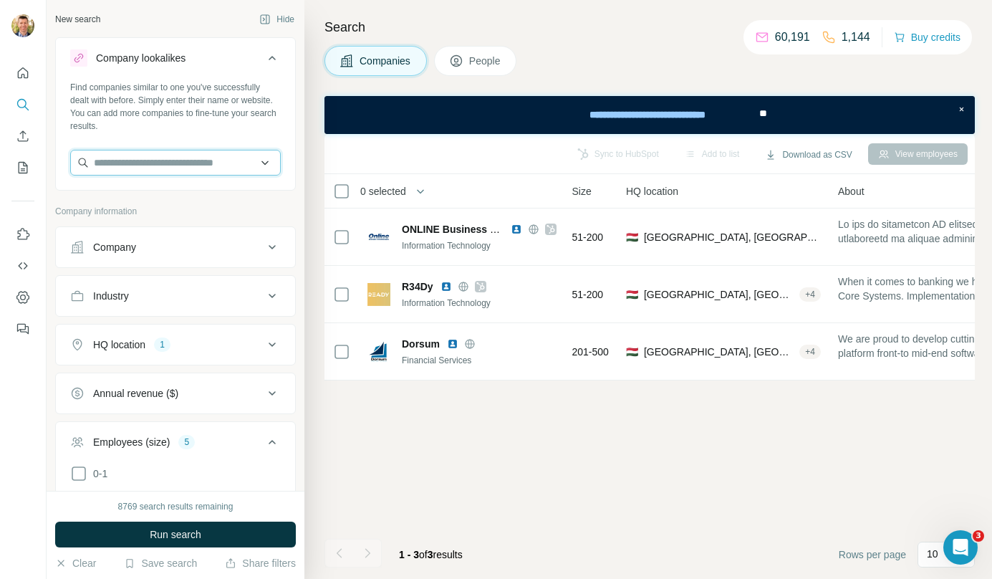
click at [209, 168] on input "text" at bounding box center [175, 163] width 211 height 26
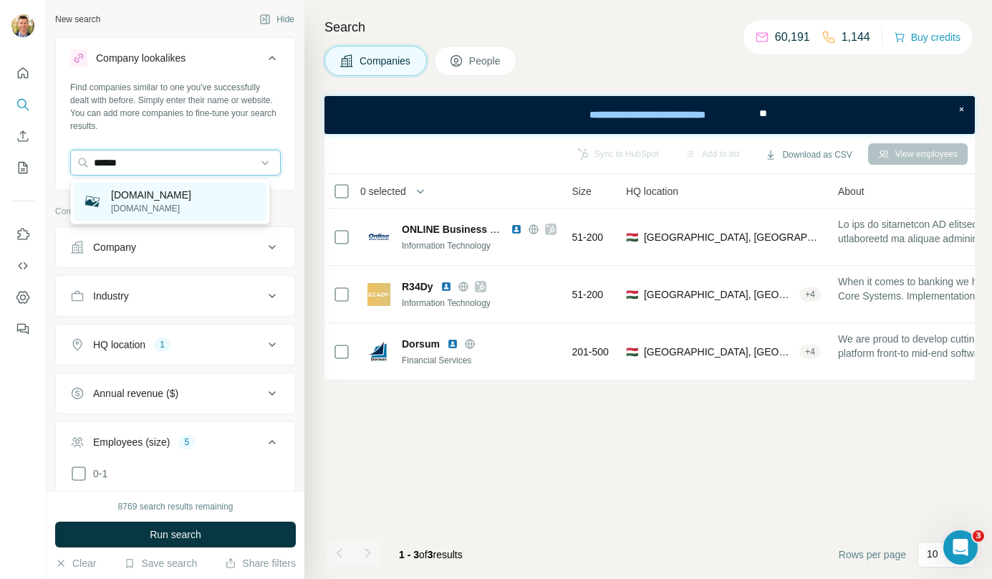
type input "******"
click at [183, 202] on p "certificacion-oficial-tuvsud.com" at bounding box center [151, 195] width 80 height 14
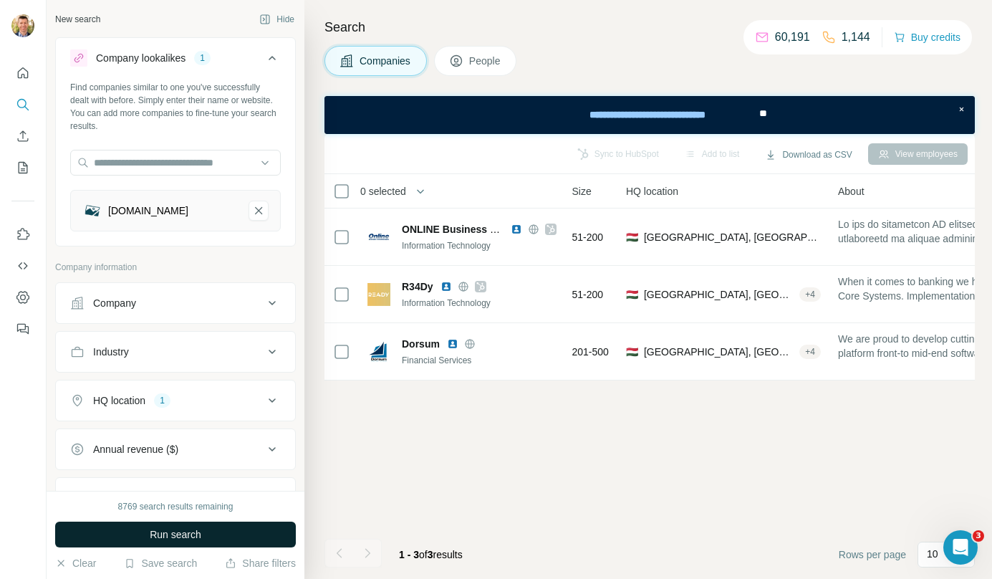
click at [173, 537] on span "Run search" at bounding box center [176, 534] width 52 height 14
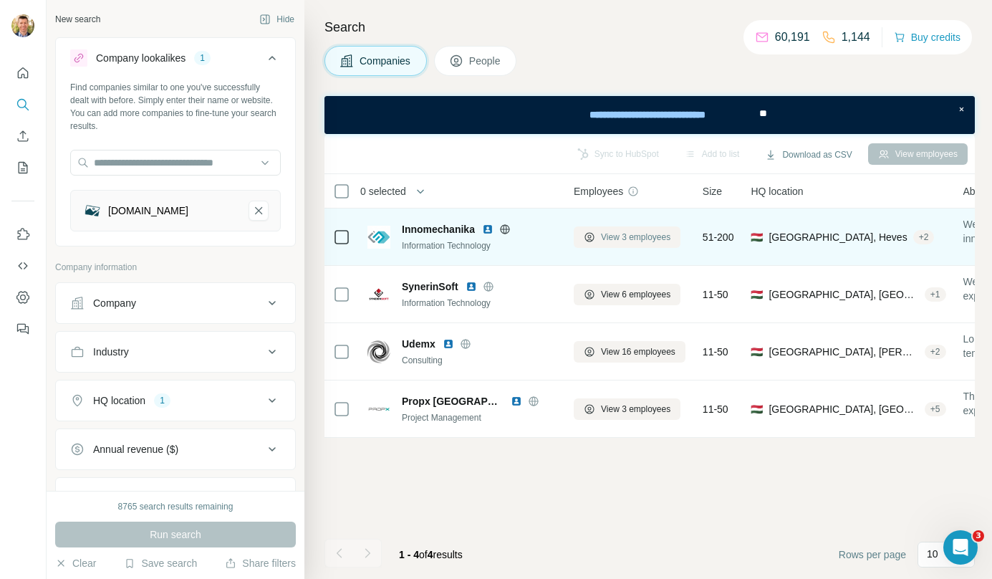
click at [650, 246] on button "View 3 employees" at bounding box center [627, 236] width 107 height 21
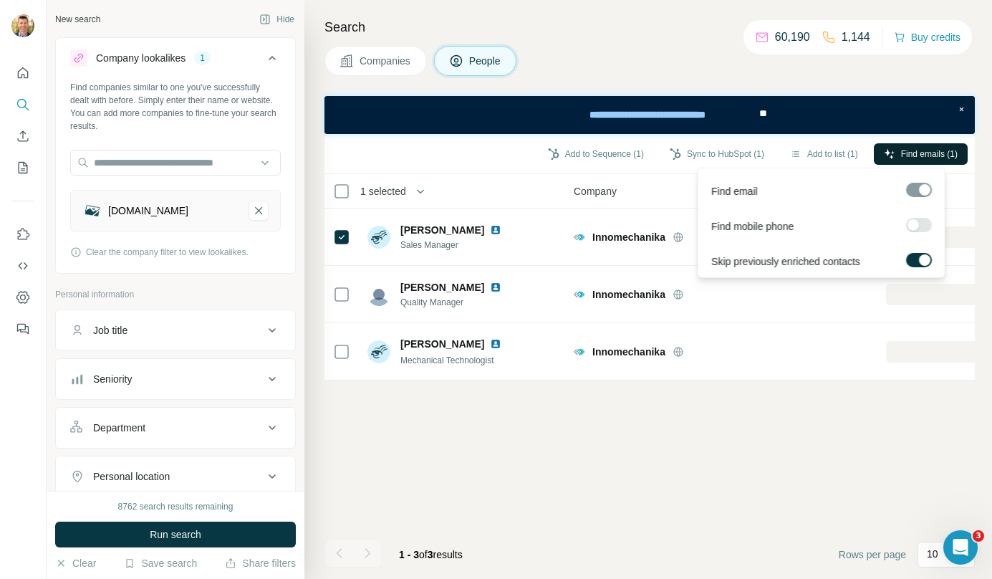
click at [909, 153] on span "Find emails (1)" at bounding box center [929, 154] width 57 height 13
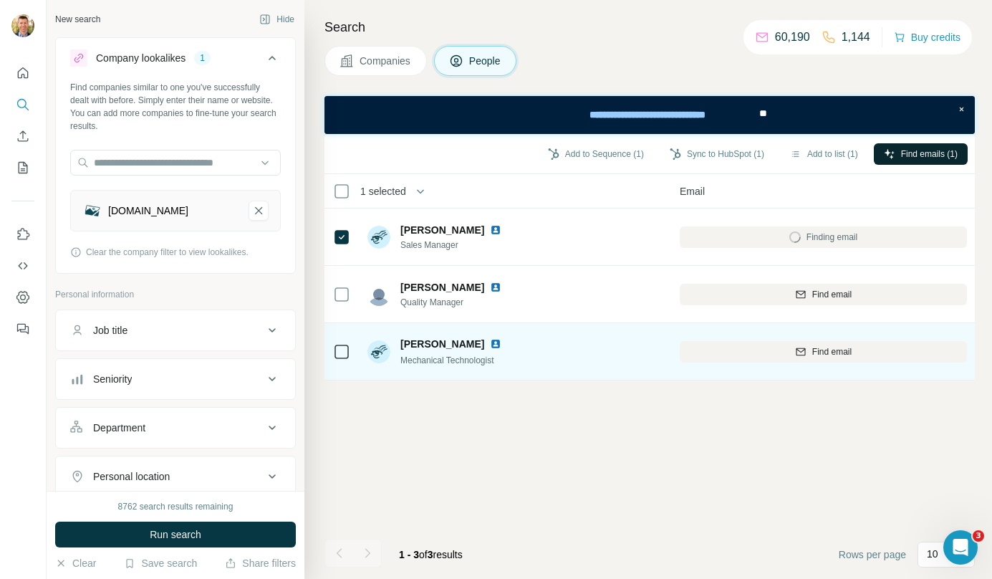
scroll to position [0, 207]
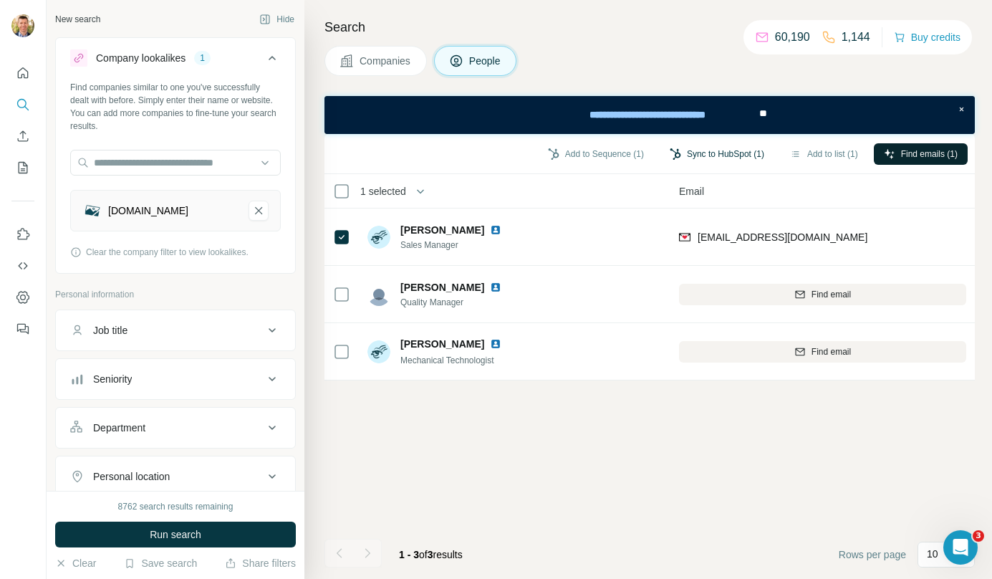
click at [704, 153] on button "Sync to HubSpot (1)" at bounding box center [717, 153] width 115 height 21
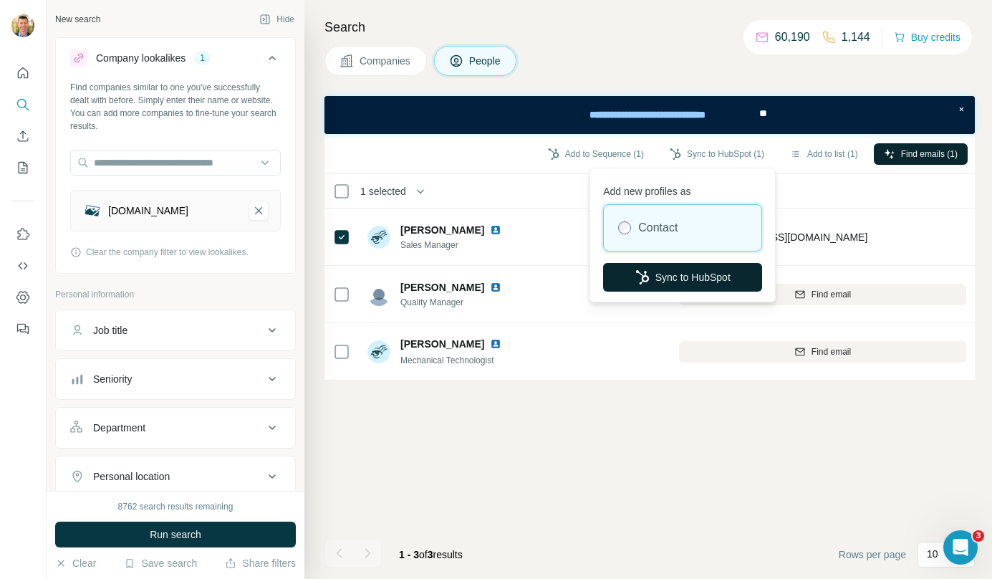
click at [681, 277] on button "Sync to HubSpot" at bounding box center [682, 277] width 159 height 29
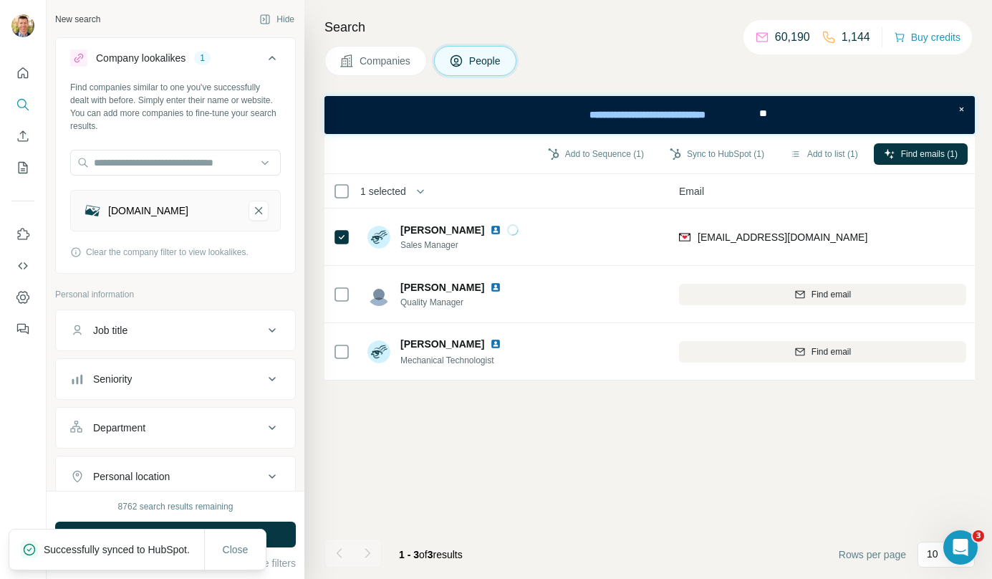
click at [392, 55] on span "Companies" at bounding box center [386, 61] width 52 height 14
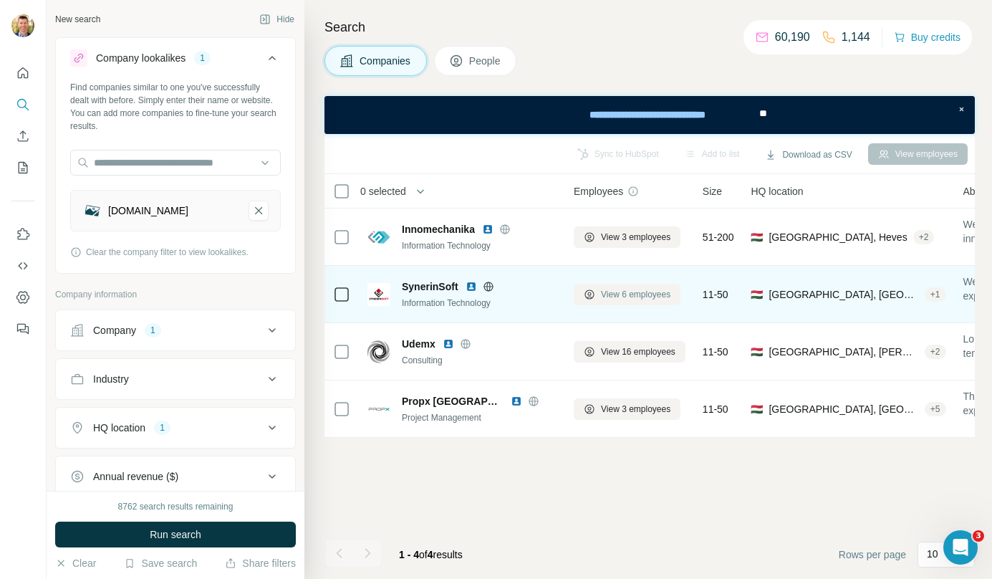
click at [648, 297] on span "View 6 employees" at bounding box center [635, 294] width 69 height 13
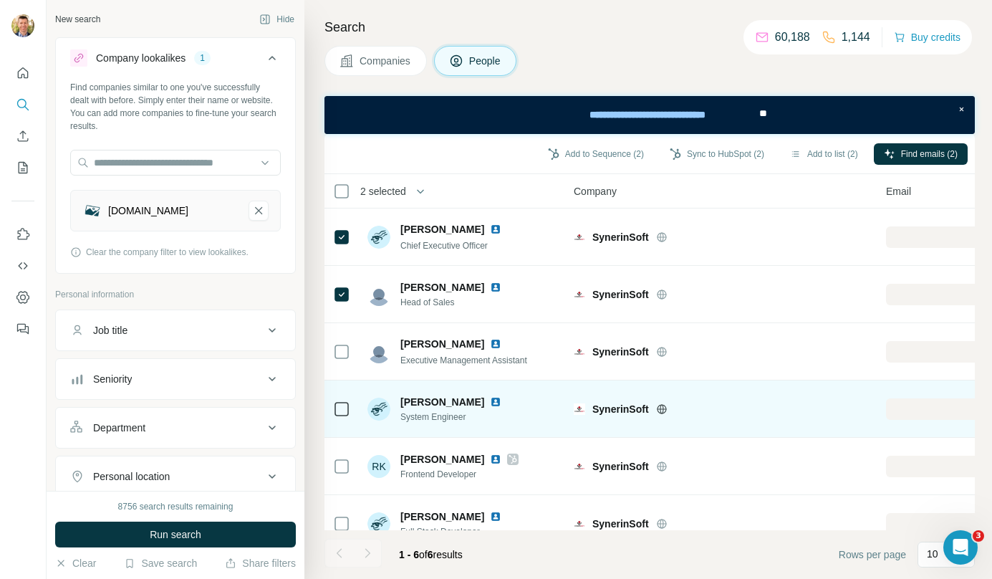
scroll to position [29, 0]
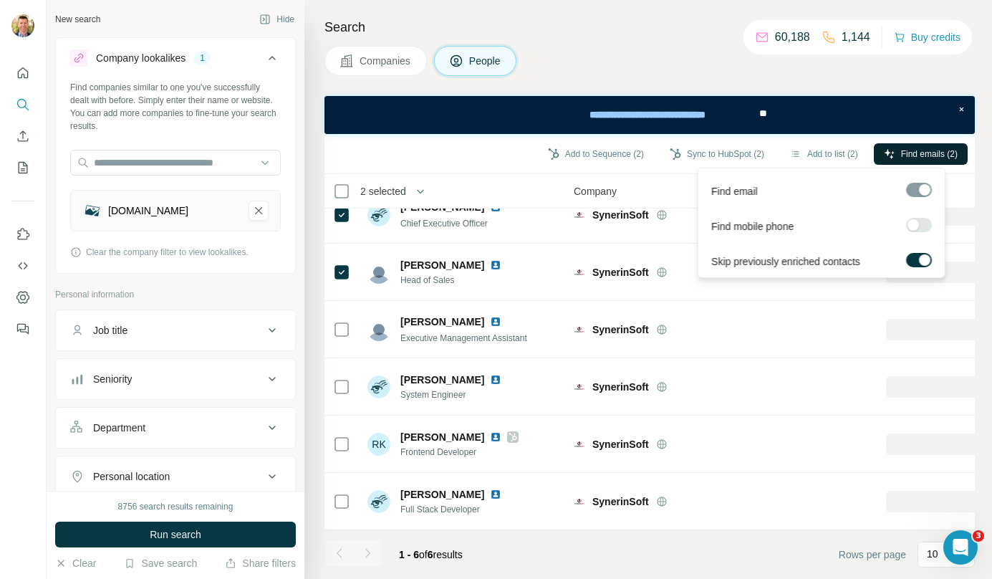
click at [905, 148] on span "Find emails (2)" at bounding box center [929, 154] width 57 height 13
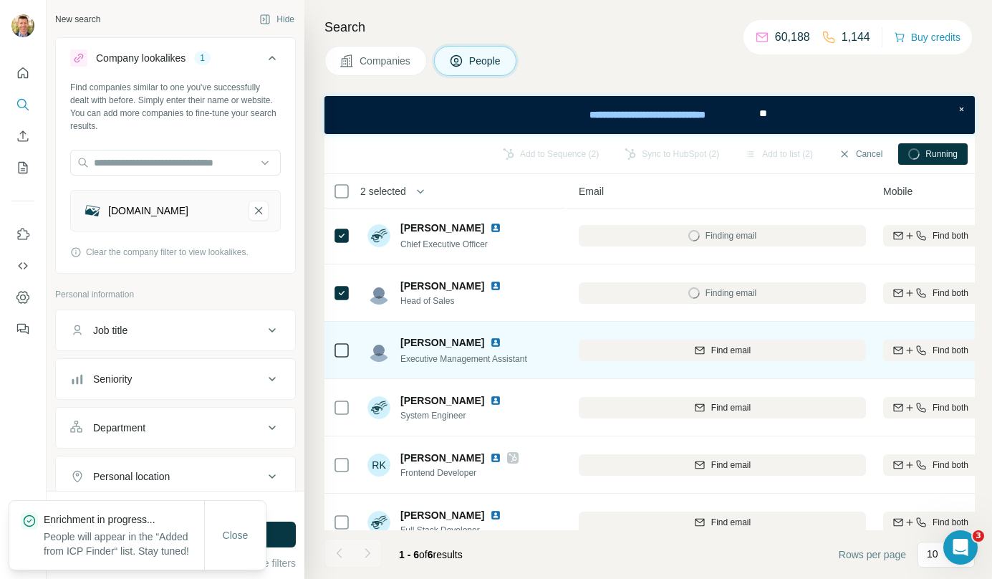
scroll to position [1, 310]
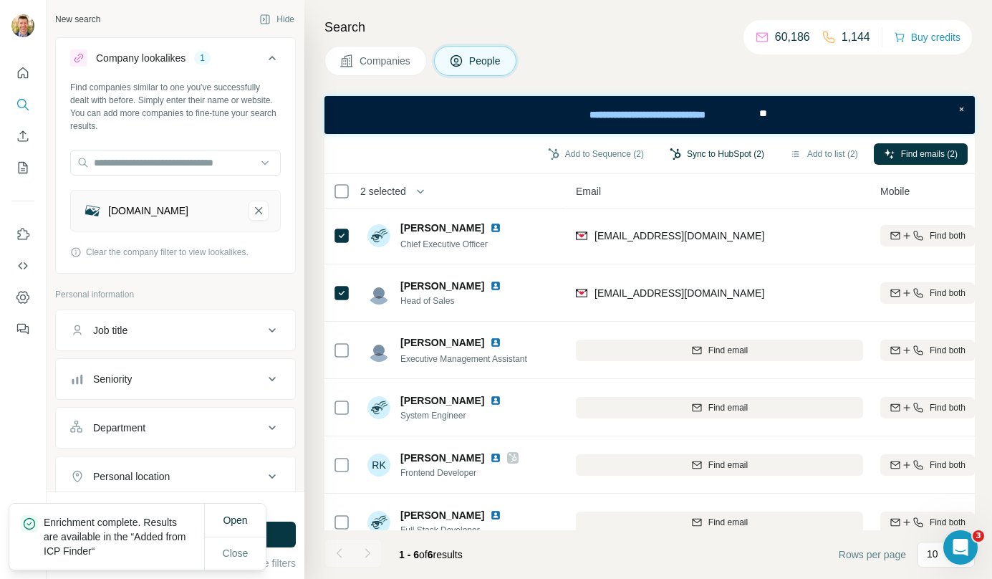
click at [719, 143] on button "Sync to HubSpot (2)" at bounding box center [717, 153] width 115 height 21
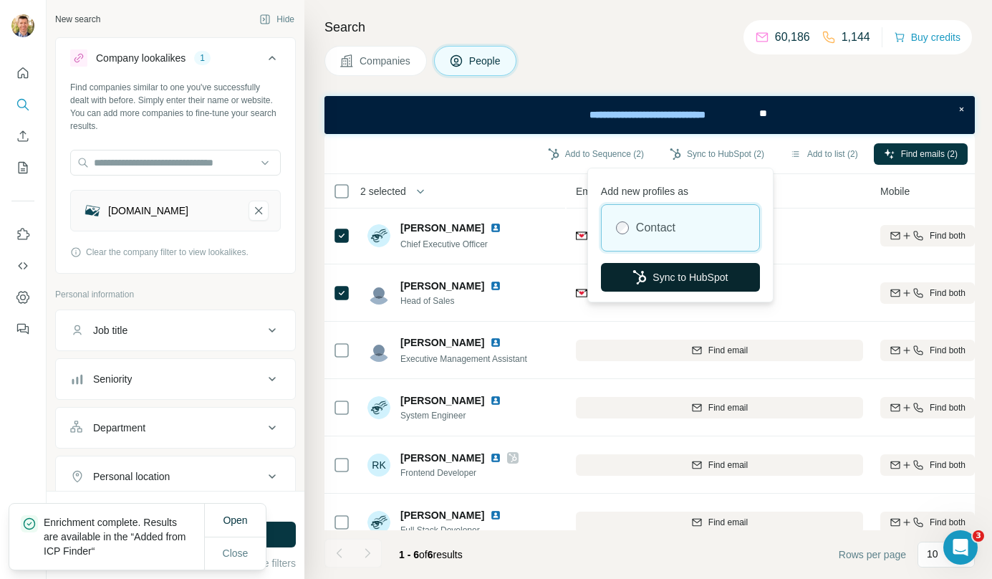
click at [666, 277] on button "Sync to HubSpot" at bounding box center [680, 277] width 159 height 29
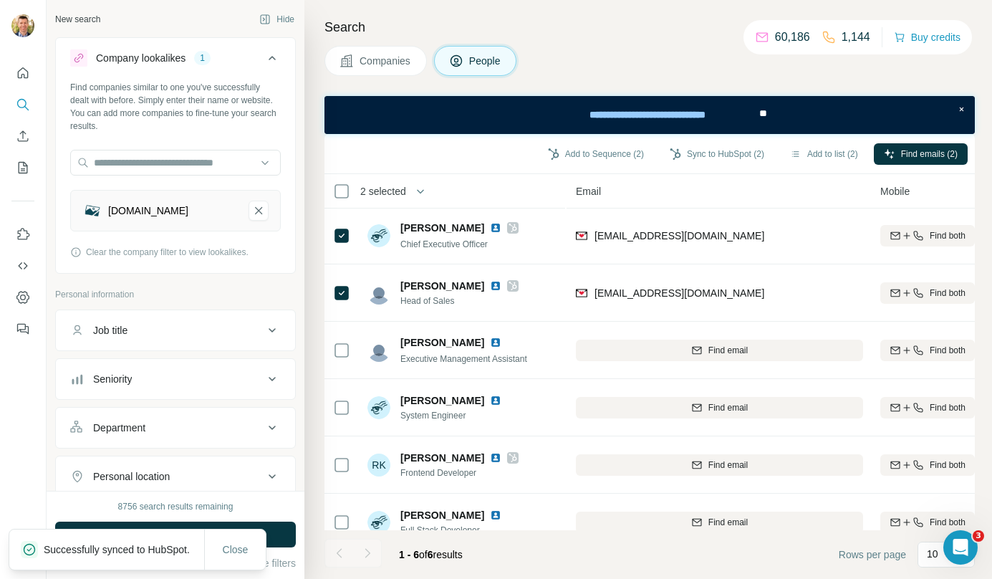
click at [385, 67] on span "Companies" at bounding box center [386, 61] width 52 height 14
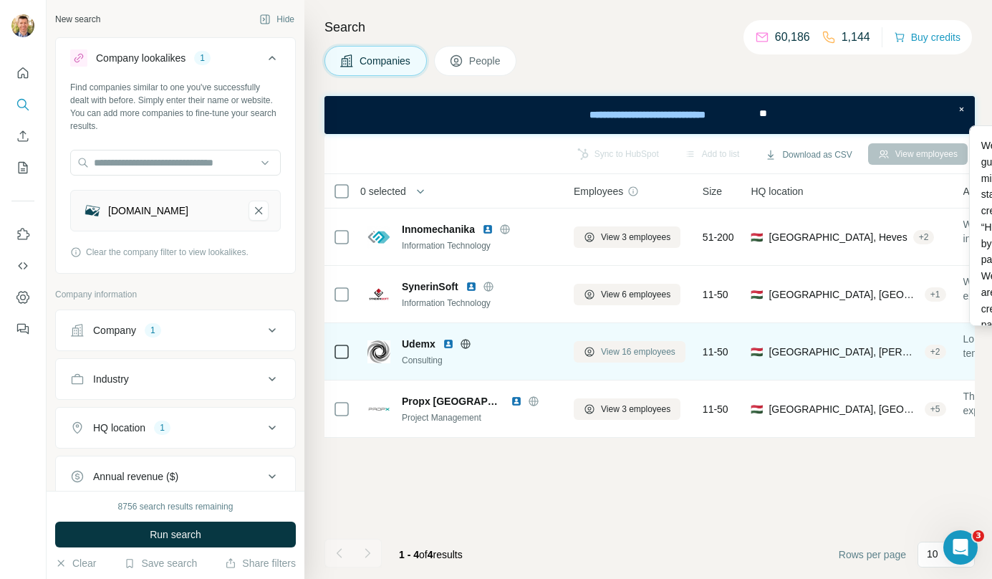
click at [646, 353] on span "View 16 employees" at bounding box center [638, 351] width 75 height 13
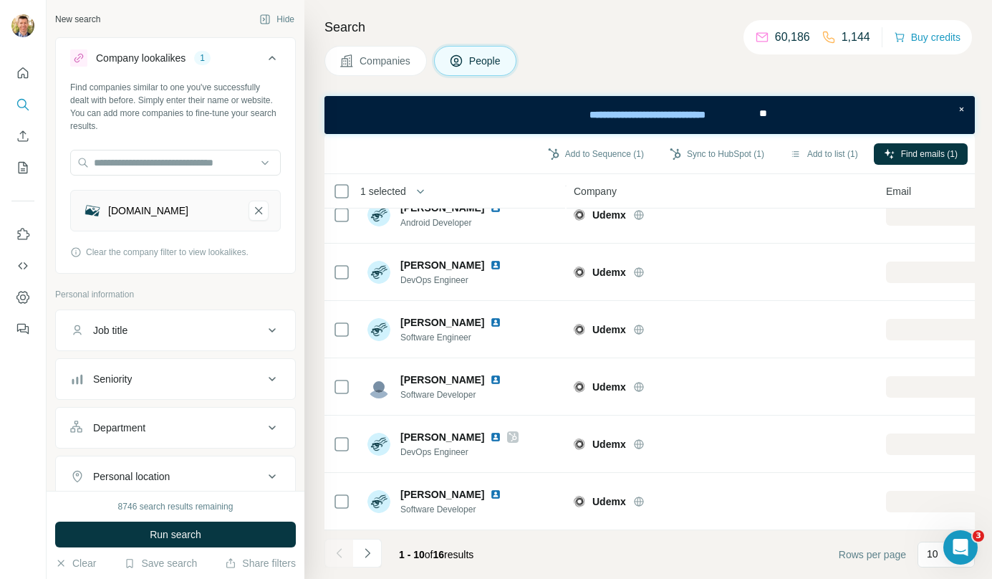
scroll to position [259, 0]
click at [374, 555] on icon "Navigate to next page" at bounding box center [367, 553] width 14 height 14
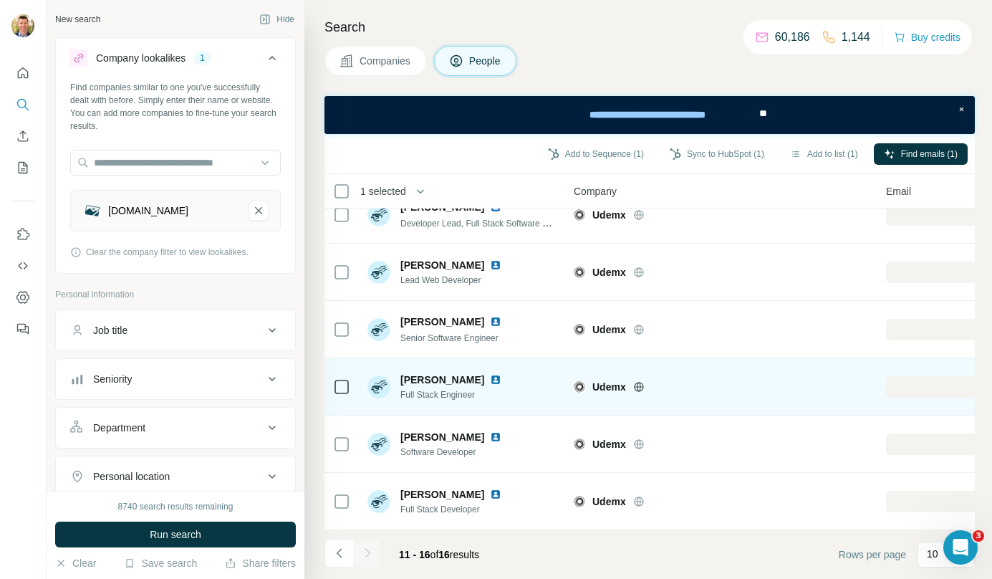
scroll to position [0, 0]
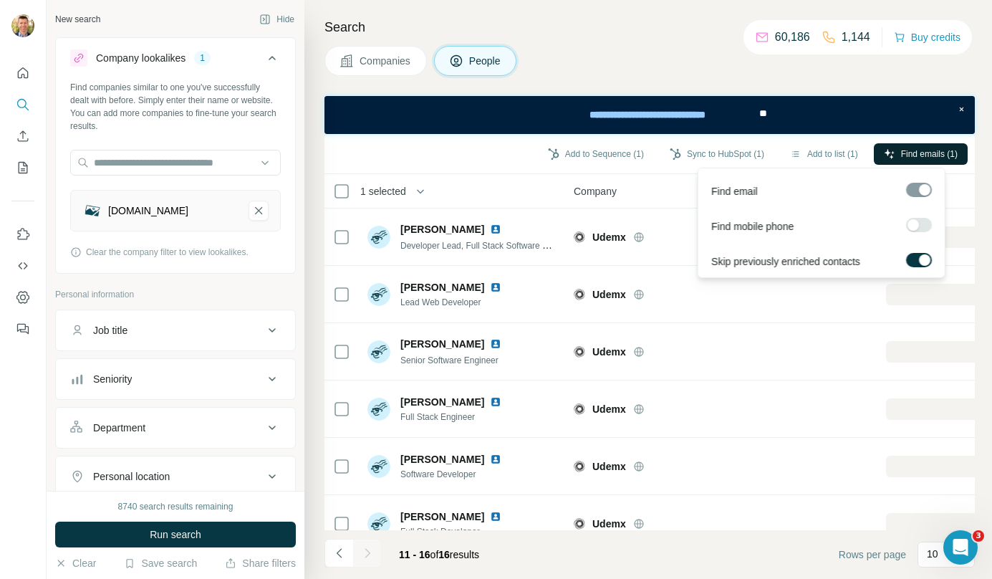
click at [926, 154] on span "Find emails (1)" at bounding box center [929, 154] width 57 height 13
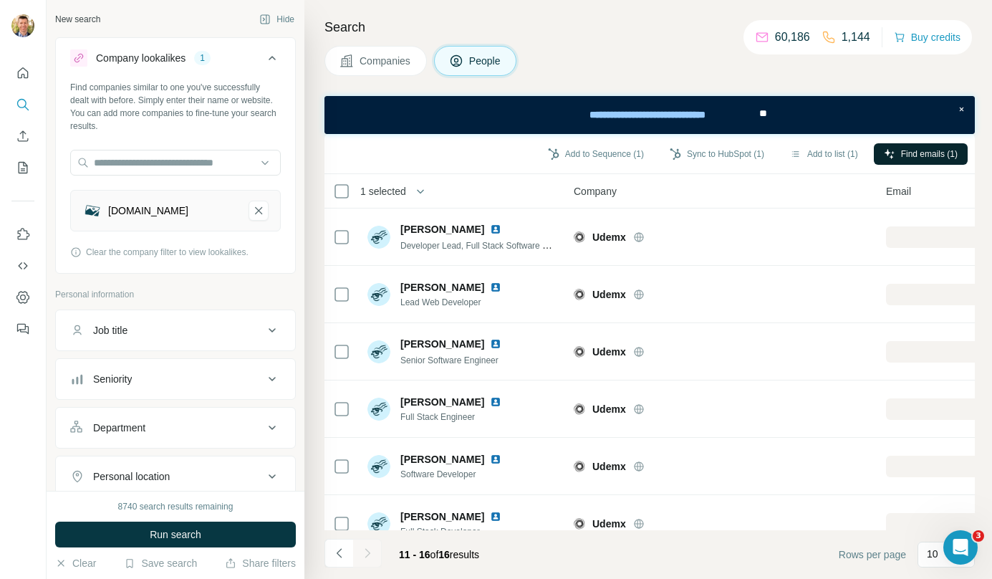
click at [467, 153] on div "Add to Sequence (1) Sync to HubSpot (1) Add to list (1) Find emails (1)" at bounding box center [650, 153] width 636 height 25
click at [340, 550] on icon "Navigate to previous page" at bounding box center [338, 552] width 5 height 9
click at [719, 159] on button "Sync to HubSpot (1)" at bounding box center [717, 153] width 115 height 21
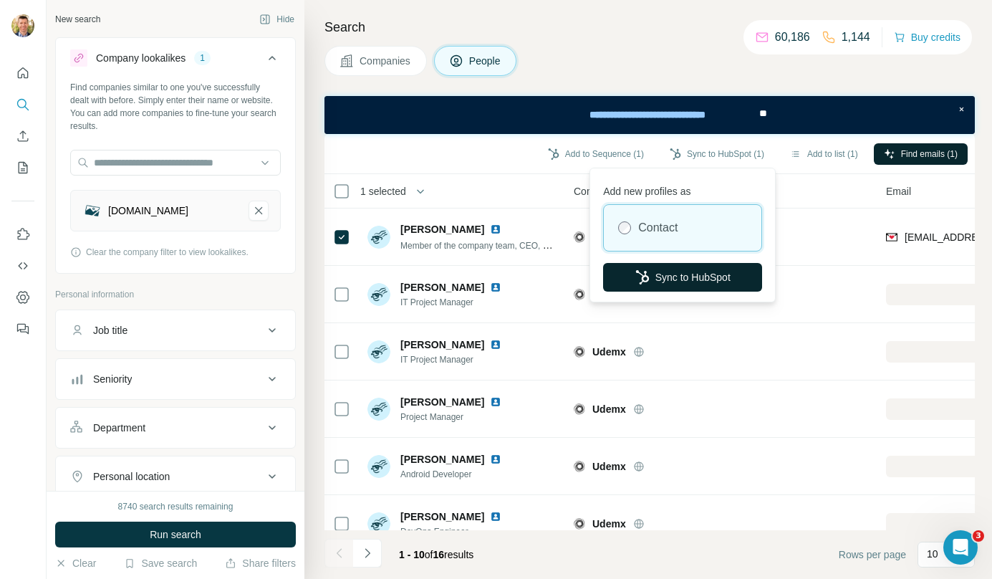
click at [679, 277] on button "Sync to HubSpot" at bounding box center [682, 277] width 159 height 29
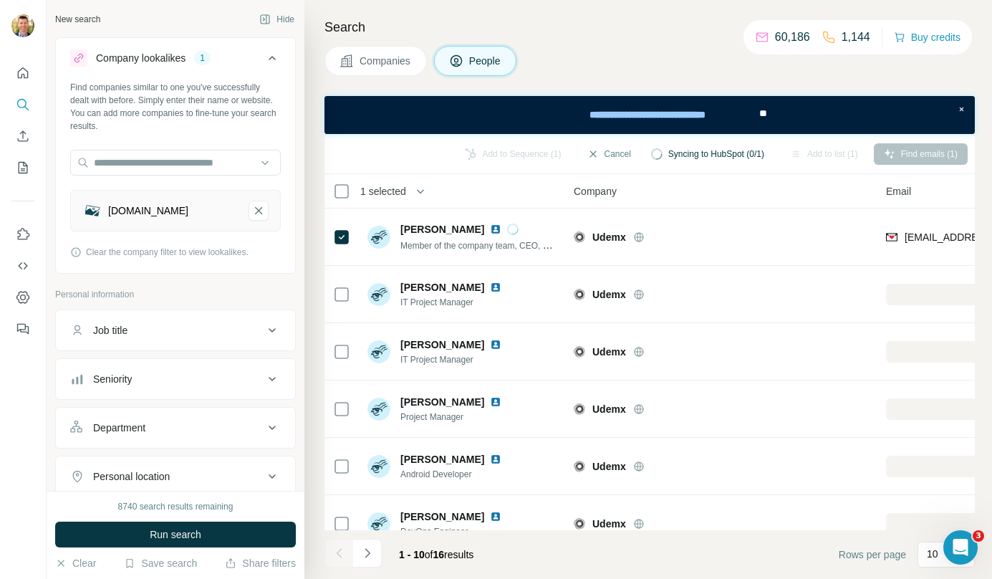
click at [383, 59] on span "Companies" at bounding box center [386, 61] width 52 height 14
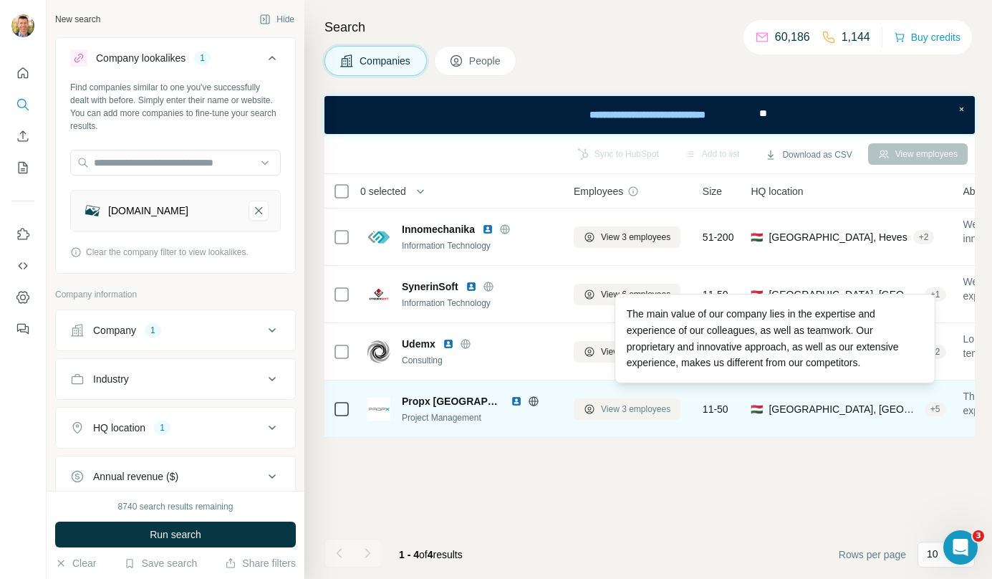
click at [661, 409] on span "View 3 employees" at bounding box center [635, 409] width 69 height 13
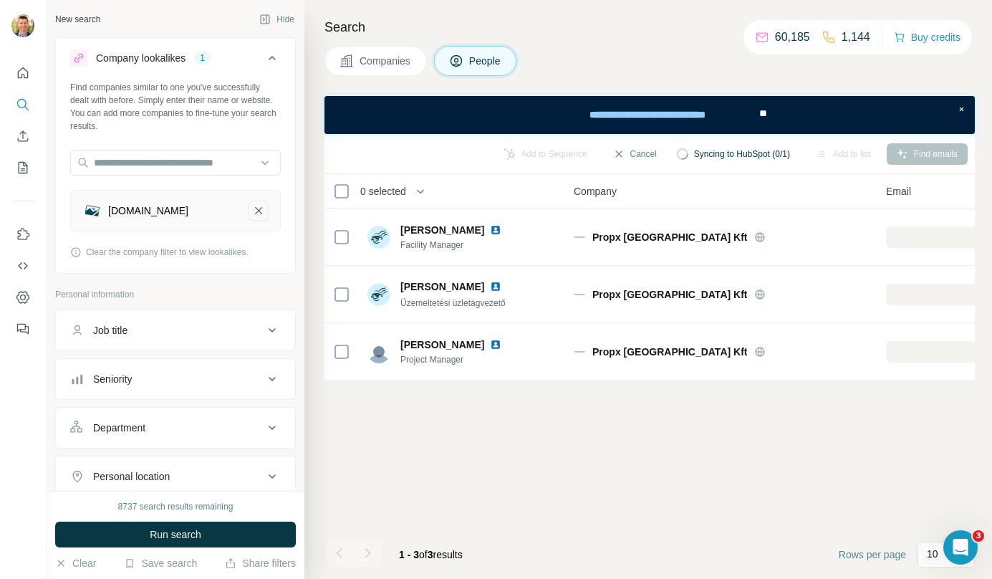
click at [257, 219] on button "certificacion-oficial-tuvsud.com-remove-button" at bounding box center [259, 211] width 20 height 20
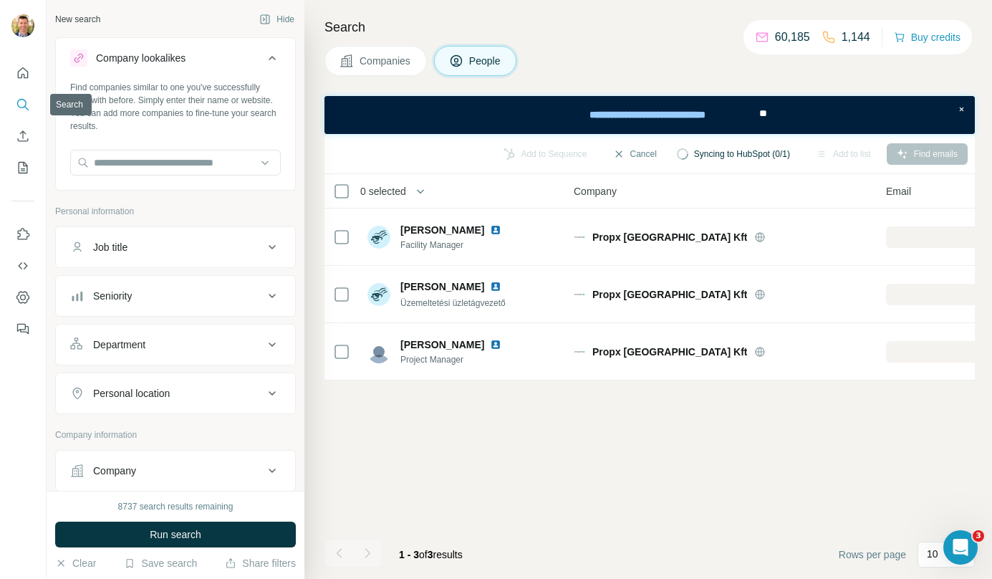
click at [27, 106] on icon "Search" at bounding box center [23, 104] width 14 height 14
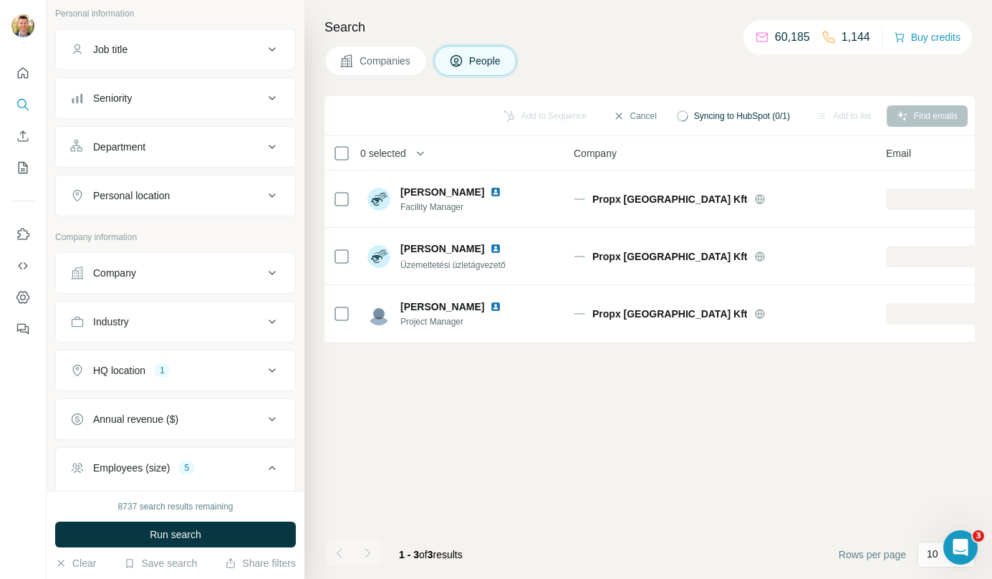
scroll to position [202, 0]
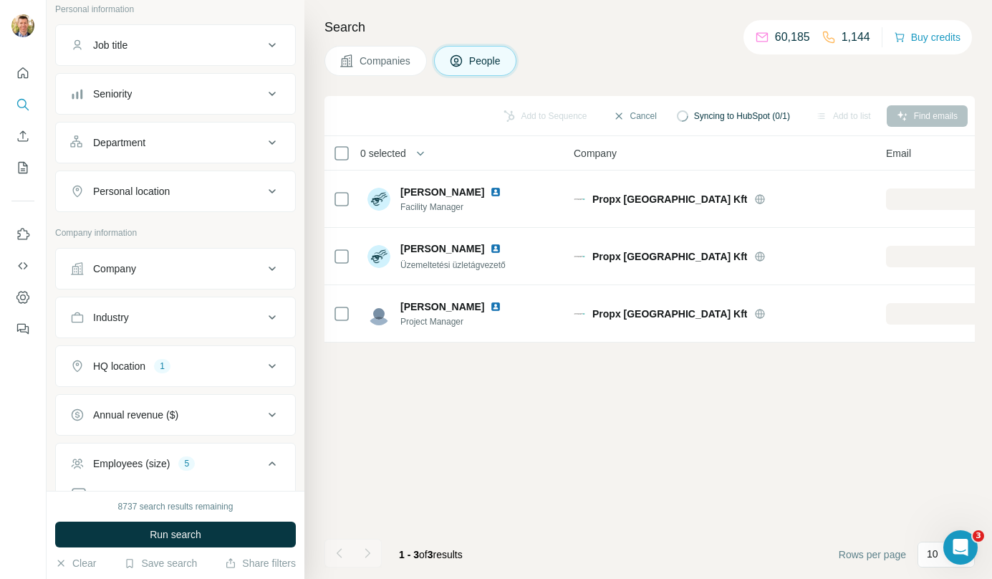
click at [216, 270] on div "Company" at bounding box center [166, 269] width 193 height 14
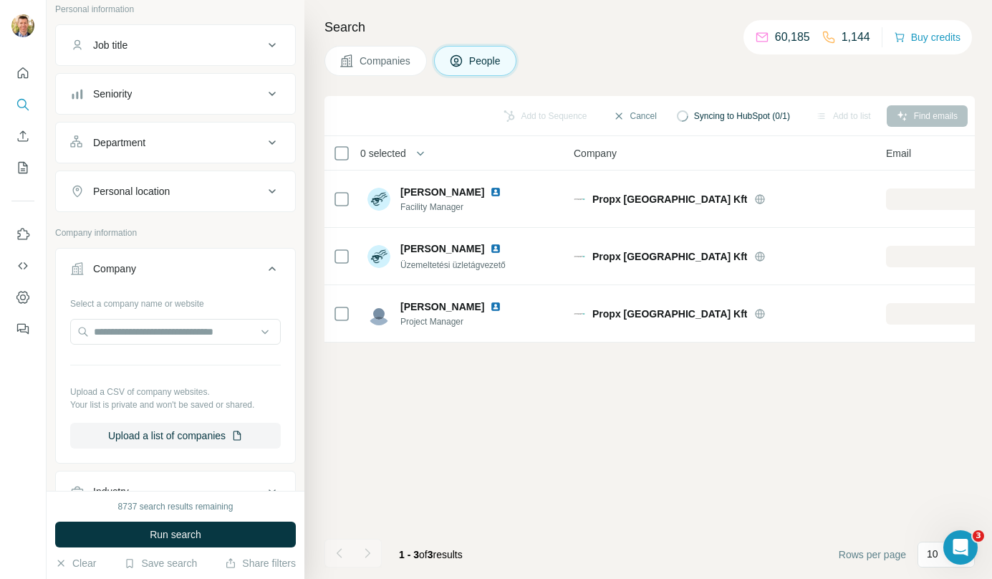
click at [216, 270] on div "Company" at bounding box center [166, 269] width 193 height 14
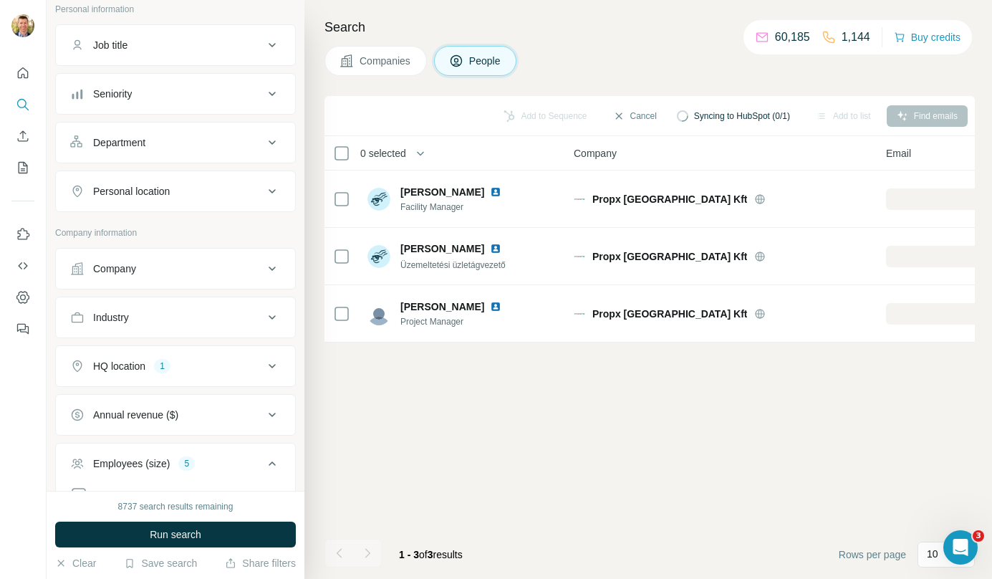
click at [193, 315] on div "Industry" at bounding box center [166, 317] width 193 height 14
click at [178, 350] on input at bounding box center [168, 353] width 177 height 16
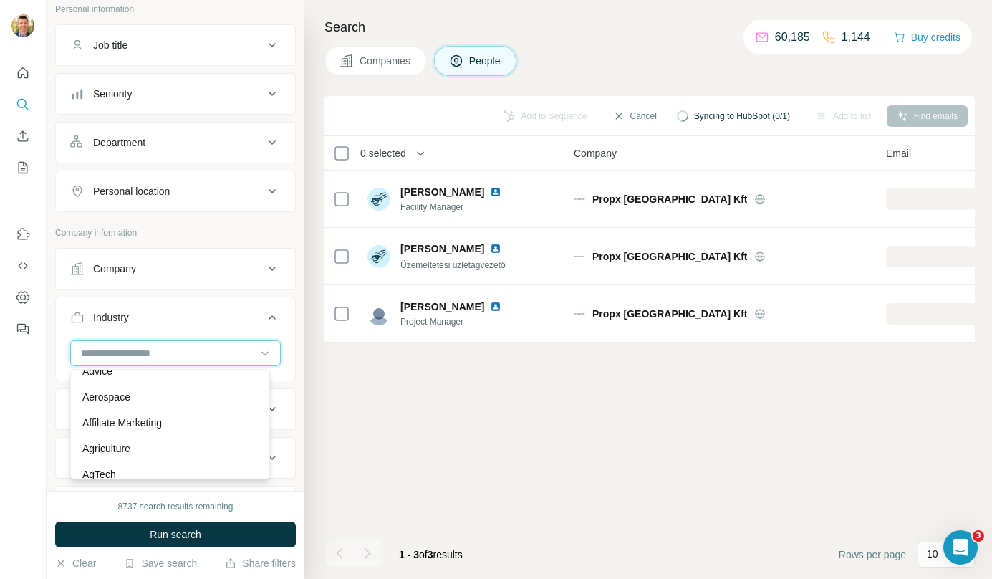
scroll to position [248, 0]
click at [163, 406] on div "Aerospace" at bounding box center [170, 396] width 193 height 26
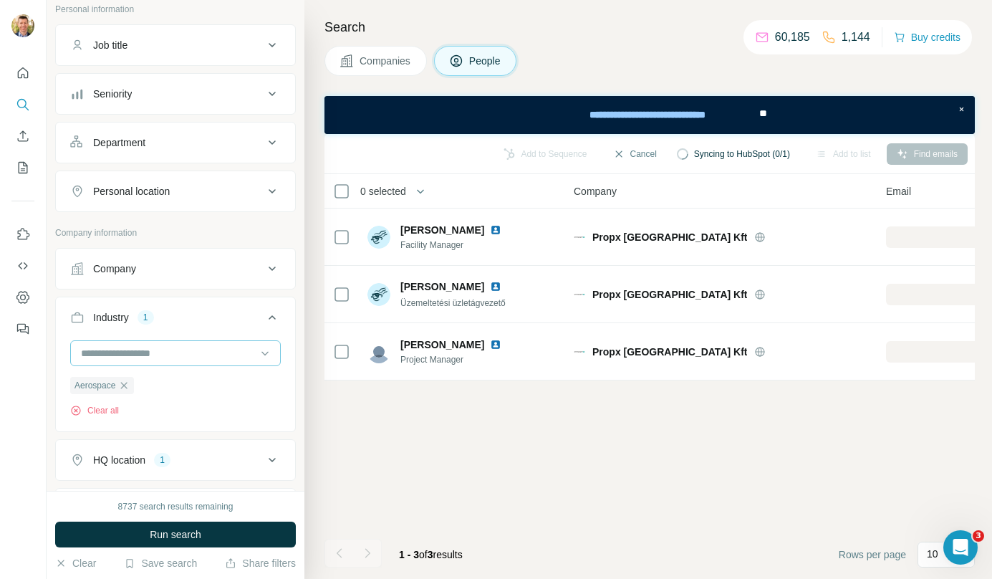
click at [196, 357] on input at bounding box center [168, 353] width 177 height 16
click at [177, 414] on div "Automotive" at bounding box center [170, 401] width 193 height 26
click at [203, 358] on input at bounding box center [168, 353] width 177 height 16
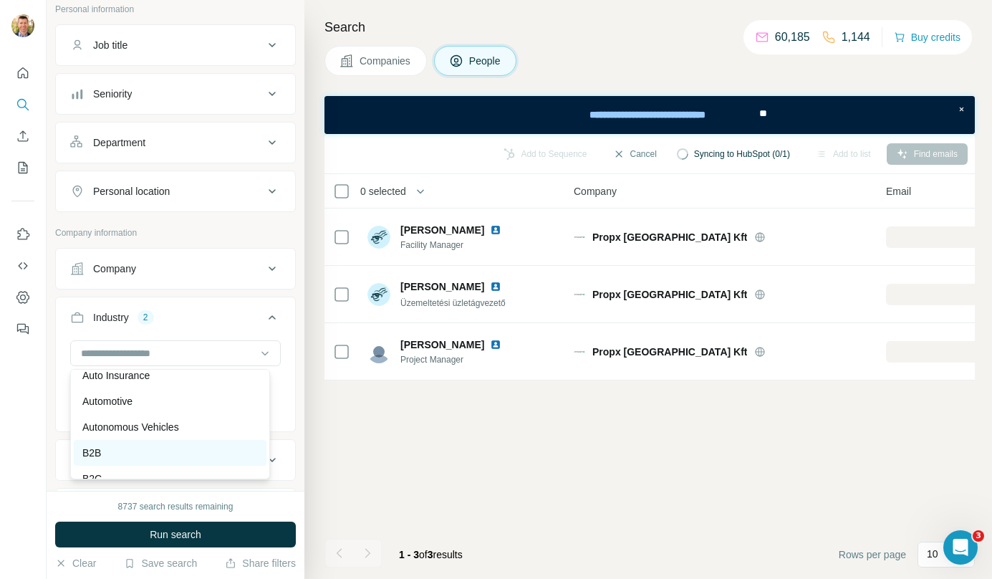
click at [152, 460] on div "B2B" at bounding box center [170, 453] width 176 height 14
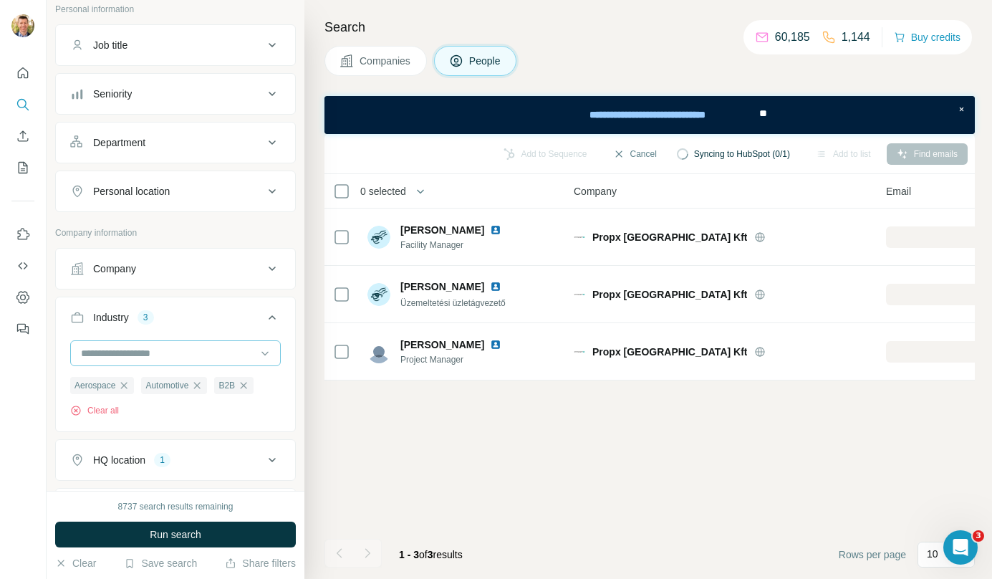
click at [203, 351] on input at bounding box center [168, 353] width 177 height 16
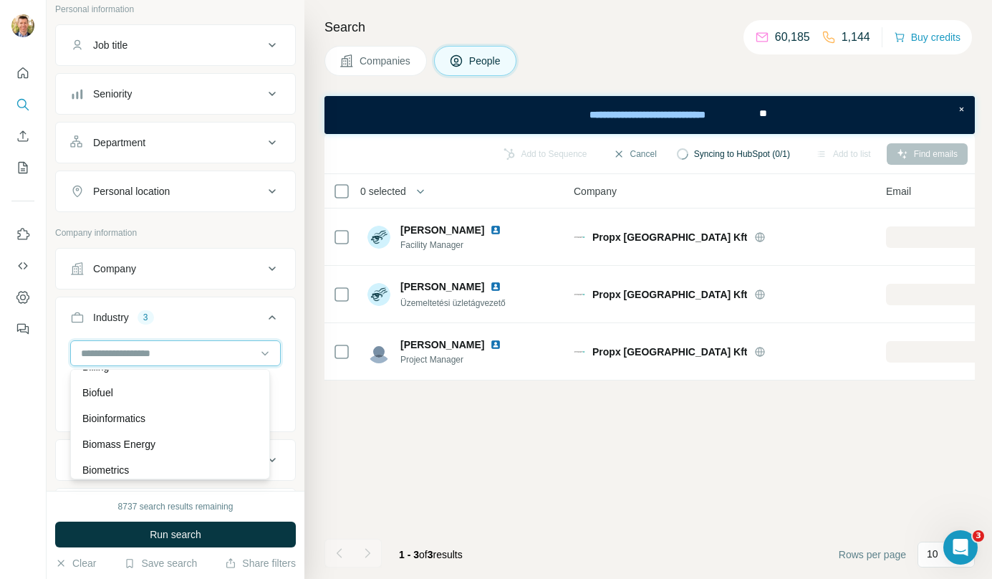
scroll to position [1309, 0]
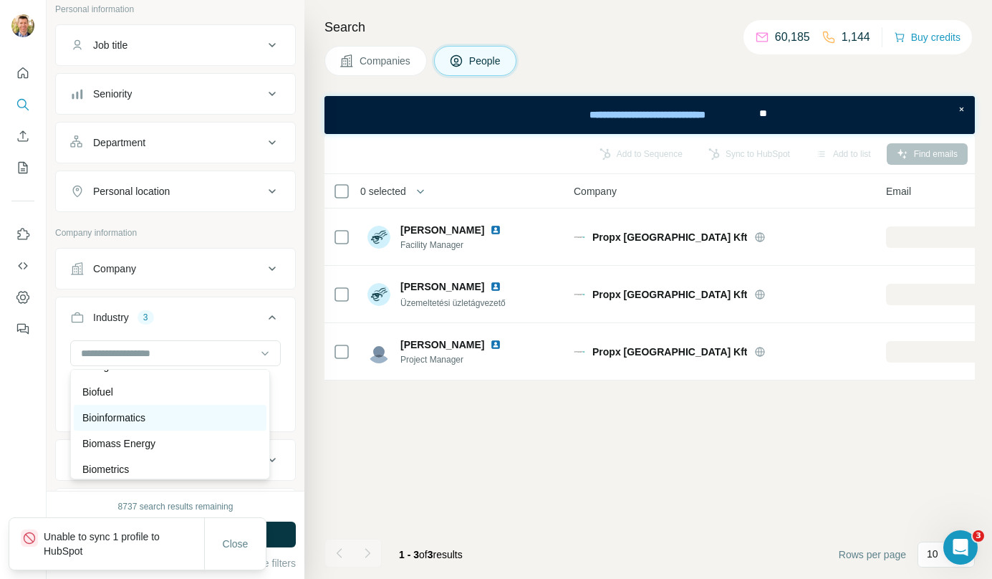
click at [188, 420] on div "Bioinformatics" at bounding box center [170, 418] width 193 height 26
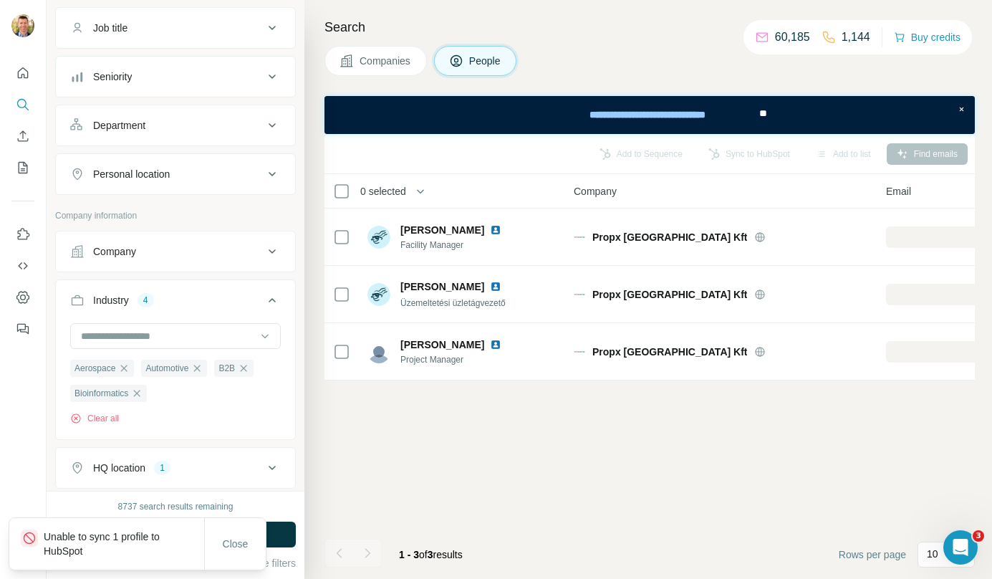
scroll to position [220, 0]
click at [204, 337] on input at bounding box center [168, 335] width 177 height 16
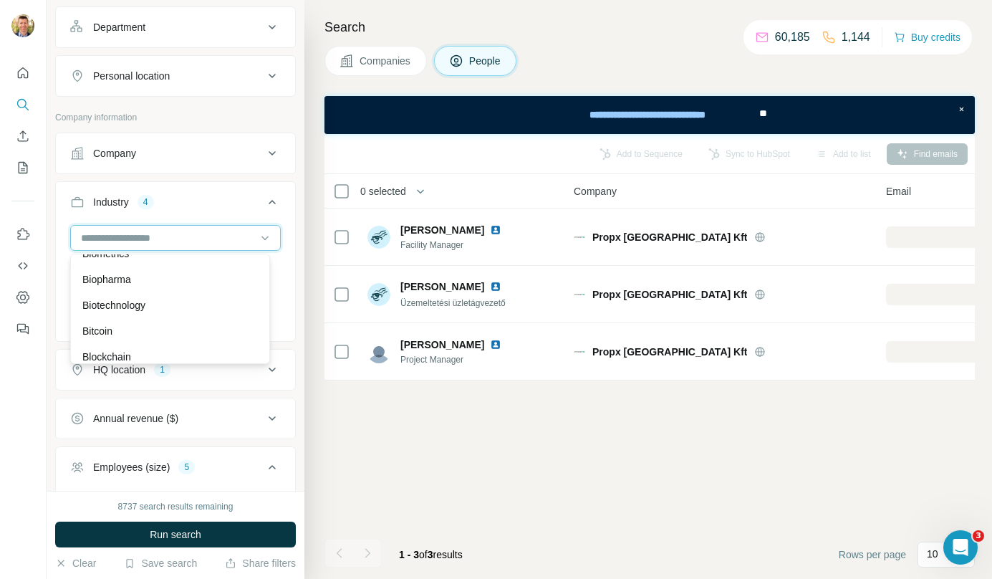
scroll to position [1410, 0]
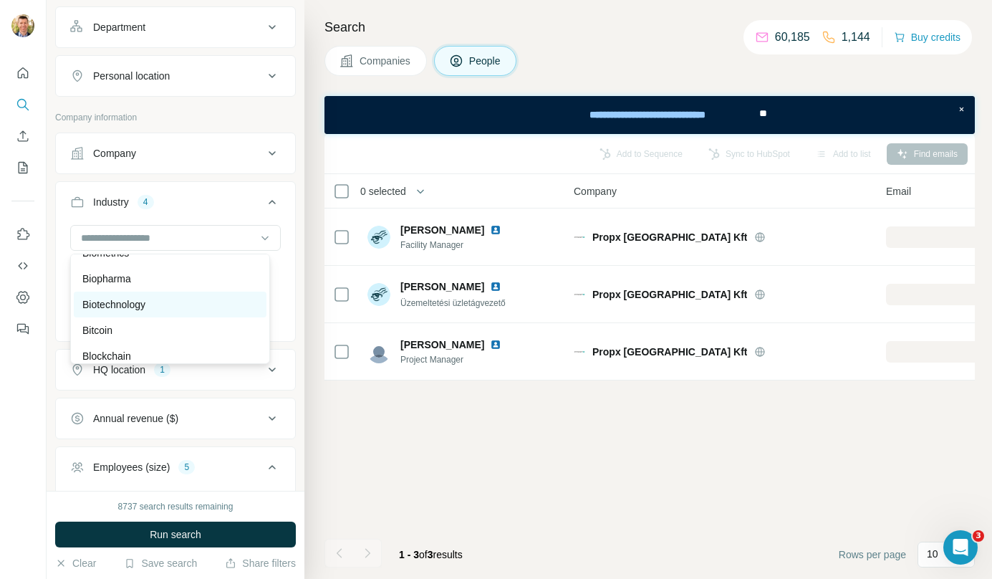
click at [207, 312] on div "Biotechnology" at bounding box center [170, 304] width 176 height 14
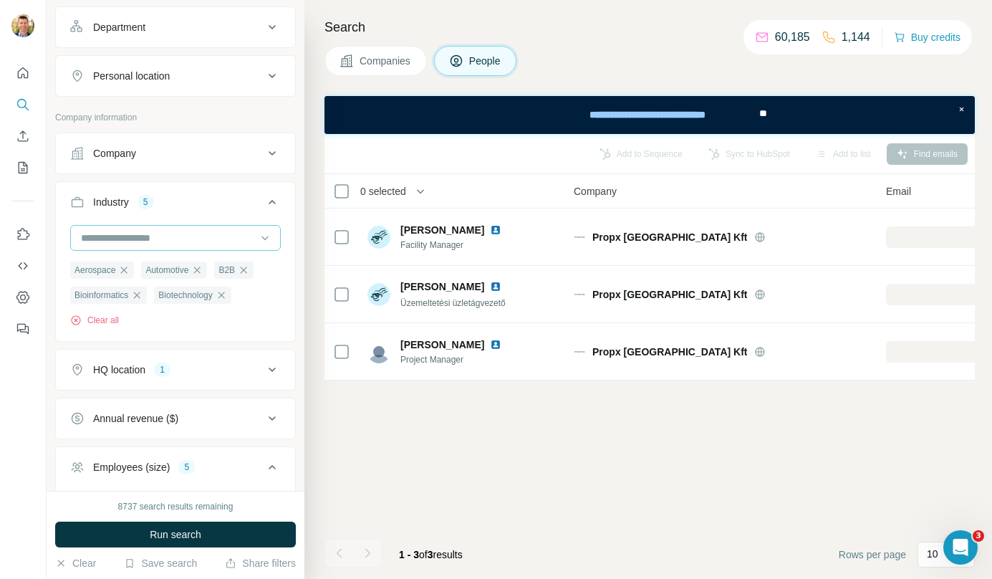
click at [203, 236] on input at bounding box center [168, 238] width 177 height 16
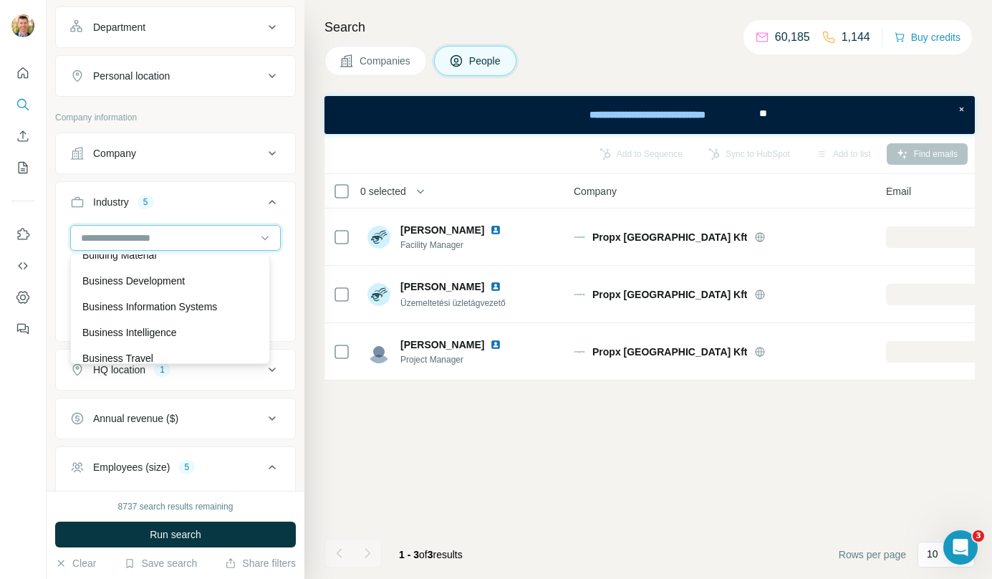
scroll to position [1692, 0]
click at [188, 287] on div "Business Development" at bounding box center [170, 280] width 193 height 26
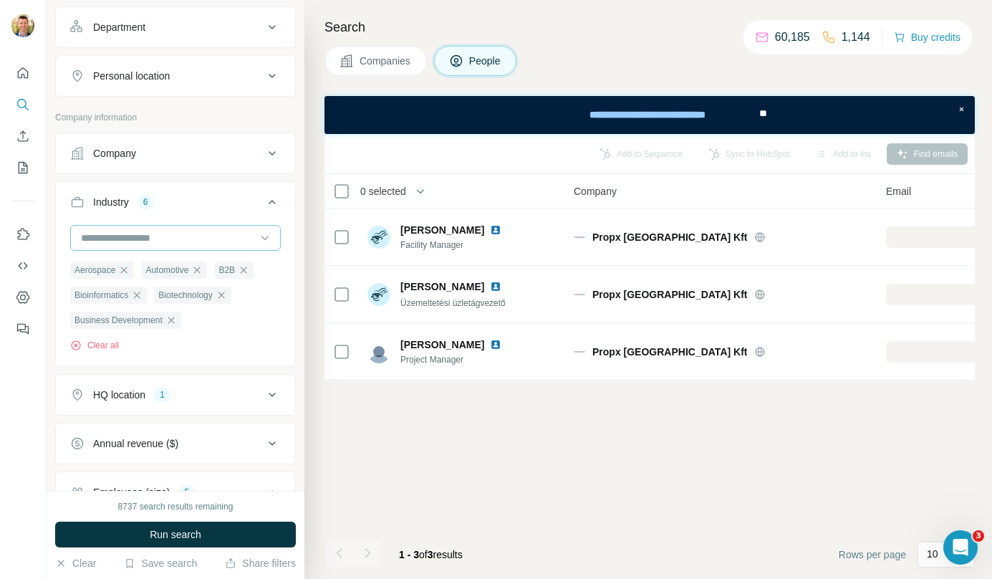
click at [206, 239] on input at bounding box center [168, 238] width 177 height 16
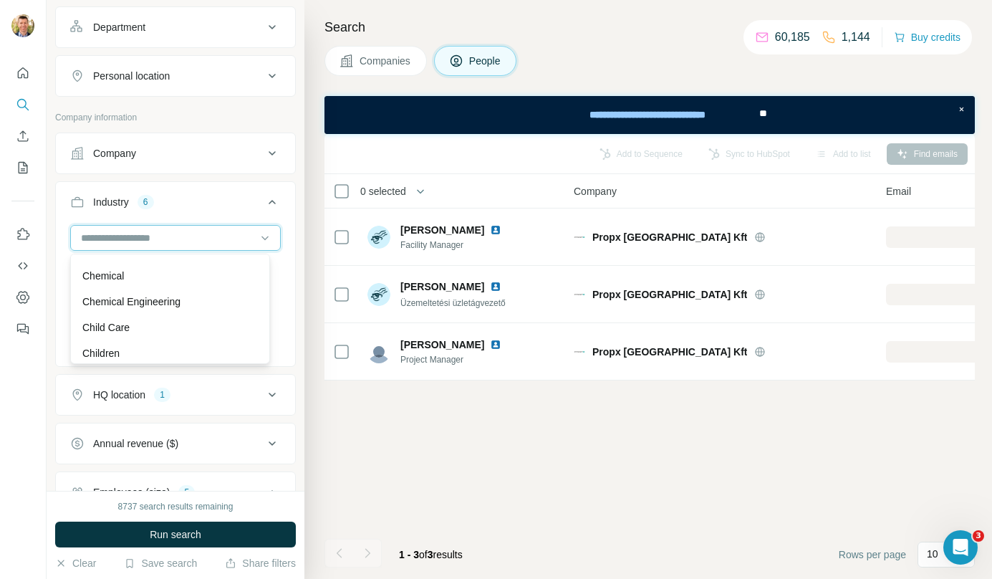
scroll to position [2059, 0]
click at [193, 307] on div "Chemical Engineering" at bounding box center [170, 300] width 176 height 14
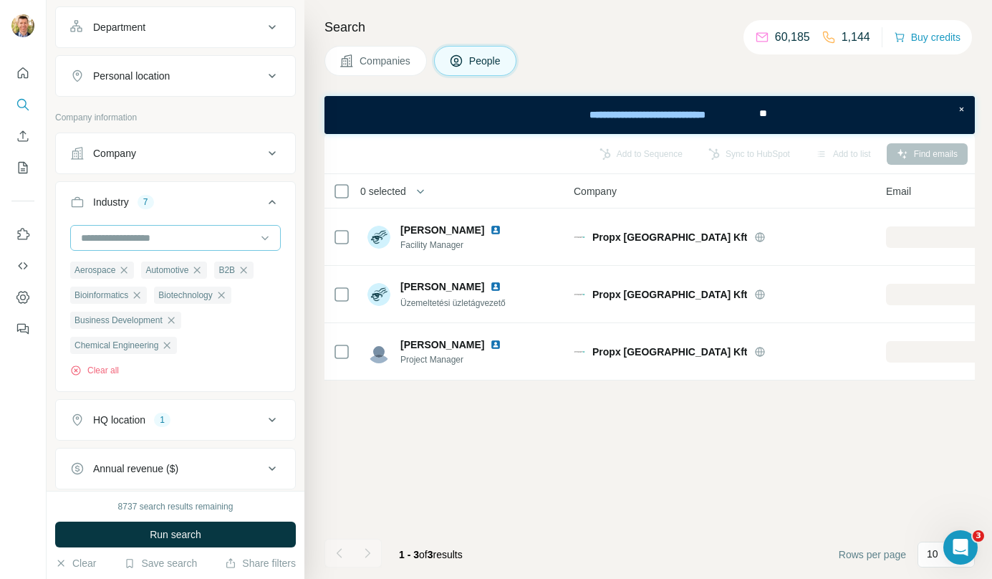
click at [206, 240] on input at bounding box center [168, 238] width 177 height 16
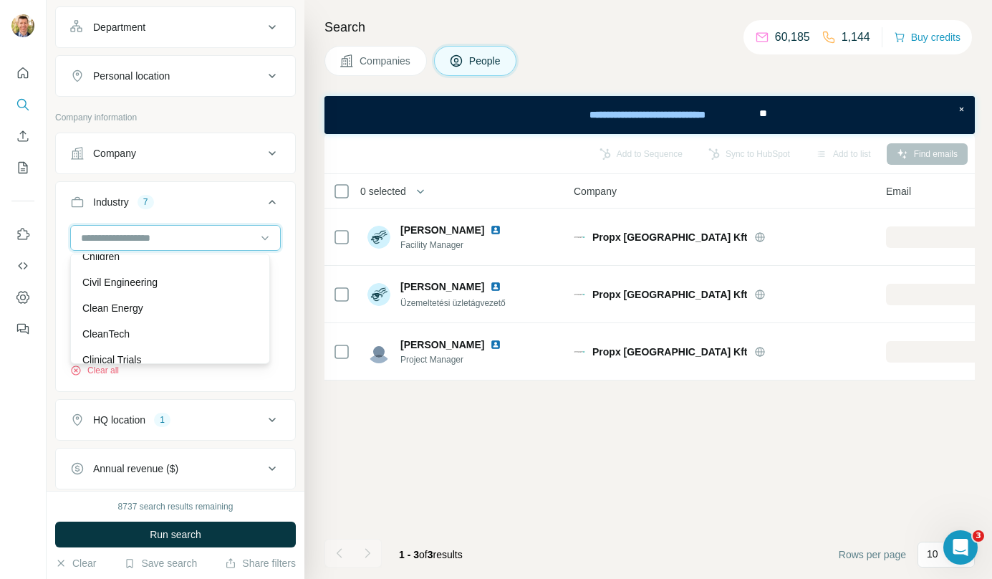
scroll to position [2155, 0]
click at [191, 314] on div "Clean Energy" at bounding box center [170, 307] width 193 height 26
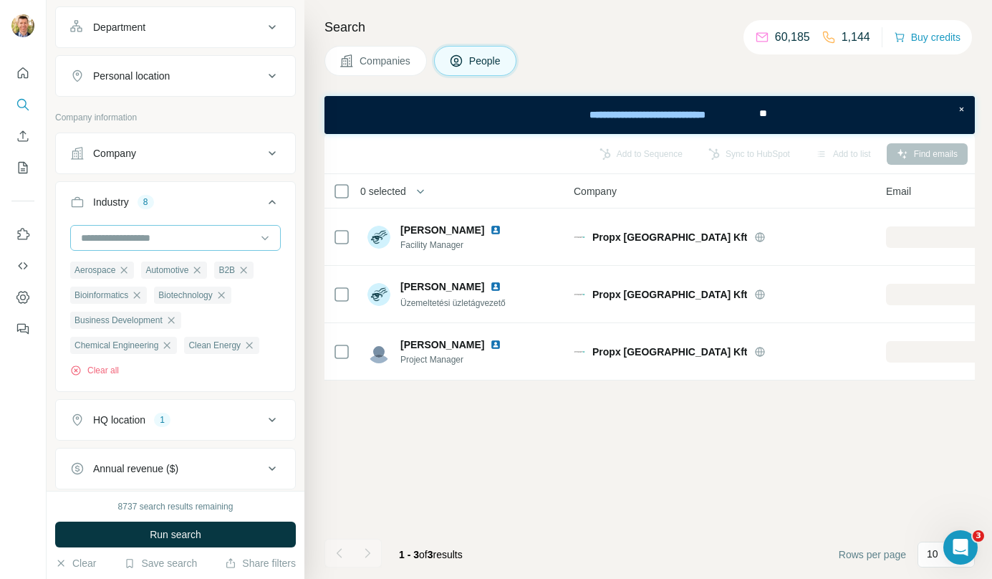
click at [203, 239] on input at bounding box center [168, 238] width 177 height 16
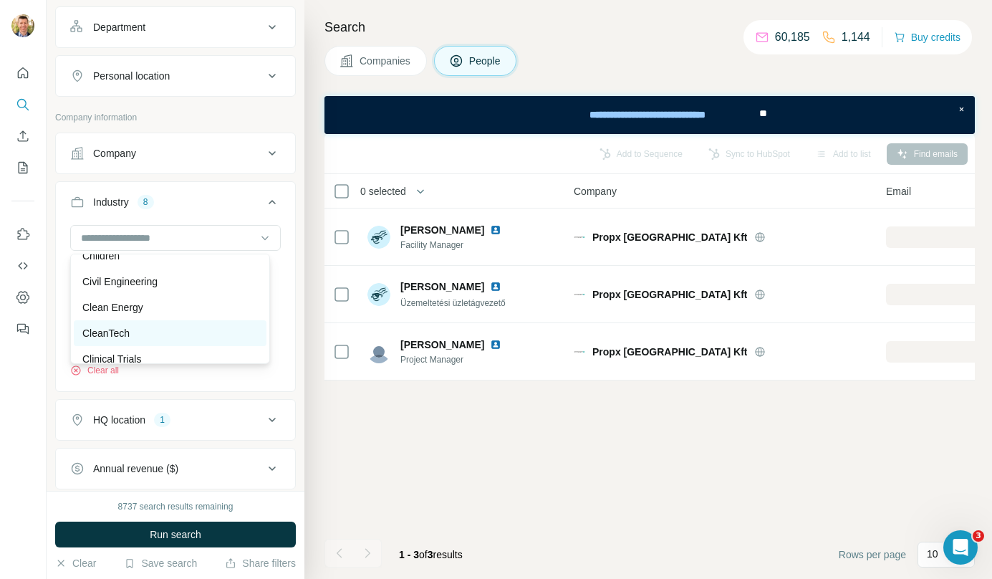
click at [178, 338] on div "CleanTech" at bounding box center [170, 333] width 193 height 26
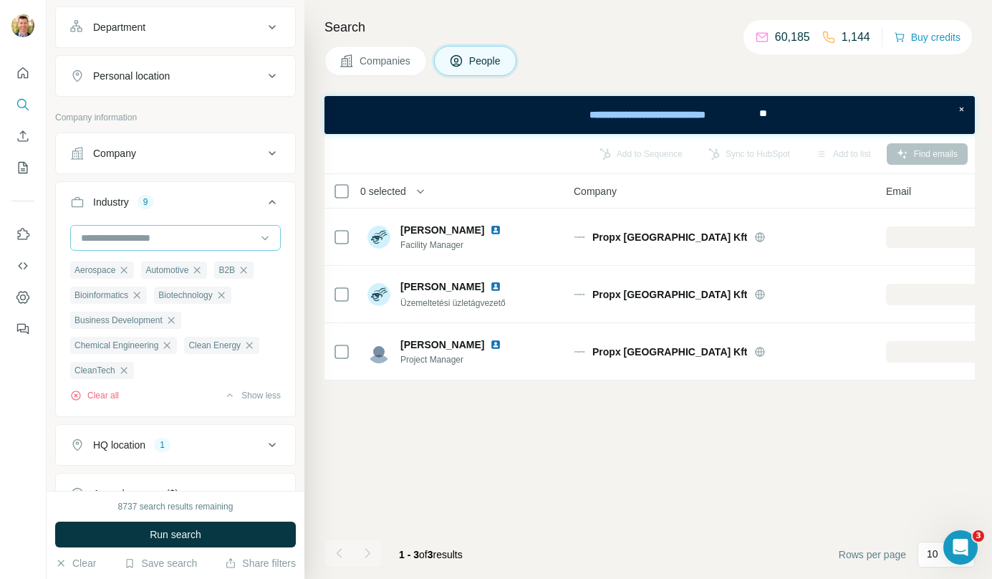
click at [203, 237] on input at bounding box center [168, 238] width 177 height 16
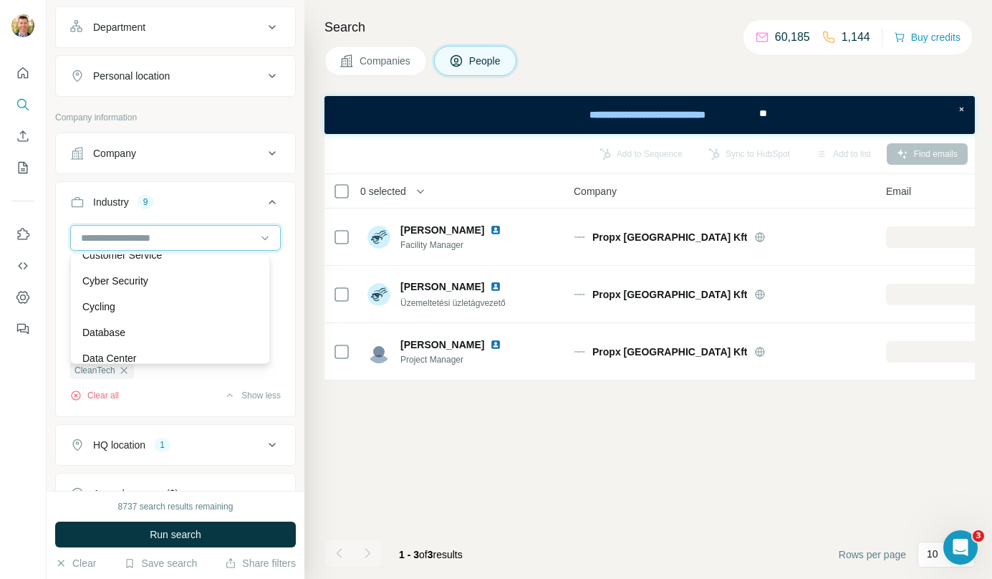
scroll to position [3678, 0]
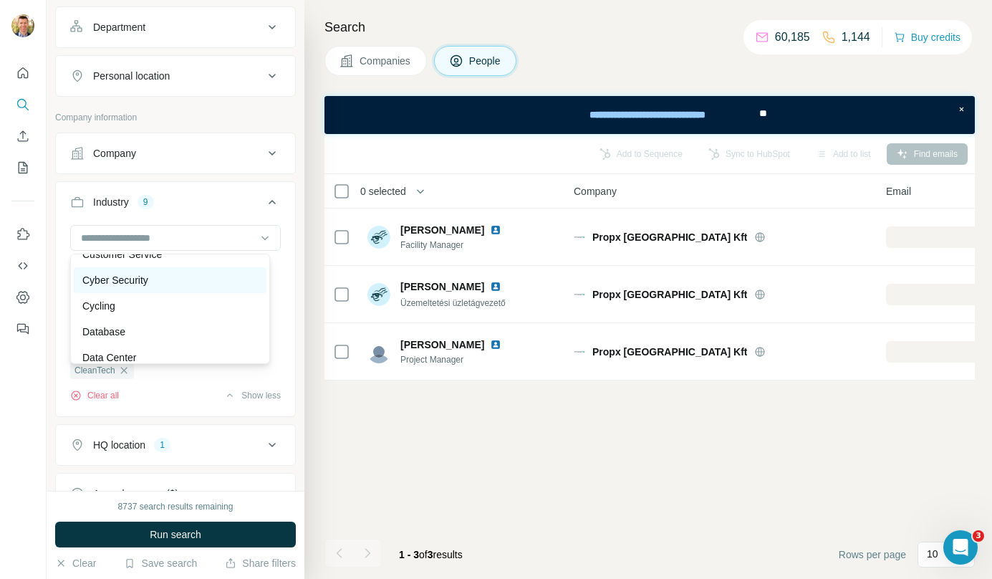
click at [192, 287] on div "Cyber Security" at bounding box center [170, 280] width 176 height 14
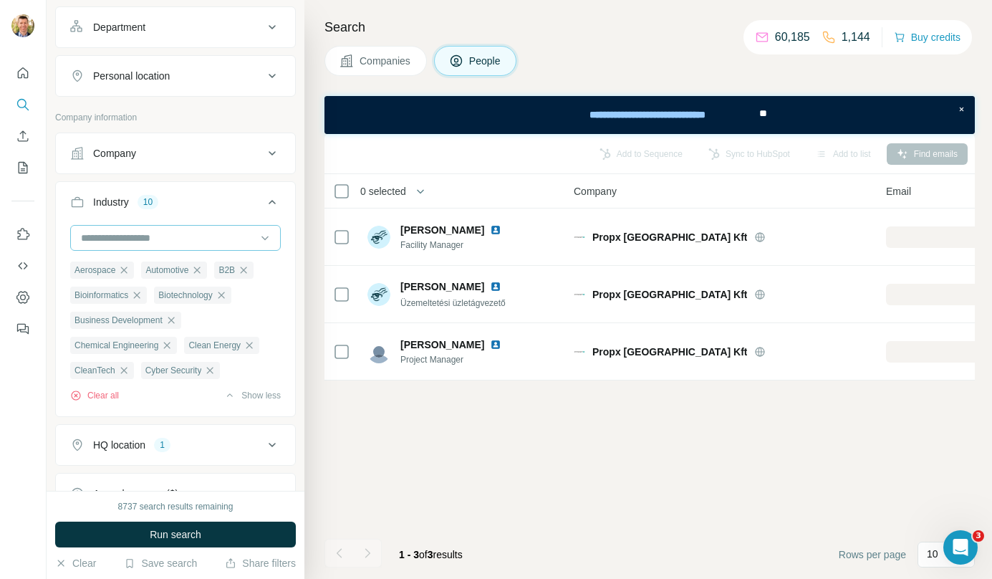
click at [201, 241] on input at bounding box center [168, 238] width 177 height 16
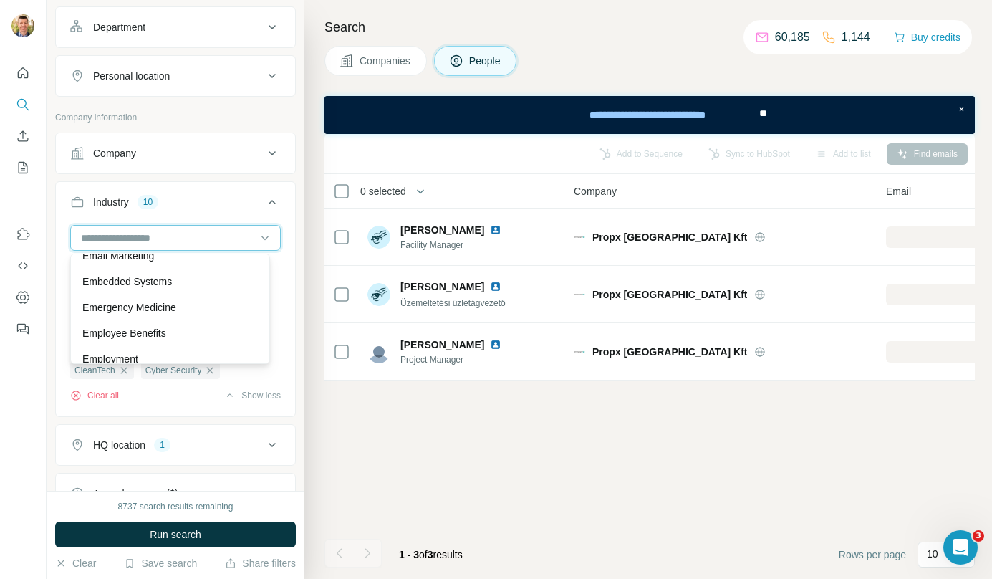
scroll to position [4943, 0]
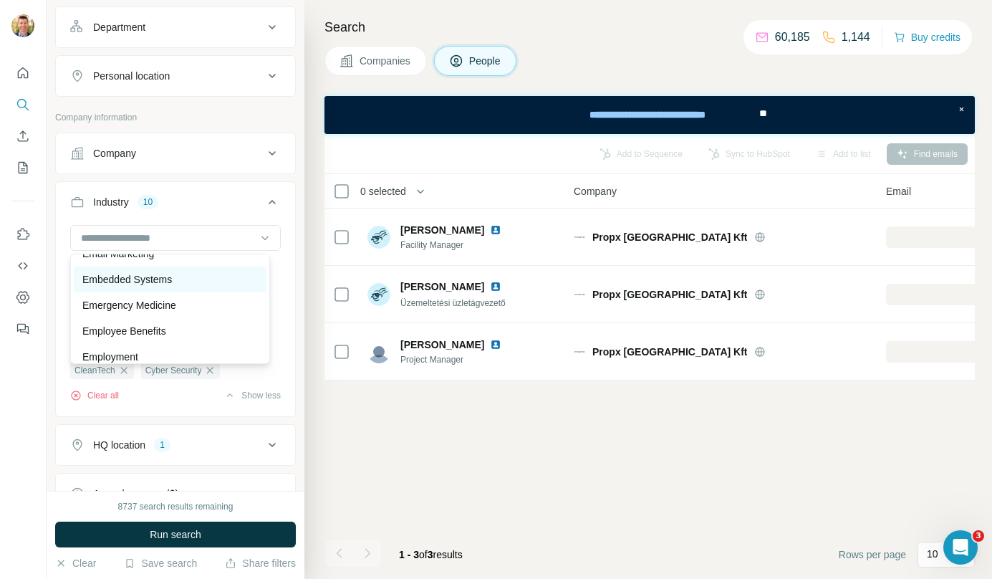
click at [213, 287] on div "Embedded Systems" at bounding box center [170, 279] width 176 height 14
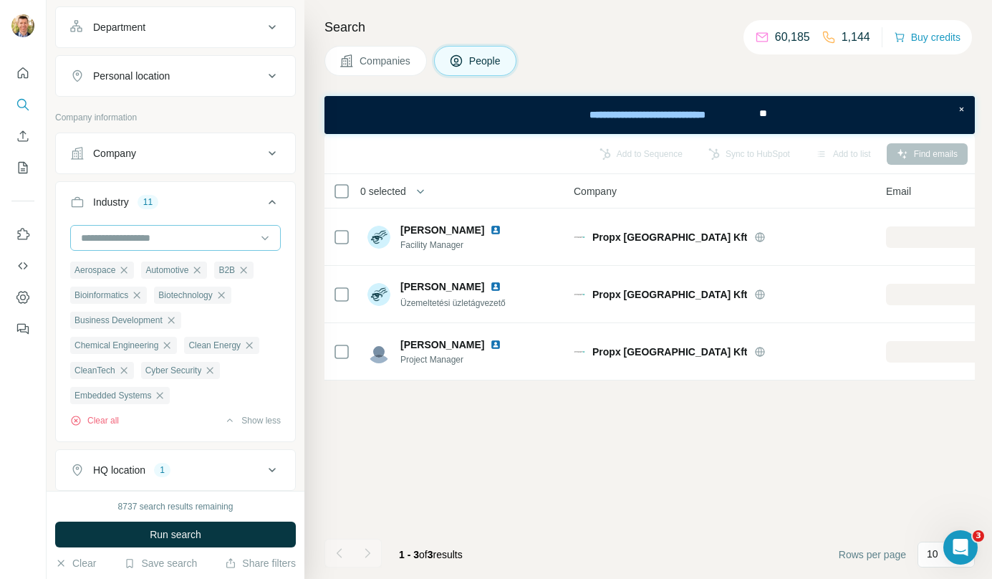
click at [204, 239] on input at bounding box center [168, 238] width 177 height 16
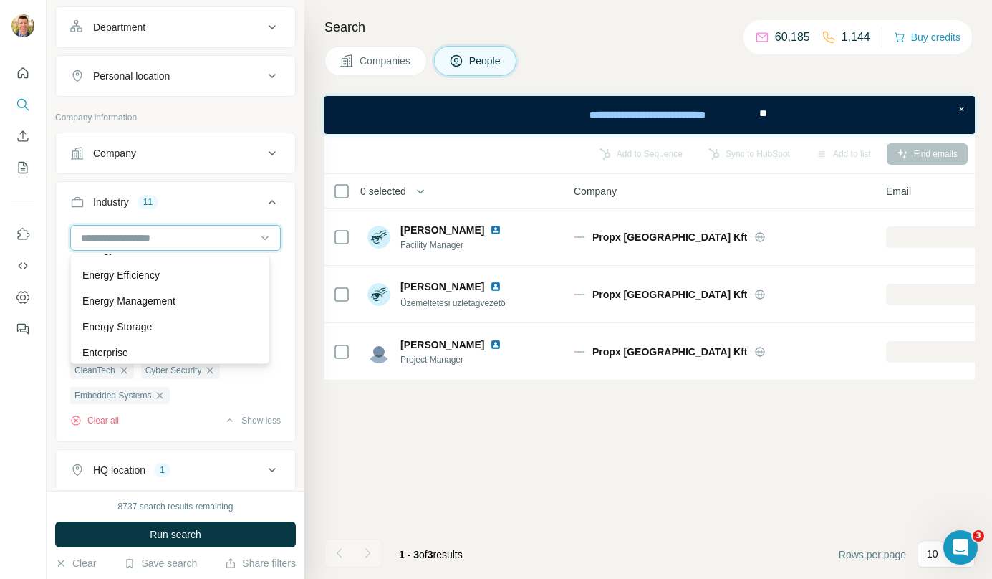
scroll to position [5081, 0]
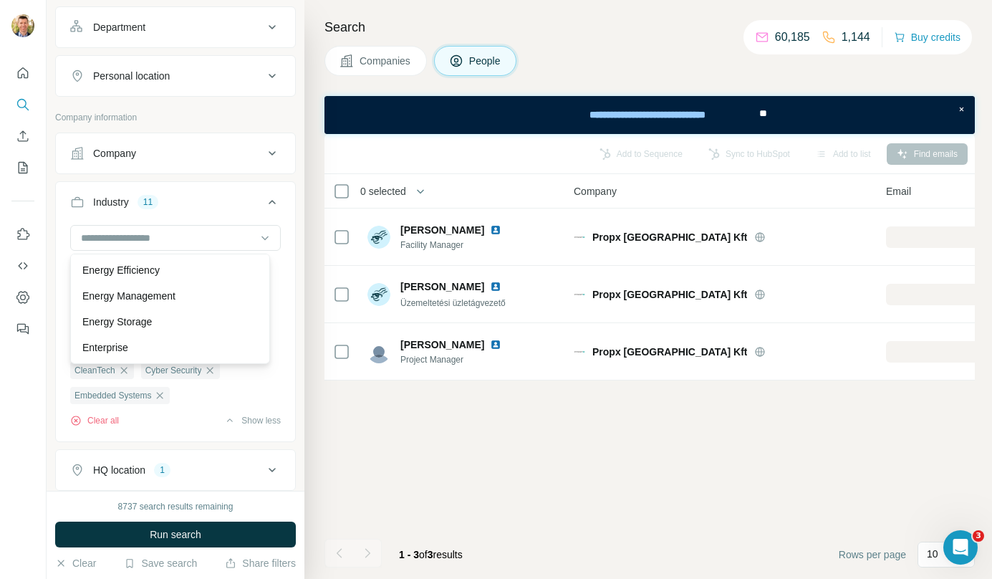
click at [206, 309] on div "Energy Management" at bounding box center [170, 296] width 193 height 26
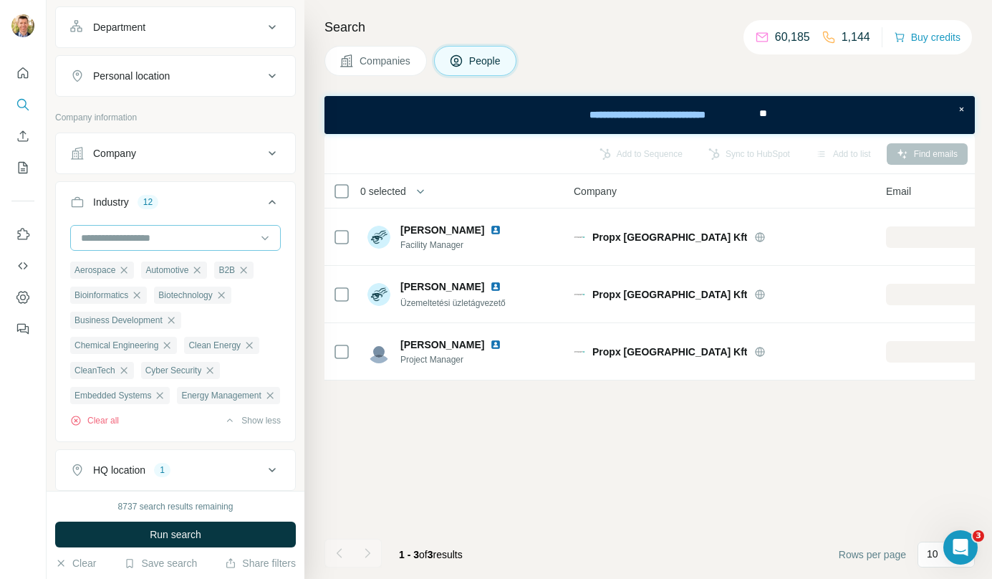
click at [198, 239] on input at bounding box center [168, 238] width 177 height 16
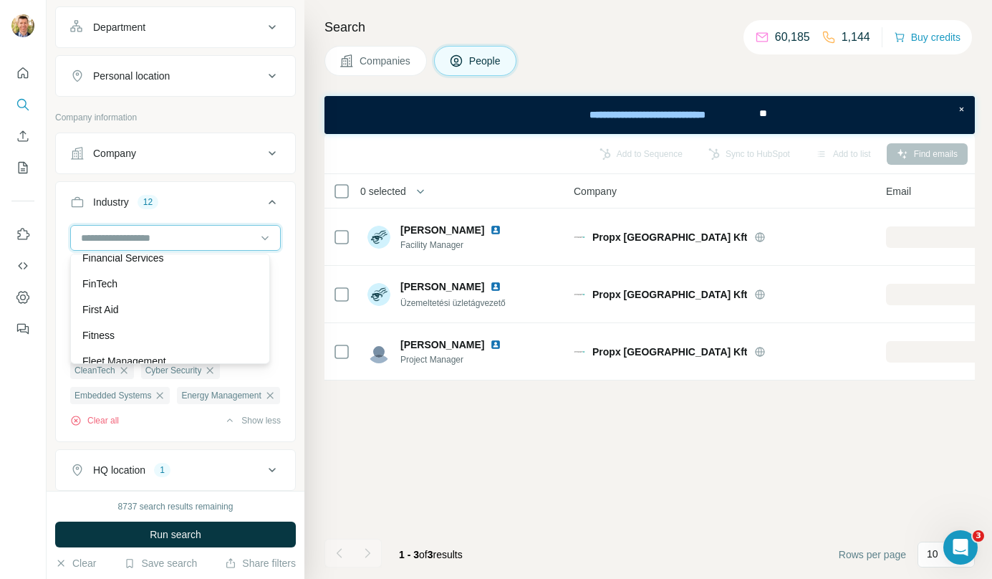
scroll to position [5920, 0]
click at [197, 264] on div "Financial Services" at bounding box center [170, 256] width 176 height 14
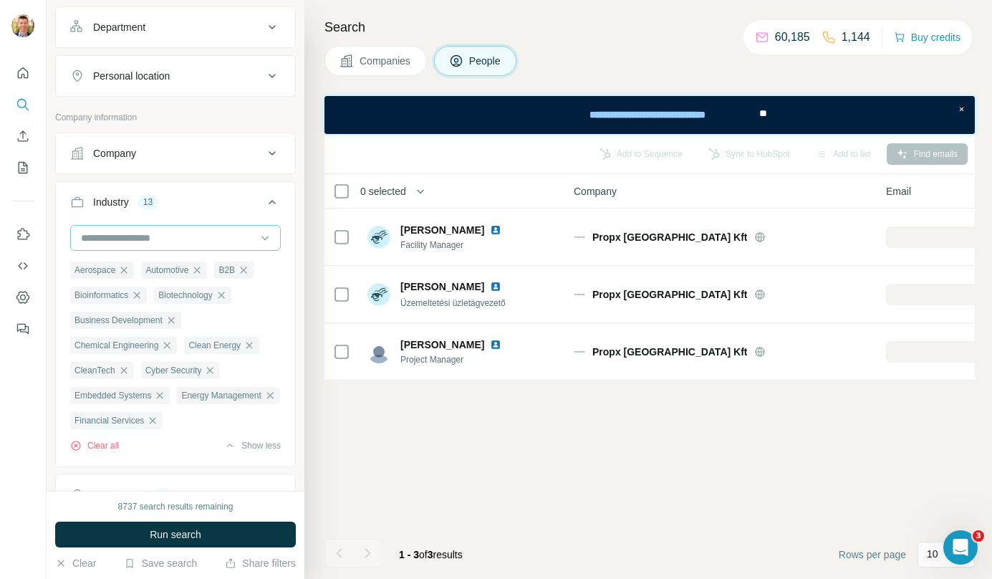
click at [198, 238] on input at bounding box center [168, 238] width 177 height 16
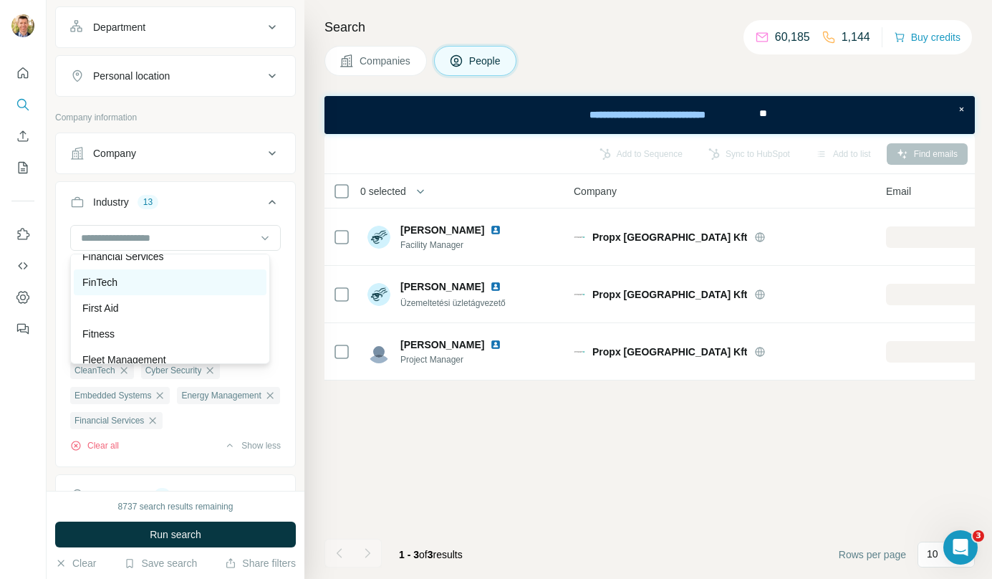
click at [178, 289] on div "FinTech" at bounding box center [170, 282] width 176 height 14
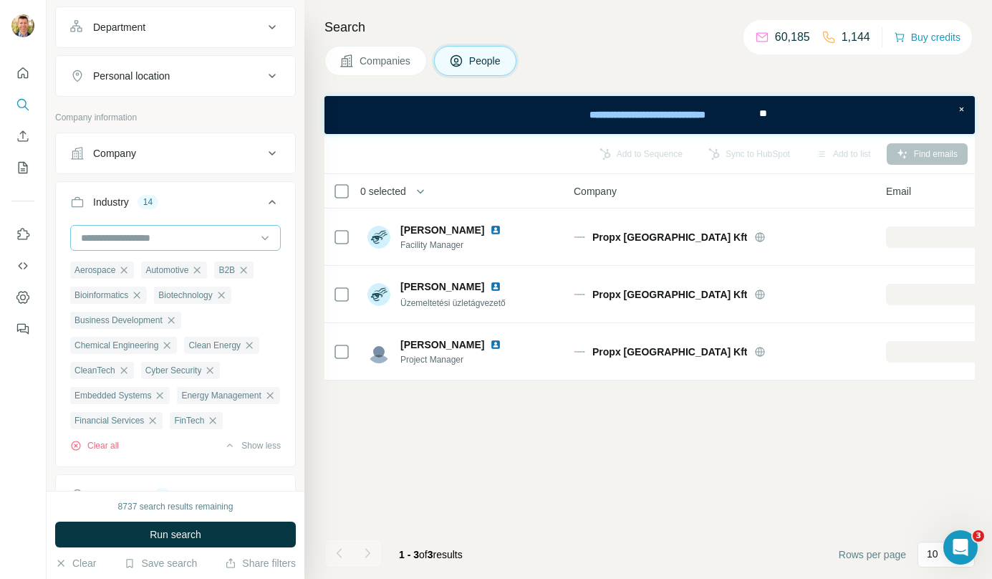
click at [196, 244] on input at bounding box center [168, 238] width 177 height 16
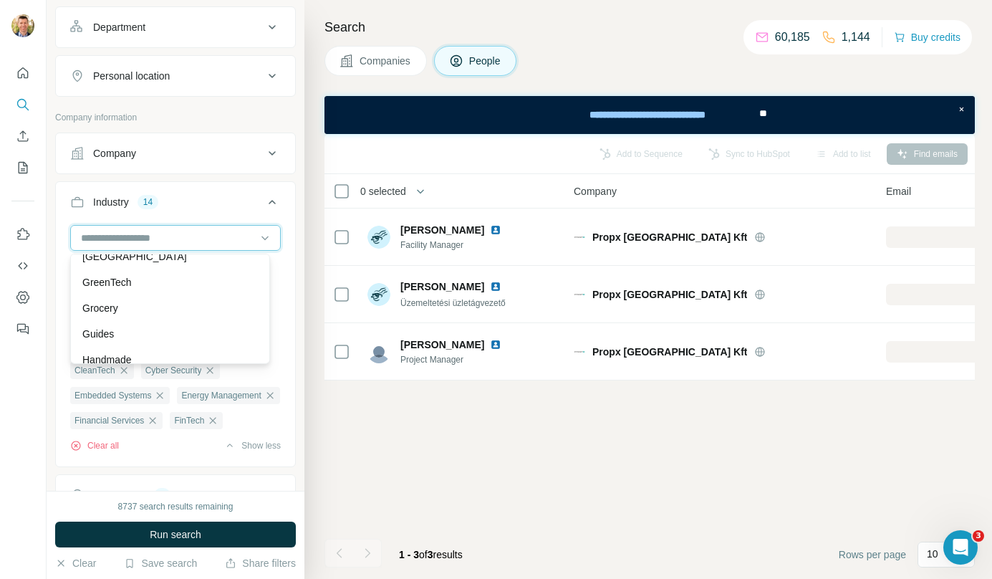
scroll to position [6754, 0]
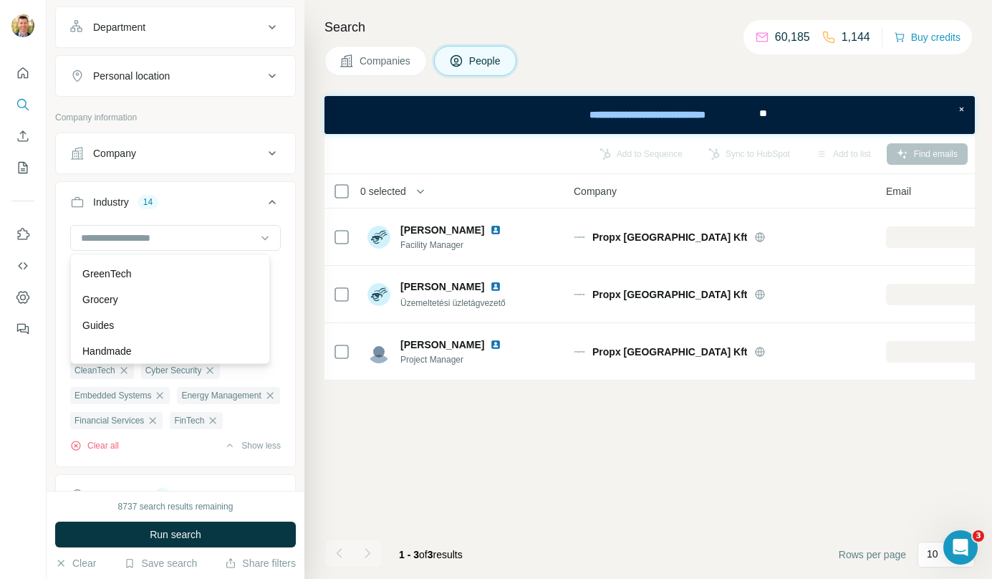
click at [183, 281] on div "GreenTech" at bounding box center [170, 274] width 176 height 14
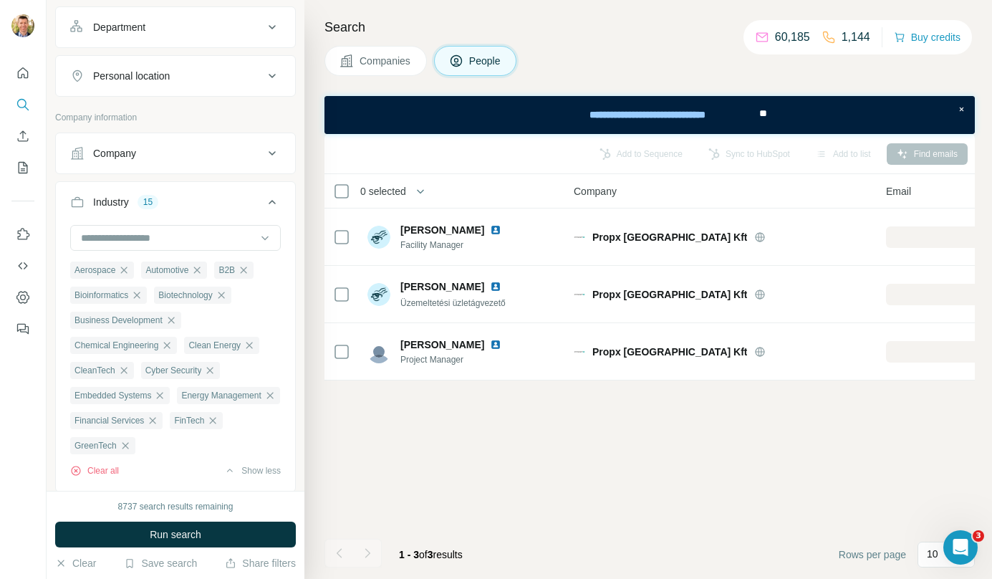
click at [381, 72] on button "Companies" at bounding box center [376, 61] width 102 height 30
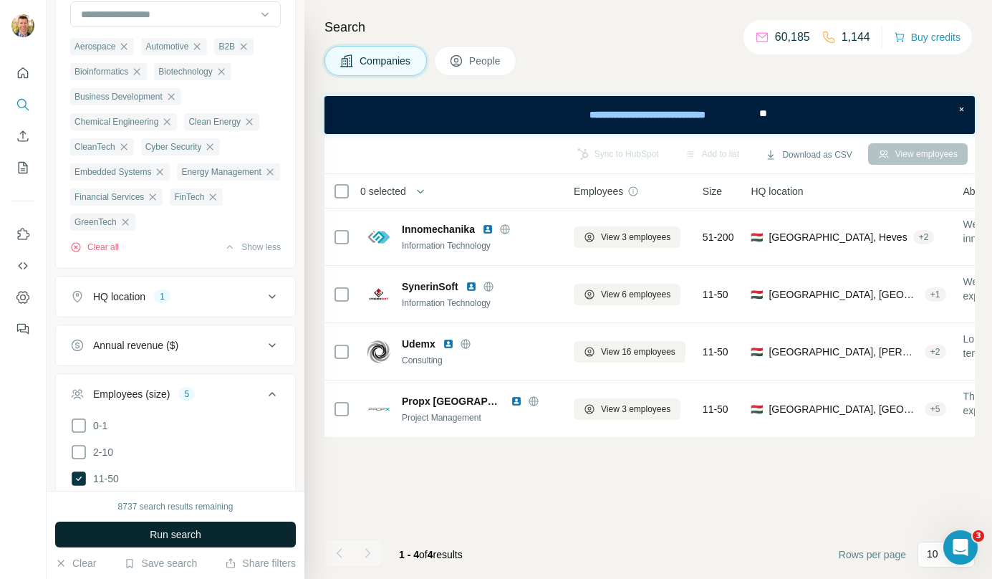
click at [197, 527] on span "Run search" at bounding box center [176, 534] width 52 height 14
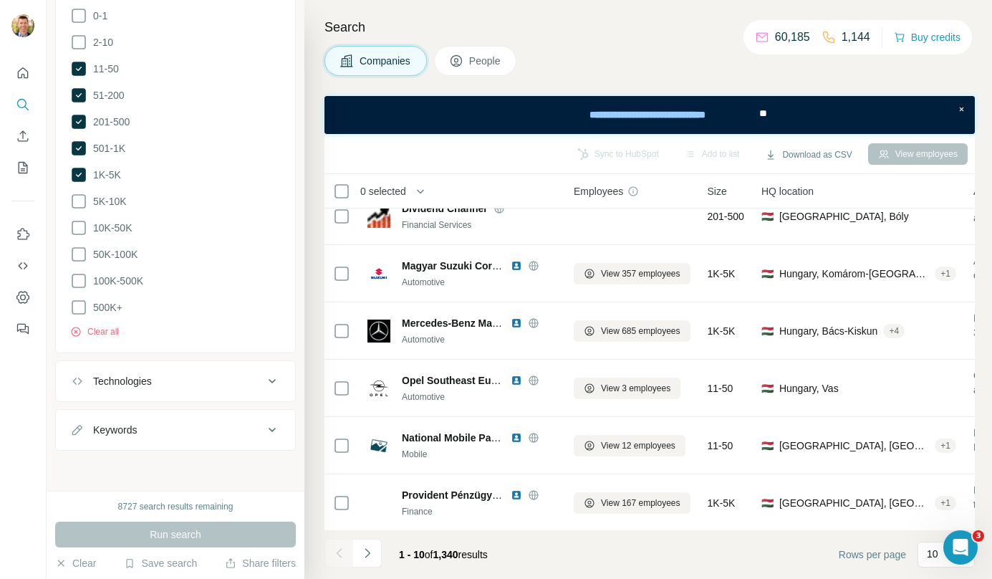
scroll to position [259, 0]
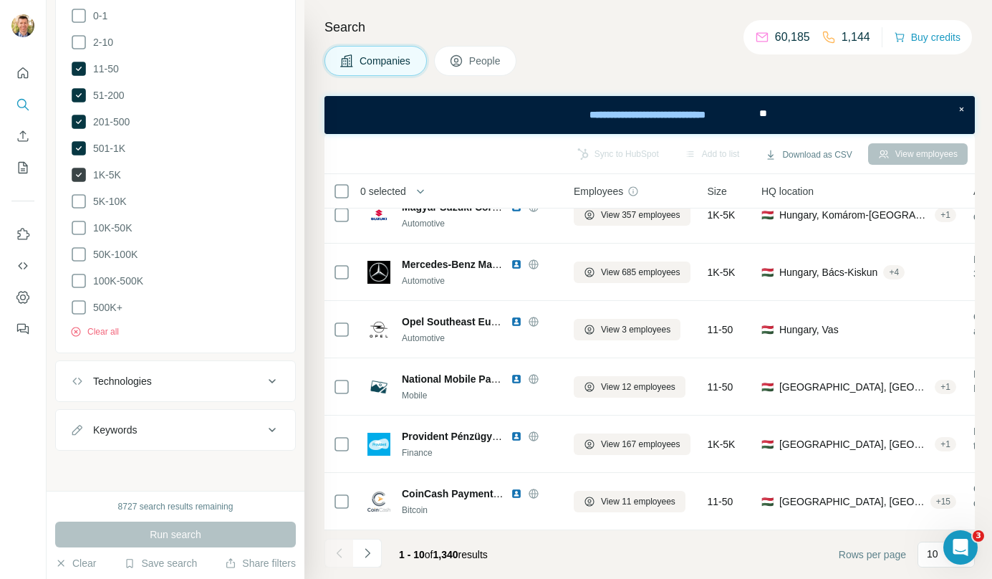
click at [78, 176] on icon at bounding box center [79, 175] width 14 height 14
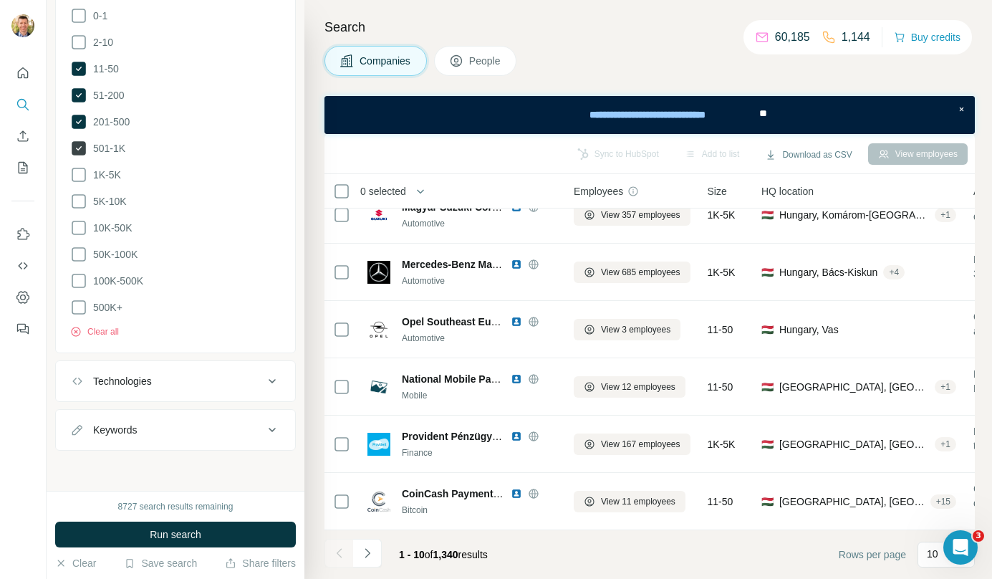
click at [86, 149] on icon at bounding box center [78, 148] width 17 height 17
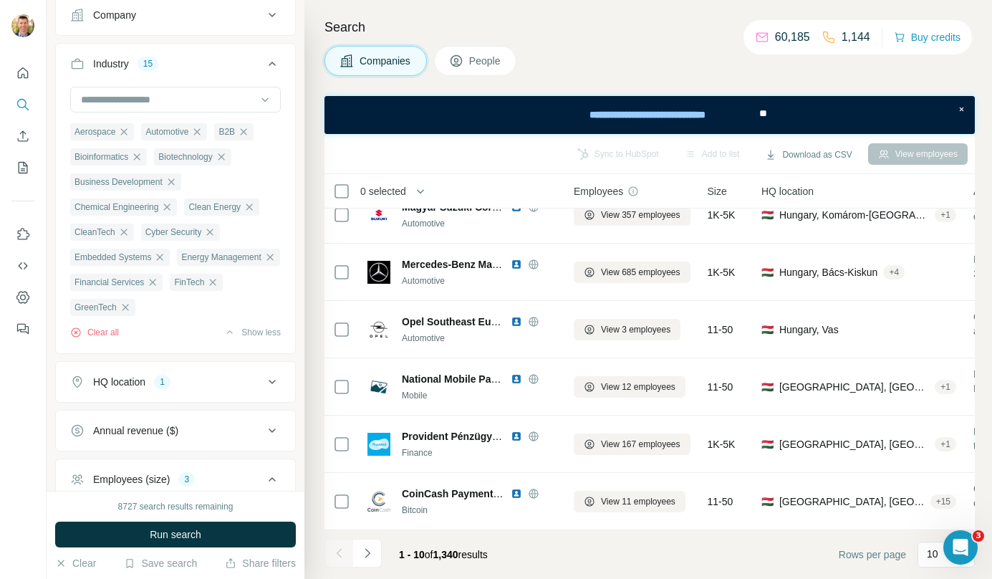
scroll to position [231, 0]
click at [201, 130] on icon "button" at bounding box center [197, 132] width 6 height 6
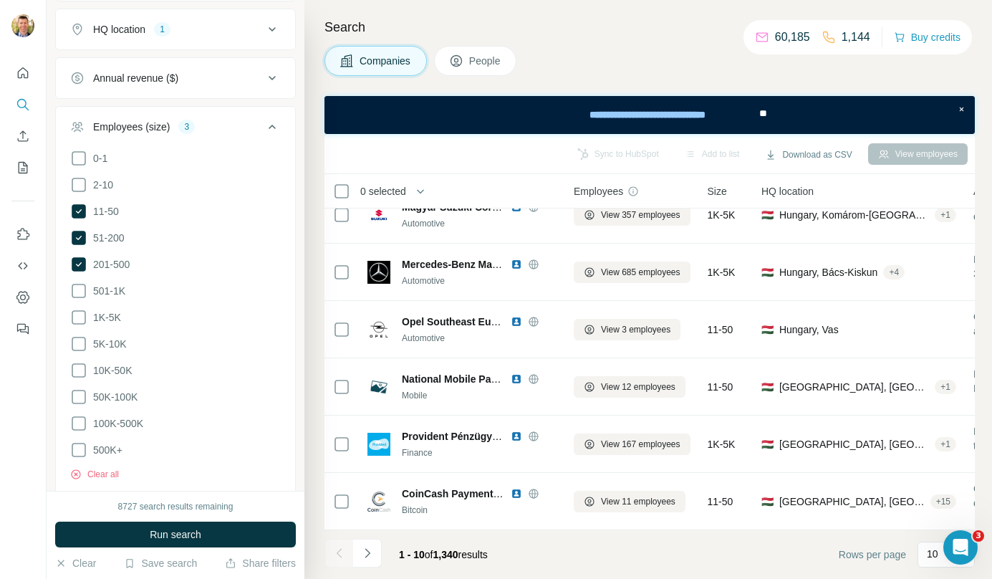
scroll to position [560, 0]
click at [199, 532] on span "Run search" at bounding box center [176, 534] width 52 height 14
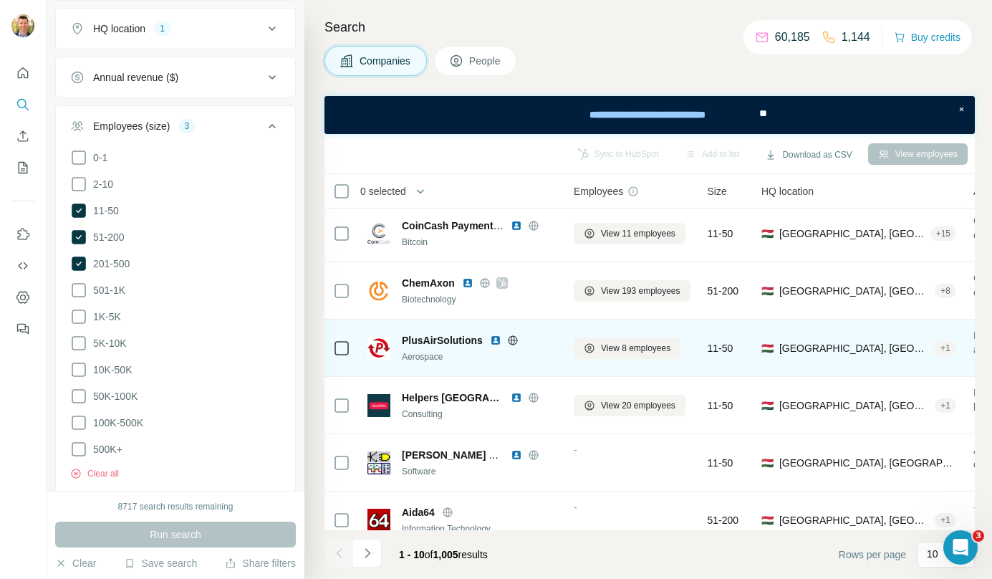
scroll to position [259, 0]
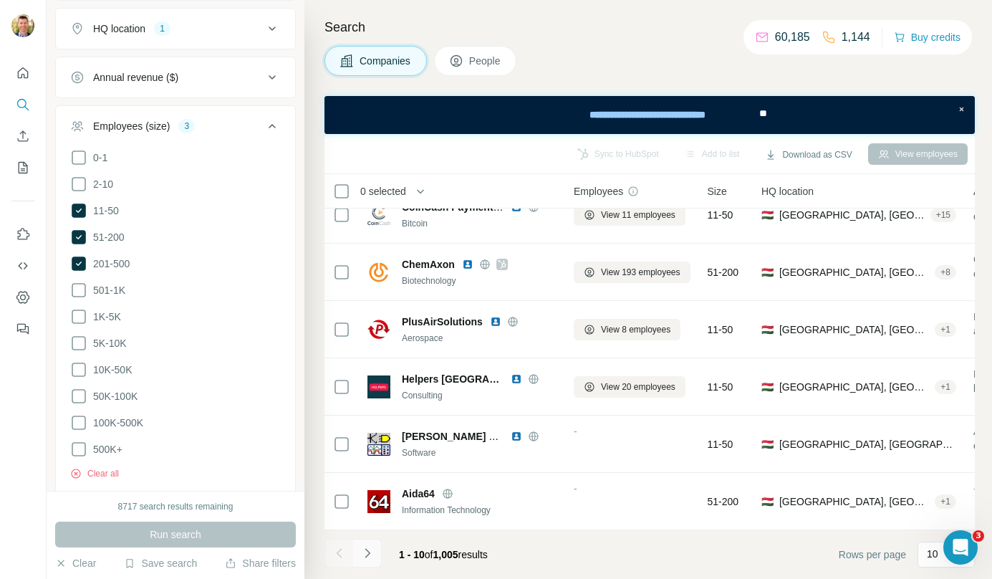
click at [361, 555] on icon "Navigate to next page" at bounding box center [367, 553] width 14 height 14
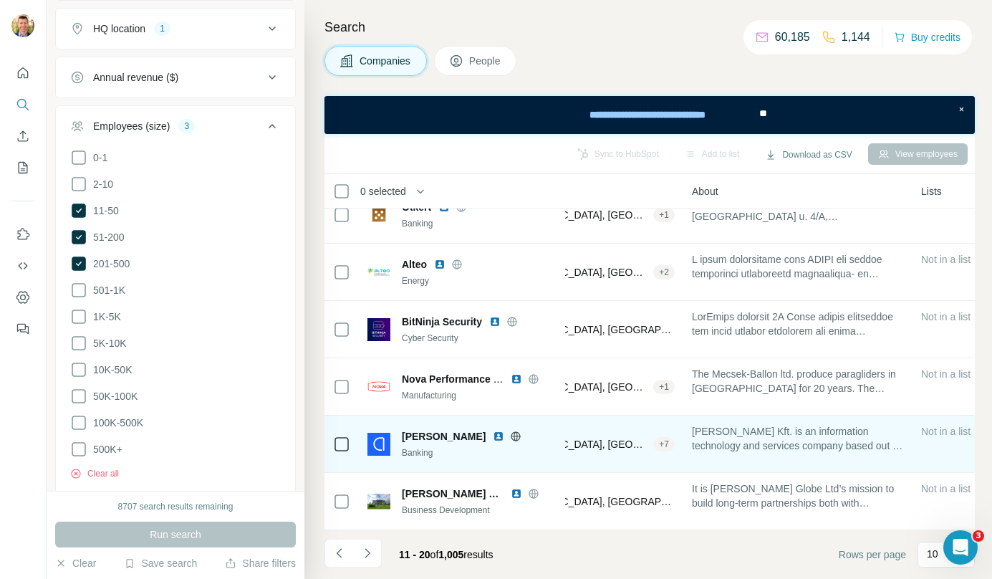
scroll to position [259, 284]
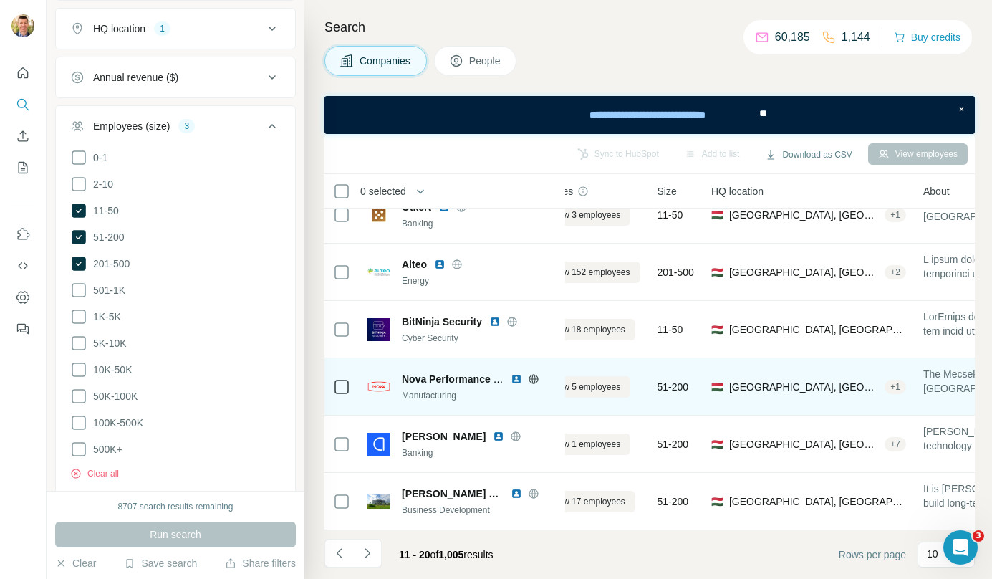
scroll to position [259, 0]
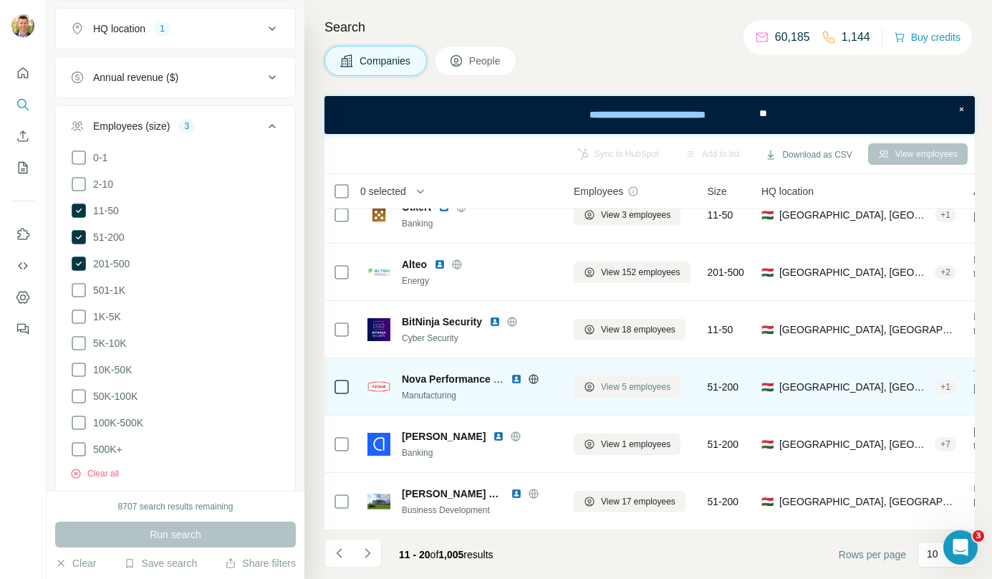
click at [622, 380] on span "View 5 employees" at bounding box center [635, 386] width 69 height 13
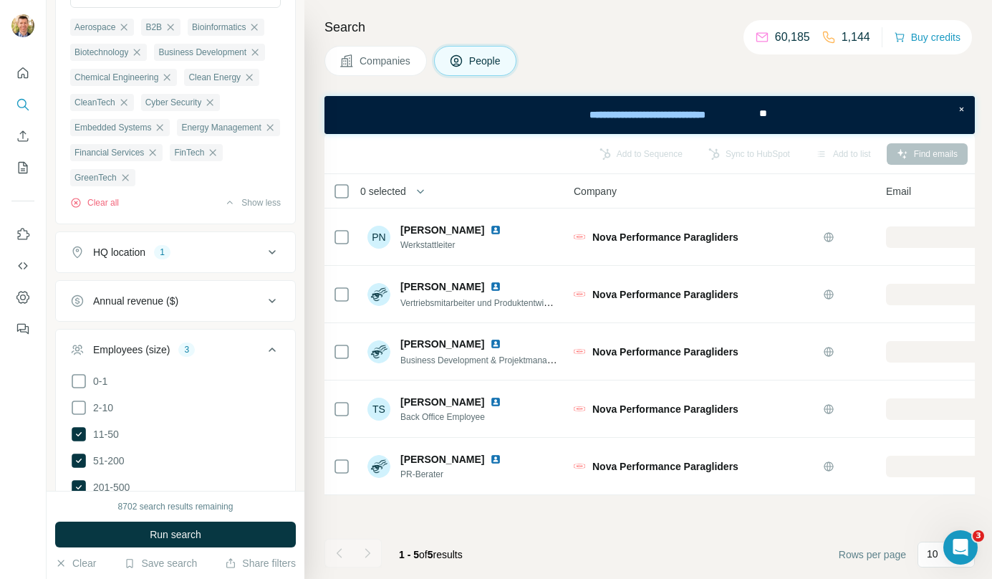
click at [390, 71] on button "Companies" at bounding box center [376, 61] width 102 height 30
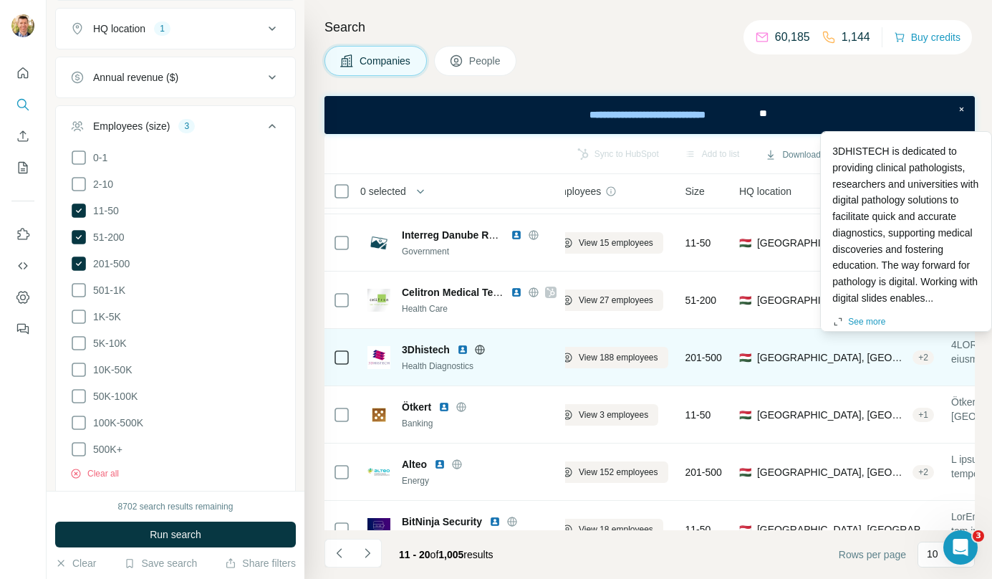
scroll to position [52, 0]
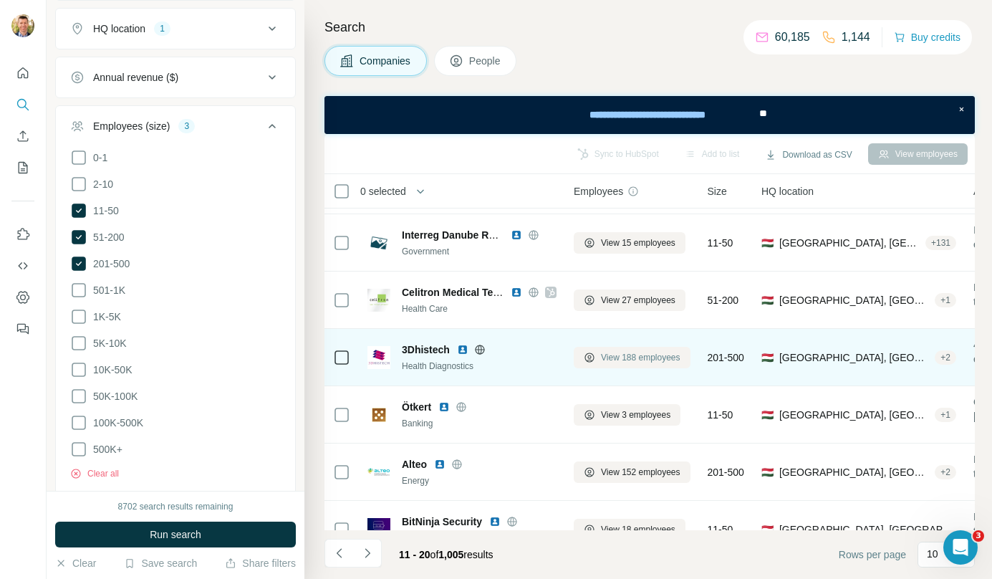
click at [673, 356] on span "View 188 employees" at bounding box center [641, 357] width 80 height 13
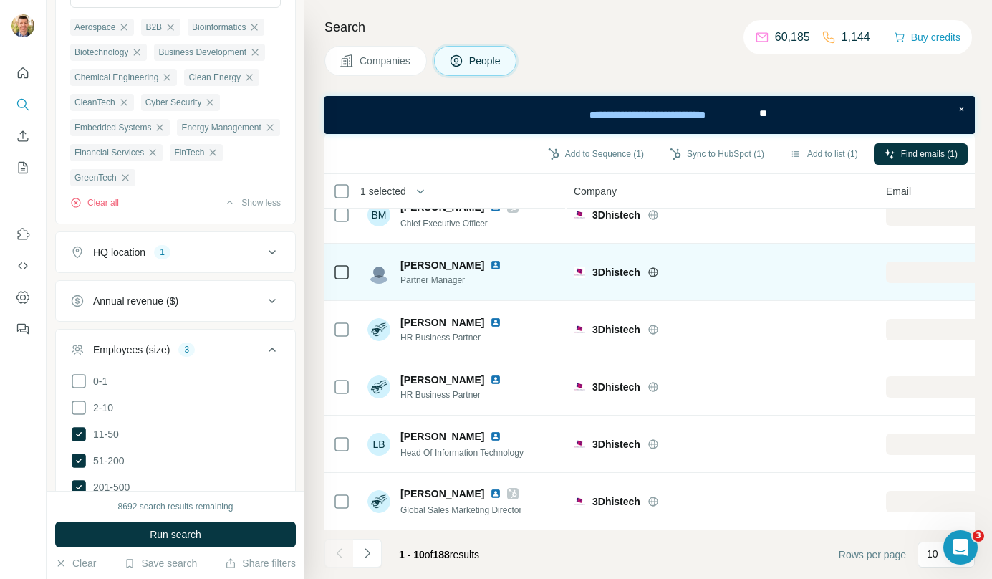
scroll to position [259, 0]
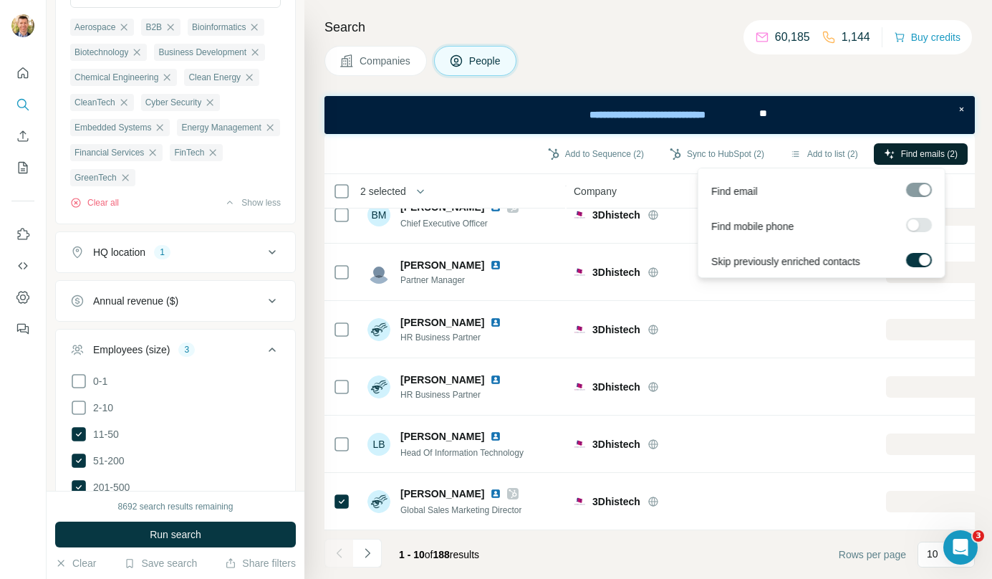
click at [901, 154] on span "Find emails (2)" at bounding box center [929, 154] width 57 height 13
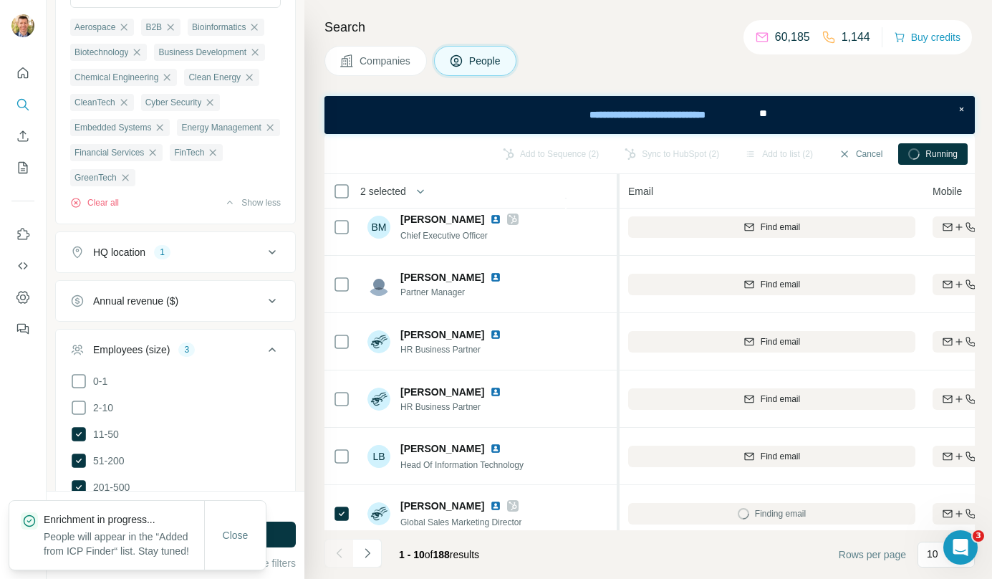
scroll to position [239, 259]
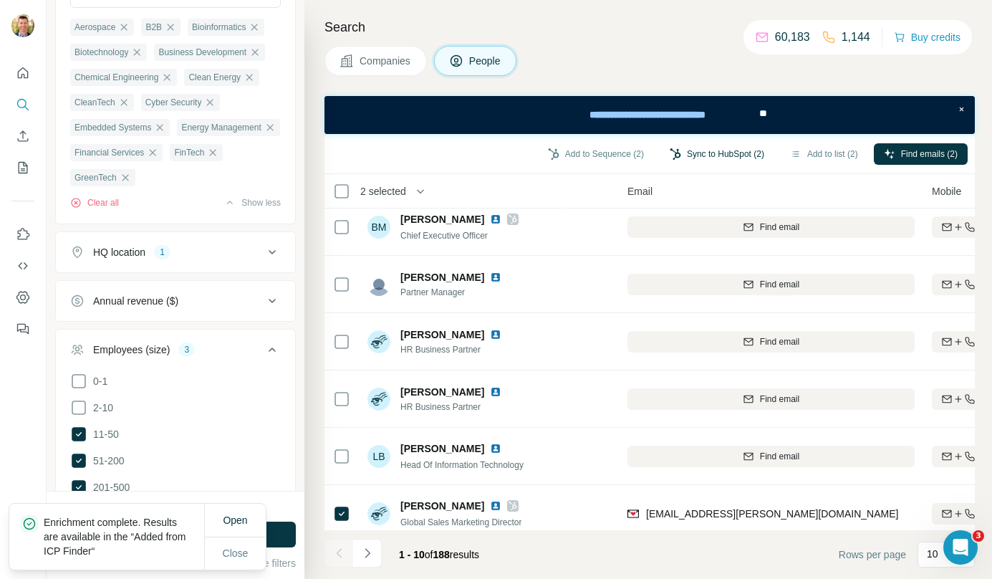
click at [739, 155] on button "Sync to HubSpot (2)" at bounding box center [717, 153] width 115 height 21
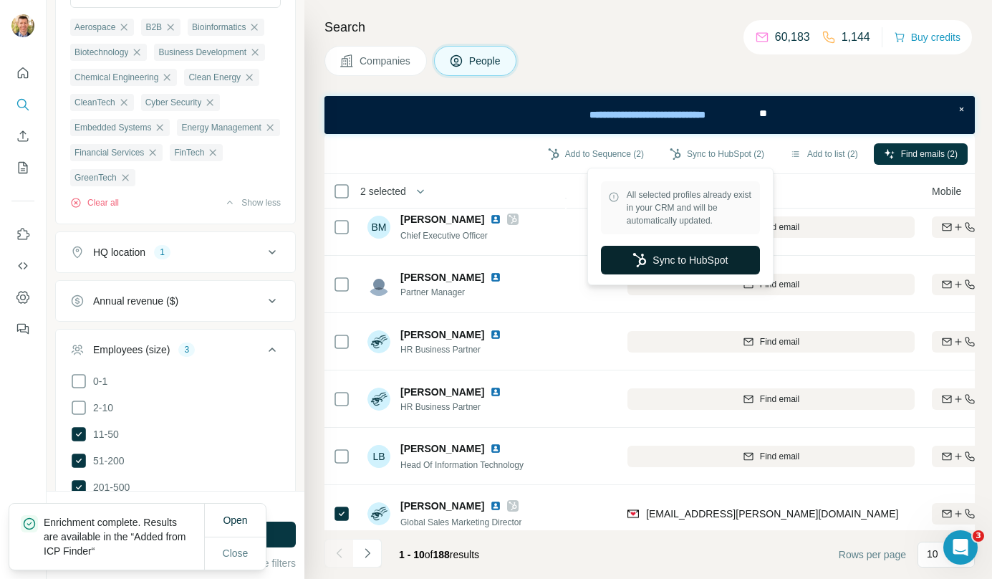
click at [689, 264] on button "Sync to HubSpot" at bounding box center [680, 260] width 159 height 29
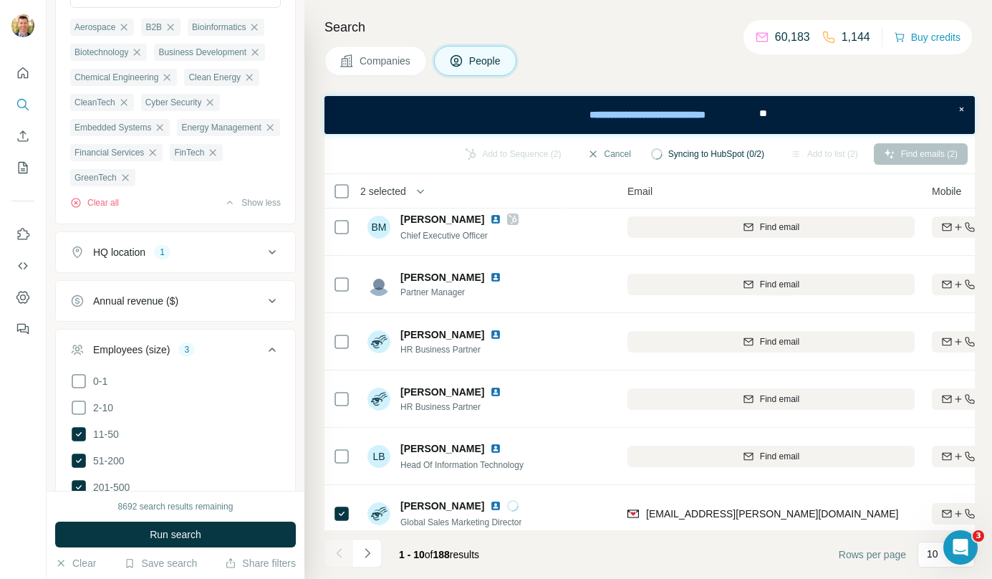
click at [400, 75] on button "Companies" at bounding box center [376, 61] width 102 height 30
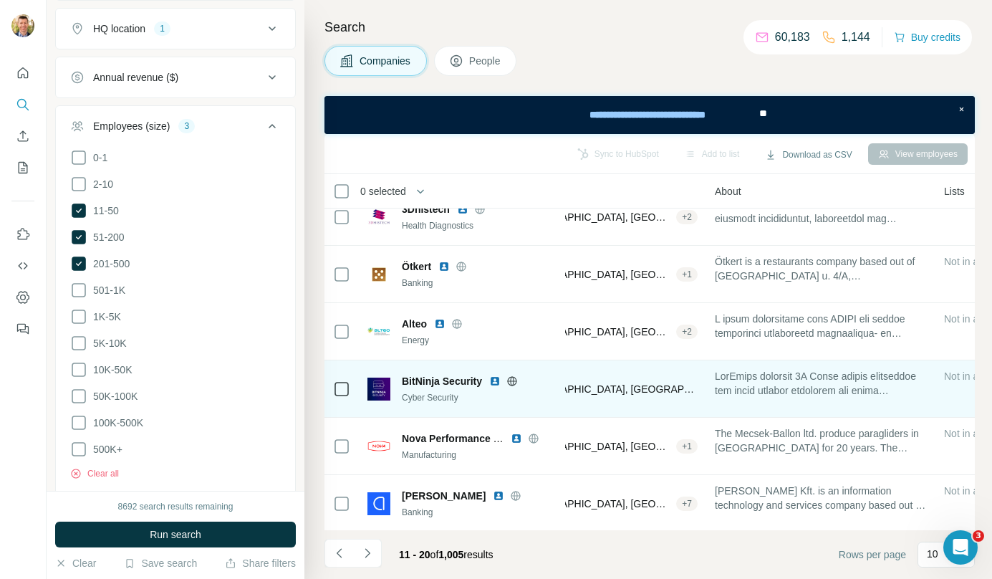
scroll to position [259, 259]
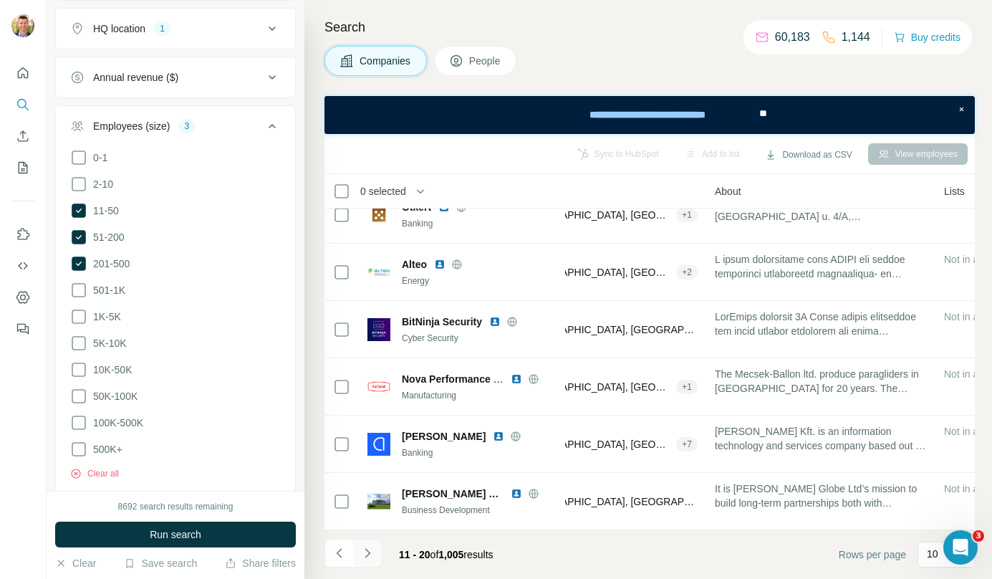
click at [370, 556] on icon "Navigate to next page" at bounding box center [367, 553] width 14 height 14
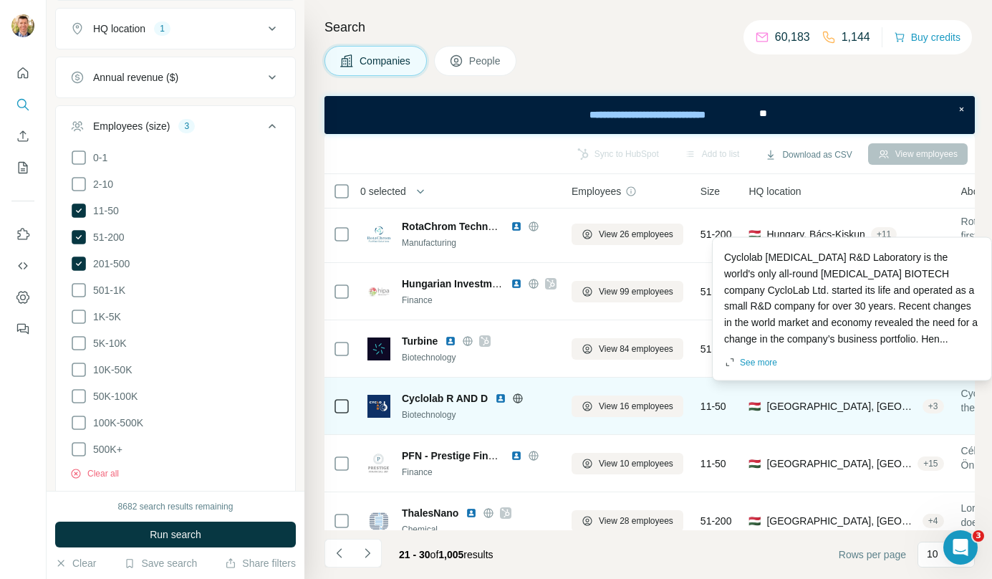
scroll to position [232, 0]
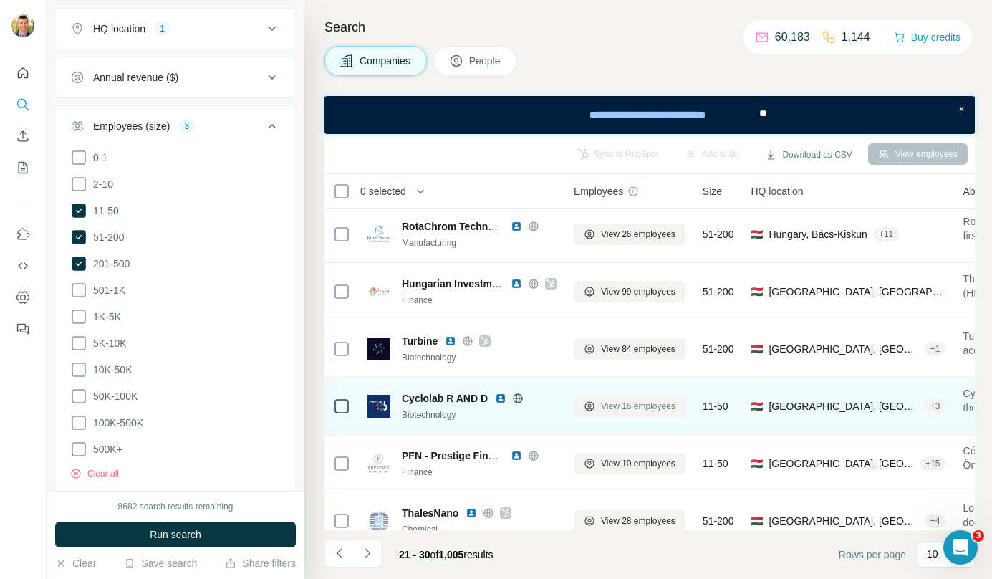
click at [644, 404] on span "View 16 employees" at bounding box center [638, 406] width 75 height 13
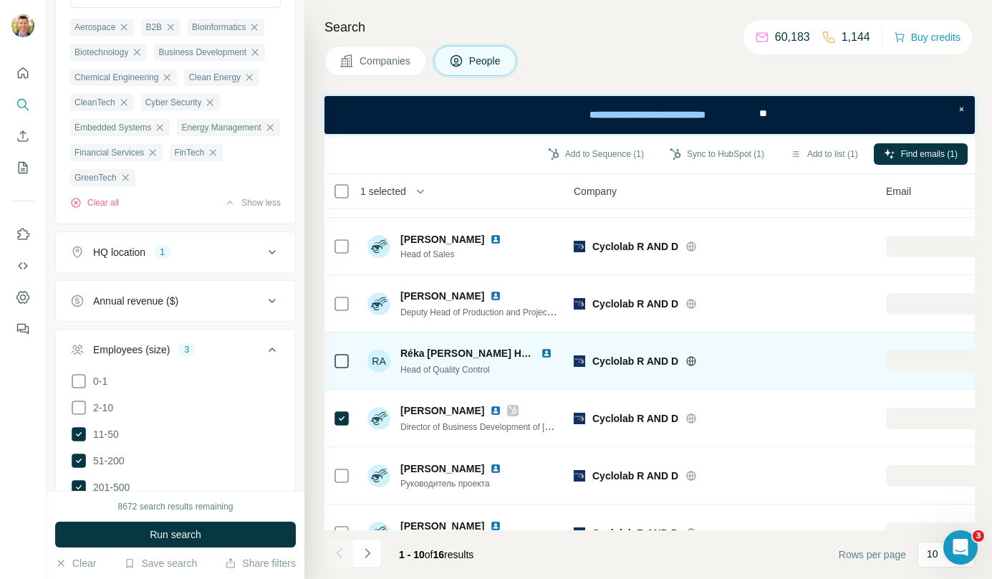
scroll to position [45, 0]
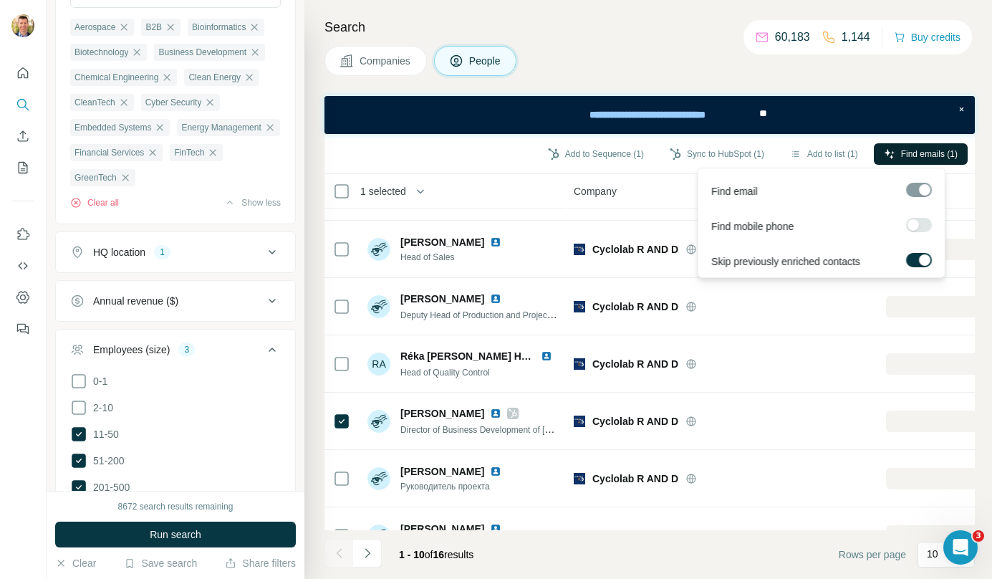
click at [913, 145] on button "Find emails (1)" at bounding box center [921, 153] width 94 height 21
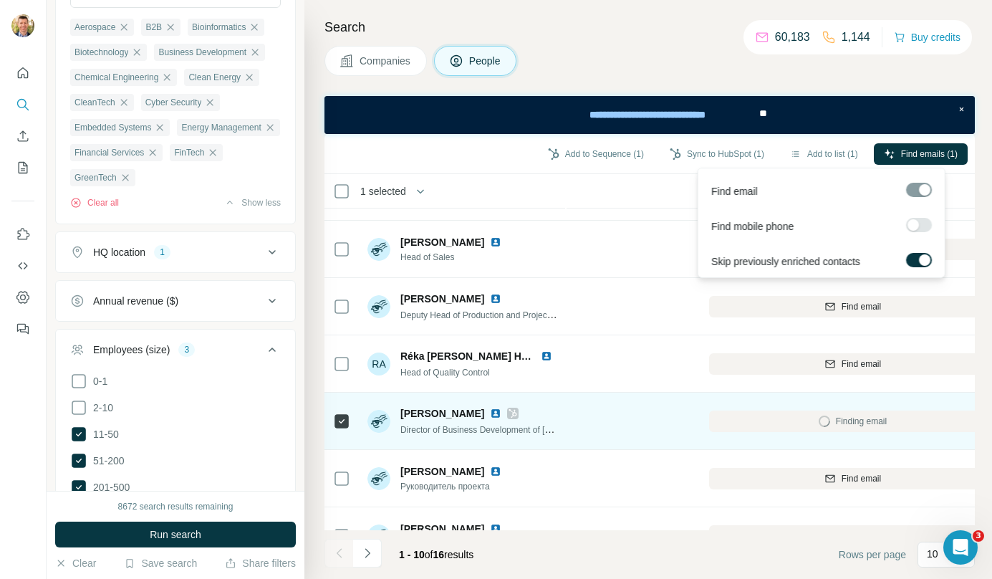
scroll to position [45, 178]
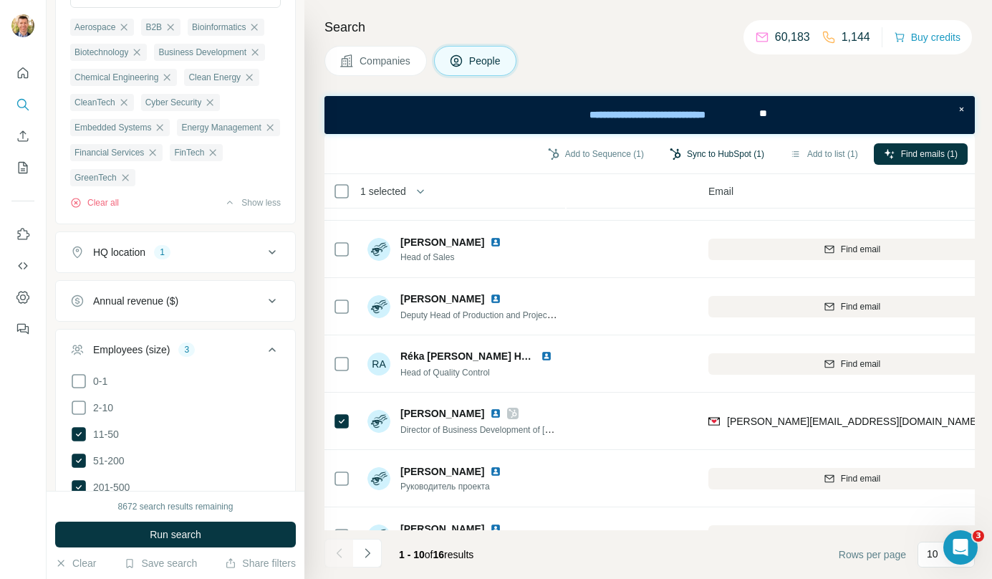
click at [691, 148] on button "Sync to HubSpot (1)" at bounding box center [717, 153] width 115 height 21
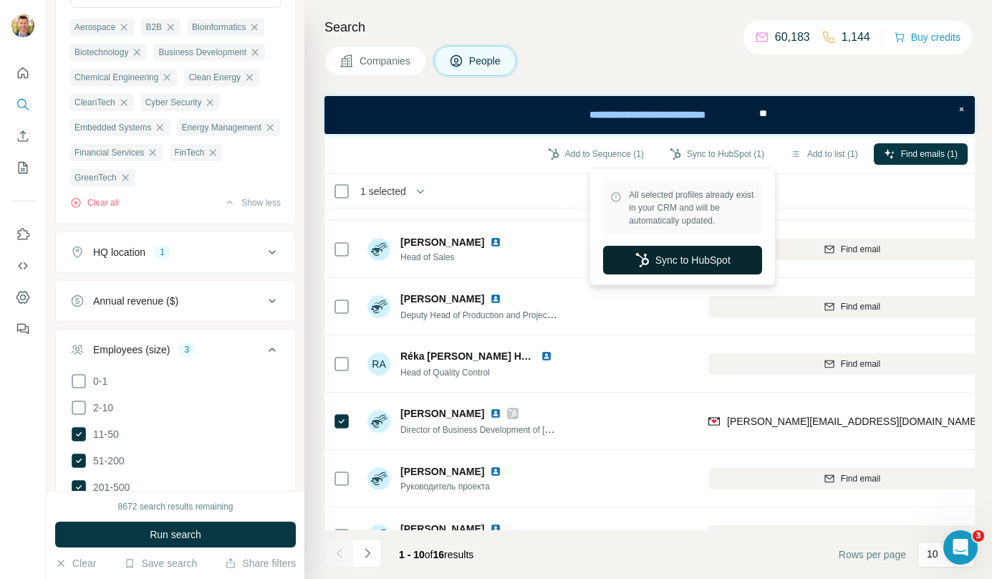
click at [696, 267] on button "Sync to HubSpot" at bounding box center [682, 260] width 159 height 29
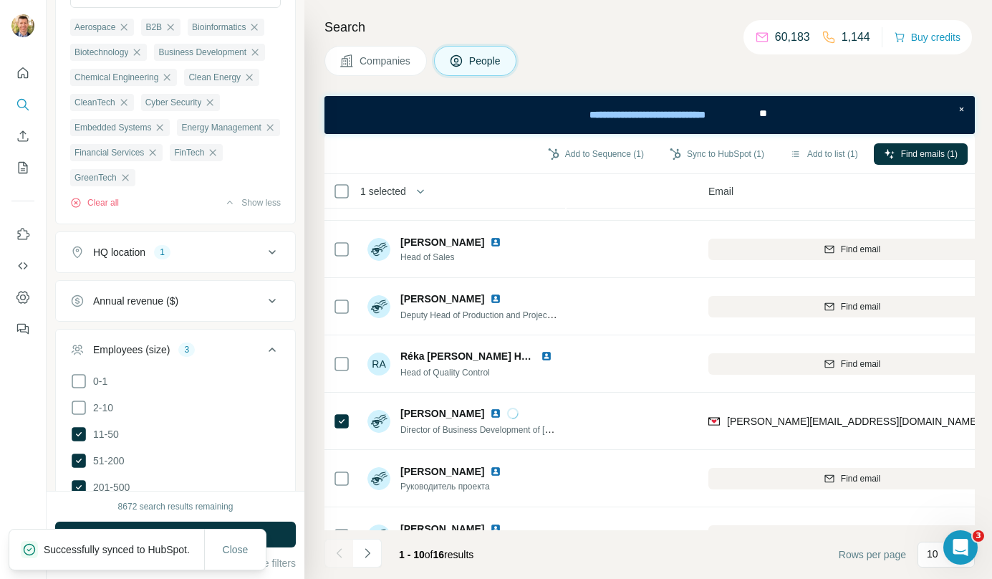
click at [389, 67] on span "Companies" at bounding box center [386, 61] width 52 height 14
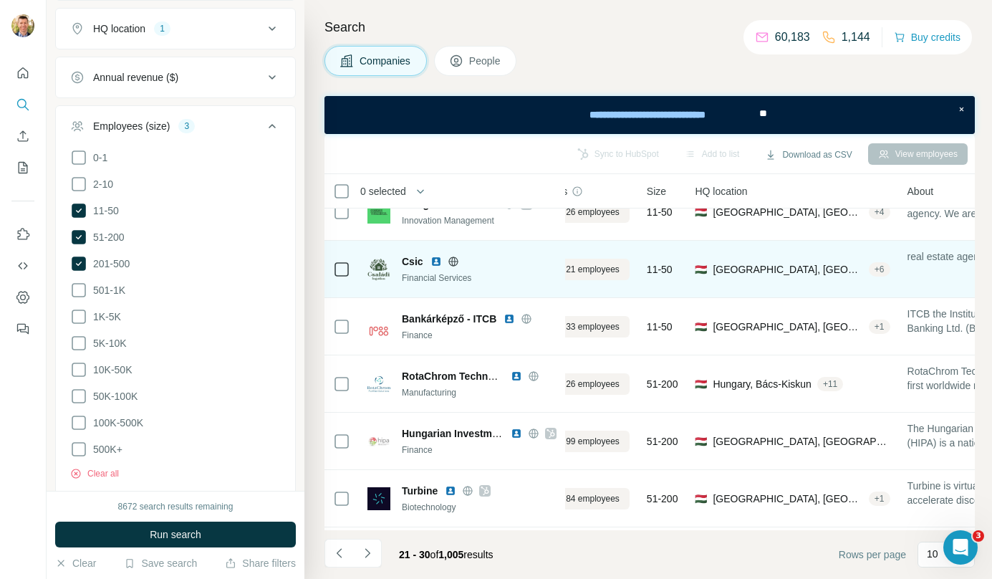
scroll to position [82, 0]
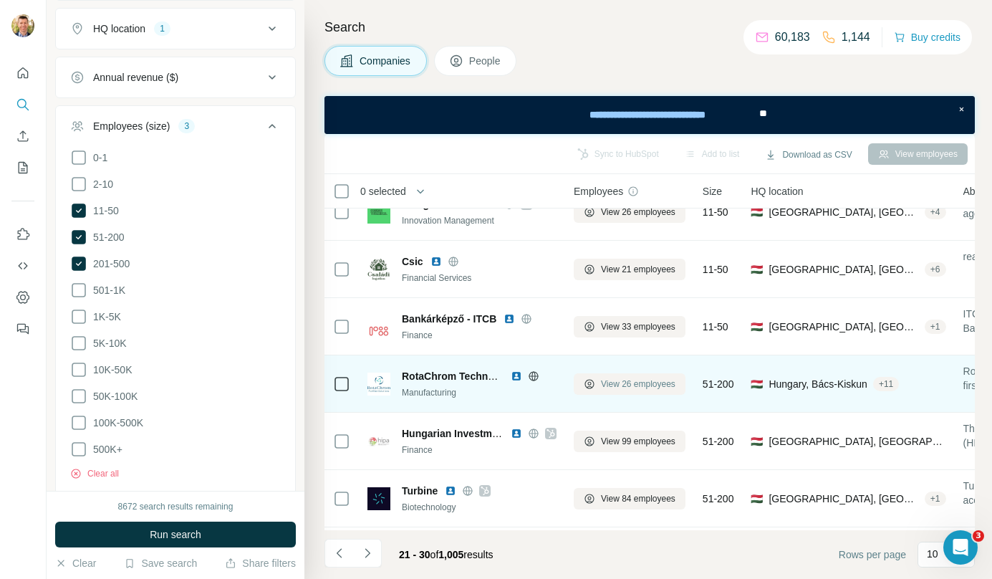
click at [630, 386] on span "View 26 employees" at bounding box center [638, 384] width 75 height 13
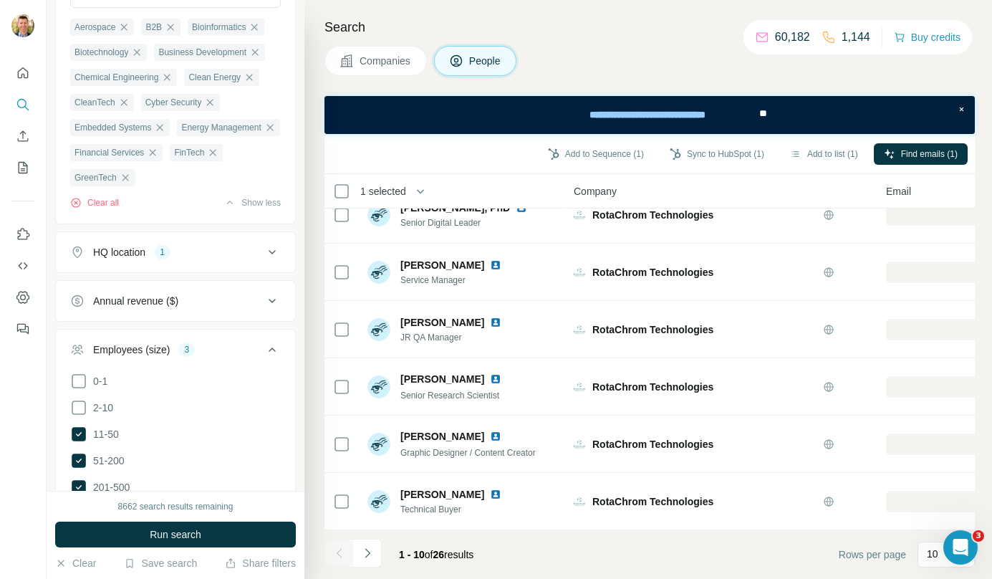
scroll to position [258, 0]
click at [373, 549] on icon "Navigate to next page" at bounding box center [367, 553] width 14 height 14
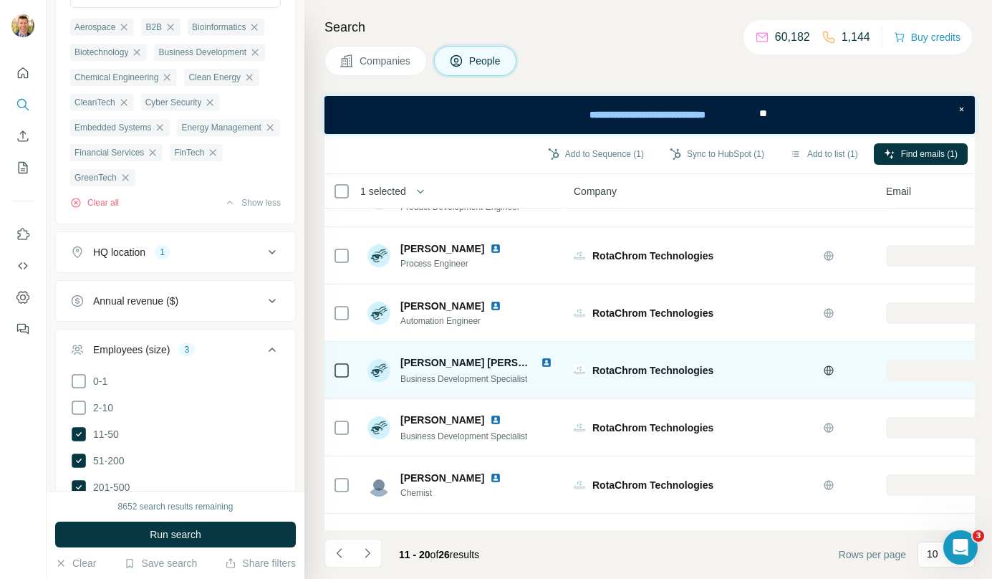
scroll to position [259, 0]
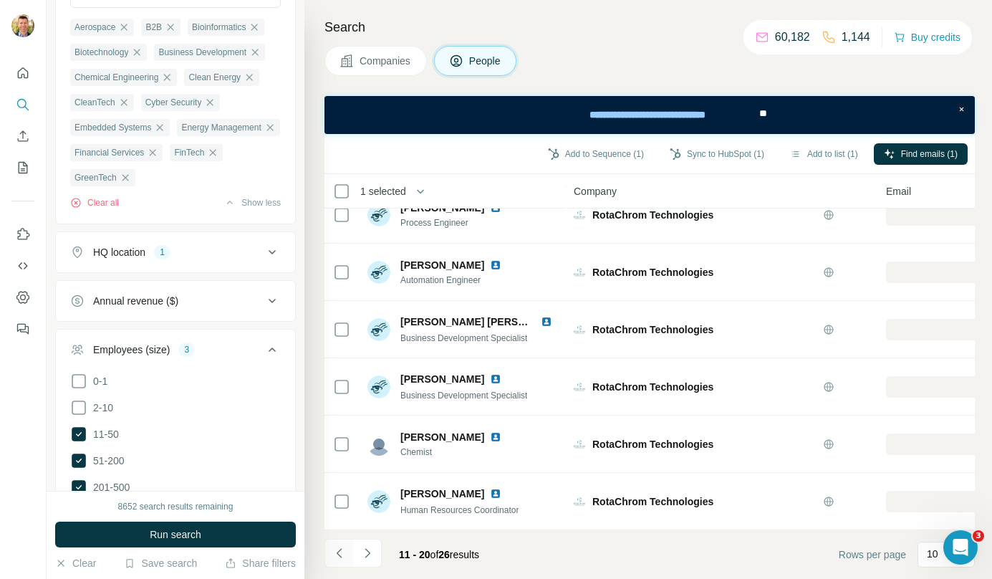
click at [344, 550] on icon "Navigate to previous page" at bounding box center [339, 553] width 14 height 14
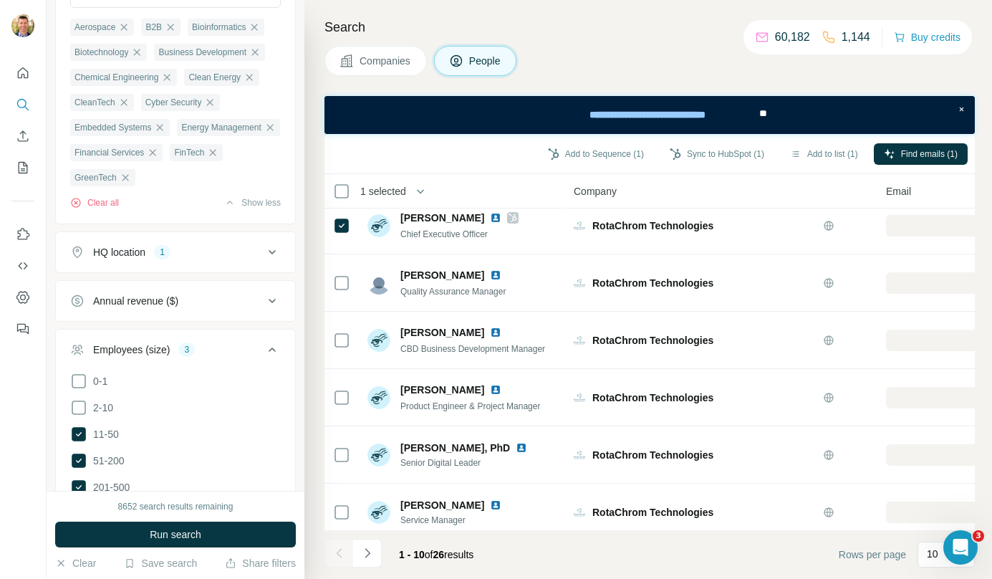
scroll to position [0, 0]
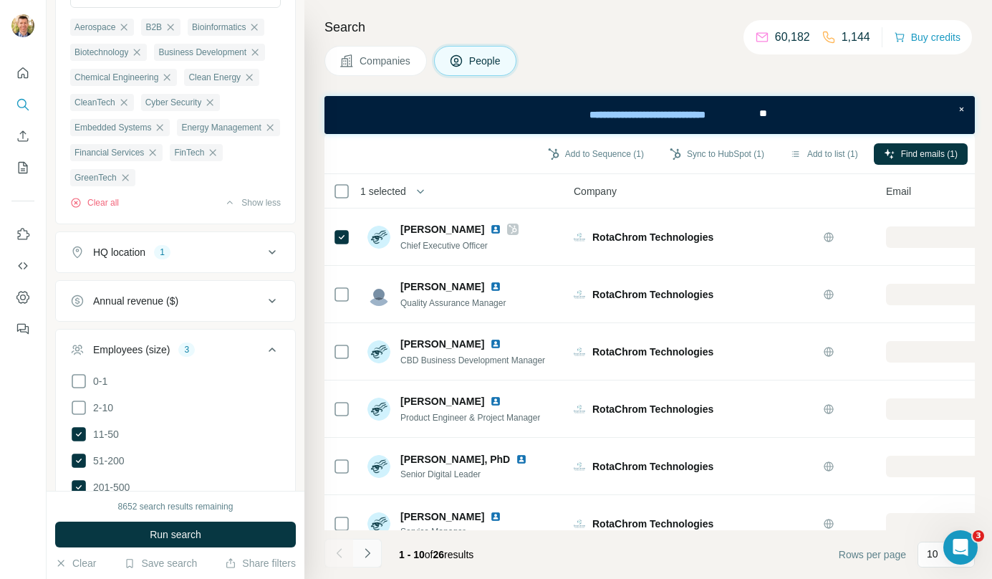
click at [363, 548] on icon "Navigate to next page" at bounding box center [367, 553] width 14 height 14
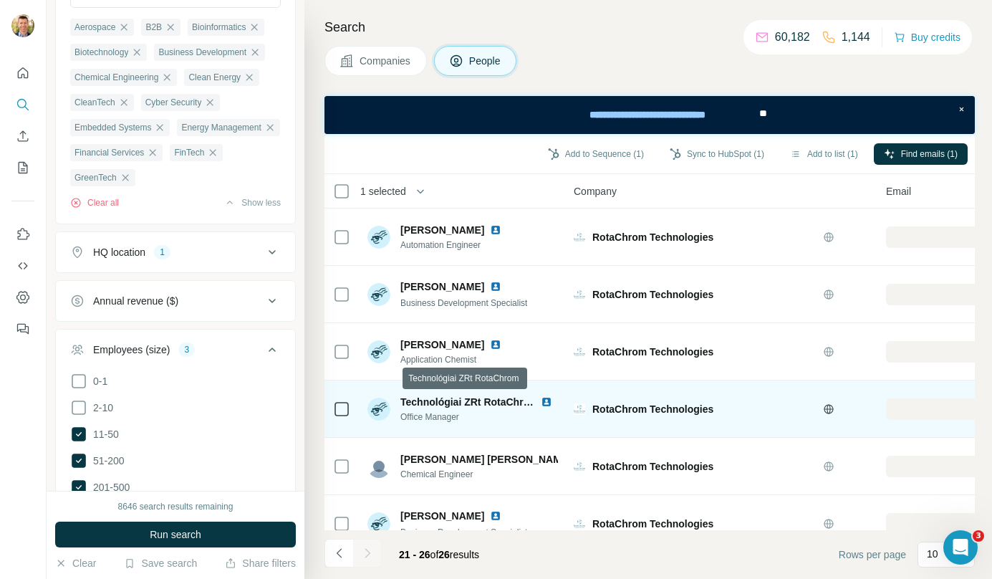
scroll to position [29, 0]
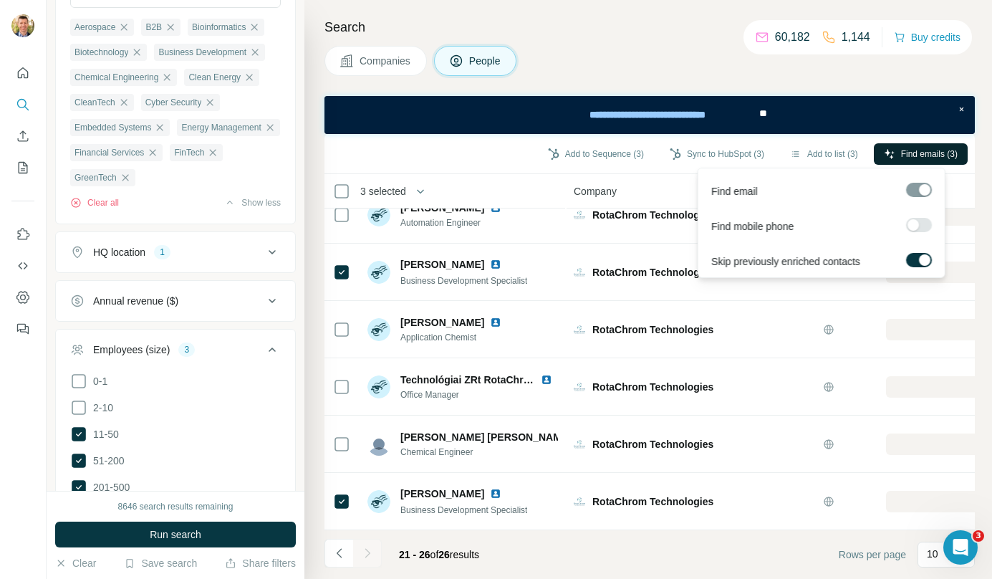
click at [912, 152] on span "Find emails (3)" at bounding box center [929, 154] width 57 height 13
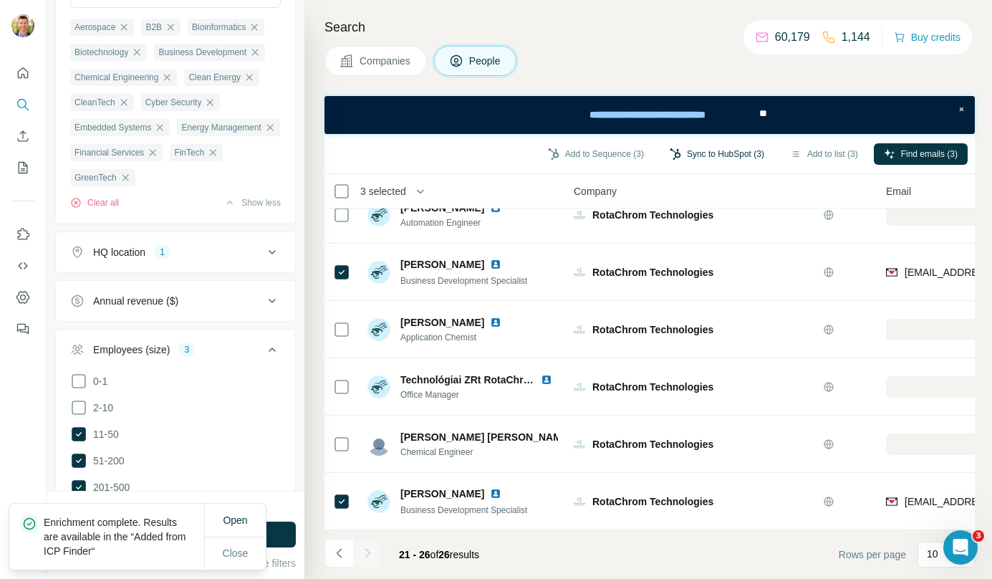
click at [719, 153] on button "Sync to HubSpot (3)" at bounding box center [717, 153] width 115 height 21
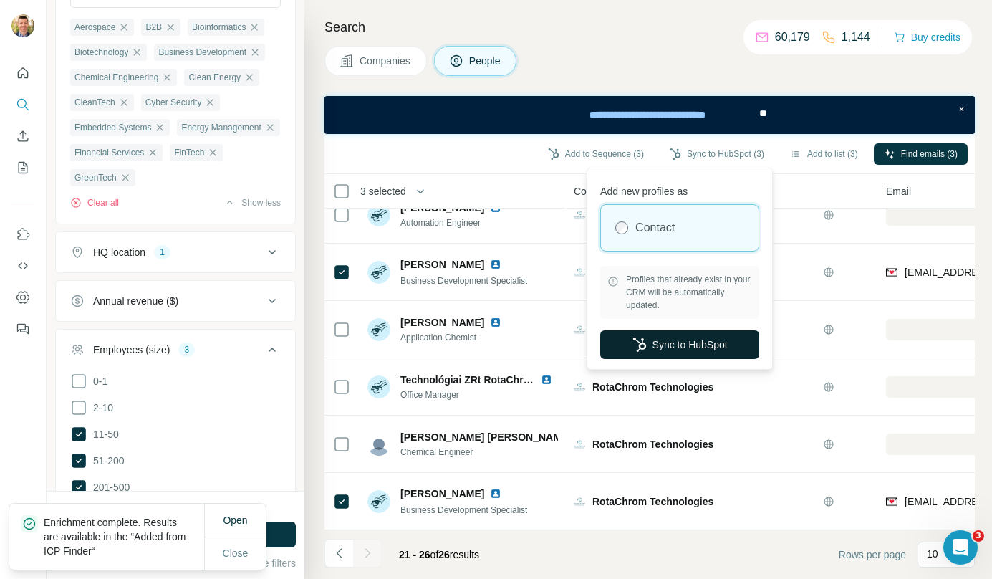
click at [678, 338] on button "Sync to HubSpot" at bounding box center [679, 344] width 159 height 29
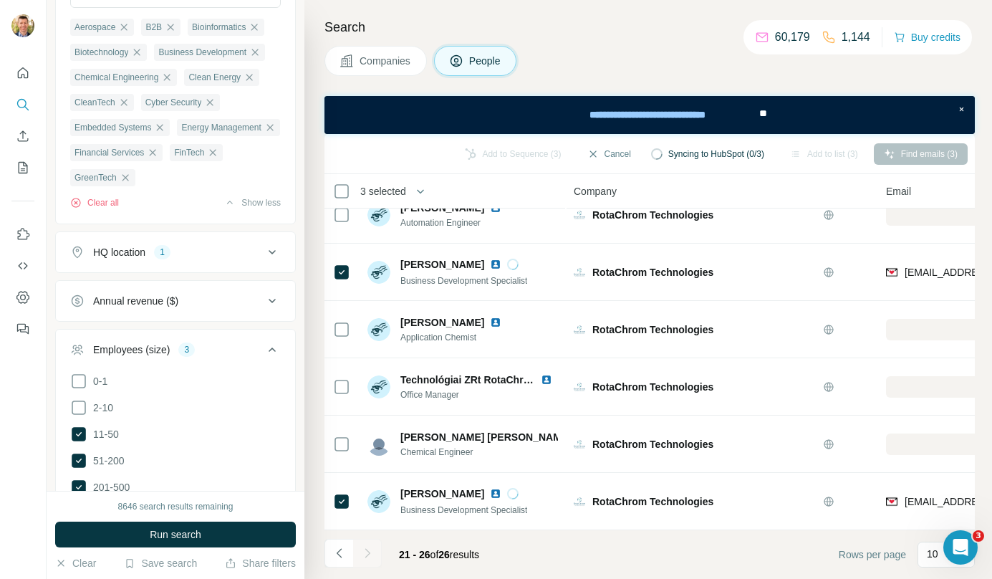
click at [388, 66] on span "Companies" at bounding box center [386, 61] width 52 height 14
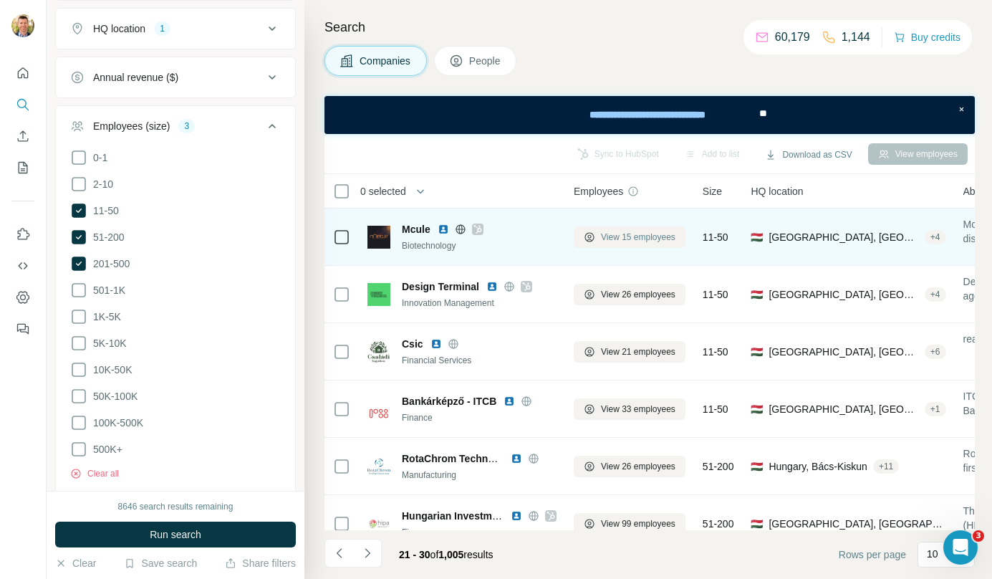
click at [650, 239] on span "View 15 employees" at bounding box center [638, 237] width 75 height 13
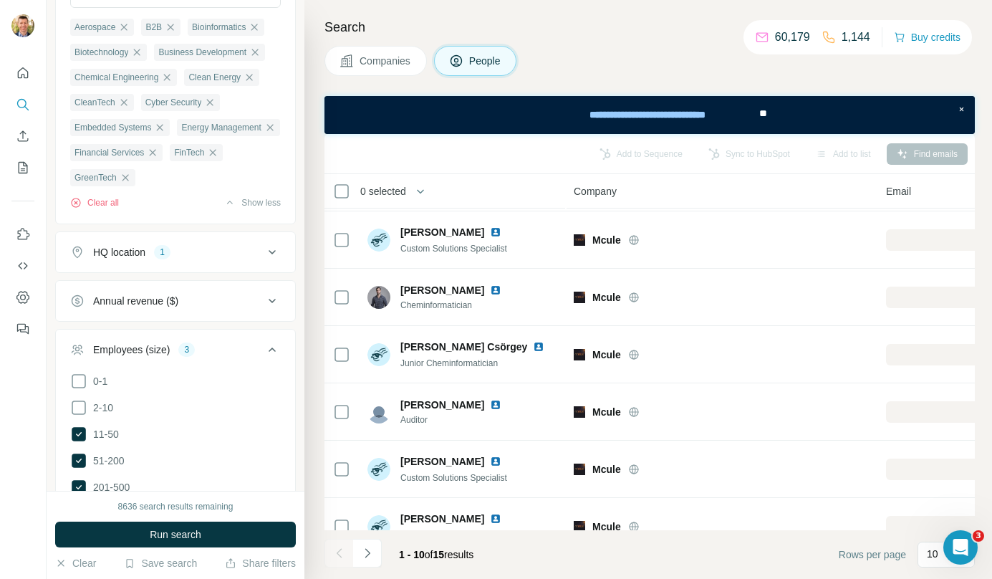
scroll to position [259, 0]
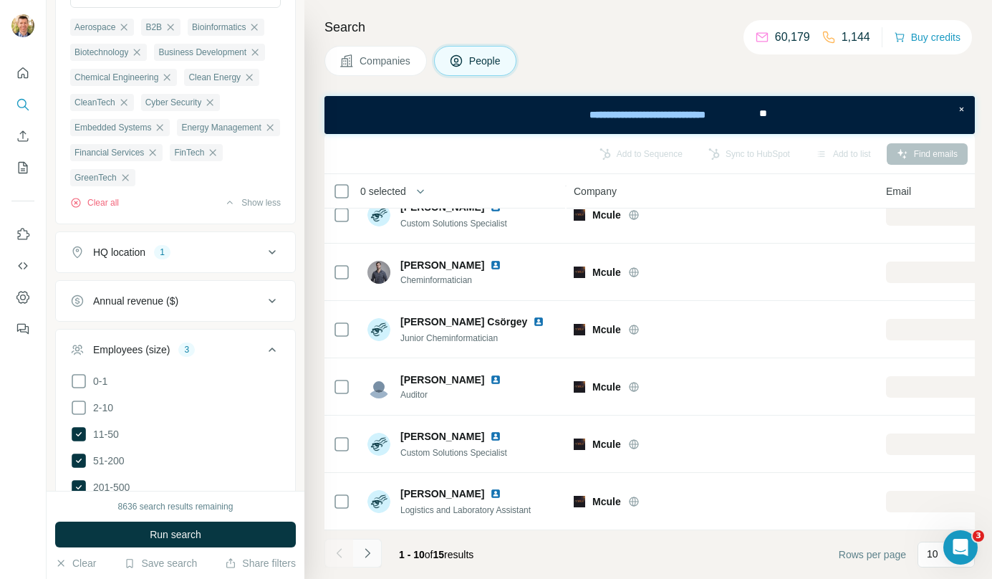
click at [369, 548] on icon "Navigate to next page" at bounding box center [367, 553] width 14 height 14
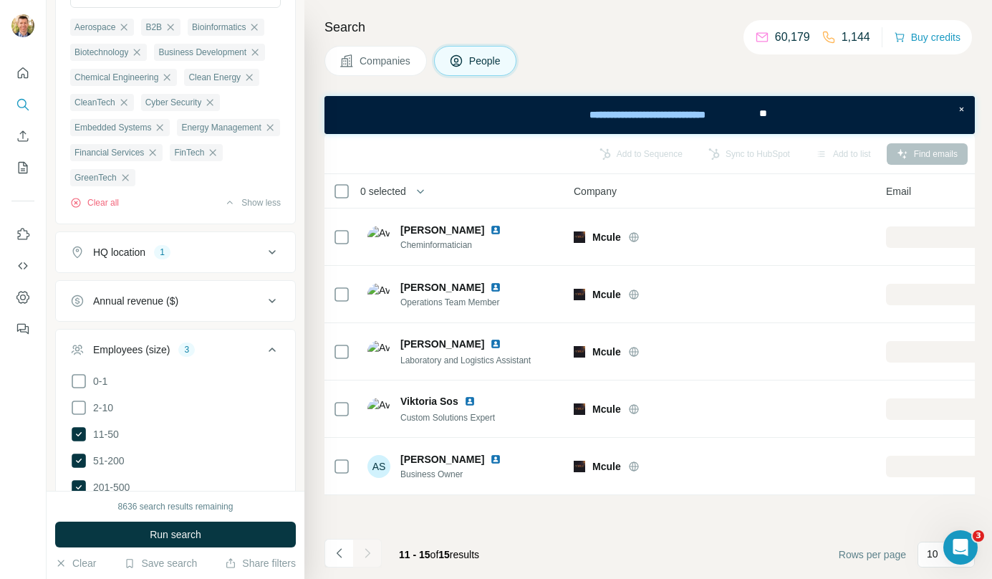
scroll to position [0, 0]
click at [393, 67] on span "Companies" at bounding box center [386, 61] width 52 height 14
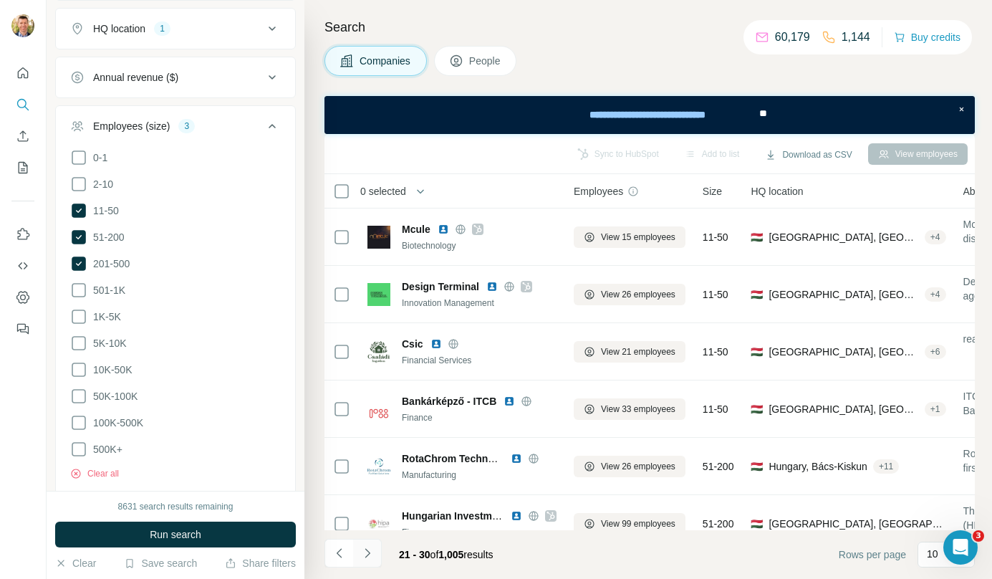
click at [373, 550] on icon "Navigate to next page" at bounding box center [367, 553] width 14 height 14
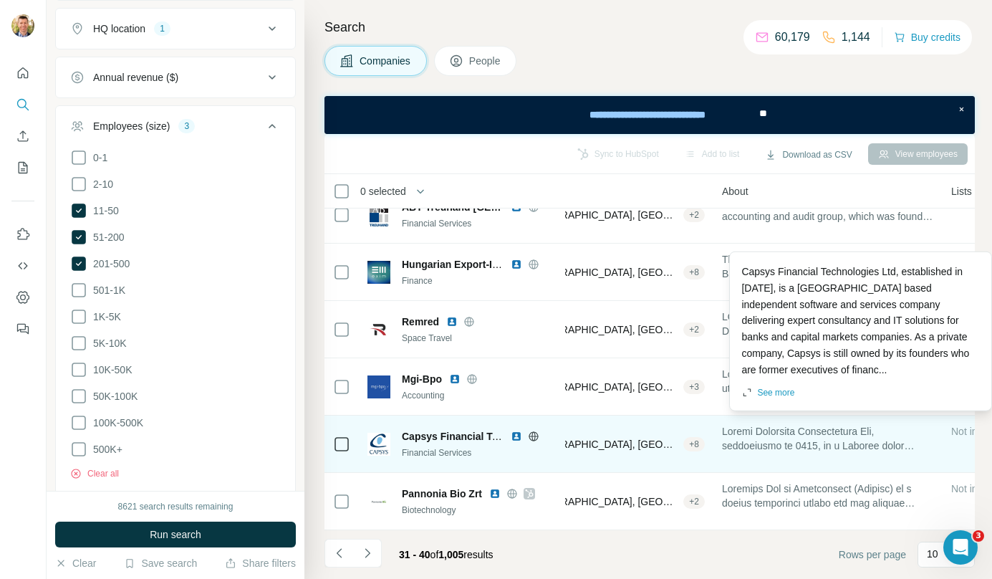
scroll to position [259, 0]
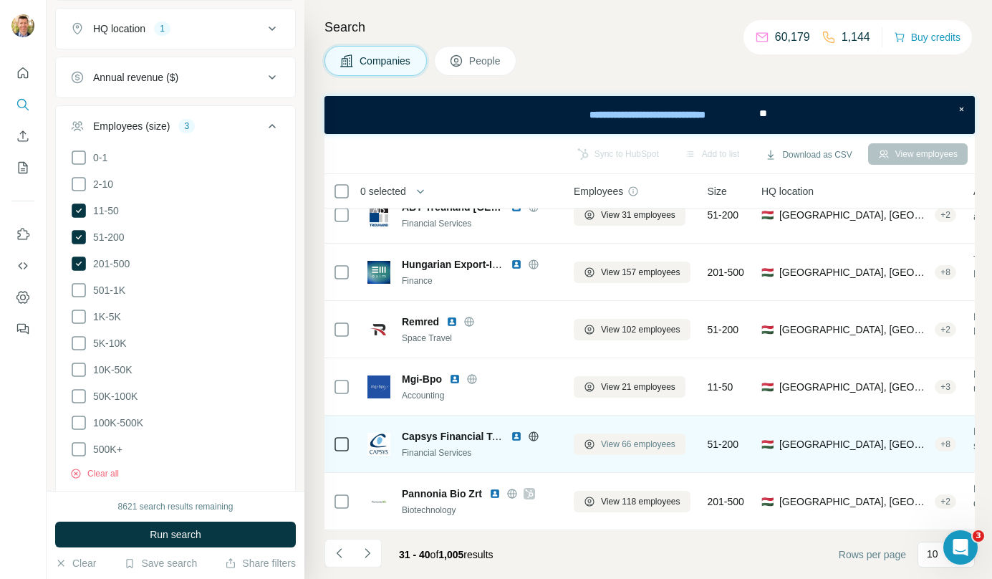
click at [644, 438] on span "View 66 employees" at bounding box center [638, 444] width 75 height 13
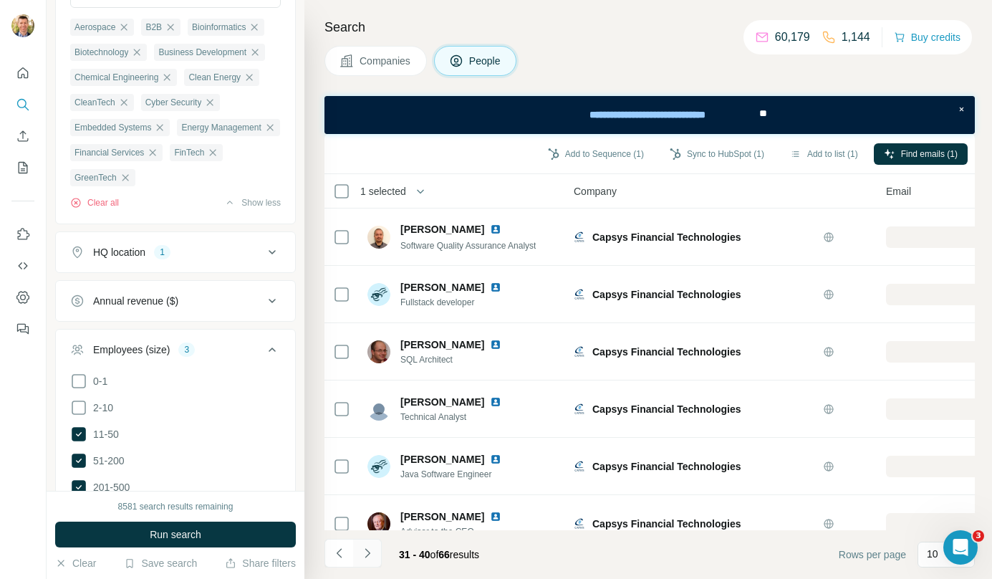
click at [363, 546] on icon "Navigate to next page" at bounding box center [367, 553] width 14 height 14
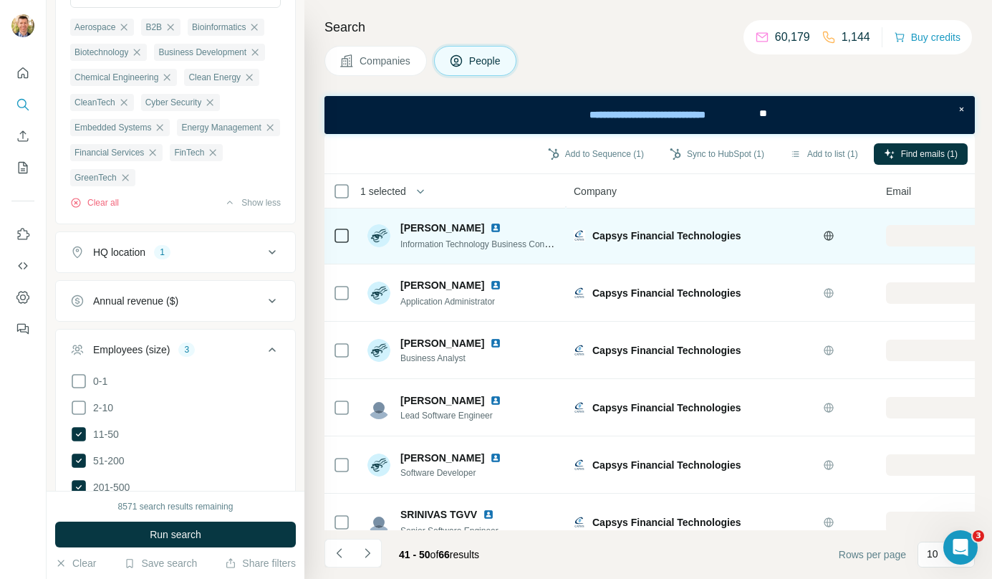
scroll to position [259, 0]
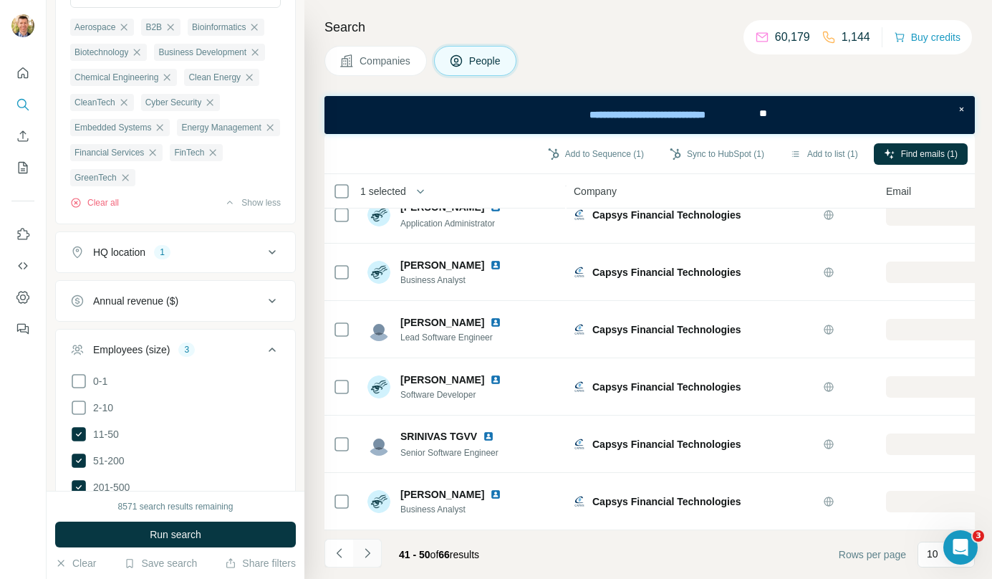
click at [373, 542] on button "Navigate to next page" at bounding box center [367, 553] width 29 height 29
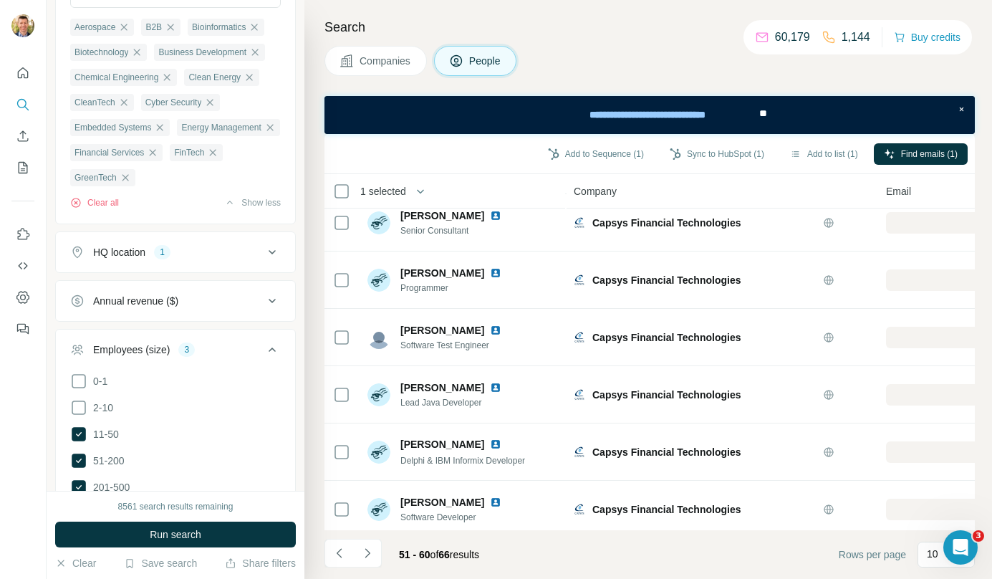
scroll to position [0, 0]
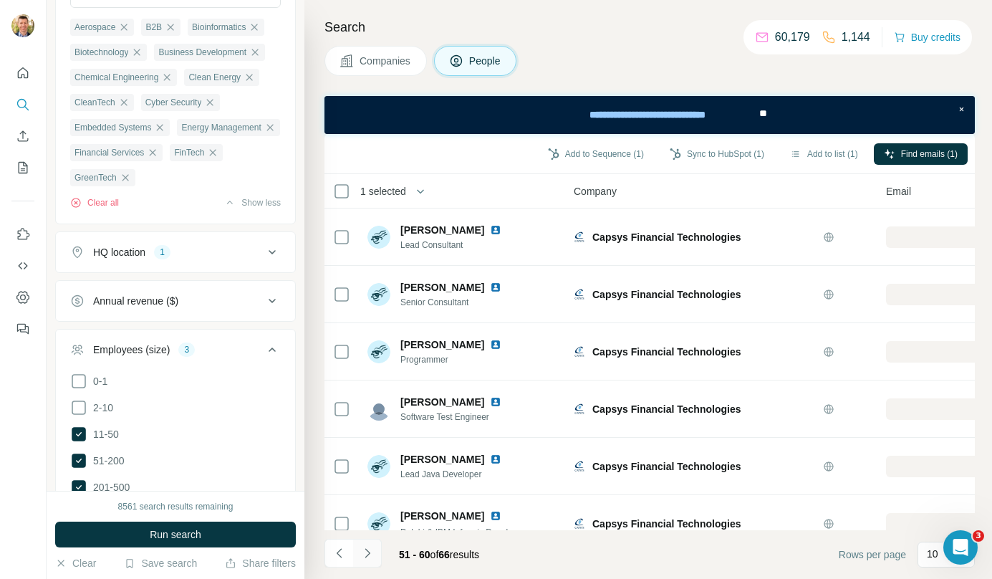
click at [380, 542] on button "Navigate to next page" at bounding box center [367, 553] width 29 height 29
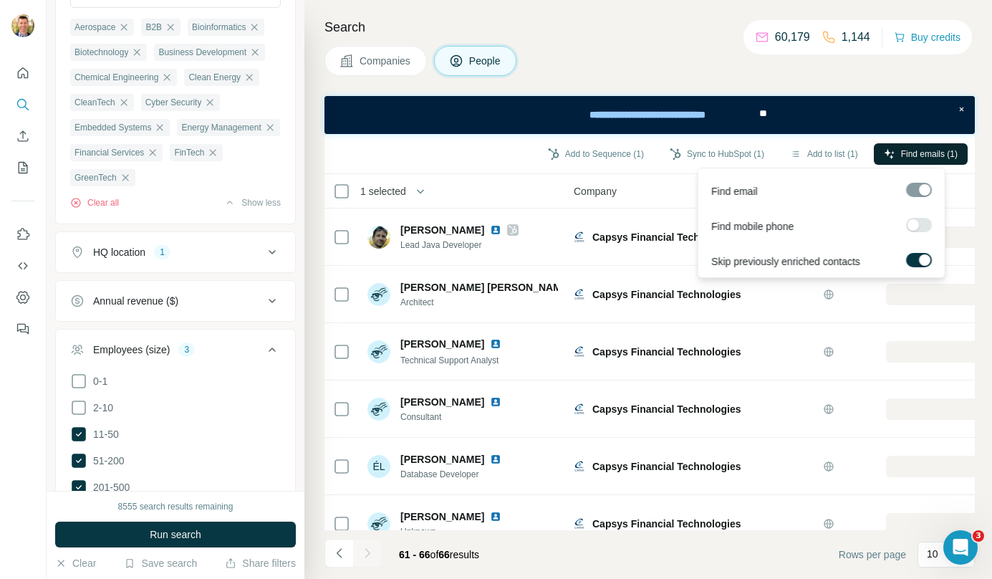
click at [912, 151] on span "Find emails (1)" at bounding box center [929, 154] width 57 height 13
click at [929, 148] on span "Find emails (1)" at bounding box center [929, 154] width 57 height 13
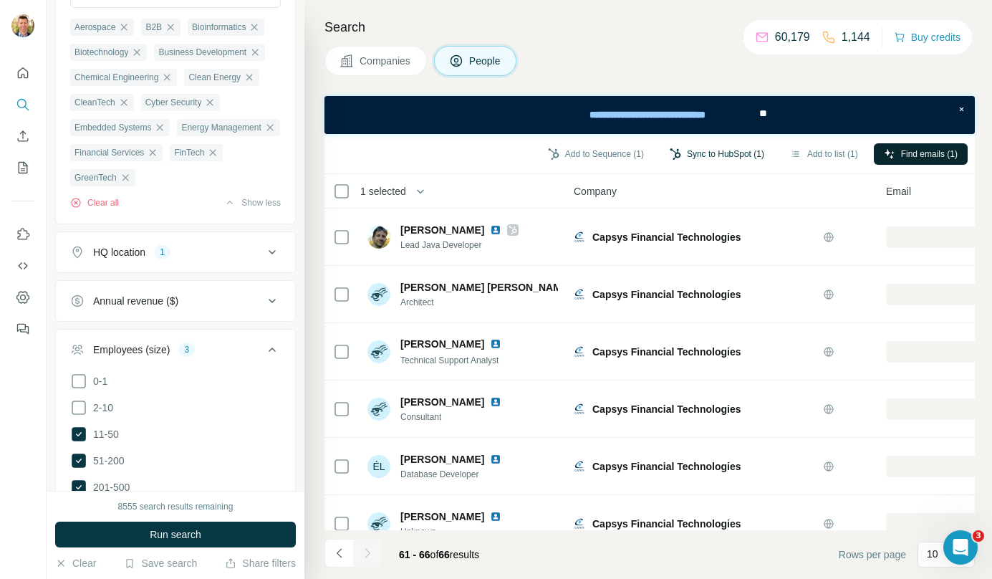
click at [697, 151] on button "Sync to HubSpot (1)" at bounding box center [717, 153] width 115 height 21
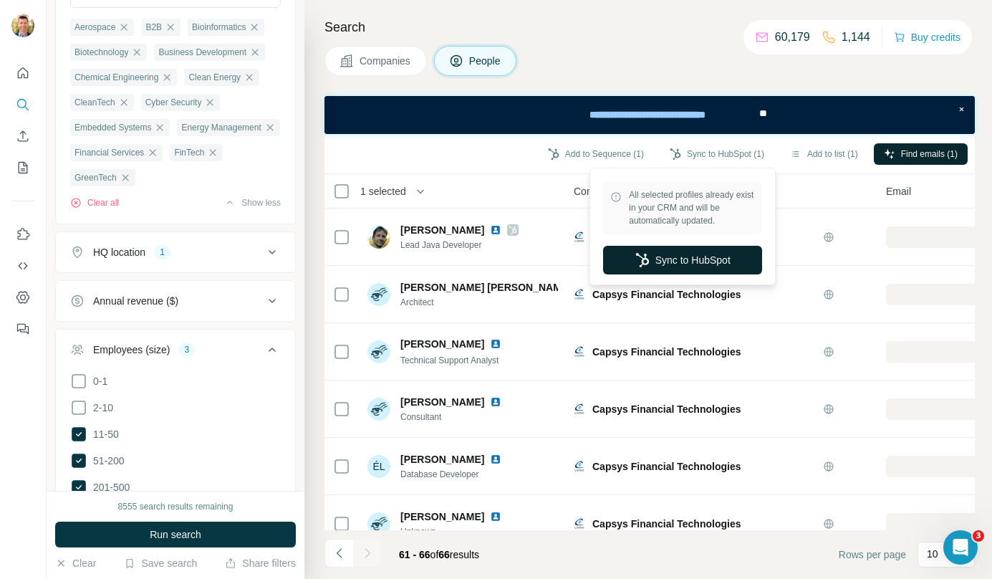
click at [688, 260] on button "Sync to HubSpot" at bounding box center [682, 260] width 159 height 29
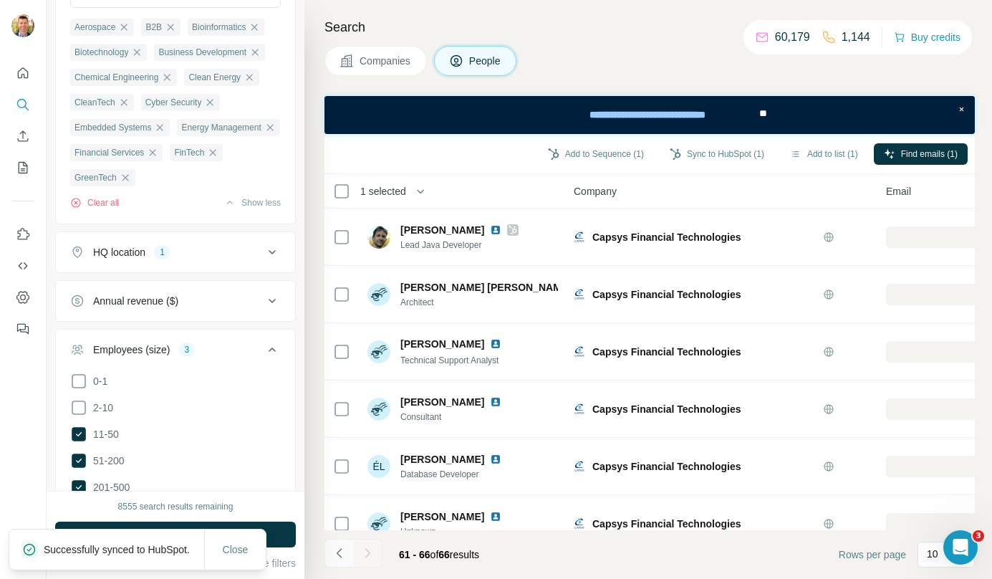
click at [339, 550] on icon "Navigate to previous page" at bounding box center [339, 553] width 14 height 14
click at [383, 57] on span "Companies" at bounding box center [386, 61] width 52 height 14
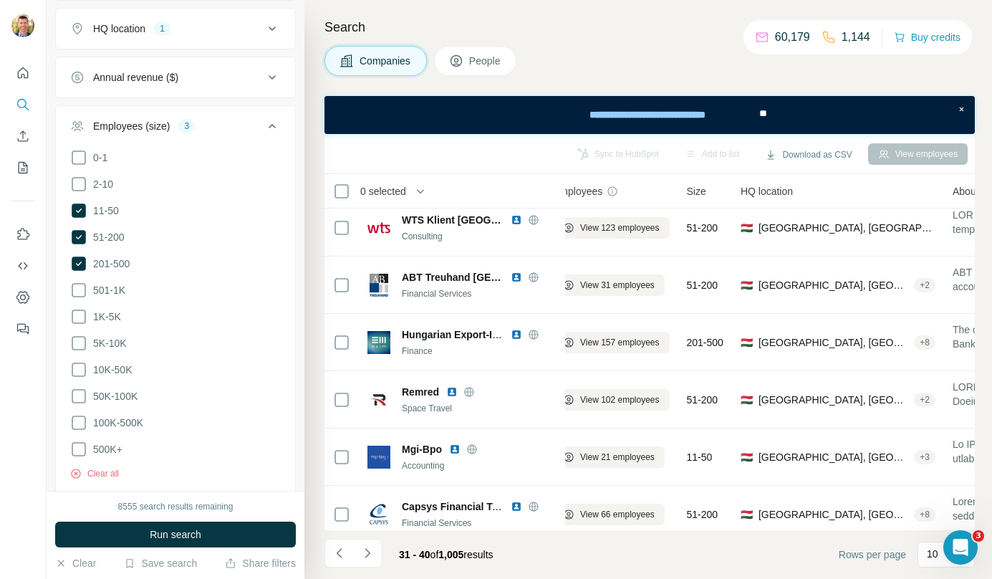
scroll to position [259, 21]
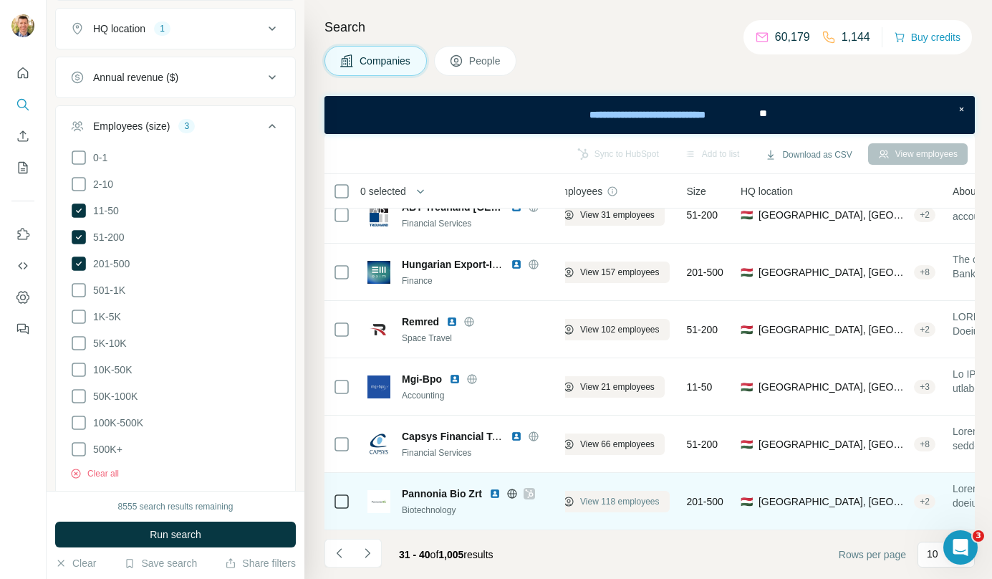
click at [606, 495] on span "View 118 employees" at bounding box center [620, 501] width 80 height 13
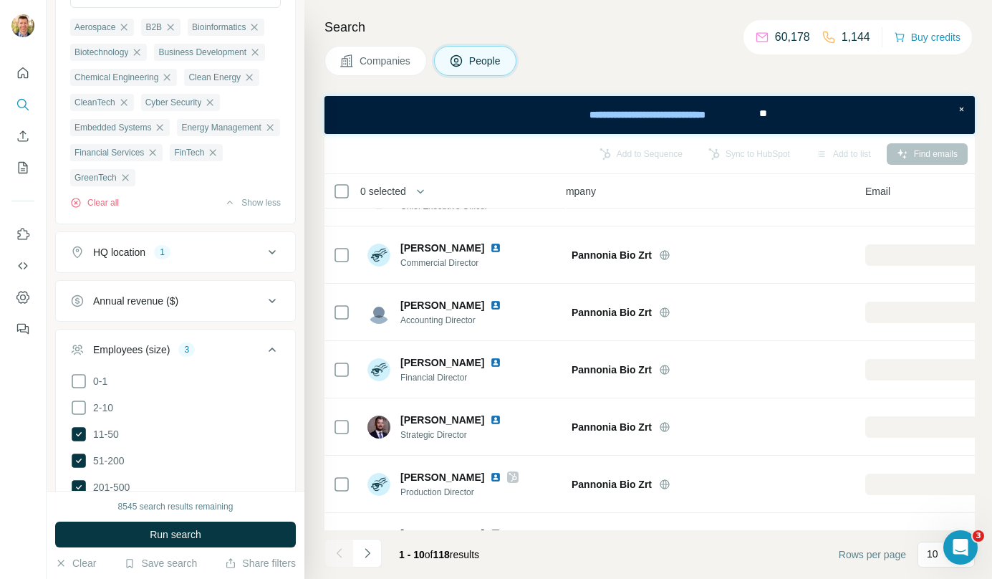
scroll to position [38, 21]
click at [373, 67] on span "Companies" at bounding box center [386, 61] width 52 height 14
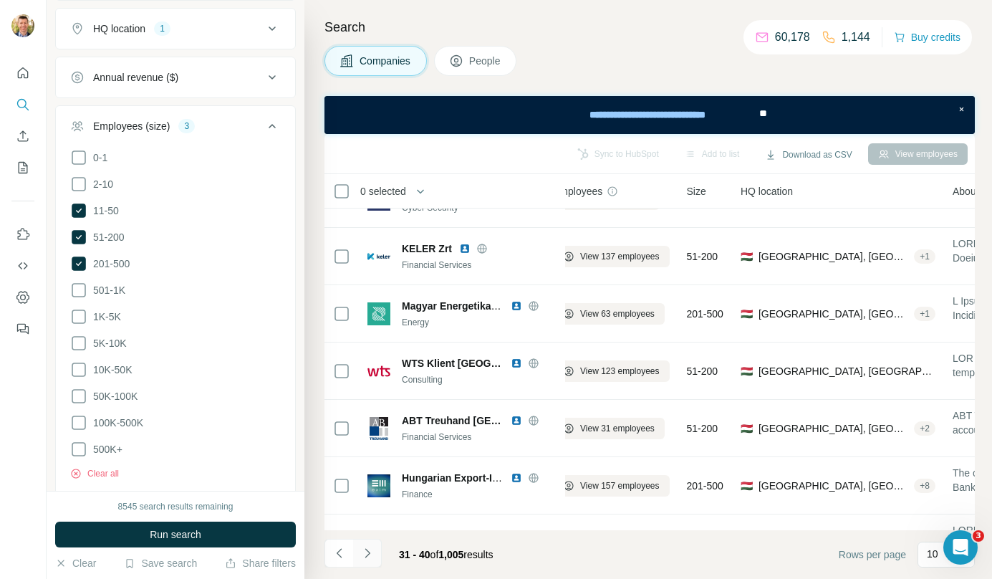
click at [372, 545] on button "Navigate to next page" at bounding box center [367, 553] width 29 height 29
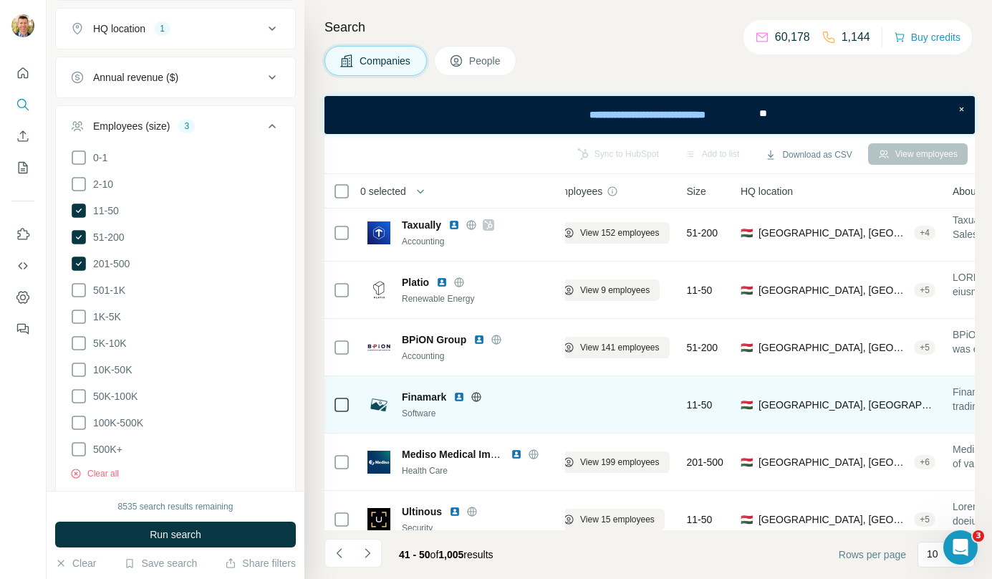
scroll to position [259, 21]
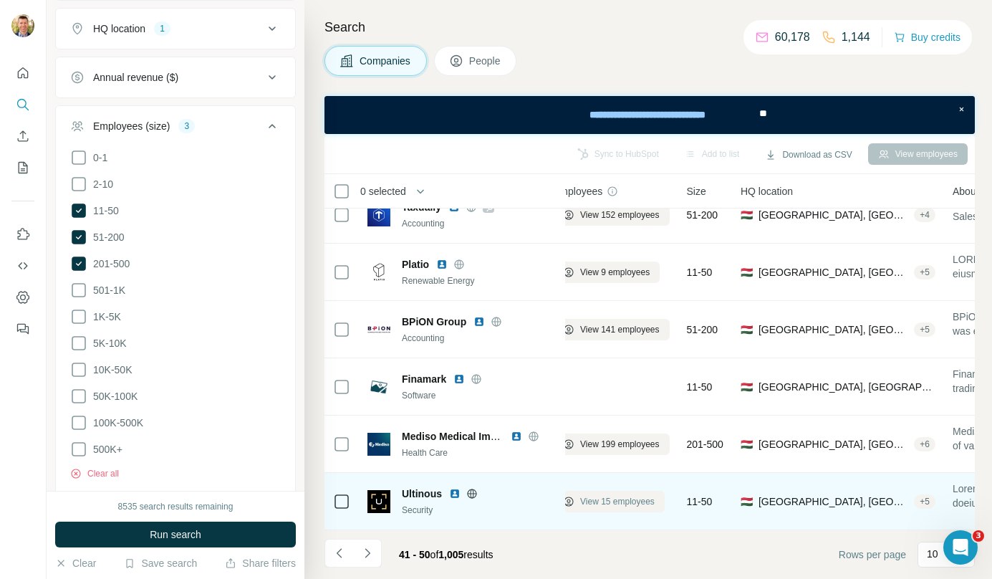
click at [643, 495] on span "View 15 employees" at bounding box center [617, 501] width 75 height 13
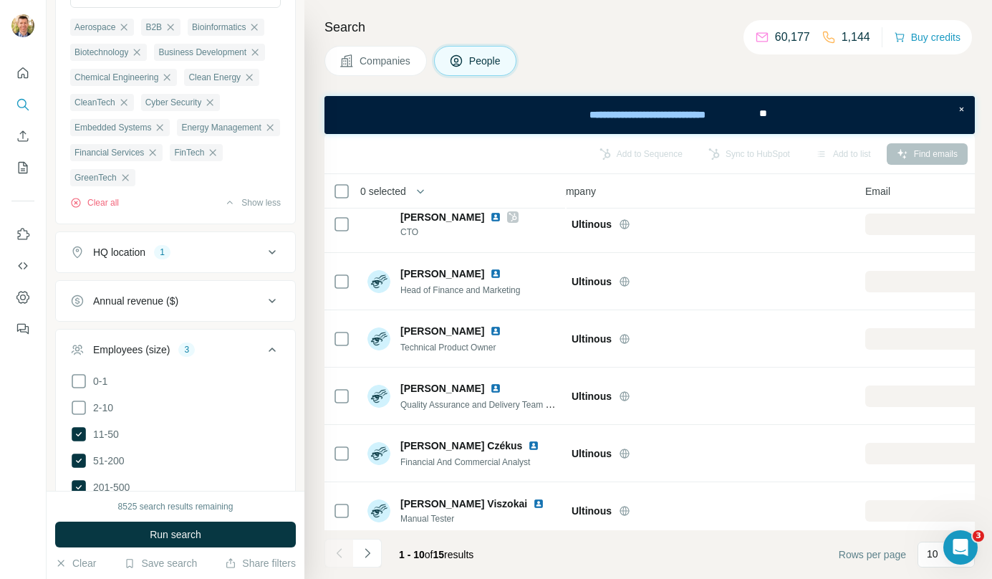
scroll to position [0, 21]
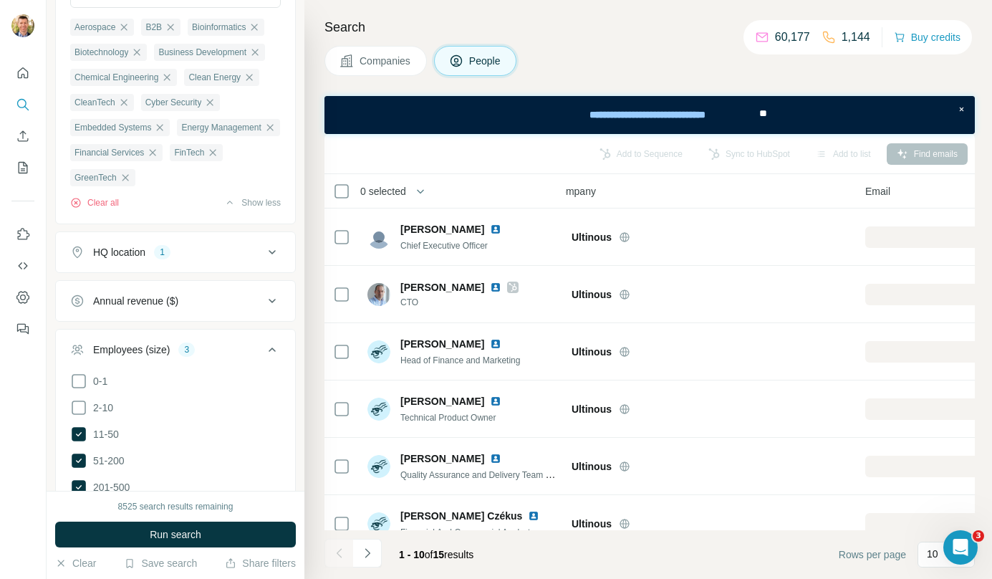
click at [373, 63] on span "Companies" at bounding box center [386, 61] width 52 height 14
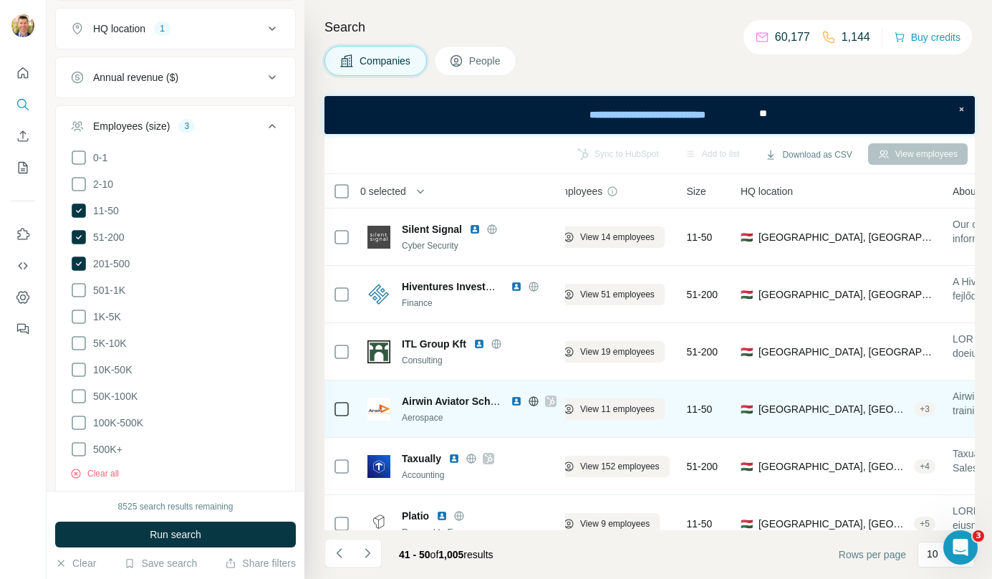
scroll to position [96, 21]
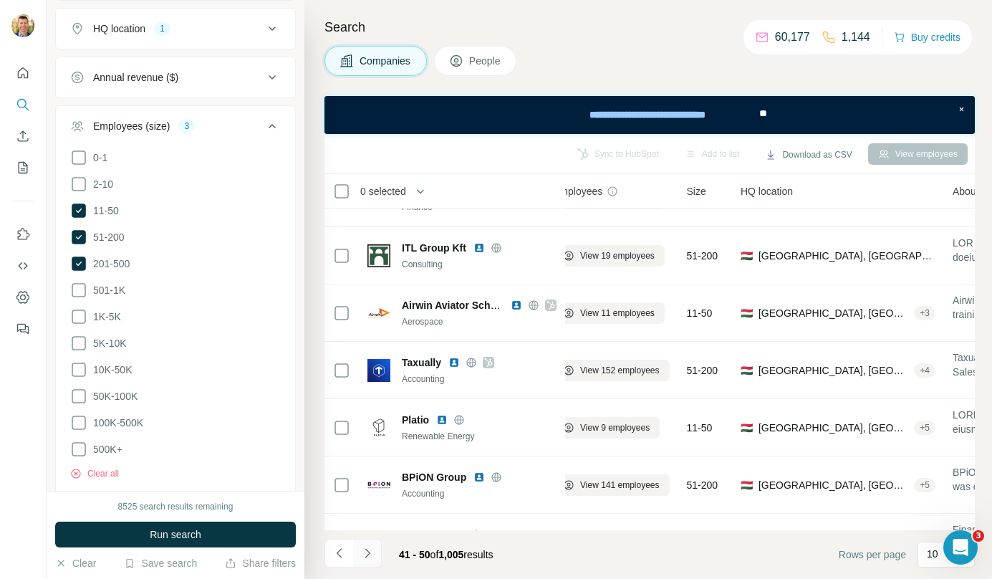
click at [381, 549] on button "Navigate to next page" at bounding box center [367, 553] width 29 height 29
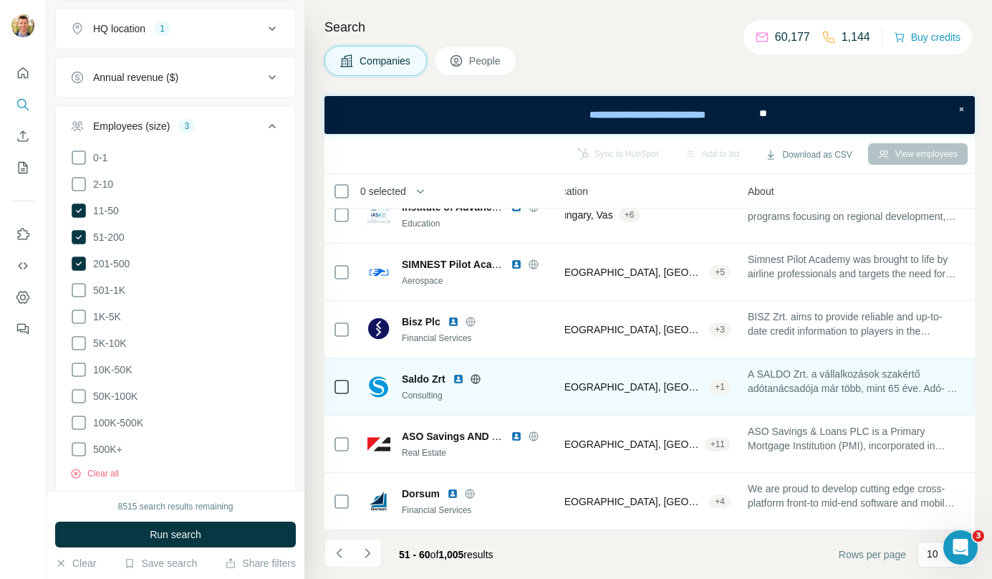
scroll to position [259, 261]
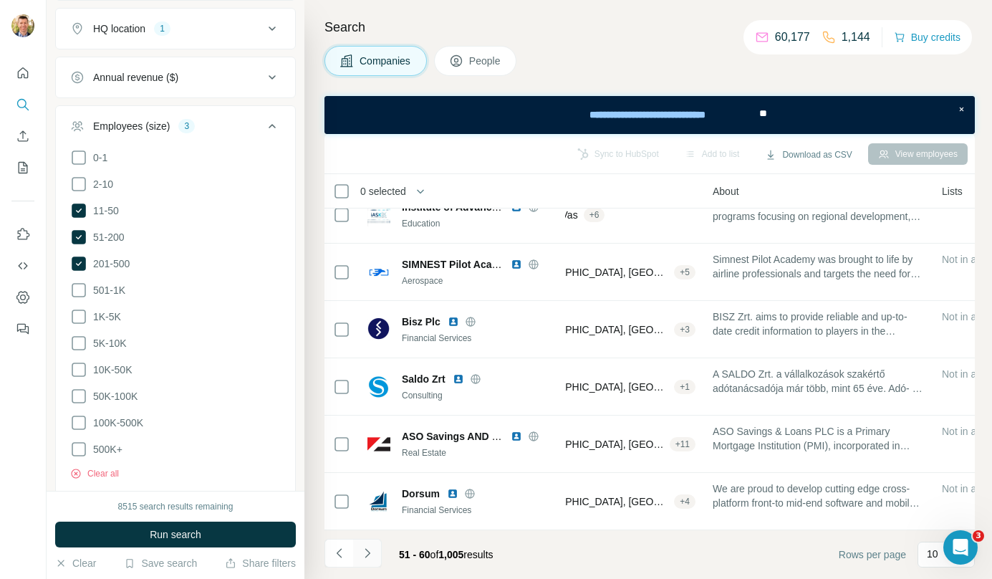
click at [365, 554] on icon "Navigate to next page" at bounding box center [367, 553] width 14 height 14
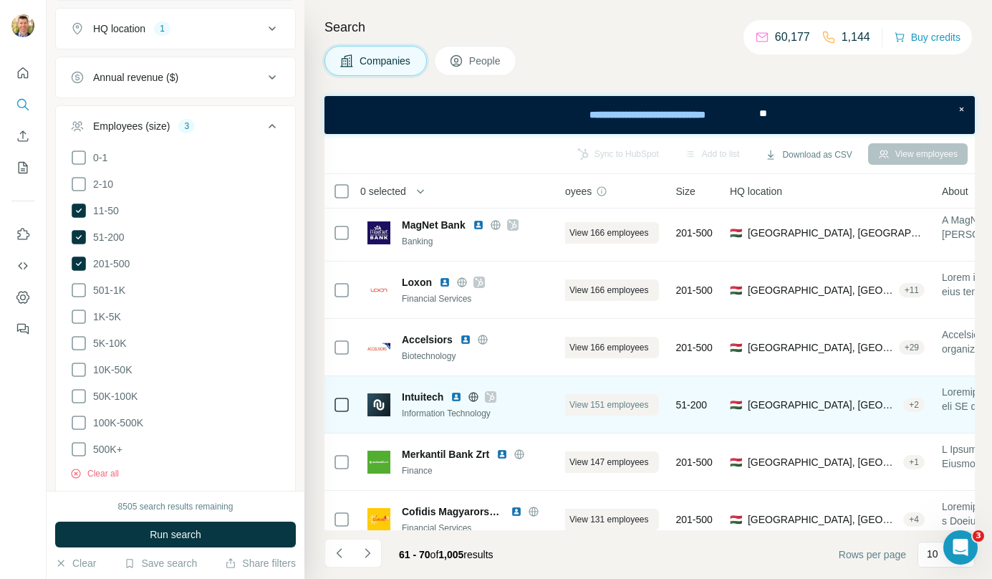
scroll to position [0, 32]
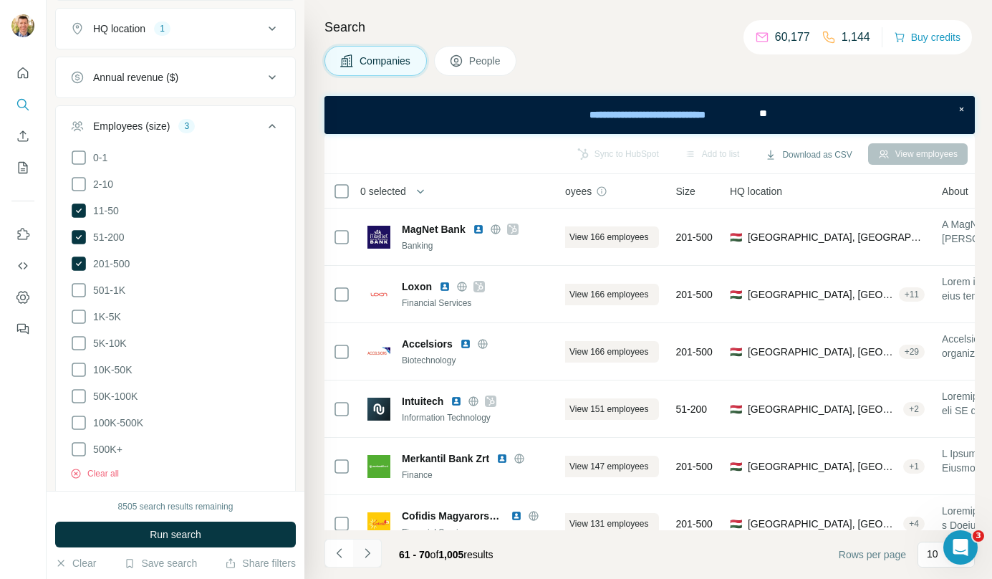
click at [368, 552] on icon "Navigate to next page" at bounding box center [367, 552] width 5 height 9
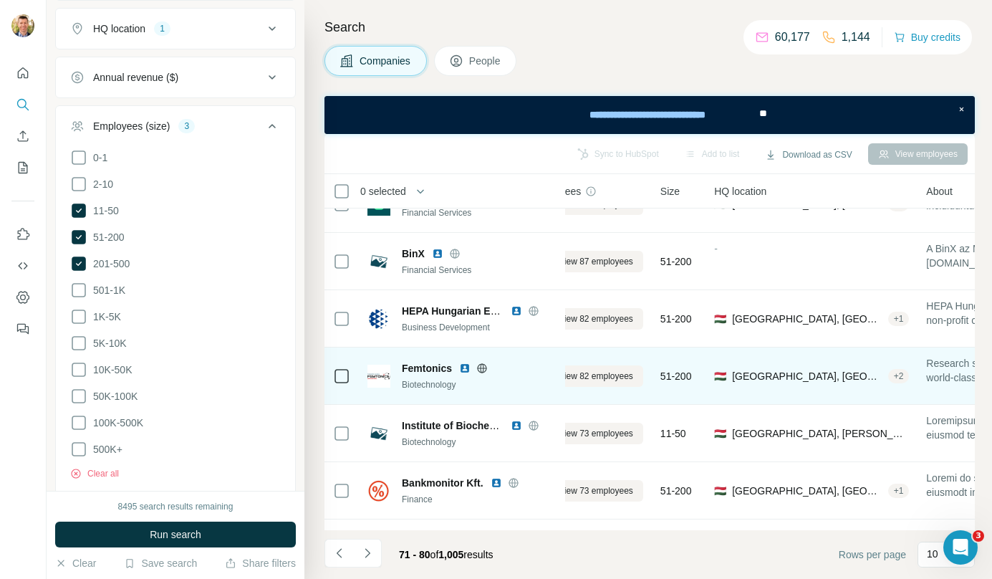
scroll to position [90, 0]
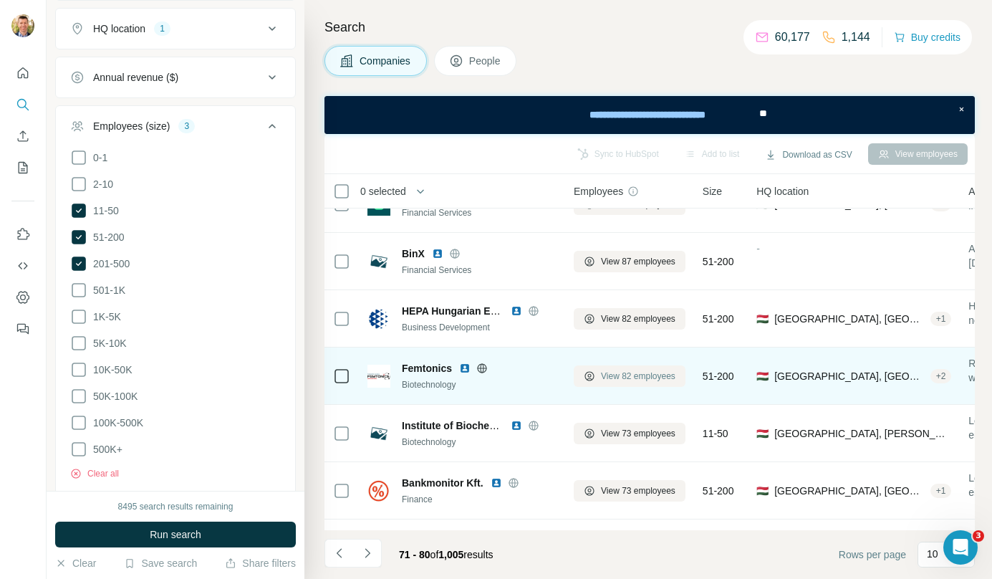
click at [646, 373] on span "View 82 employees" at bounding box center [638, 376] width 75 height 13
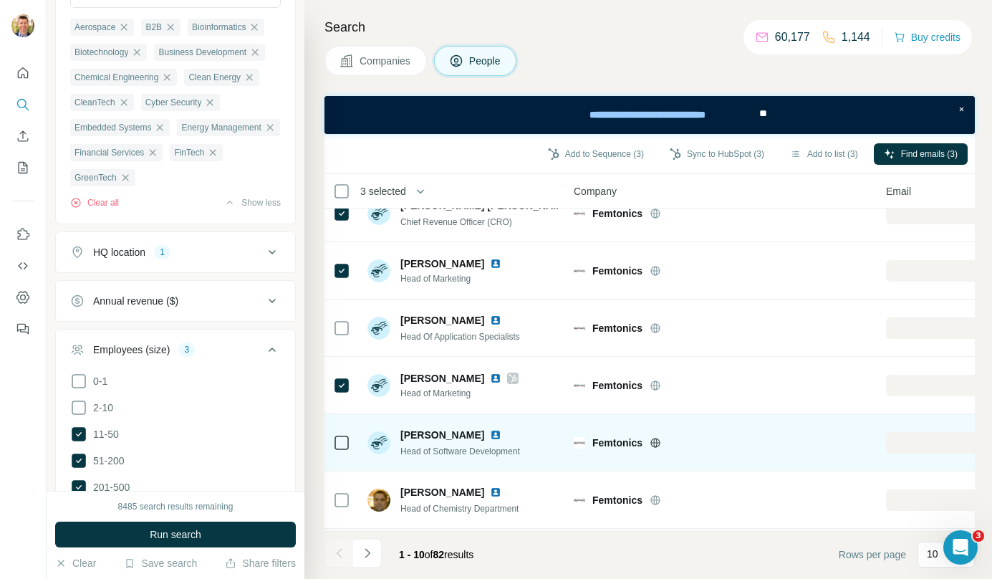
scroll to position [259, 0]
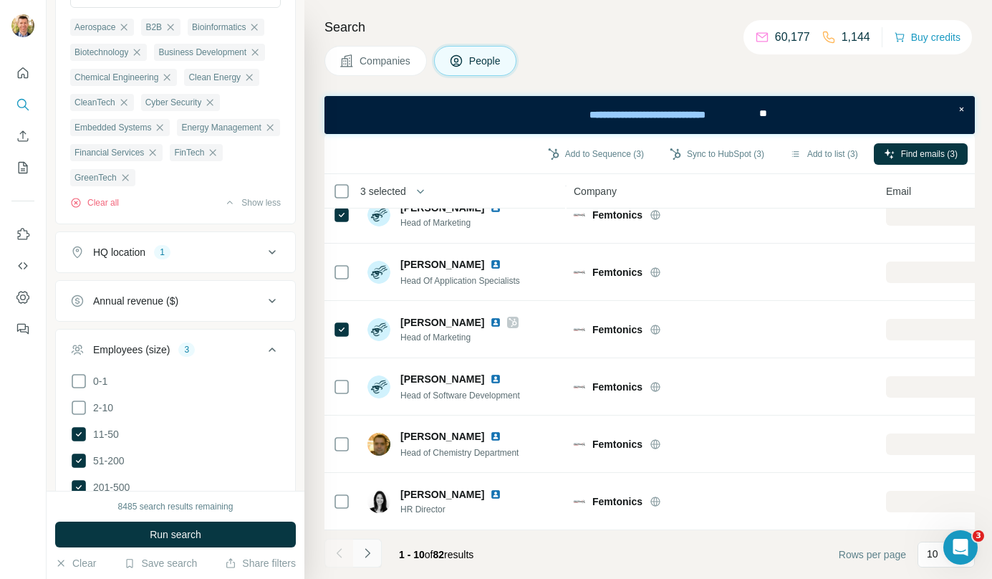
click at [375, 549] on button "Navigate to next page" at bounding box center [367, 553] width 29 height 29
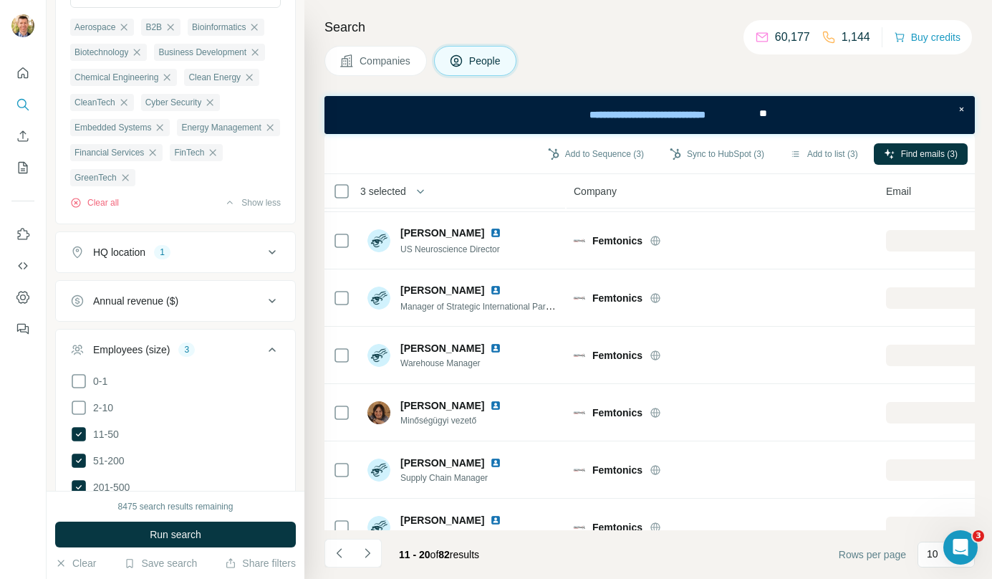
scroll to position [0, 0]
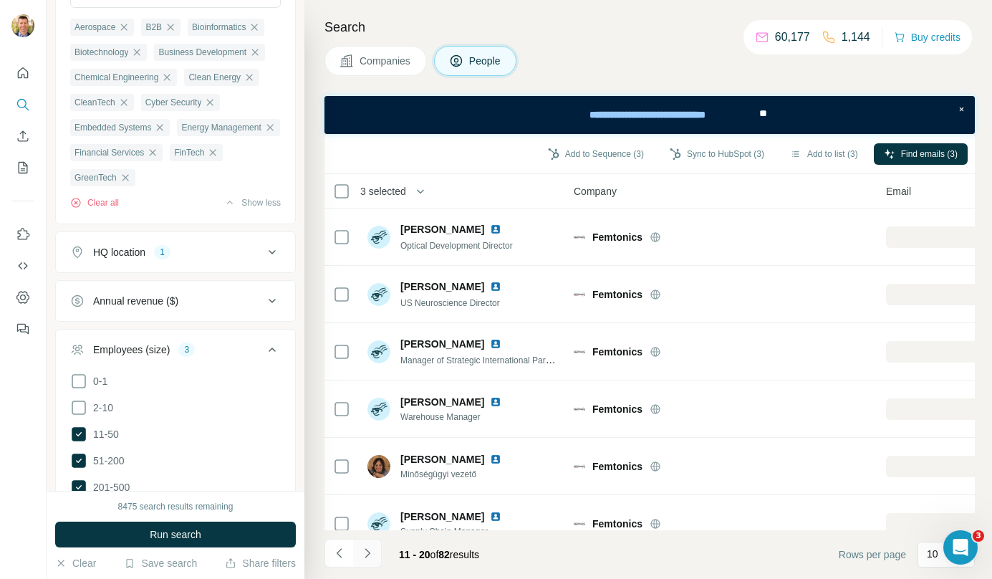
click at [374, 560] on button "Navigate to next page" at bounding box center [367, 553] width 29 height 29
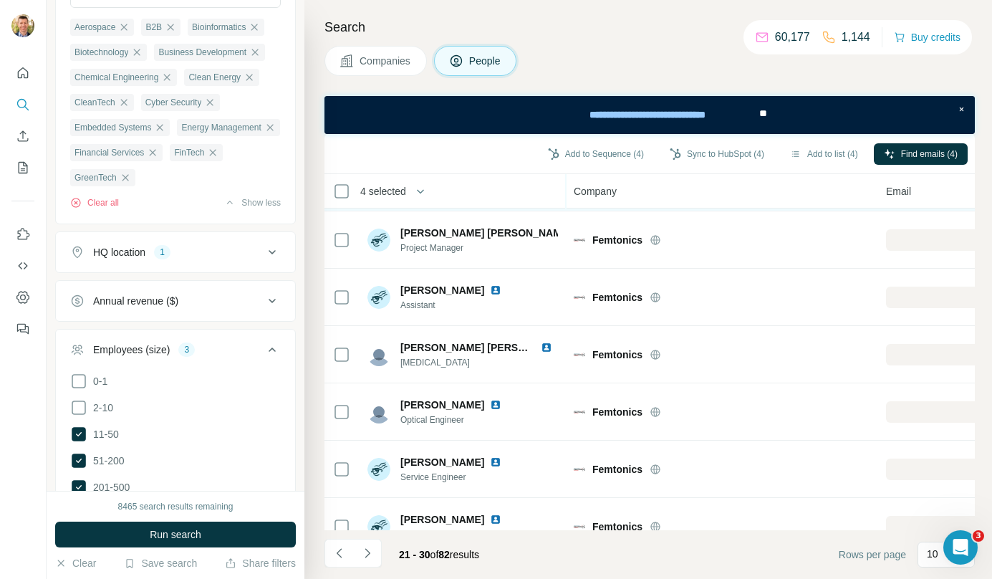
scroll to position [259, 0]
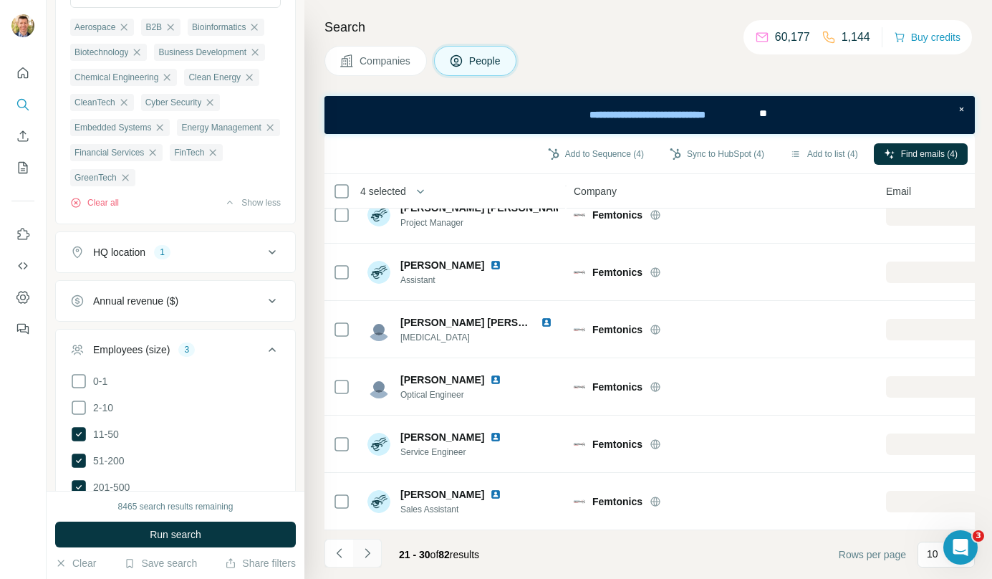
click at [366, 550] on icon "Navigate to next page" at bounding box center [367, 552] width 5 height 9
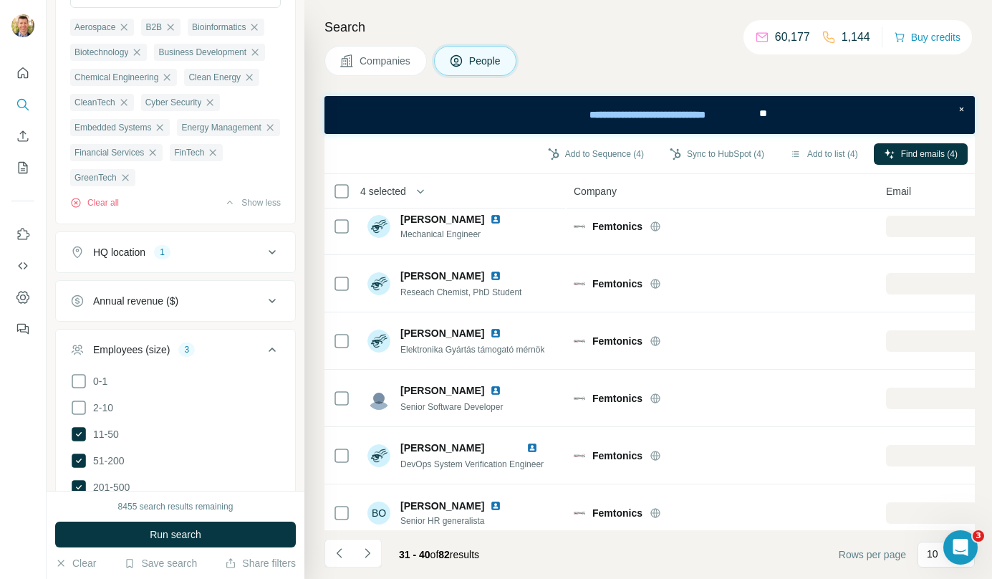
scroll to position [0, 0]
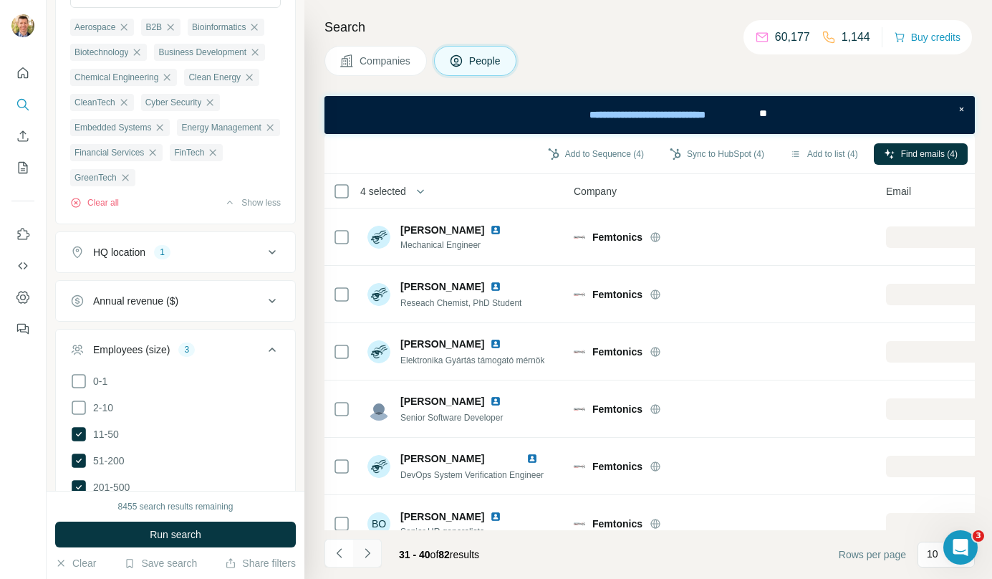
click at [370, 548] on icon "Navigate to next page" at bounding box center [367, 553] width 14 height 14
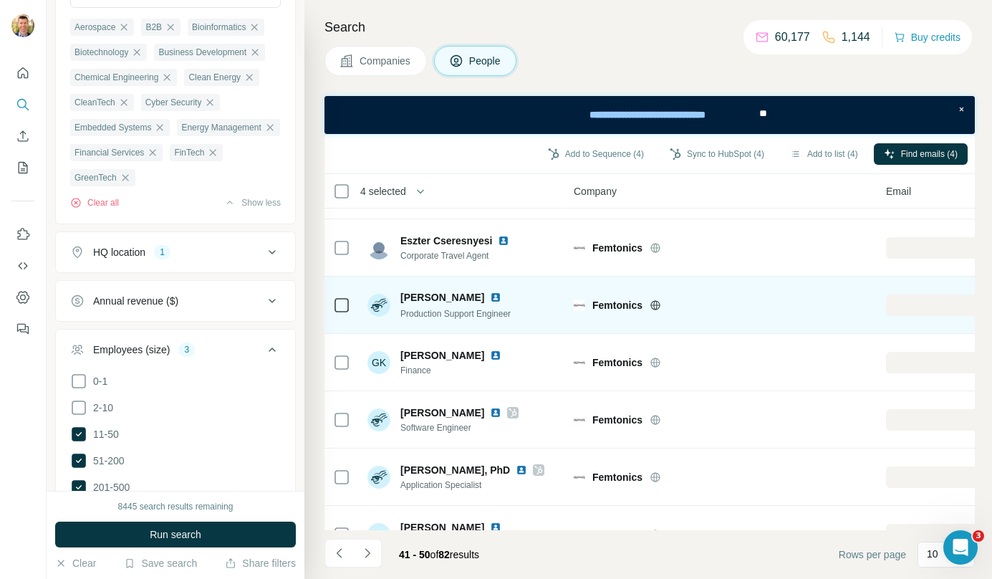
scroll to position [259, 0]
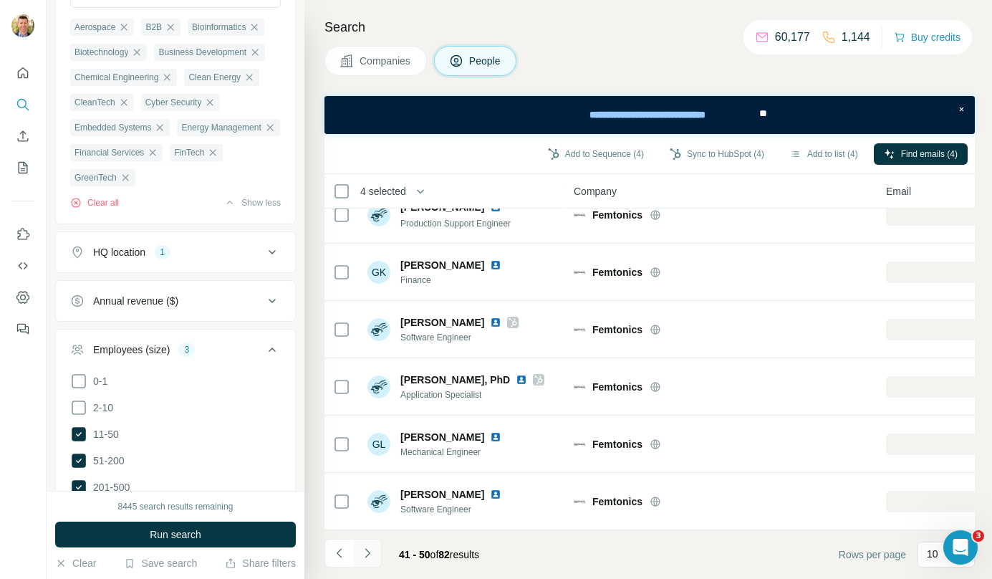
click at [367, 558] on icon "Navigate to next page" at bounding box center [367, 553] width 14 height 14
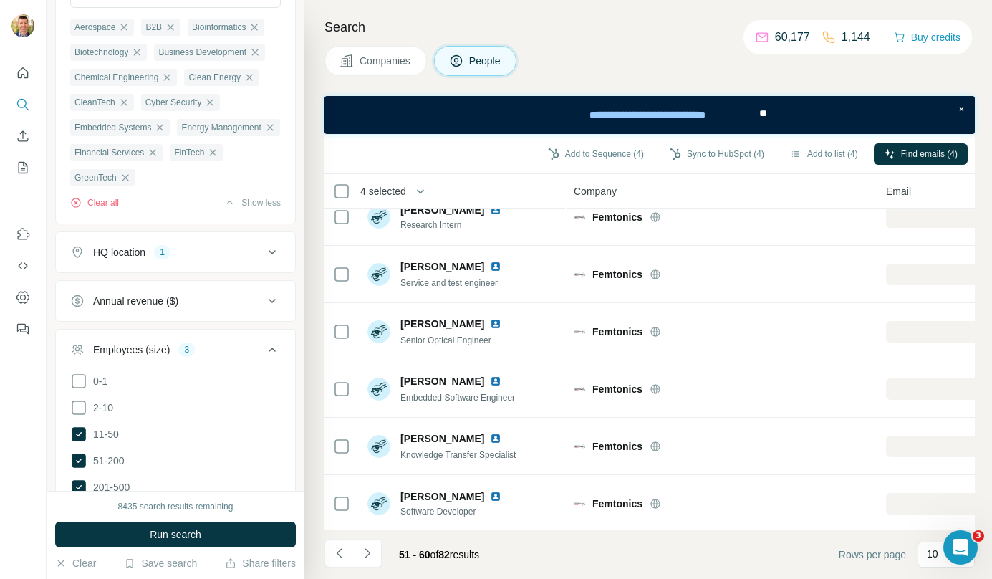
scroll to position [0, 0]
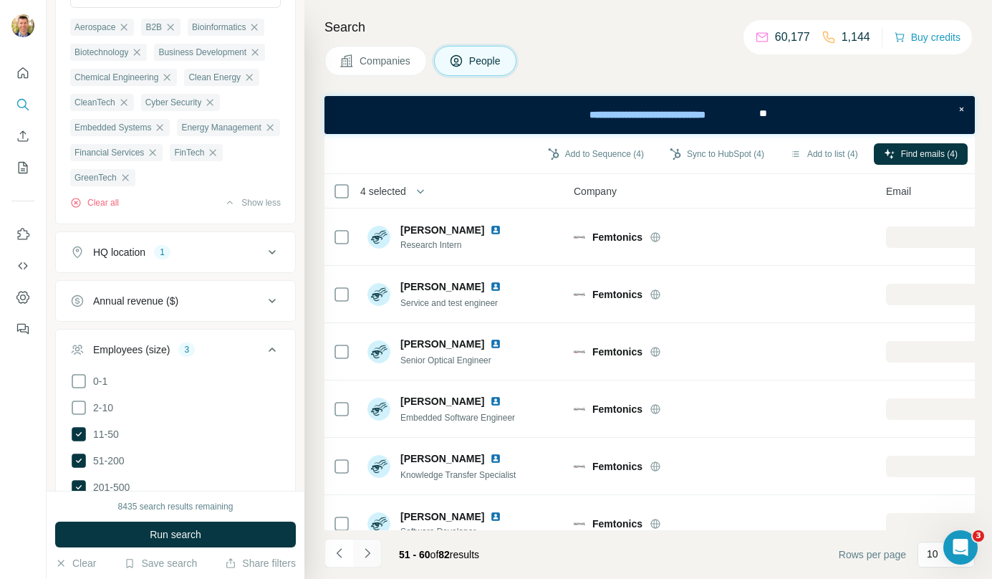
click at [369, 557] on icon "Navigate to next page" at bounding box center [367, 553] width 14 height 14
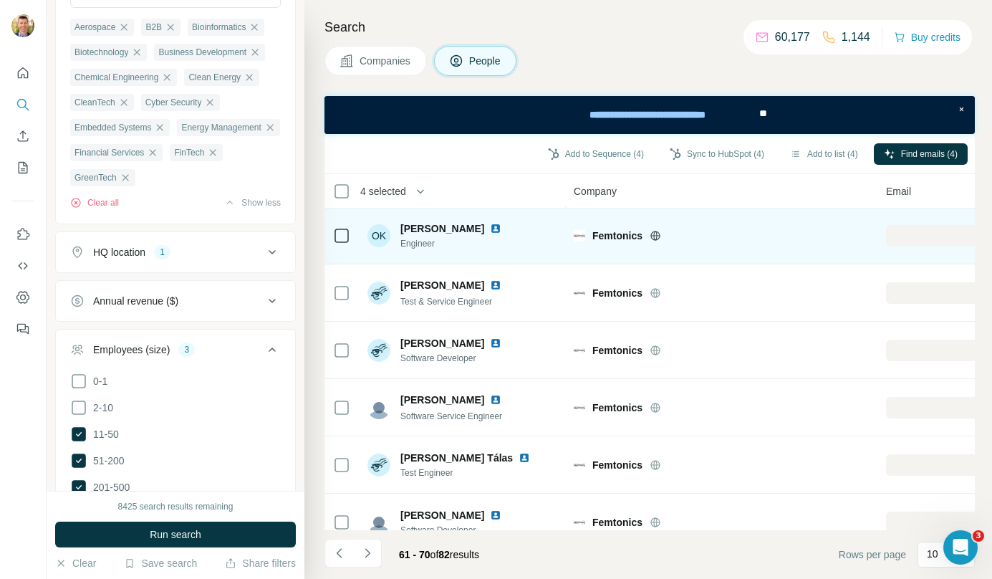
scroll to position [259, 0]
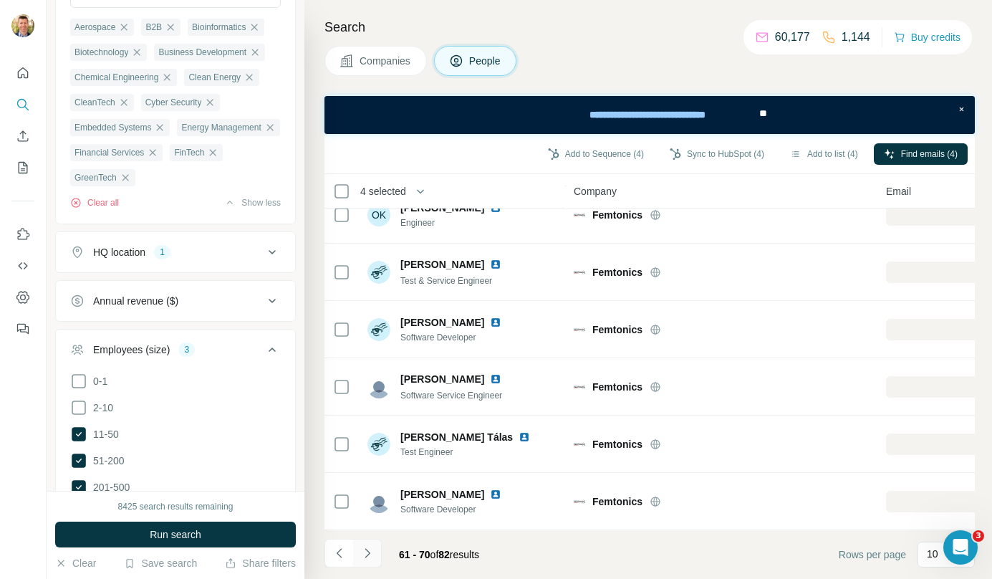
click at [375, 548] on button "Navigate to next page" at bounding box center [367, 553] width 29 height 29
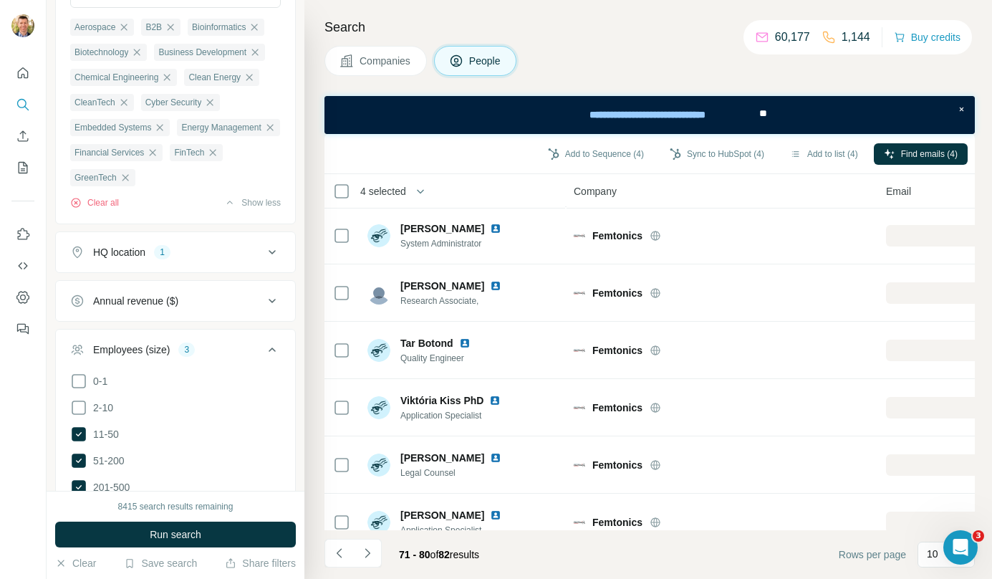
scroll to position [0, 0]
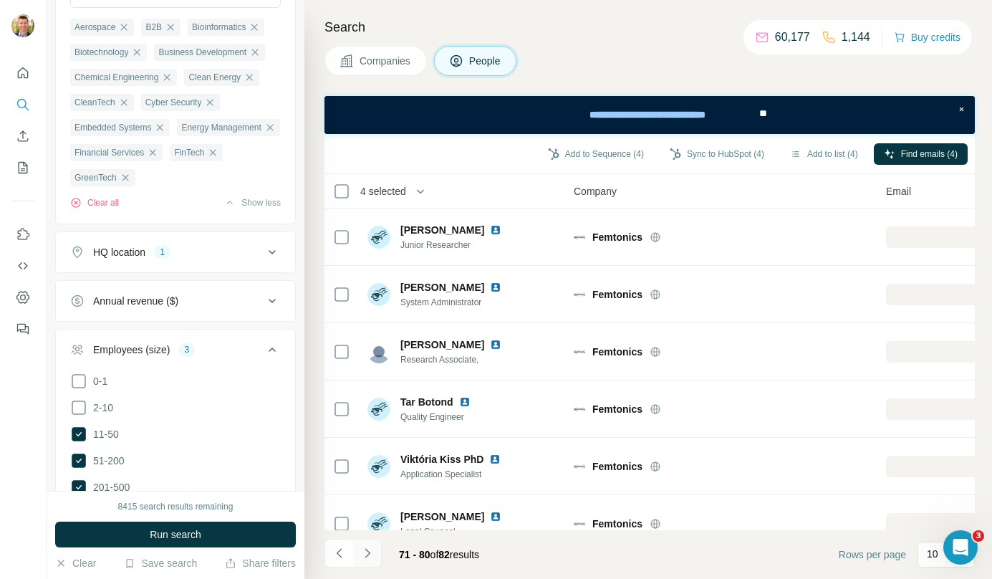
click at [372, 551] on icon "Navigate to next page" at bounding box center [367, 553] width 14 height 14
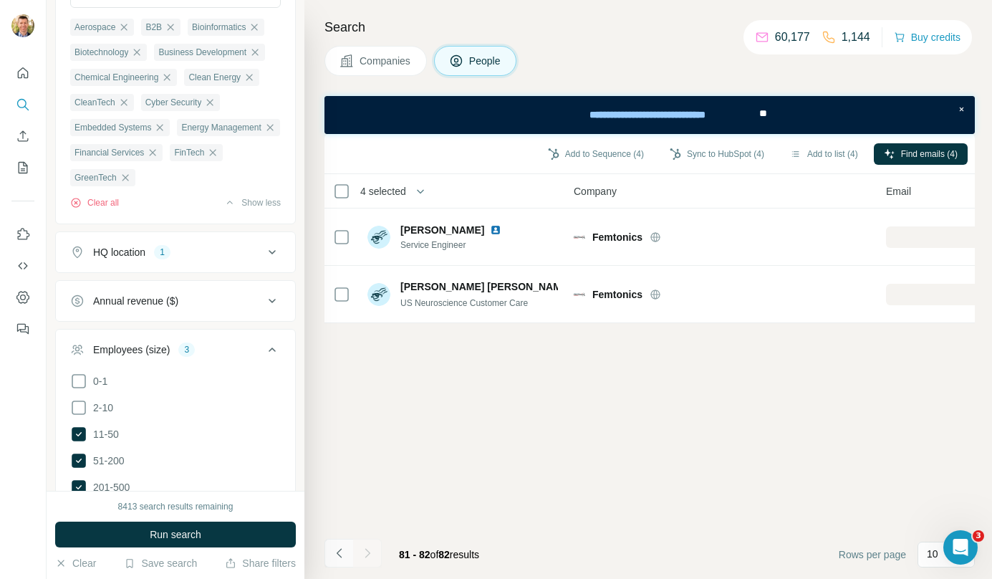
click at [340, 555] on icon "Navigate to previous page" at bounding box center [339, 553] width 14 height 14
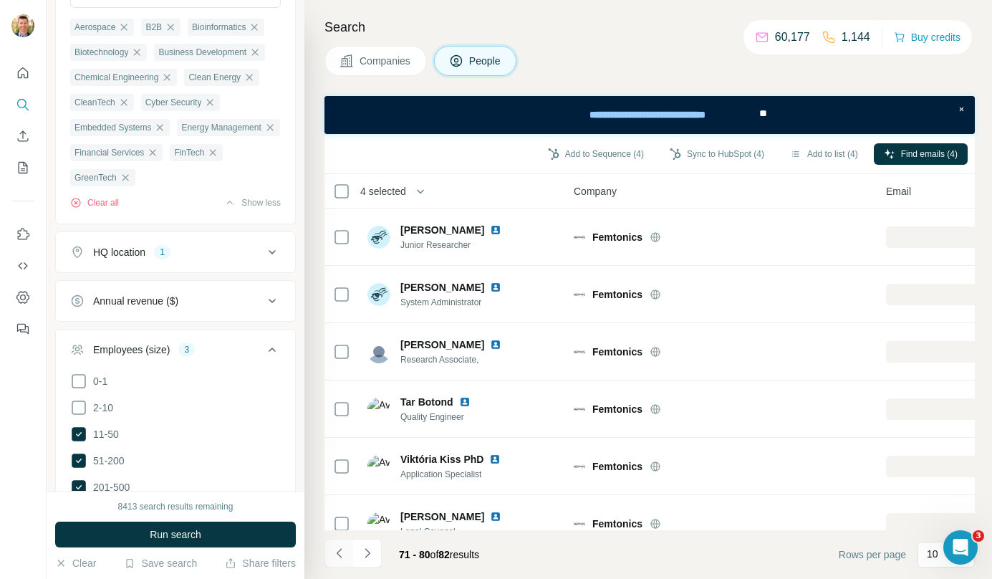
click at [340, 555] on icon "Navigate to previous page" at bounding box center [339, 553] width 14 height 14
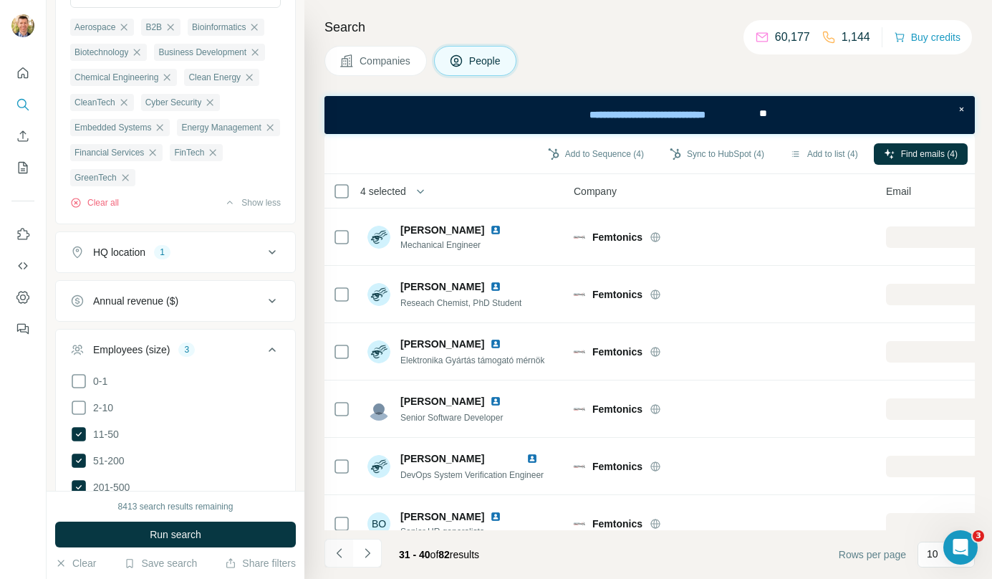
click at [340, 555] on icon "Navigate to previous page" at bounding box center [339, 553] width 14 height 14
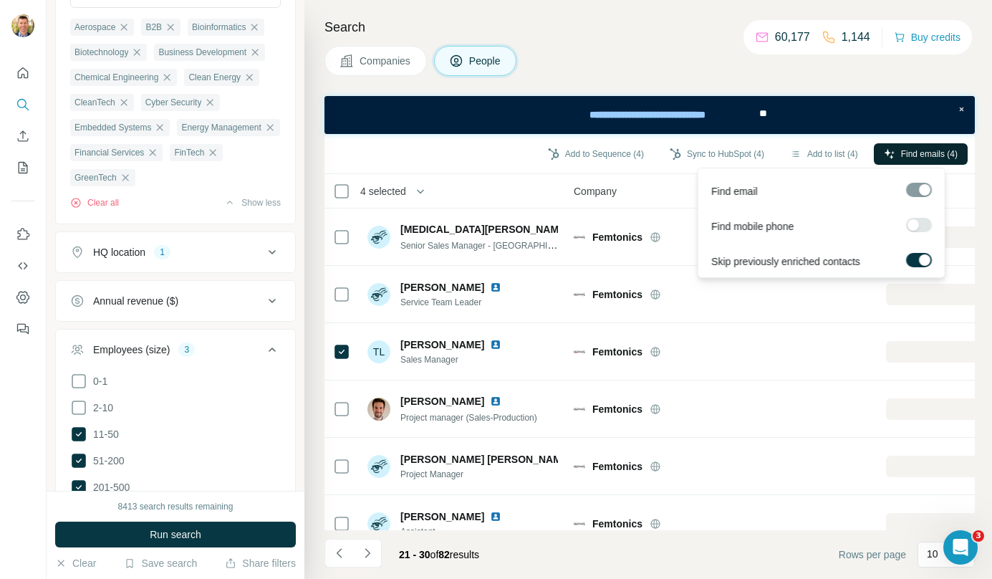
click at [907, 148] on span "Find emails (4)" at bounding box center [929, 154] width 57 height 13
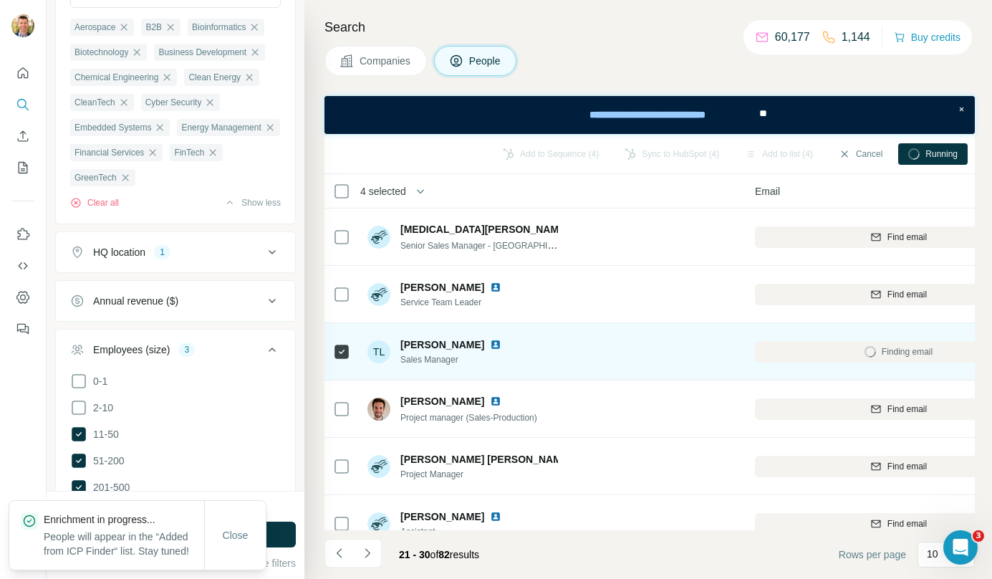
scroll to position [0, 137]
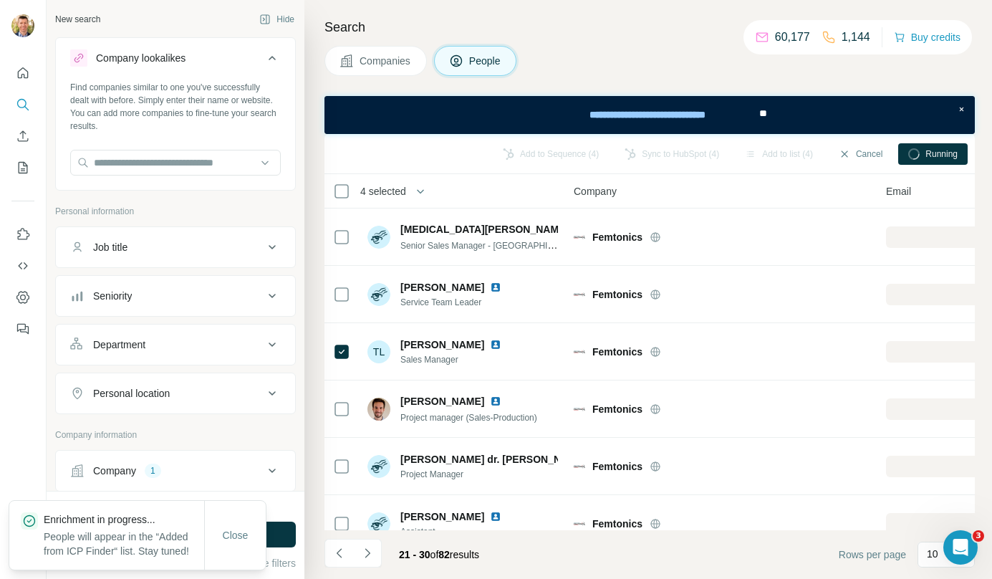
scroll to position [6754, 0]
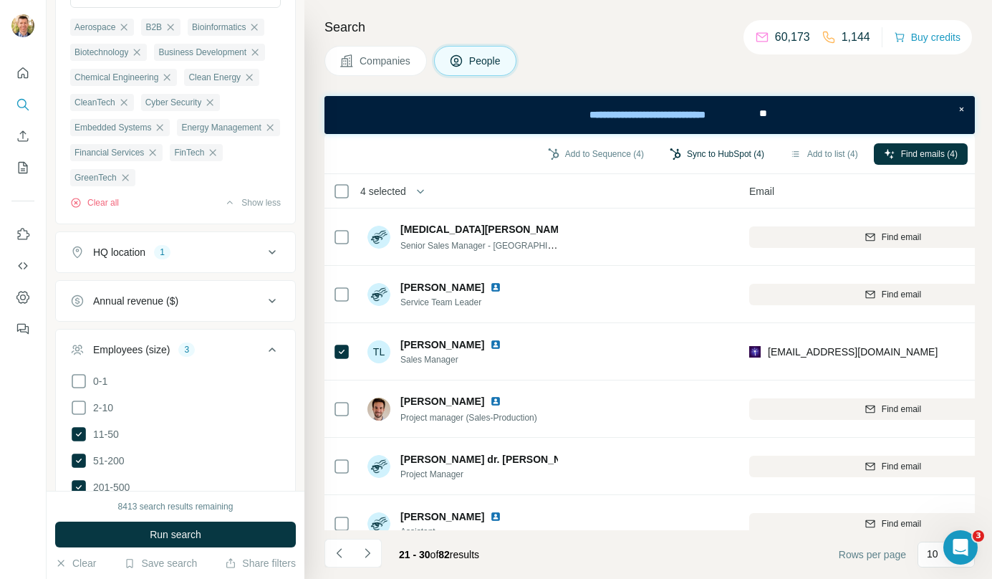
click at [706, 154] on button "Sync to HubSpot (4)" at bounding box center [717, 153] width 115 height 21
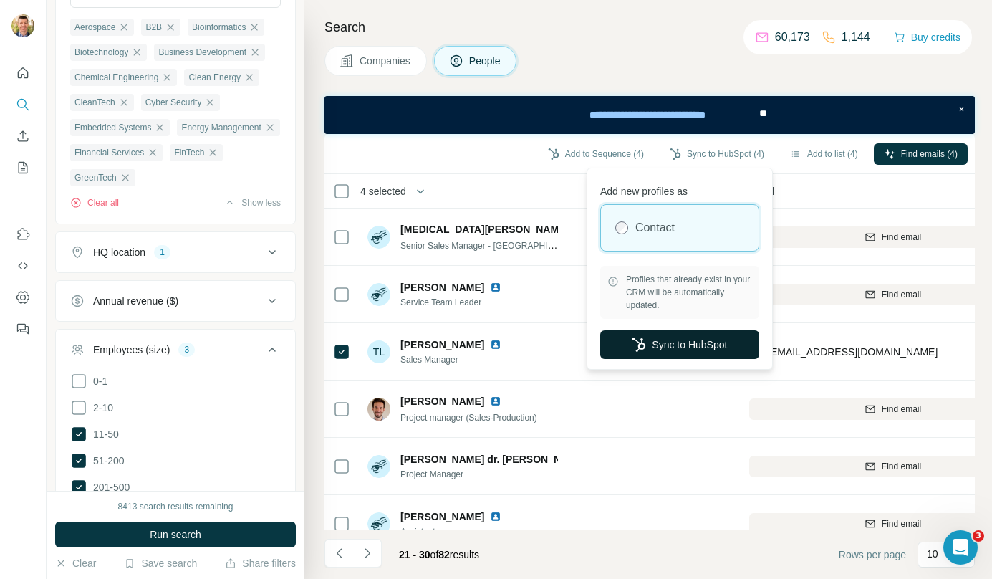
click at [669, 340] on button "Sync to HubSpot" at bounding box center [679, 344] width 159 height 29
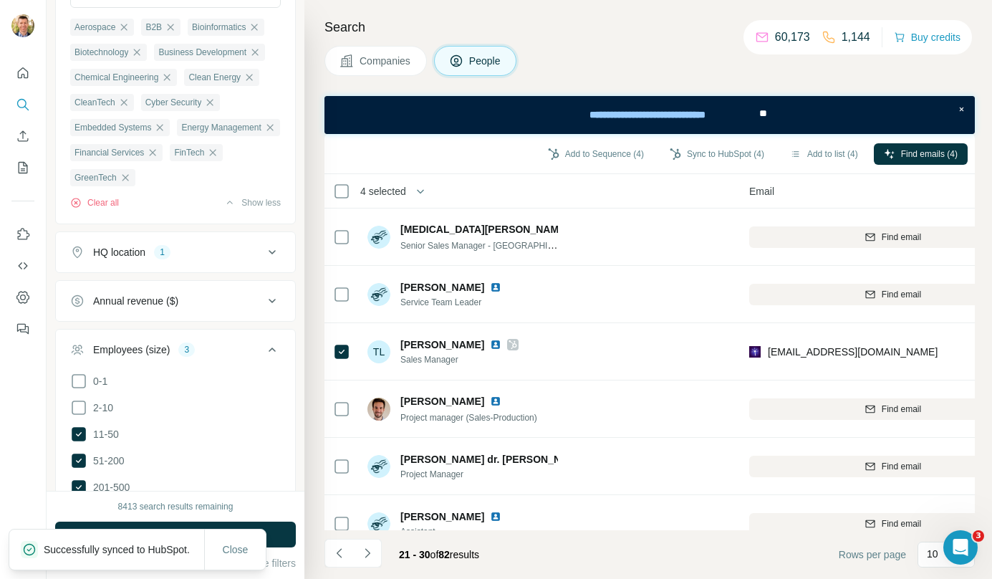
click at [399, 73] on button "Companies" at bounding box center [376, 61] width 102 height 30
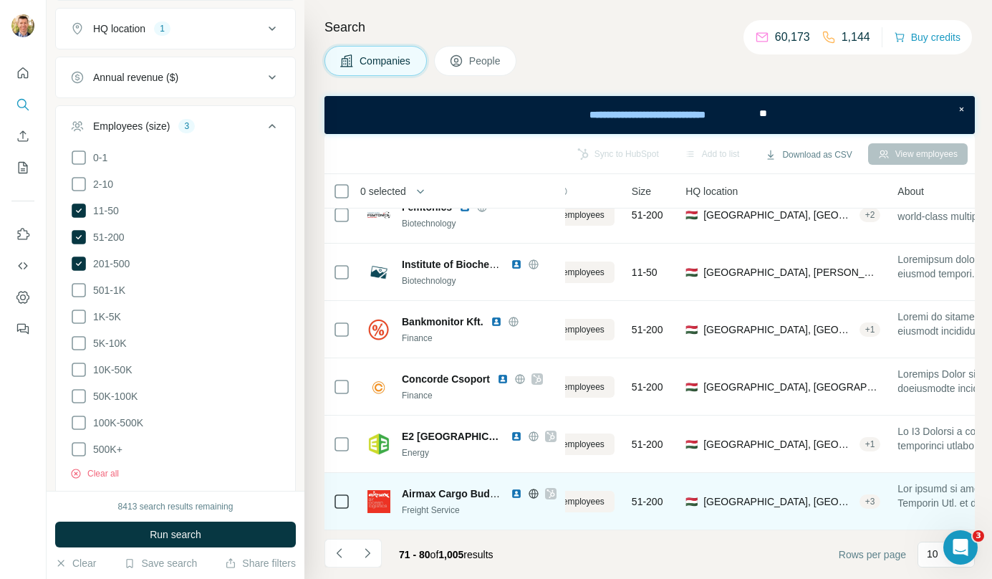
scroll to position [259, 0]
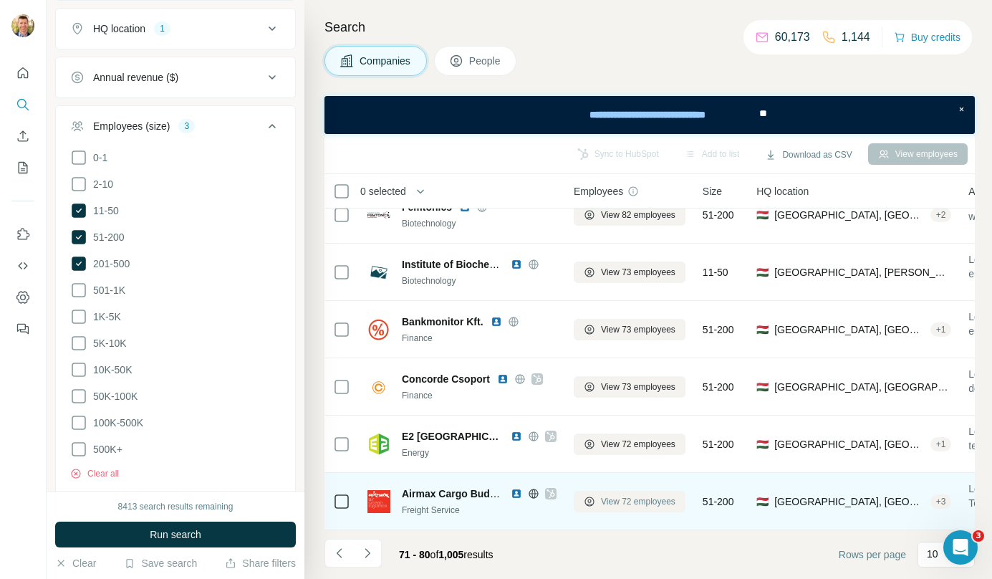
click at [628, 495] on span "View 72 employees" at bounding box center [638, 501] width 75 height 13
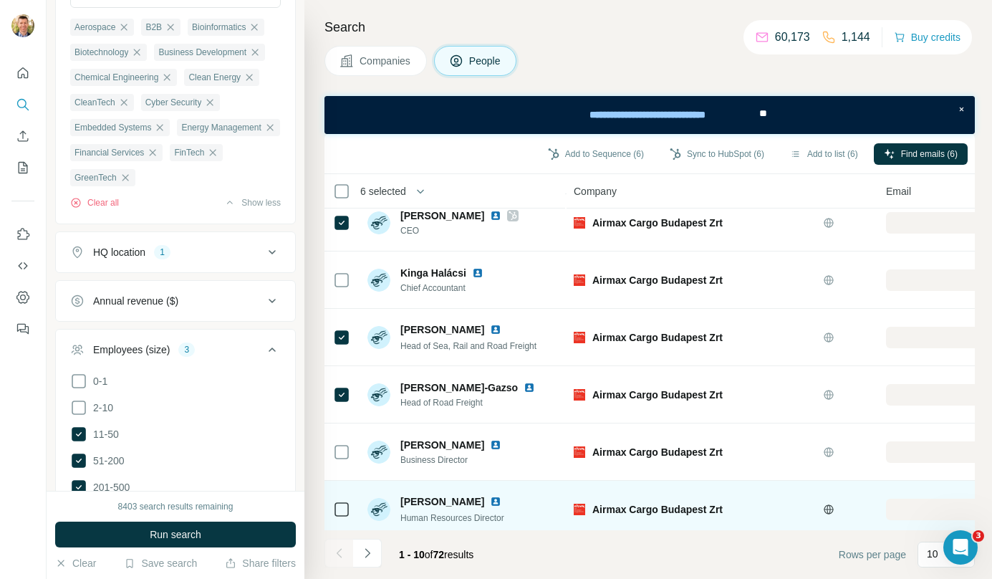
scroll to position [259, 0]
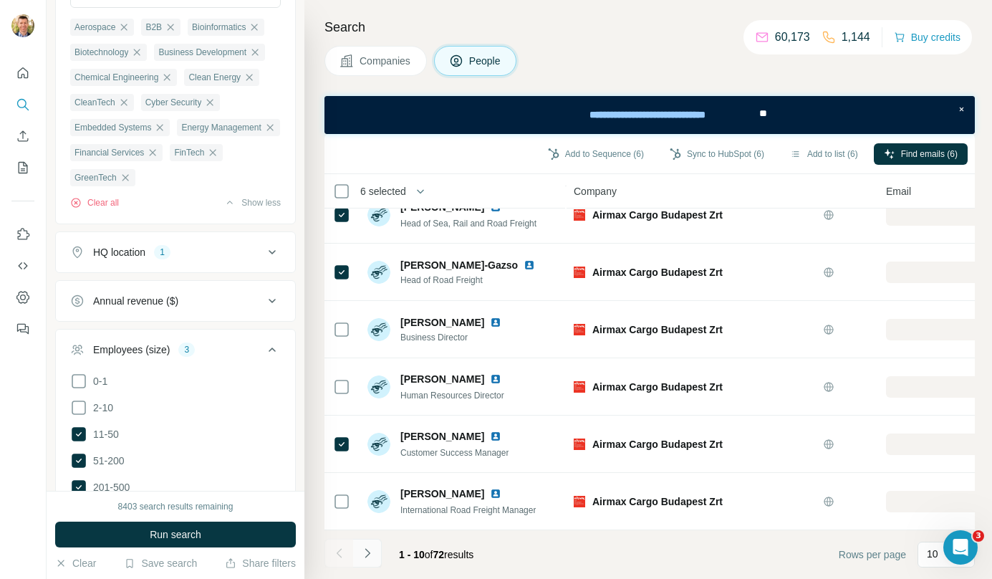
click at [372, 554] on icon "Navigate to next page" at bounding box center [367, 553] width 14 height 14
click at [369, 555] on icon "Navigate to next page" at bounding box center [367, 553] width 14 height 14
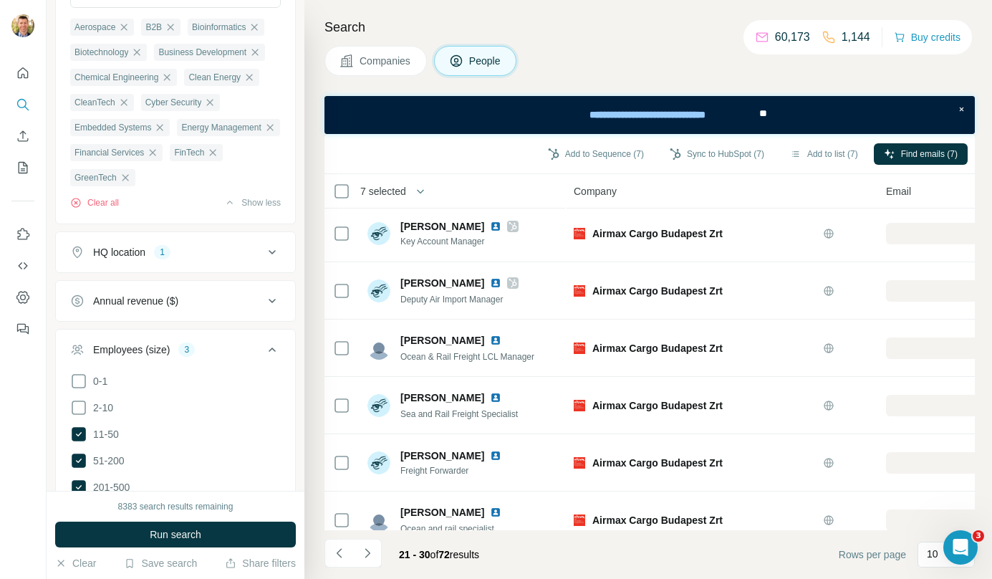
scroll to position [0, 0]
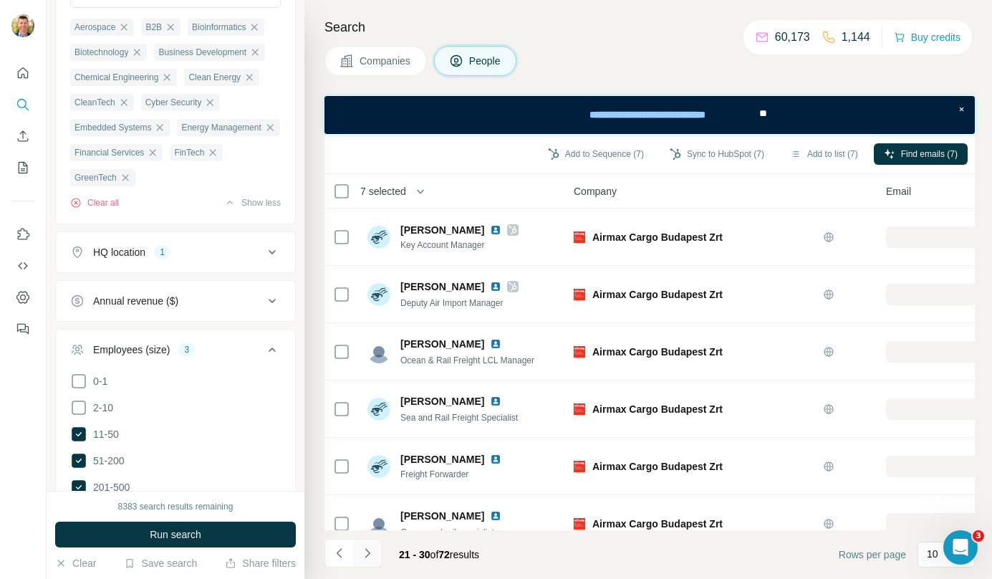
click at [367, 555] on icon "Navigate to next page" at bounding box center [367, 553] width 14 height 14
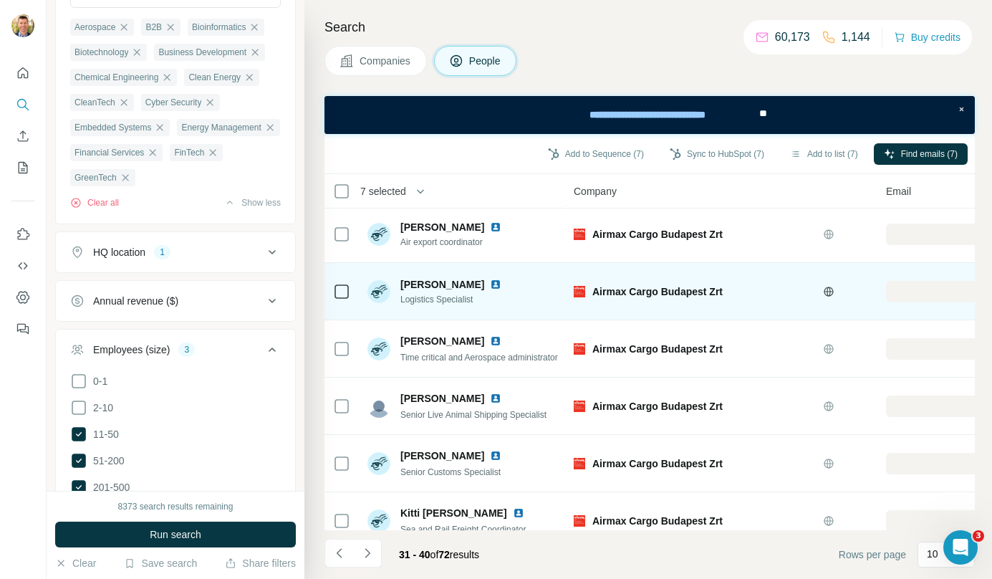
scroll to position [259, 0]
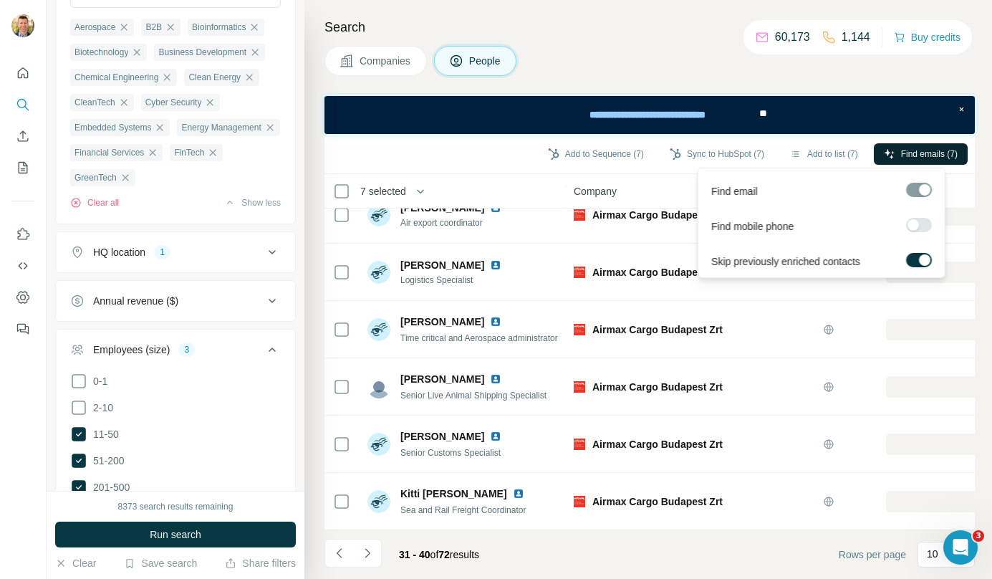
click at [920, 162] on button "Find emails (7)" at bounding box center [921, 153] width 94 height 21
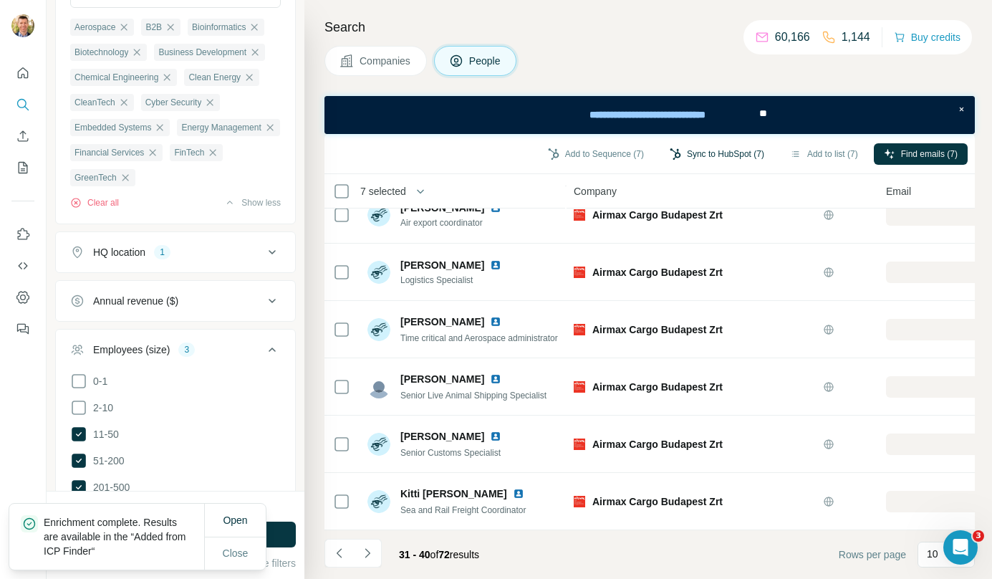
click at [699, 144] on button "Sync to HubSpot (7)" at bounding box center [717, 153] width 115 height 21
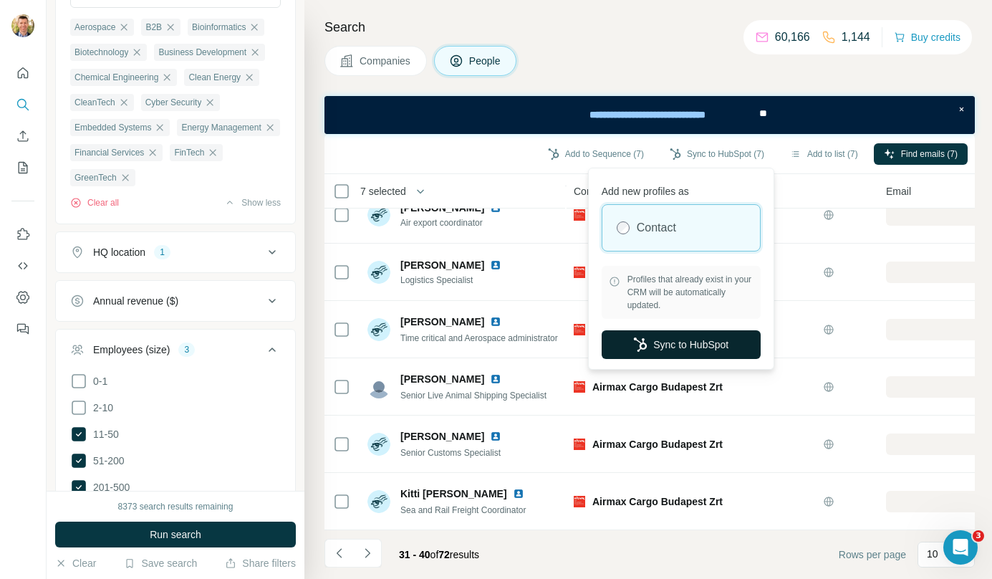
click at [683, 336] on button "Sync to HubSpot" at bounding box center [681, 344] width 159 height 29
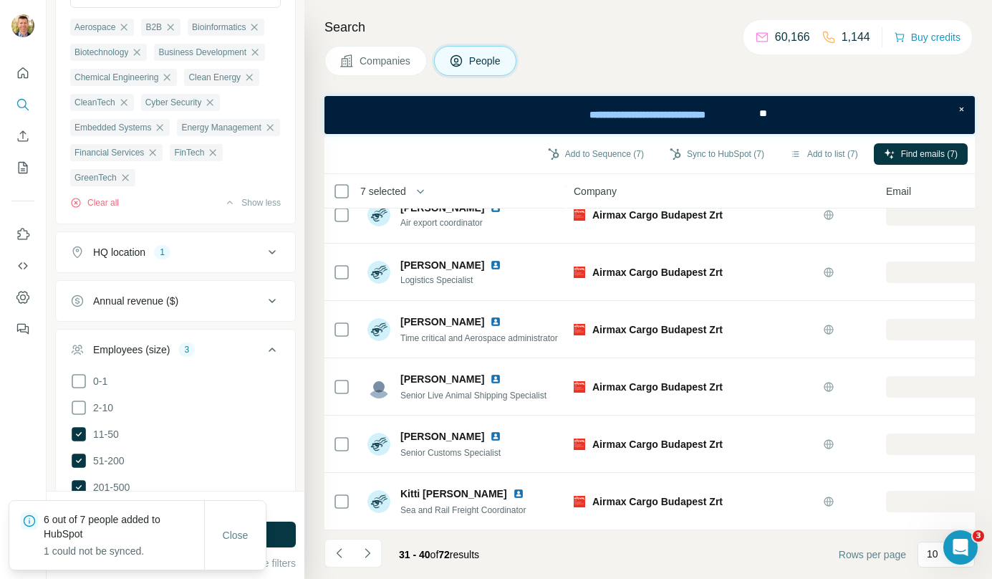
click at [375, 64] on span "Companies" at bounding box center [386, 61] width 52 height 14
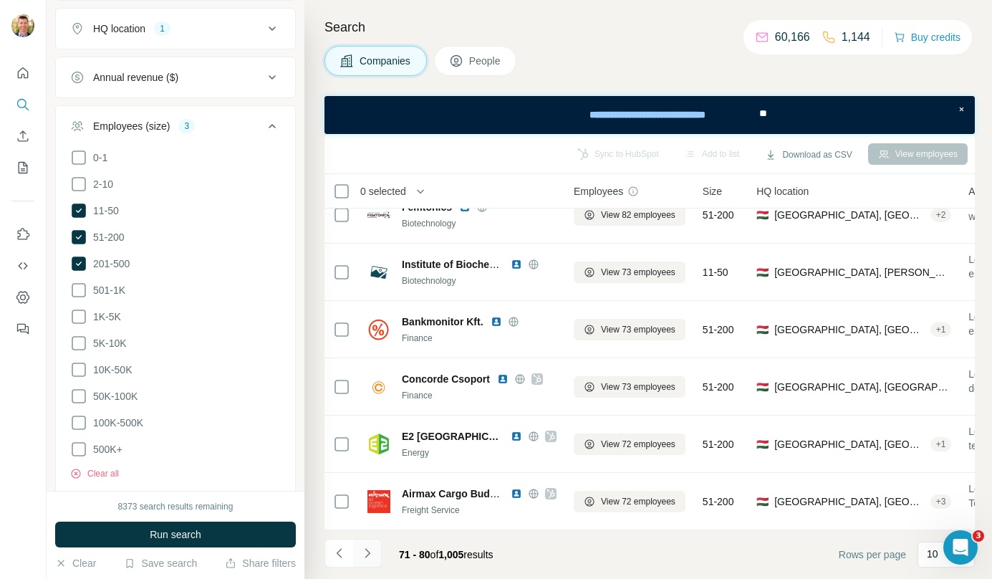
click at [366, 547] on icon "Navigate to next page" at bounding box center [367, 553] width 14 height 14
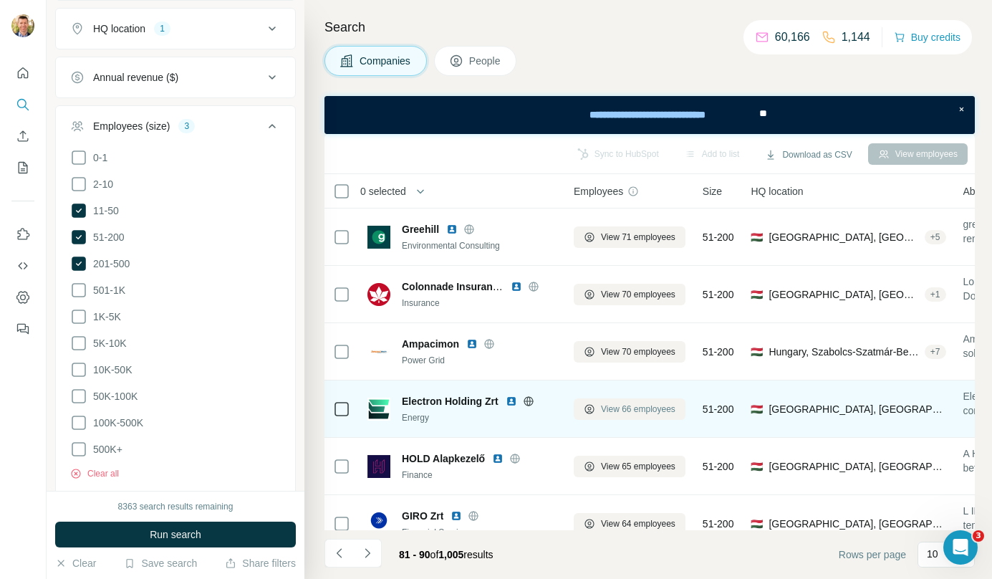
click at [644, 409] on span "View 66 employees" at bounding box center [638, 409] width 75 height 13
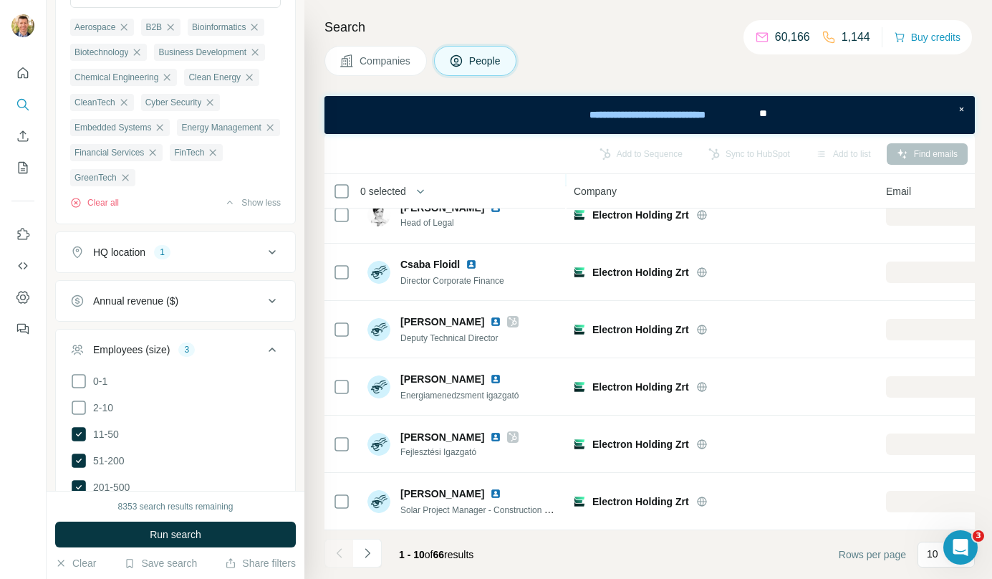
scroll to position [259, 0]
click at [373, 552] on icon "Navigate to next page" at bounding box center [367, 553] width 14 height 14
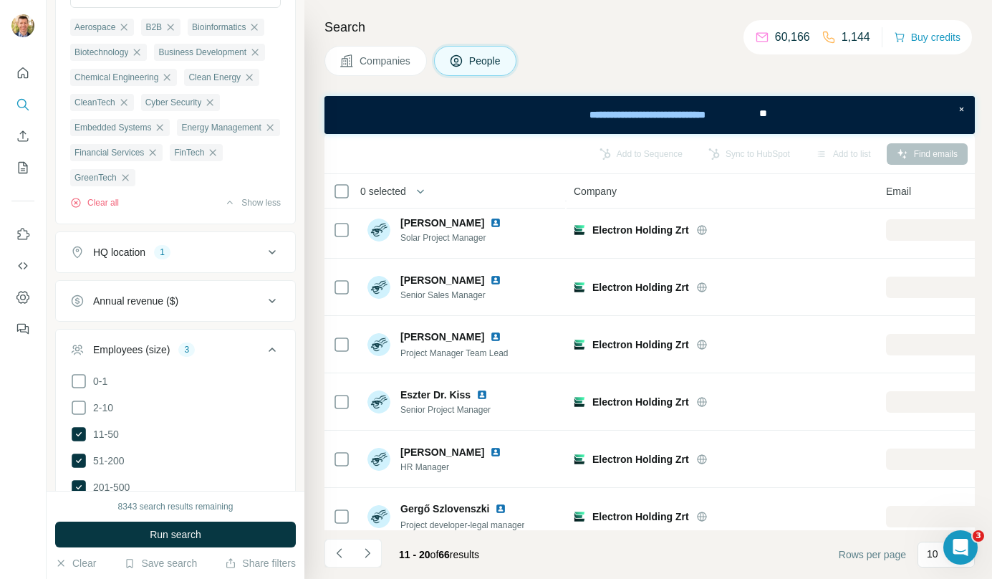
scroll to position [0, 0]
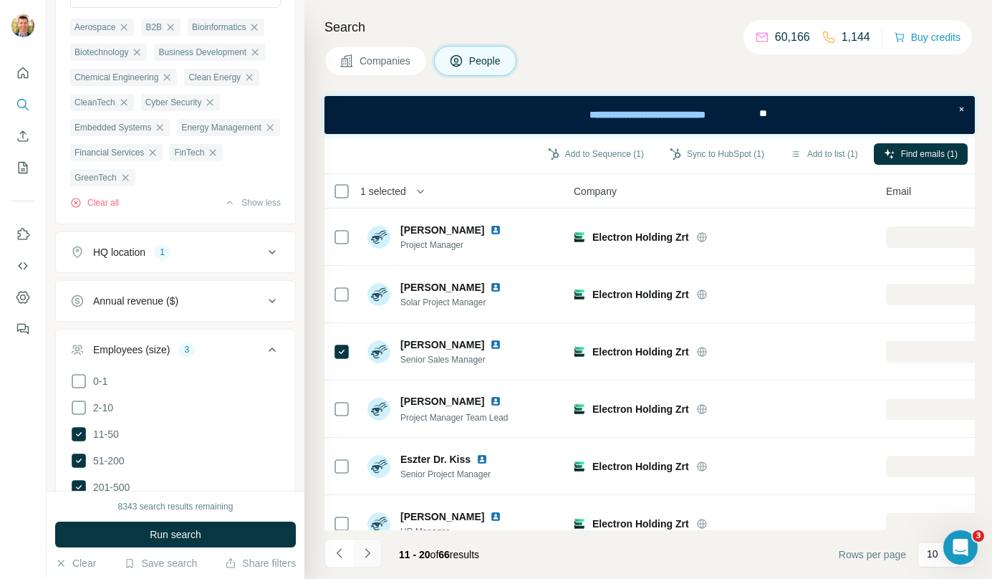
click at [368, 555] on icon "Navigate to next page" at bounding box center [367, 552] width 5 height 9
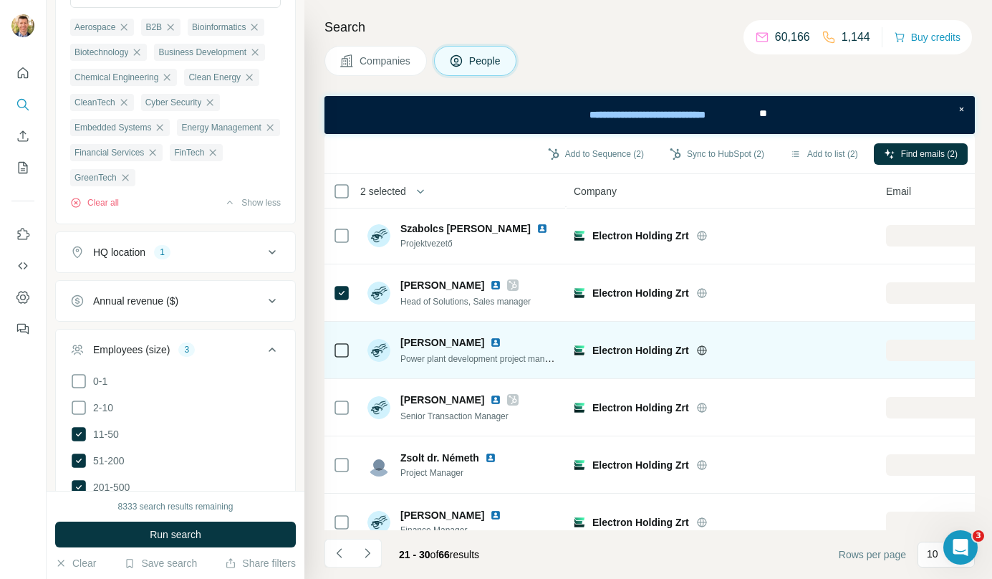
scroll to position [259, 0]
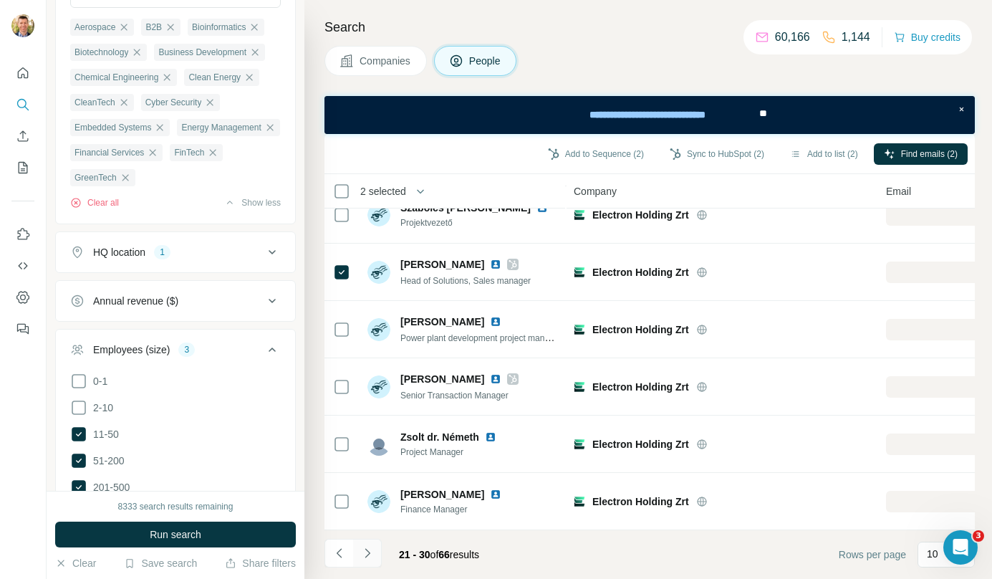
click at [374, 550] on button "Navigate to next page" at bounding box center [367, 553] width 29 height 29
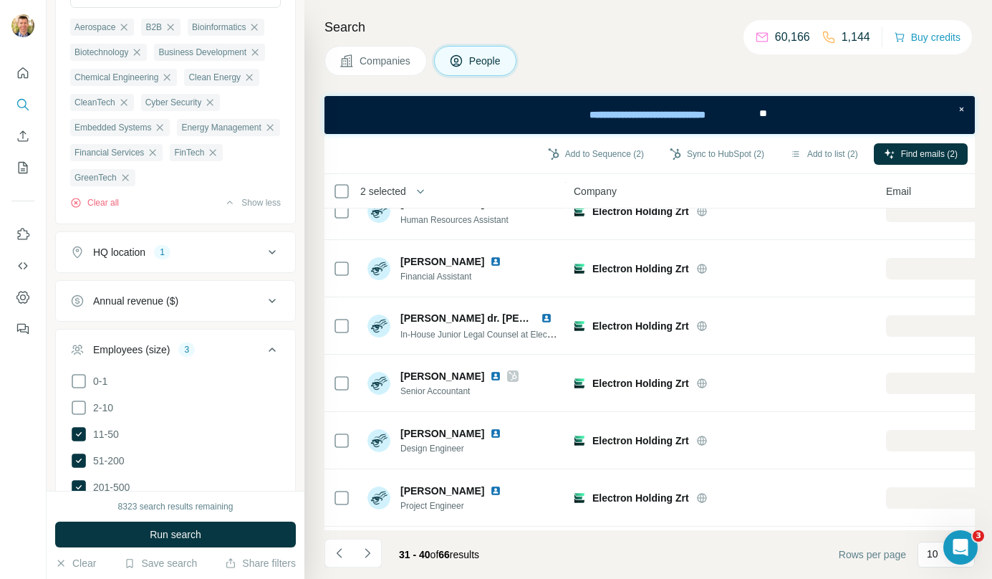
scroll to position [0, 0]
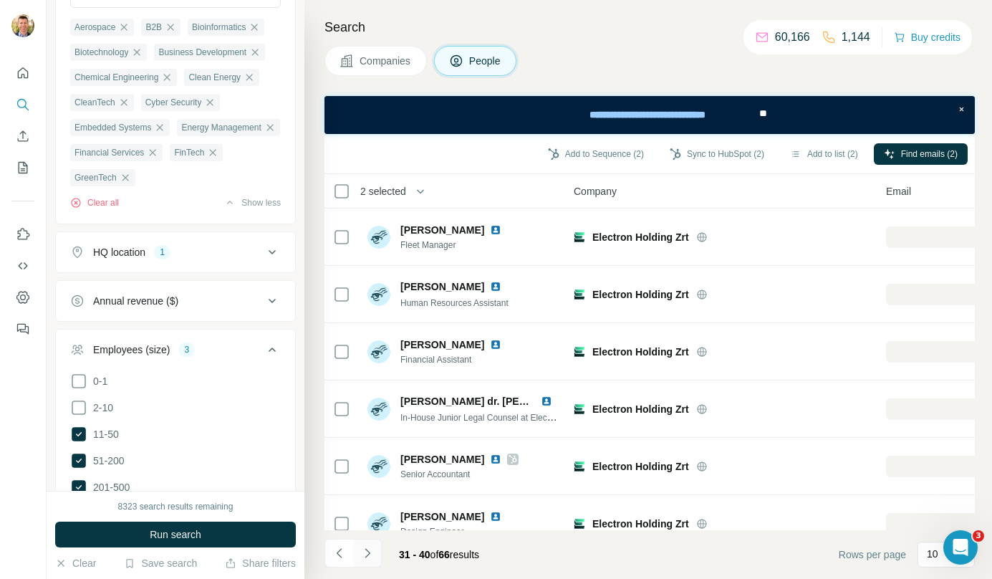
click at [373, 555] on icon "Navigate to next page" at bounding box center [367, 553] width 14 height 14
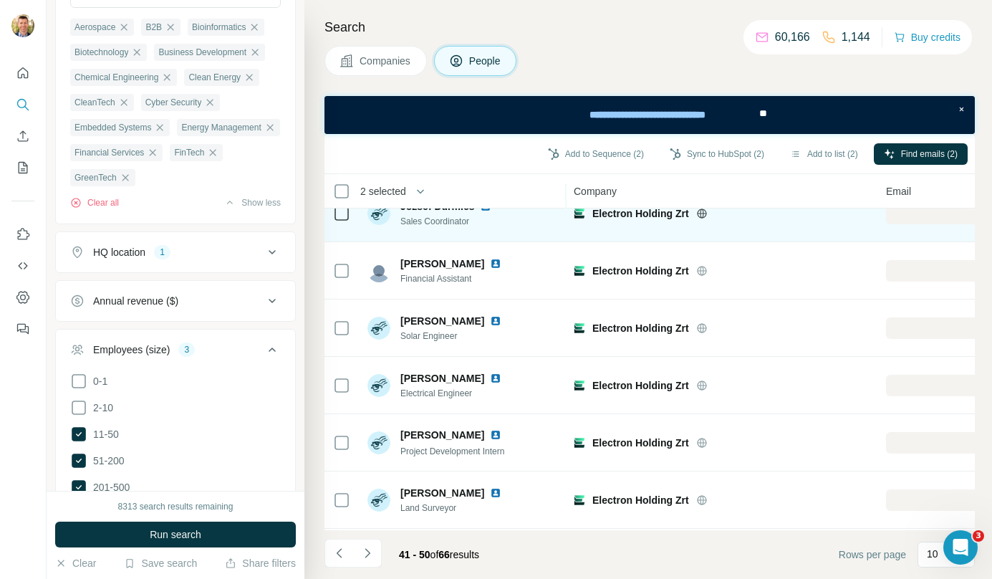
scroll to position [259, 0]
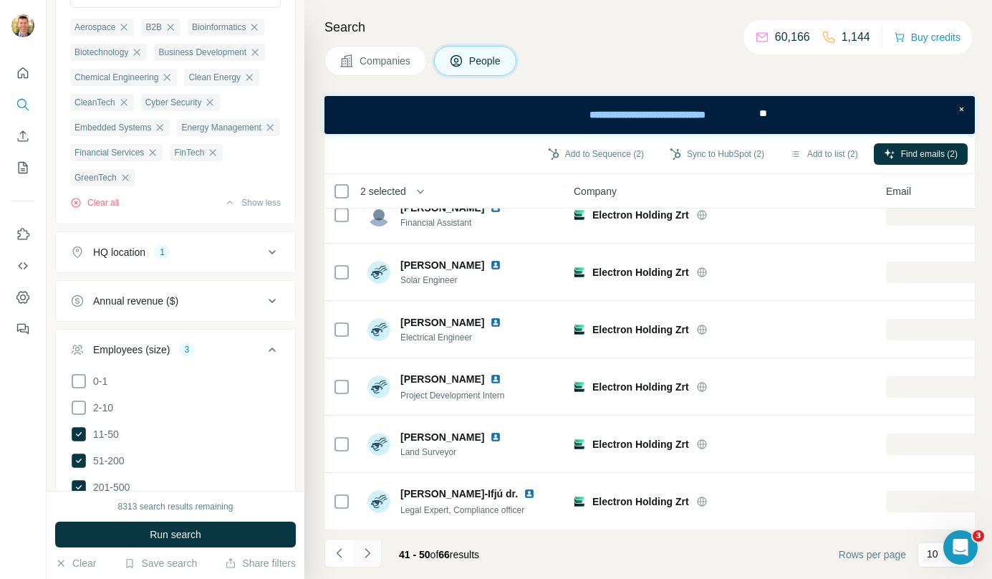
click at [373, 550] on icon "Navigate to next page" at bounding box center [367, 553] width 14 height 14
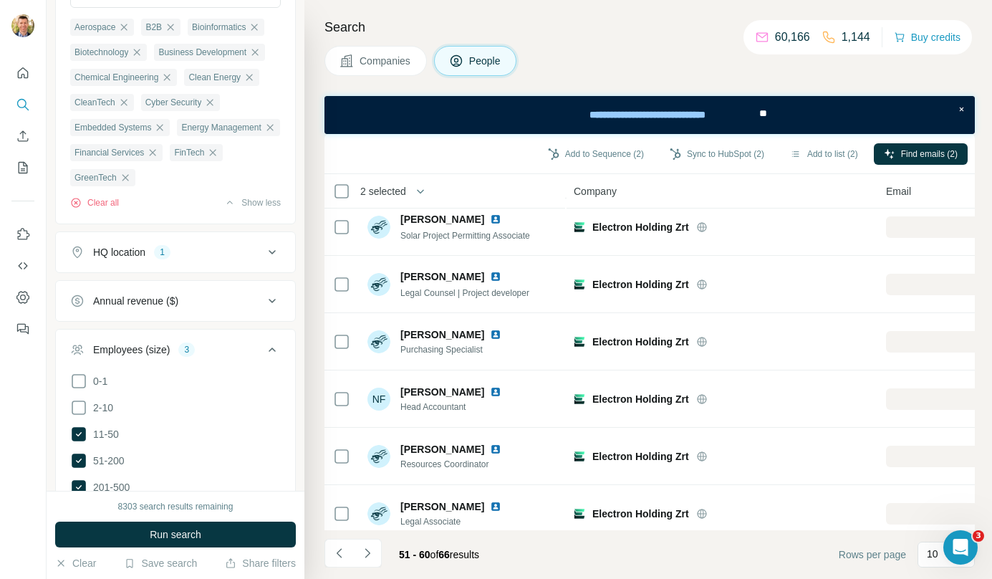
scroll to position [0, 0]
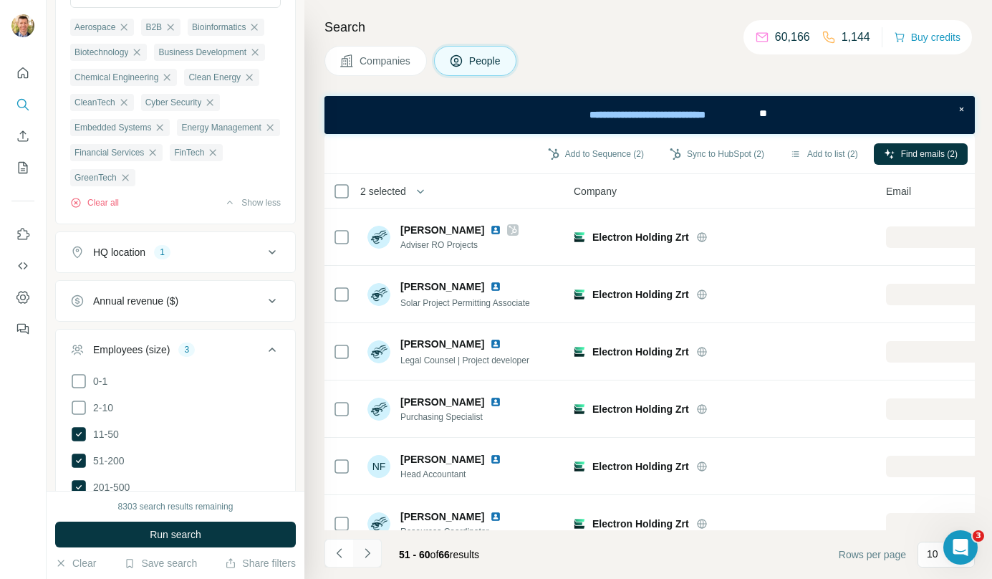
click at [368, 554] on icon "Navigate to next page" at bounding box center [367, 552] width 5 height 9
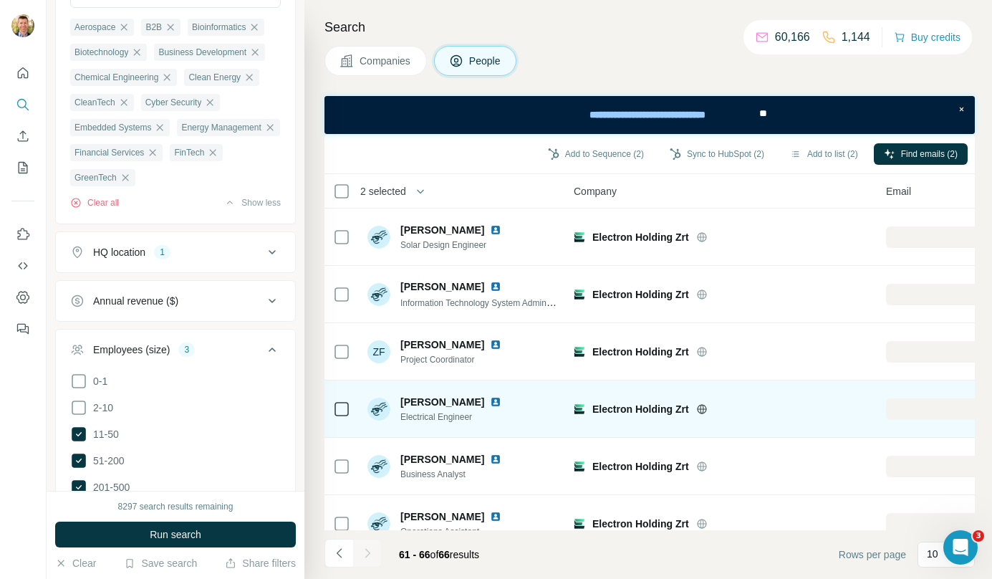
scroll to position [29, 0]
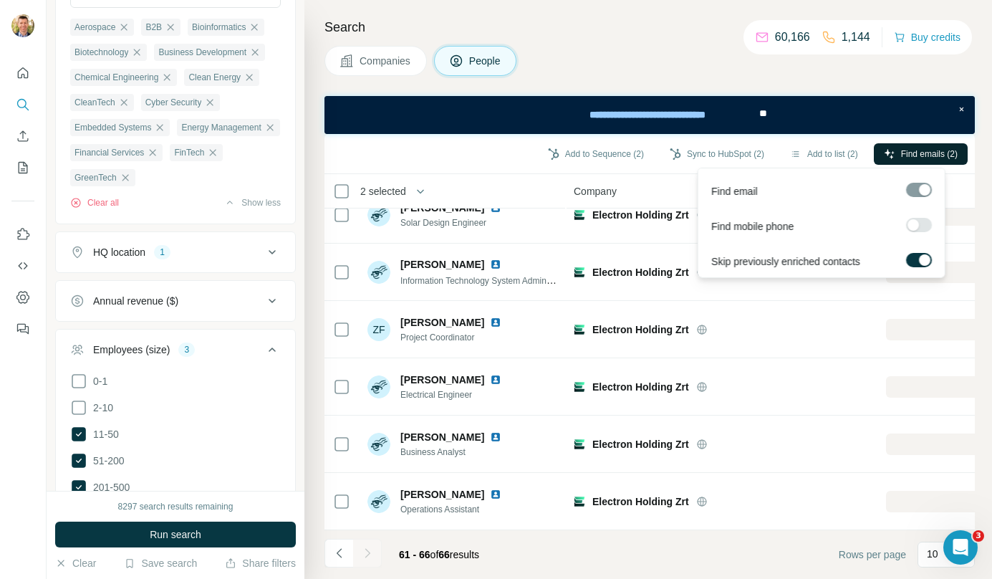
click at [924, 148] on span "Find emails (2)" at bounding box center [929, 154] width 57 height 13
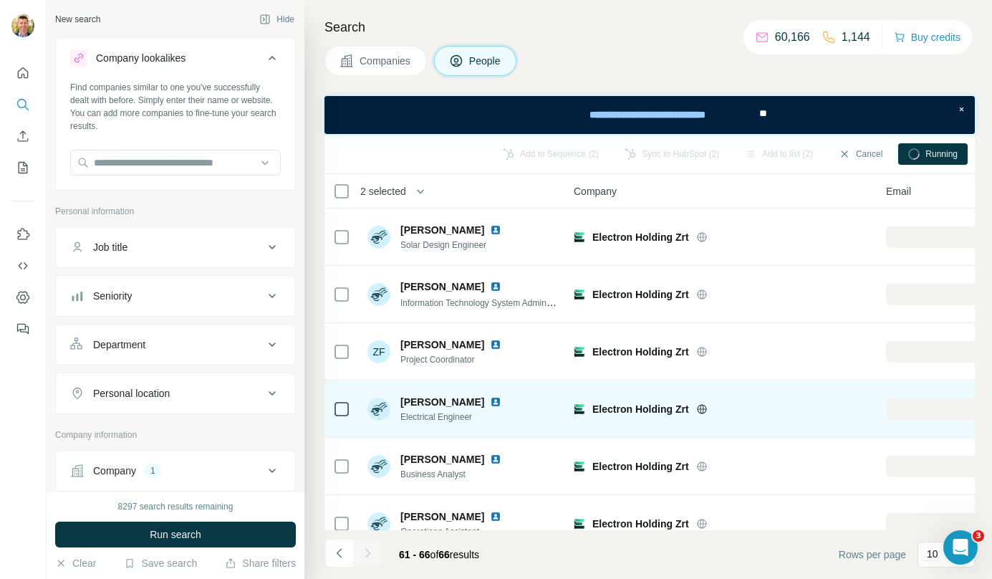
scroll to position [6754, 0]
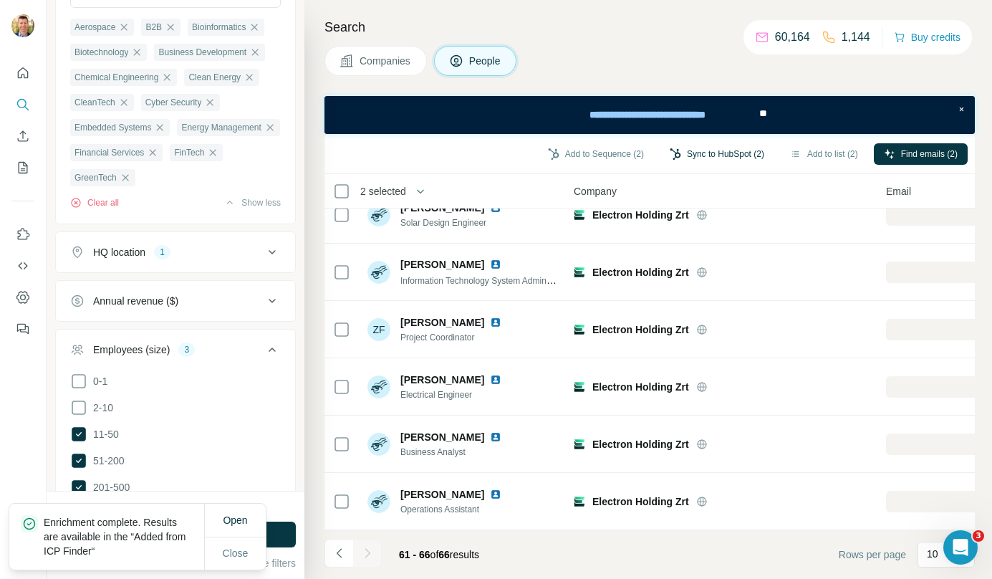
click at [690, 155] on button "Sync to HubSpot (2)" at bounding box center [717, 153] width 115 height 21
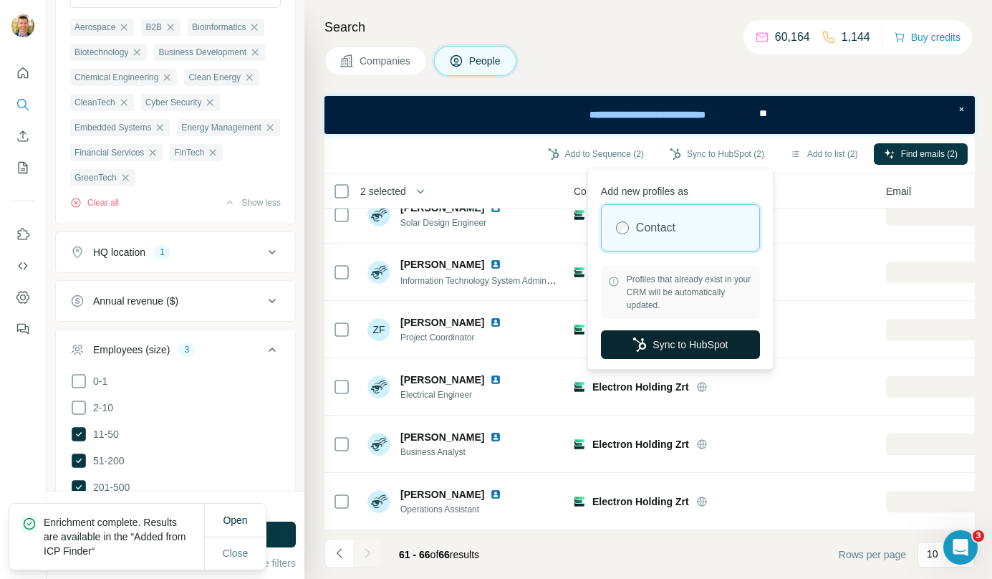
click at [684, 335] on button "Sync to HubSpot" at bounding box center [680, 344] width 159 height 29
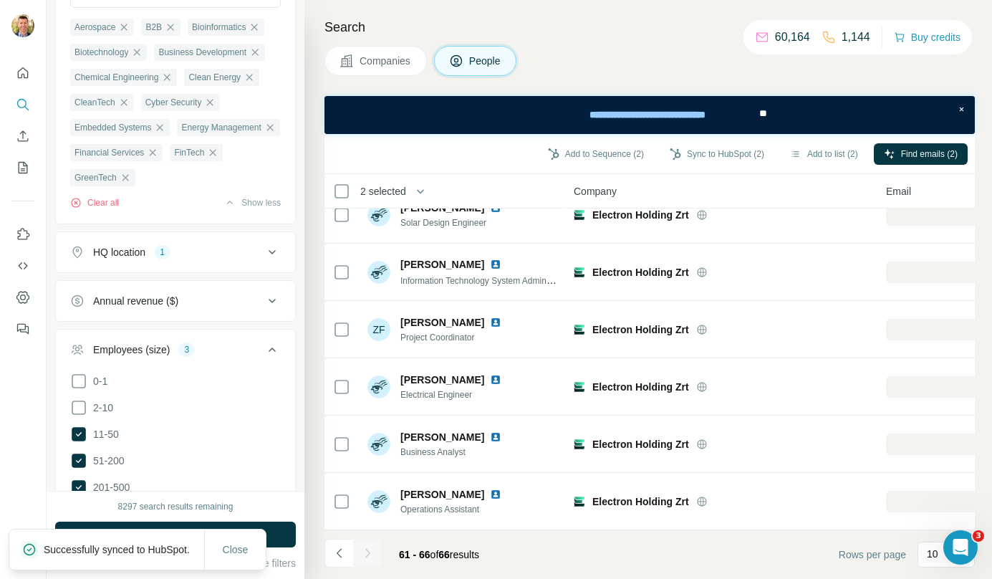
click at [401, 71] on button "Companies" at bounding box center [376, 61] width 102 height 30
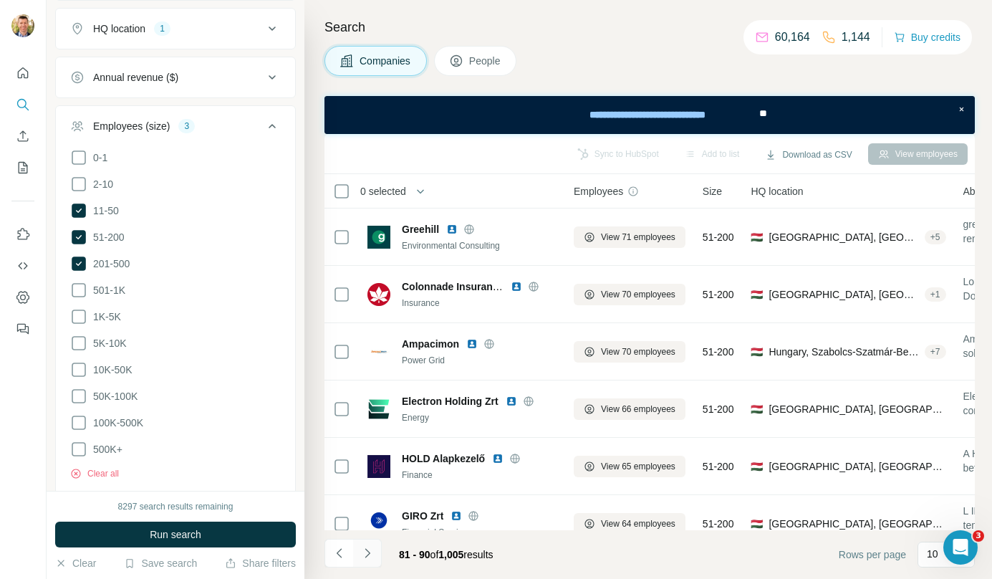
click at [370, 551] on icon "Navigate to next page" at bounding box center [367, 553] width 14 height 14
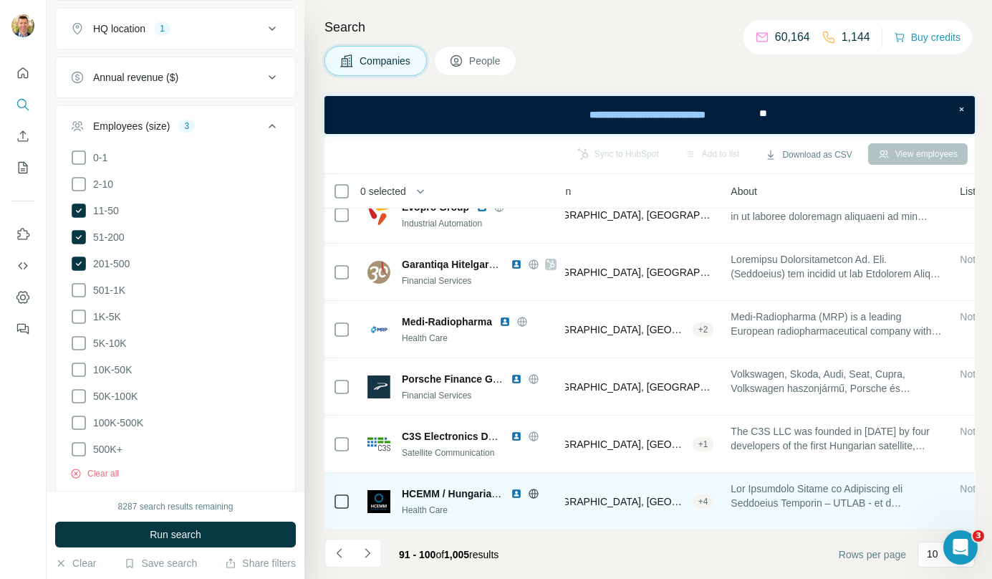
scroll to position [259, 0]
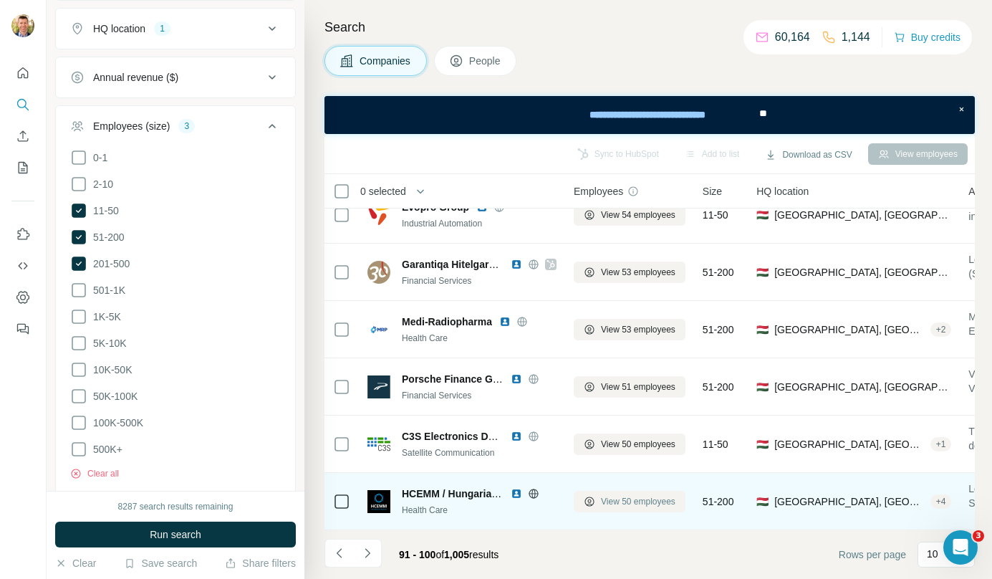
click at [667, 496] on span "View 50 employees" at bounding box center [638, 501] width 75 height 13
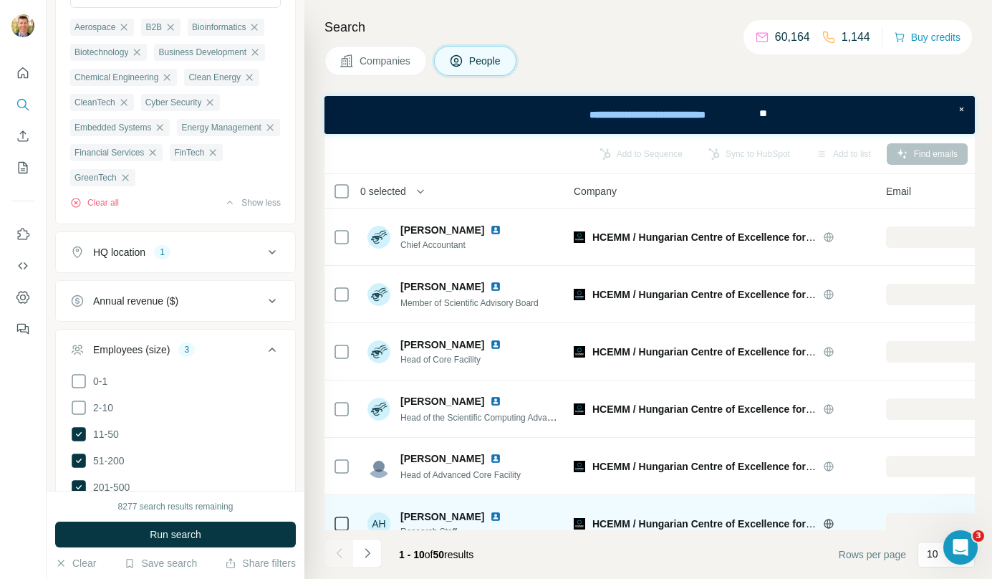
scroll to position [57, 0]
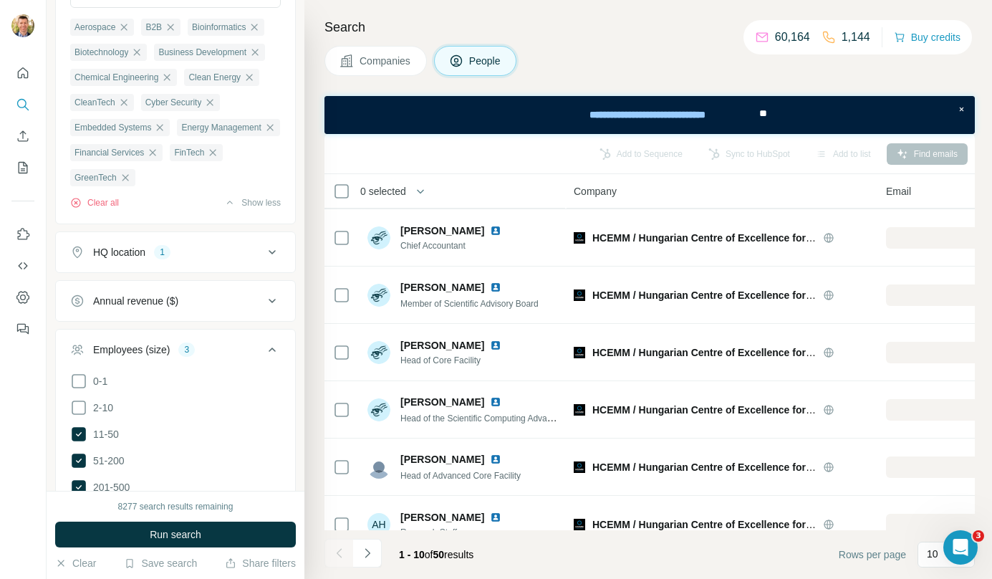
click at [390, 72] on button "Companies" at bounding box center [376, 61] width 102 height 30
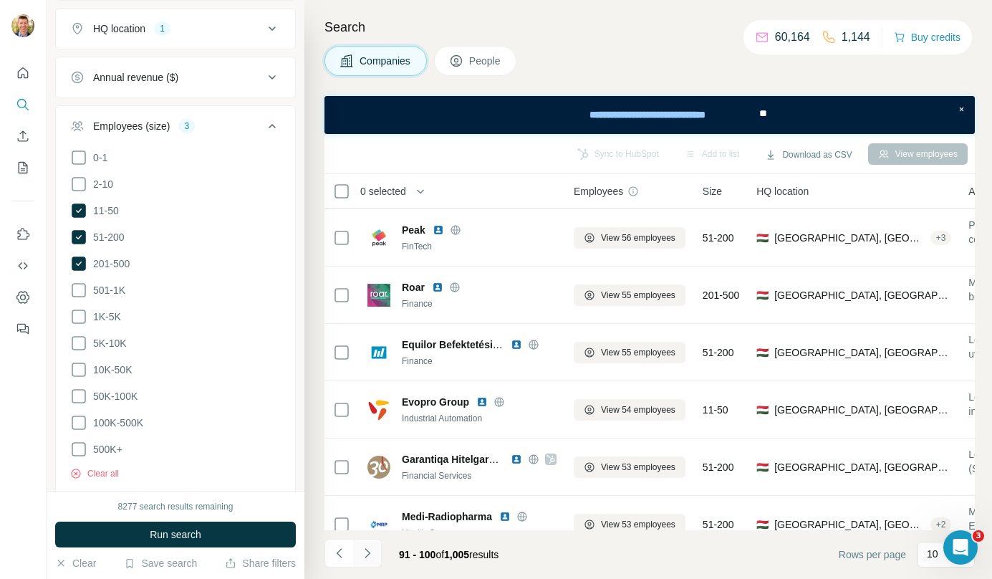
click at [377, 550] on button "Navigate to next page" at bounding box center [367, 553] width 29 height 29
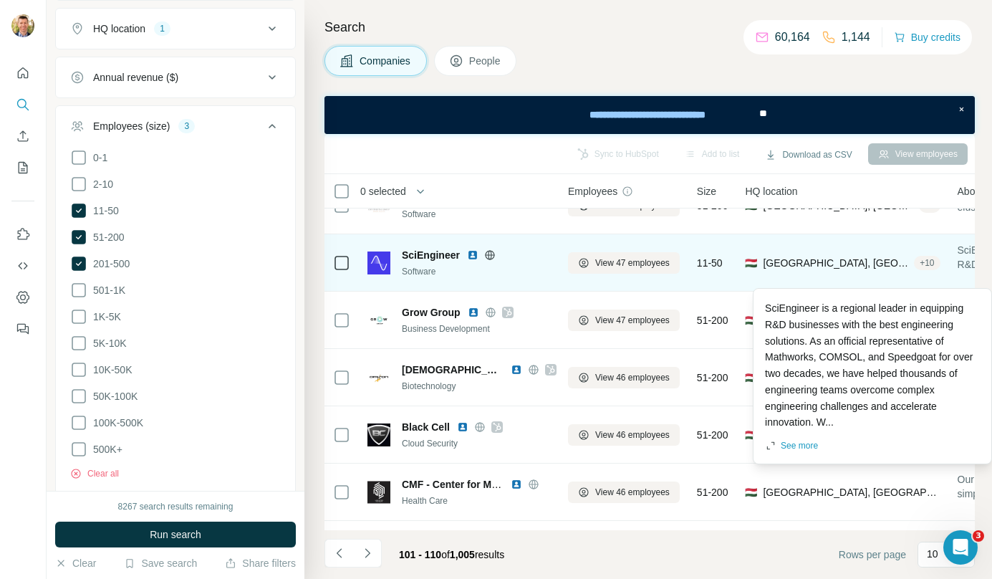
scroll to position [89, 0]
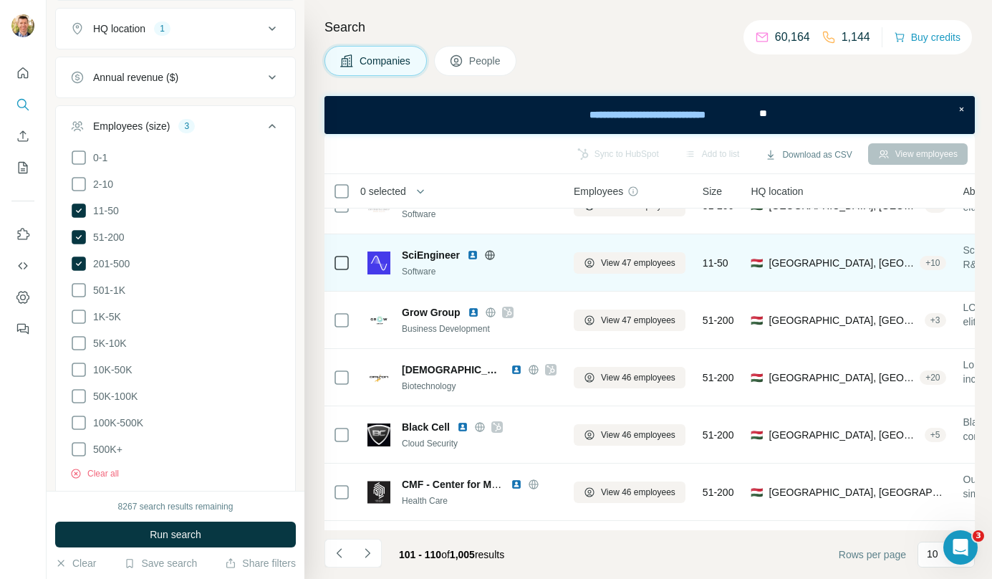
click at [619, 257] on span "View 47 employees" at bounding box center [638, 262] width 75 height 13
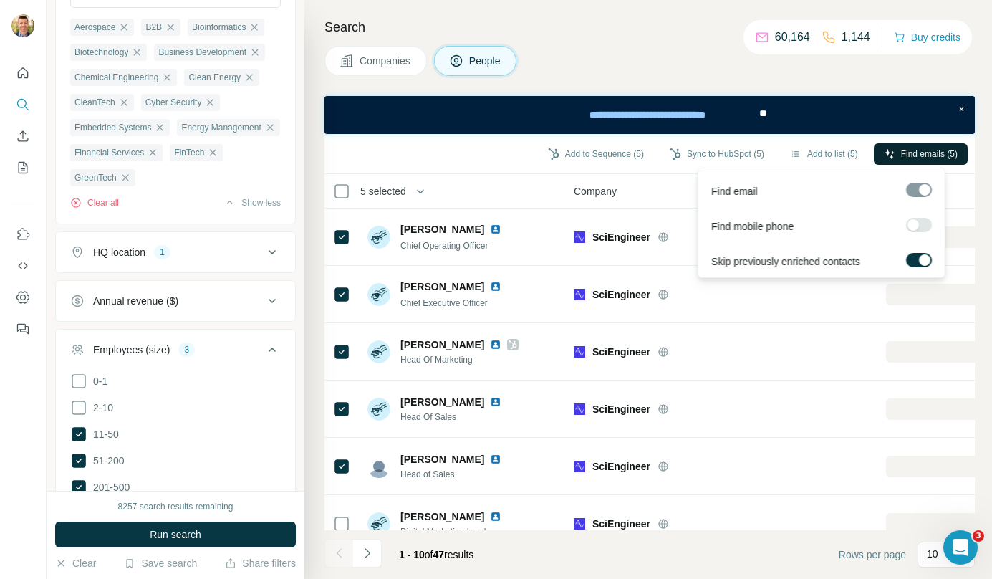
click at [909, 155] on span "Find emails (5)" at bounding box center [929, 154] width 57 height 13
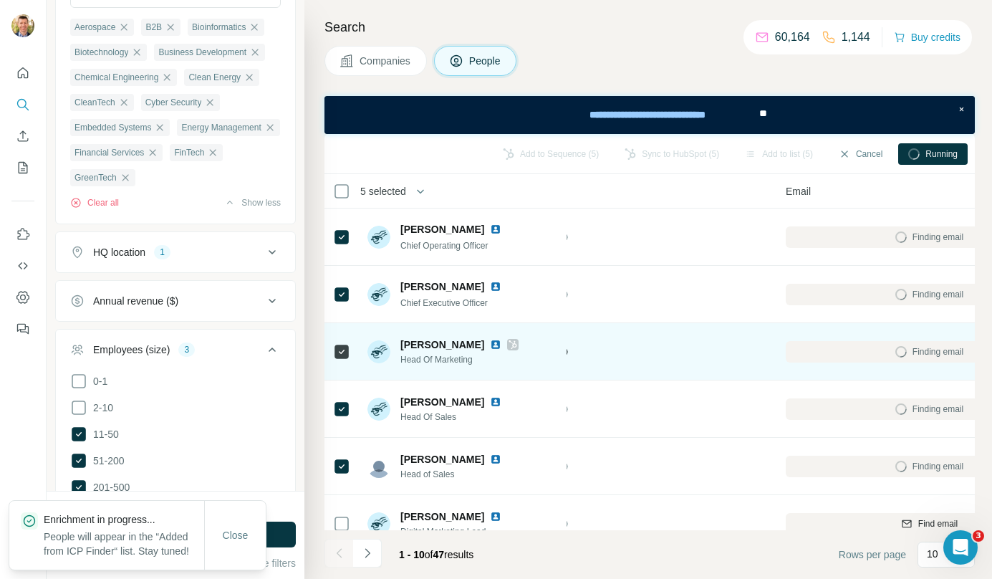
scroll to position [0, 110]
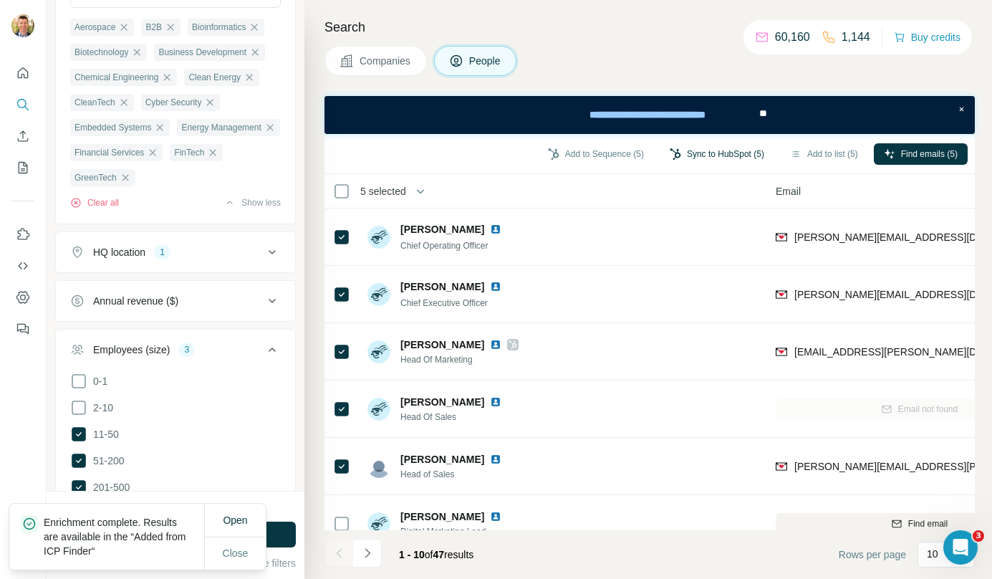
click at [705, 148] on button "Sync to HubSpot (5)" at bounding box center [717, 153] width 115 height 21
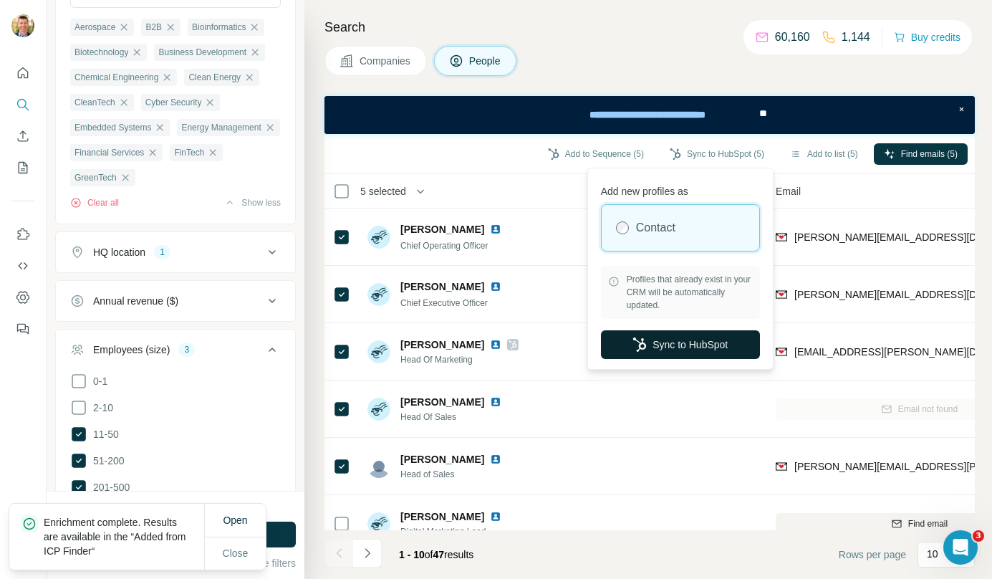
click at [668, 346] on button "Sync to HubSpot" at bounding box center [680, 344] width 159 height 29
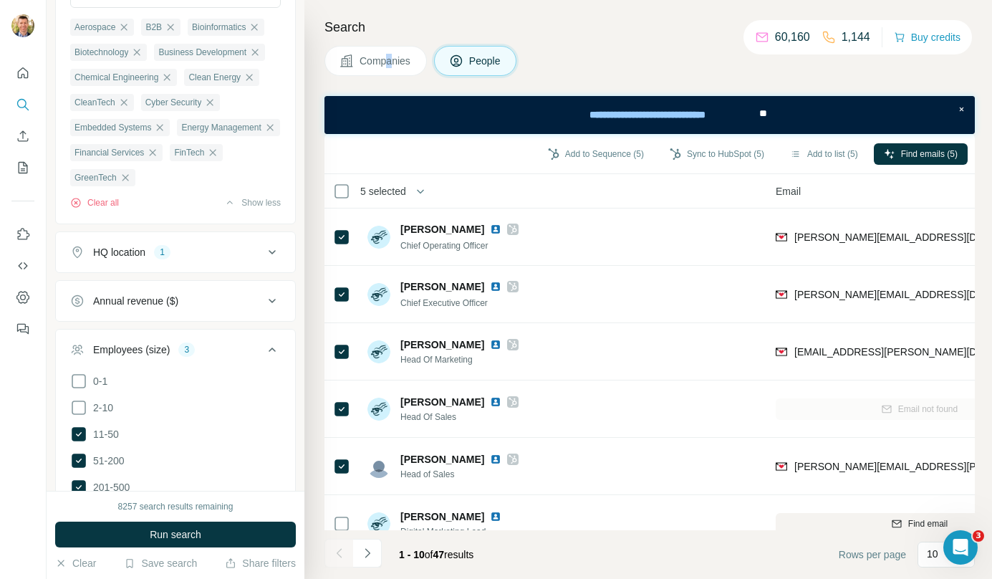
drag, startPoint x: 389, startPoint y: 80, endPoint x: 393, endPoint y: 64, distance: 16.9
click at [393, 64] on div "Search Companies People Add to Sequence (5) Sync to HubSpot (5) Add to list (5)…" at bounding box center [648, 289] width 688 height 579
click at [393, 64] on span "Companies" at bounding box center [386, 61] width 52 height 14
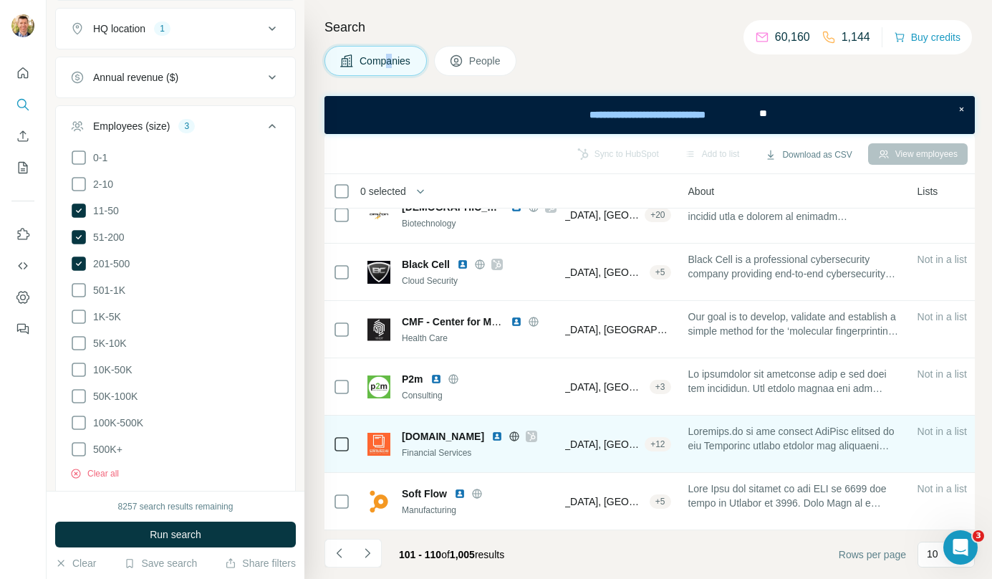
scroll to position [259, 277]
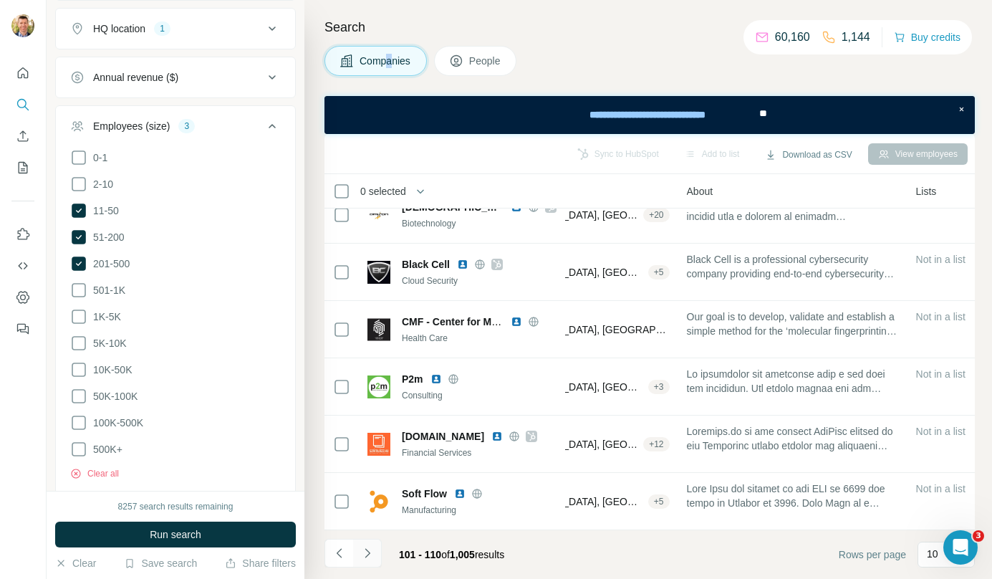
click at [370, 555] on icon "Navigate to next page" at bounding box center [367, 553] width 14 height 14
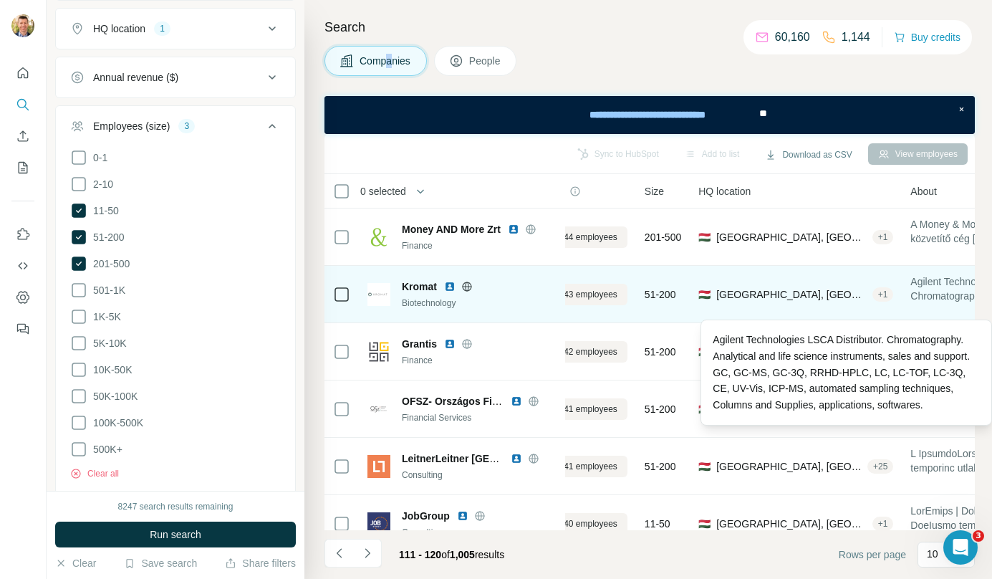
scroll to position [0, 0]
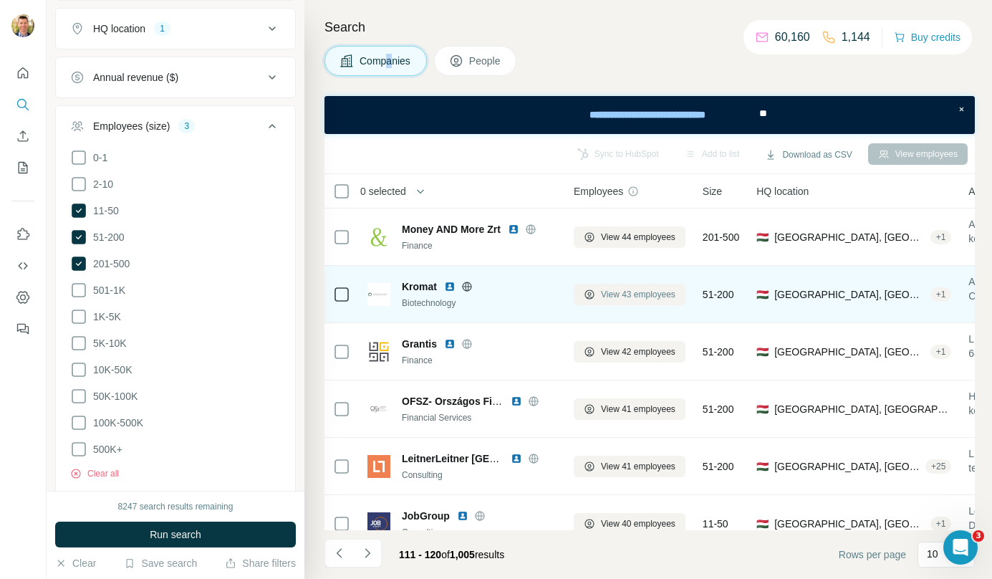
click at [616, 293] on span "View 43 employees" at bounding box center [638, 294] width 75 height 13
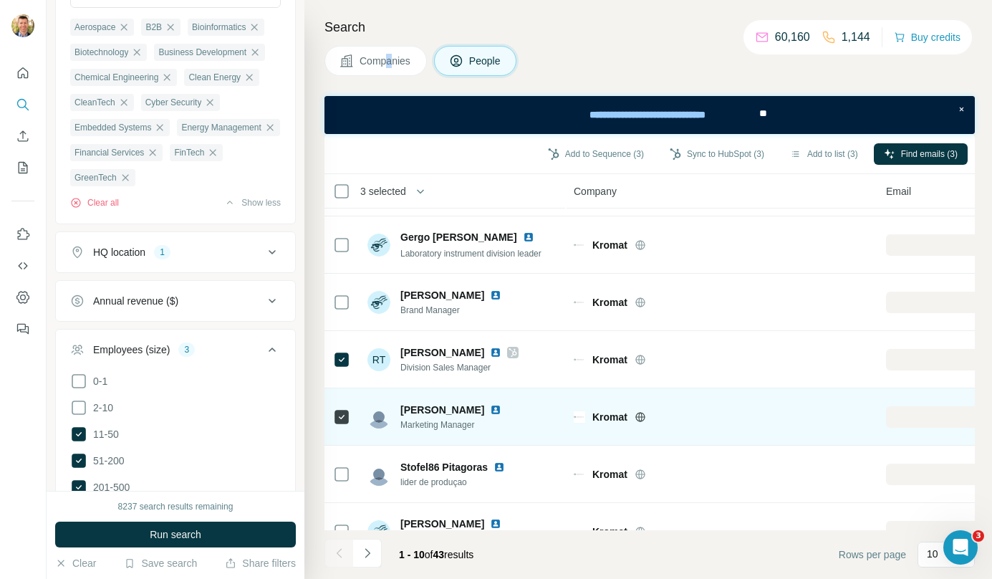
scroll to position [259, 0]
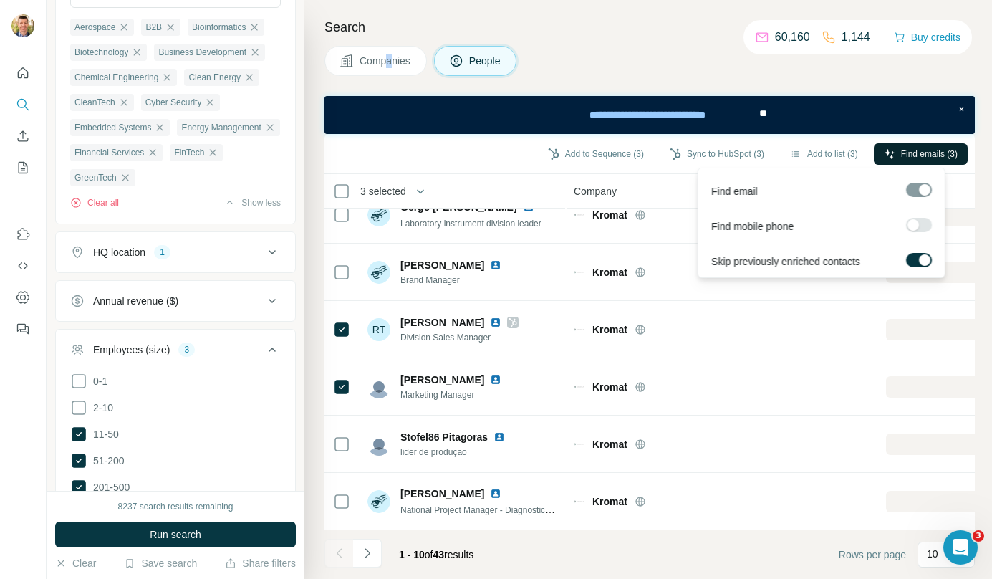
click at [886, 150] on icon "button" at bounding box center [889, 153] width 11 height 11
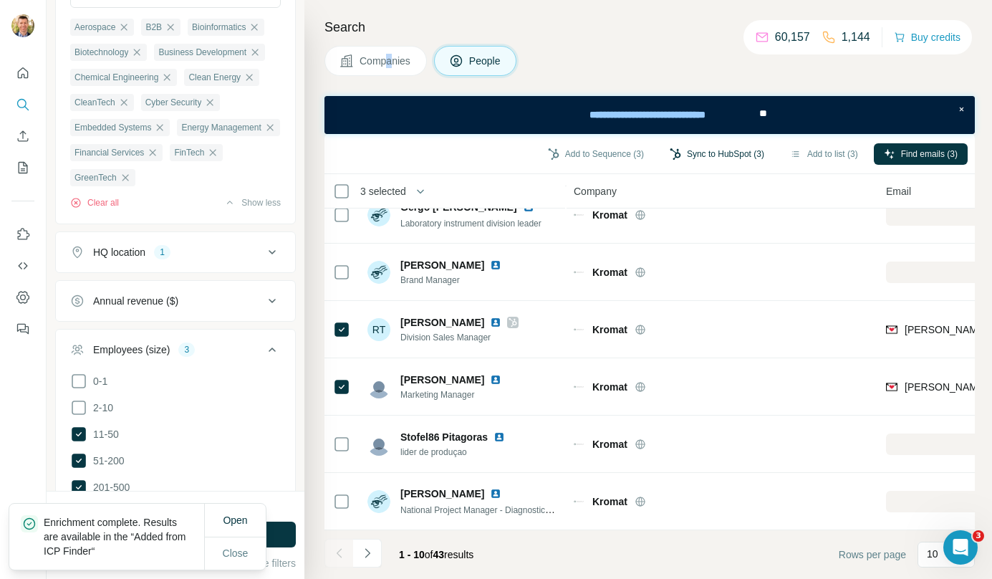
click at [703, 153] on button "Sync to HubSpot (3)" at bounding box center [717, 153] width 115 height 21
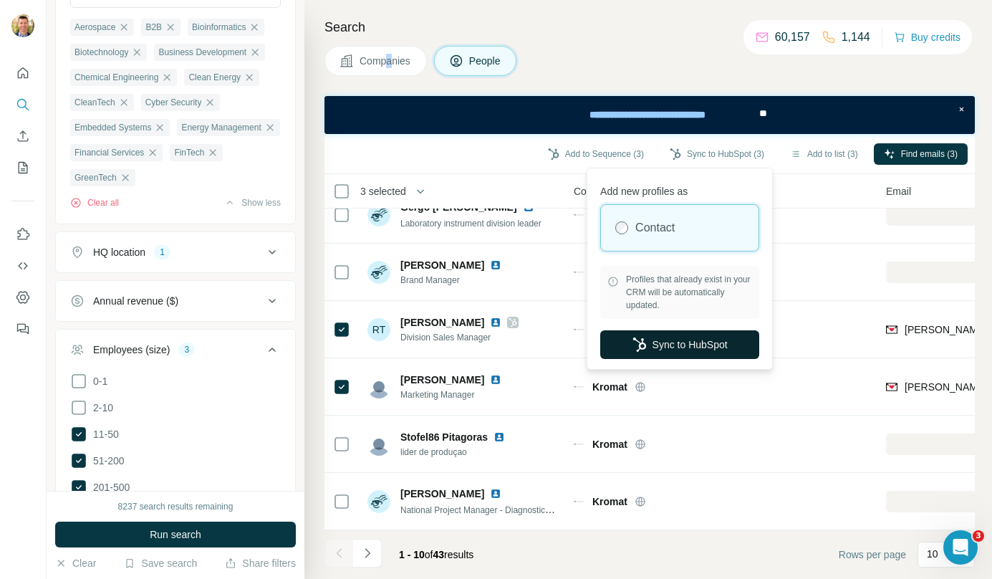
click at [689, 349] on button "Sync to HubSpot" at bounding box center [679, 344] width 159 height 29
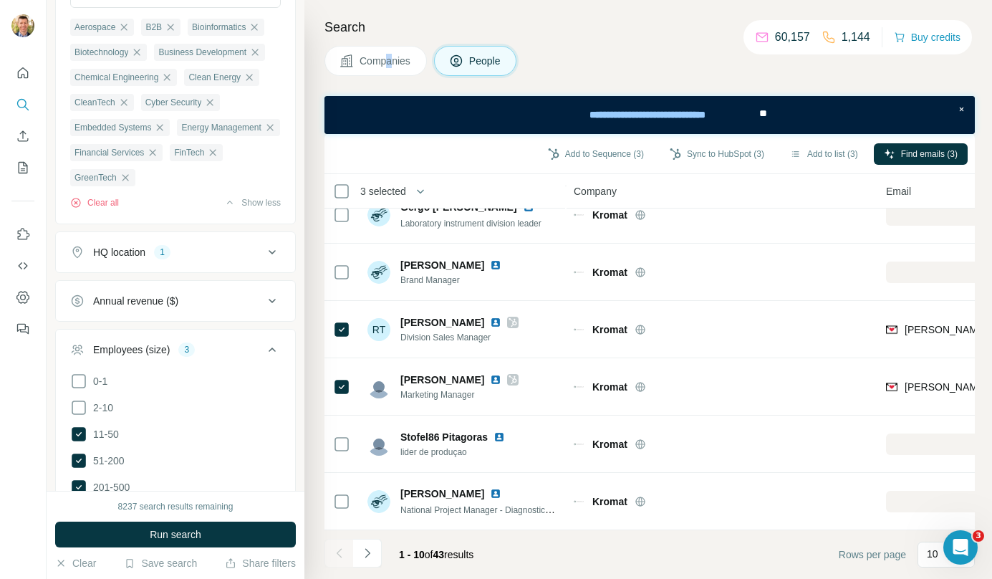
click at [377, 57] on span "Companies" at bounding box center [386, 61] width 52 height 14
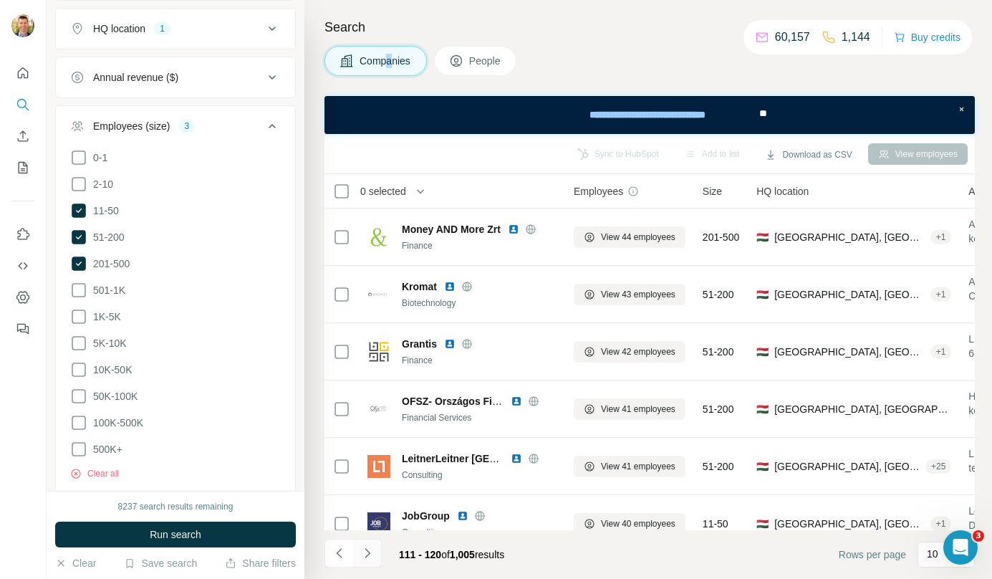
click at [369, 555] on icon "Navigate to next page" at bounding box center [367, 553] width 14 height 14
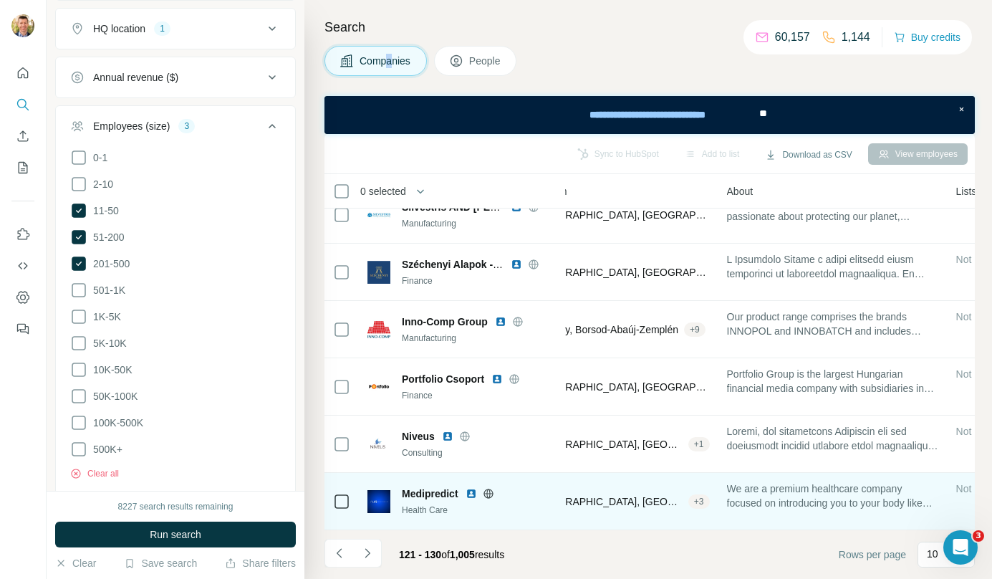
scroll to position [259, 237]
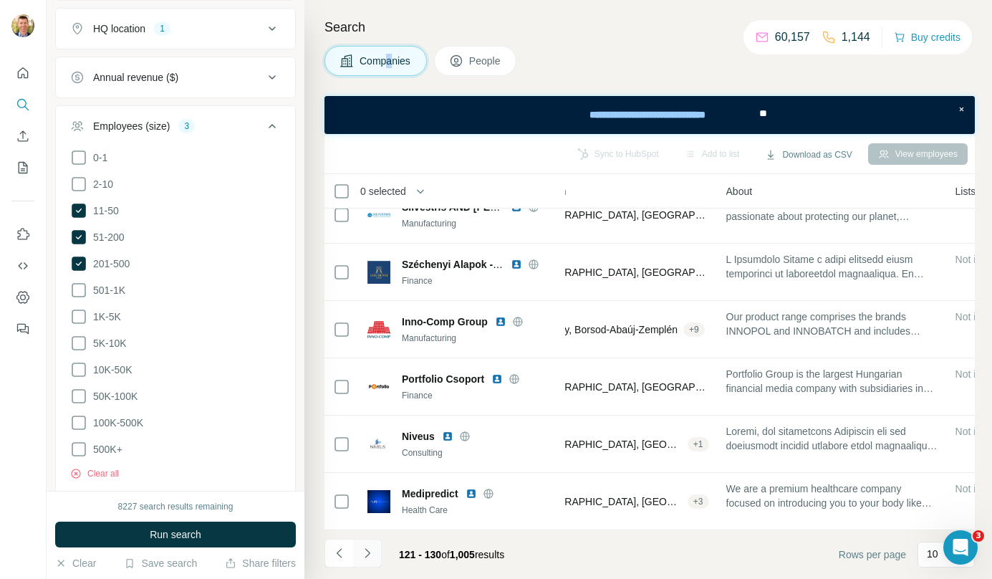
click at [379, 549] on button "Navigate to next page" at bounding box center [367, 553] width 29 height 29
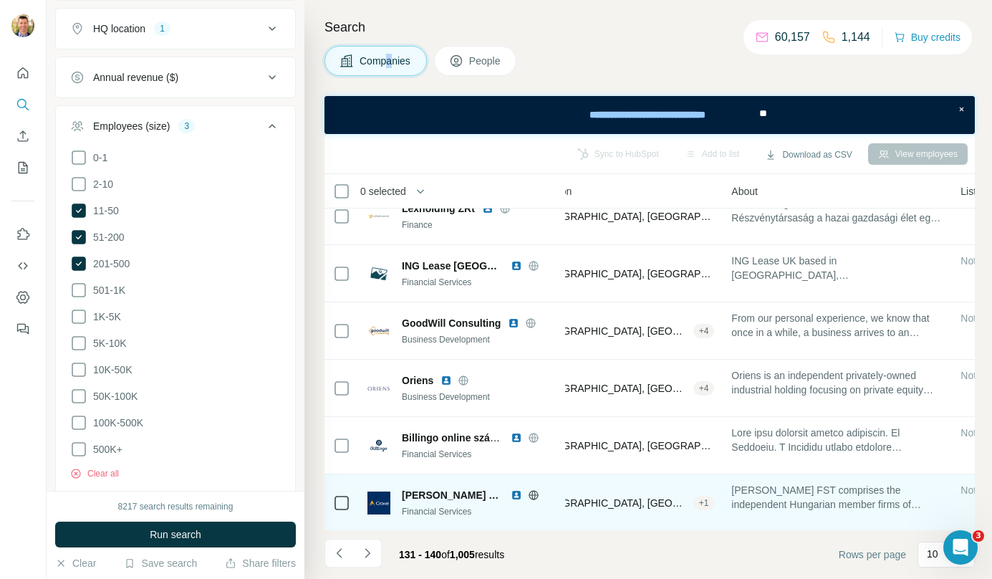
scroll to position [188, 237]
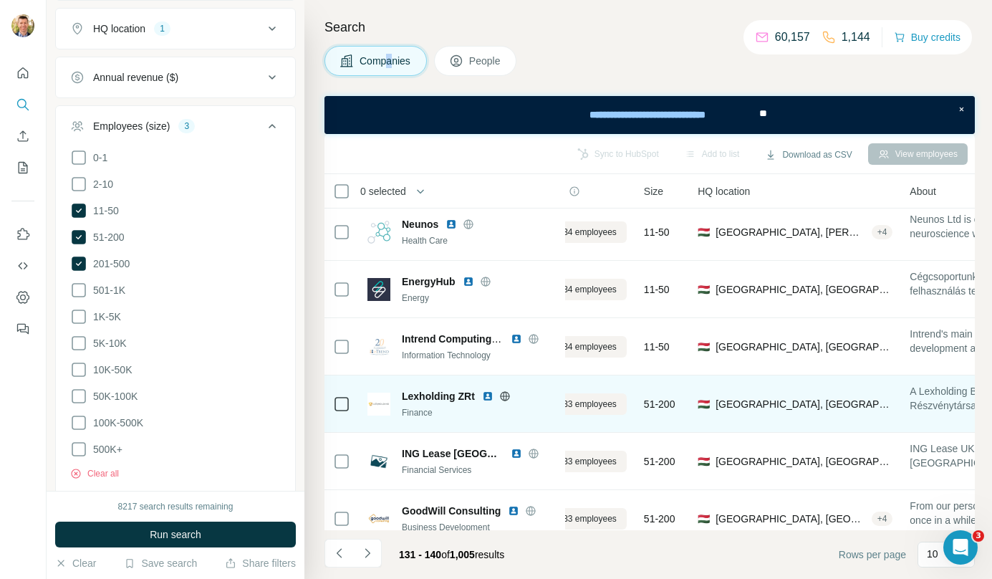
scroll to position [5, 0]
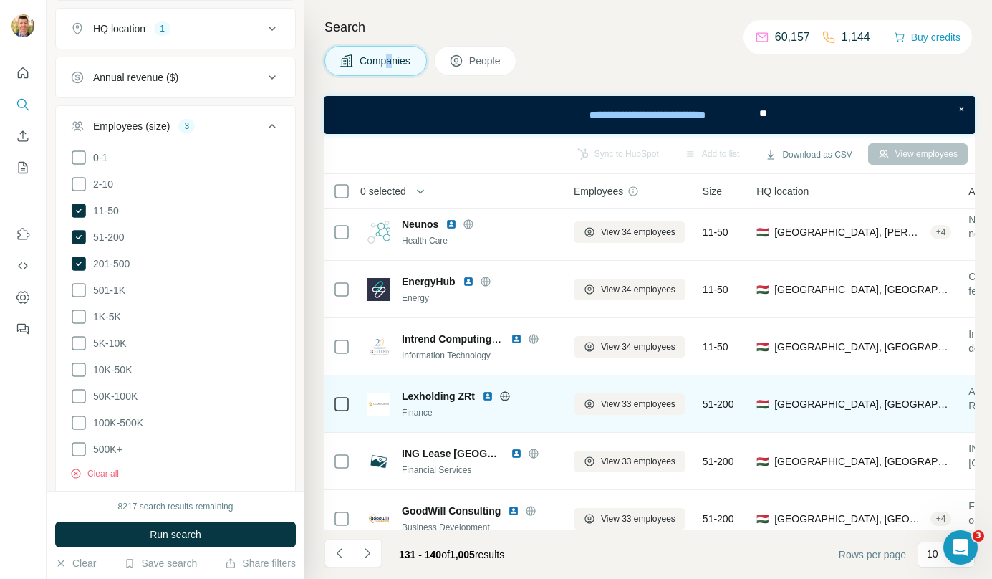
click at [625, 345] on span "View 34 employees" at bounding box center [638, 346] width 75 height 13
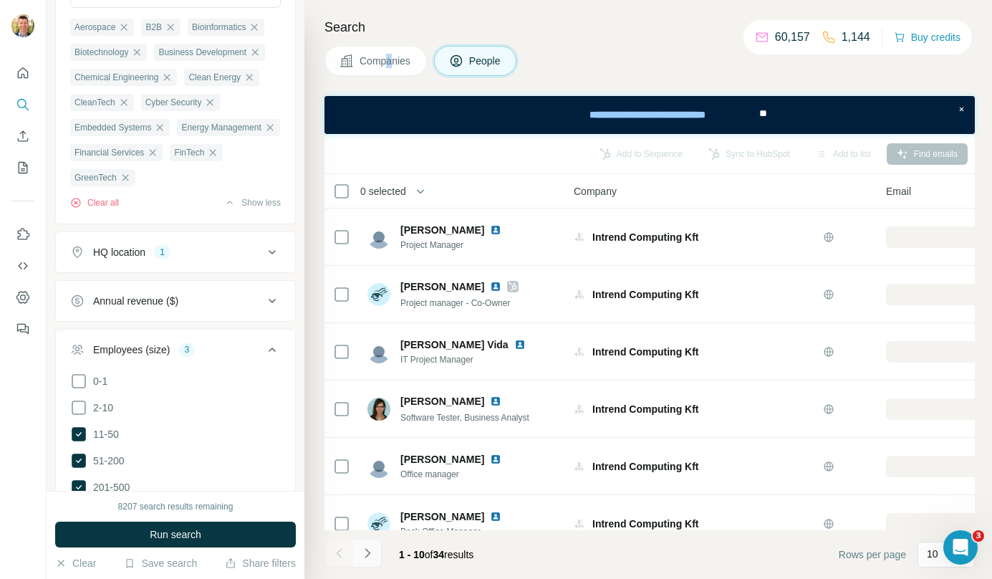
click at [370, 553] on icon "Navigate to next page" at bounding box center [367, 552] width 5 height 9
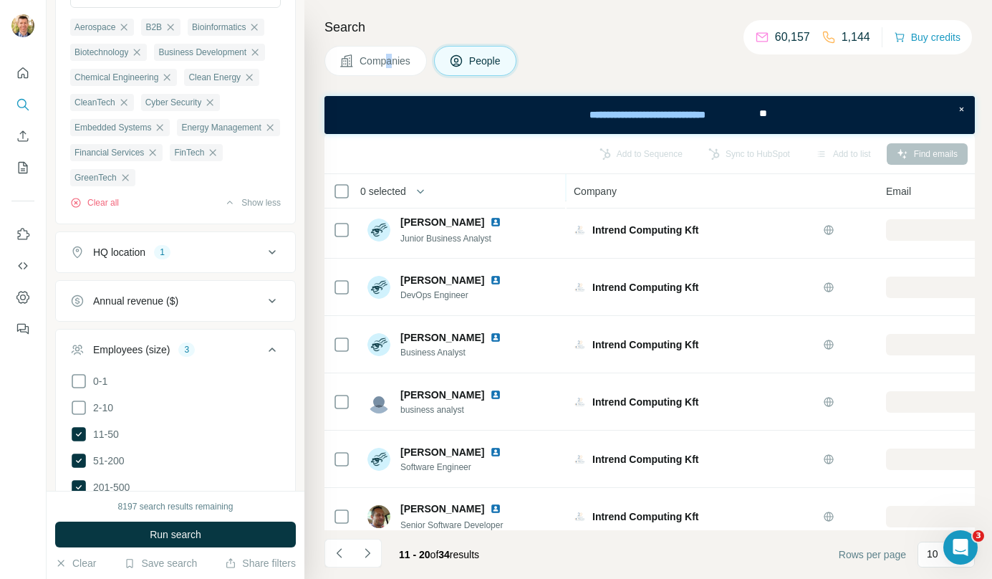
scroll to position [259, 0]
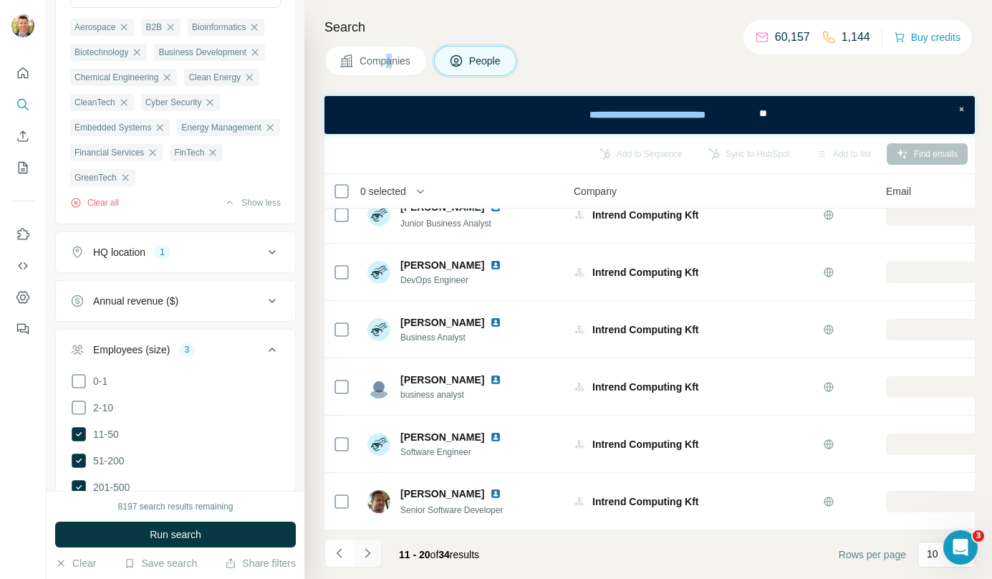
click at [371, 552] on icon "Navigate to next page" at bounding box center [367, 553] width 14 height 14
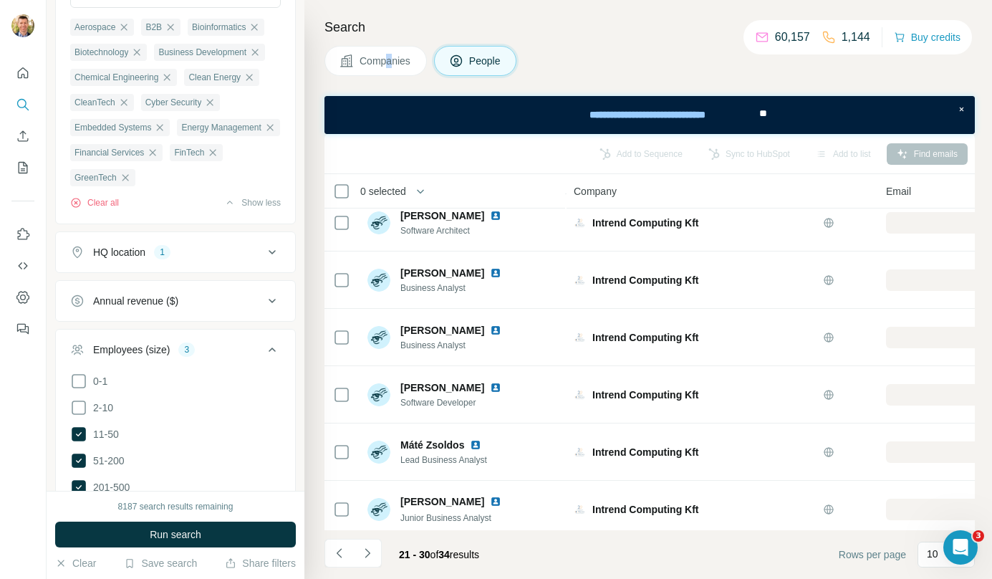
scroll to position [0, 0]
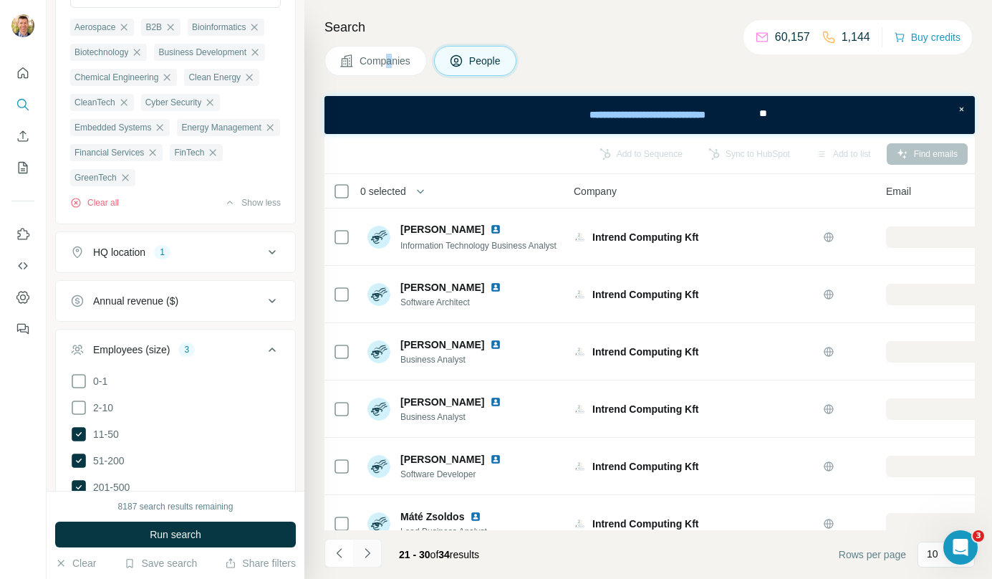
click at [366, 555] on icon "Navigate to next page" at bounding box center [367, 553] width 14 height 14
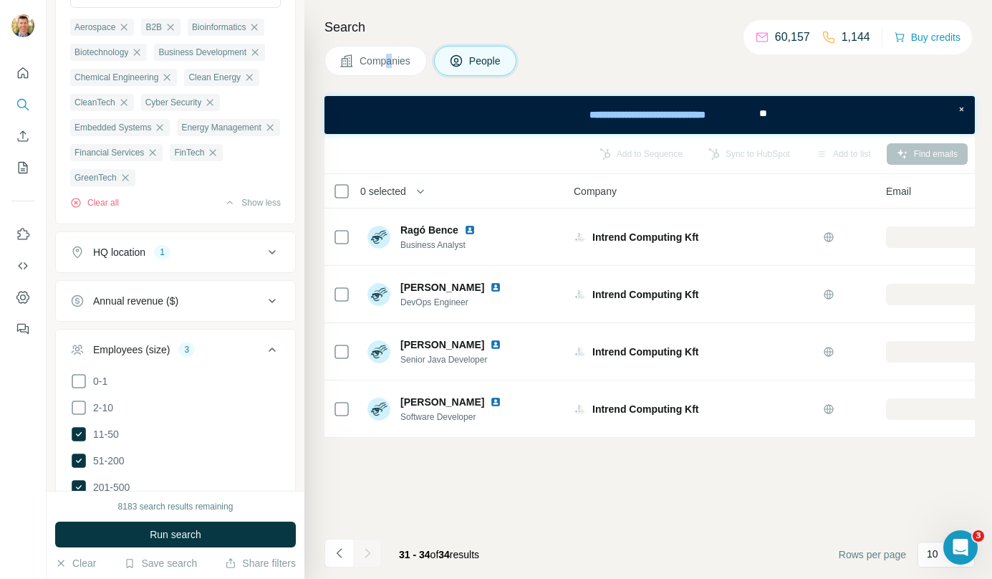
click at [375, 59] on span "Companies" at bounding box center [386, 61] width 52 height 14
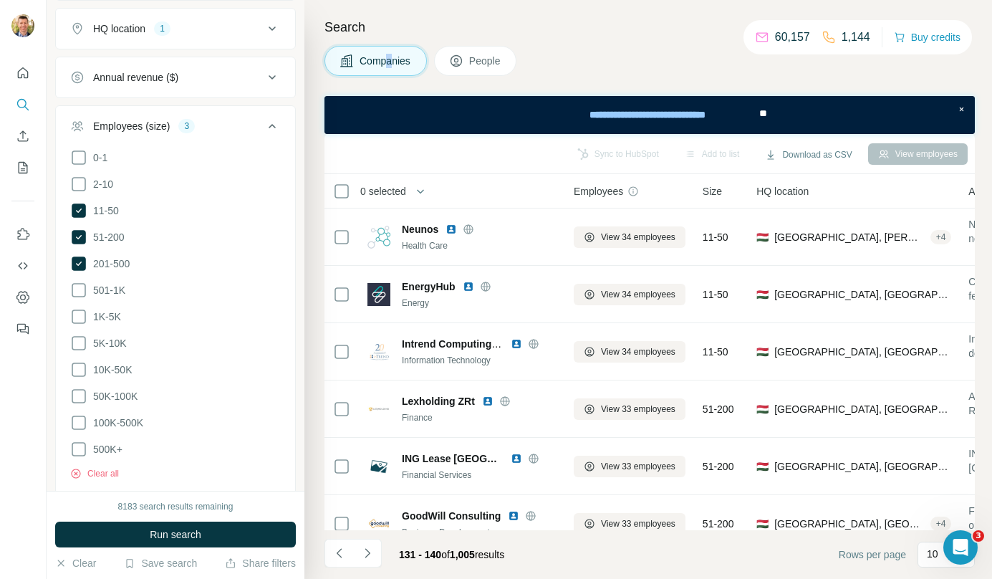
click at [375, 59] on span "Companies" at bounding box center [386, 61] width 52 height 14
click at [374, 551] on button "Navigate to next page" at bounding box center [367, 553] width 29 height 29
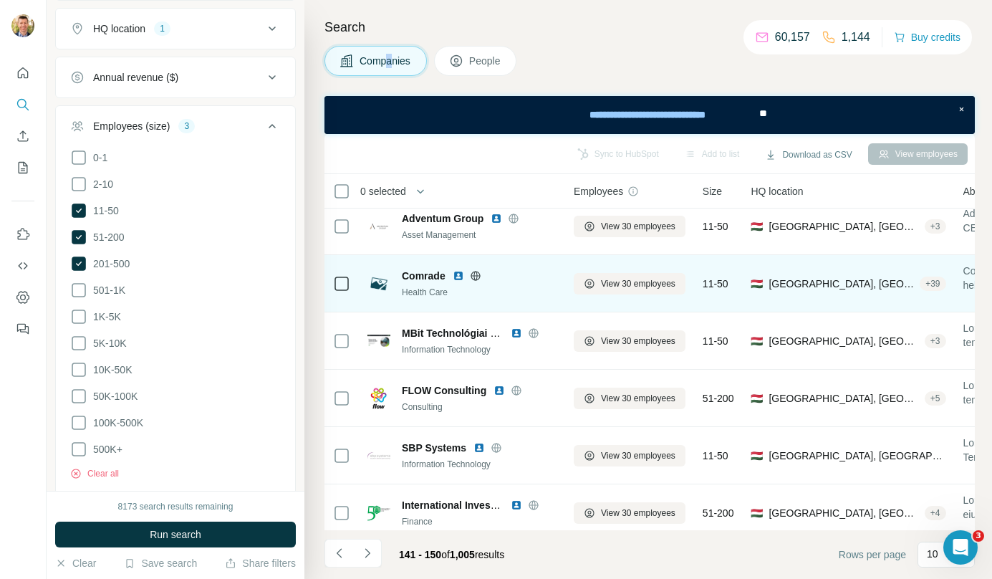
scroll to position [77, 0]
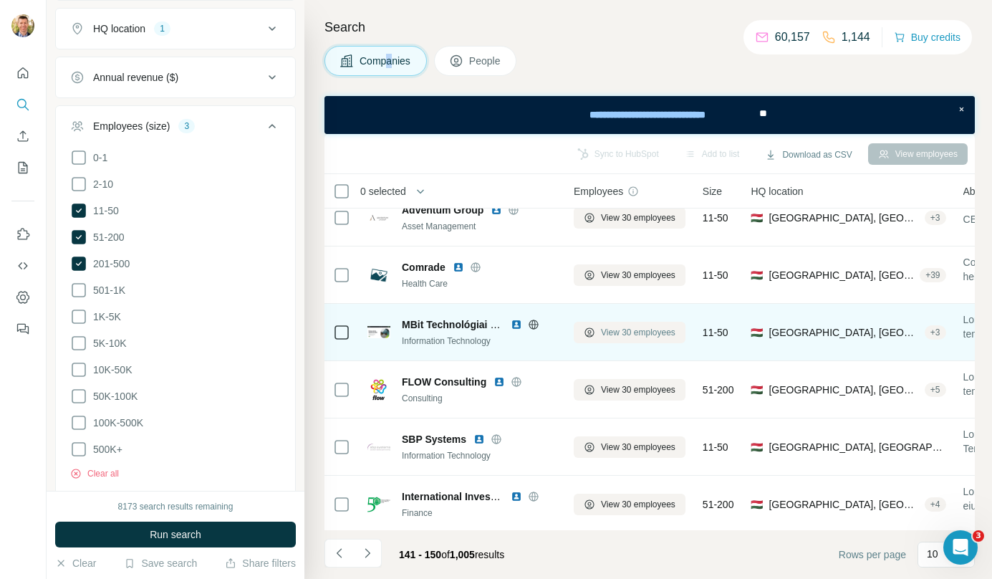
click at [628, 332] on span "View 30 employees" at bounding box center [638, 332] width 75 height 13
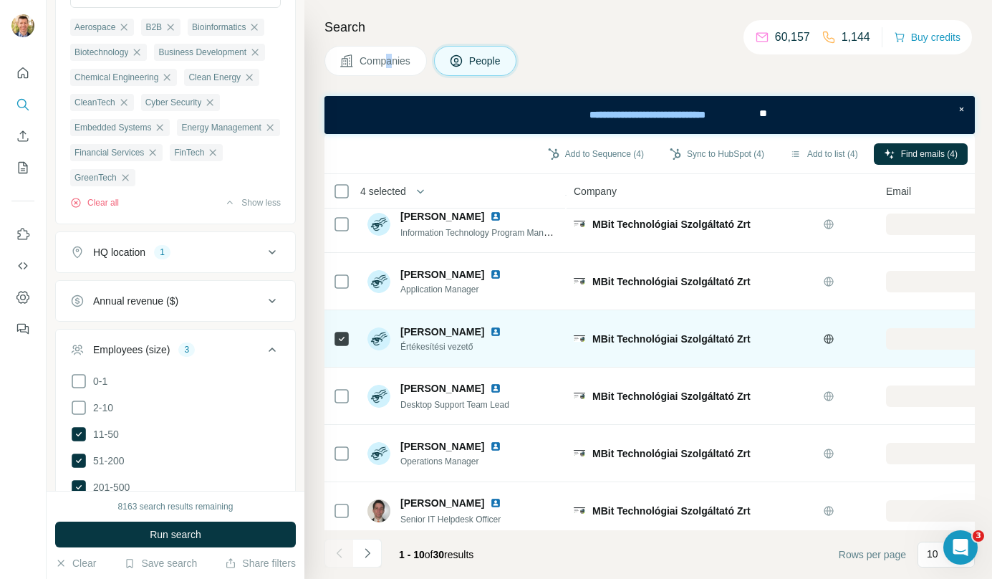
scroll to position [259, 0]
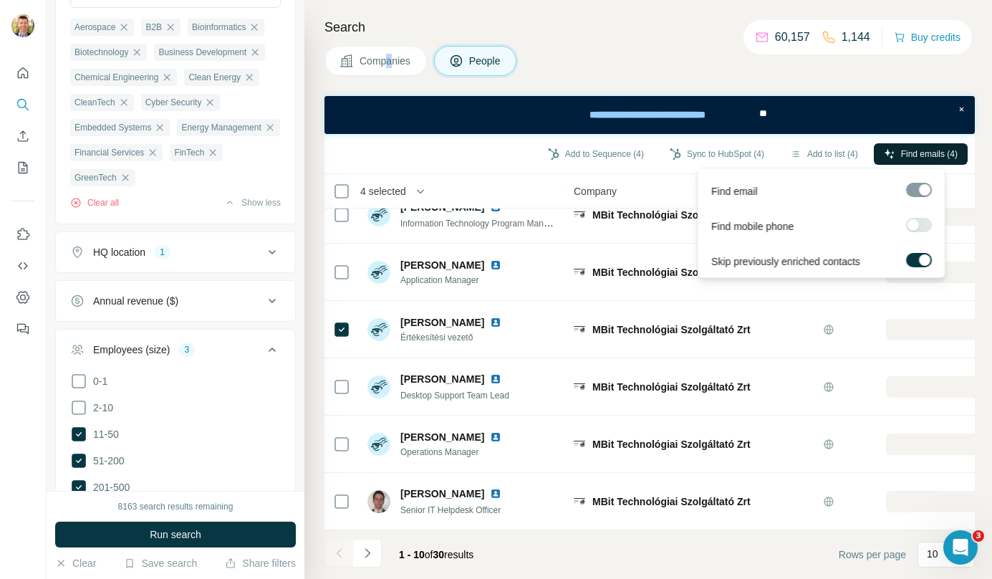
click at [920, 151] on span "Find emails (4)" at bounding box center [929, 154] width 57 height 13
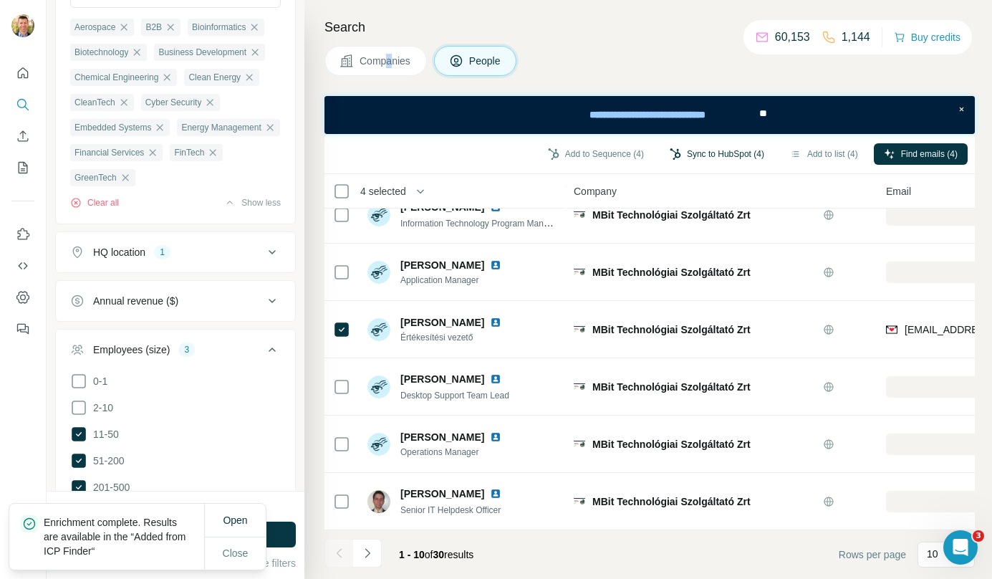
click at [701, 160] on button "Sync to HubSpot (4)" at bounding box center [717, 153] width 115 height 21
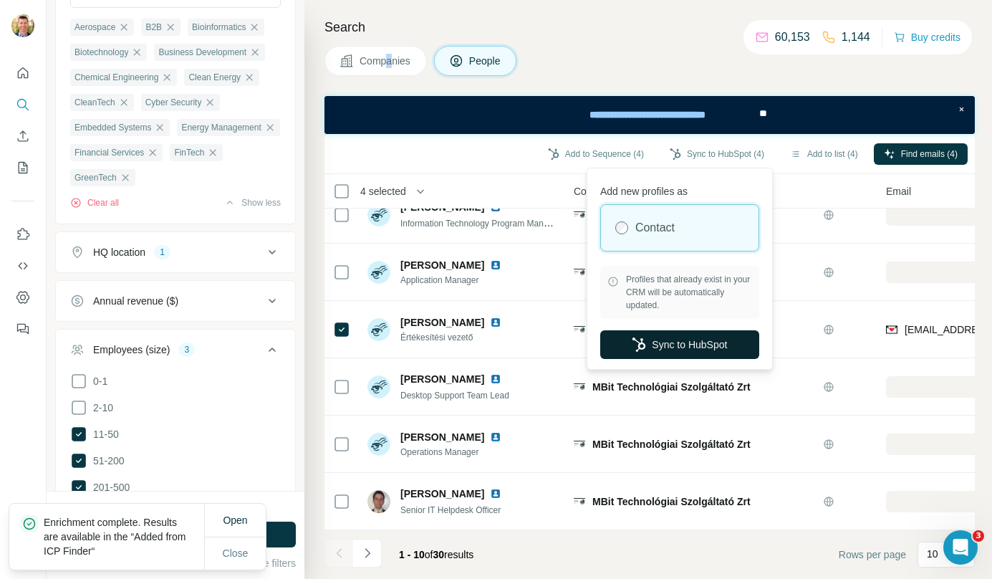
click at [694, 339] on button "Sync to HubSpot" at bounding box center [679, 344] width 159 height 29
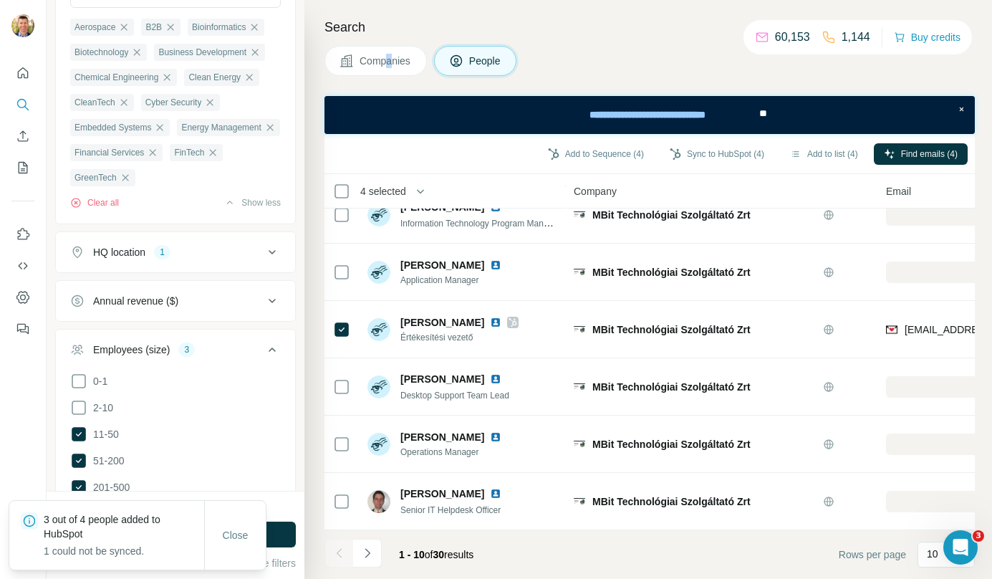
click at [363, 59] on span "Companies" at bounding box center [386, 61] width 52 height 14
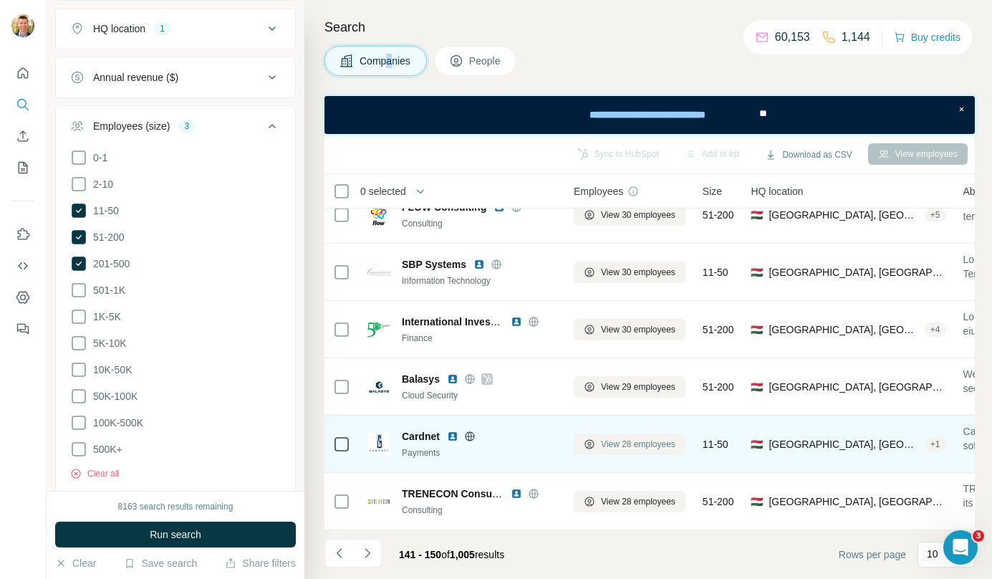
click at [647, 433] on button "View 28 employees" at bounding box center [630, 443] width 112 height 21
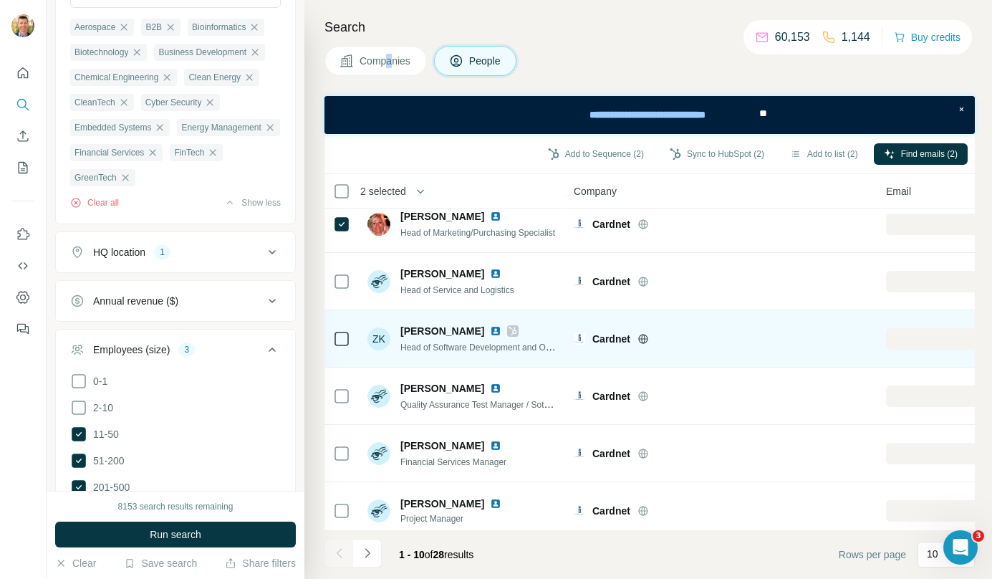
scroll to position [259, 0]
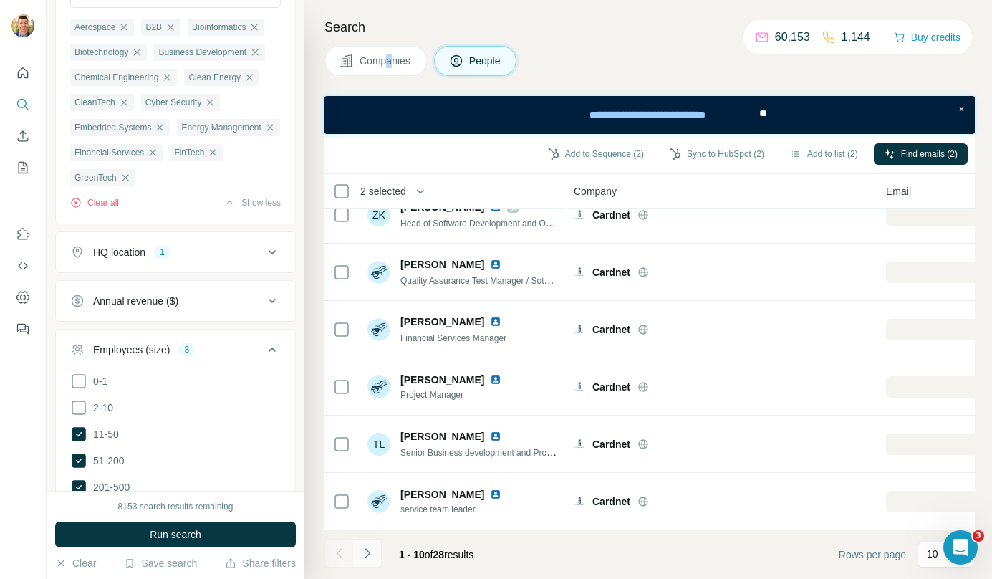
click at [378, 555] on button "Navigate to next page" at bounding box center [367, 553] width 29 height 29
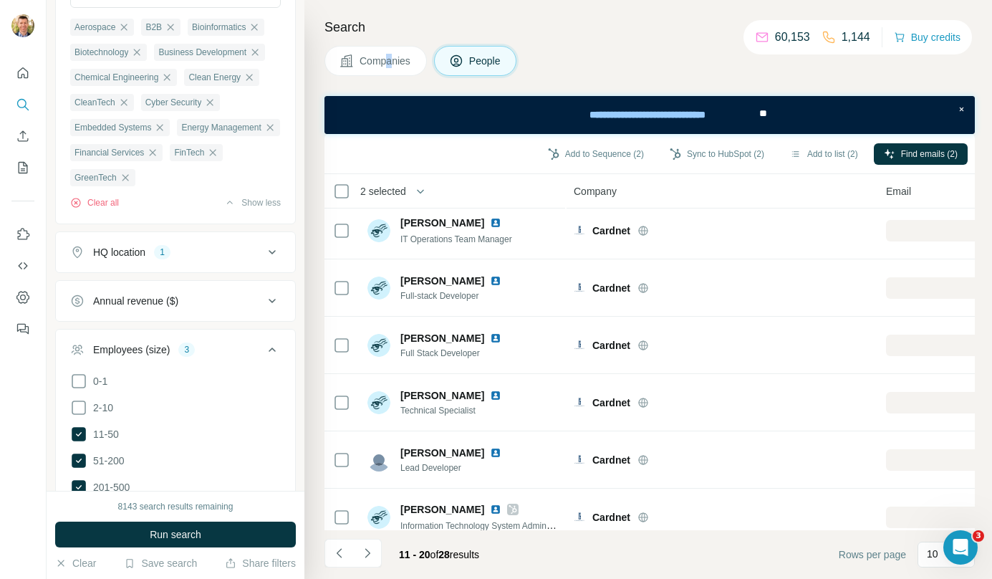
scroll to position [0, 0]
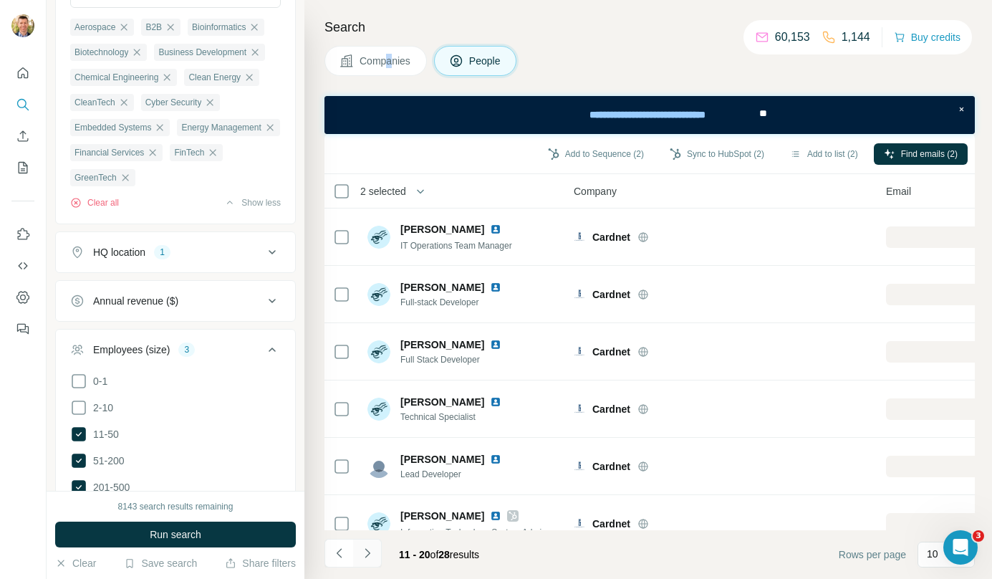
click at [373, 555] on icon "Navigate to next page" at bounding box center [367, 553] width 14 height 14
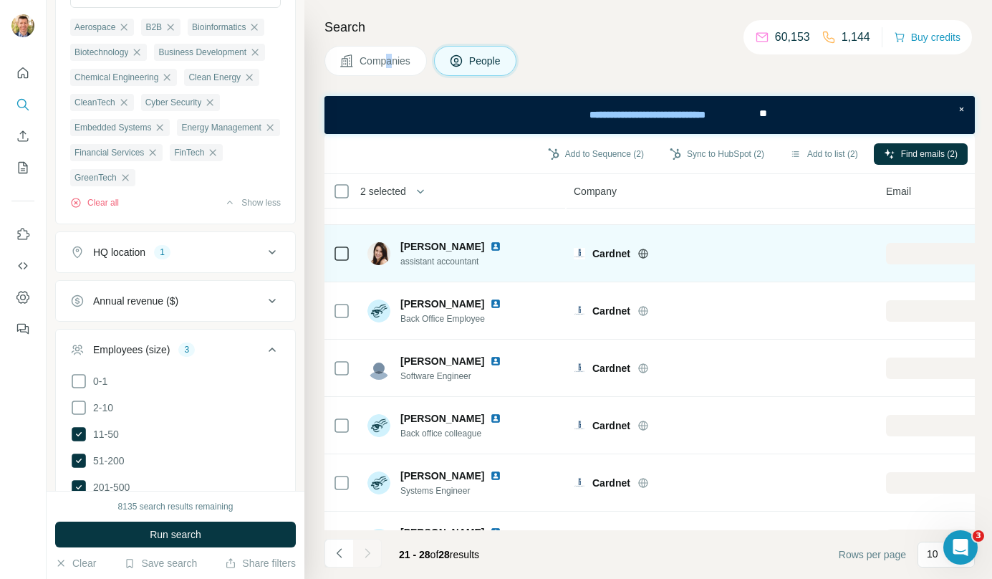
scroll to position [144, 0]
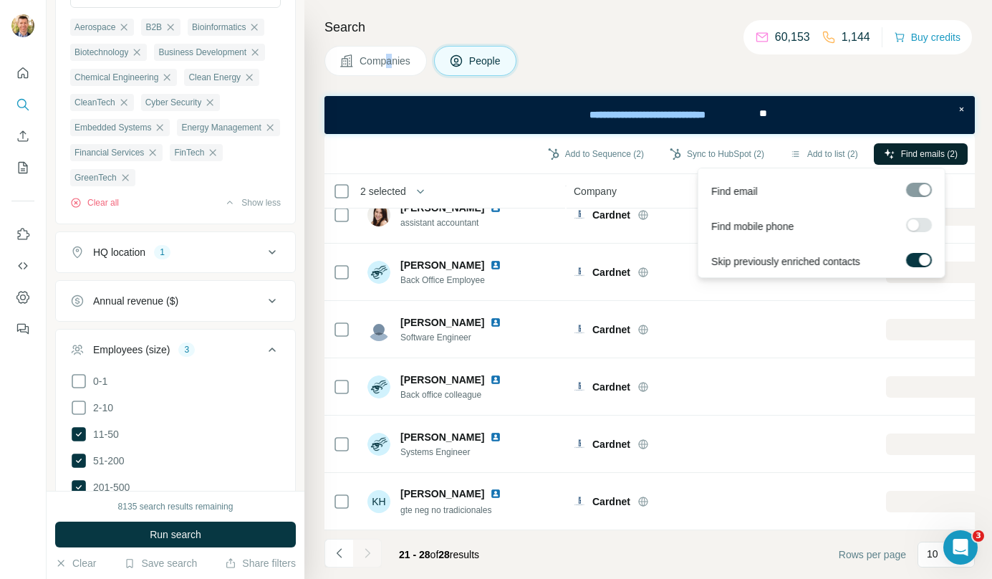
click at [931, 155] on span "Find emails (2)" at bounding box center [929, 154] width 57 height 13
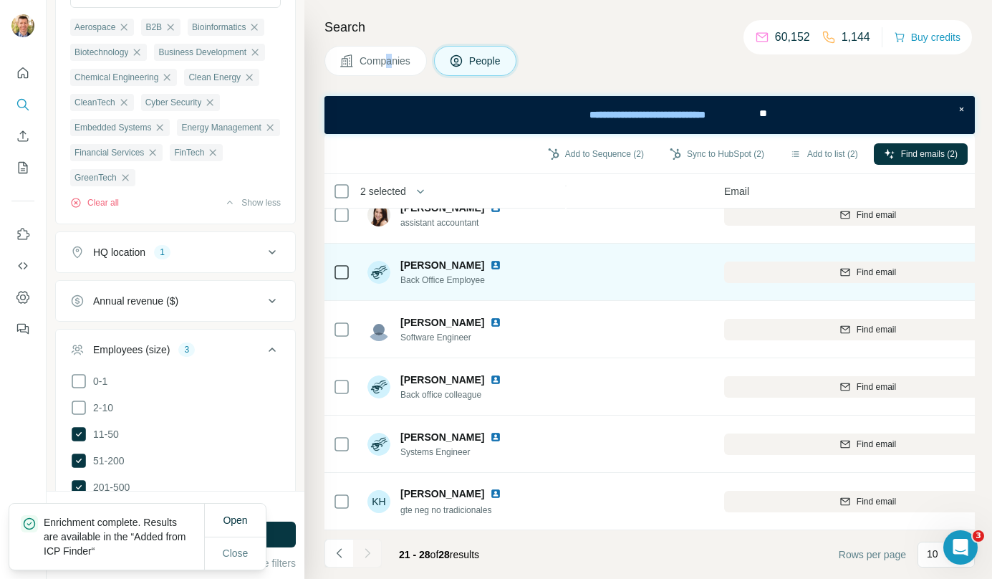
scroll to position [0, 162]
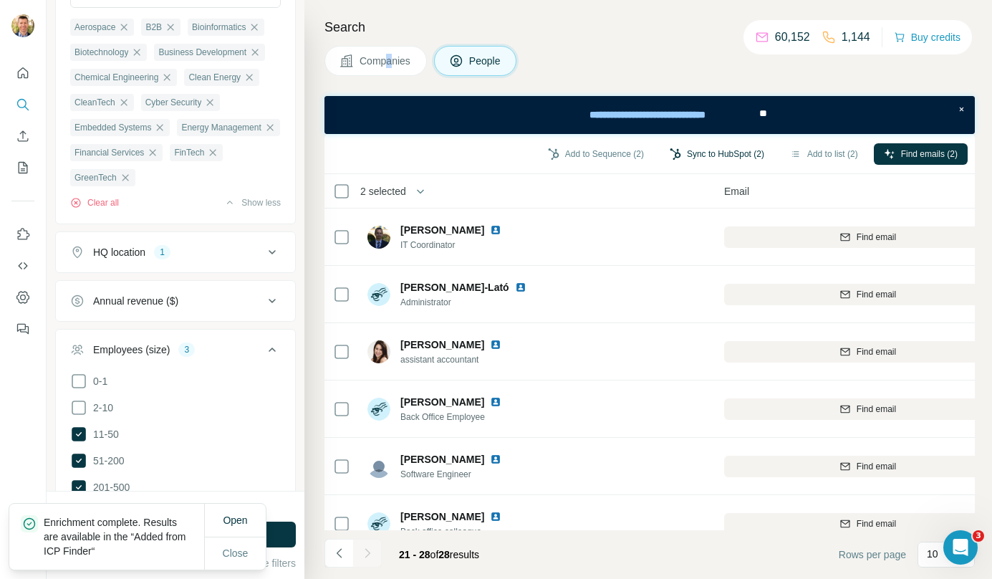
click at [704, 155] on button "Sync to HubSpot (2)" at bounding box center [717, 153] width 115 height 21
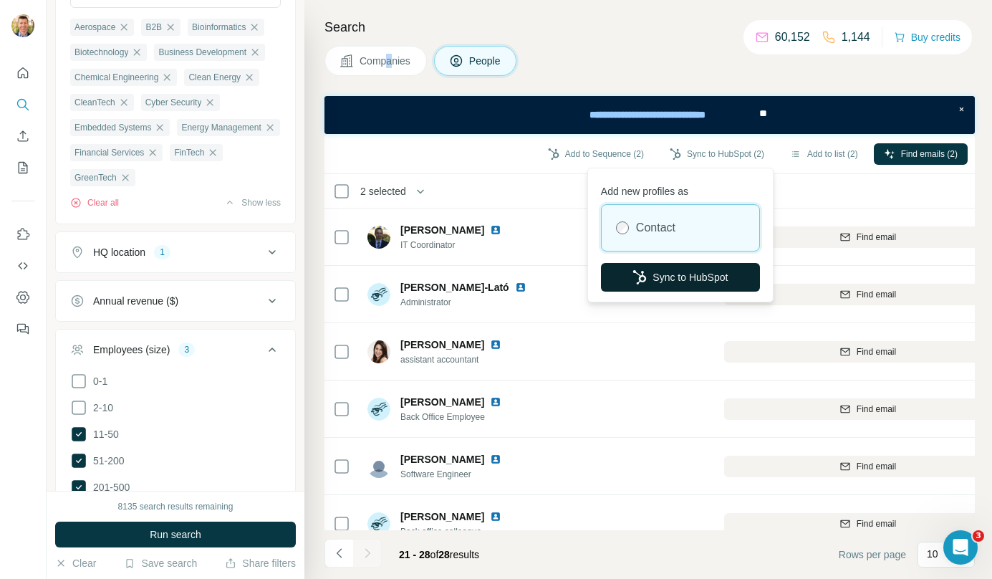
click at [693, 276] on button "Sync to HubSpot" at bounding box center [680, 277] width 159 height 29
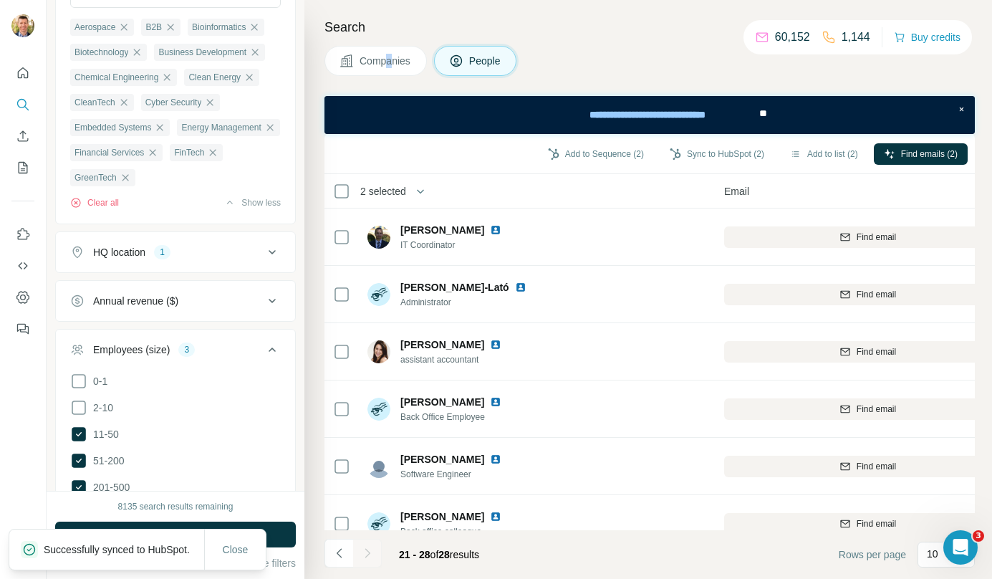
click at [390, 60] on span "Companies" at bounding box center [386, 61] width 52 height 14
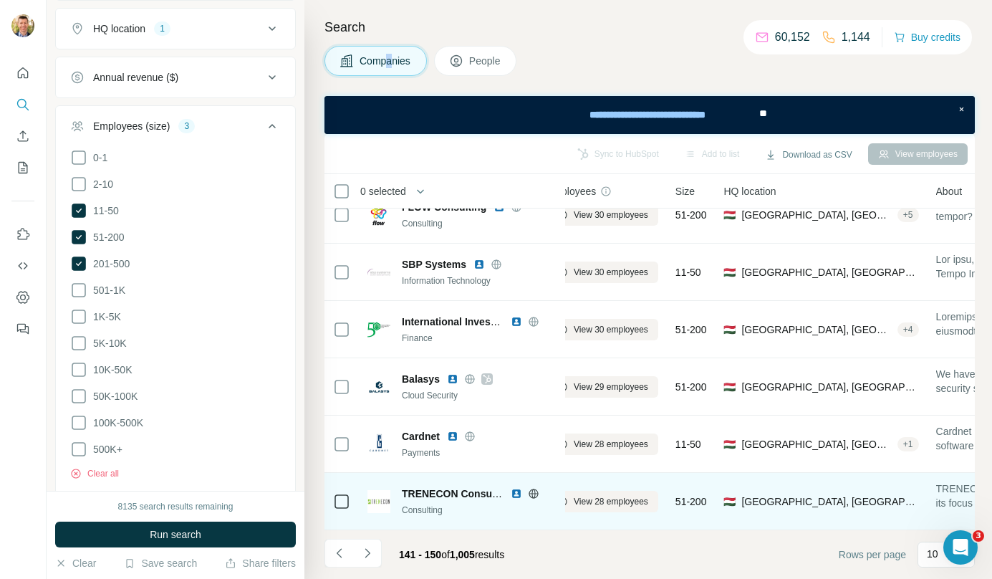
scroll to position [259, 0]
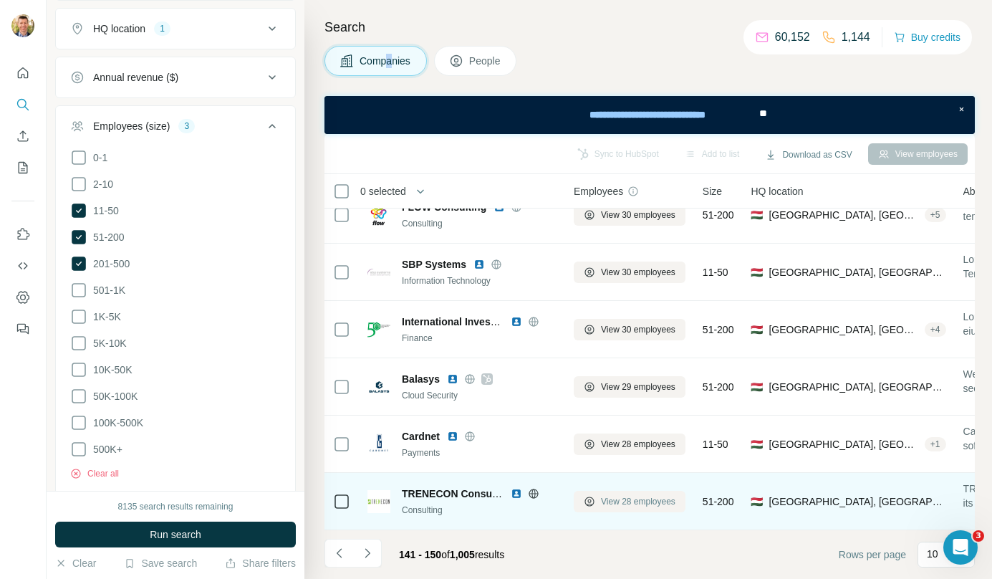
click at [625, 495] on span "View 28 employees" at bounding box center [638, 501] width 75 height 13
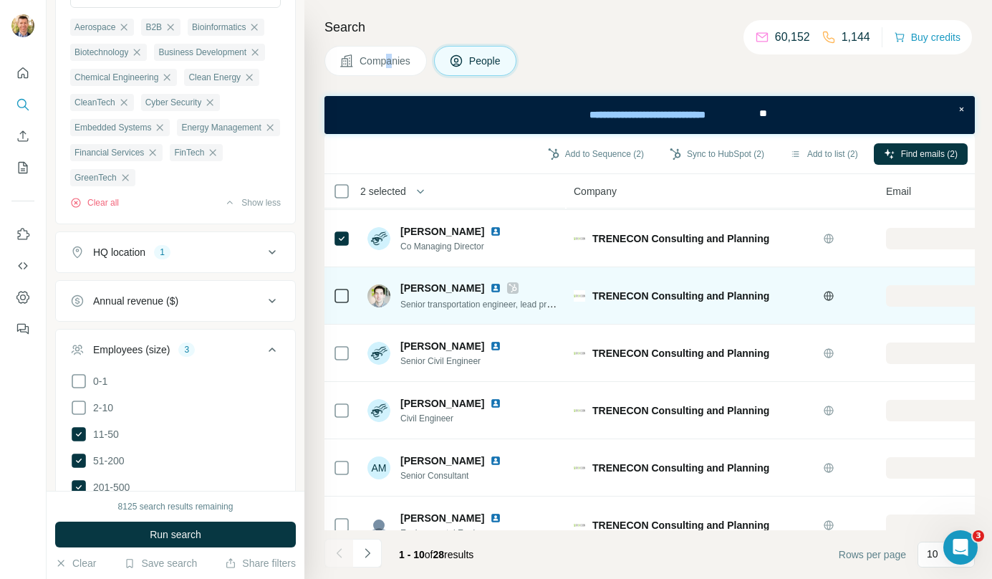
scroll to position [259, 0]
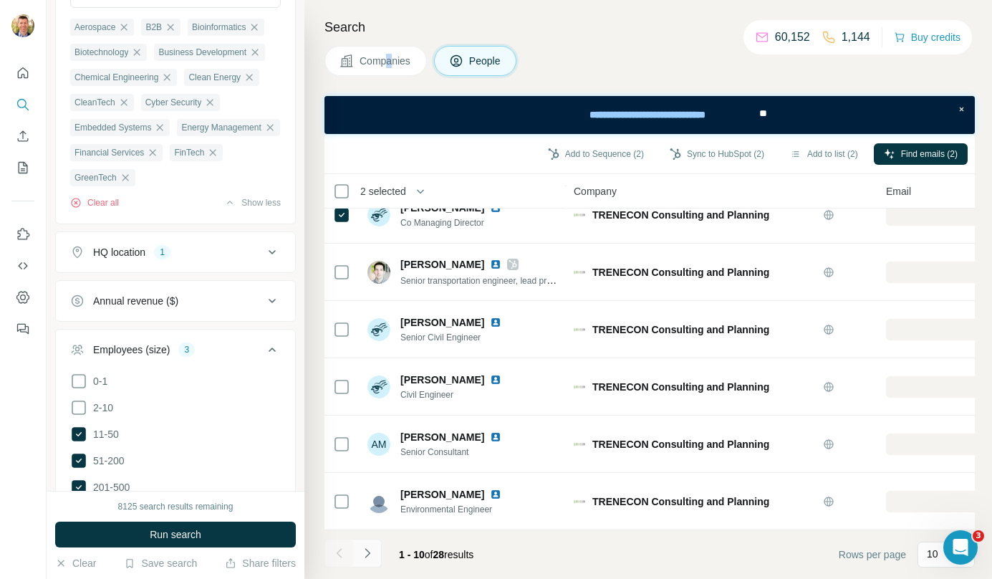
click at [369, 558] on icon "Navigate to next page" at bounding box center [367, 553] width 14 height 14
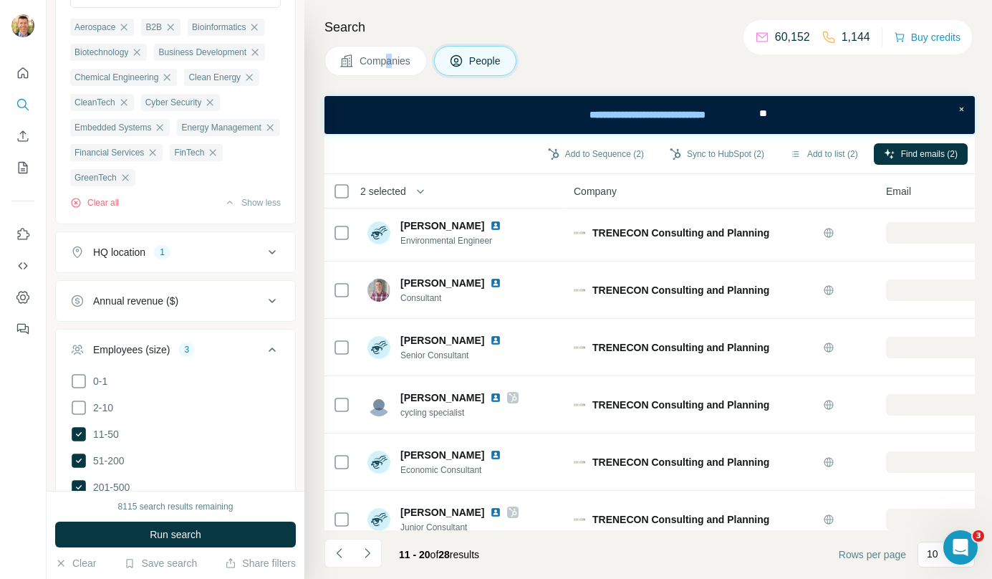
scroll to position [0, 0]
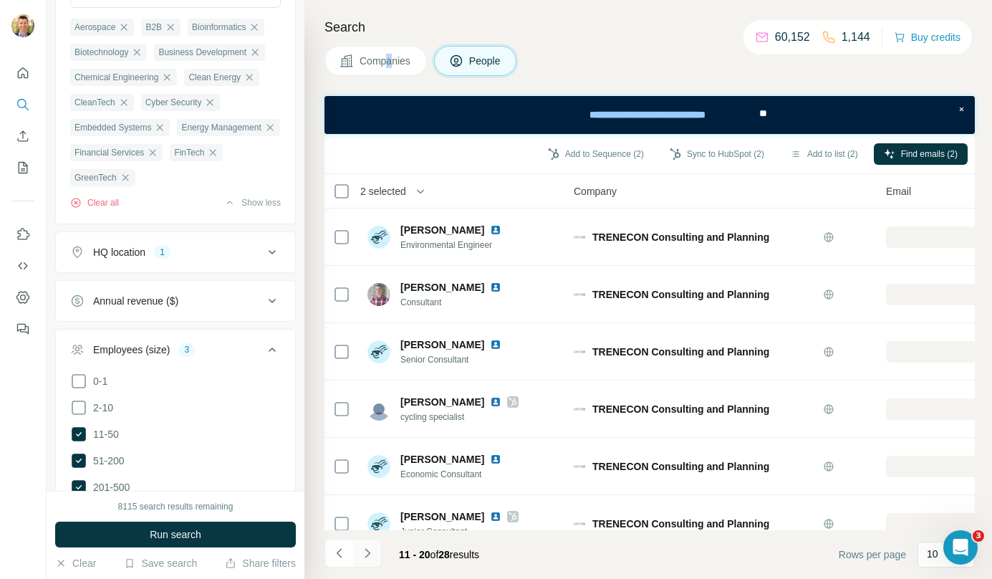
click at [370, 561] on button "Navigate to next page" at bounding box center [367, 553] width 29 height 29
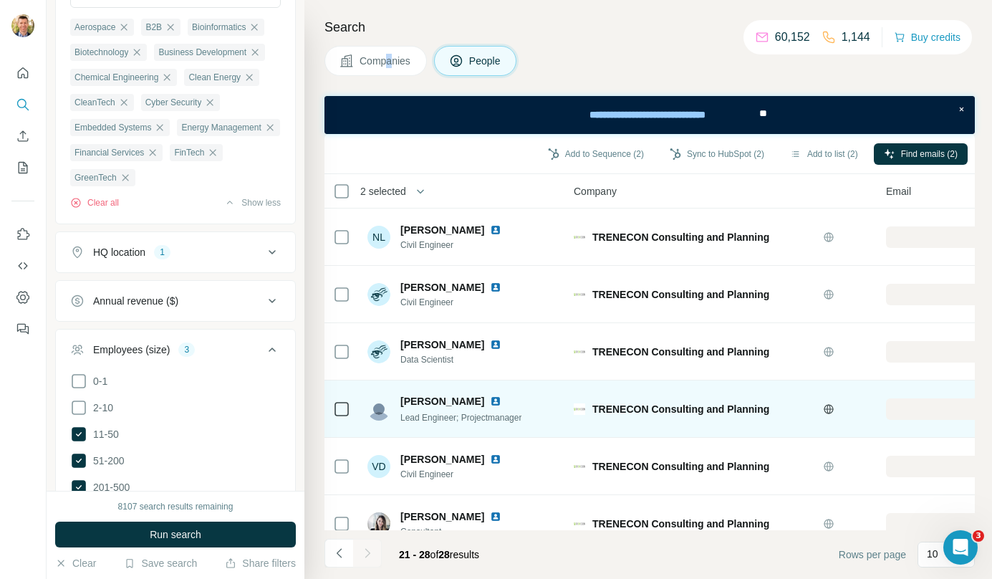
scroll to position [144, 0]
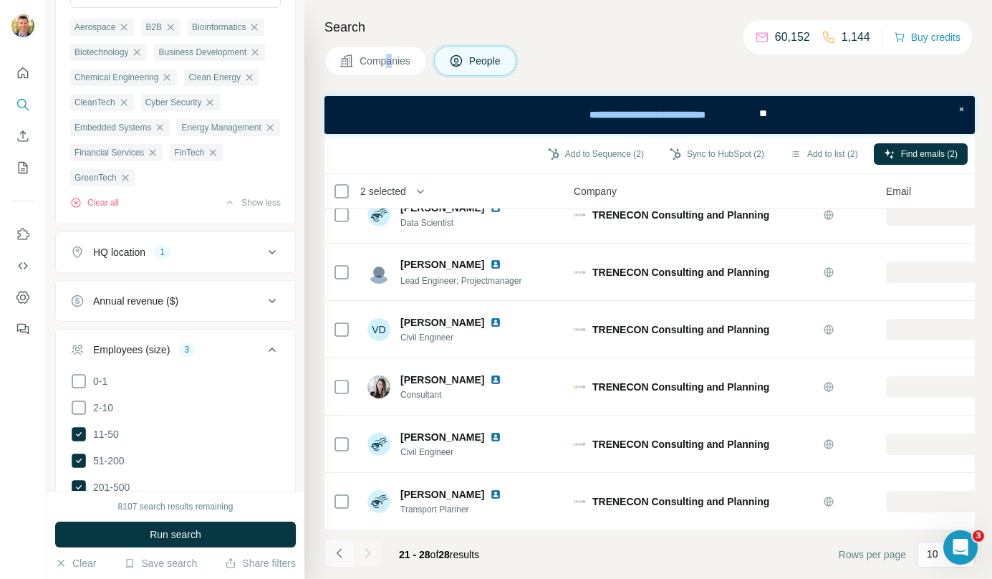
click at [334, 550] on icon "Navigate to previous page" at bounding box center [339, 553] width 14 height 14
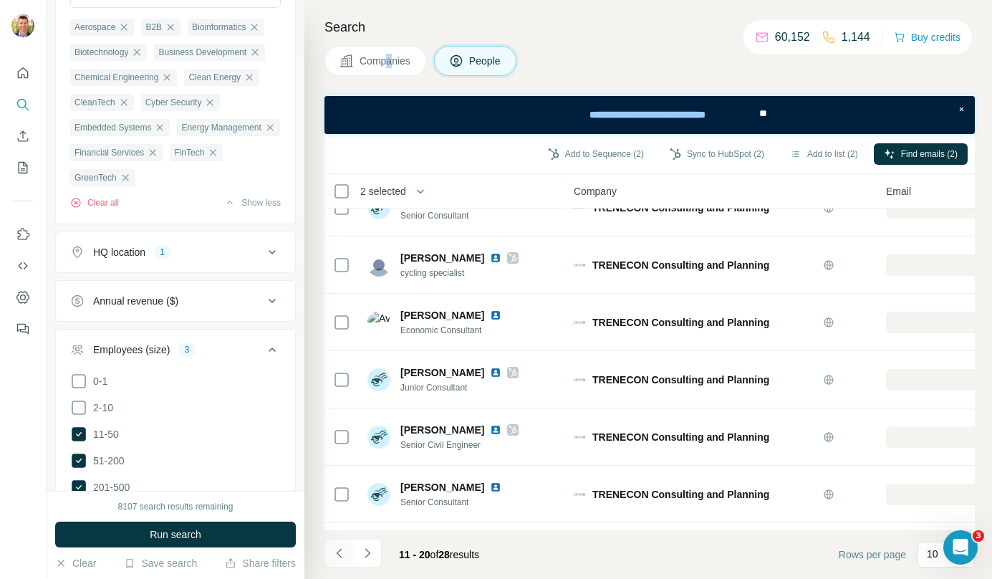
click at [334, 550] on icon "Navigate to previous page" at bounding box center [339, 553] width 14 height 14
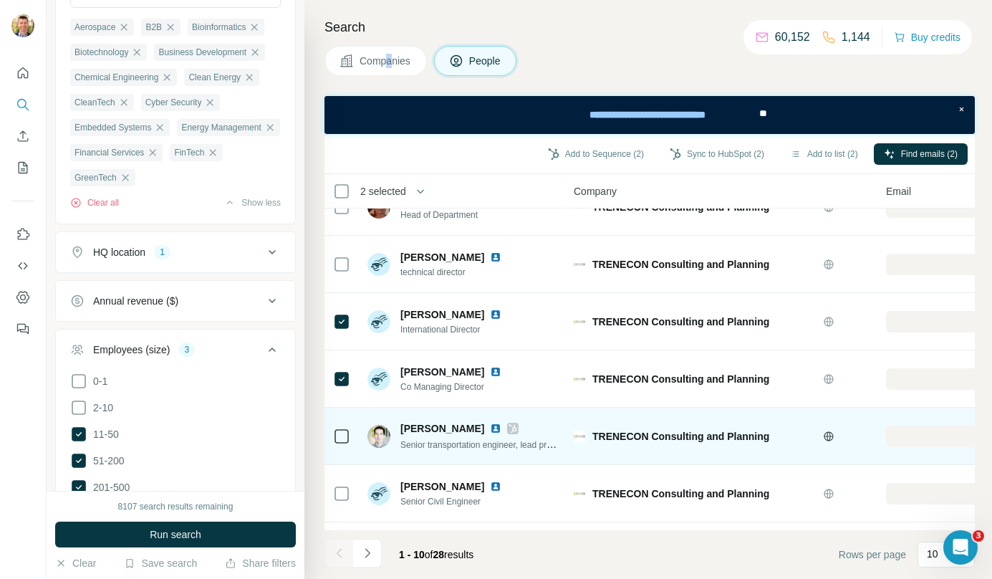
scroll to position [0, 0]
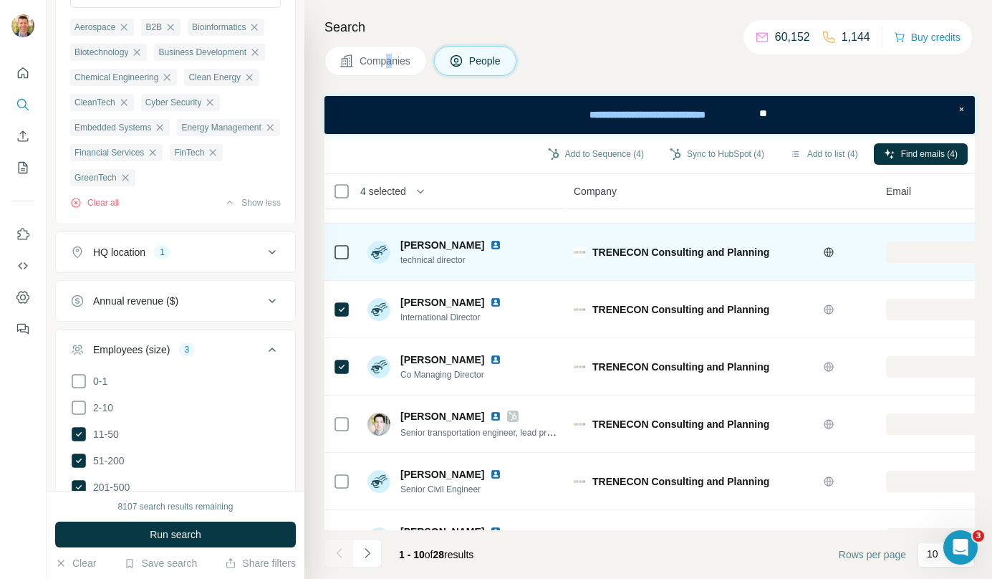
scroll to position [101, 0]
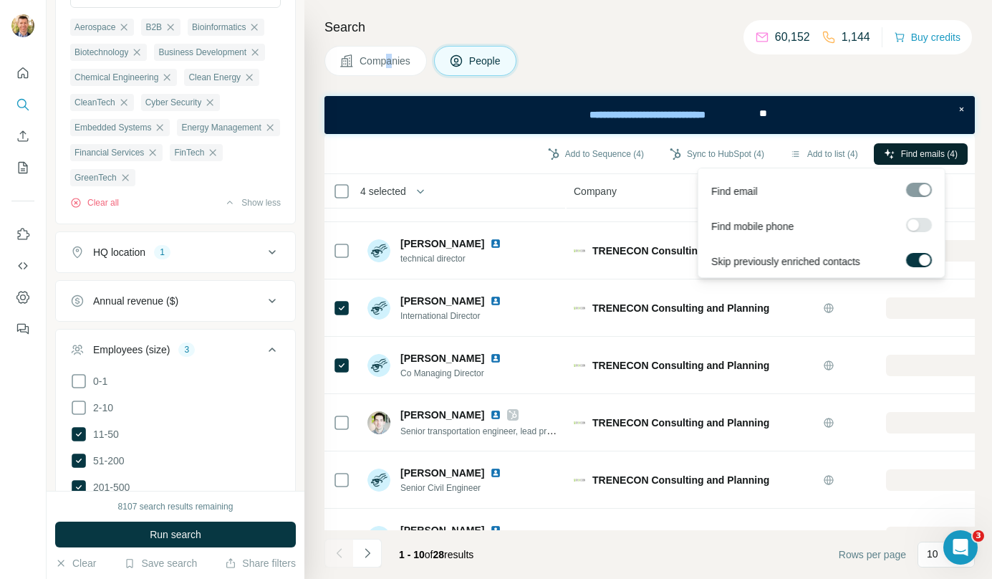
click at [899, 145] on button "Find emails (4)" at bounding box center [921, 153] width 94 height 21
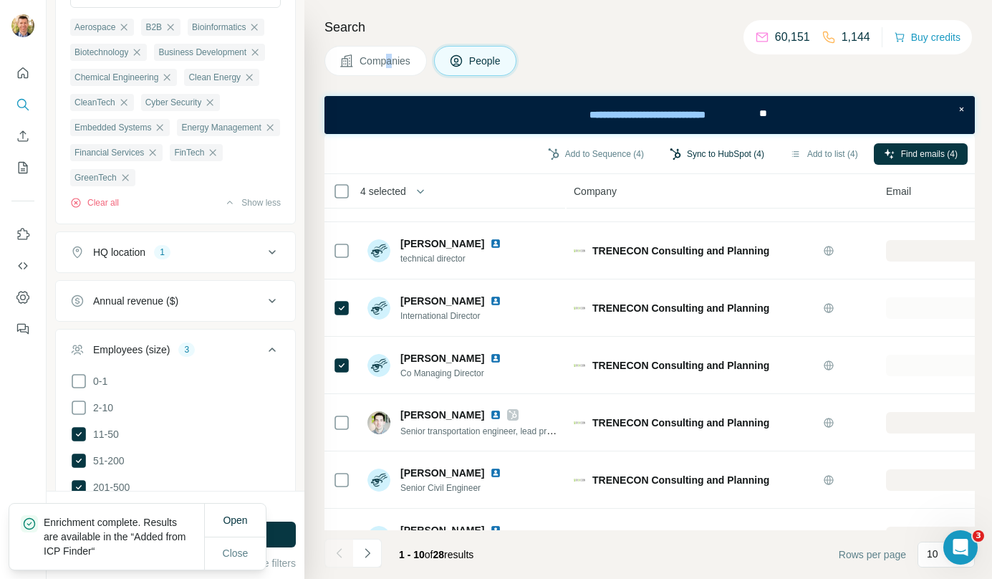
click at [707, 153] on button "Sync to HubSpot (4)" at bounding box center [717, 153] width 115 height 21
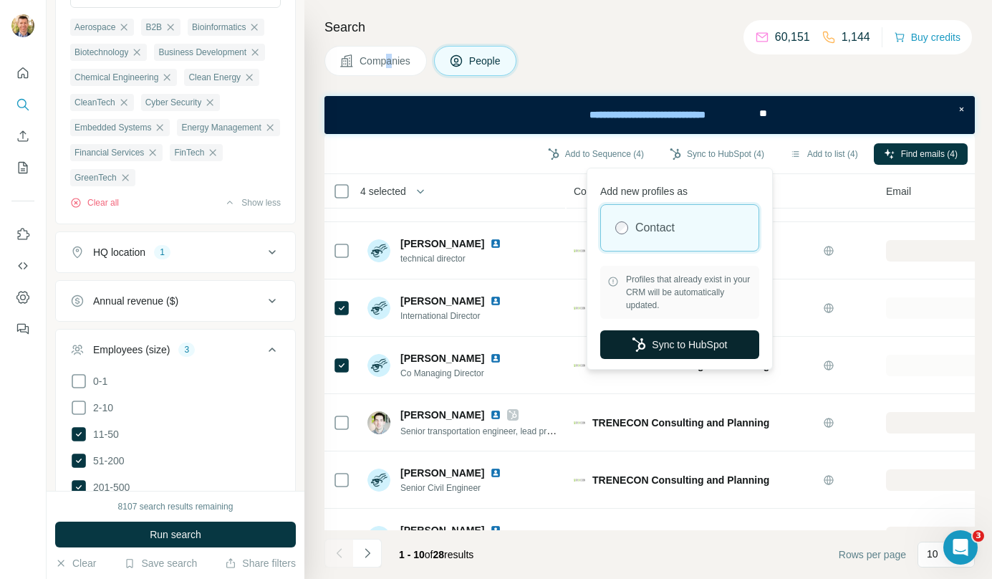
click at [683, 342] on button "Sync to HubSpot" at bounding box center [679, 344] width 159 height 29
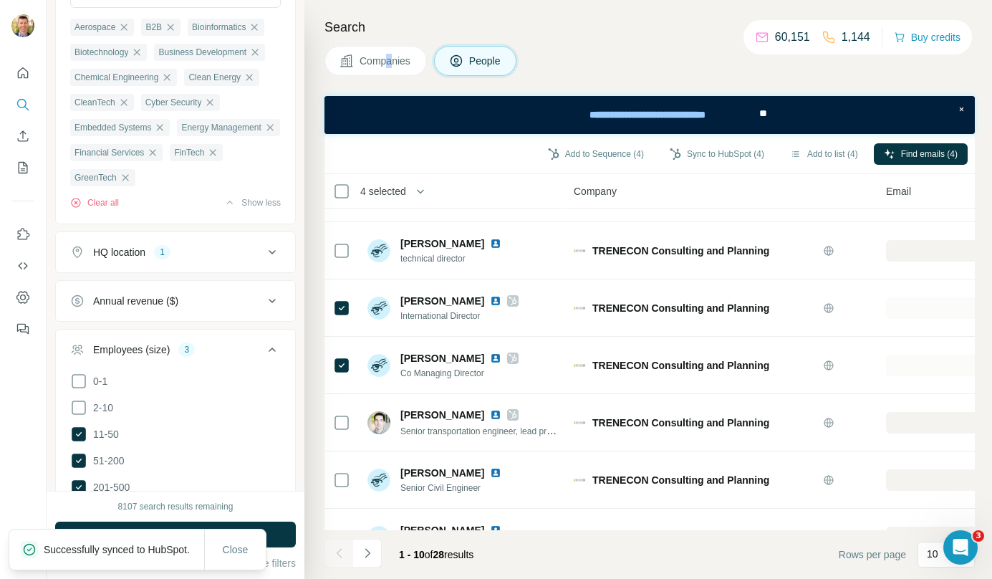
click at [380, 66] on span "Companies" at bounding box center [386, 61] width 52 height 14
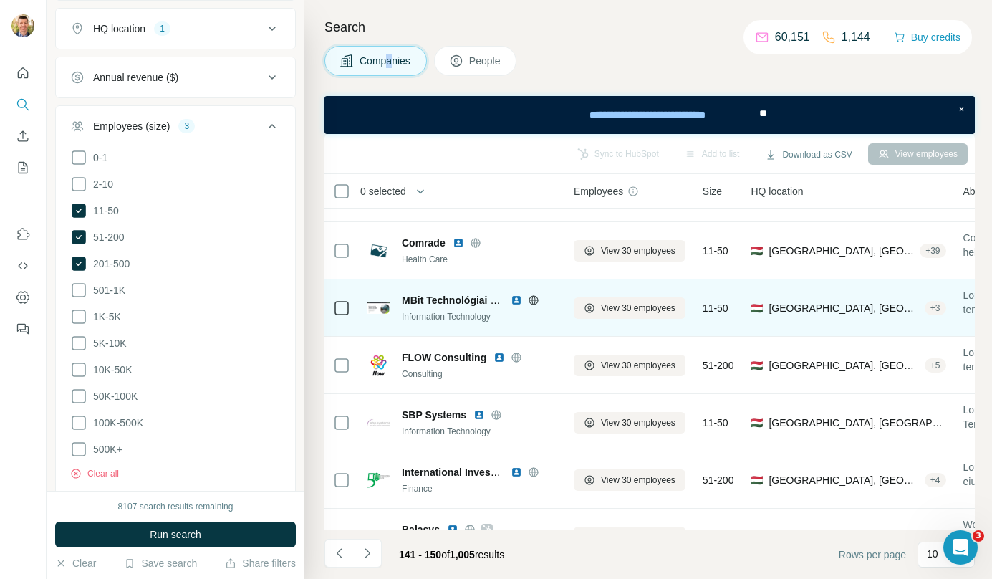
scroll to position [259, 0]
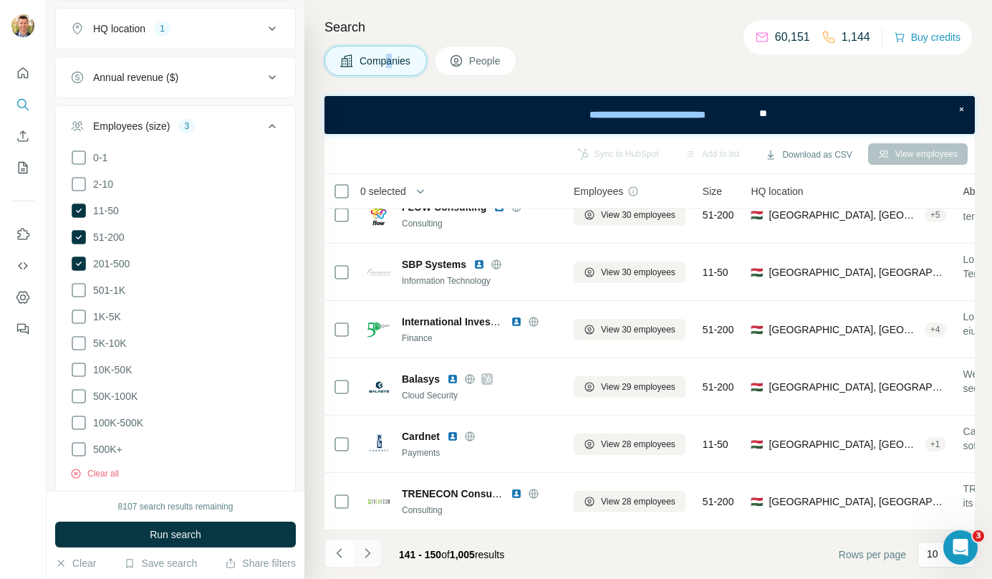
click at [379, 546] on button "Navigate to next page" at bounding box center [367, 553] width 29 height 29
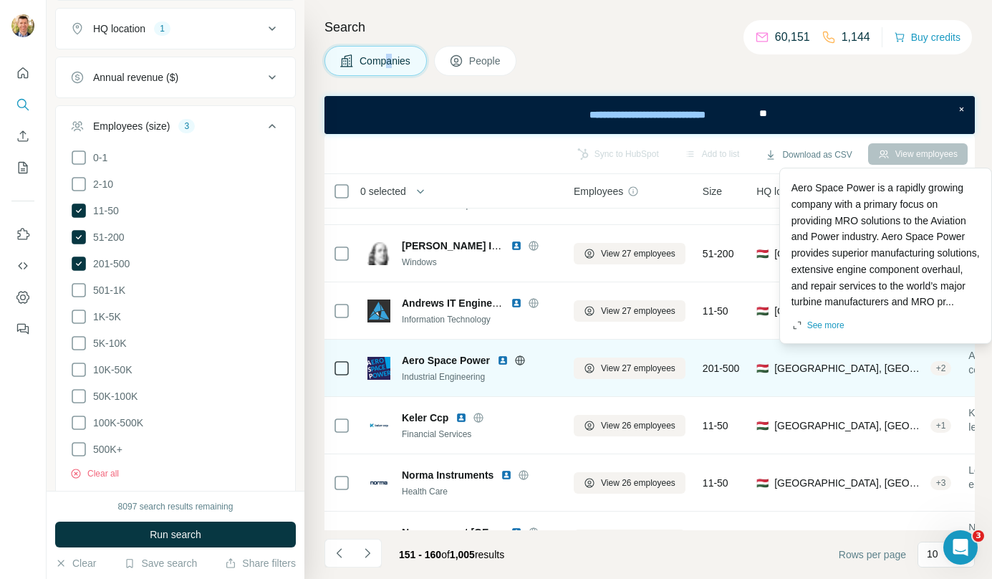
scroll to position [214, 0]
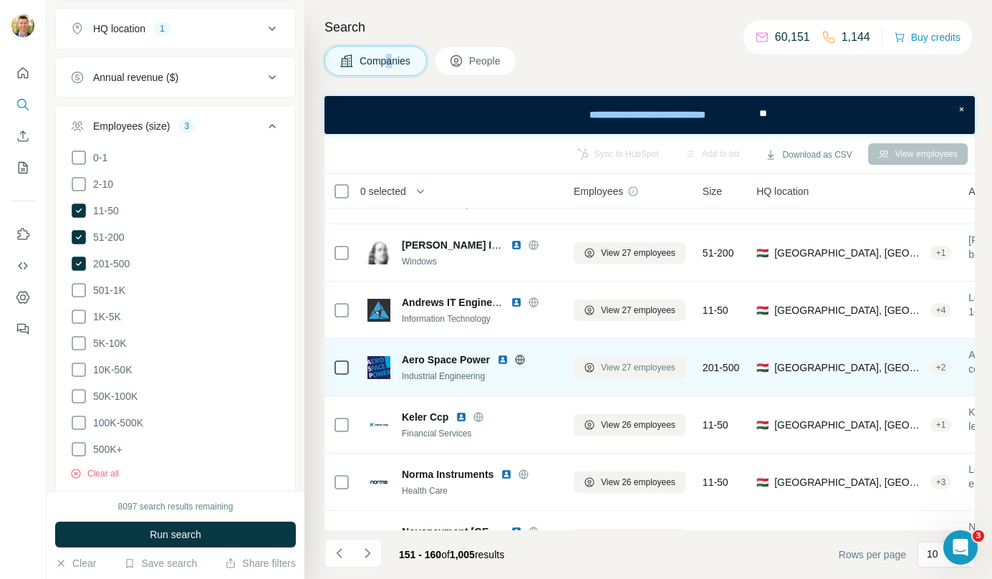
click at [661, 368] on span "View 27 employees" at bounding box center [638, 367] width 75 height 13
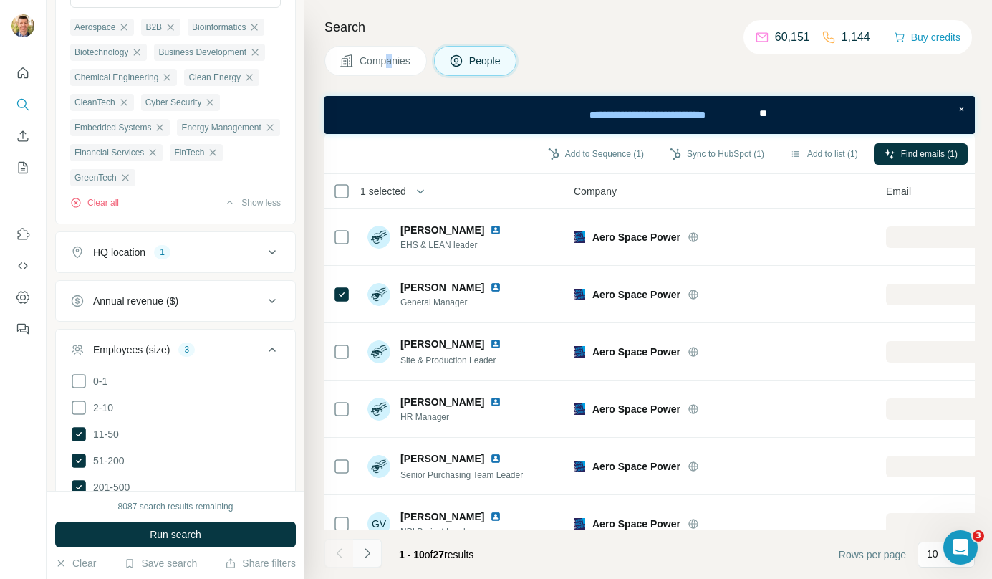
click at [374, 552] on button "Navigate to next page" at bounding box center [367, 553] width 29 height 29
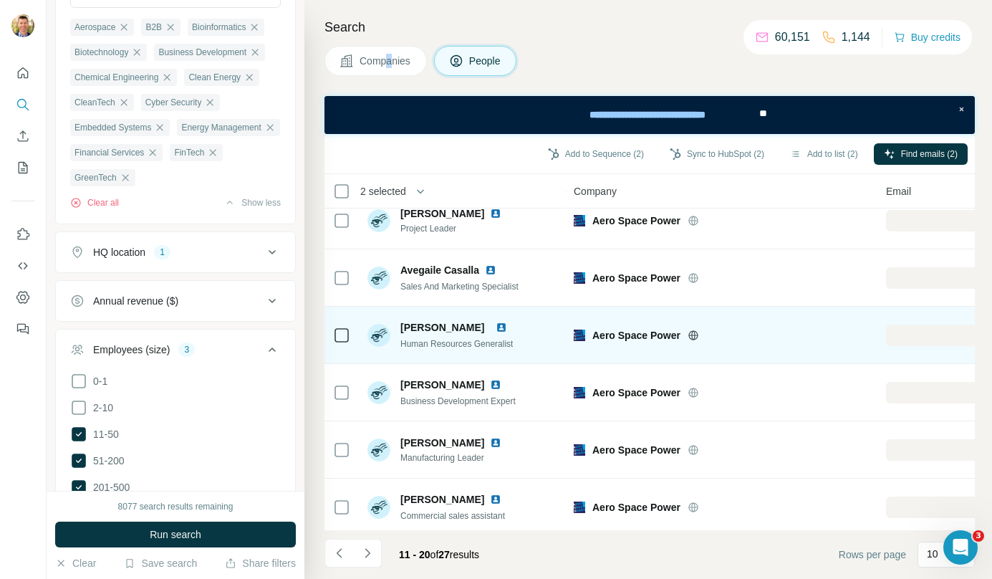
scroll to position [259, 0]
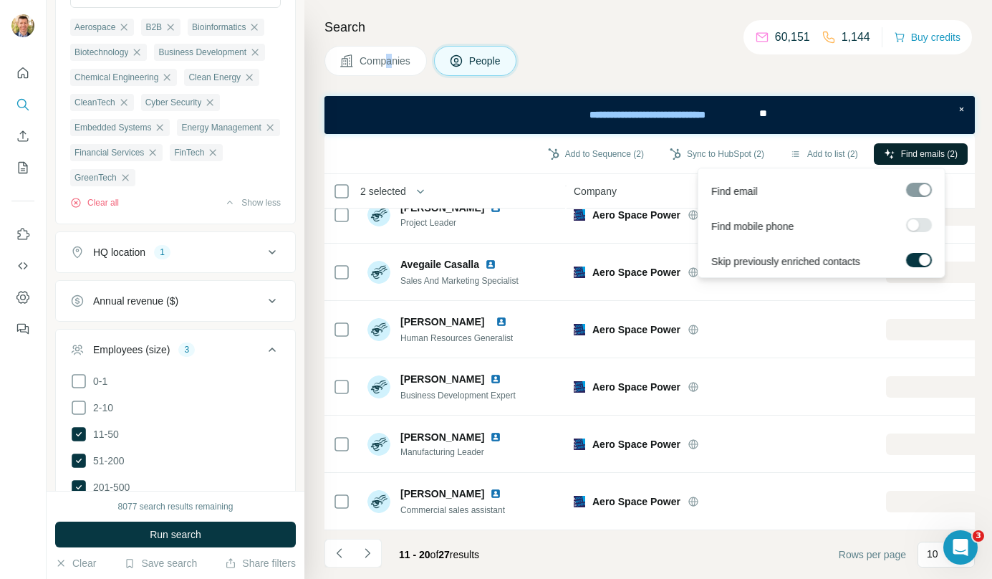
click at [903, 158] on span "Find emails (2)" at bounding box center [929, 154] width 57 height 13
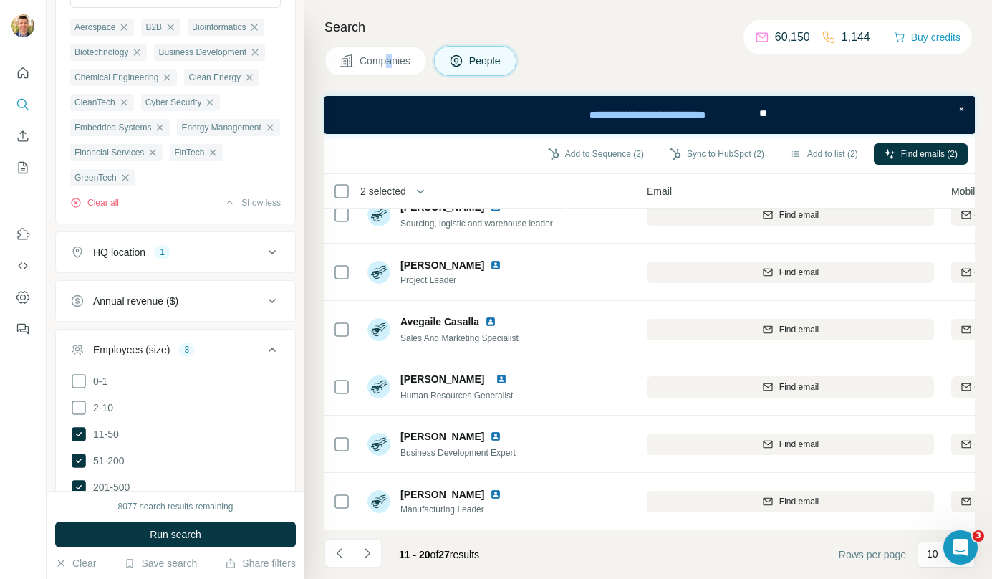
scroll to position [259, 239]
click at [701, 153] on button "Sync to HubSpot (2)" at bounding box center [717, 153] width 115 height 21
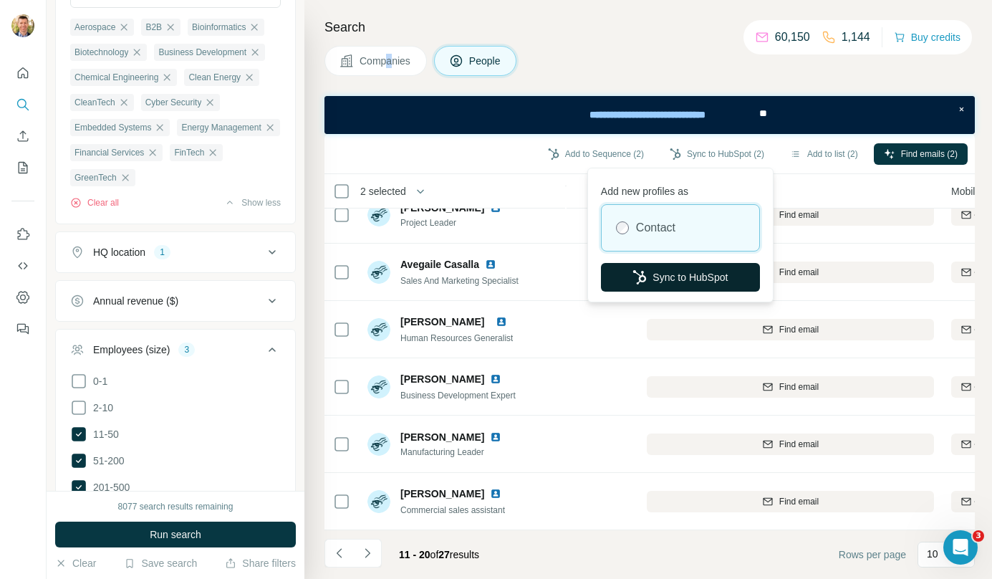
click at [672, 274] on button "Sync to HubSpot" at bounding box center [680, 277] width 159 height 29
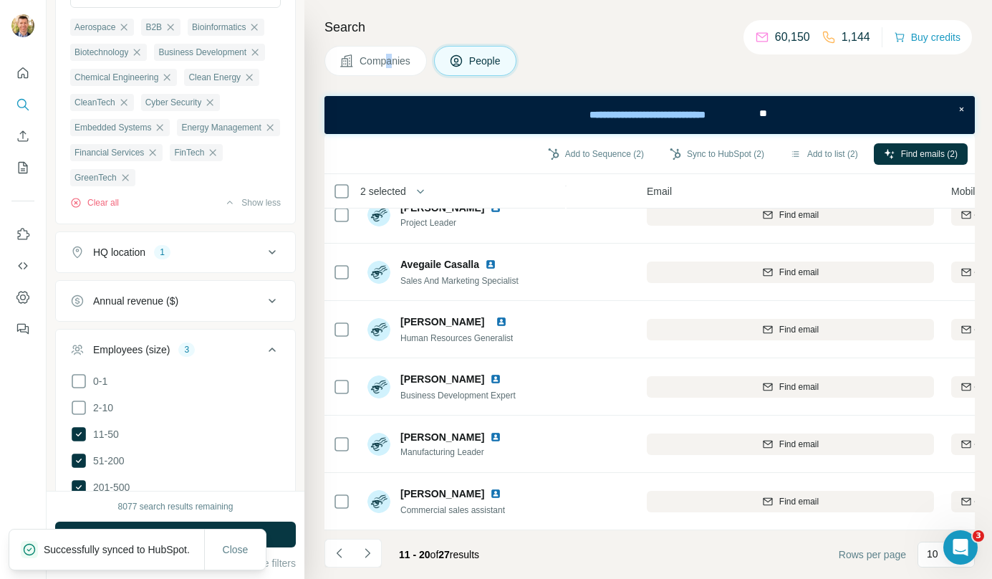
click at [385, 52] on button "Companies" at bounding box center [376, 61] width 102 height 30
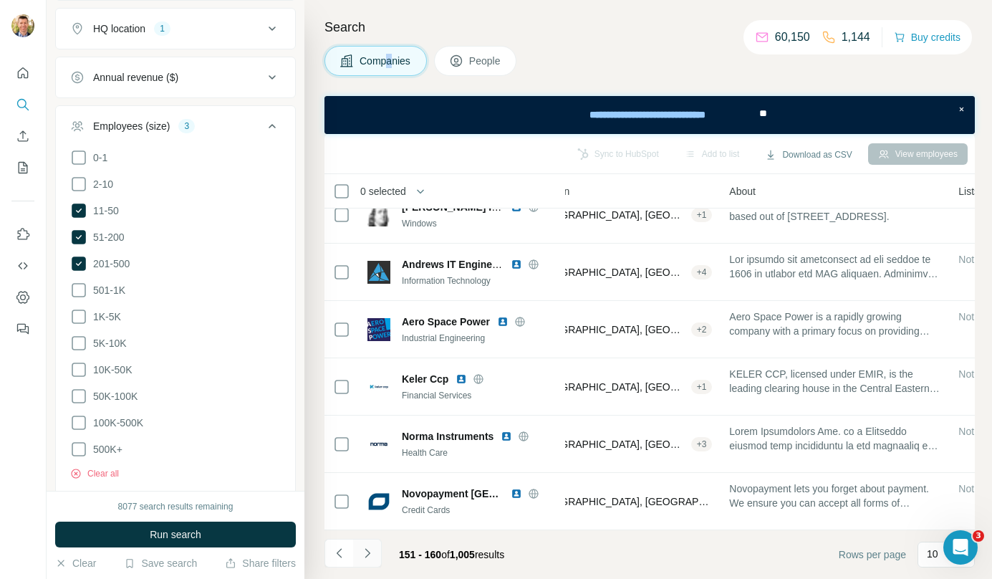
click at [366, 552] on icon "Navigate to next page" at bounding box center [367, 553] width 14 height 14
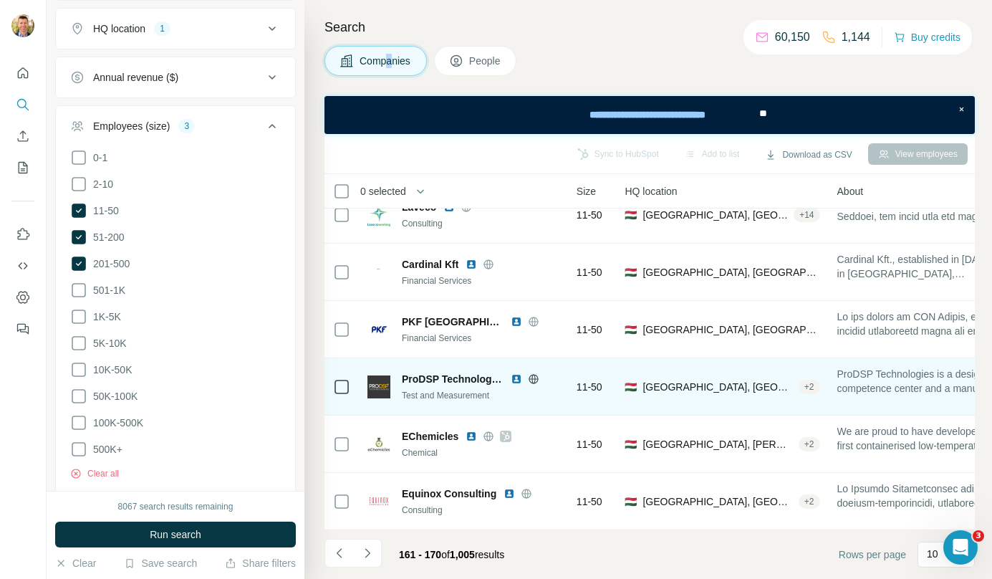
scroll to position [259, 0]
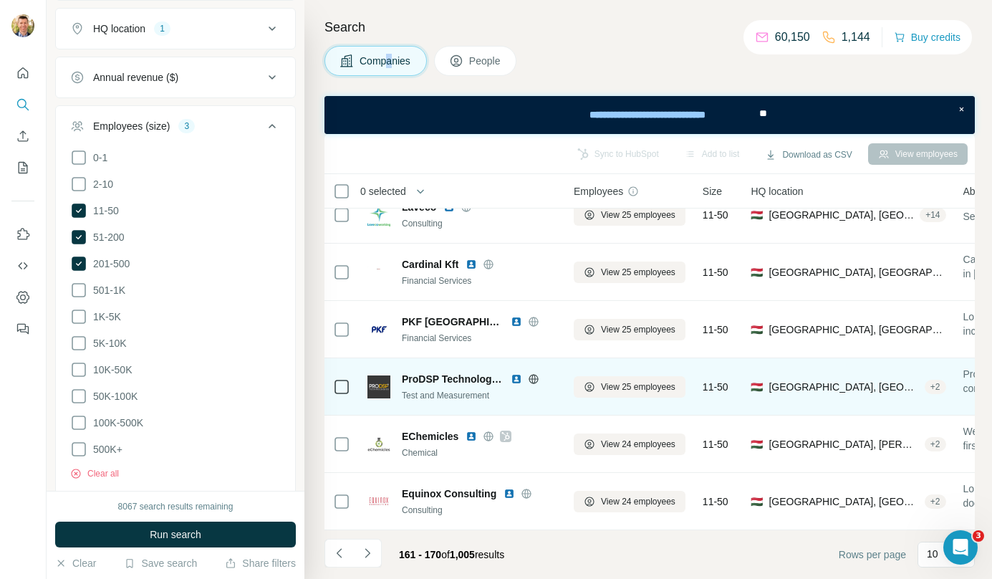
click at [625, 382] on span "View 25 employees" at bounding box center [638, 386] width 75 height 13
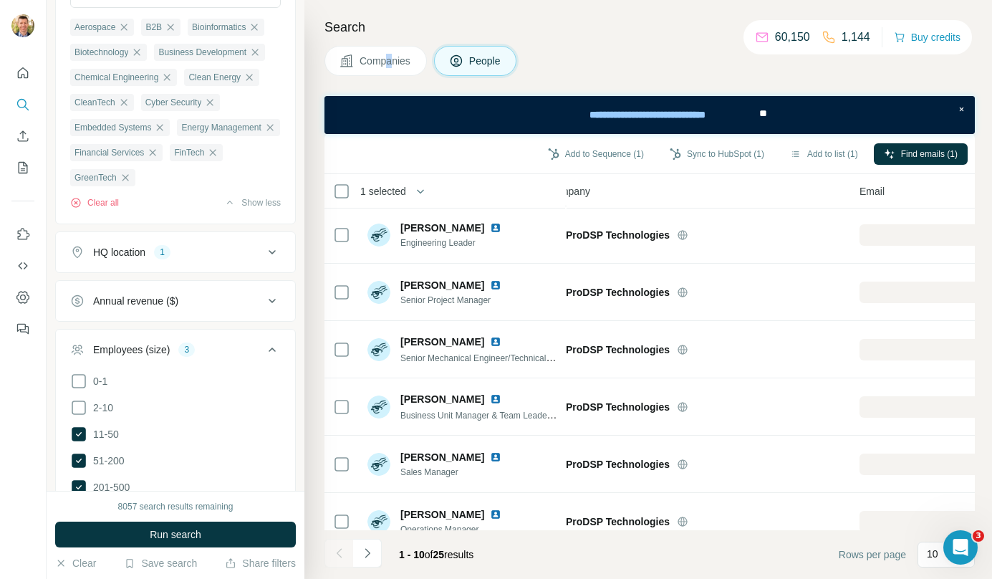
scroll to position [259, 27]
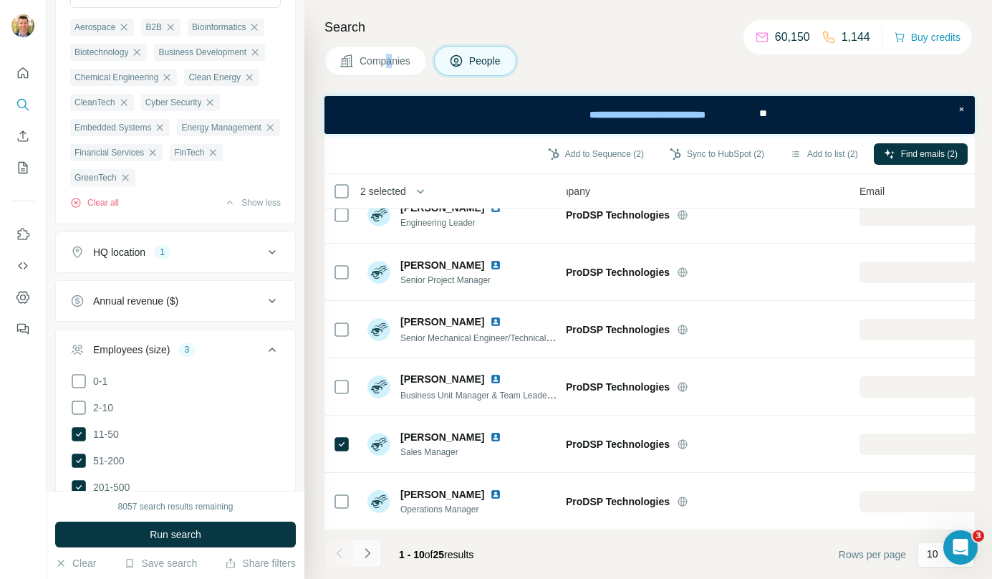
click at [377, 548] on button "Navigate to next page" at bounding box center [367, 553] width 29 height 29
click at [373, 549] on icon "Navigate to next page" at bounding box center [367, 553] width 14 height 14
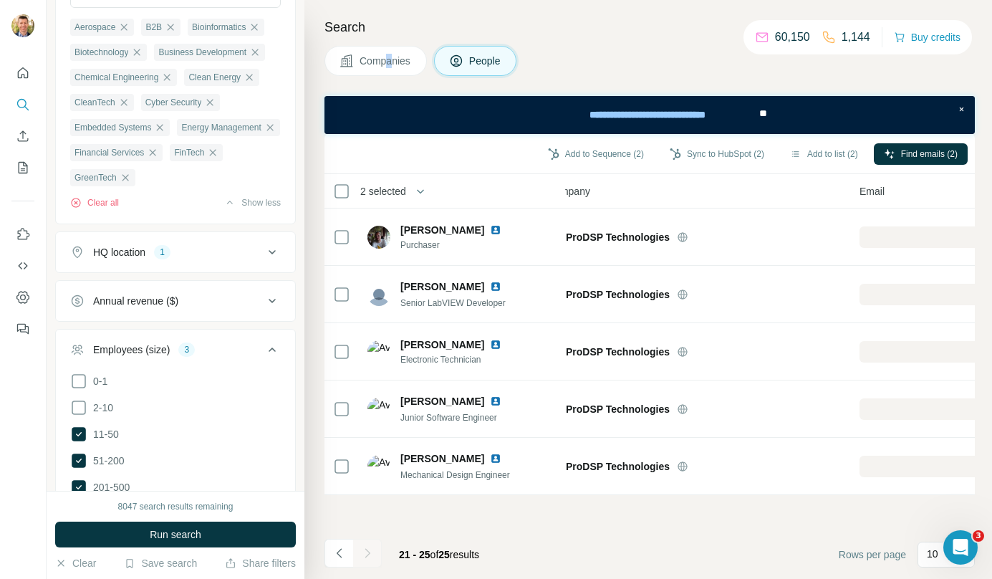
scroll to position [0, 27]
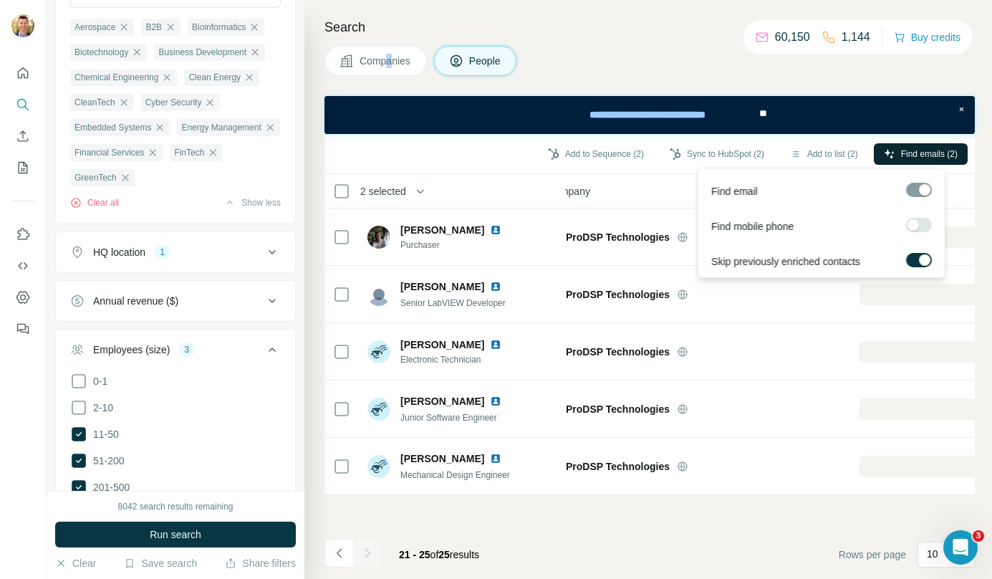
click at [926, 155] on span "Find emails (2)" at bounding box center [929, 154] width 57 height 13
click at [891, 155] on icon "button" at bounding box center [889, 153] width 11 height 11
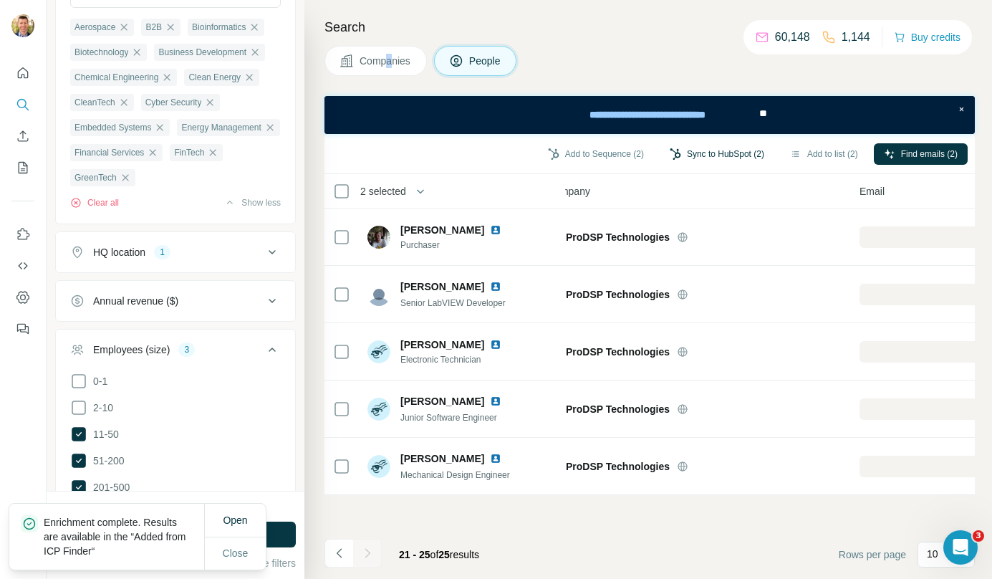
click at [704, 151] on button "Sync to HubSpot (2)" at bounding box center [717, 153] width 115 height 21
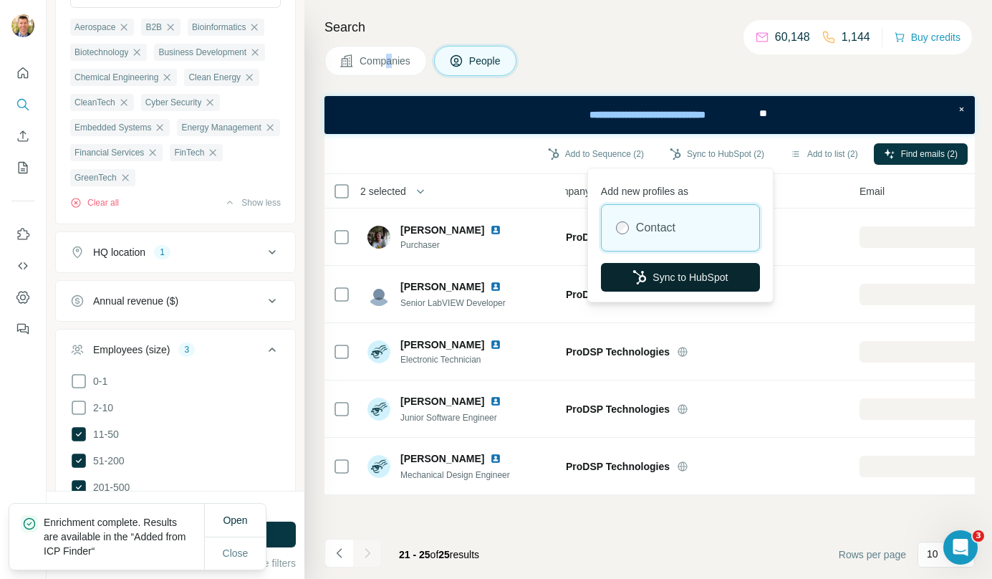
click at [686, 277] on button "Sync to HubSpot" at bounding box center [680, 277] width 159 height 29
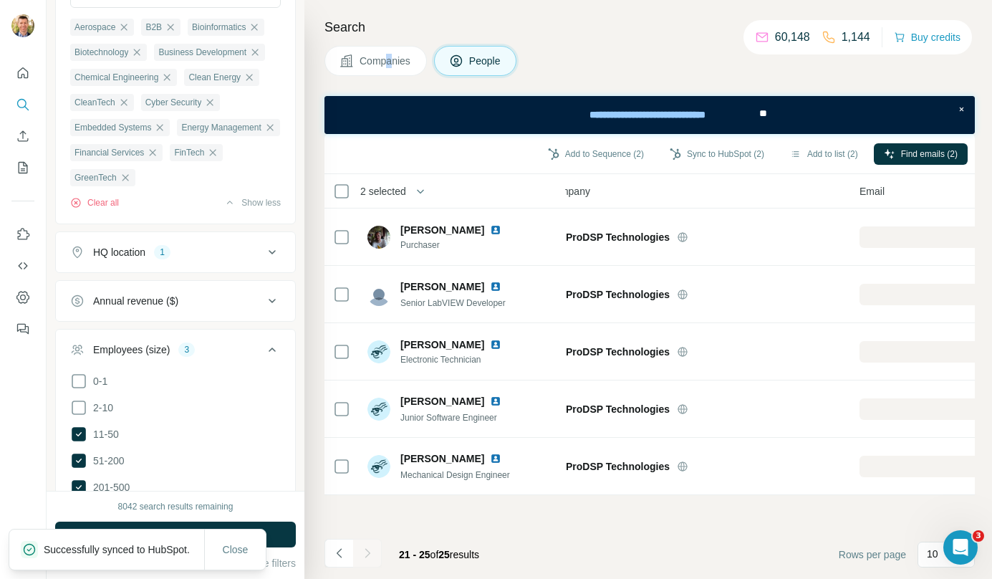
click at [380, 55] on span "Companies" at bounding box center [386, 61] width 52 height 14
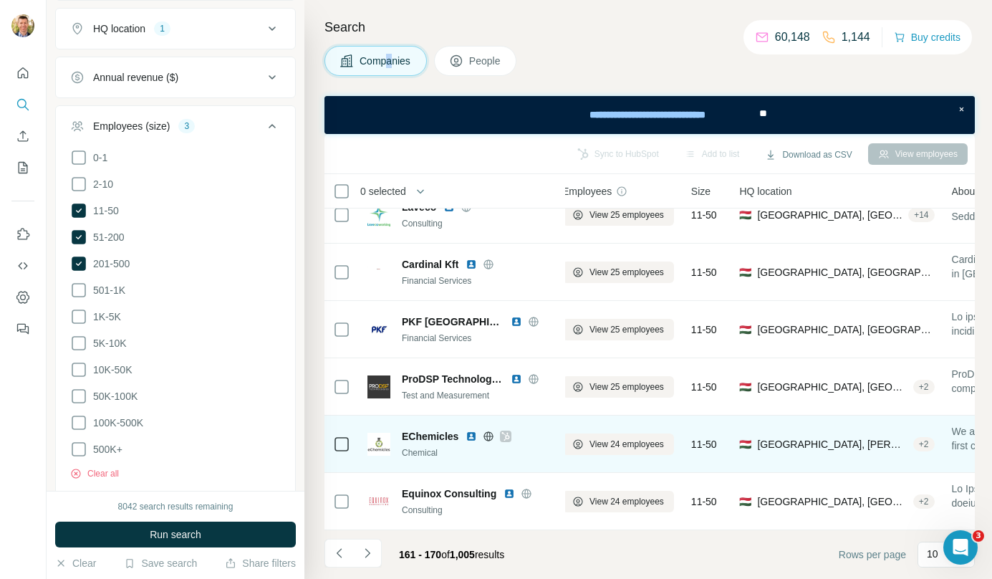
scroll to position [259, 0]
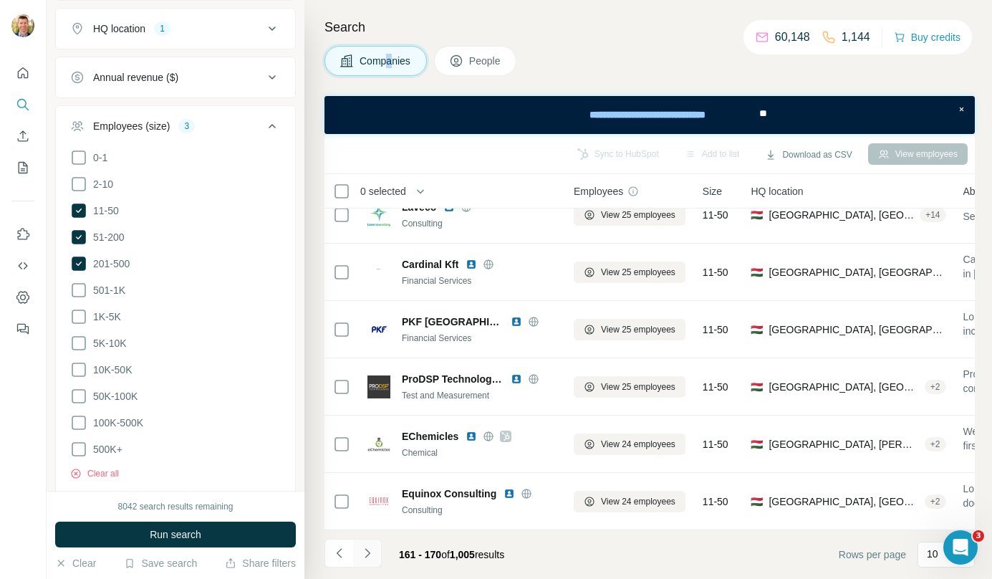
click at [366, 562] on button "Navigate to next page" at bounding box center [367, 553] width 29 height 29
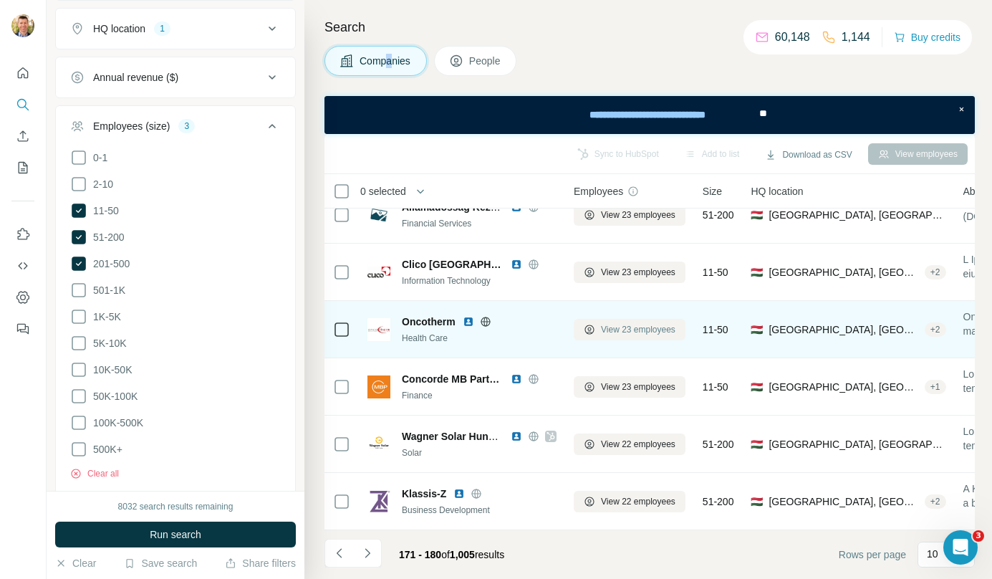
click at [656, 323] on span "View 23 employees" at bounding box center [638, 329] width 75 height 13
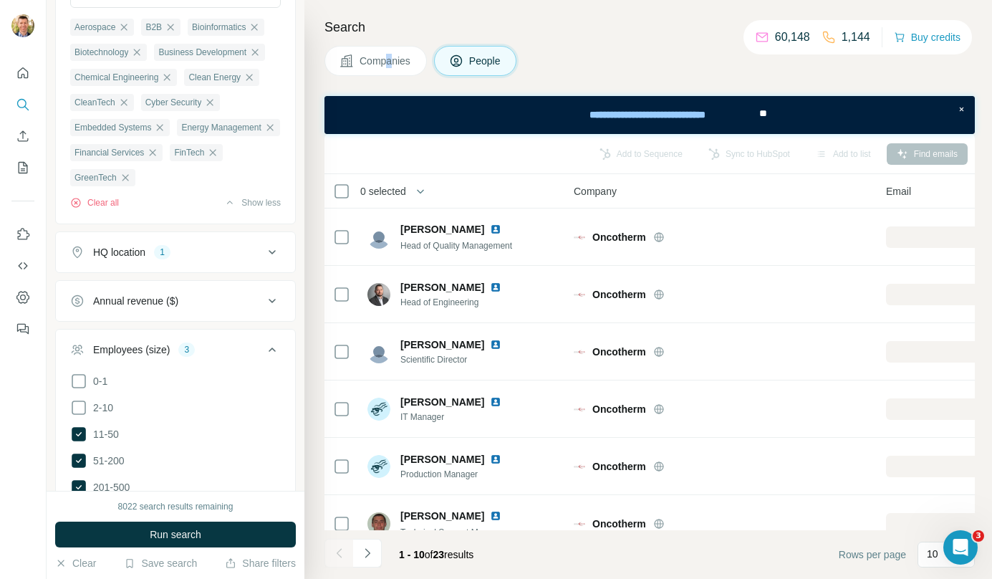
click at [387, 58] on span "Companies" at bounding box center [386, 61] width 52 height 14
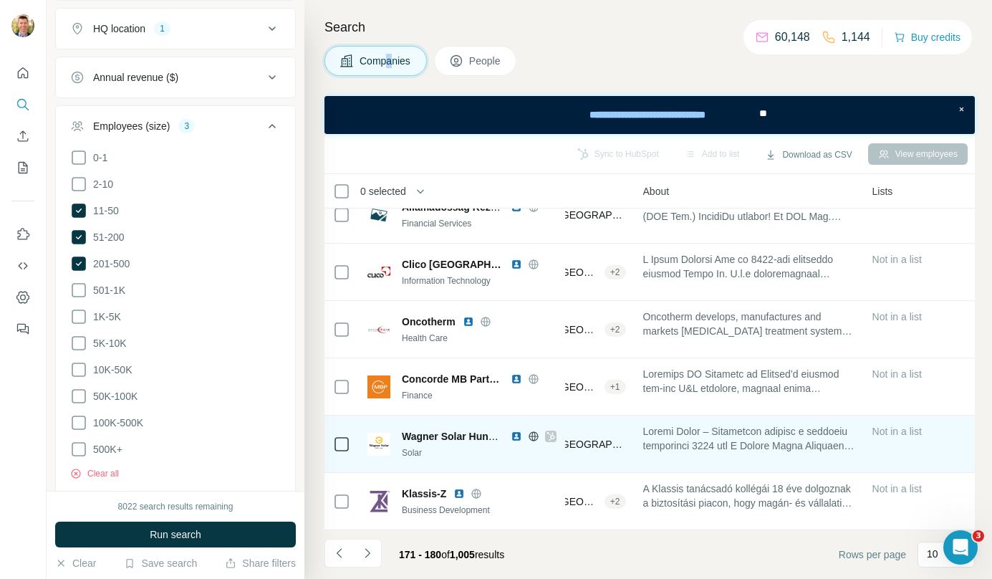
scroll to position [259, 322]
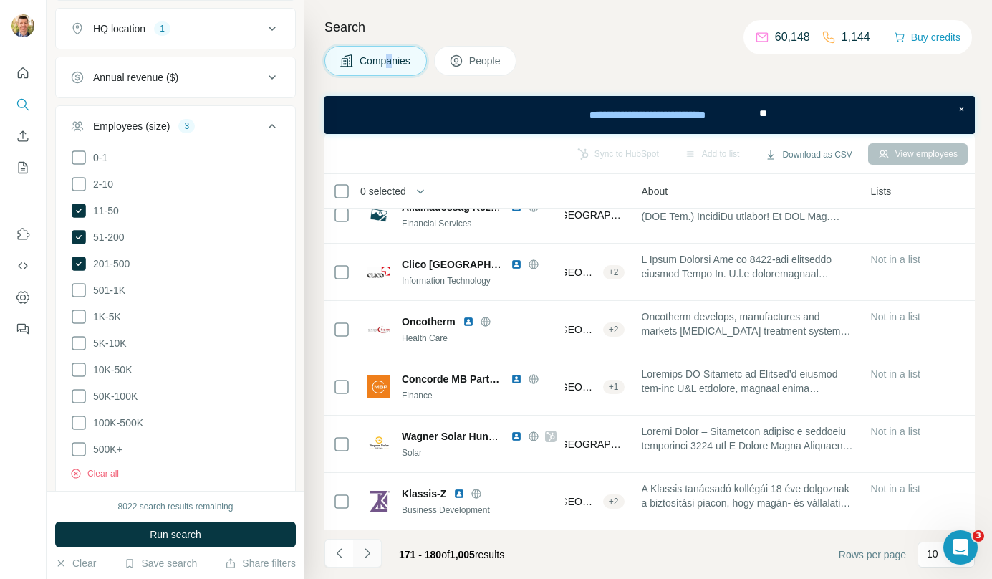
click at [378, 550] on button "Navigate to next page" at bounding box center [367, 553] width 29 height 29
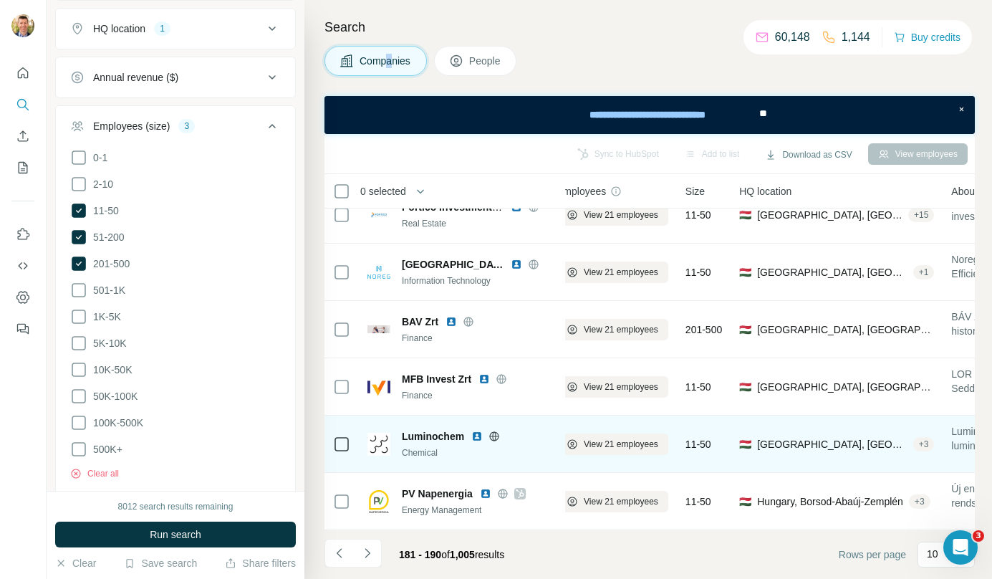
scroll to position [259, 13]
click at [625, 438] on span "View 21 employees" at bounding box center [625, 444] width 75 height 13
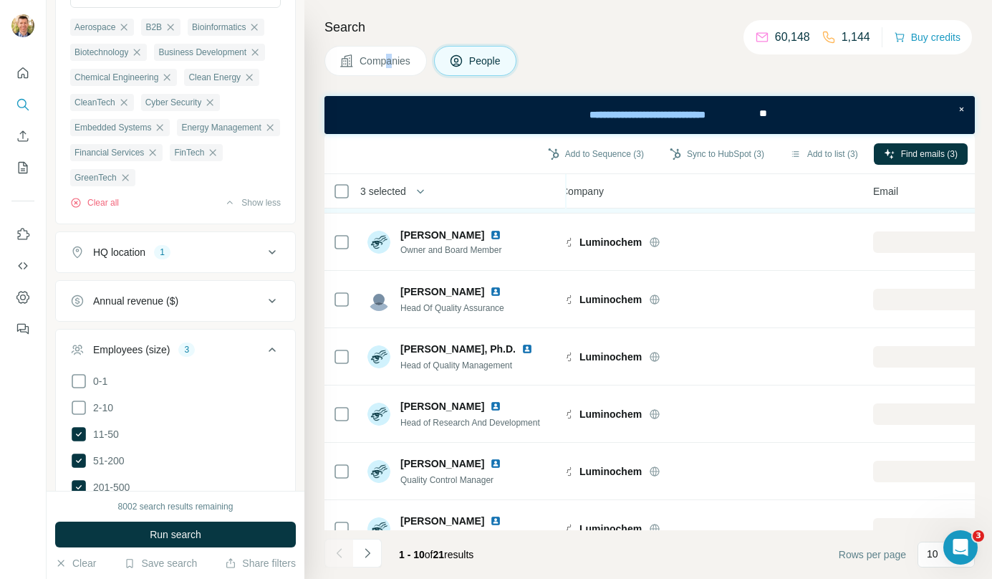
scroll to position [259, 13]
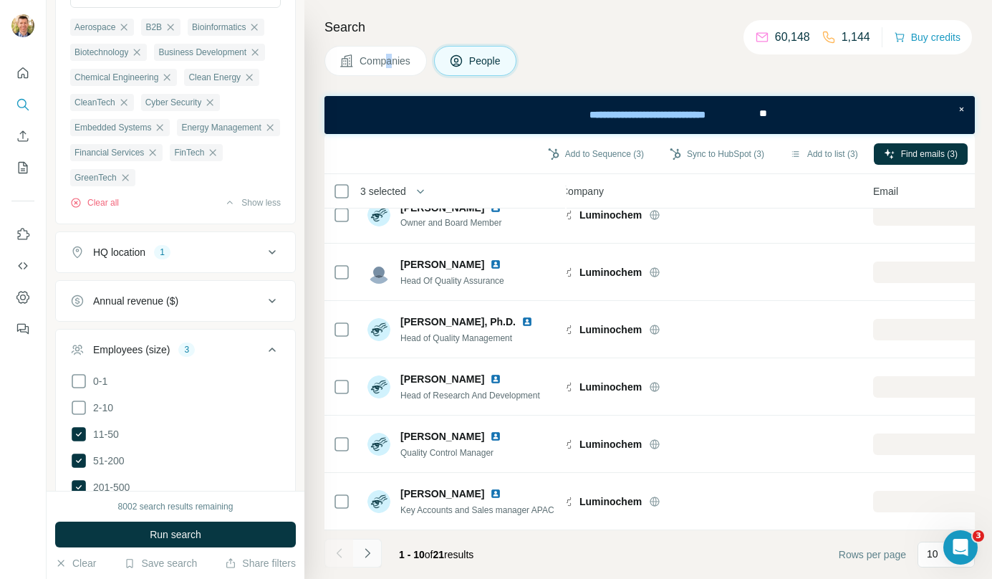
click at [374, 549] on icon "Navigate to next page" at bounding box center [367, 553] width 14 height 14
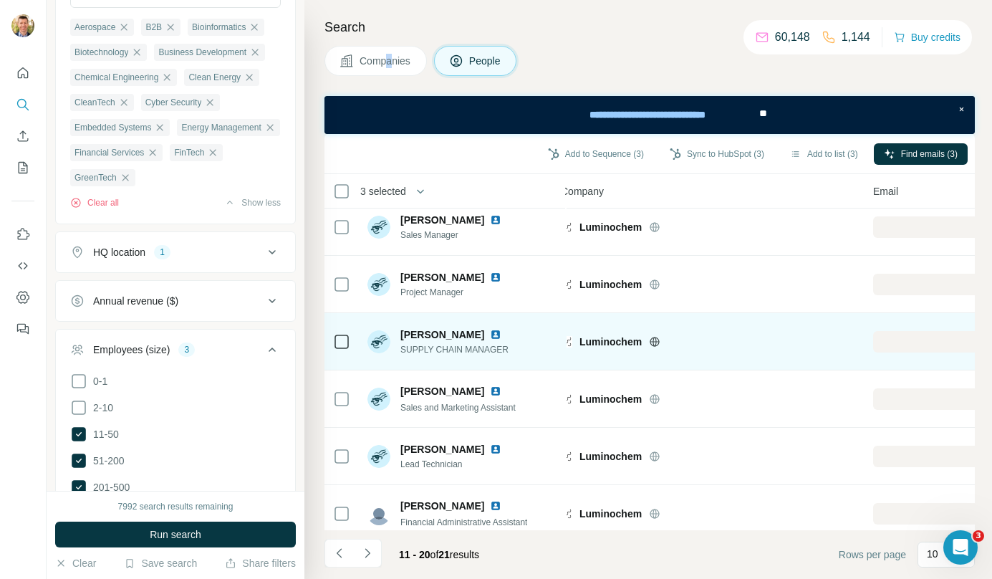
scroll to position [0, 13]
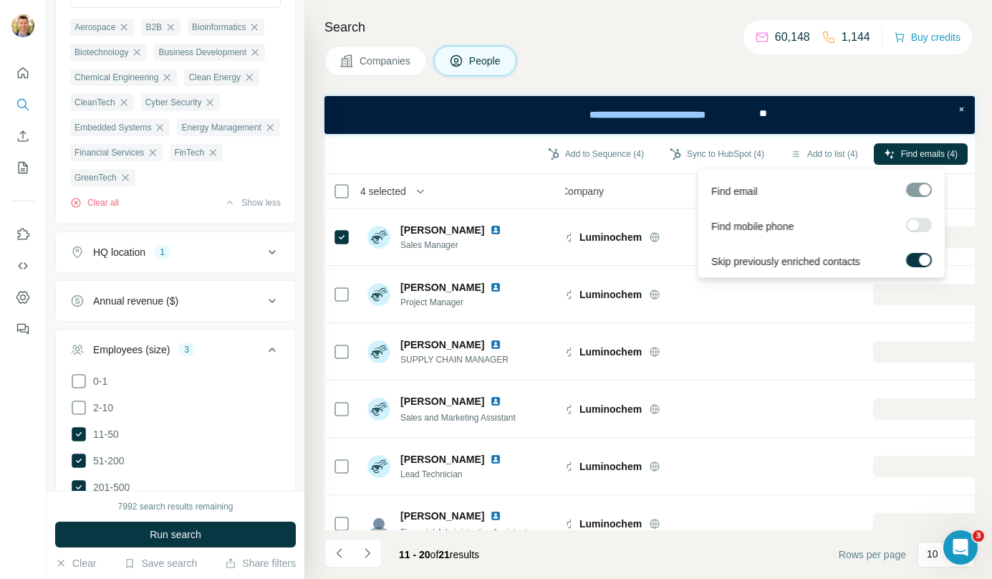
click at [906, 164] on div "Find emails (4)" at bounding box center [921, 155] width 94 height 24
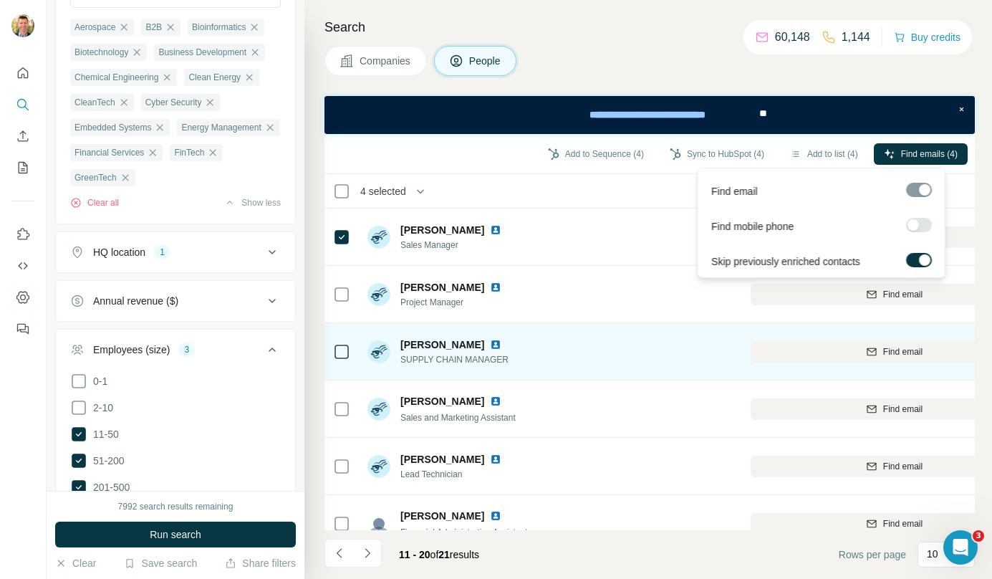
scroll to position [0, 142]
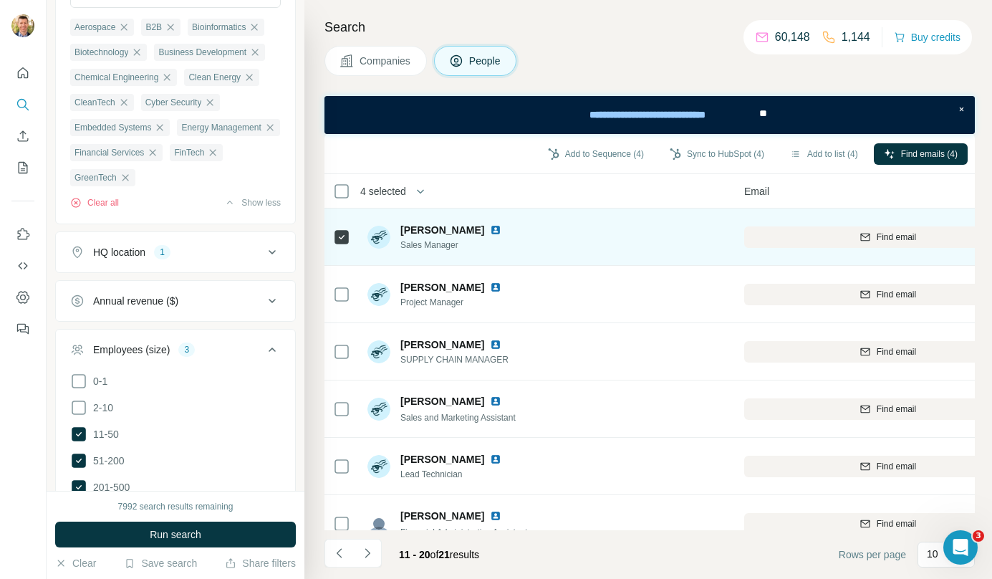
click at [653, 236] on div "Luminochem" at bounding box center [589, 237] width 277 height 14
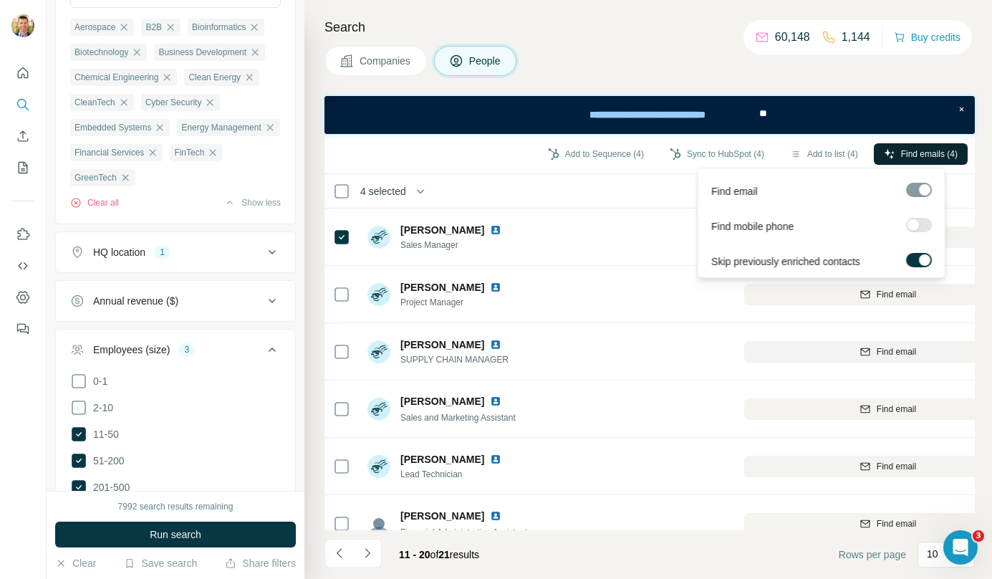
click at [894, 153] on button "Find emails (4)" at bounding box center [921, 153] width 94 height 21
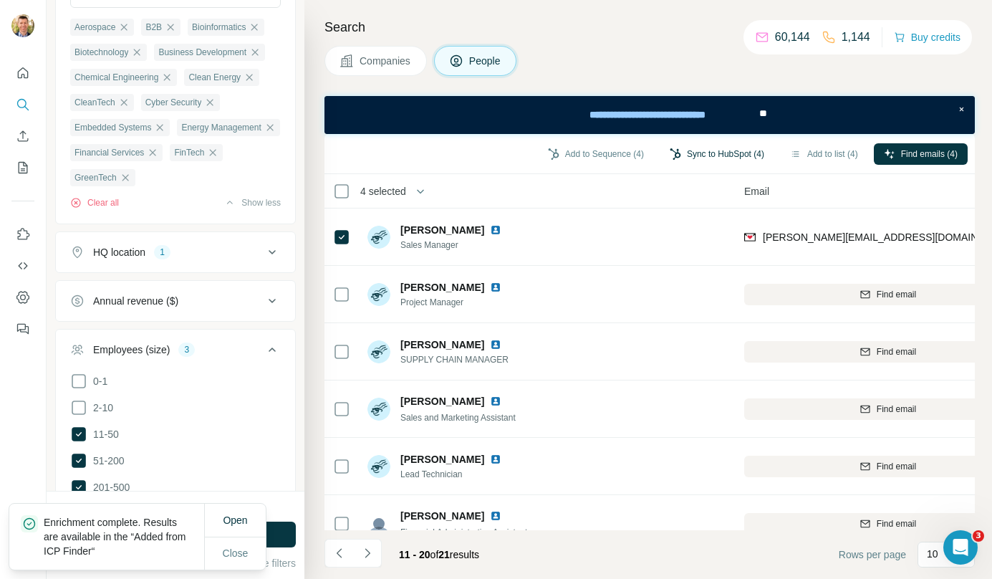
click at [720, 153] on button "Sync to HubSpot (4)" at bounding box center [717, 153] width 115 height 21
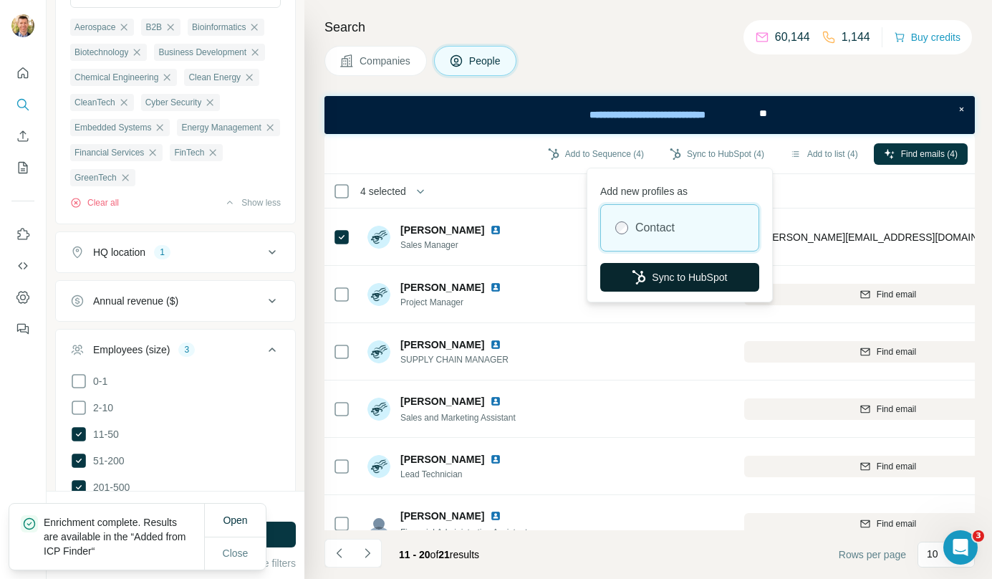
click at [692, 272] on button "Sync to HubSpot" at bounding box center [679, 277] width 159 height 29
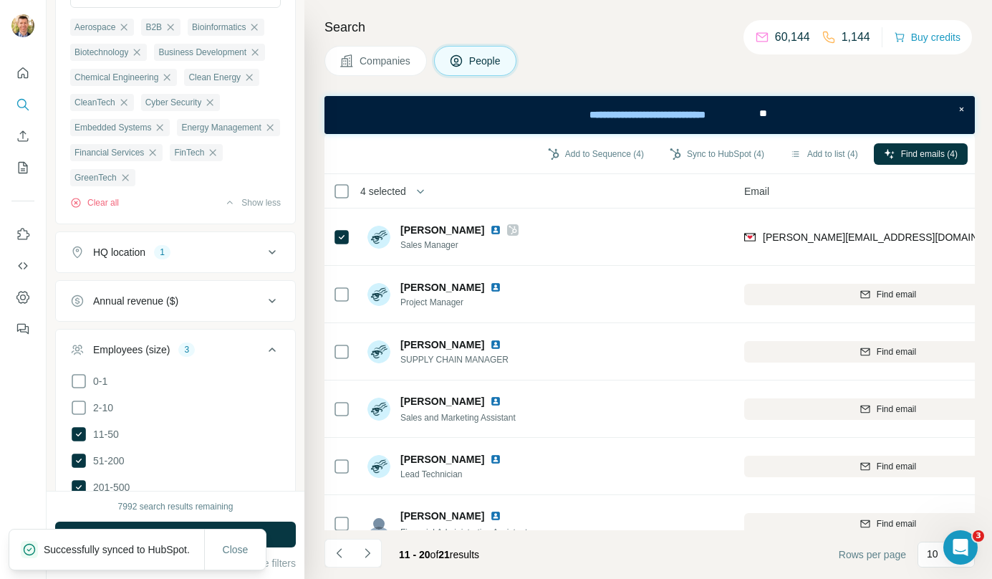
click at [387, 66] on span "Companies" at bounding box center [386, 61] width 52 height 14
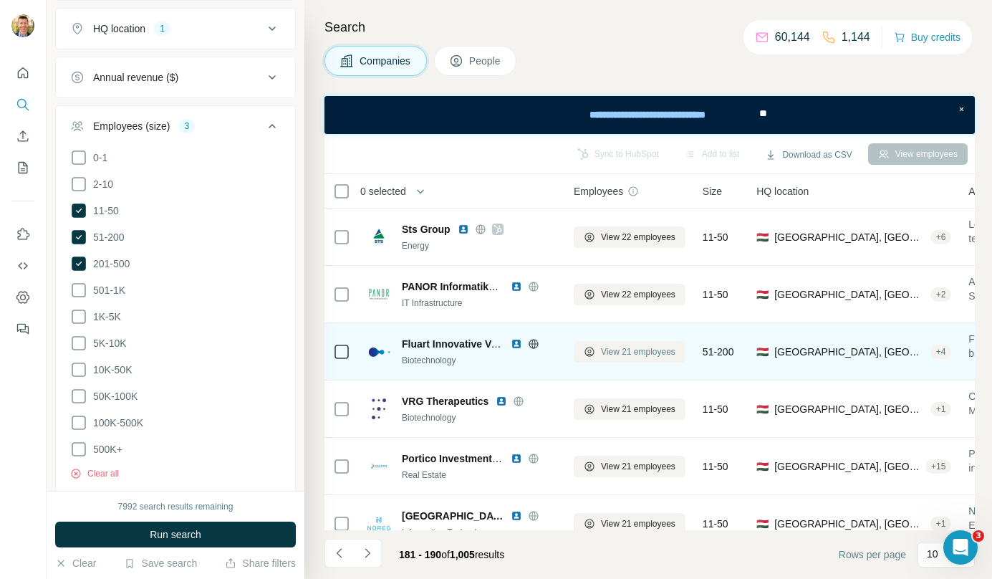
click at [631, 350] on span "View 21 employees" at bounding box center [638, 351] width 75 height 13
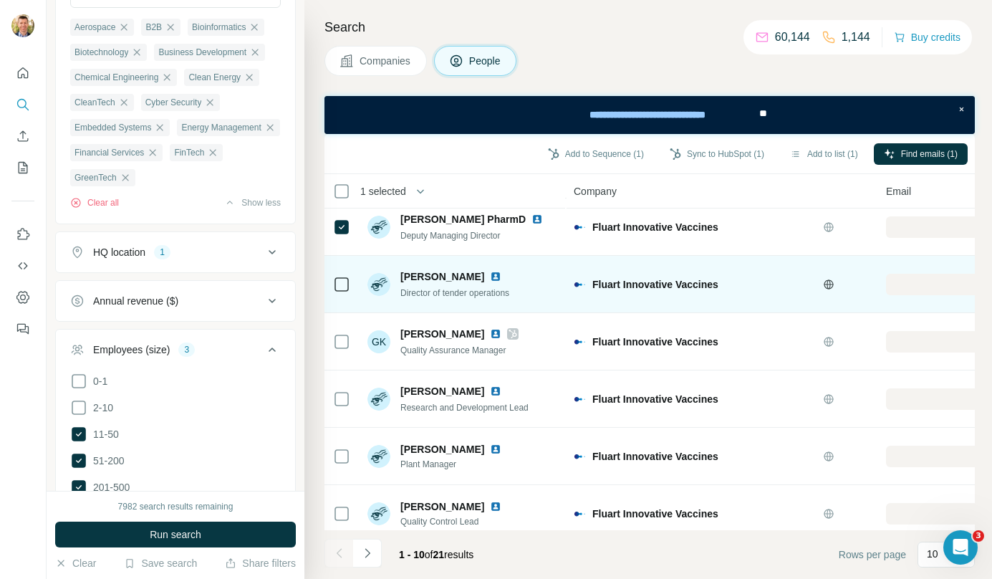
scroll to position [259, 0]
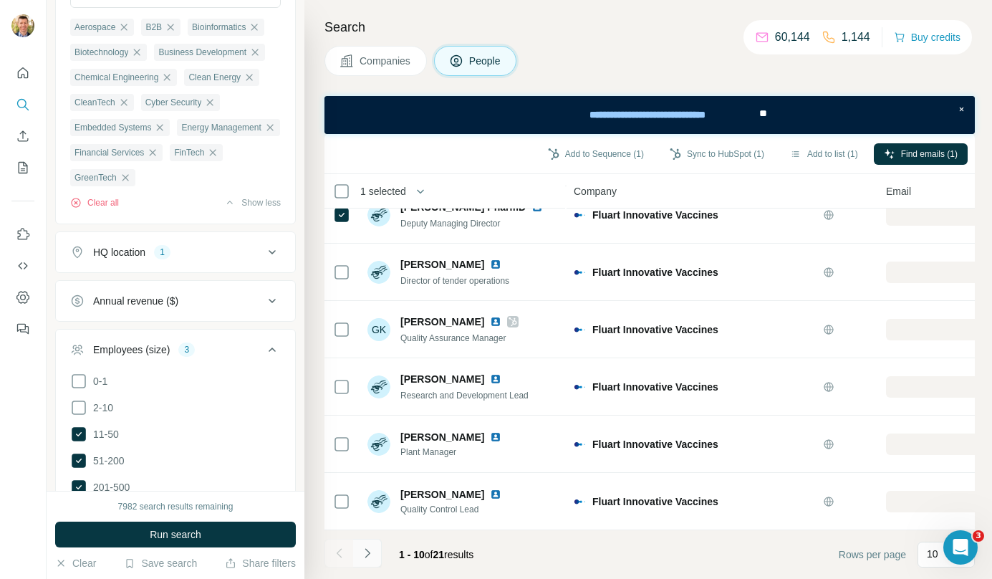
click at [370, 550] on icon "Navigate to next page" at bounding box center [367, 553] width 14 height 14
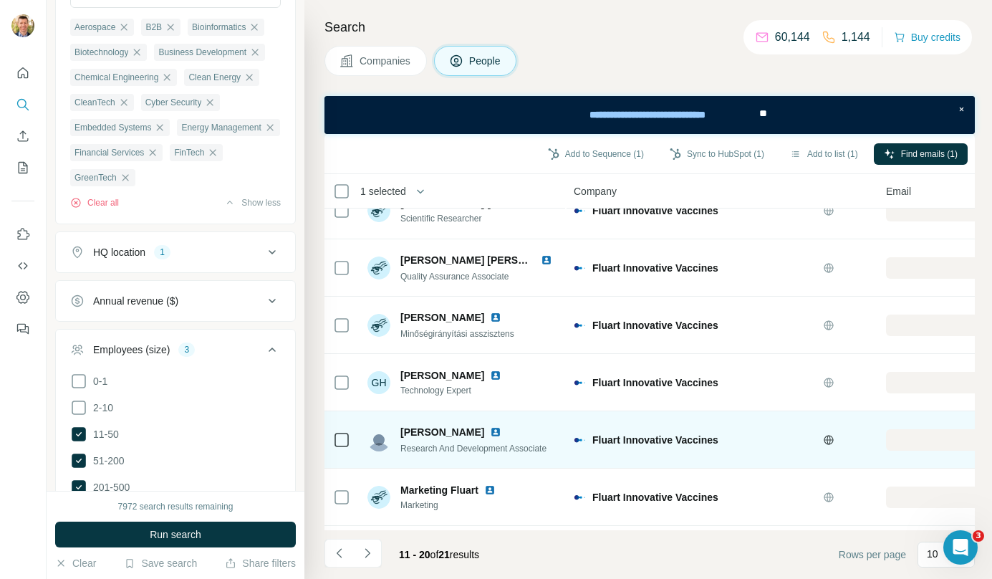
scroll to position [0, 0]
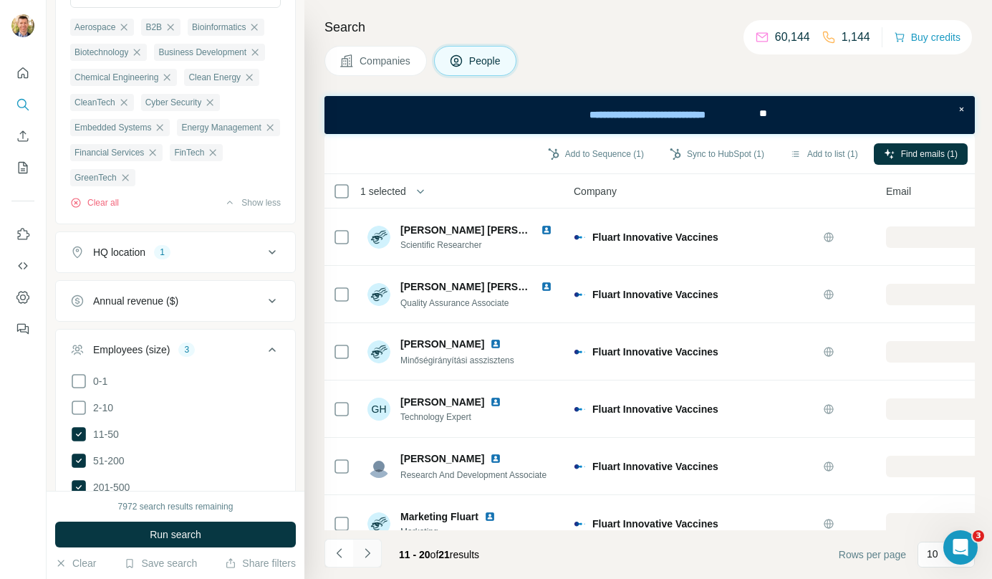
click at [368, 552] on icon "Navigate to next page" at bounding box center [367, 552] width 5 height 9
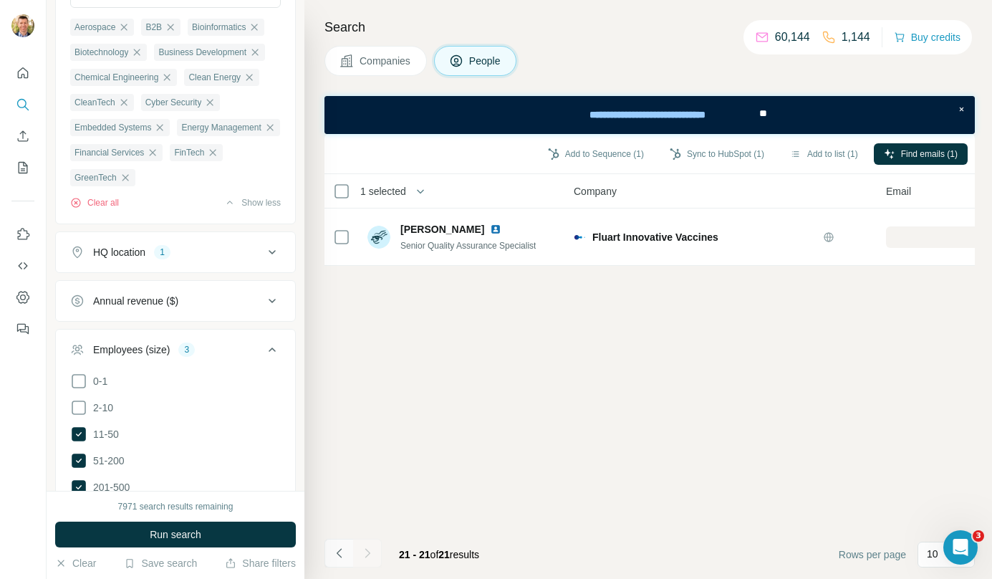
click at [343, 552] on icon "Navigate to previous page" at bounding box center [339, 553] width 14 height 14
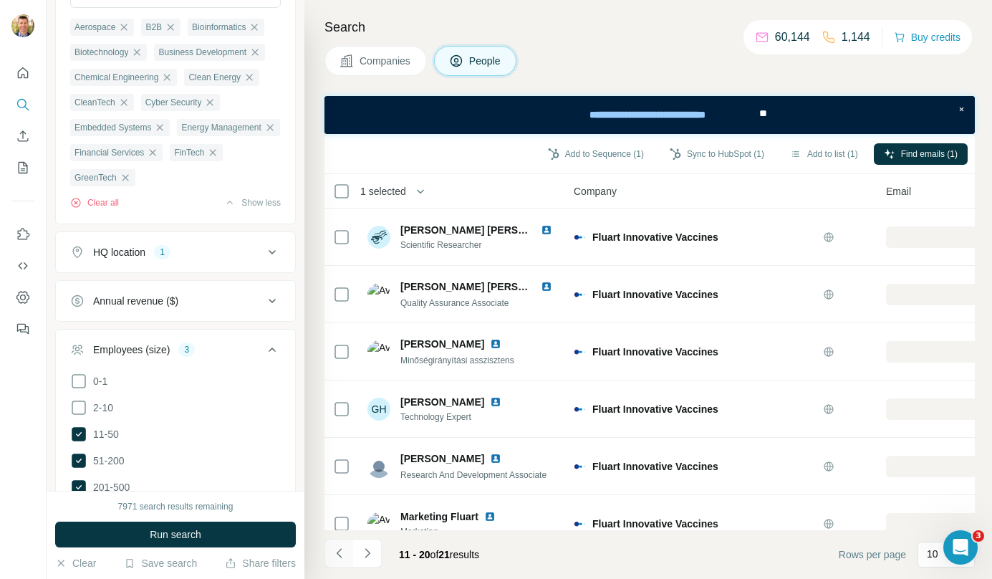
click at [343, 552] on icon "Navigate to previous page" at bounding box center [339, 553] width 14 height 14
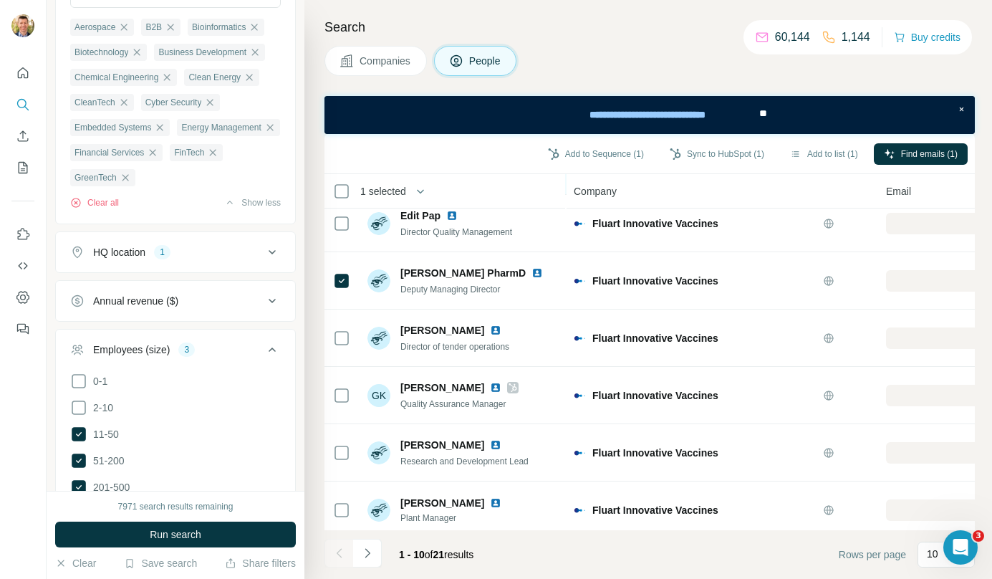
scroll to position [191, 0]
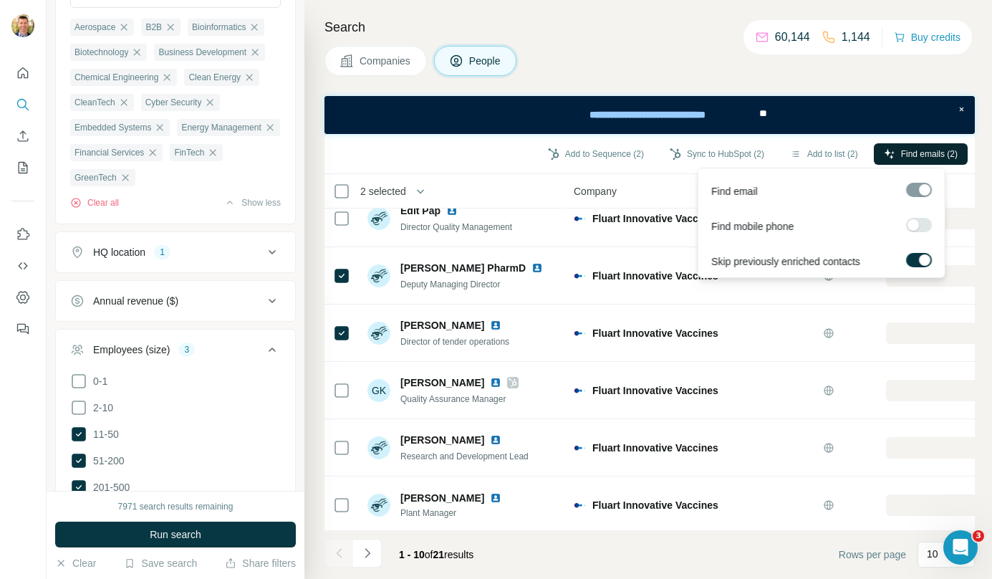
click at [908, 158] on span "Find emails (2)" at bounding box center [929, 154] width 57 height 13
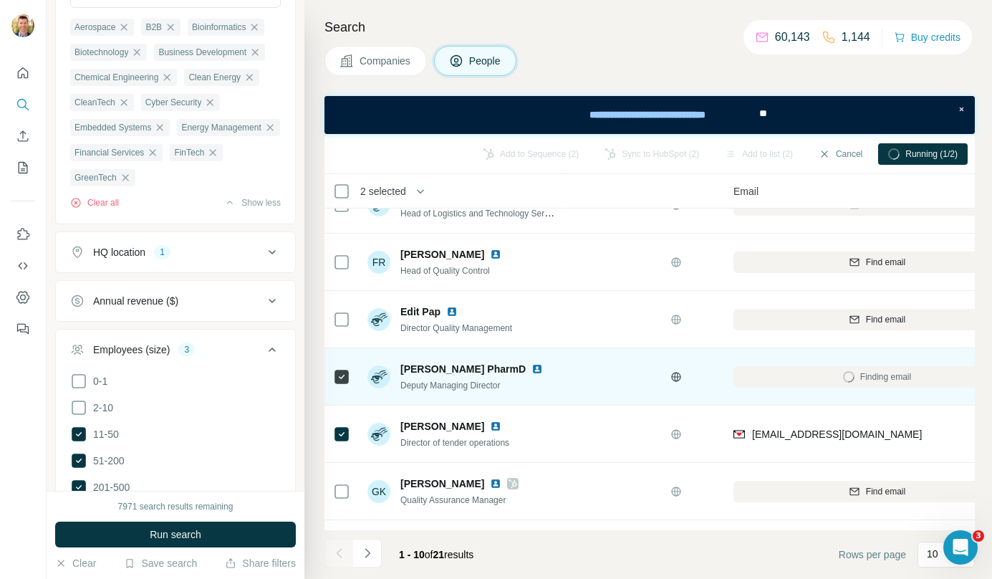
scroll to position [89, 153]
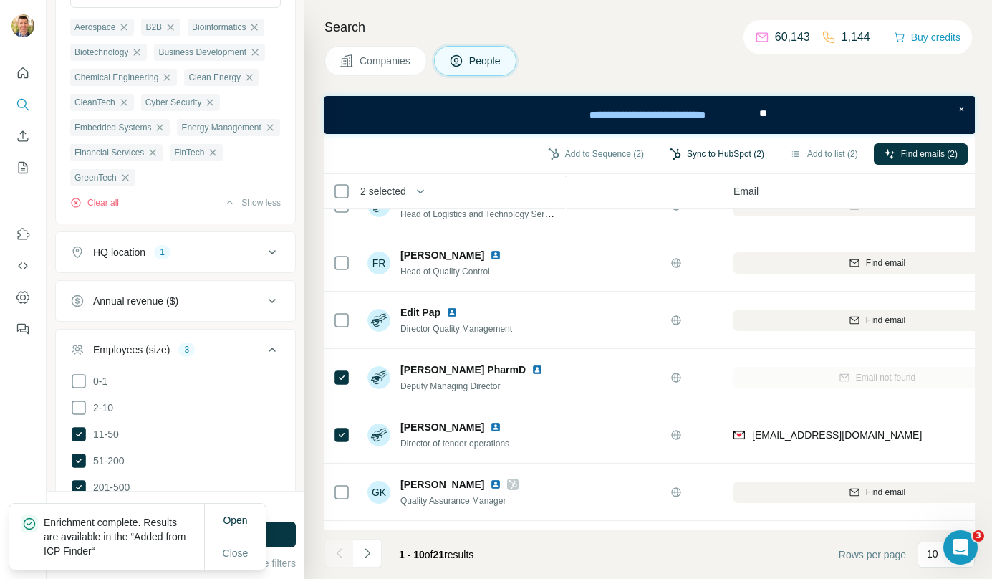
click at [709, 150] on button "Sync to HubSpot (2)" at bounding box center [717, 153] width 115 height 21
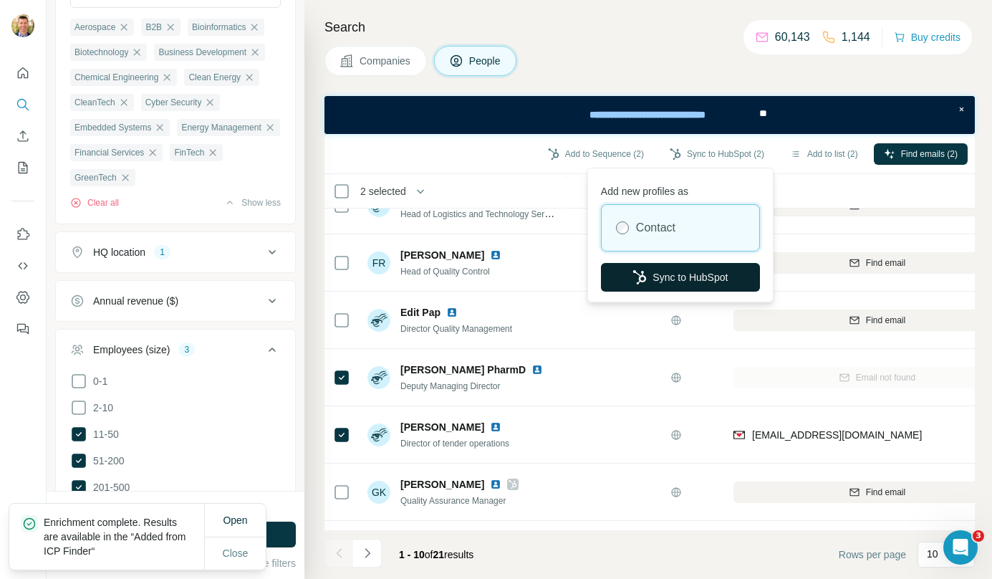
click at [671, 274] on button "Sync to HubSpot" at bounding box center [680, 277] width 159 height 29
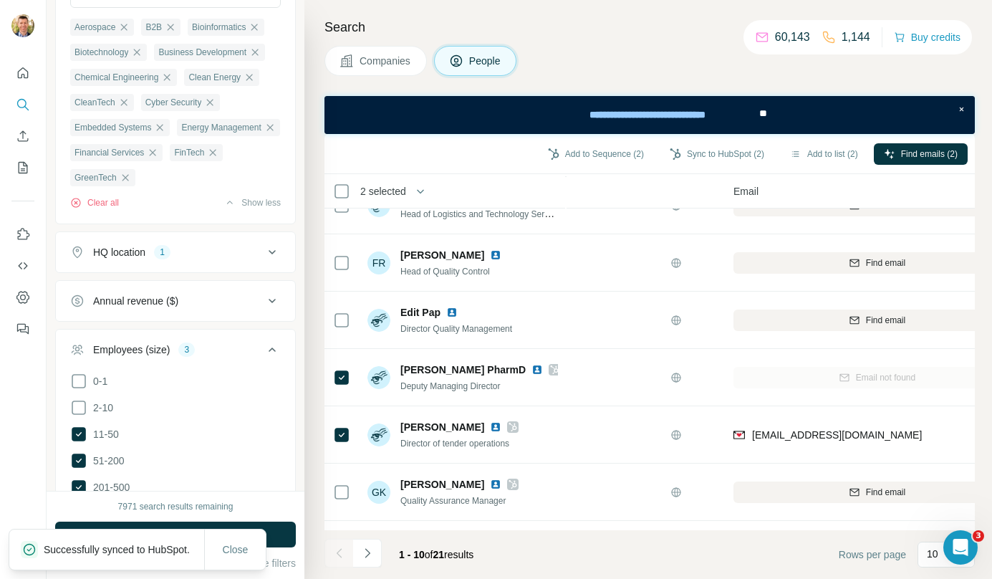
click at [396, 50] on button "Companies" at bounding box center [376, 61] width 102 height 30
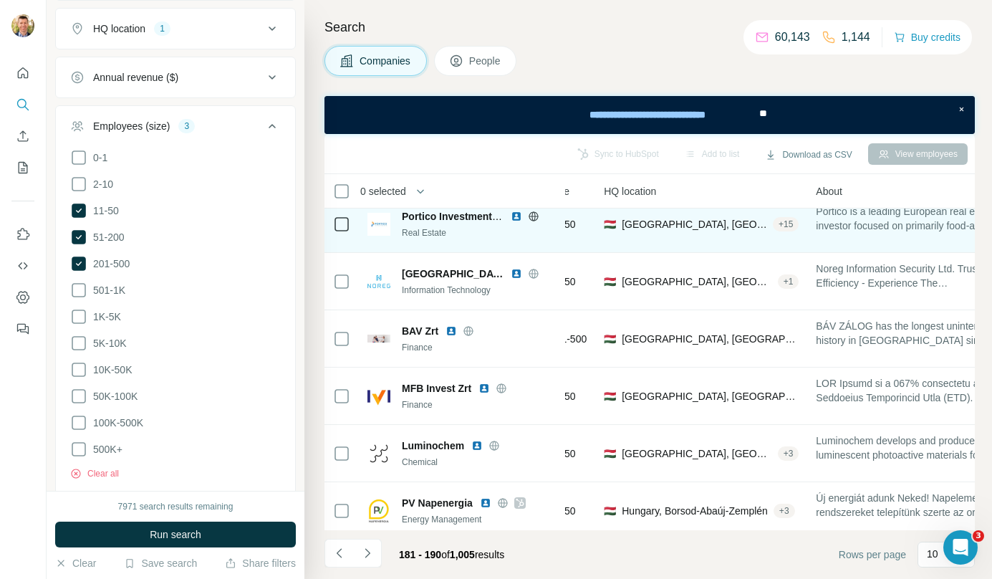
scroll to position [259, 153]
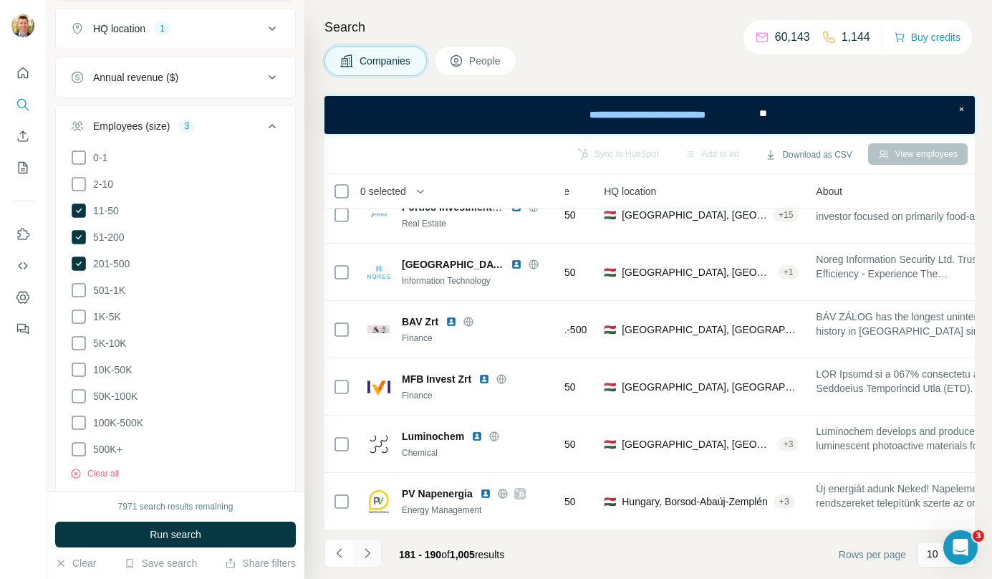
click at [377, 562] on button "Navigate to next page" at bounding box center [367, 553] width 29 height 29
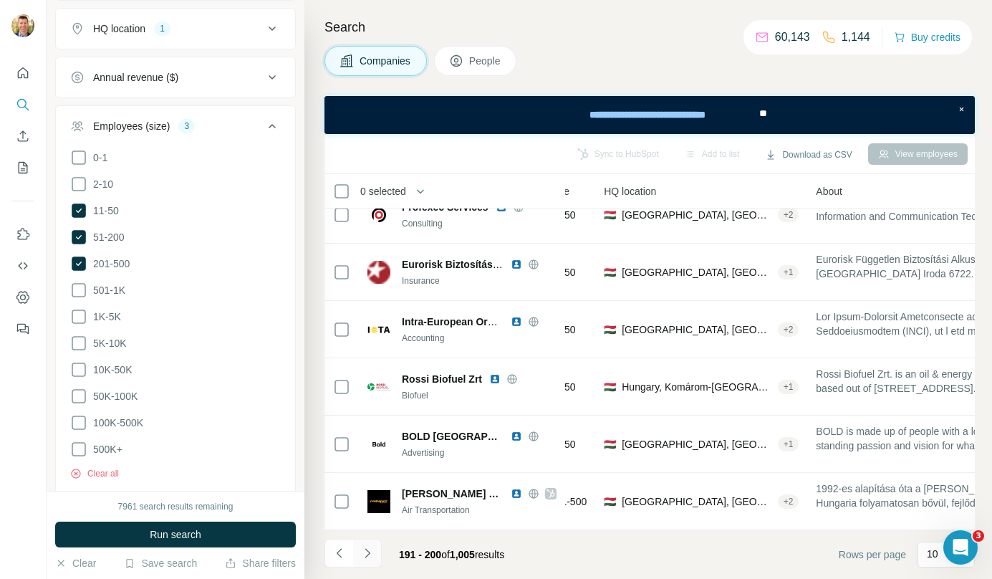
click at [375, 551] on button "Navigate to next page" at bounding box center [367, 553] width 29 height 29
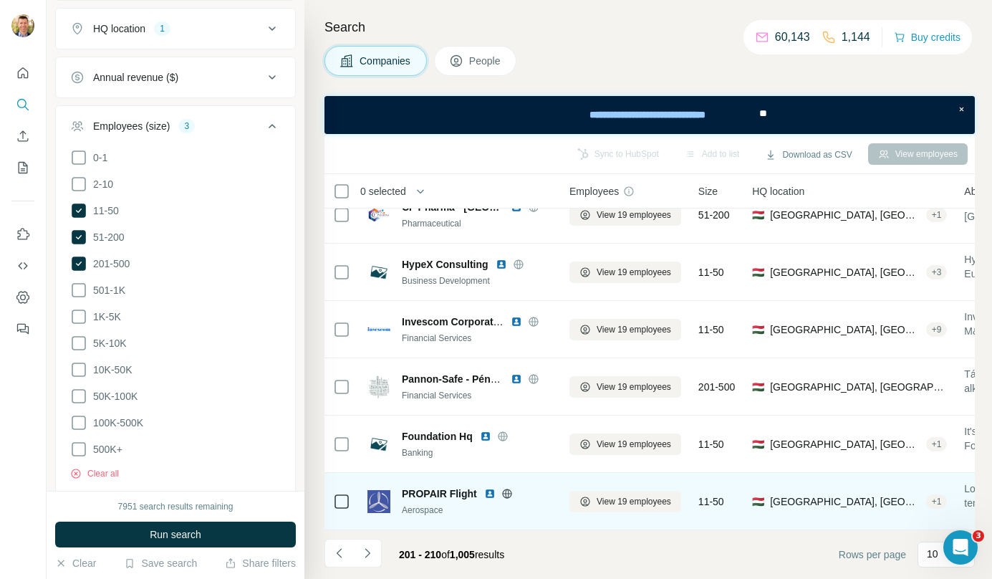
scroll to position [259, 0]
click at [643, 497] on span "View 19 employees" at bounding box center [638, 501] width 75 height 13
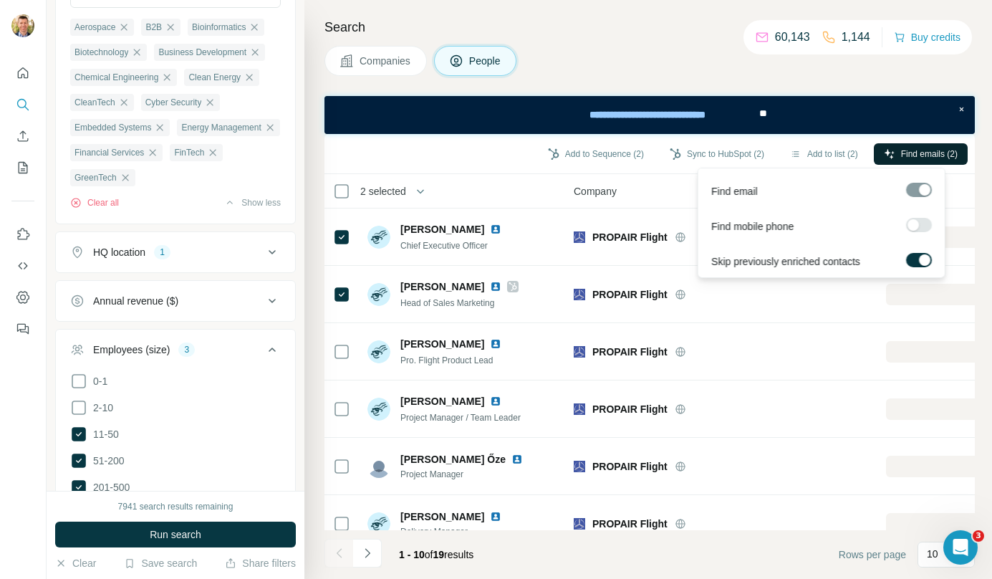
click at [939, 148] on span "Find emails (2)" at bounding box center [929, 154] width 57 height 13
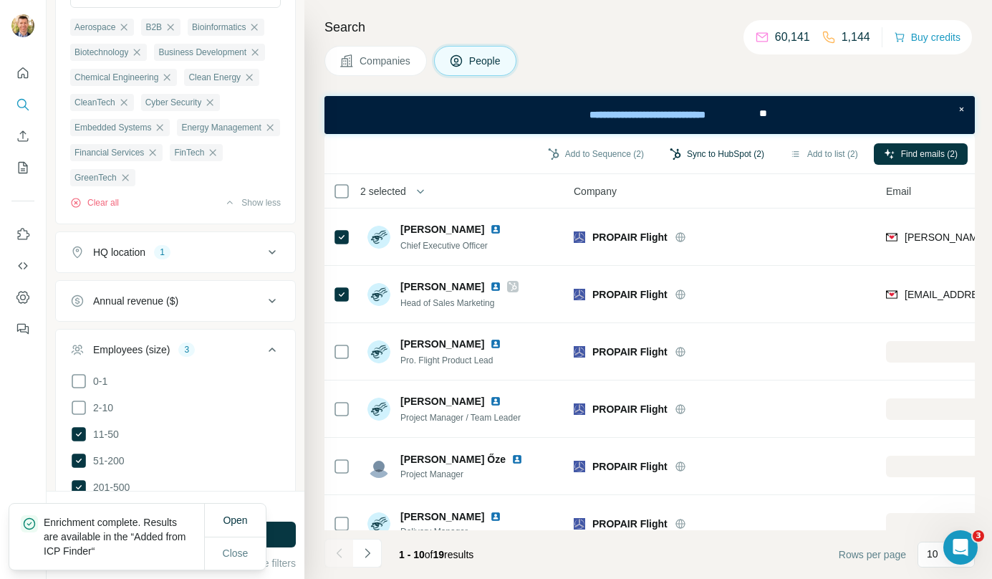
click at [731, 153] on button "Sync to HubSpot (2)" at bounding box center [717, 153] width 115 height 21
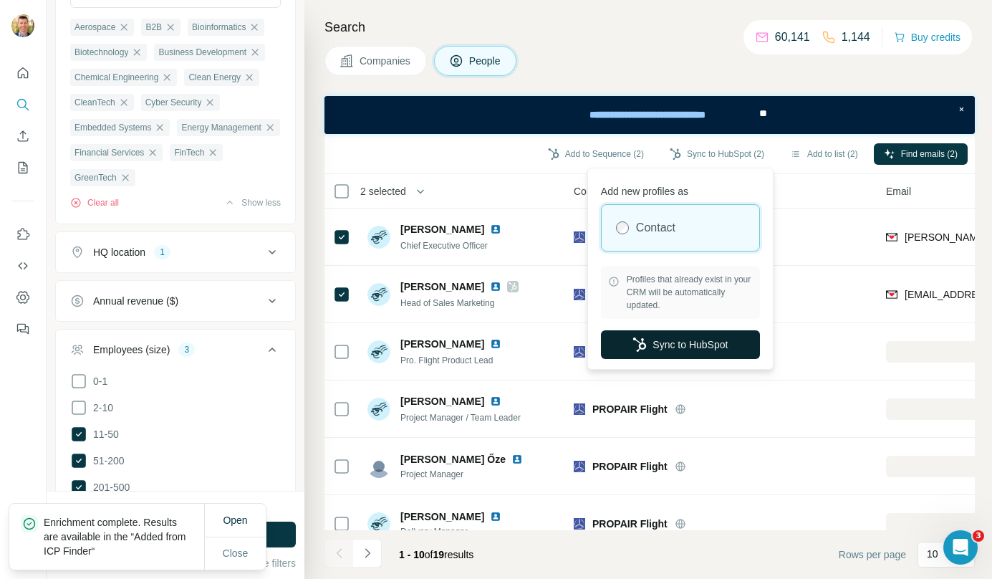
click at [714, 352] on button "Sync to HubSpot" at bounding box center [680, 344] width 159 height 29
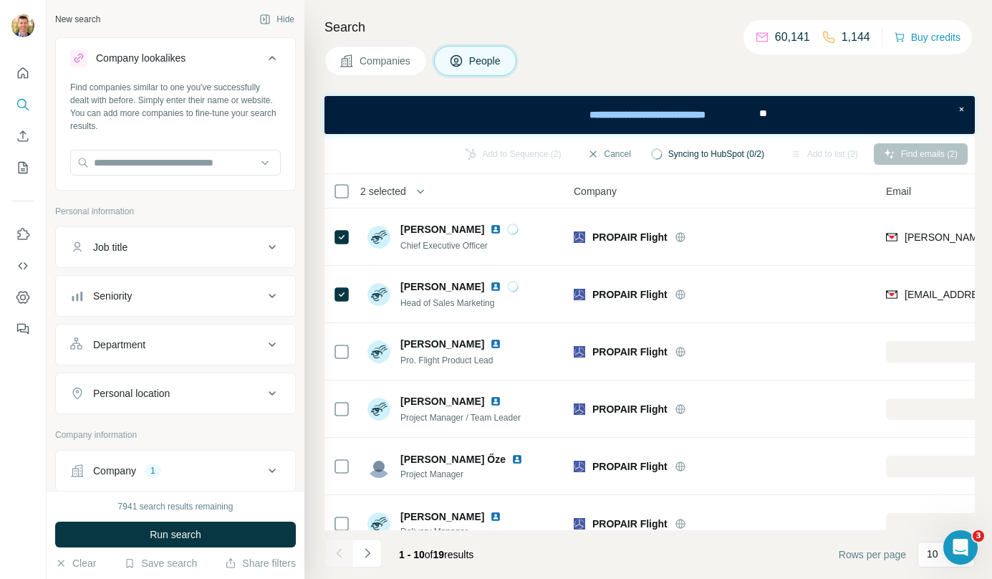
scroll to position [6754, 0]
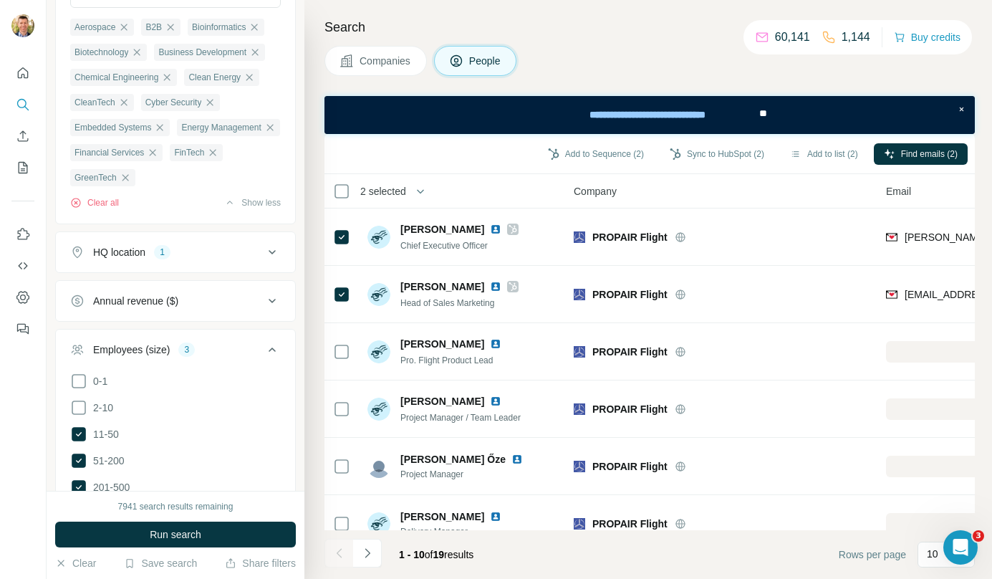
click at [391, 52] on button "Companies" at bounding box center [376, 61] width 102 height 30
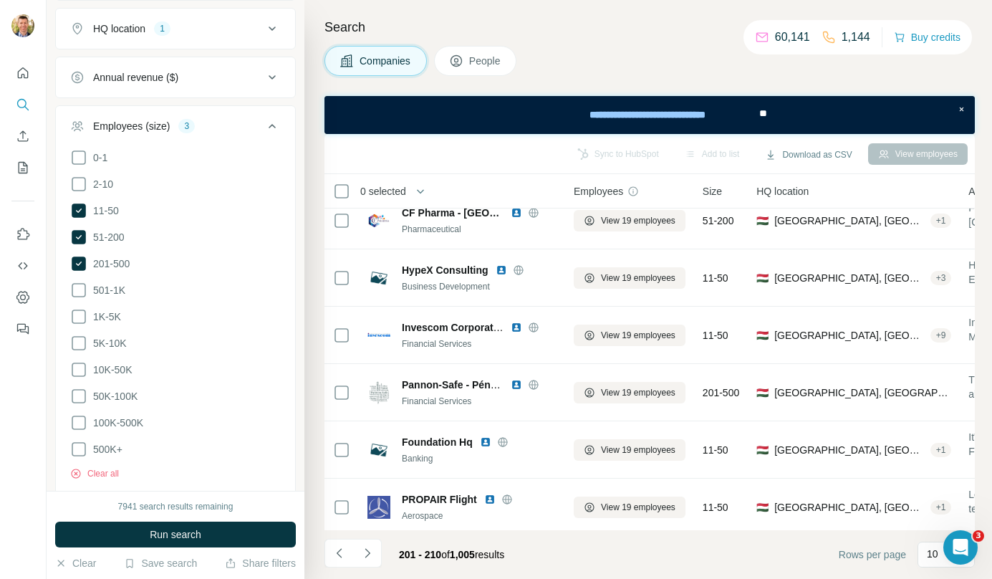
scroll to position [259, 0]
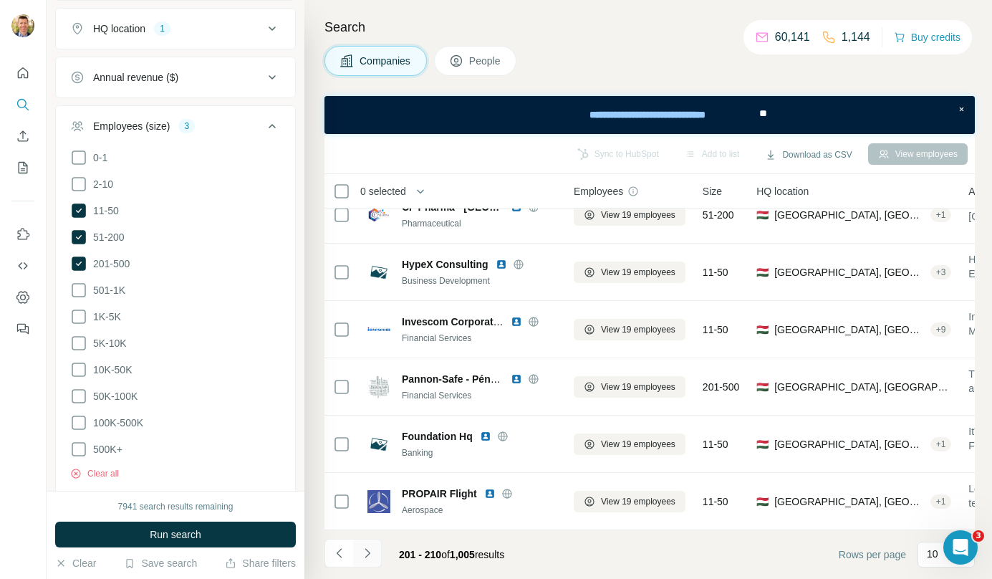
click at [373, 549] on icon "Navigate to next page" at bounding box center [367, 553] width 14 height 14
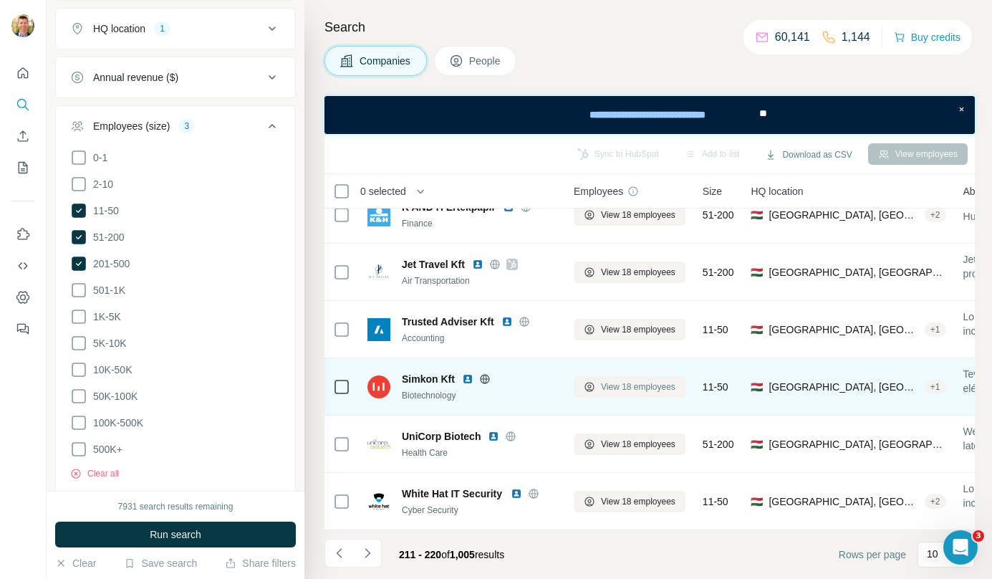
click at [625, 376] on button "View 18 employees" at bounding box center [630, 386] width 112 height 21
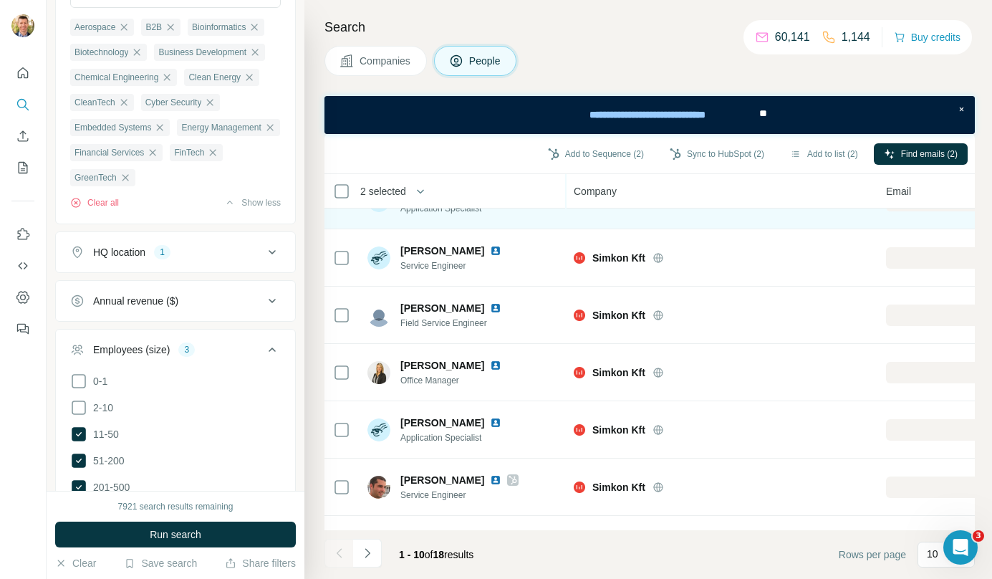
scroll to position [259, 0]
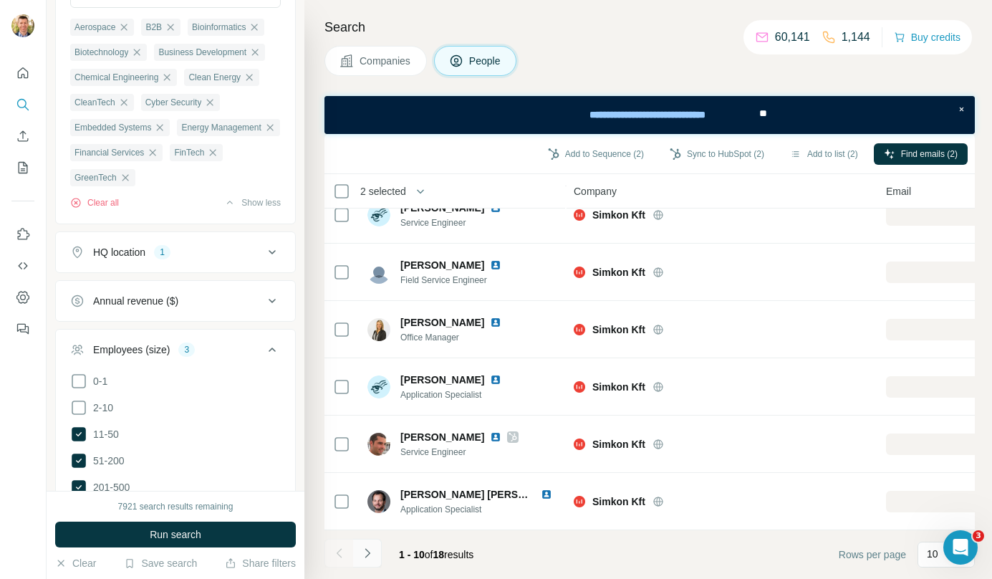
click at [371, 557] on icon "Navigate to next page" at bounding box center [367, 553] width 14 height 14
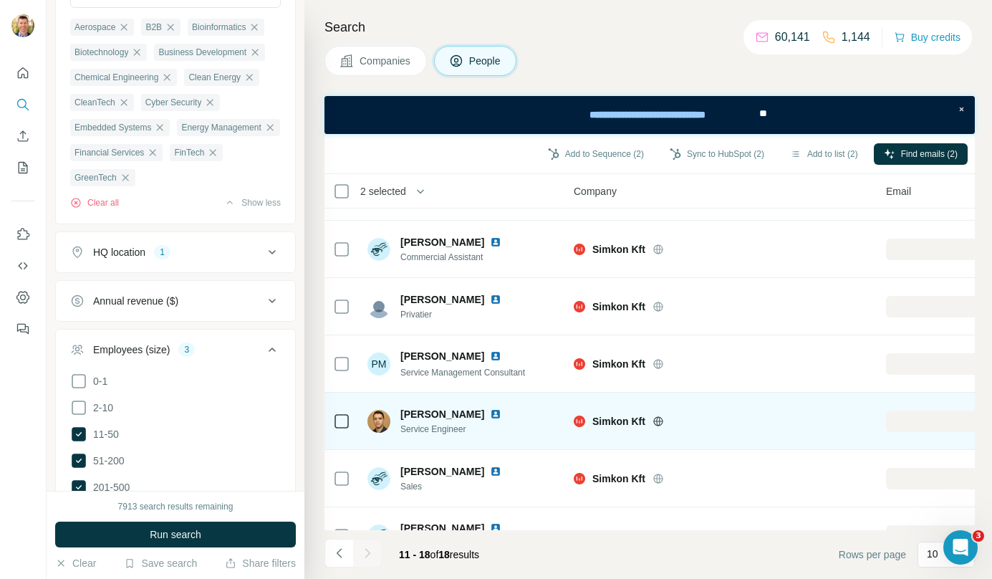
scroll to position [144, 0]
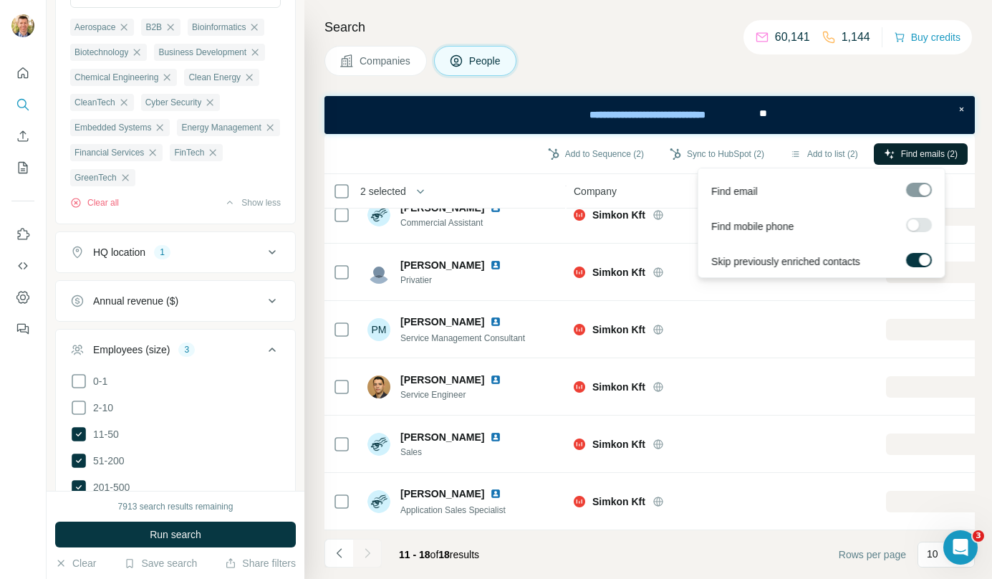
click at [925, 161] on button "Find emails (2)" at bounding box center [921, 153] width 94 height 21
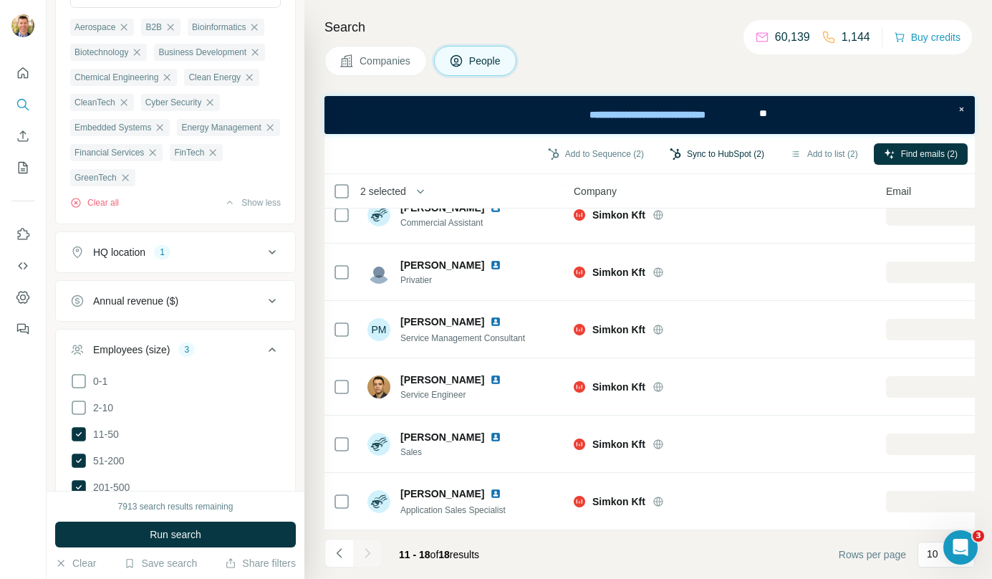
click at [715, 155] on button "Sync to HubSpot (2)" at bounding box center [717, 153] width 115 height 21
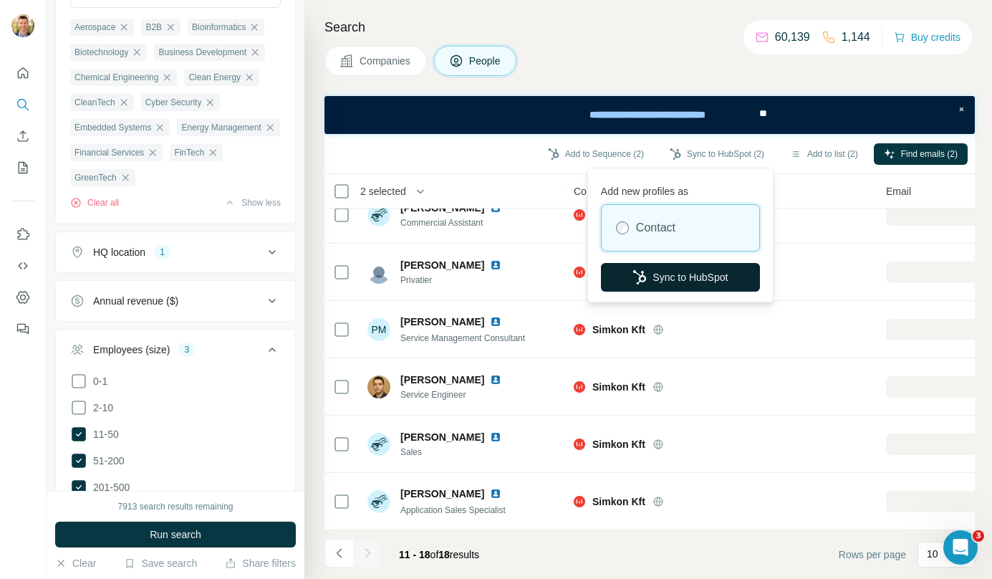
click at [674, 280] on button "Sync to HubSpot" at bounding box center [680, 277] width 159 height 29
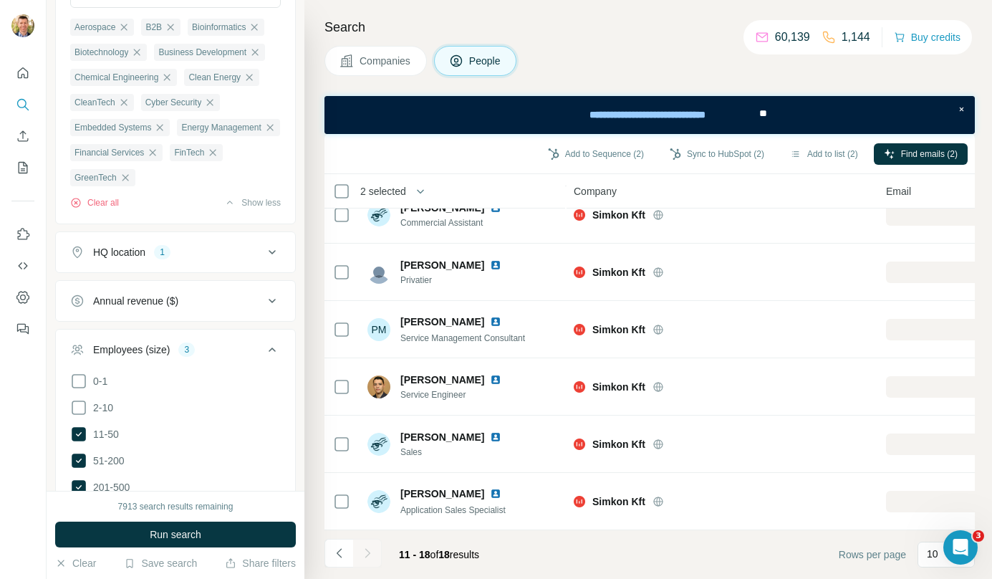
click at [385, 57] on span "Companies" at bounding box center [386, 61] width 52 height 14
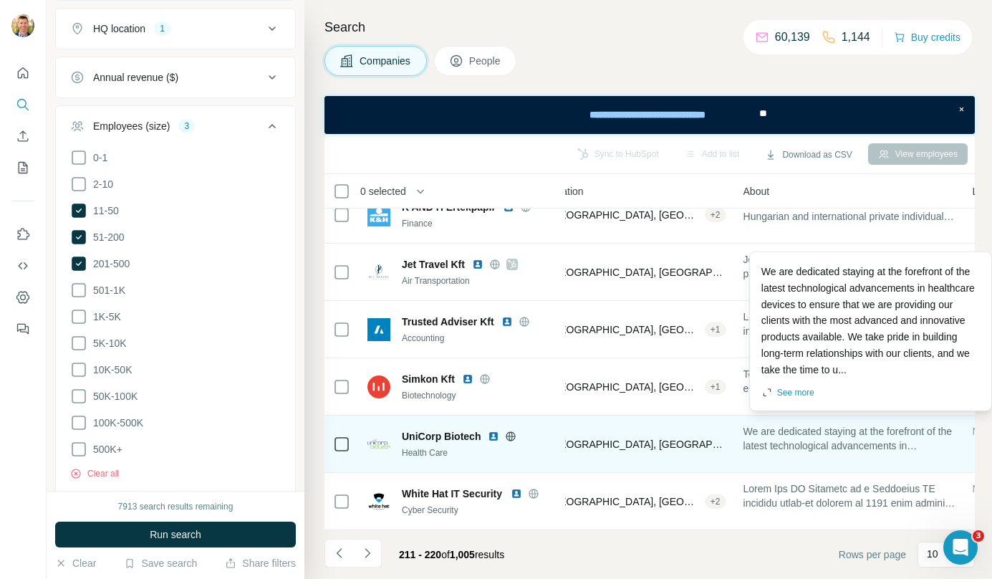
scroll to position [259, 0]
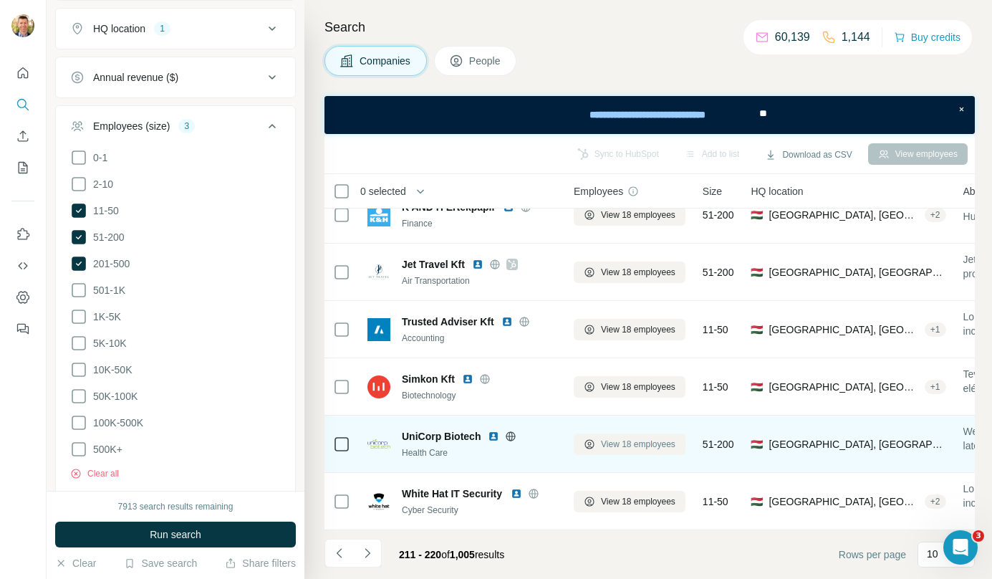
click at [620, 439] on span "View 18 employees" at bounding box center [638, 444] width 75 height 13
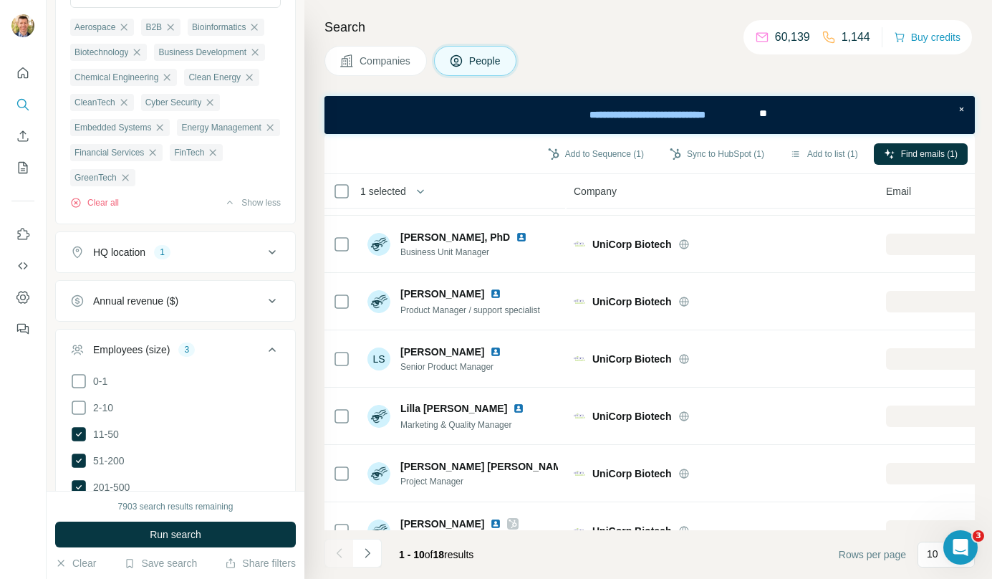
scroll to position [259, 0]
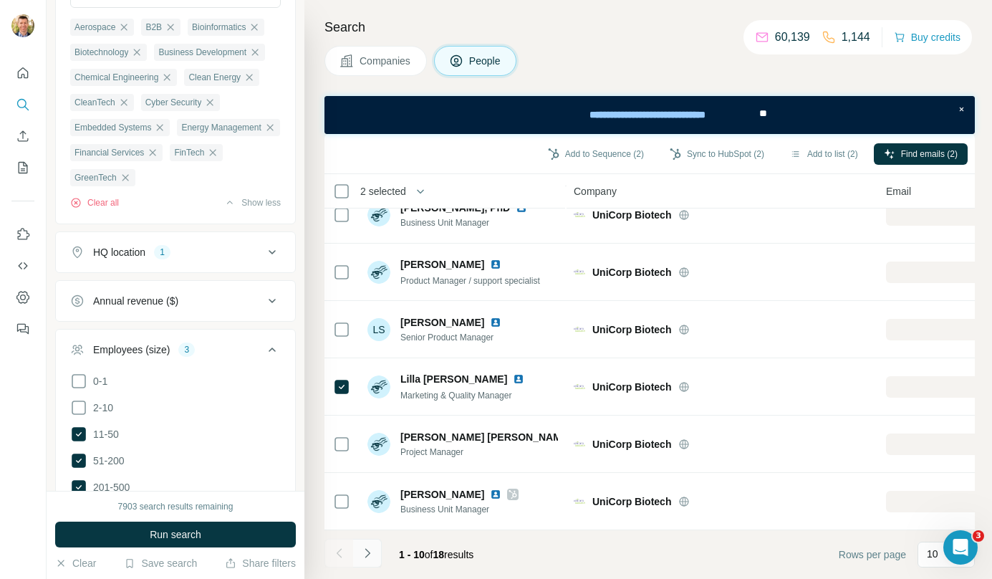
click at [372, 553] on icon "Navigate to next page" at bounding box center [367, 553] width 14 height 14
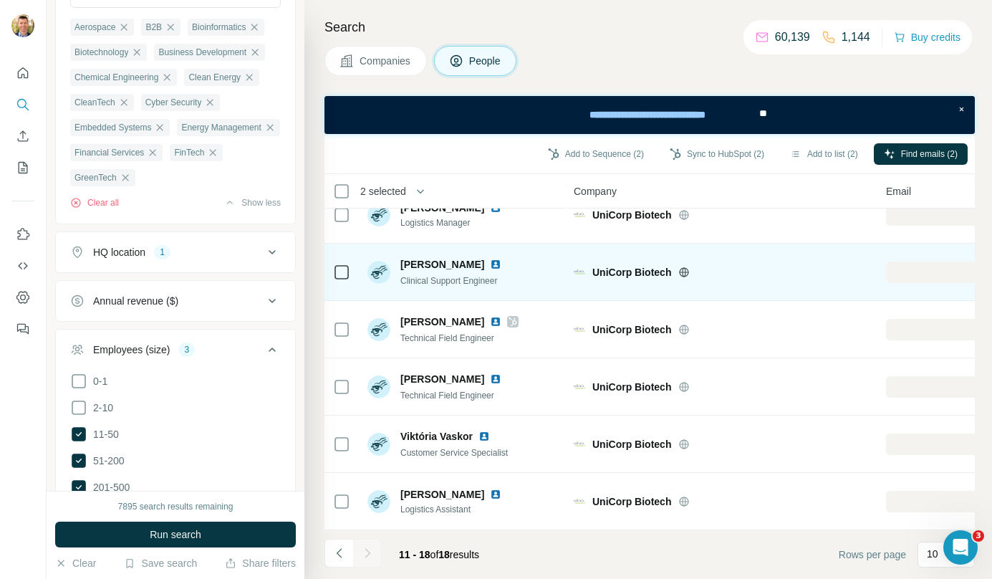
scroll to position [143, 0]
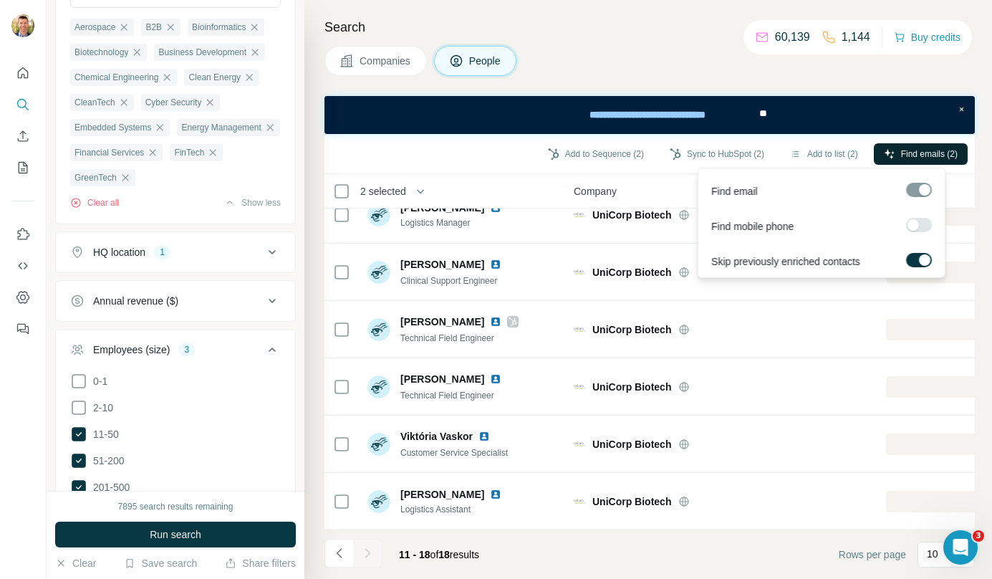
click at [925, 156] on span "Find emails (2)" at bounding box center [929, 154] width 57 height 13
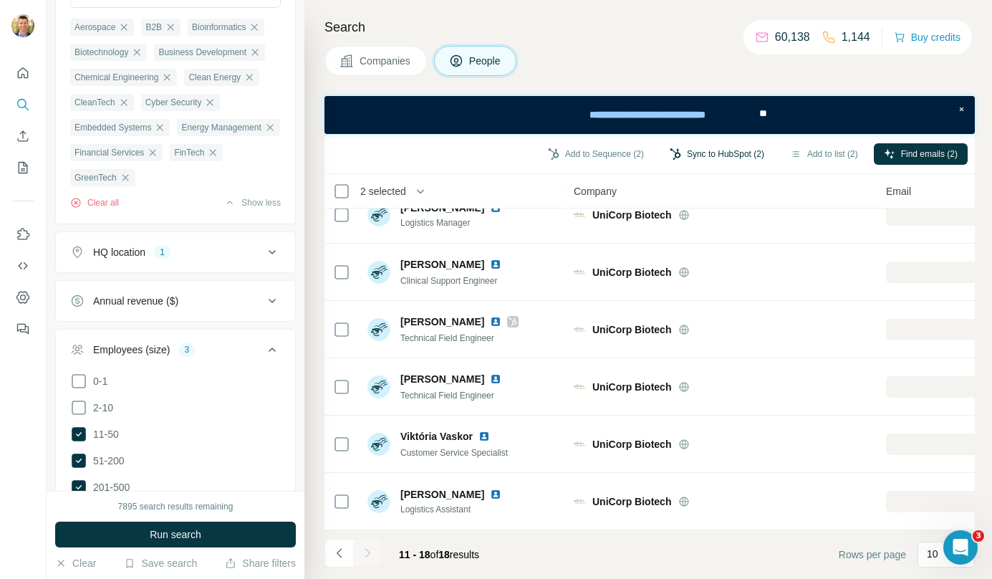
click at [723, 155] on button "Sync to HubSpot (2)" at bounding box center [717, 153] width 115 height 21
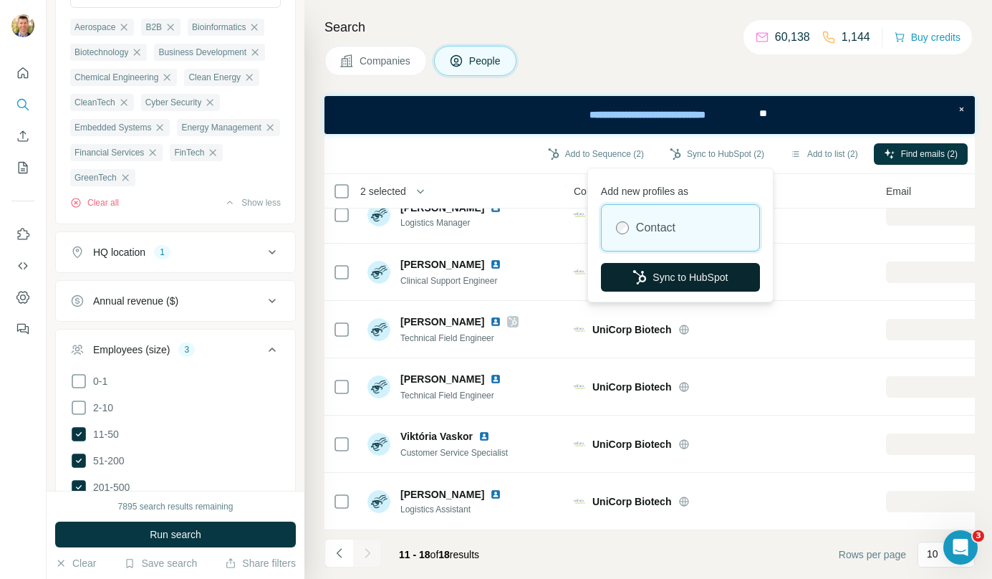
click at [680, 289] on button "Sync to HubSpot" at bounding box center [680, 277] width 159 height 29
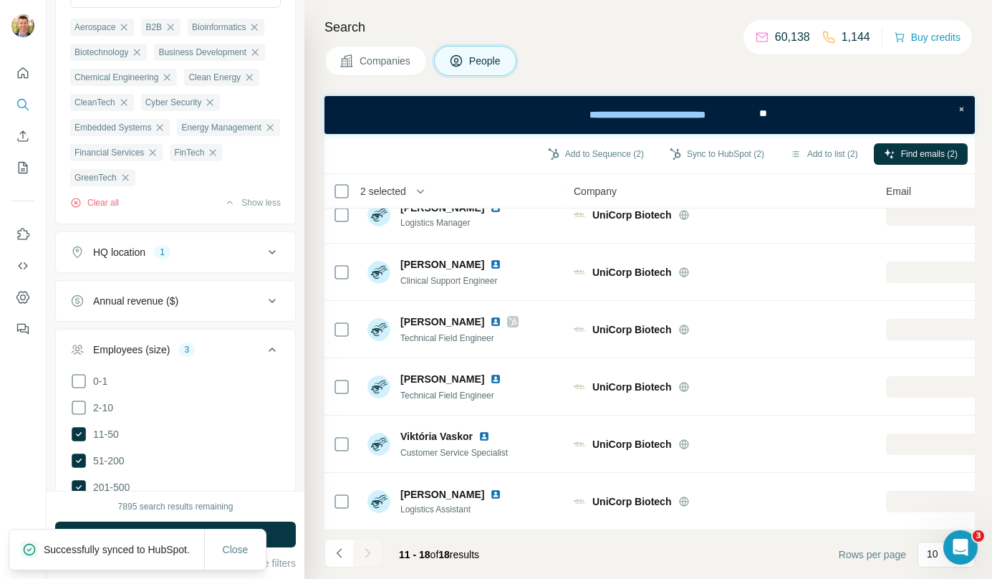
click at [387, 52] on button "Companies" at bounding box center [376, 61] width 102 height 30
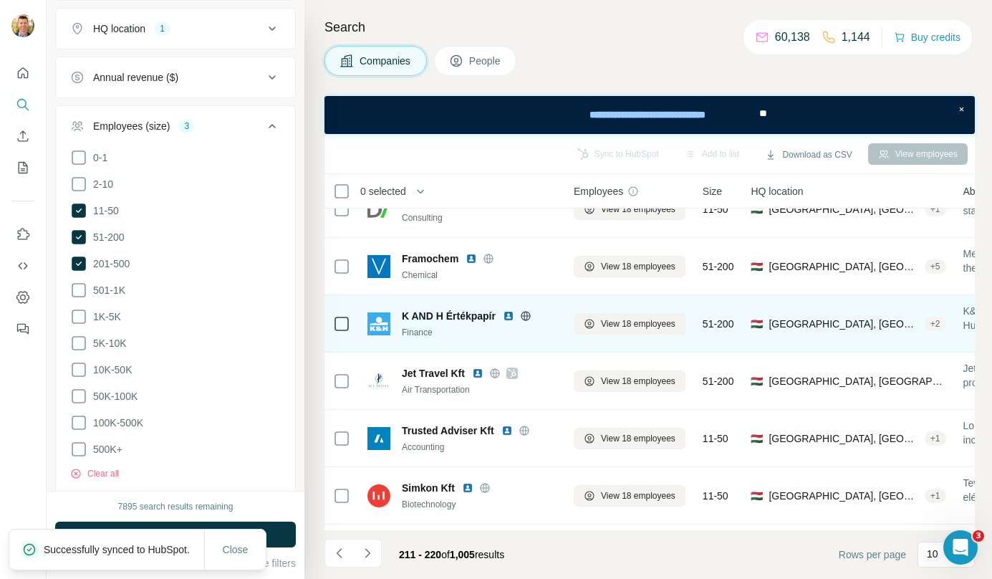
scroll to position [259, 0]
